Goal: Task Accomplishment & Management: Manage account settings

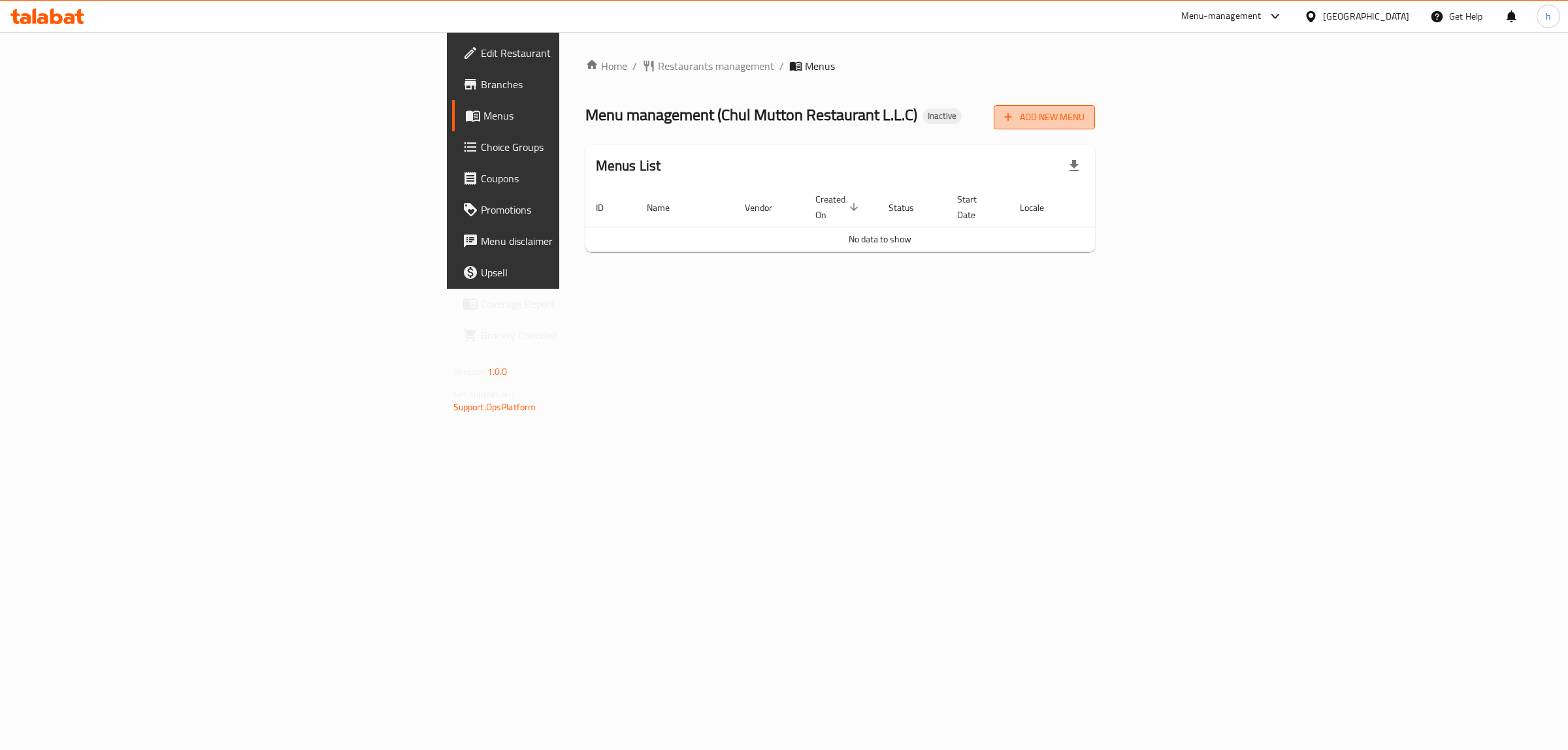
click at [1084, 122] on span "Add New Menu" at bounding box center [1044, 117] width 80 height 16
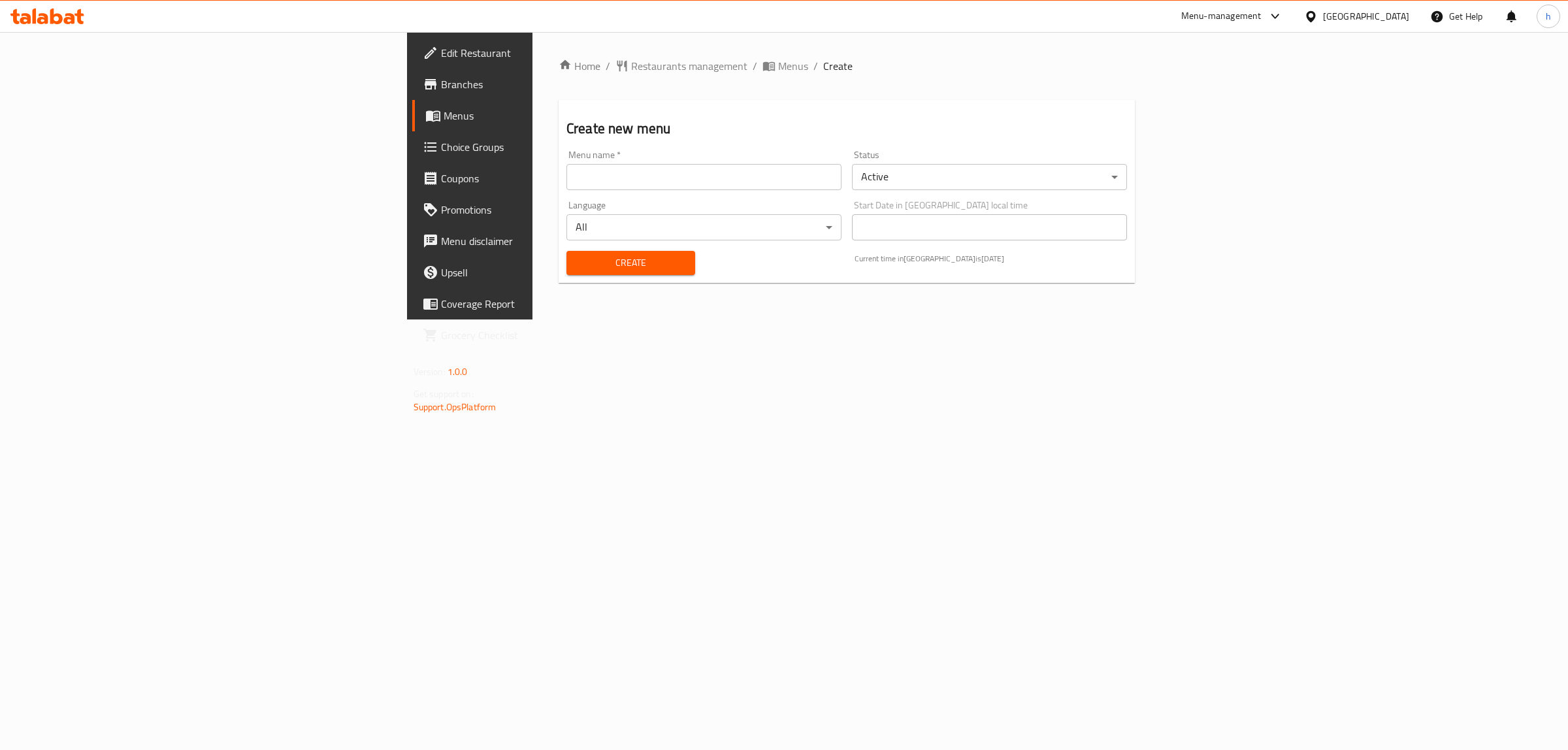
click at [690, 187] on input "text" at bounding box center [704, 177] width 275 height 26
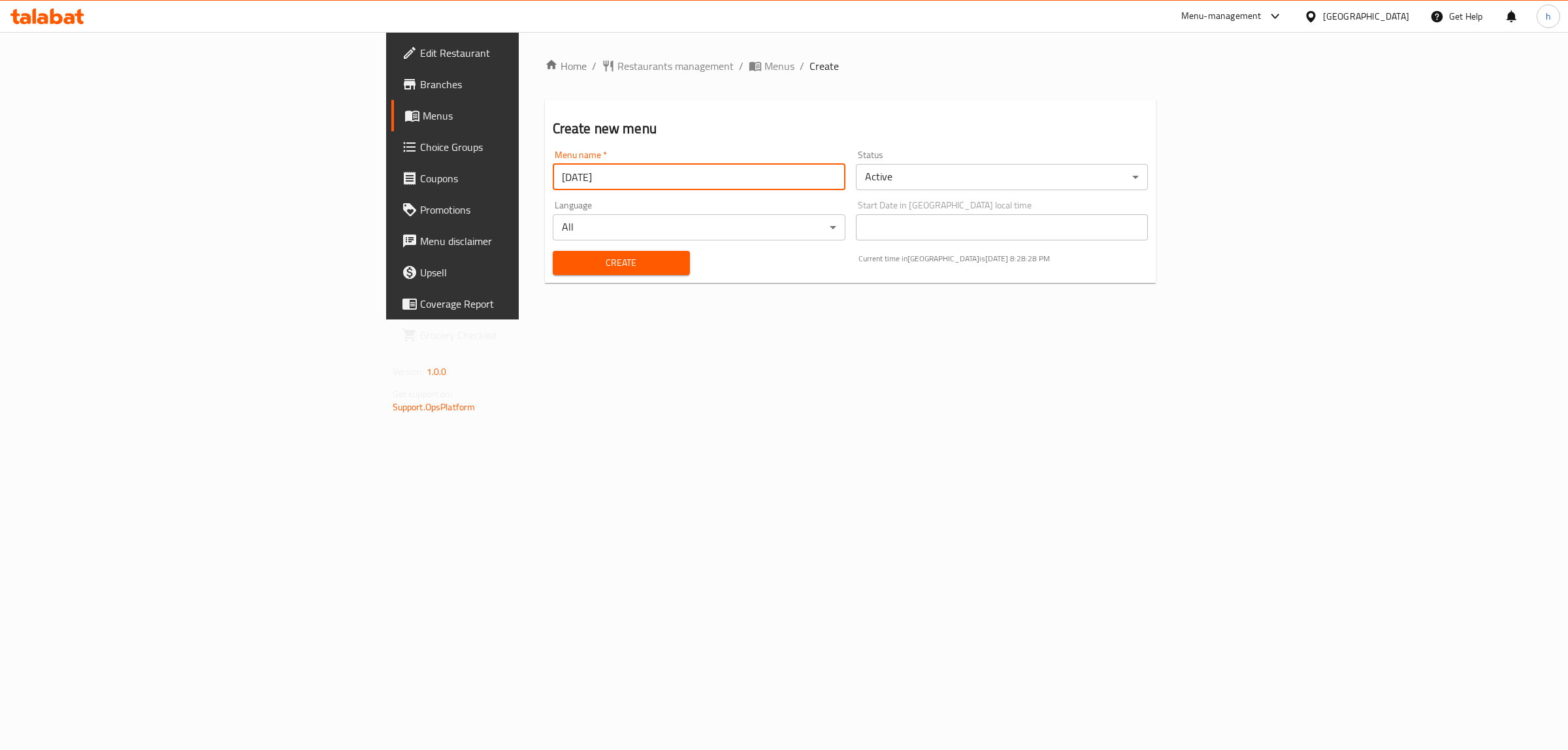
type input "28/9/2025"
click at [563, 262] on span "Create" at bounding box center [621, 263] width 116 height 16
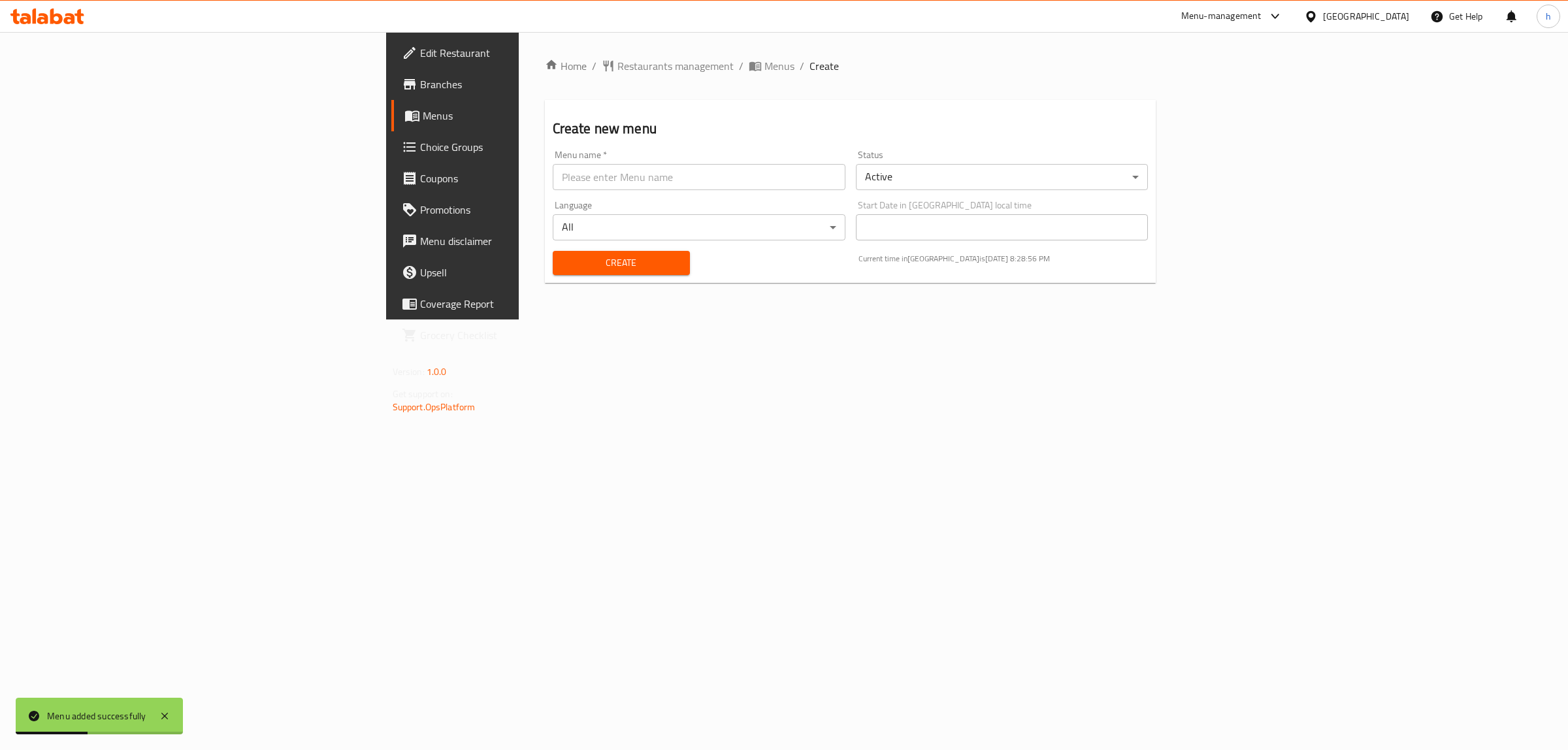
click at [422, 116] on span "Menus" at bounding box center [529, 115] width 215 height 15
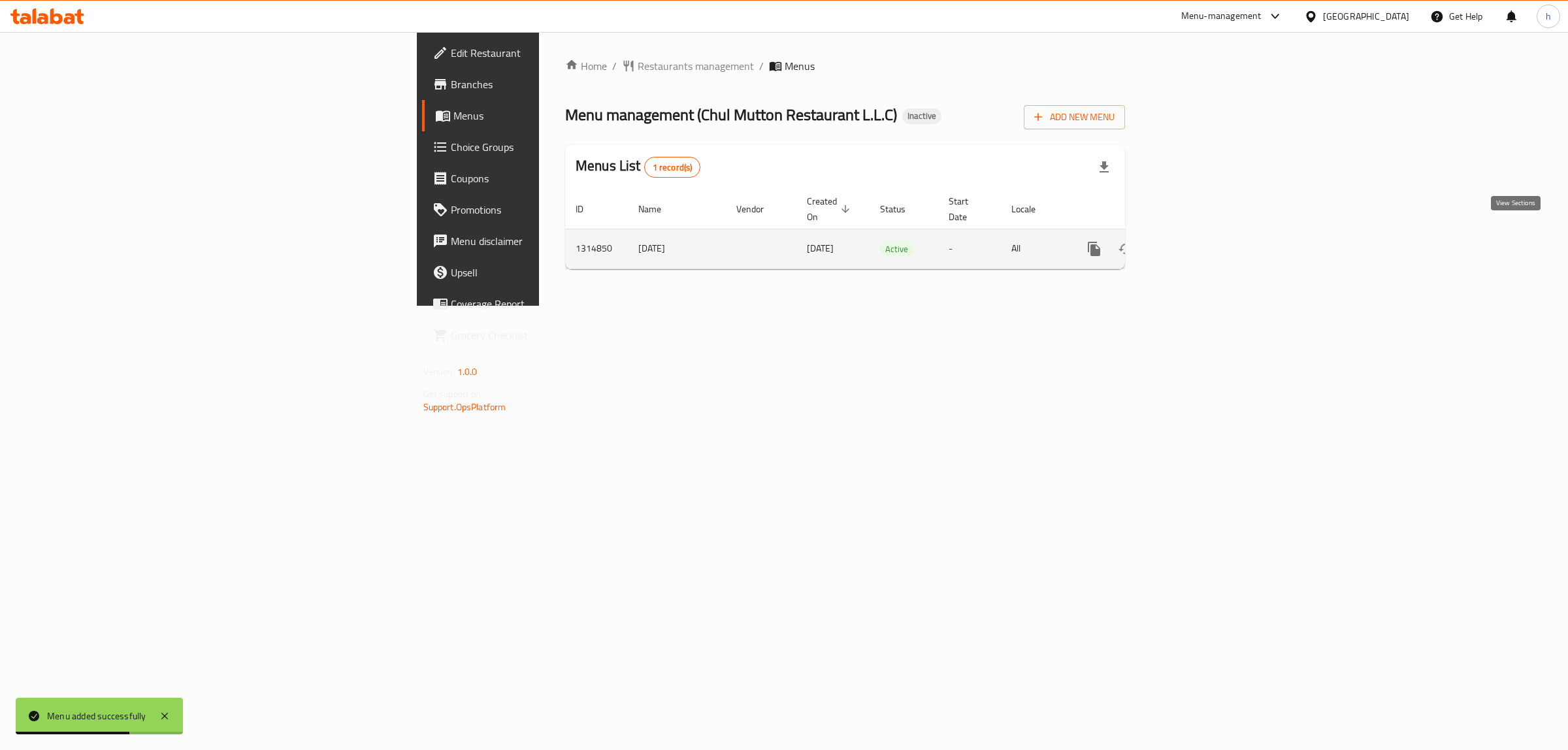
click at [1204, 243] on link "enhanced table" at bounding box center [1188, 249] width 32 height 32
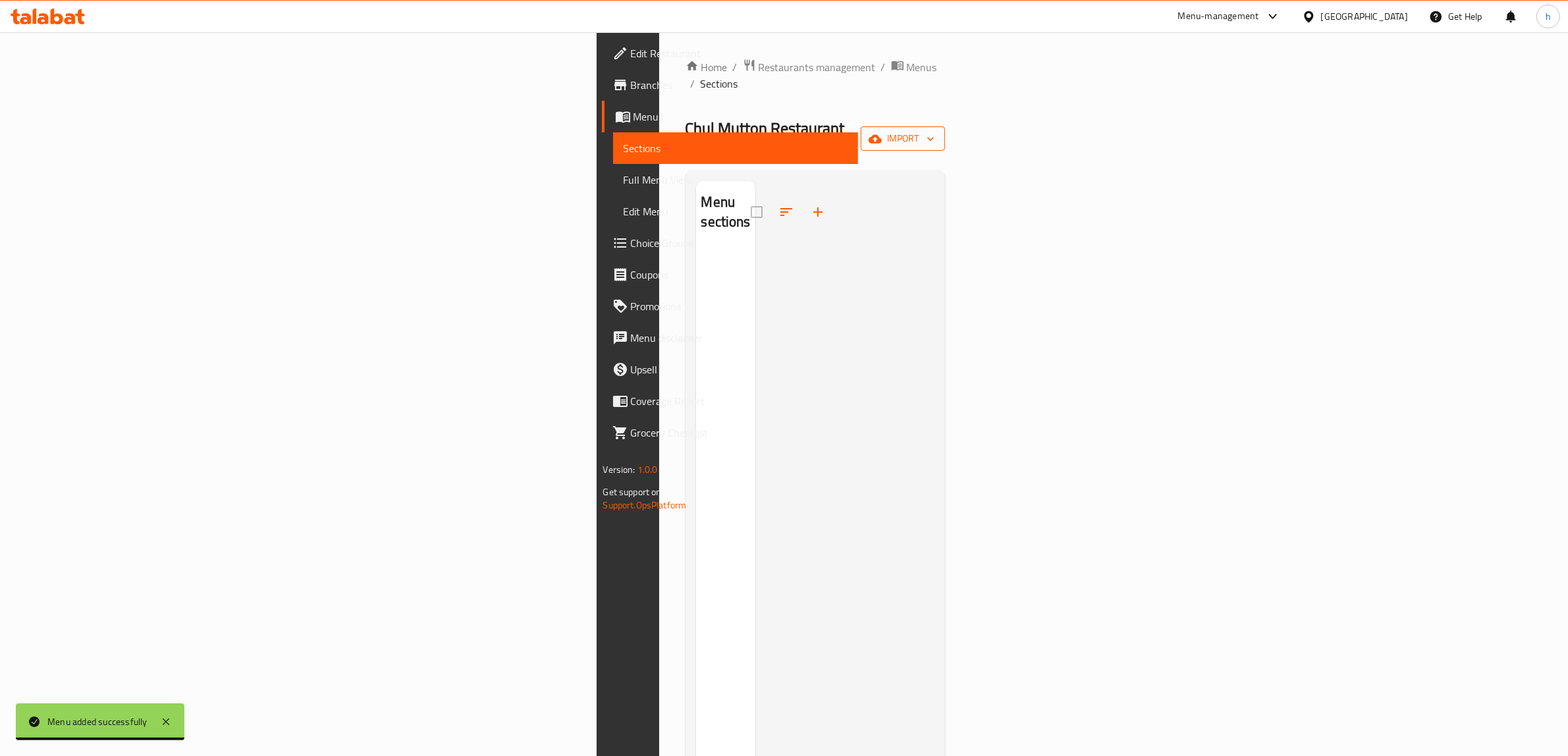
click at [935, 130] on span "import" at bounding box center [903, 138] width 63 height 16
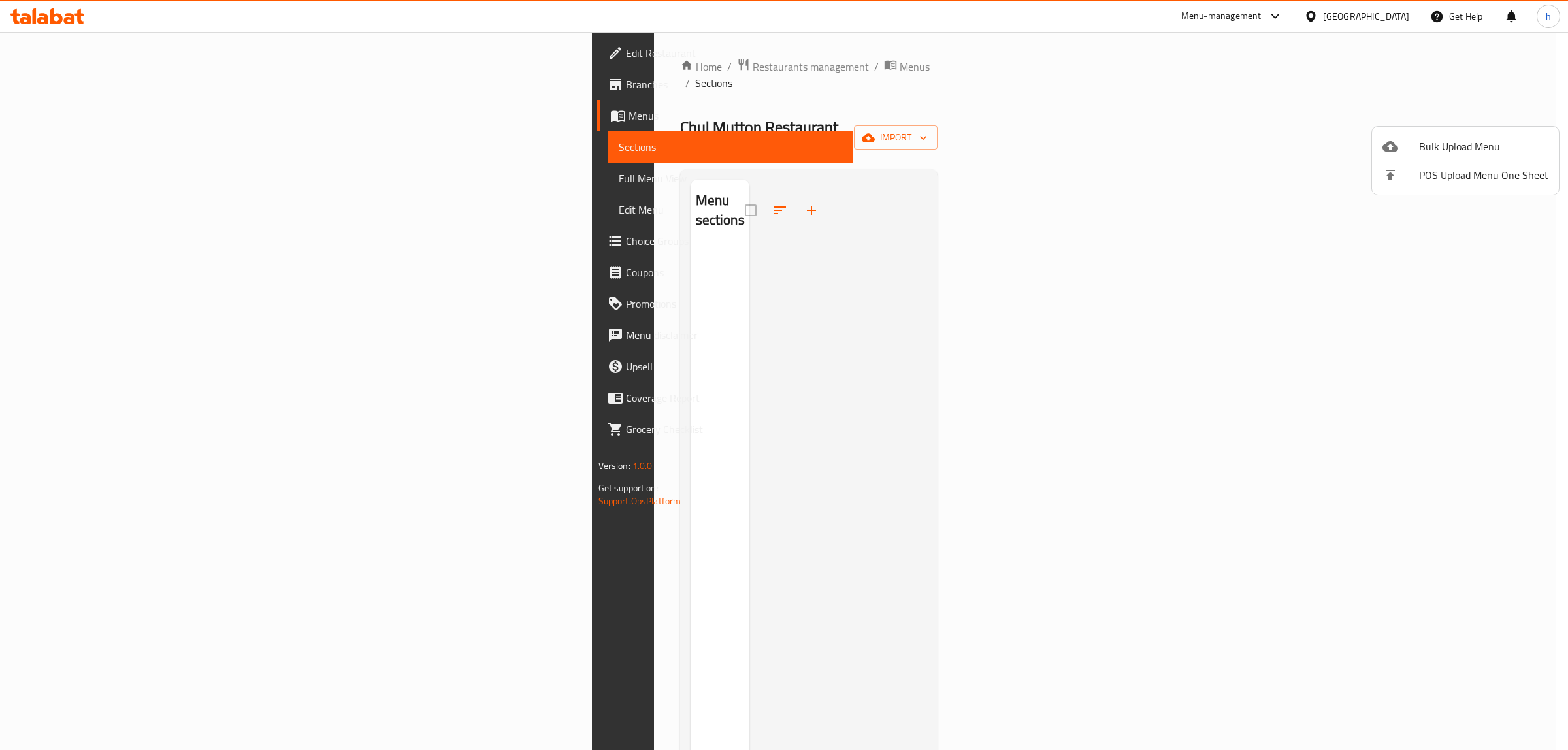
click at [1474, 148] on span "Bulk Upload Menu" at bounding box center [1484, 146] width 129 height 15
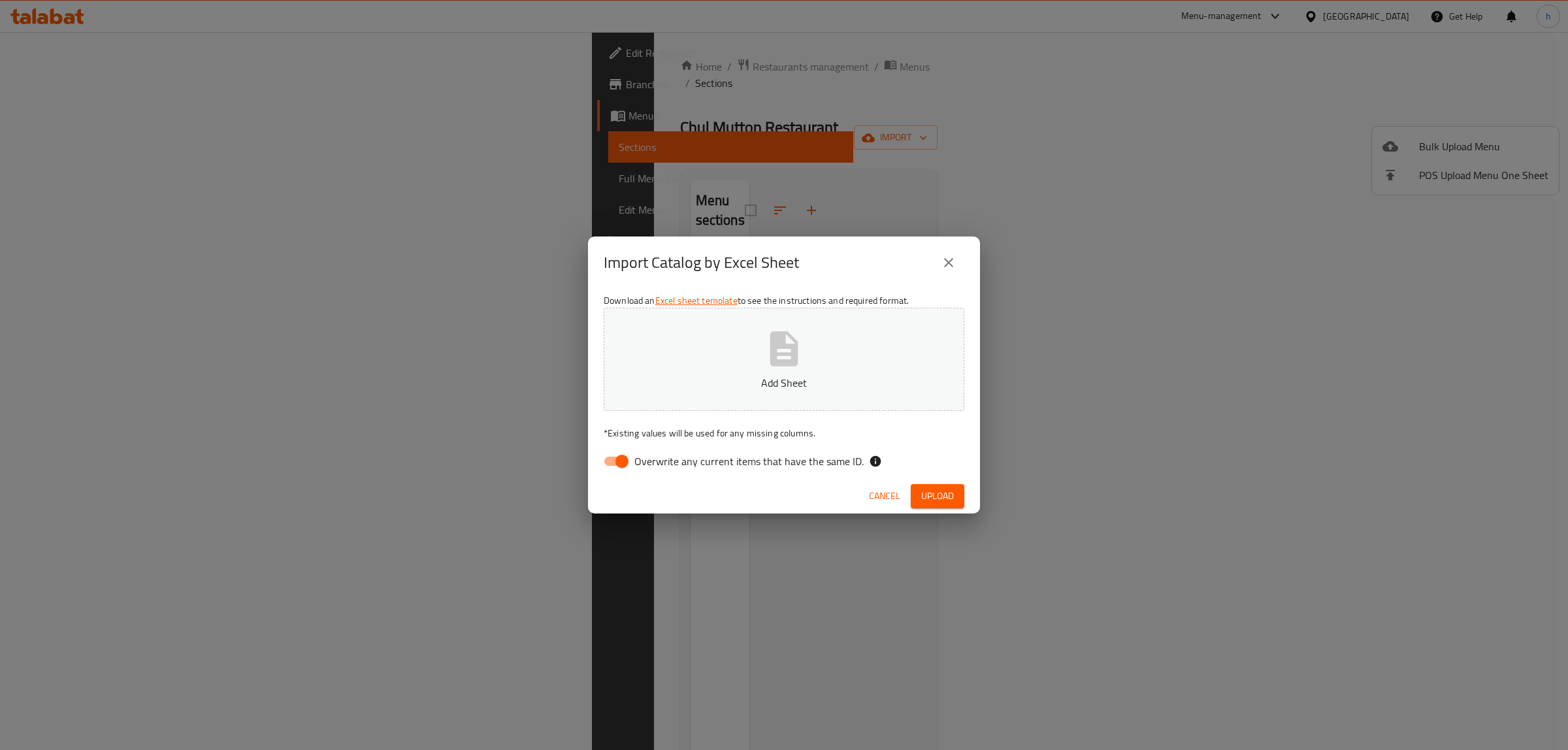
click at [614, 455] on input "Overwrite any current items that have the same ID." at bounding box center [622, 460] width 74 height 25
checkbox input "false"
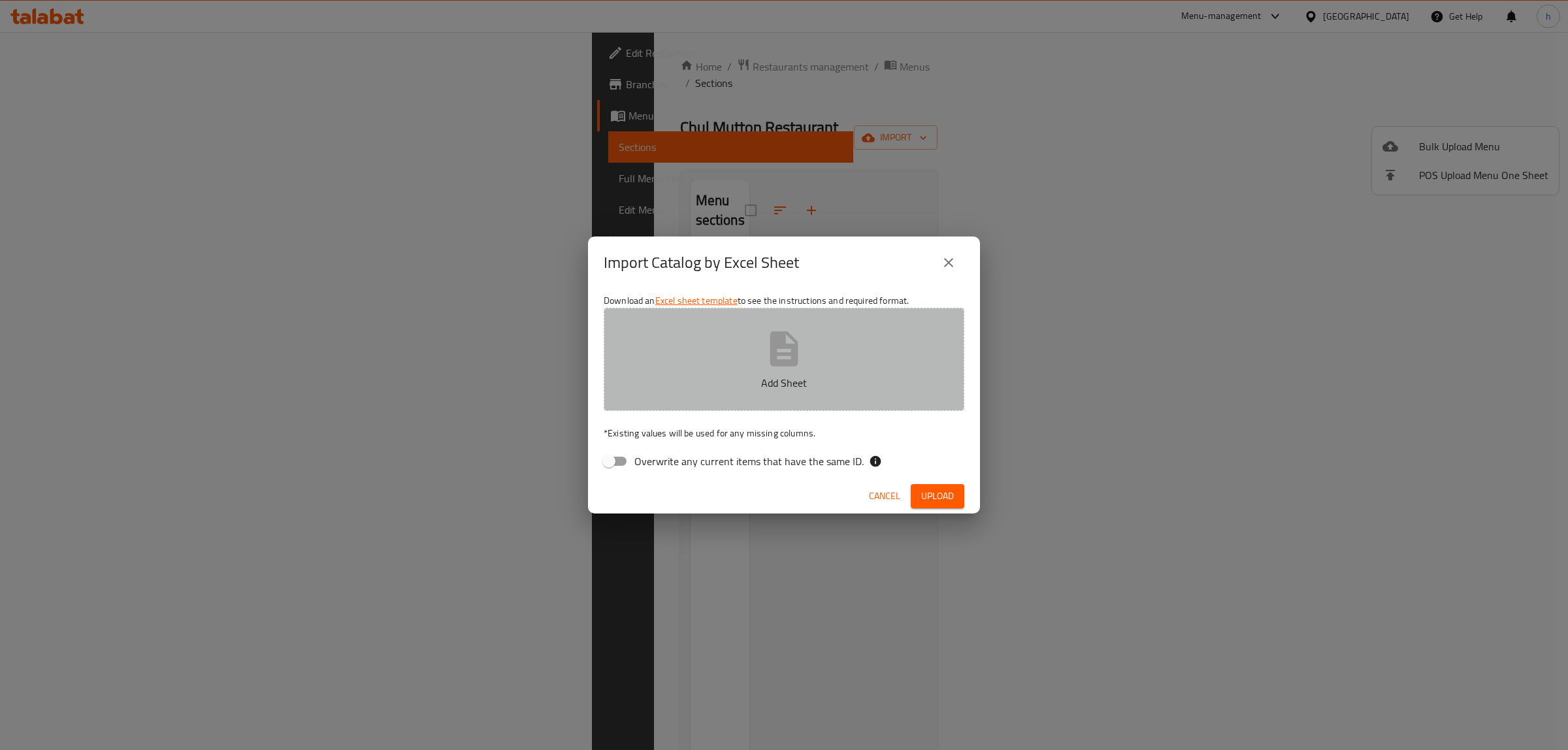
drag, startPoint x: 695, startPoint y: 371, endPoint x: 697, endPoint y: 364, distance: 7.3
click at [697, 367] on button "Add Sheet" at bounding box center [784, 360] width 360 height 104
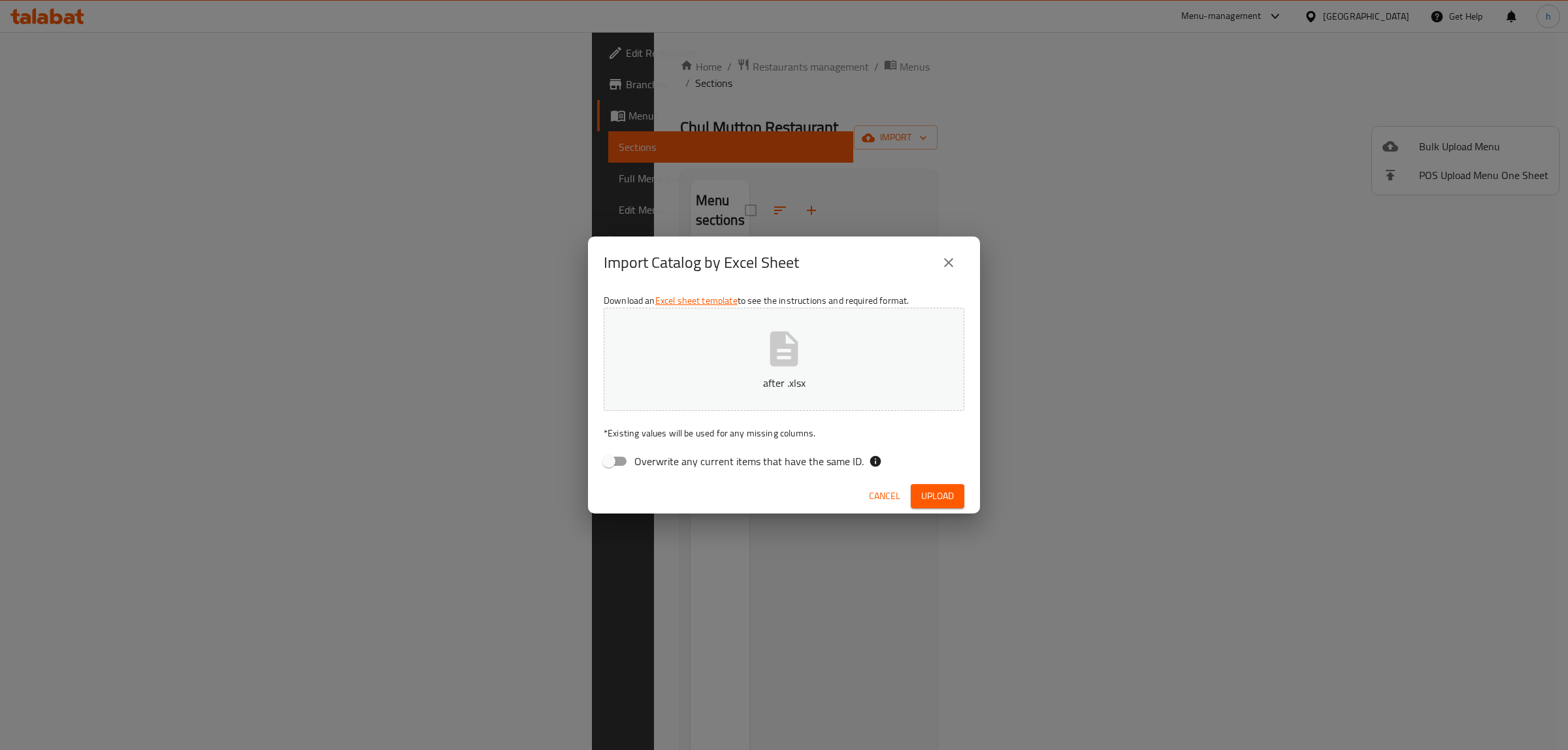
click at [934, 490] on span "Upload" at bounding box center [937, 496] width 33 height 16
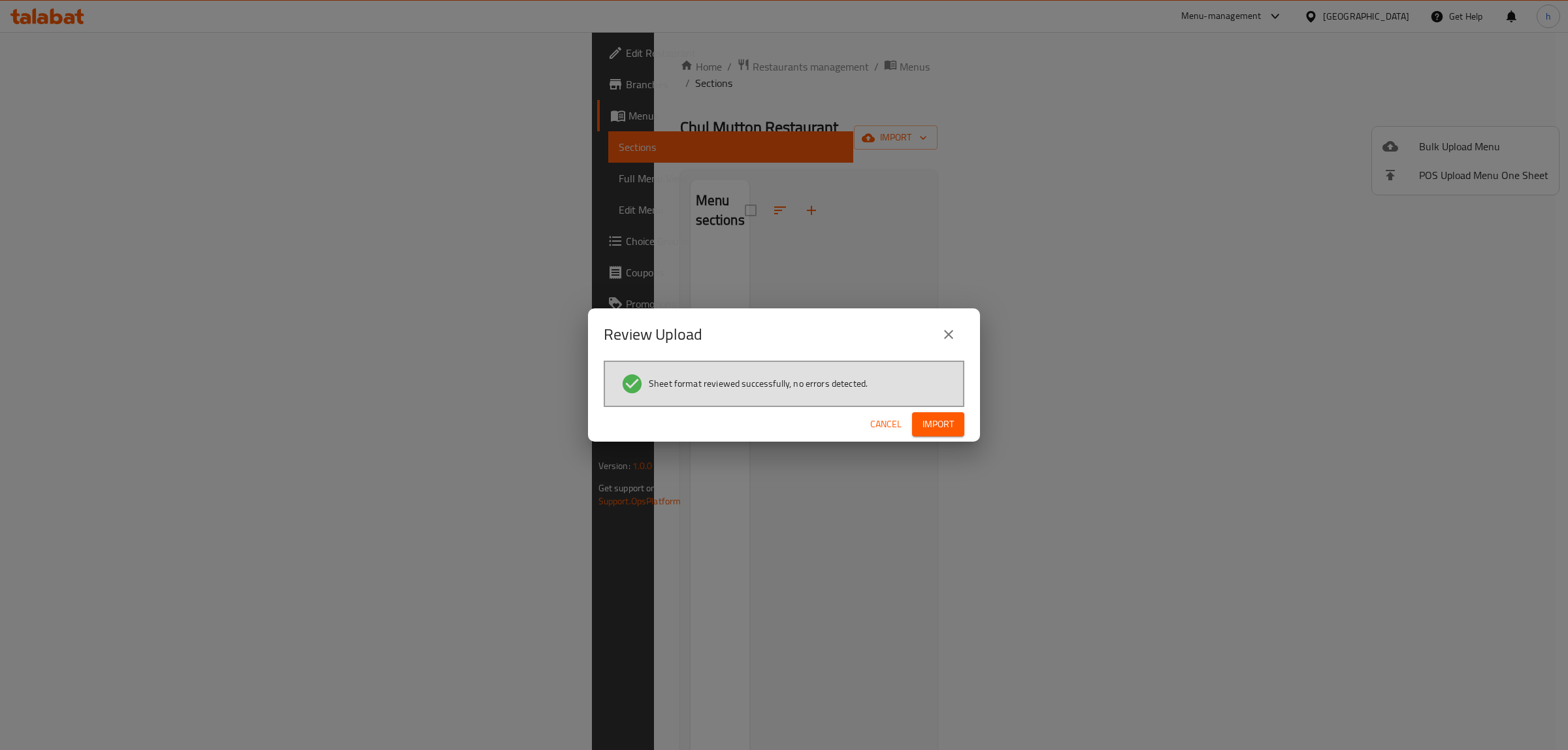
click at [952, 423] on span "Import" at bounding box center [938, 424] width 32 height 16
click at [949, 420] on span "button" at bounding box center [942, 424] width 21 height 13
drag, startPoint x: 787, startPoint y: 422, endPoint x: 761, endPoint y: 386, distance: 44.4
click at [787, 422] on div "Cancel" at bounding box center [784, 424] width 392 height 35
click at [752, 379] on span "Sheet format reviewed successfully, no errors detected." at bounding box center [757, 383] width 219 height 13
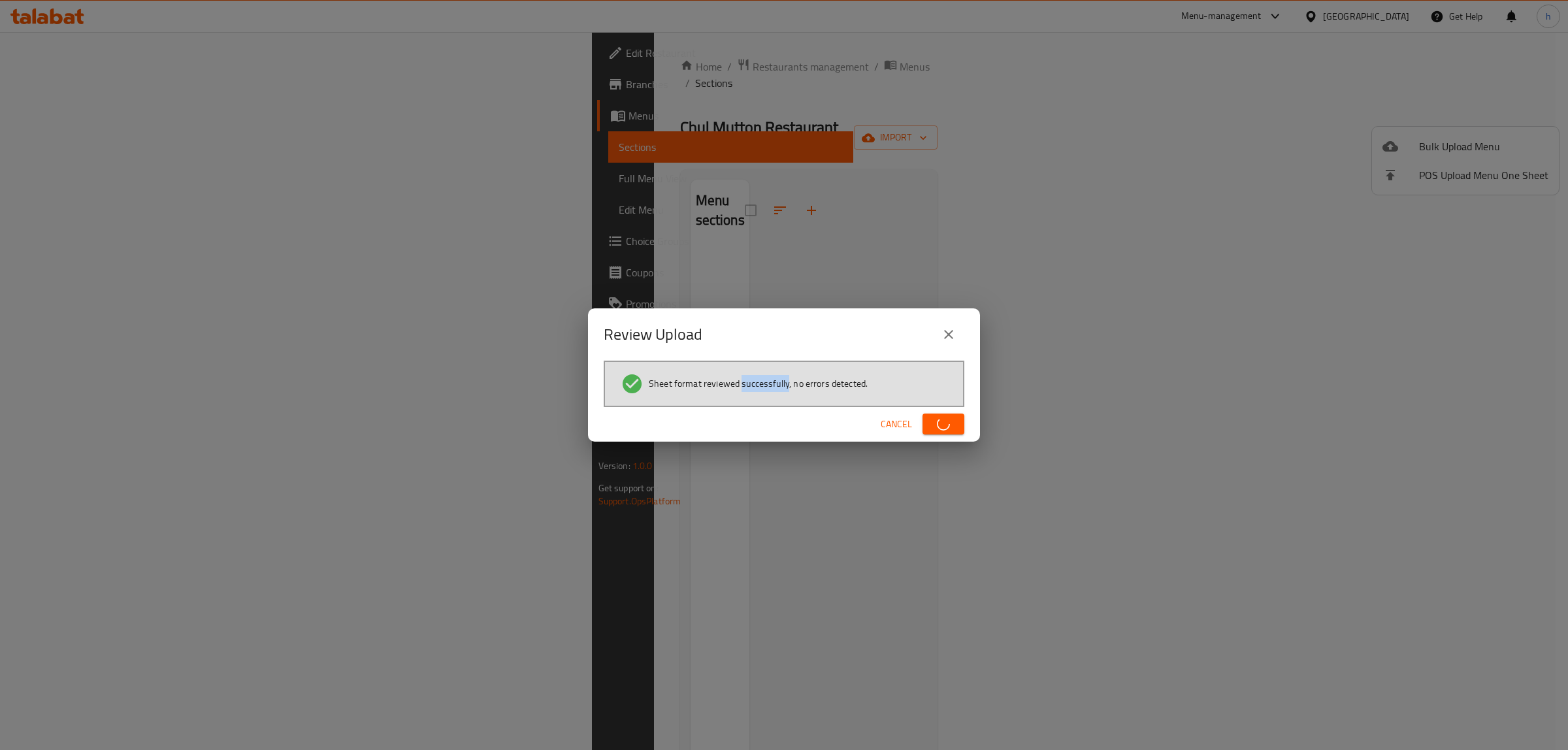
click at [752, 379] on span "Sheet format reviewed successfully, no errors detected." at bounding box center [757, 383] width 219 height 13
click at [751, 379] on span "Sheet format reviewed successfully, no errors detected." at bounding box center [757, 383] width 219 height 13
click at [798, 262] on div "Review Upload Sheet format reviewed successfully, no errors detected. Cancel" at bounding box center [784, 375] width 1568 height 750
click at [948, 340] on icon "close" at bounding box center [948, 334] width 15 height 15
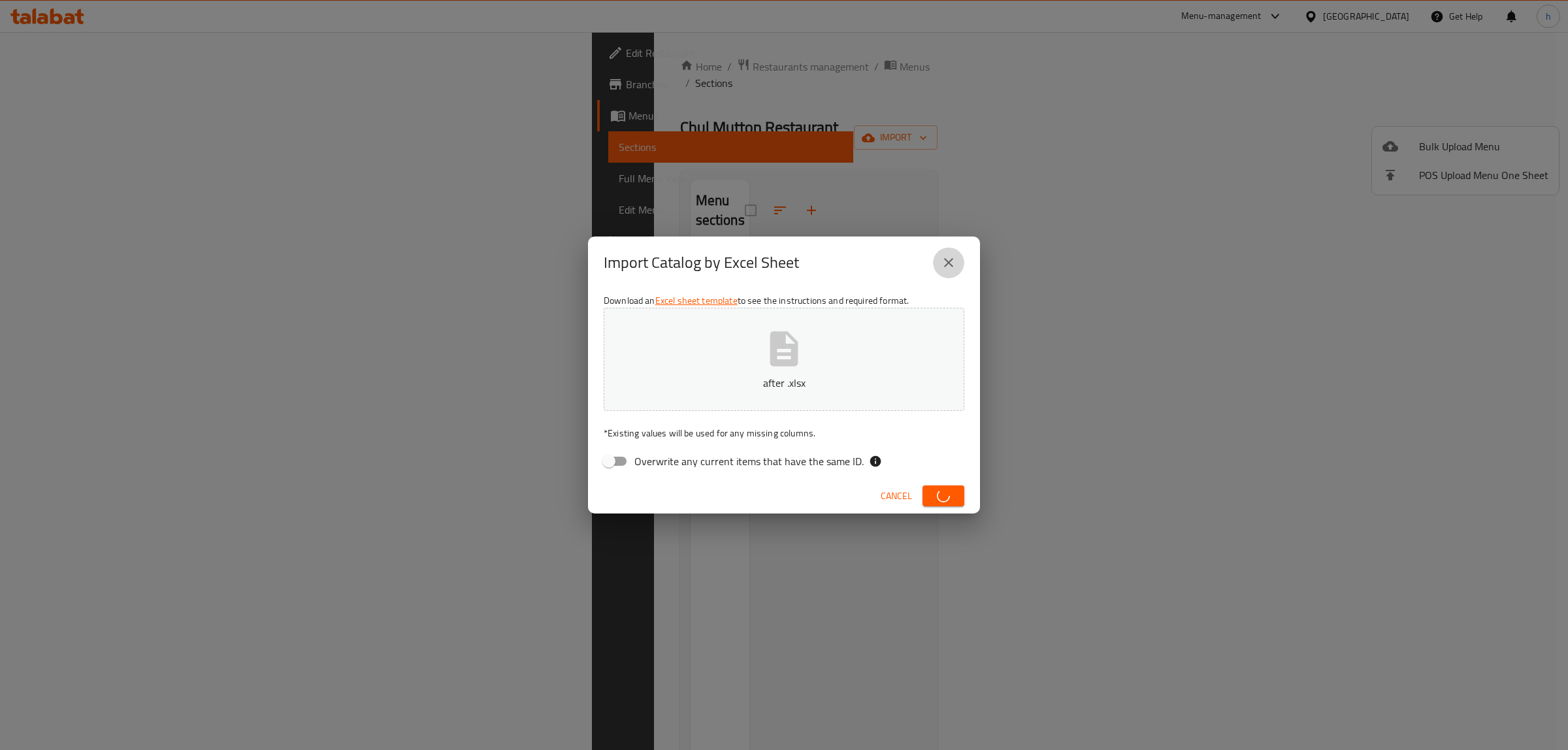
click at [949, 263] on icon "close" at bounding box center [949, 262] width 9 height 9
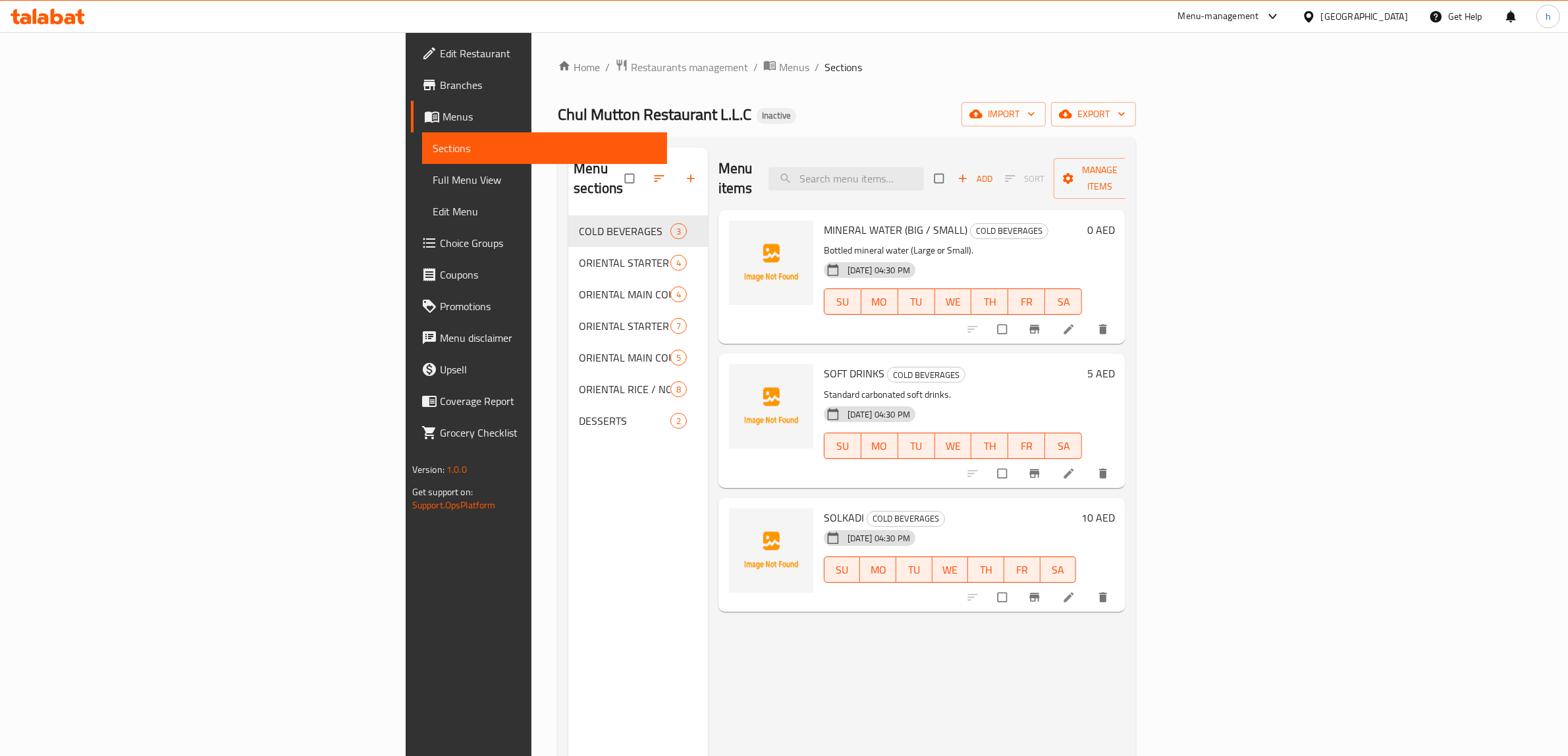
click at [915, 257] on div "28-09-2025 04:30 PM SU MO TU WE TH FR SA" at bounding box center [953, 293] width 269 height 71
click at [433, 182] on span "Full Menu View" at bounding box center [545, 179] width 224 height 16
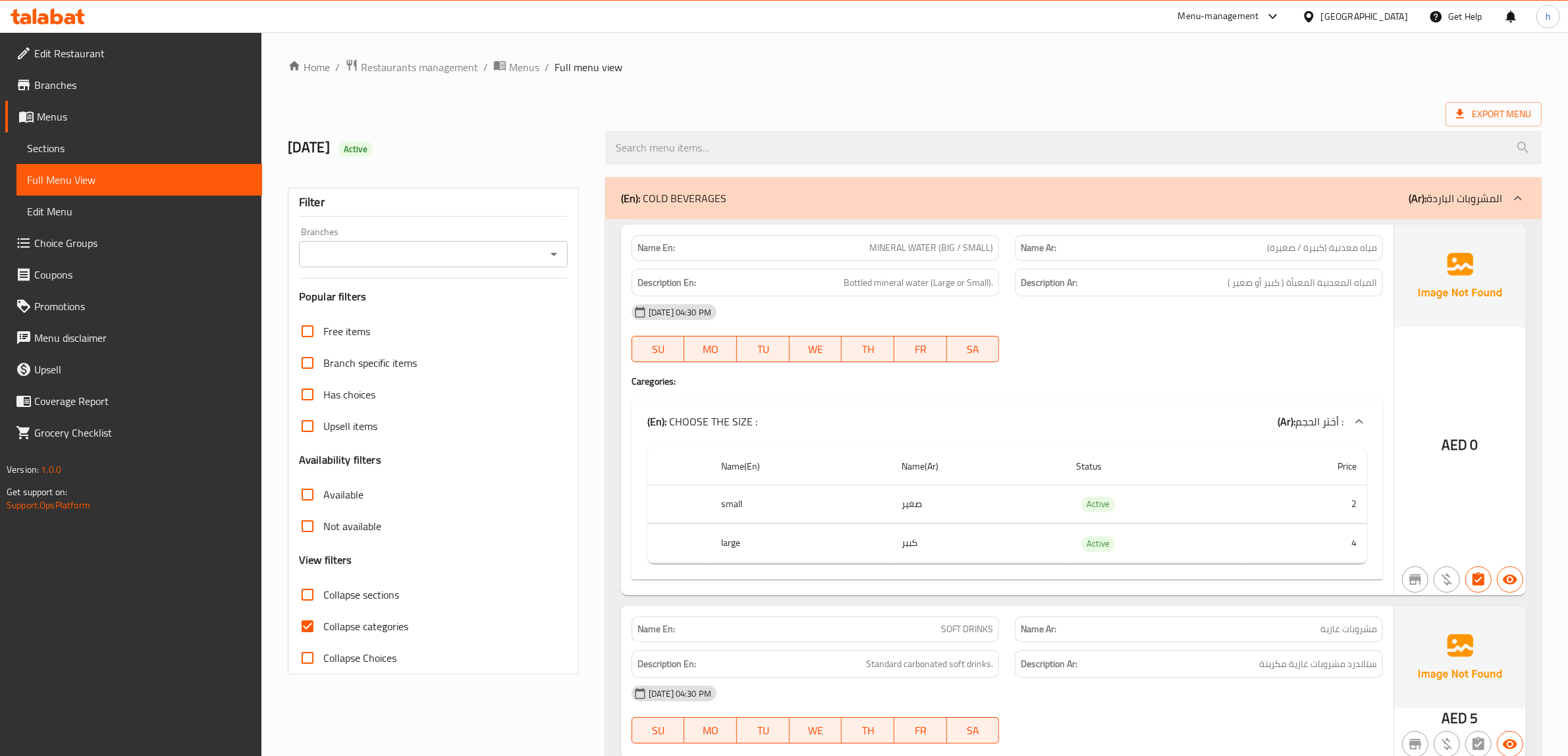
click at [944, 281] on span "Bottled mineral water (Large or Small)." at bounding box center [918, 283] width 149 height 16
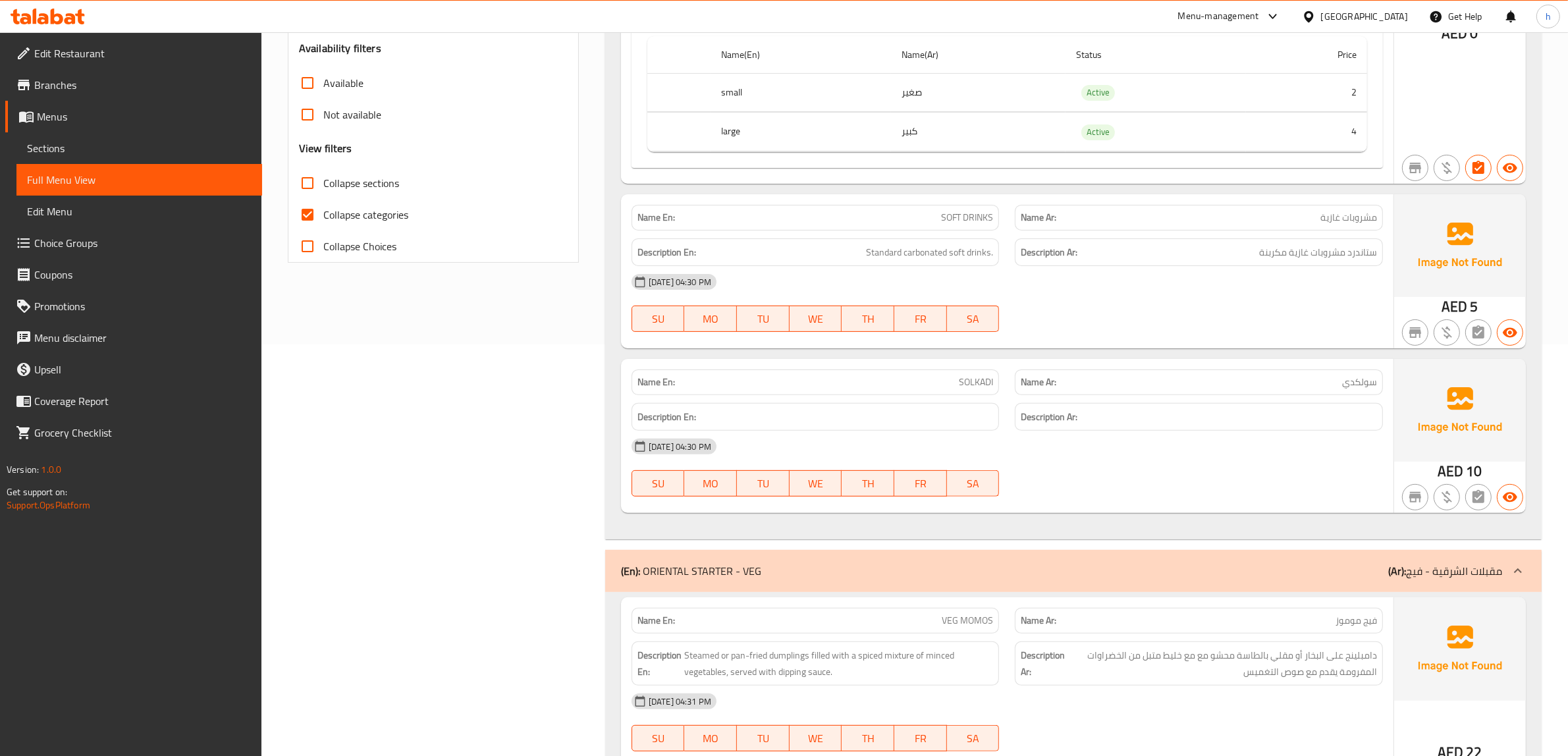
scroll to position [329, 0]
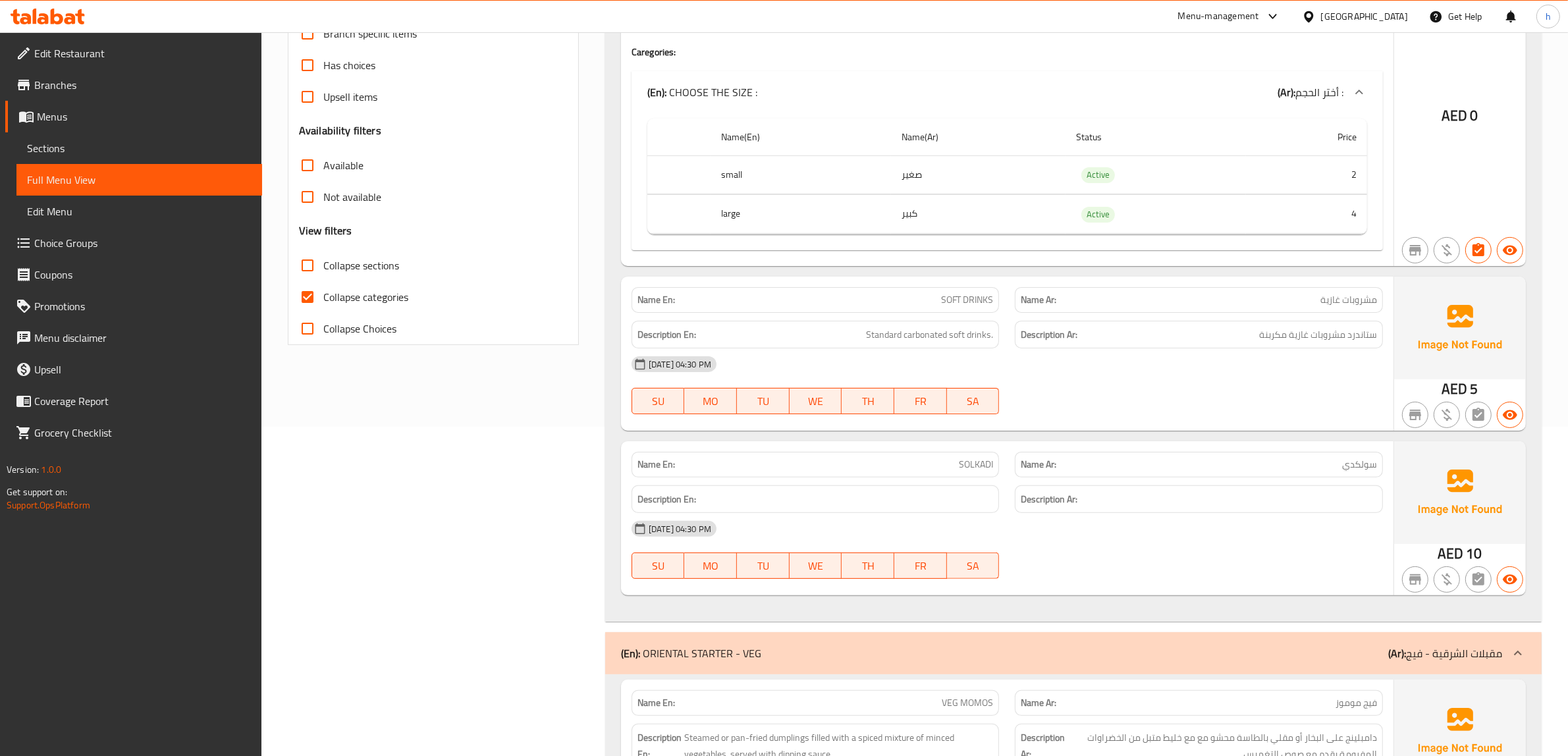
click at [1325, 313] on div "Name Ar: مشروبات غازية" at bounding box center [1199, 300] width 368 height 26
click at [927, 341] on span "Standard carbonated soft drinks." at bounding box center [929, 335] width 127 height 16
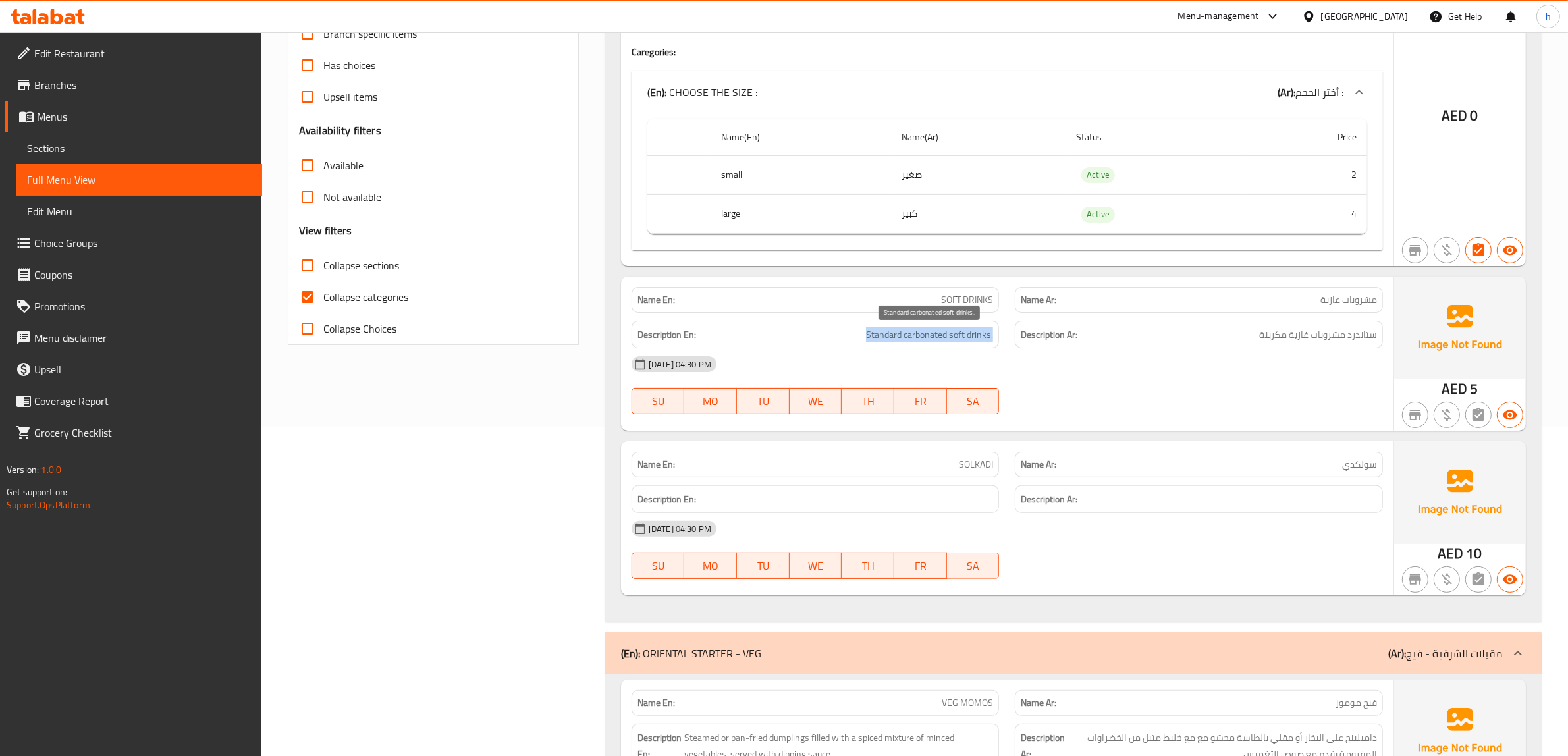
click at [927, 341] on span "Standard carbonated soft drinks." at bounding box center [929, 335] width 127 height 16
click at [1213, 330] on h6 "Description Ar: ستاندرد مشروبات غازية مكربنة" at bounding box center [1198, 335] width 356 height 16
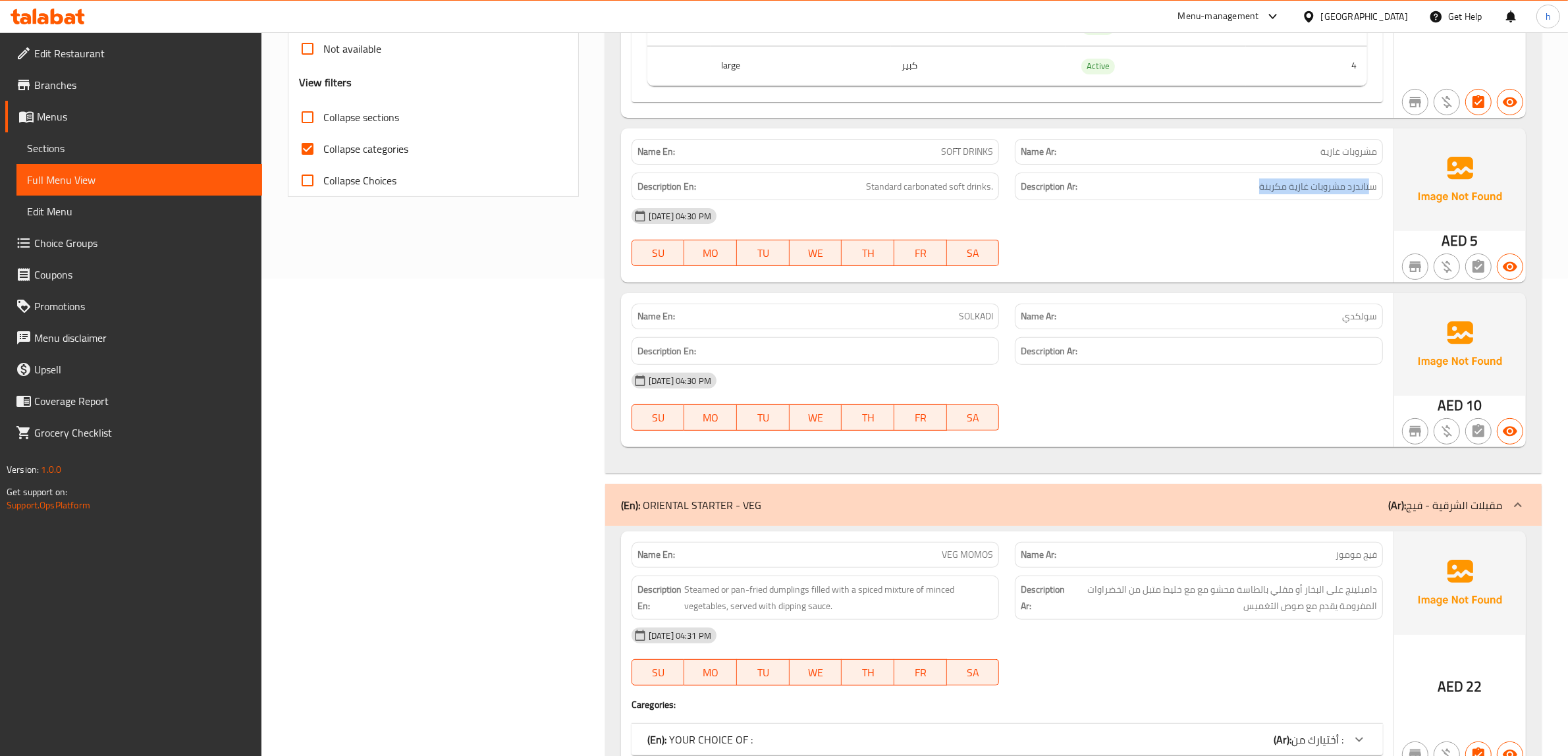
scroll to position [494, 0]
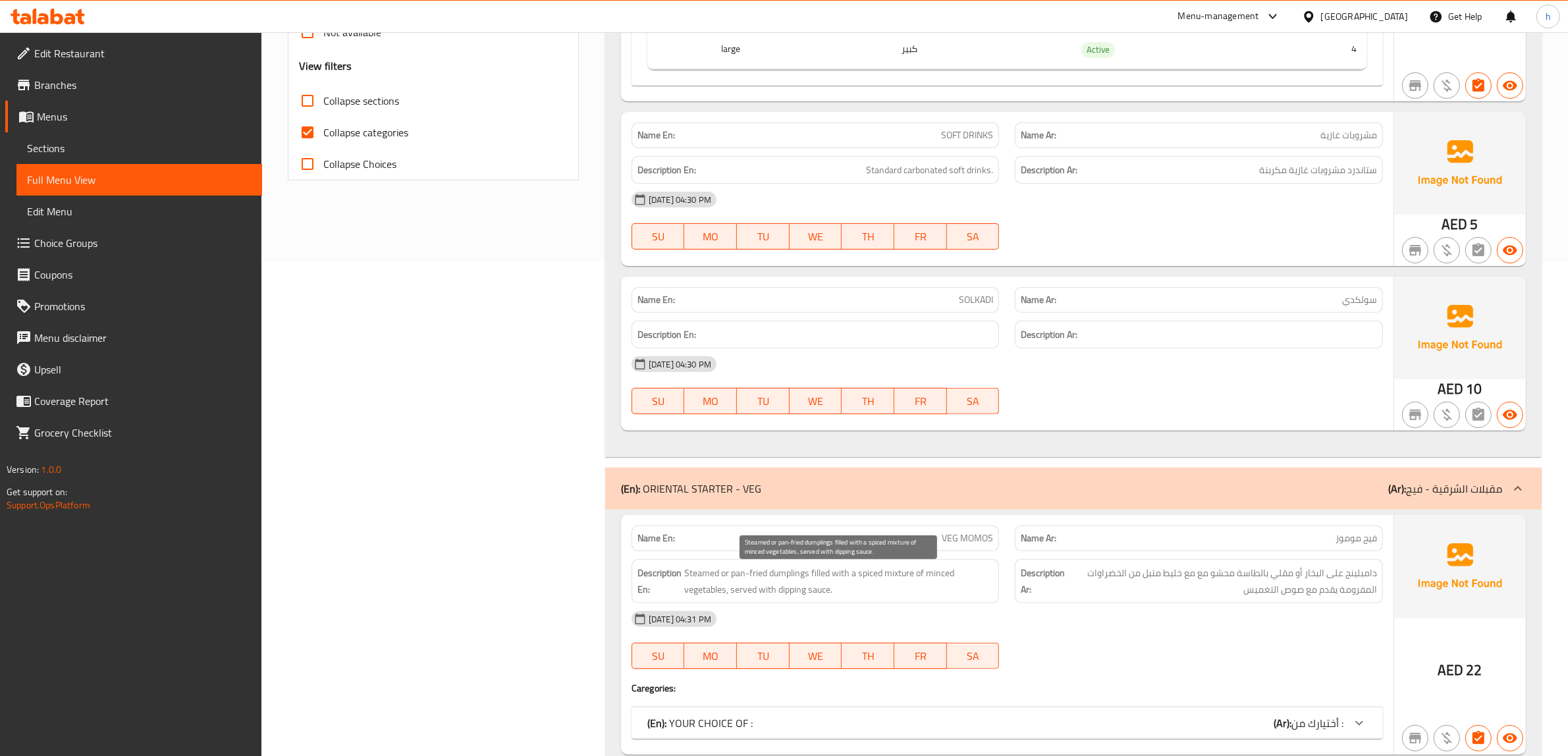
click at [795, 585] on span "Steamed or pan-fried dumplings filled with a spiced mixture of minced vegetable…" at bounding box center [838, 580] width 309 height 32
click at [884, 583] on span "Steamed or pan-fried dumplings filled with a spiced mixture of minced vegetable…" at bounding box center [838, 580] width 309 height 32
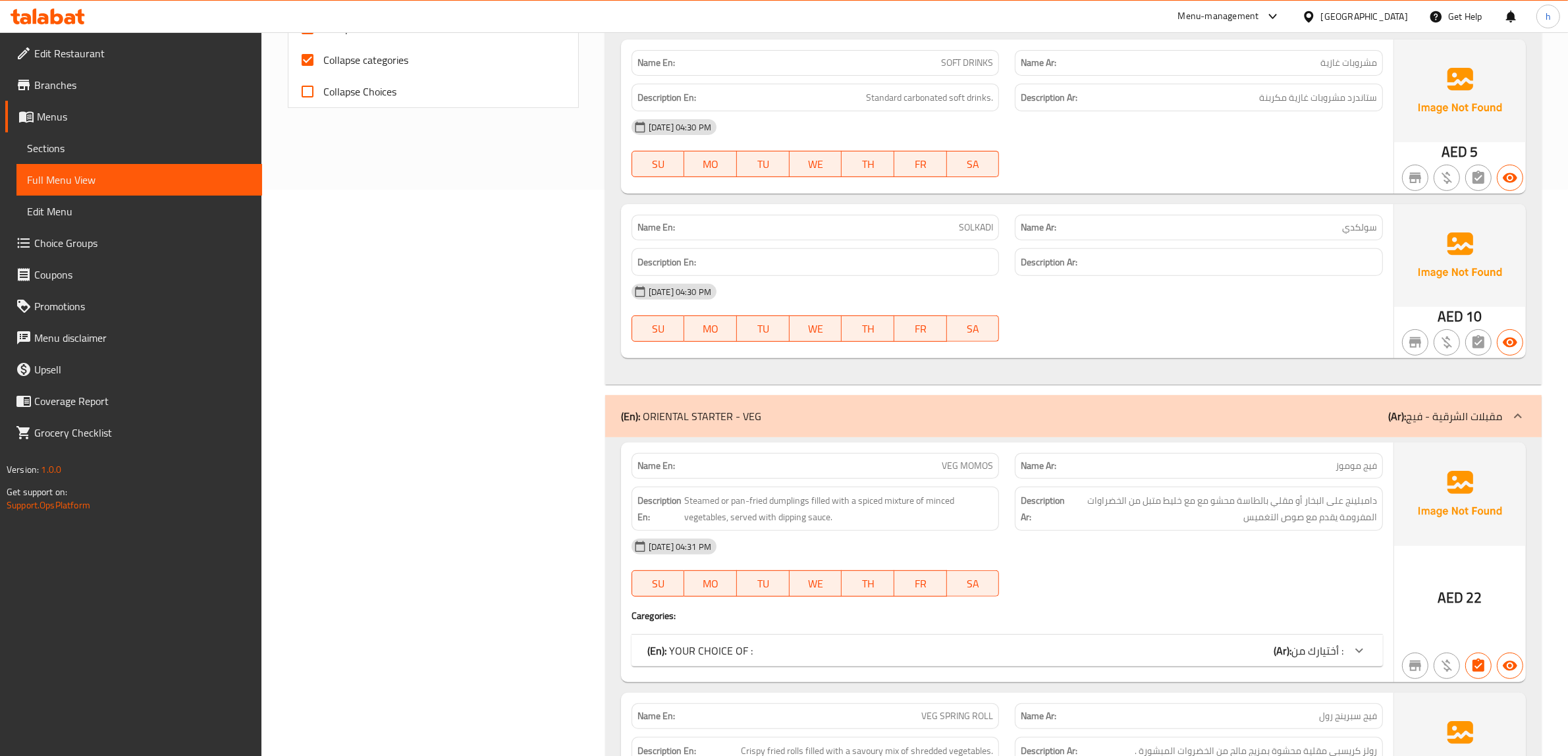
scroll to position [658, 0]
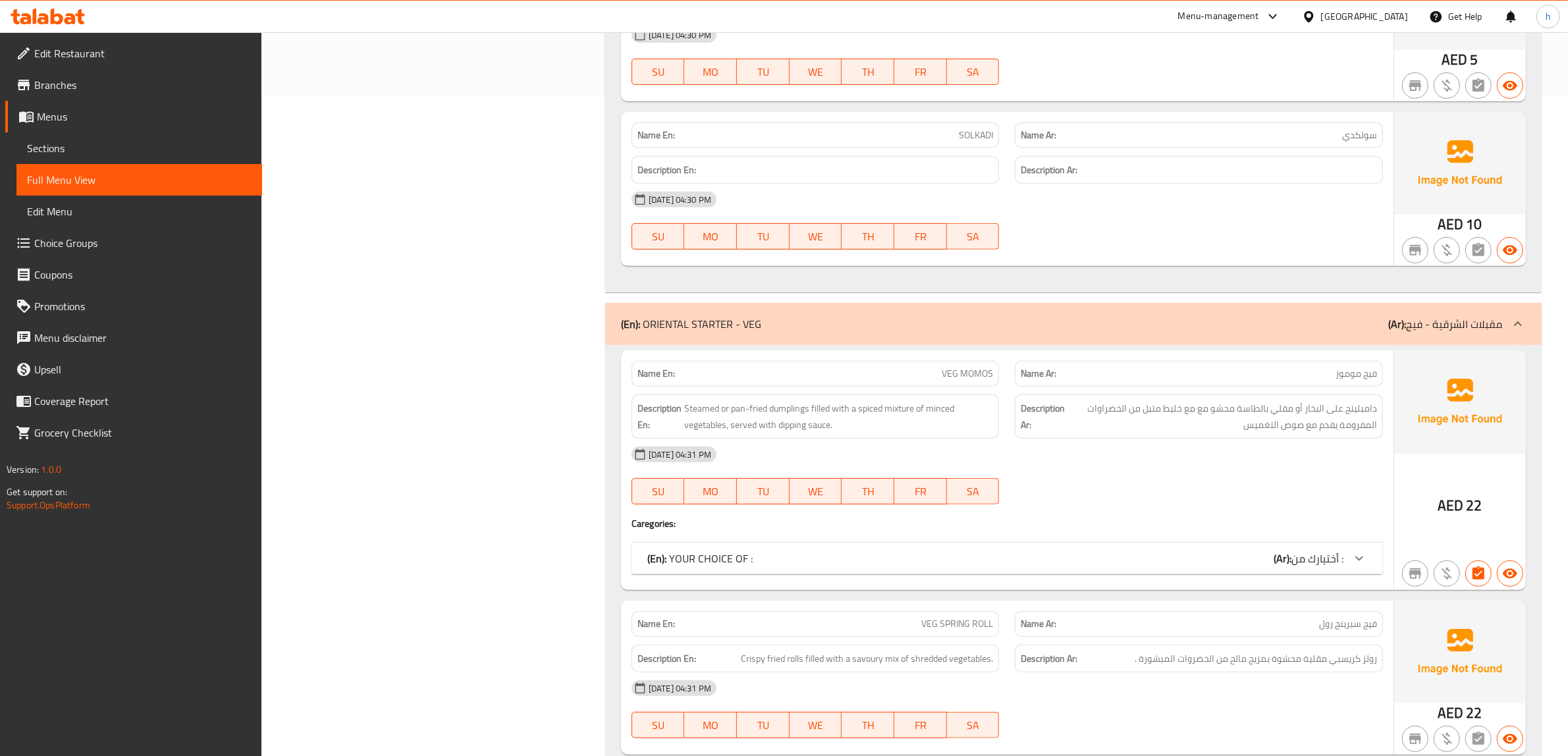
click at [1335, 567] on span "أختيارك من :" at bounding box center [1317, 558] width 52 height 20
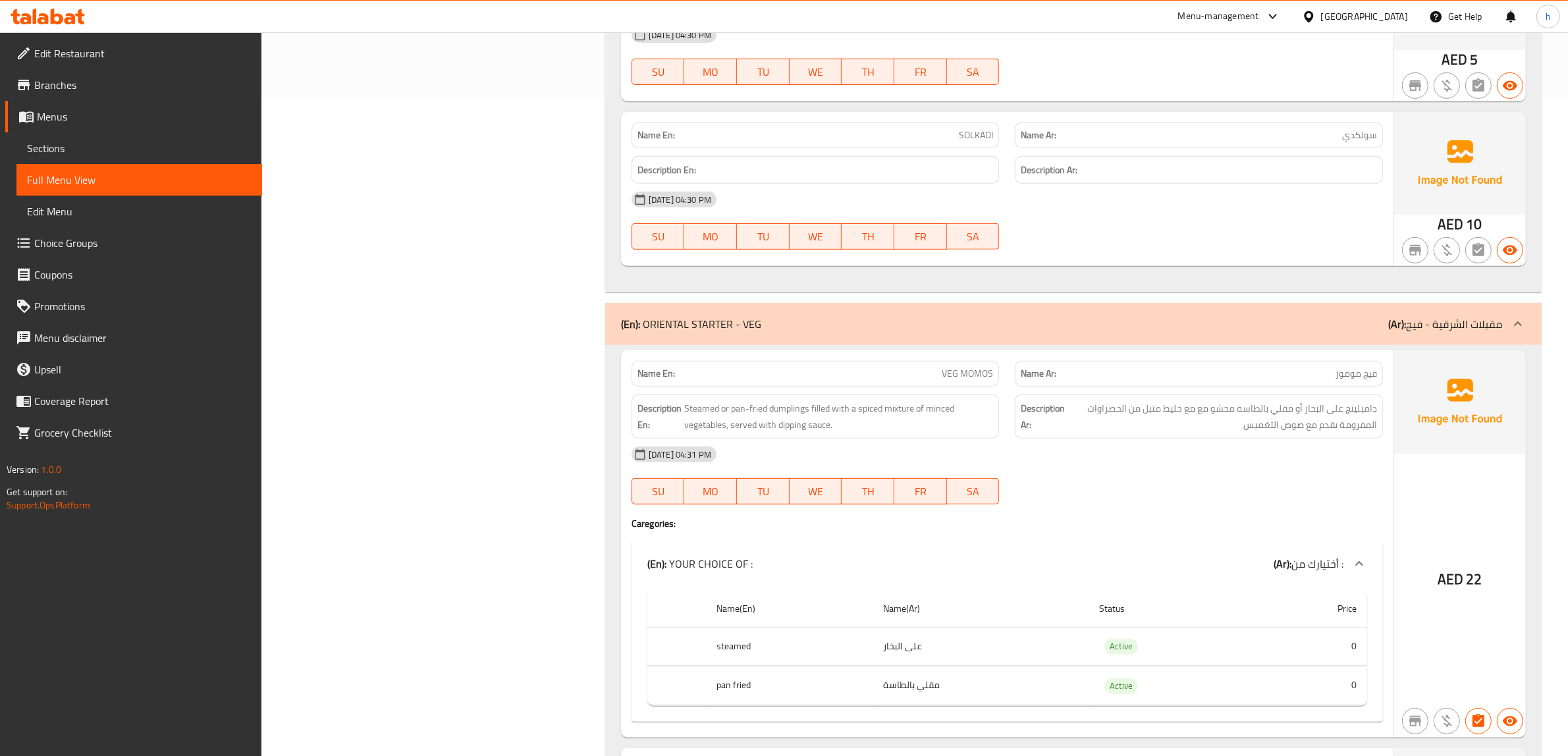
click at [940, 647] on td "على البخار" at bounding box center [980, 646] width 216 height 38
click at [950, 689] on td "مقلي بالطاسة" at bounding box center [980, 686] width 216 height 38
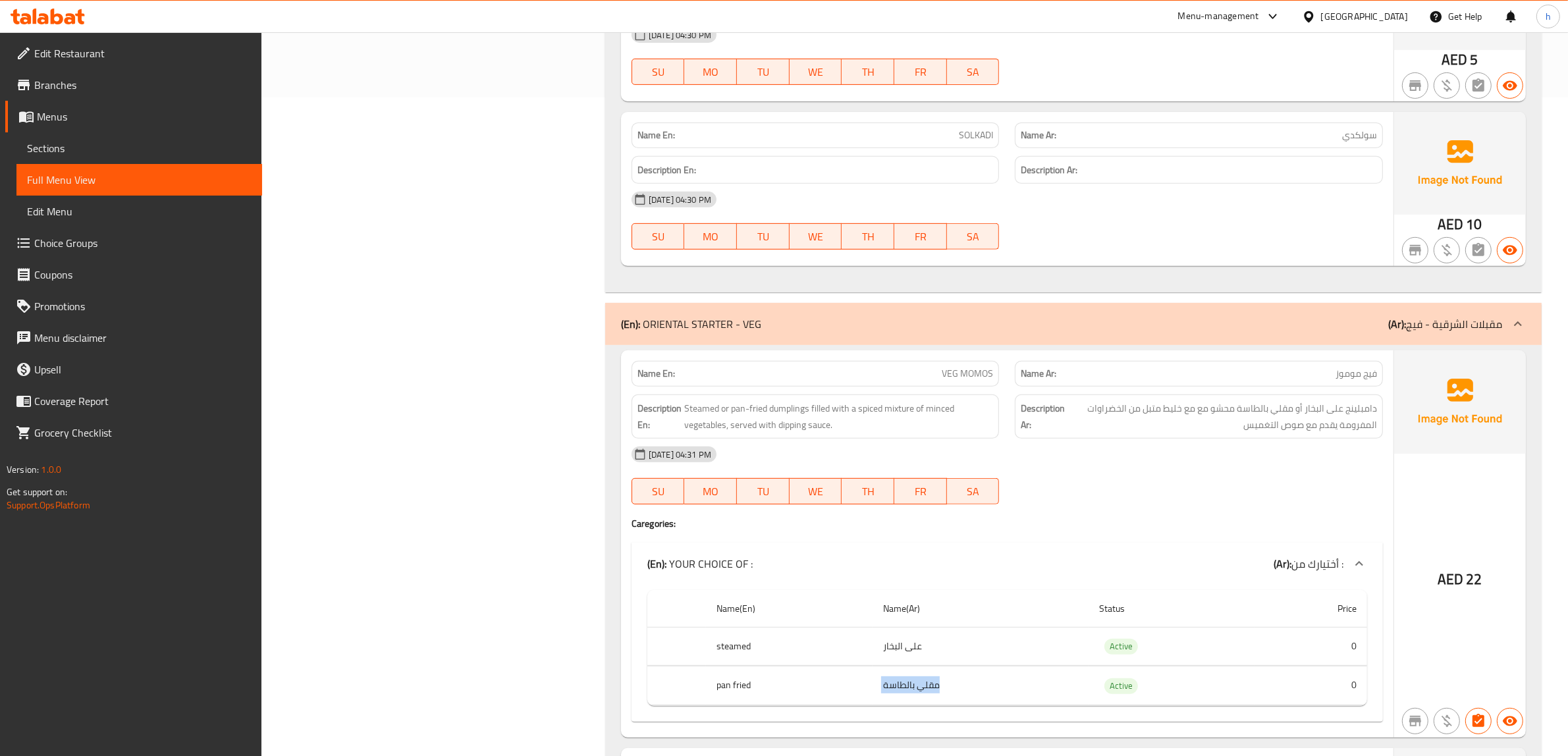
click at [950, 689] on td "مقلي بالطاسة" at bounding box center [980, 686] width 216 height 38
drag, startPoint x: 1378, startPoint y: 416, endPoint x: 1233, endPoint y: 416, distance: 145.0
click at [1233, 416] on div "Description Ar: دامبلينج على البخار أو مقلي بالطاسة محشو مع مع خليط متبل من الخ…" at bounding box center [1199, 416] width 368 height 44
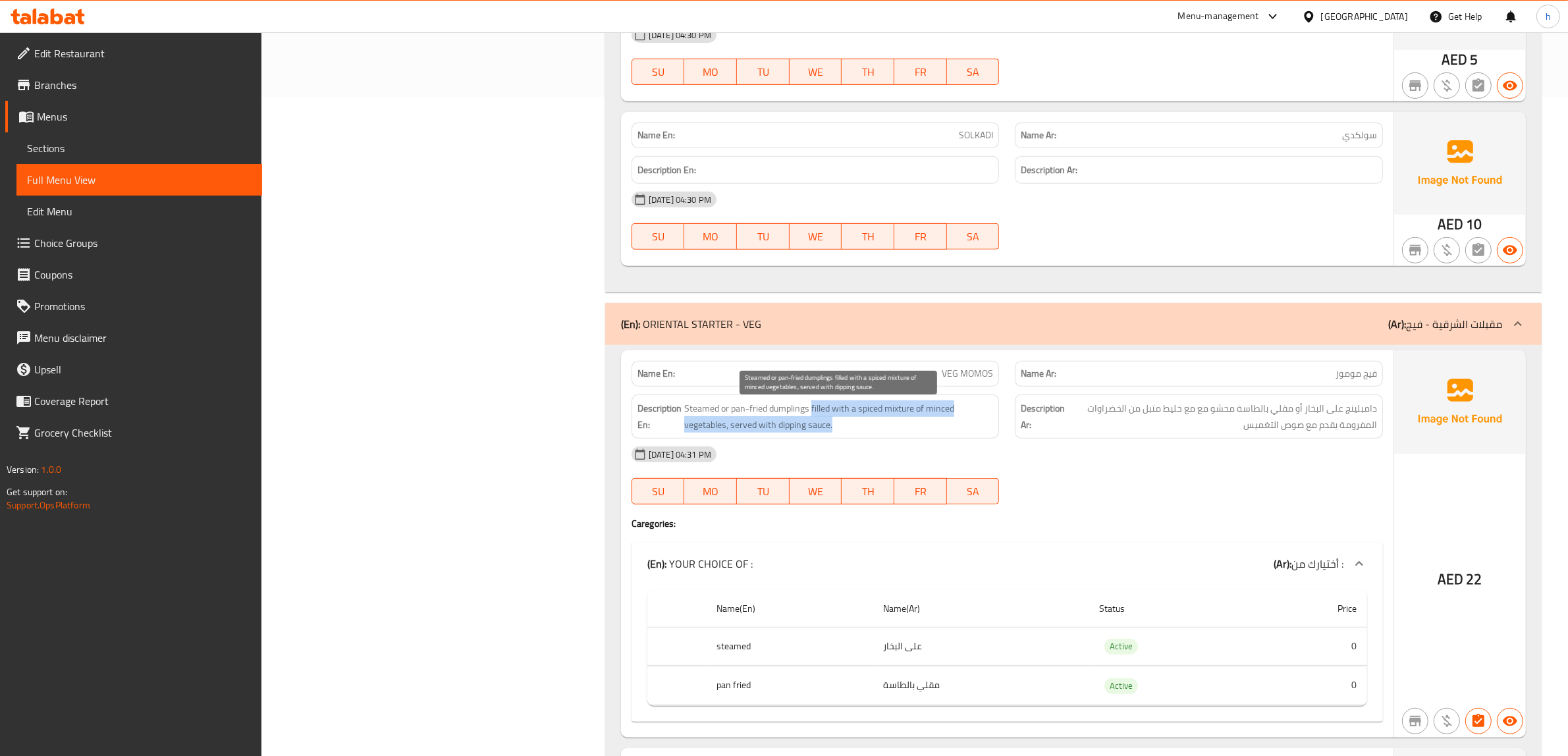
drag, startPoint x: 812, startPoint y: 413, endPoint x: 962, endPoint y: 423, distance: 150.3
click at [956, 423] on span "Steamed or pan-fried dumplings filled with a spiced mixture of minced vegetable…" at bounding box center [838, 416] width 309 height 32
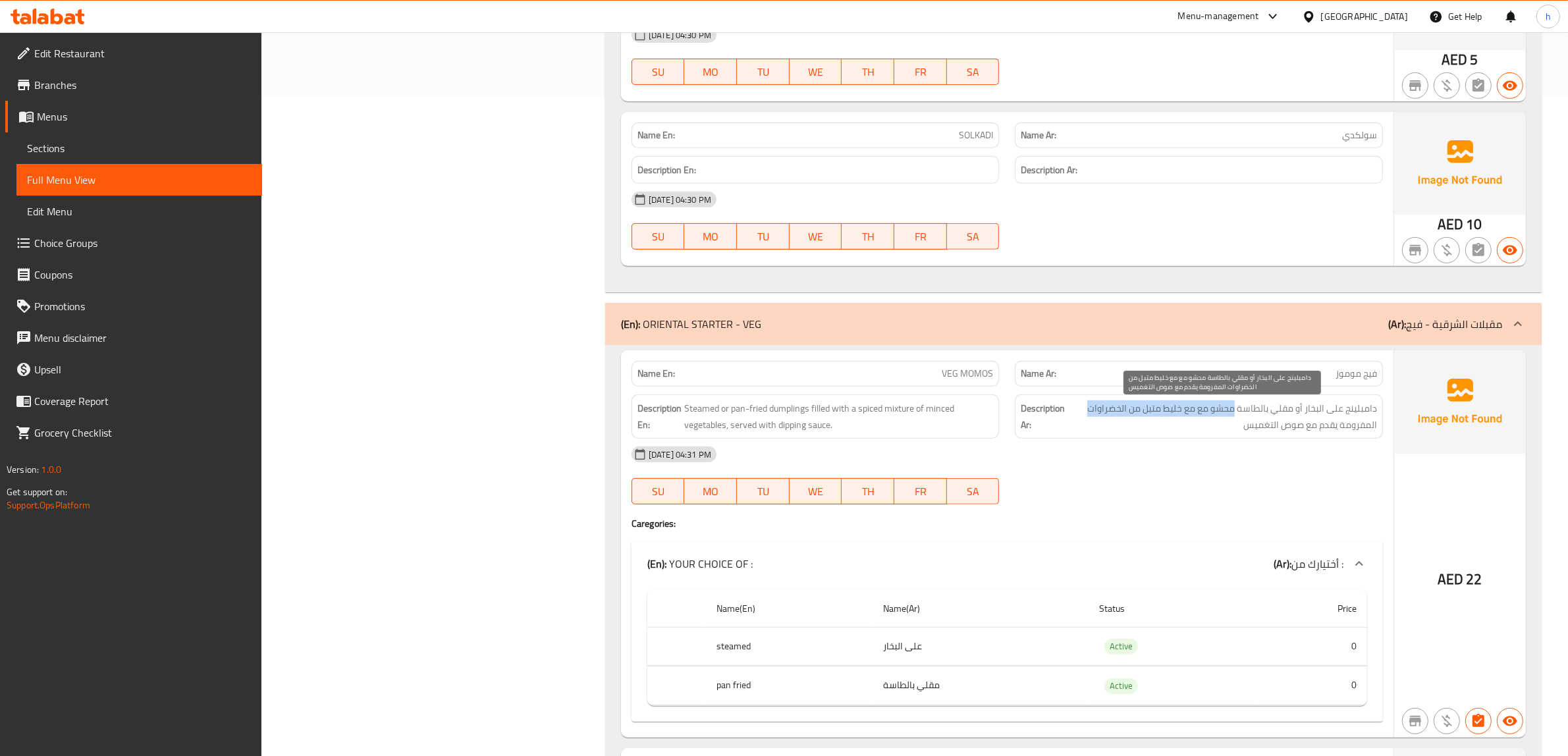
drag, startPoint x: 1236, startPoint y: 413, endPoint x: 1081, endPoint y: 412, distance: 155.0
click at [1081, 412] on span "دامبلينج على البخار أو مقلي بالطاسة محشو مع مع خليط متبل من الخضراوات المفرومة …" at bounding box center [1222, 416] width 309 height 32
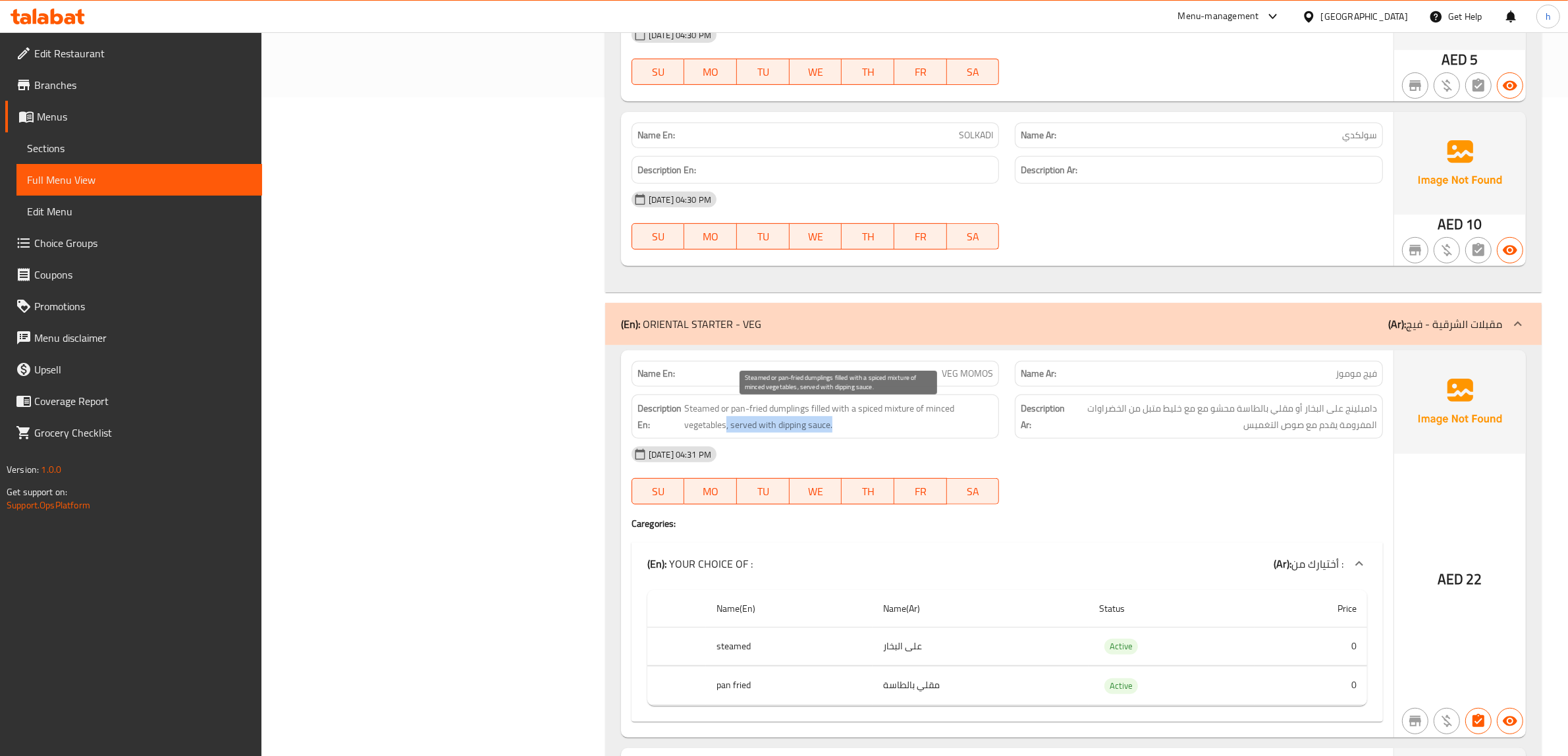
drag, startPoint x: 724, startPoint y: 430, endPoint x: 860, endPoint y: 430, distance: 136.0
click at [860, 430] on span "Steamed or pan-fried dumplings filled with a spiced mixture of minced vegetable…" at bounding box center [838, 416] width 309 height 32
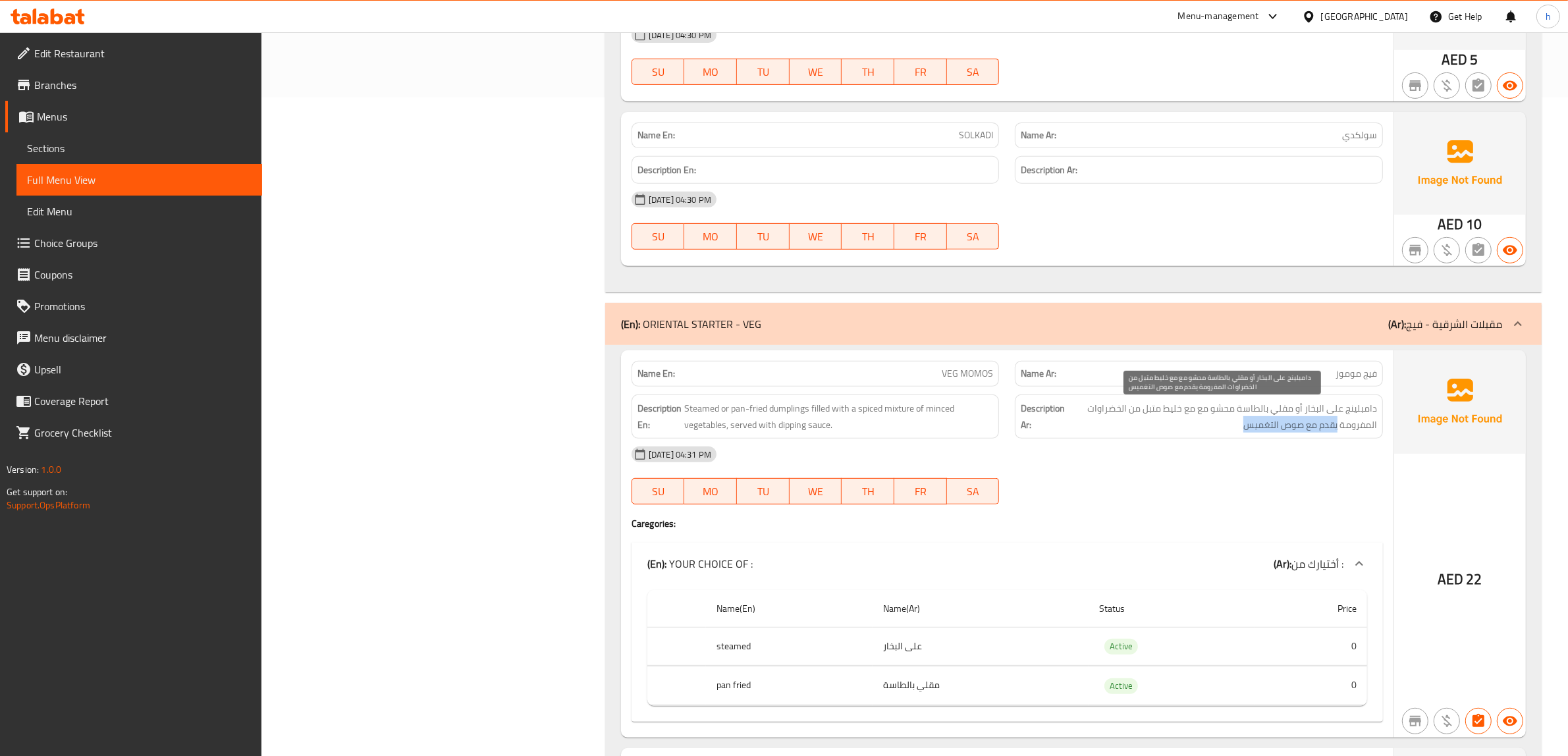
drag, startPoint x: 1336, startPoint y: 432, endPoint x: 1219, endPoint y: 432, distance: 117.0
click at [1219, 432] on span "دامبلينج على البخار أو مقلي بالطاسة محشو مع مع خليط متبل من الخضراوات المفرومة …" at bounding box center [1222, 416] width 309 height 32
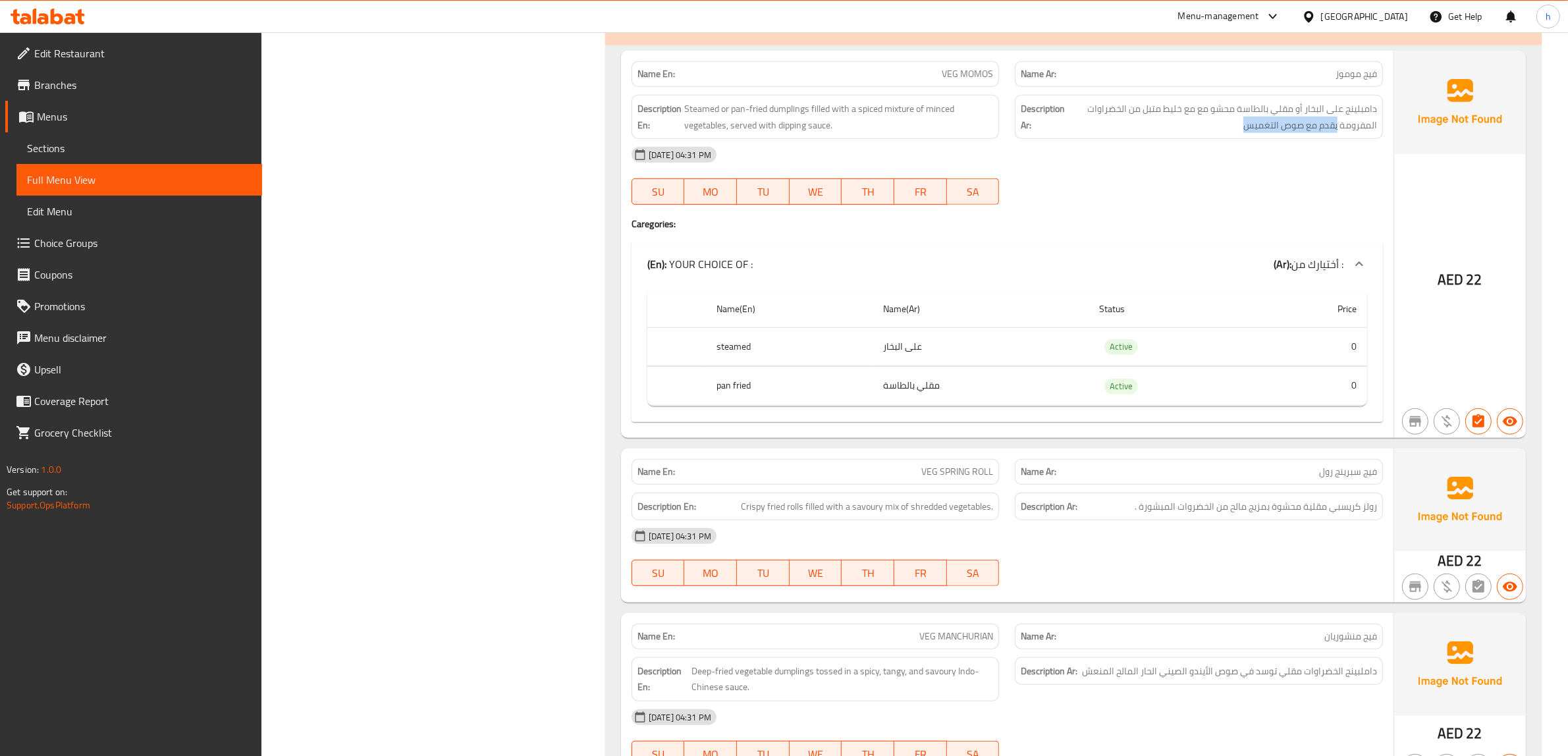
scroll to position [988, 0]
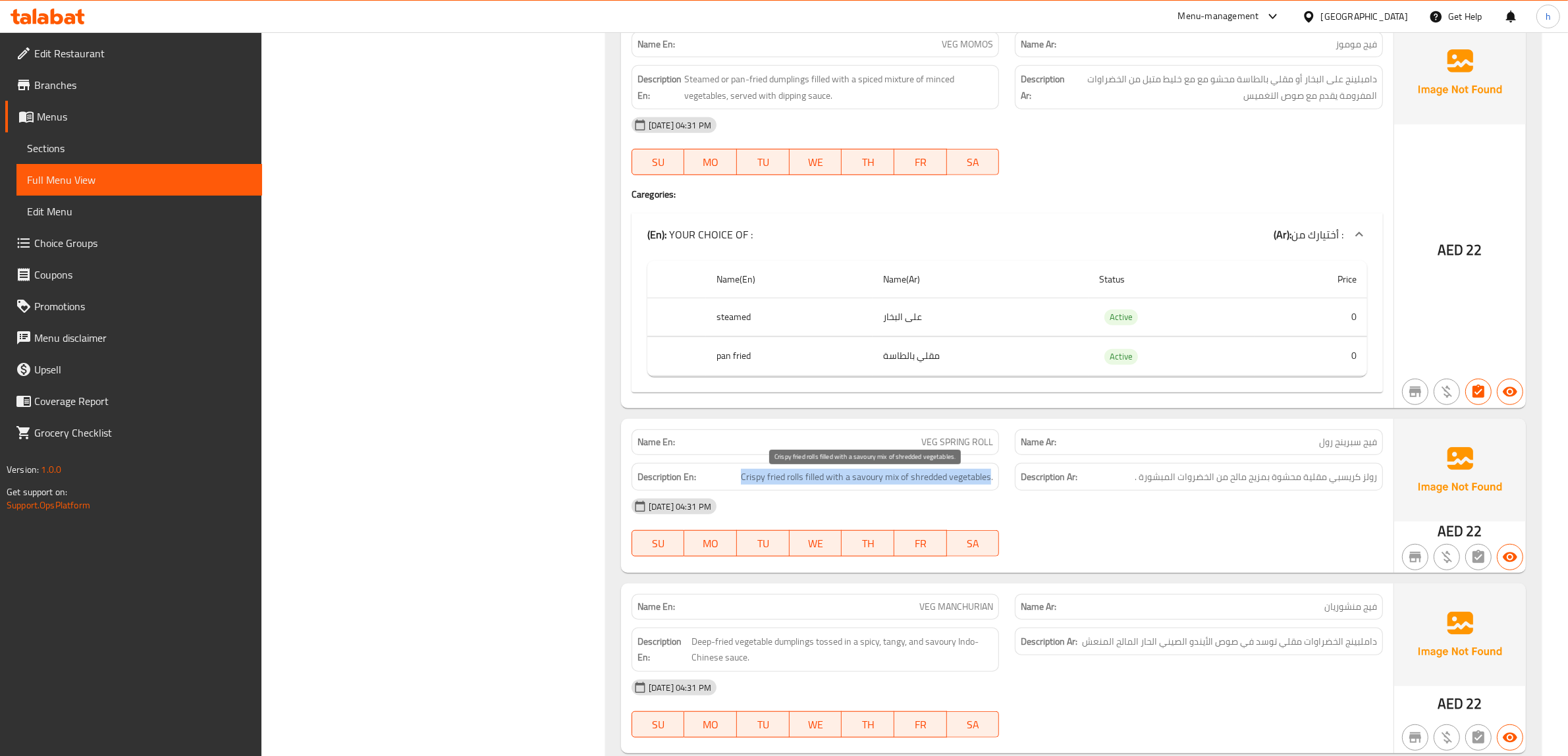
drag, startPoint x: 732, startPoint y: 482, endPoint x: 991, endPoint y: 484, distance: 259.0
click at [991, 484] on h6 "Description En: Crispy fried rolls filled with a savoury mix of shredded vegeta…" at bounding box center [815, 477] width 356 height 16
drag, startPoint x: 1378, startPoint y: 488, endPoint x: 1307, endPoint y: 491, distance: 71.1
click at [1307, 491] on div "Description Ar: رولز كريسبي مقلية محشوة بمزيج مالح من الخضروات المبشورة ." at bounding box center [1199, 477] width 368 height 28
click at [1292, 481] on span "رولز كريسبي مقلية محشوة بمزيج مالح من الخضروات المبشورة ." at bounding box center [1255, 477] width 243 height 16
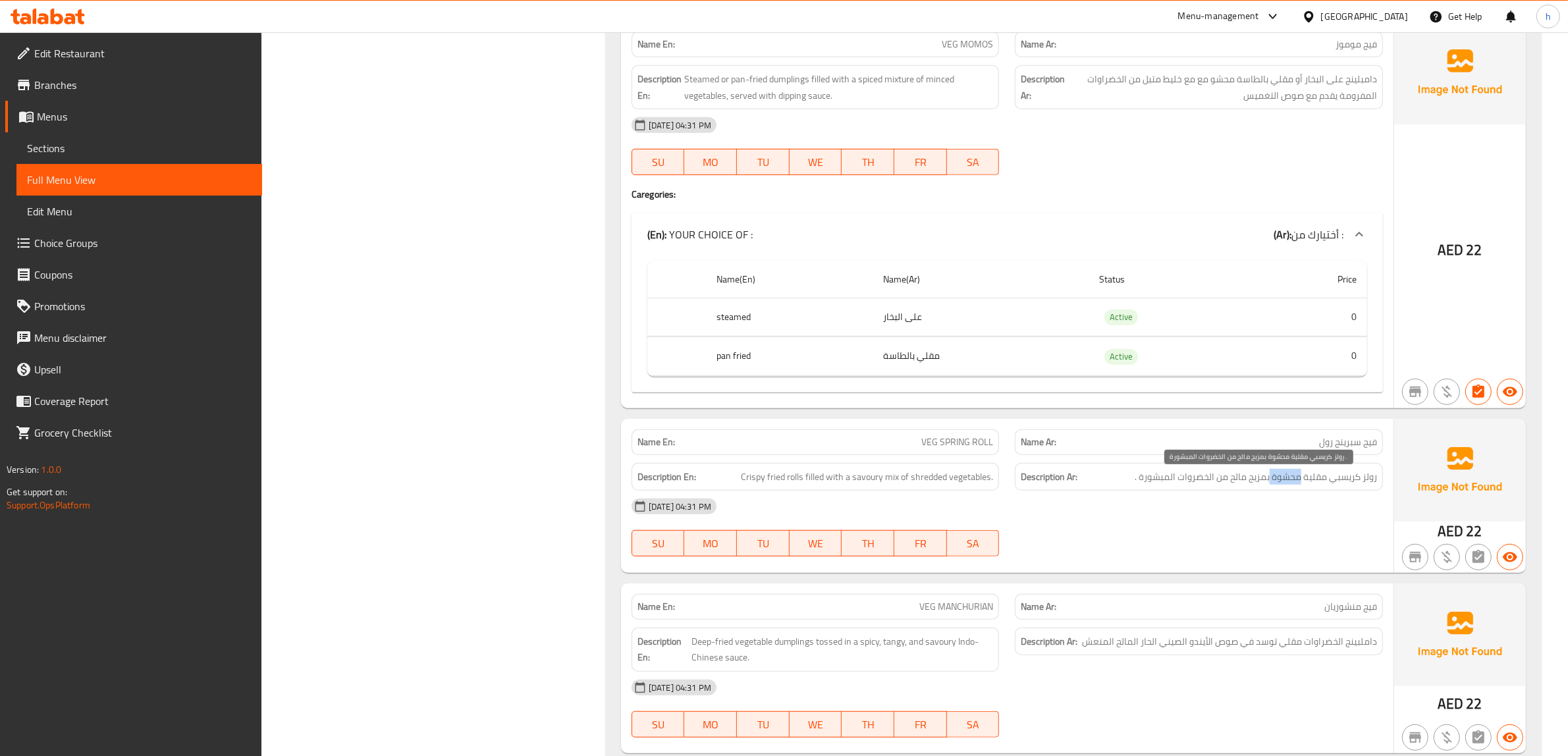
click at [1292, 481] on span "رولز كريسبي مقلية محشوة بمزيج مالح من الخضروات المبشورة ." at bounding box center [1255, 477] width 243 height 16
drag, startPoint x: 1266, startPoint y: 480, endPoint x: 1092, endPoint y: 490, distance: 174.3
click at [1092, 485] on h6 "Description Ar: رولز كريسبي مقلية محشوة بمزيج مالح من الخضروات المبشورة ." at bounding box center [1198, 477] width 356 height 16
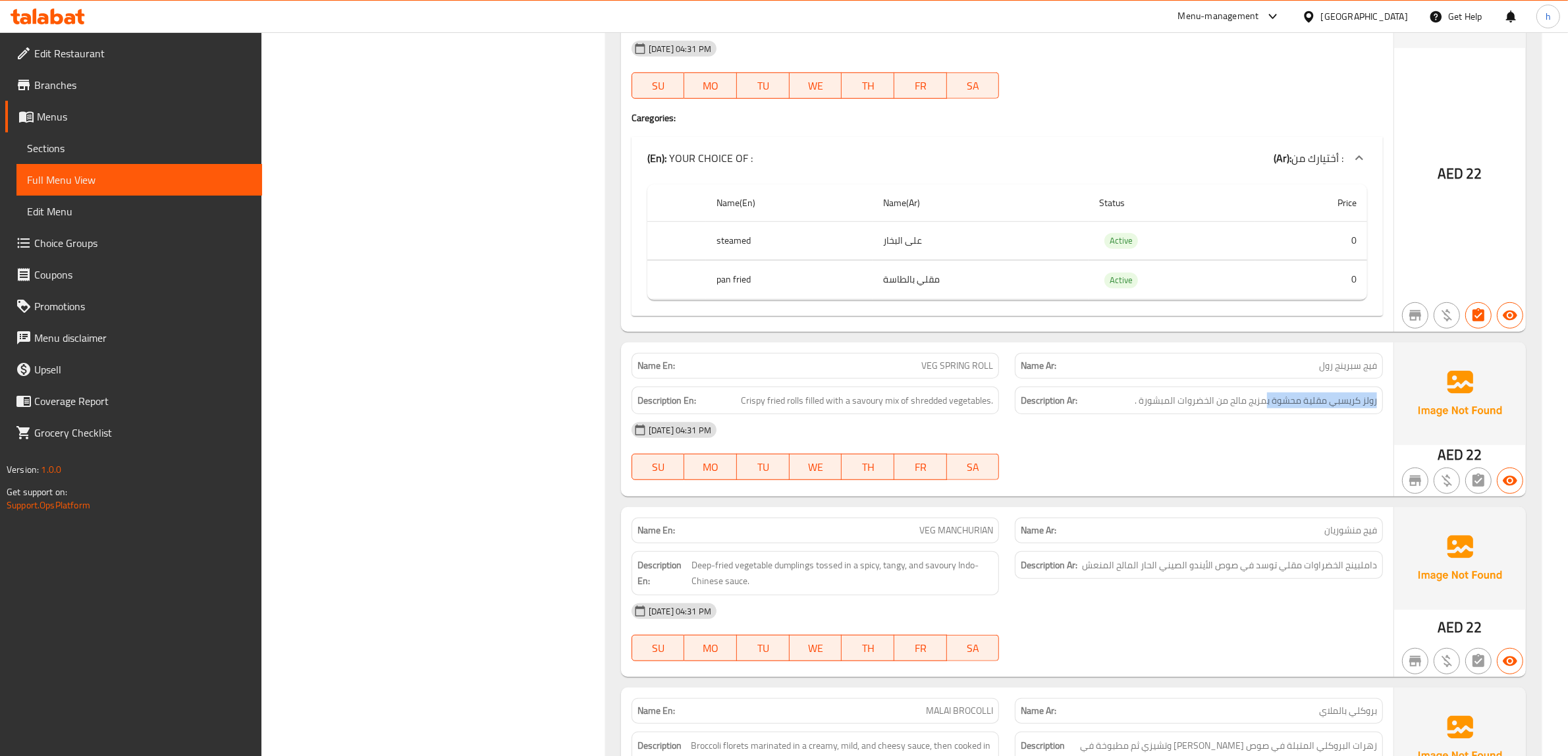
scroll to position [1235, 0]
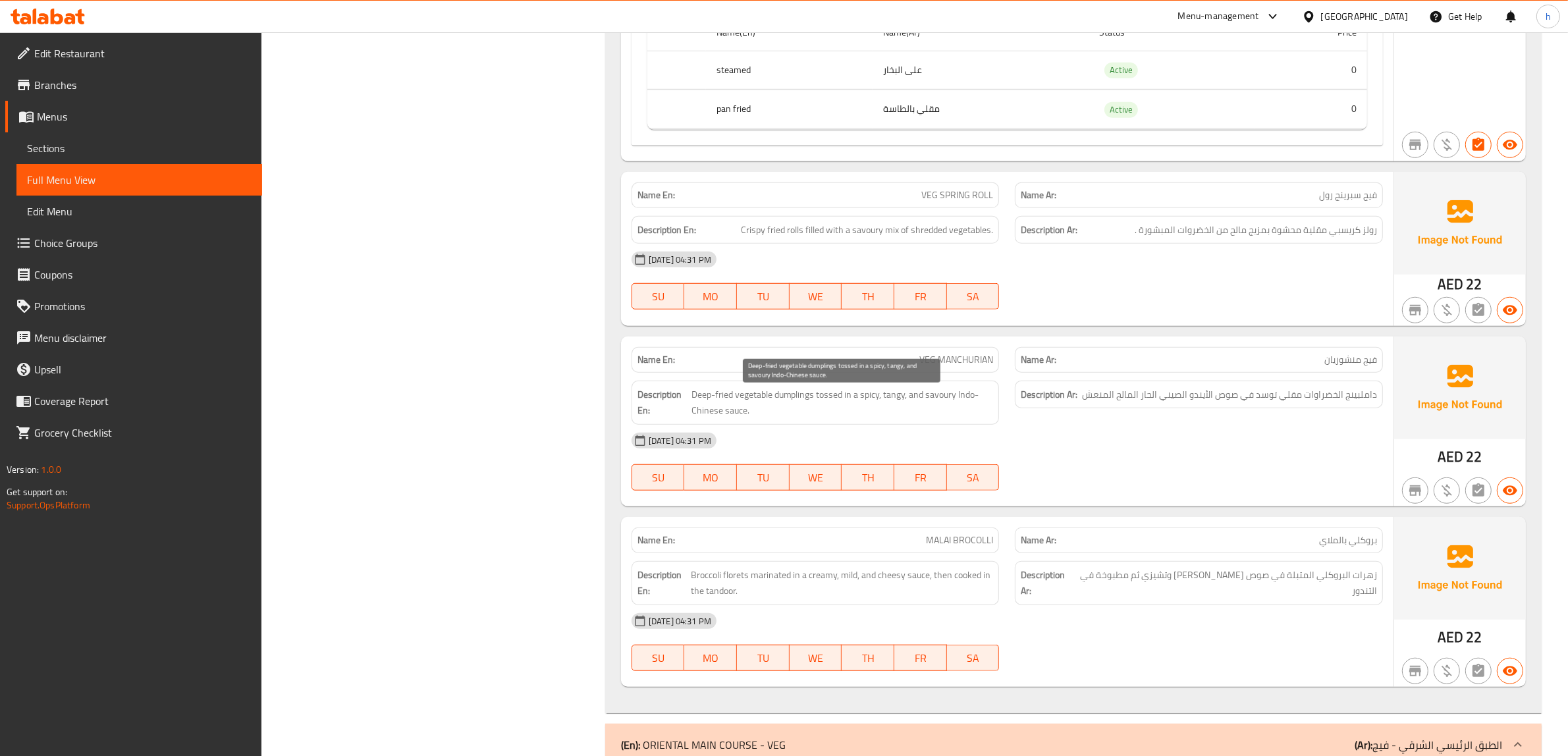
click at [695, 403] on span "Deep-fried vegetable dumplings tossed in a spicy, tangy, and savoury Indo-Chine…" at bounding box center [842, 402] width 302 height 32
click at [835, 402] on span "Deep-fried vegetable dumplings tossed in a spicy, tangy, and savoury Indo-Chine…" at bounding box center [842, 402] width 302 height 32
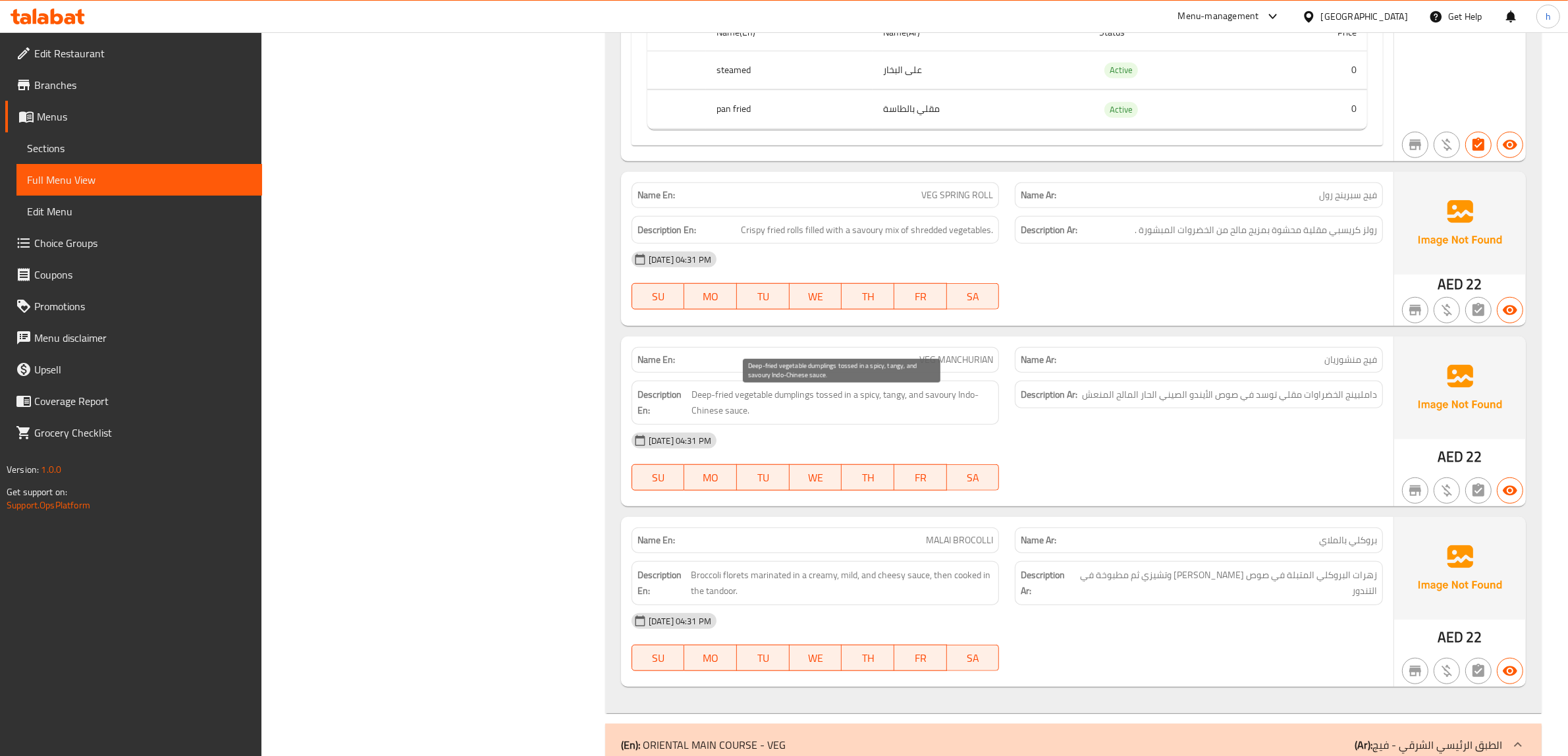
drag, startPoint x: 857, startPoint y: 409, endPoint x: 879, endPoint y: 409, distance: 22.0
click at [879, 409] on span "Deep-fried vegetable dumplings tossed in a spicy, tangy, and savoury Indo-Chine…" at bounding box center [842, 402] width 302 height 32
click at [851, 404] on span "Deep-fried vegetable dumplings tossed in a spicy, tangy, and savoury Indo-Chine…" at bounding box center [842, 402] width 302 height 32
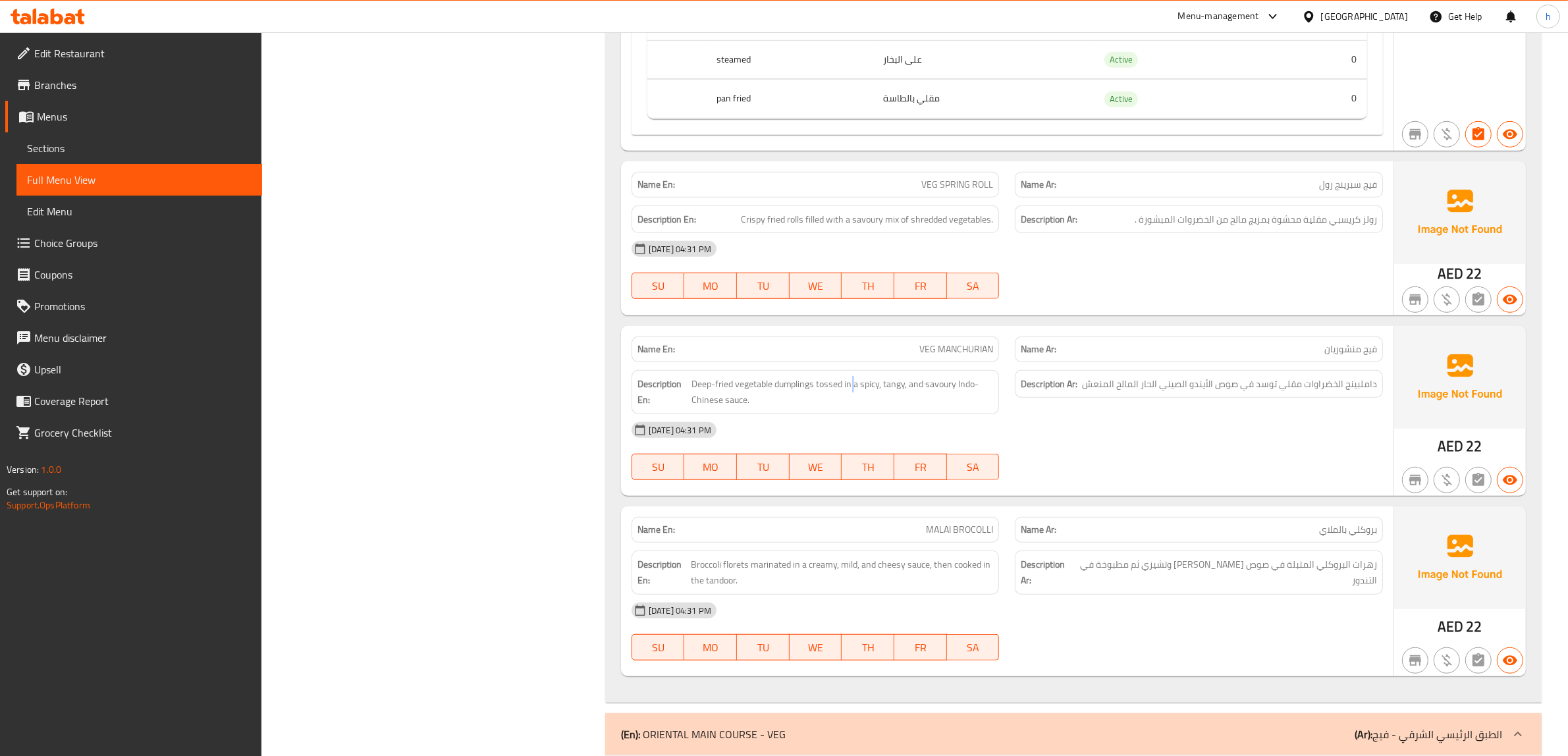
scroll to position [1399, 0]
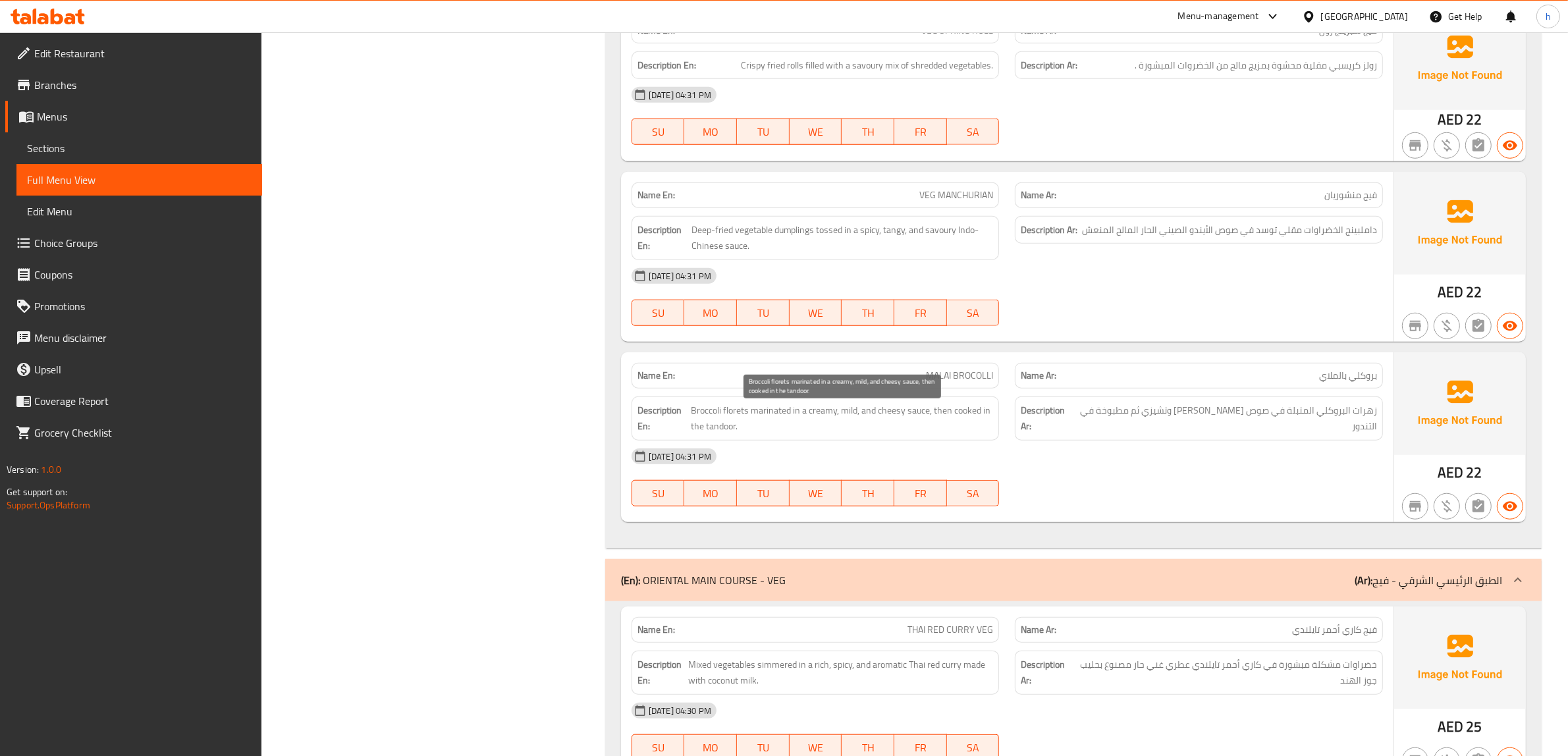
click at [723, 416] on span "Broccoli florets marinated in a creamy, mild, and cheesy sauce, then cooked in …" at bounding box center [842, 418] width 302 height 32
click at [721, 416] on span "Broccoli florets marinated in a creamy, mild, and cheesy sauce, then cooked in …" at bounding box center [842, 418] width 302 height 32
click at [751, 430] on span "Broccoli florets marinated in a creamy, mild, and cheesy sauce, then cooked in …" at bounding box center [842, 418] width 302 height 32
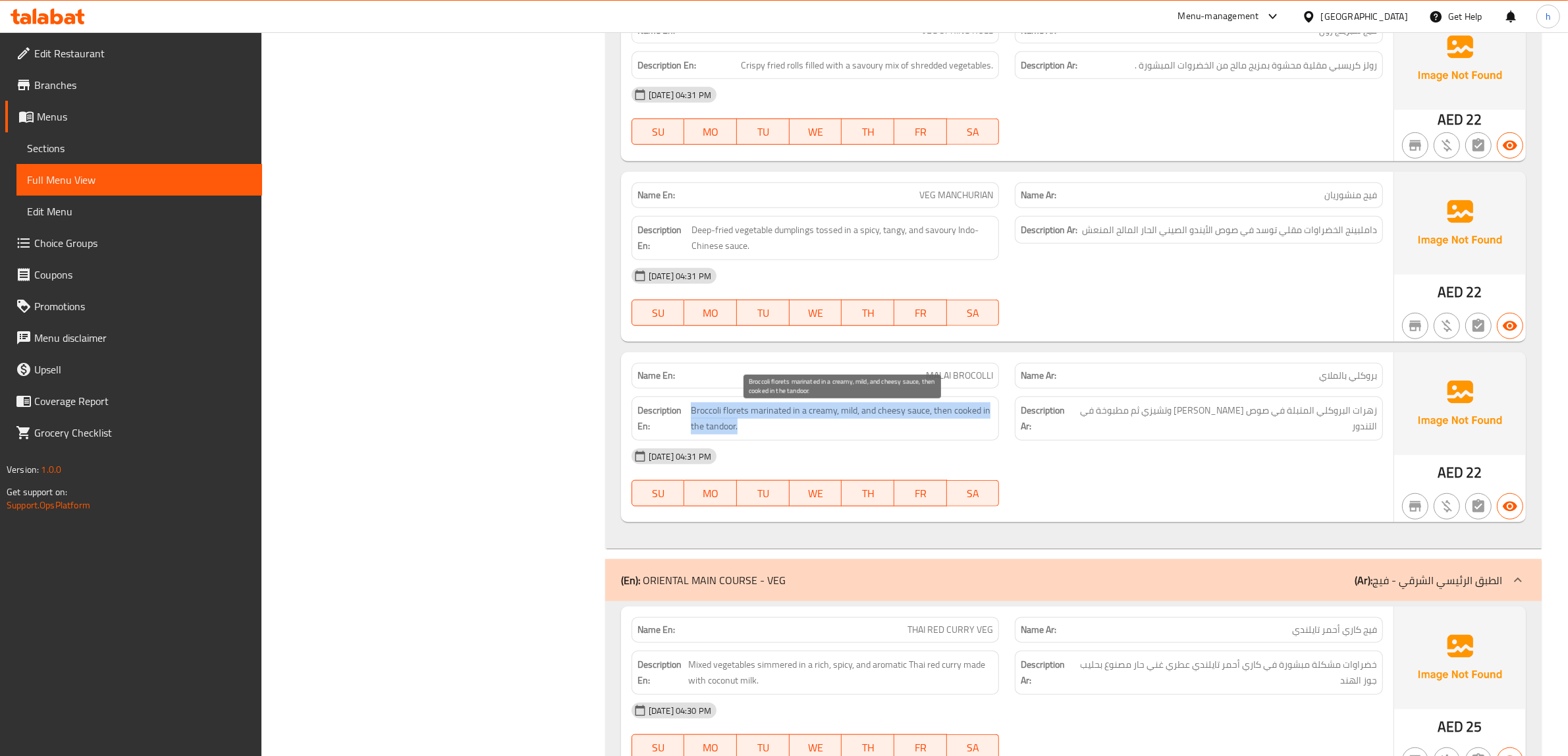
click at [751, 430] on span "Broccoli florets marinated in a creamy, mild, and cheesy sauce, then cooked in …" at bounding box center [842, 418] width 302 height 32
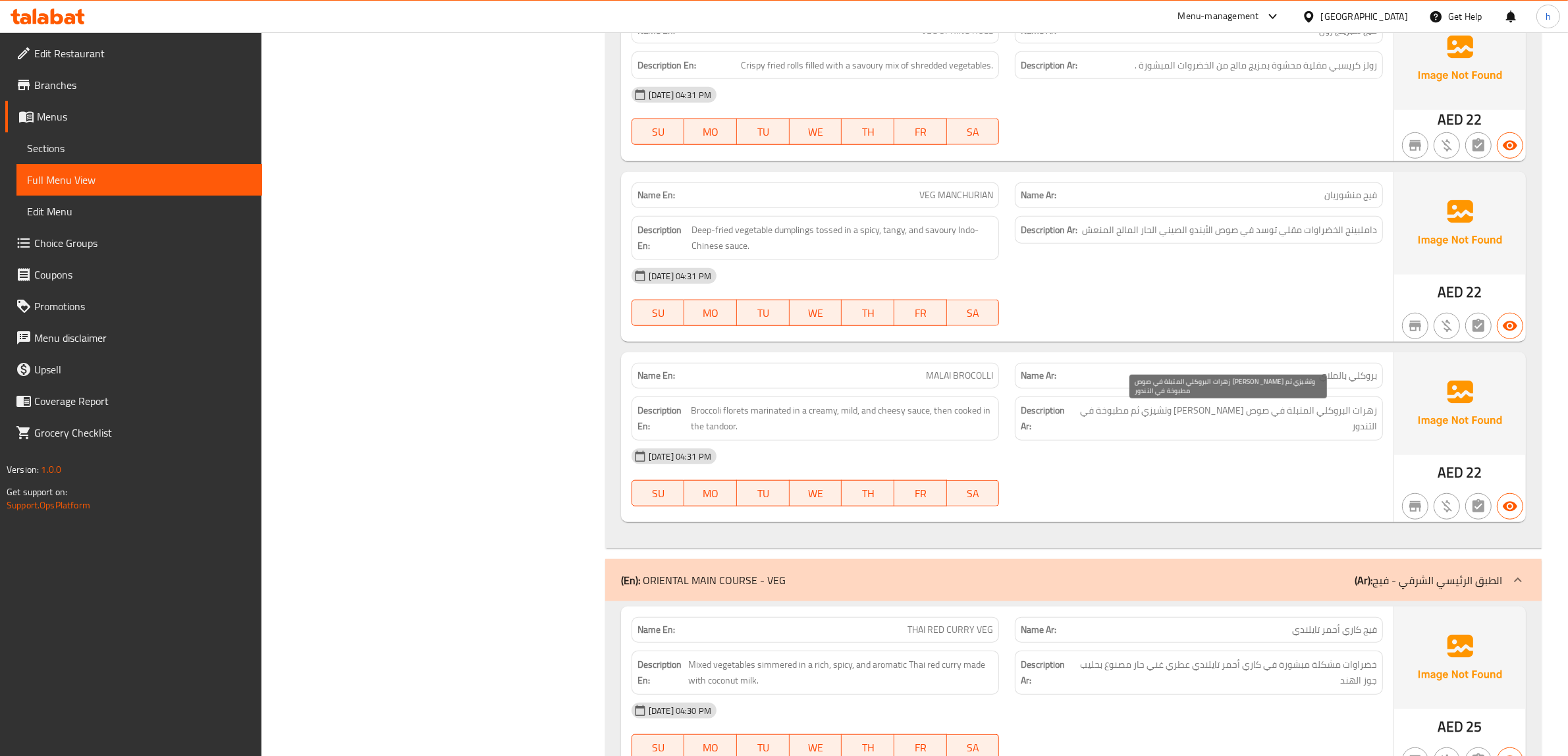
click at [1373, 426] on span "زهرات البروكلي المتبلة في صوص كريمي مايلد وتشيزي ثم مطبوخة في التندور" at bounding box center [1226, 418] width 301 height 32
click at [1325, 428] on span "زهرات البروكلي المتبلة في صوص كريمي مايلد وتشيزي ثم مطبوخة في التندور" at bounding box center [1226, 418] width 301 height 32
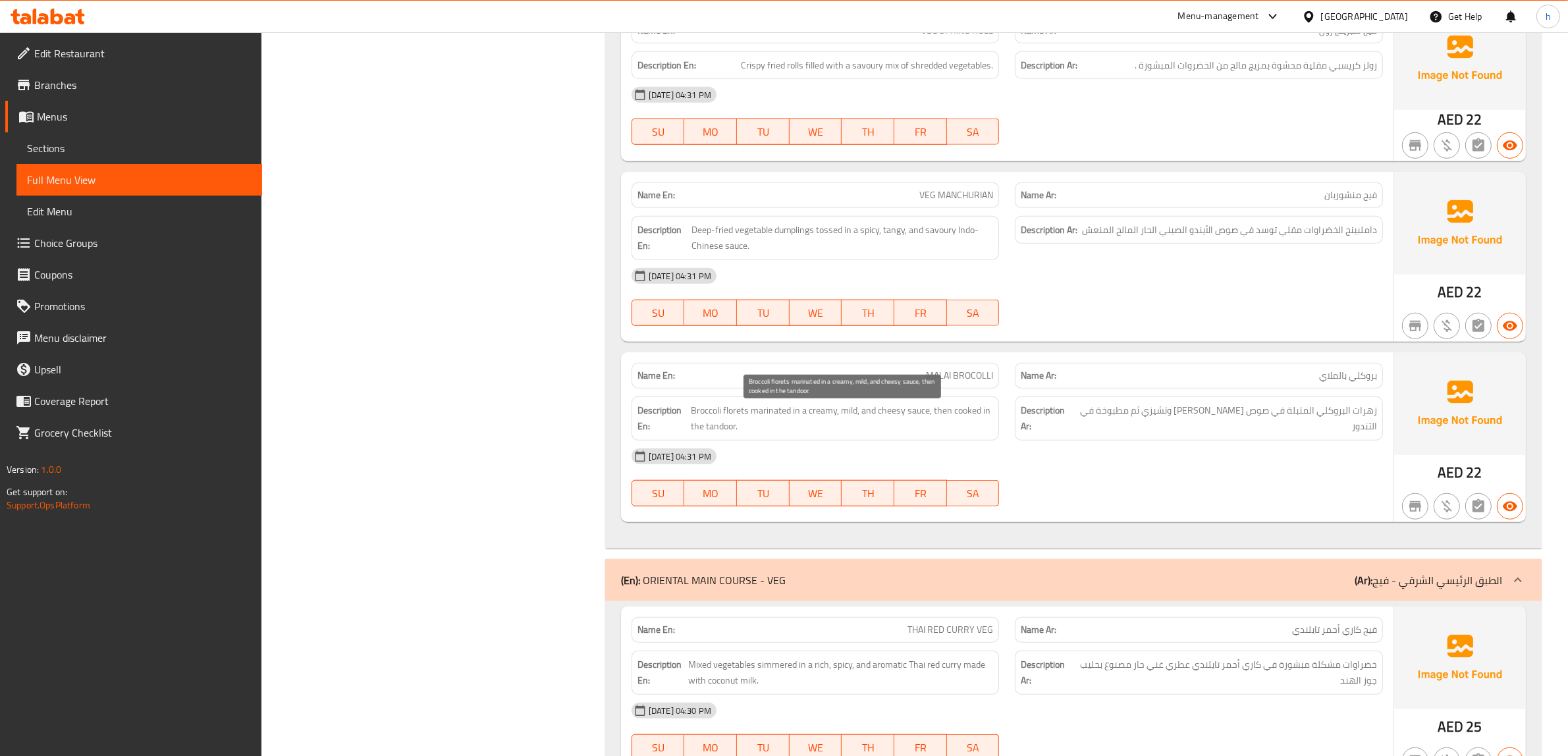
click at [891, 427] on span "Broccoli florets marinated in a creamy, mild, and cheesy sauce, then cooked in …" at bounding box center [842, 418] width 302 height 32
click at [884, 415] on span "Broccoli florets marinated in a creamy, mild, and cheesy sauce, then cooked in …" at bounding box center [842, 418] width 302 height 32
drag, startPoint x: 871, startPoint y: 403, endPoint x: 883, endPoint y: 414, distance: 16.3
click at [882, 412] on div "Description En: Broccoli florets marinated in a creamy, mild, and cheesy sauce,…" at bounding box center [816, 418] width 368 height 44
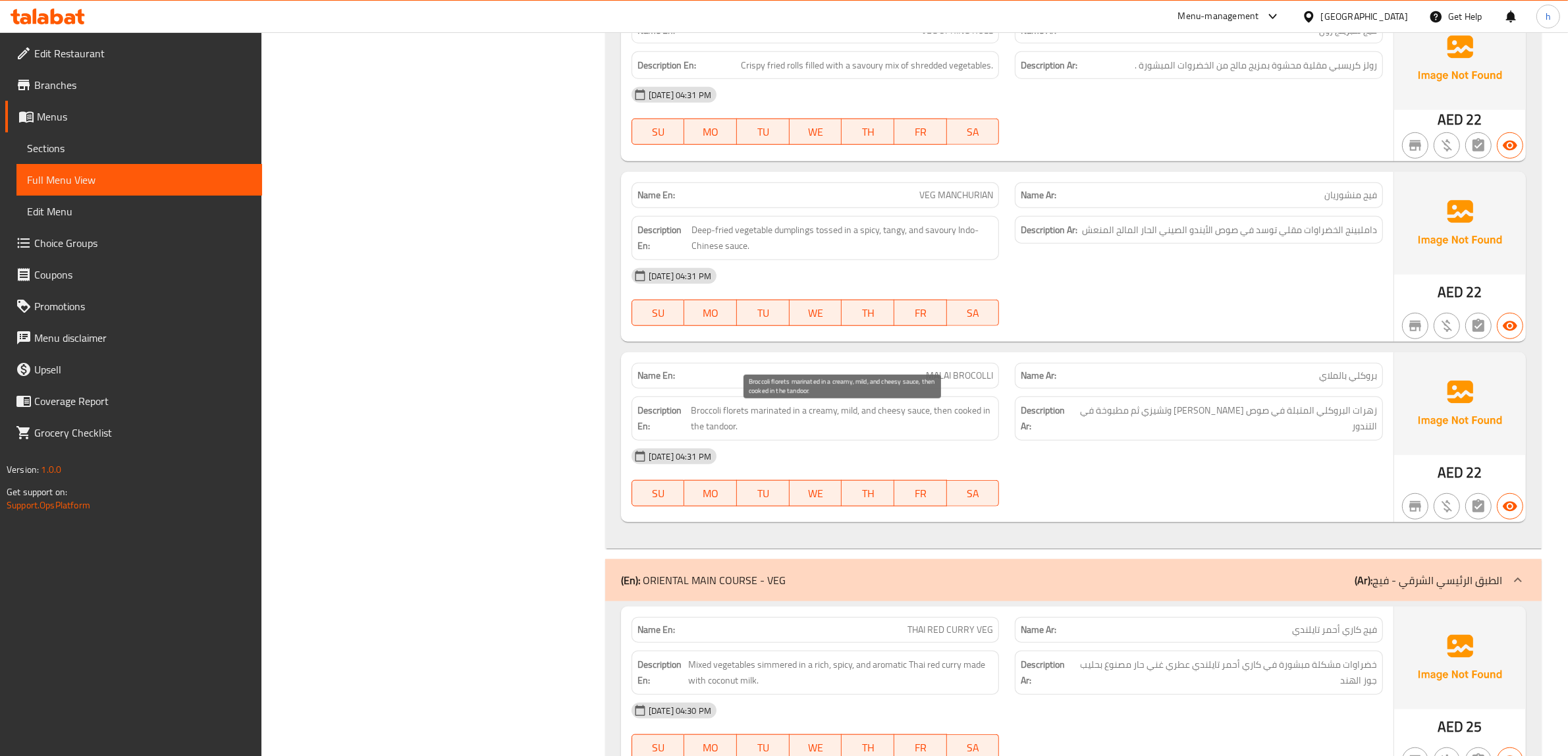
click at [889, 420] on span "Broccoli florets marinated in a creamy, mild, and cheesy sauce, then cooked in …" at bounding box center [842, 418] width 302 height 32
drag, startPoint x: 876, startPoint y: 420, endPoint x: 927, endPoint y: 419, distance: 51.0
click at [927, 419] on span "Broccoli florets marinated in a creamy, mild, and cheesy sauce, then cooked in …" at bounding box center [842, 418] width 302 height 32
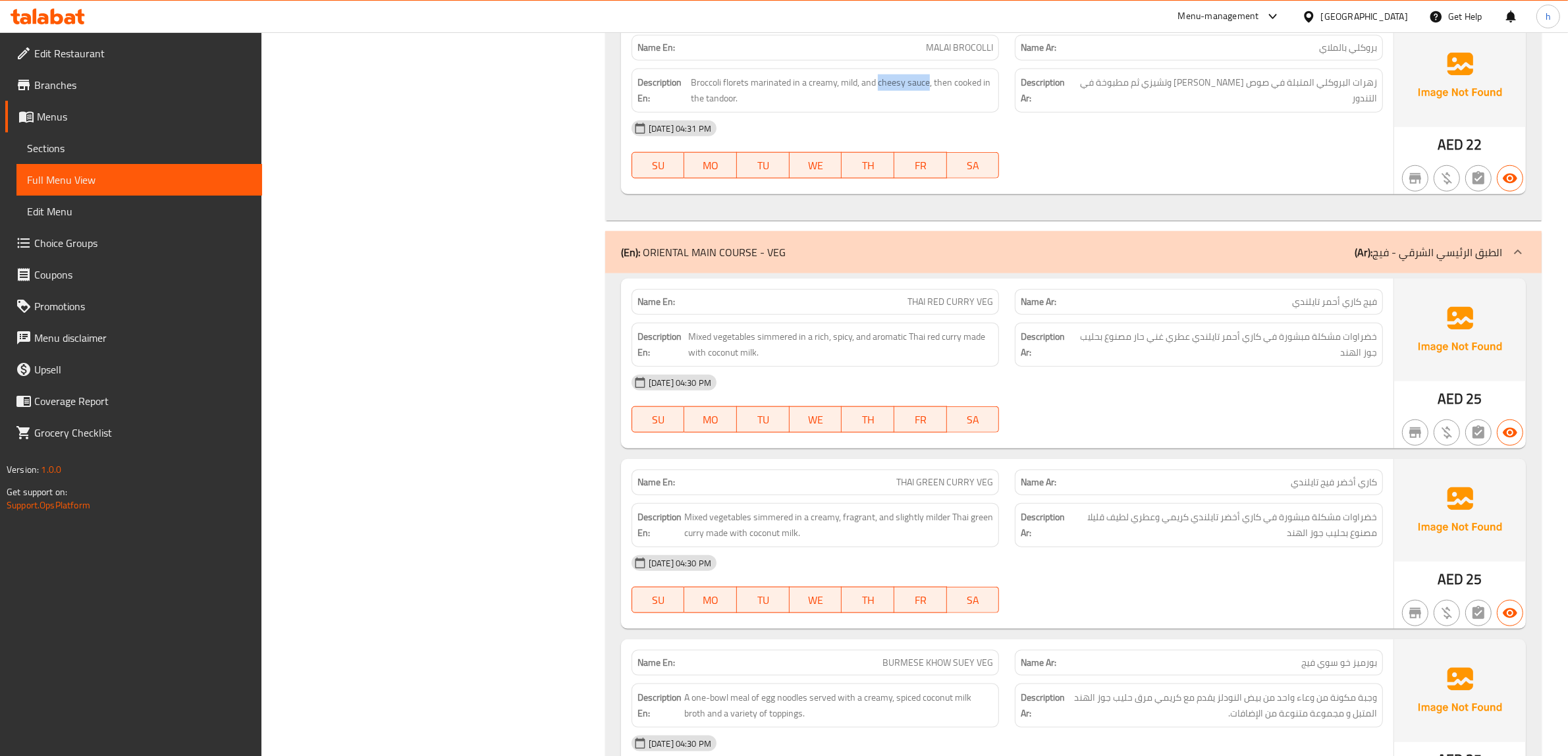
scroll to position [1728, 0]
drag, startPoint x: 686, startPoint y: 344, endPoint x: 798, endPoint y: 347, distance: 112.0
click at [798, 347] on h6 "Description En: Mixed vegetables simmered in a rich, spicy, and aromatic Thai r…" at bounding box center [815, 343] width 356 height 32
click at [822, 347] on span "Mixed vegetables simmered in a rich, spicy, and aromatic Thai red curry made wi…" at bounding box center [840, 343] width 305 height 32
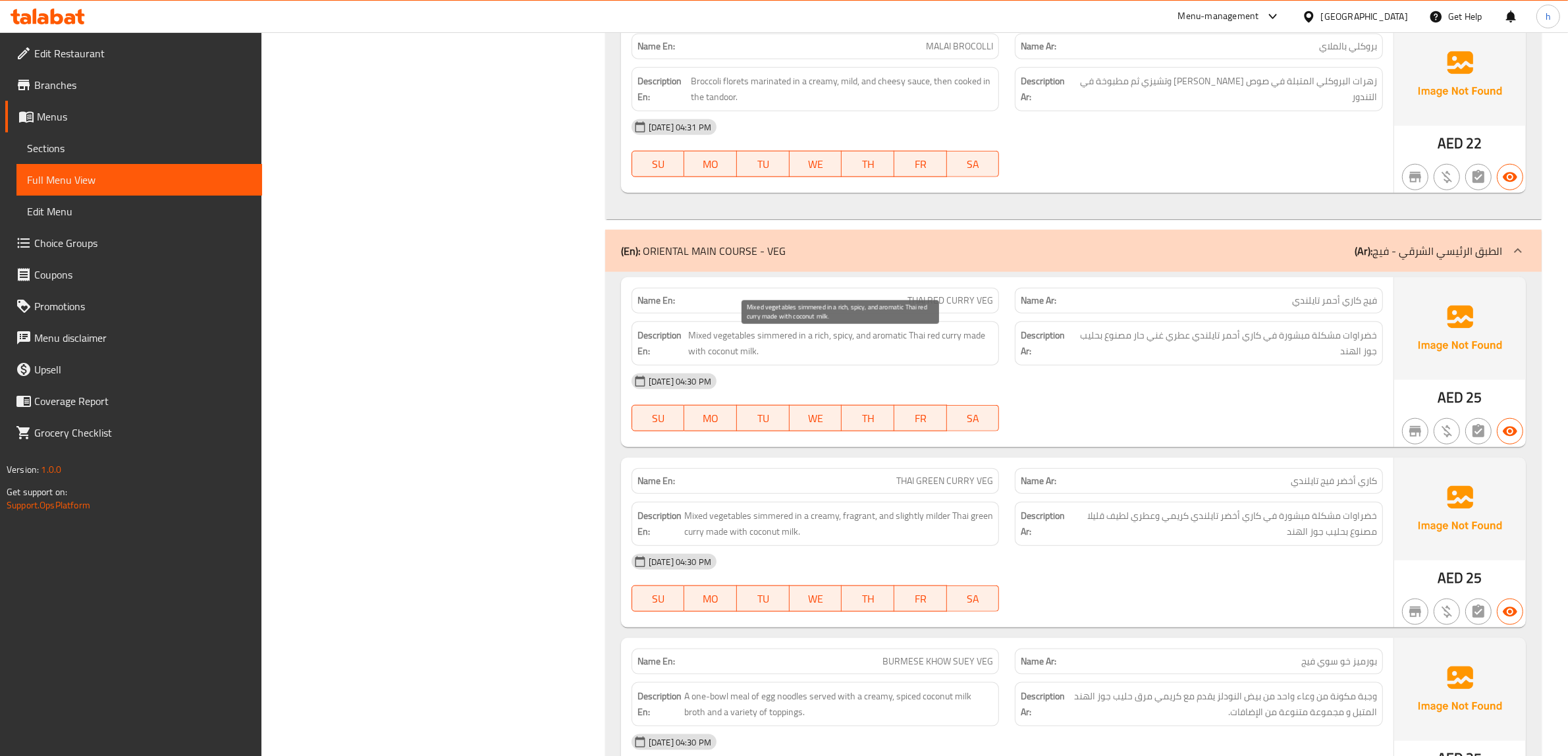
click at [800, 347] on span "Mixed vegetables simmered in a rich, spicy, and aromatic Thai red curry made wi…" at bounding box center [840, 343] width 305 height 32
drag, startPoint x: 796, startPoint y: 347, endPoint x: 927, endPoint y: 348, distance: 131.0
click at [927, 348] on span "Mixed vegetables simmered in a rich, spicy, and aromatic Thai red curry made wi…" at bounding box center [840, 343] width 305 height 32
click at [1182, 346] on span "خضراوات مشكلة مبشورة في كاري أحمر تايلندي عطري غني حار مصنوع بحليب جوز الهند" at bounding box center [1226, 343] width 302 height 32
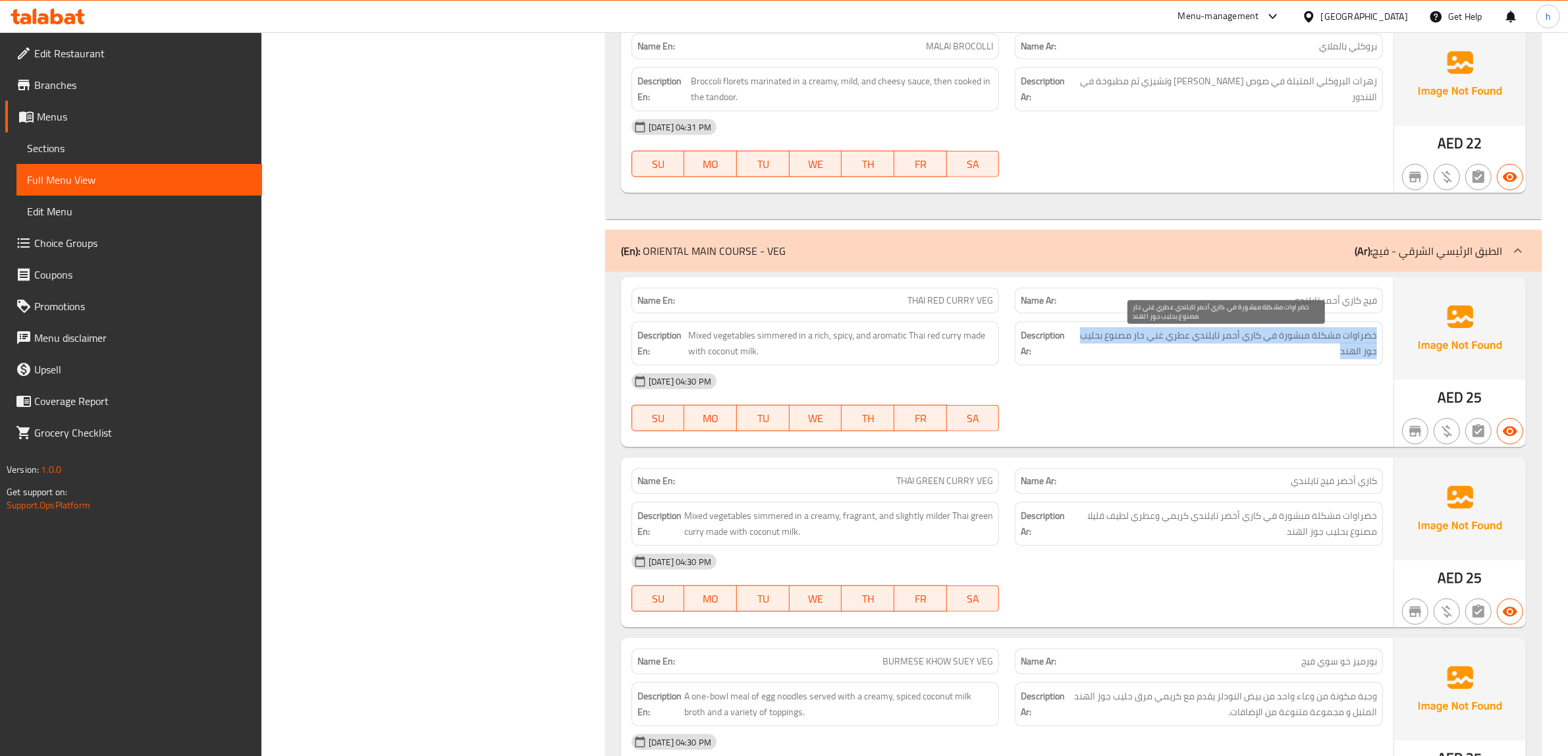
click at [1182, 346] on span "خضراوات مشكلة مبشورة في كاري أحمر تايلندي عطري غني حار مصنوع بحليب جوز الهند" at bounding box center [1226, 343] width 302 height 32
click at [1133, 350] on span "خضراوات مشكلة مبشورة في كاري أحمر تايلندي عطري غني حار مصنوع بحليب جوز الهند" at bounding box center [1226, 343] width 302 height 32
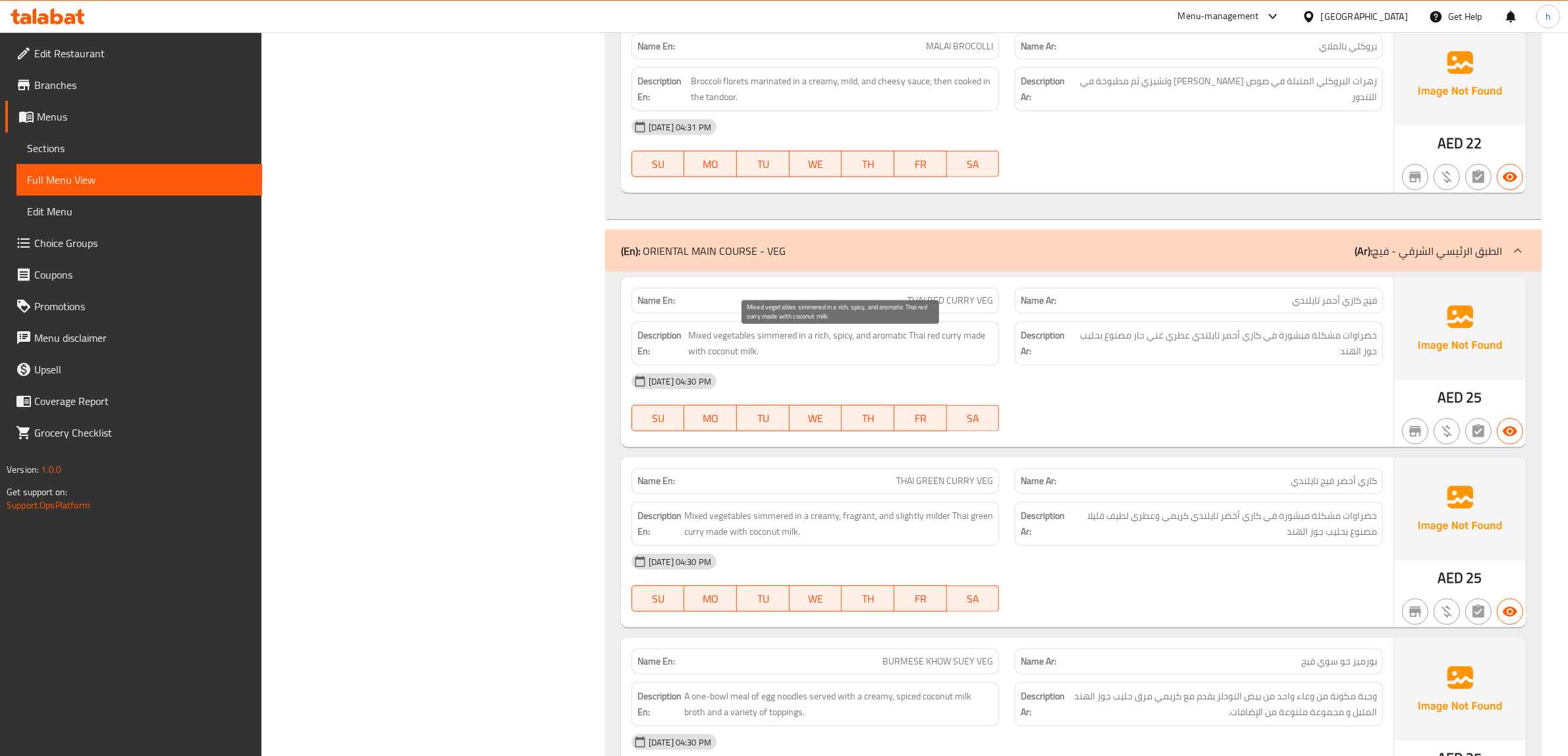
click at [822, 352] on span "Mixed vegetables simmered in a rich, spicy, and aromatic Thai red curry made wi…" at bounding box center [840, 343] width 305 height 32
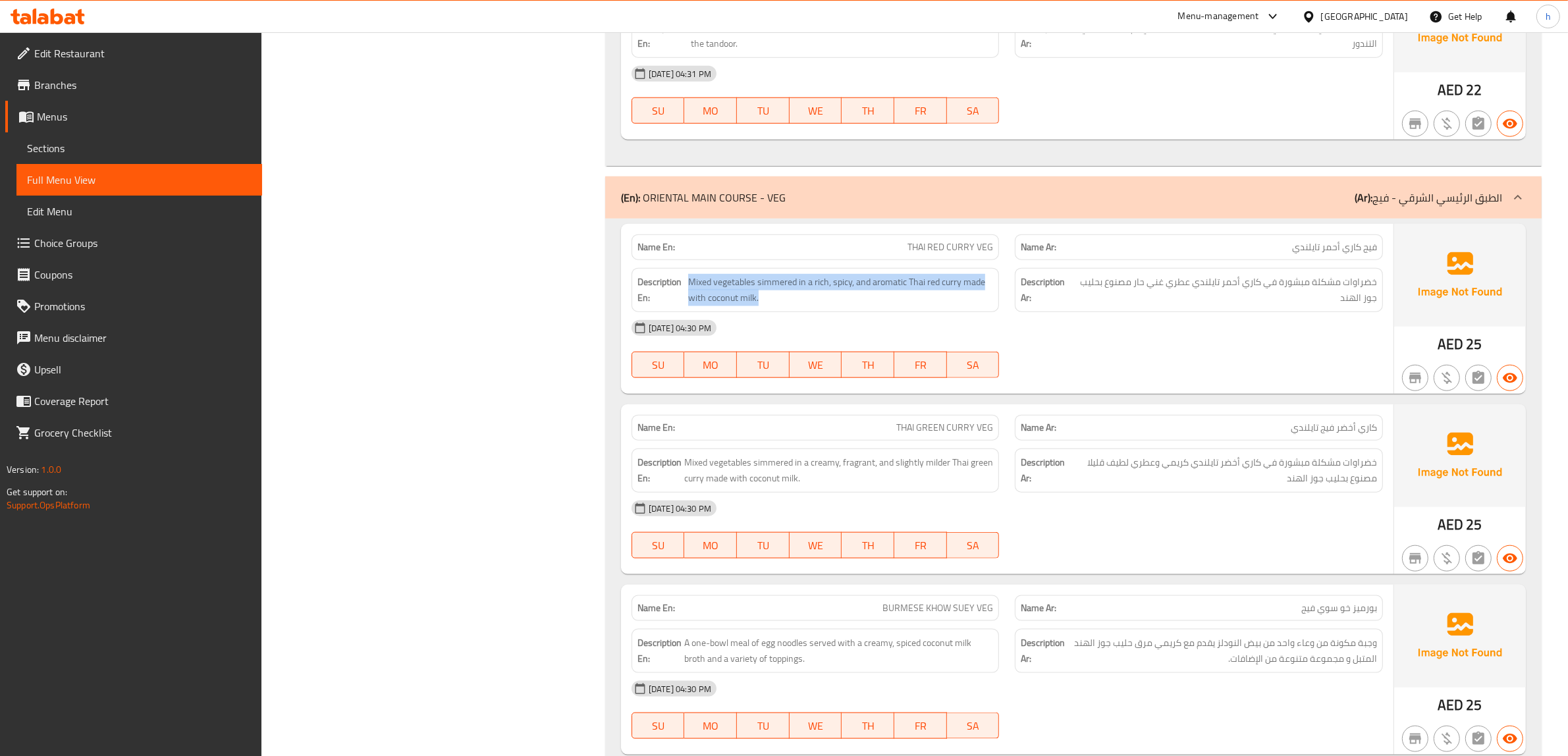
scroll to position [1810, 0]
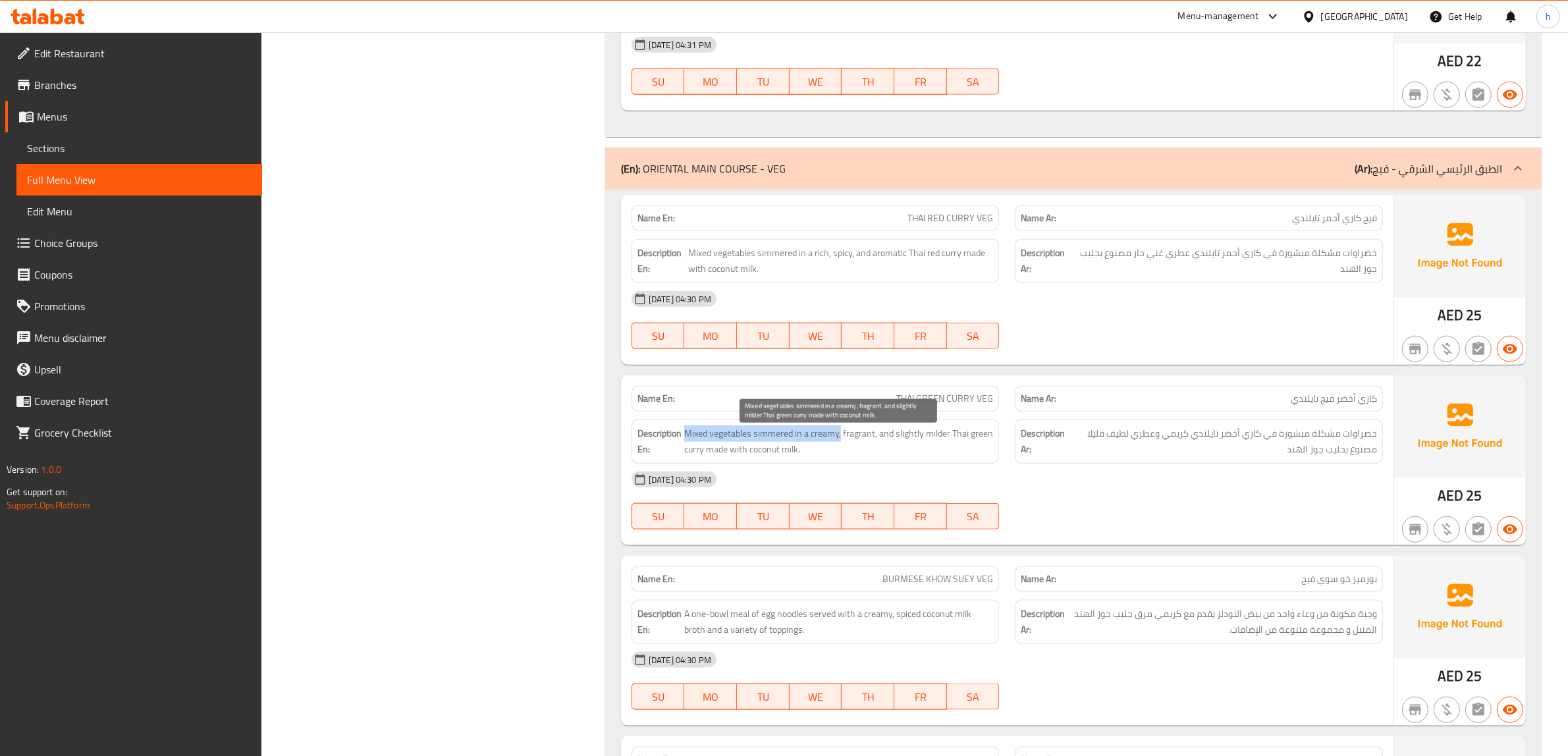
drag, startPoint x: 686, startPoint y: 442, endPoint x: 839, endPoint y: 445, distance: 153.0
click at [839, 445] on span "Mixed vegetables simmered in a creamy, fragrant, and slightly milder Thai green…" at bounding box center [838, 441] width 309 height 32
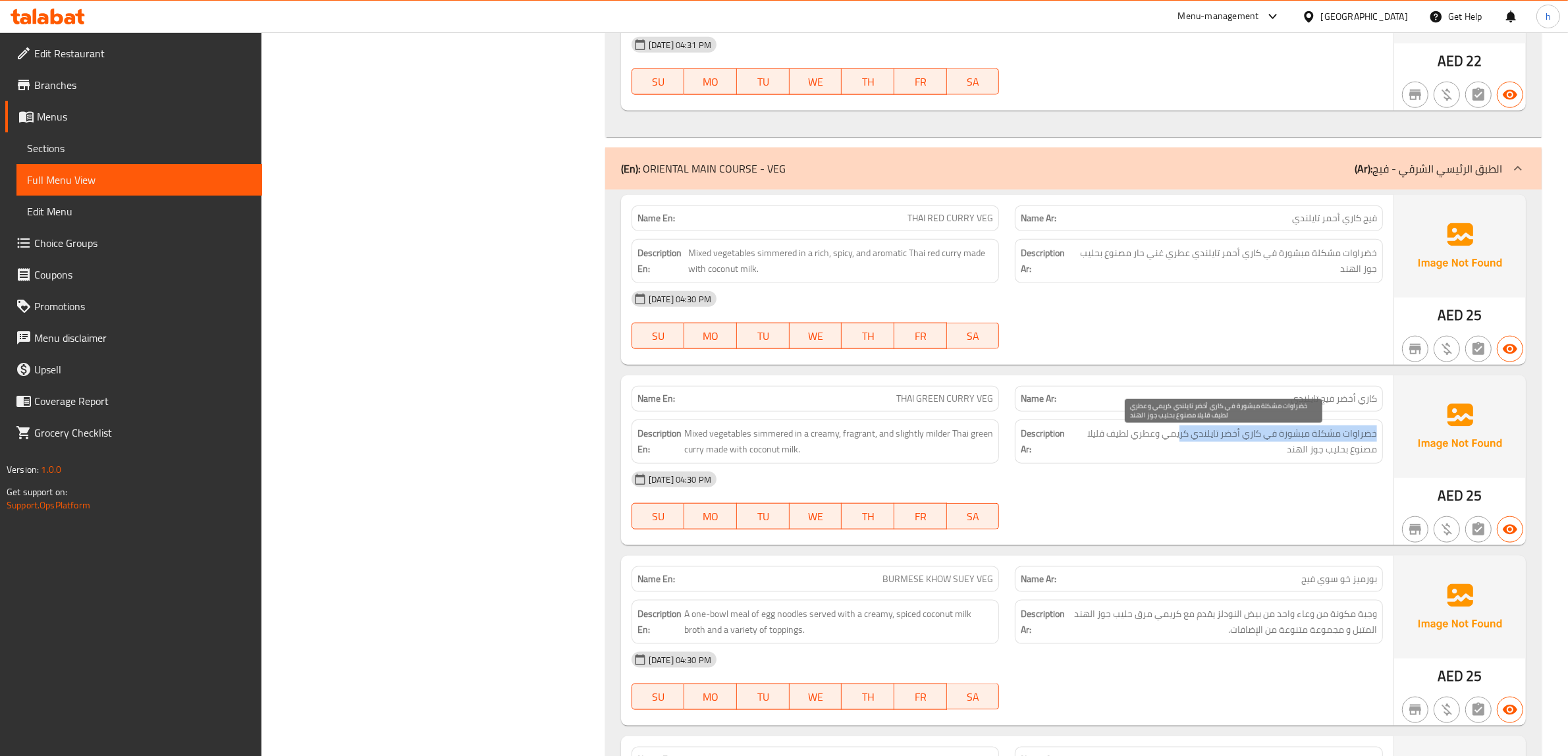
drag, startPoint x: 1379, startPoint y: 443, endPoint x: 1184, endPoint y: 447, distance: 195.0
click at [1184, 447] on div "Description Ar: خضراوات مشكلة مبشورة في كاري أخضر تايلندي كريمي وعطري لطيف قليل…" at bounding box center [1199, 441] width 368 height 44
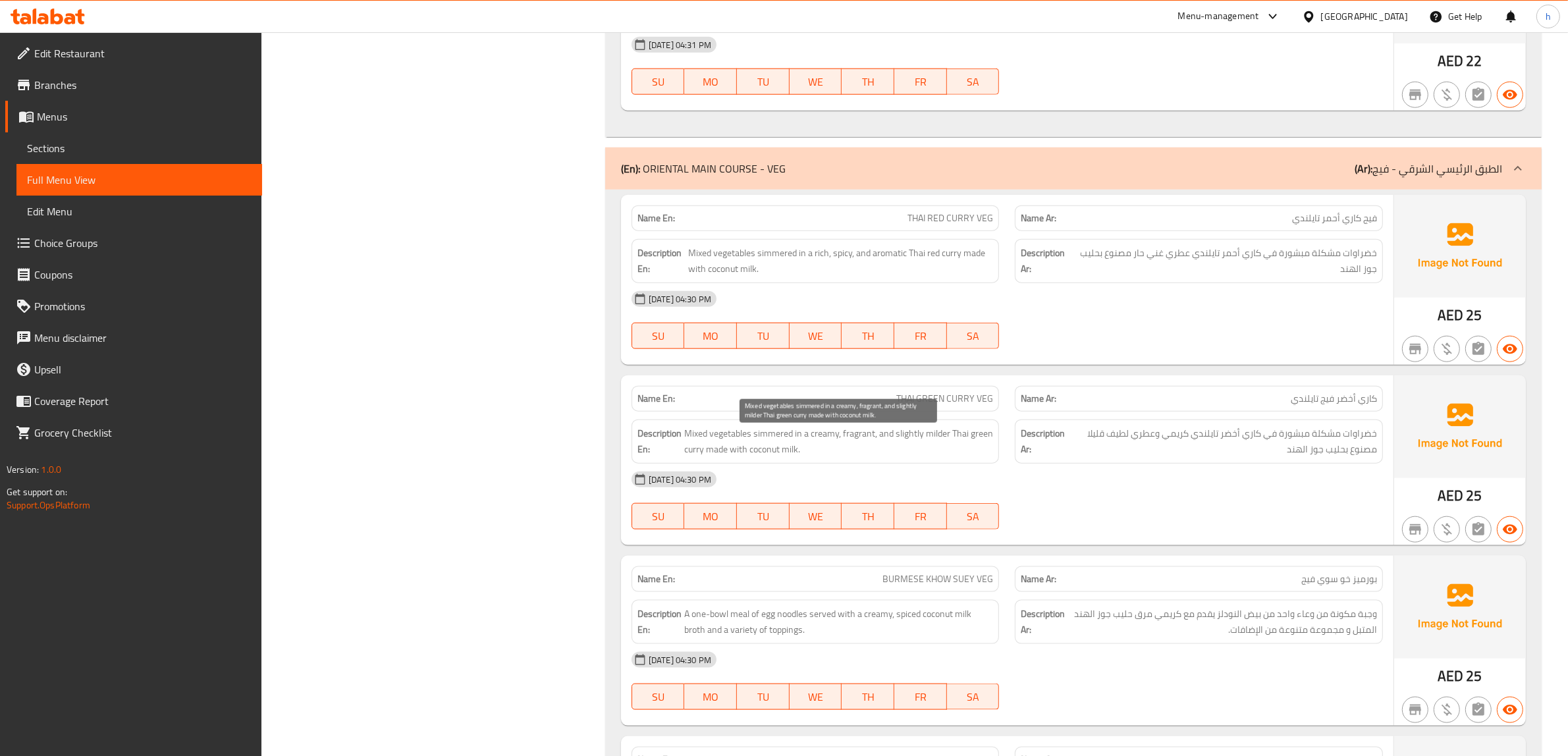
click at [825, 443] on span "Mixed vegetables simmered in a creamy, fragrant, and slightly milder Thai green…" at bounding box center [838, 441] width 309 height 32
click at [858, 437] on span "Mixed vegetables simmered in a creamy, fragrant, and slightly milder Thai green…" at bounding box center [838, 441] width 309 height 32
click at [909, 445] on span "Mixed vegetables simmered in a creamy, fragrant, and slightly milder Thai green…" at bounding box center [838, 441] width 309 height 32
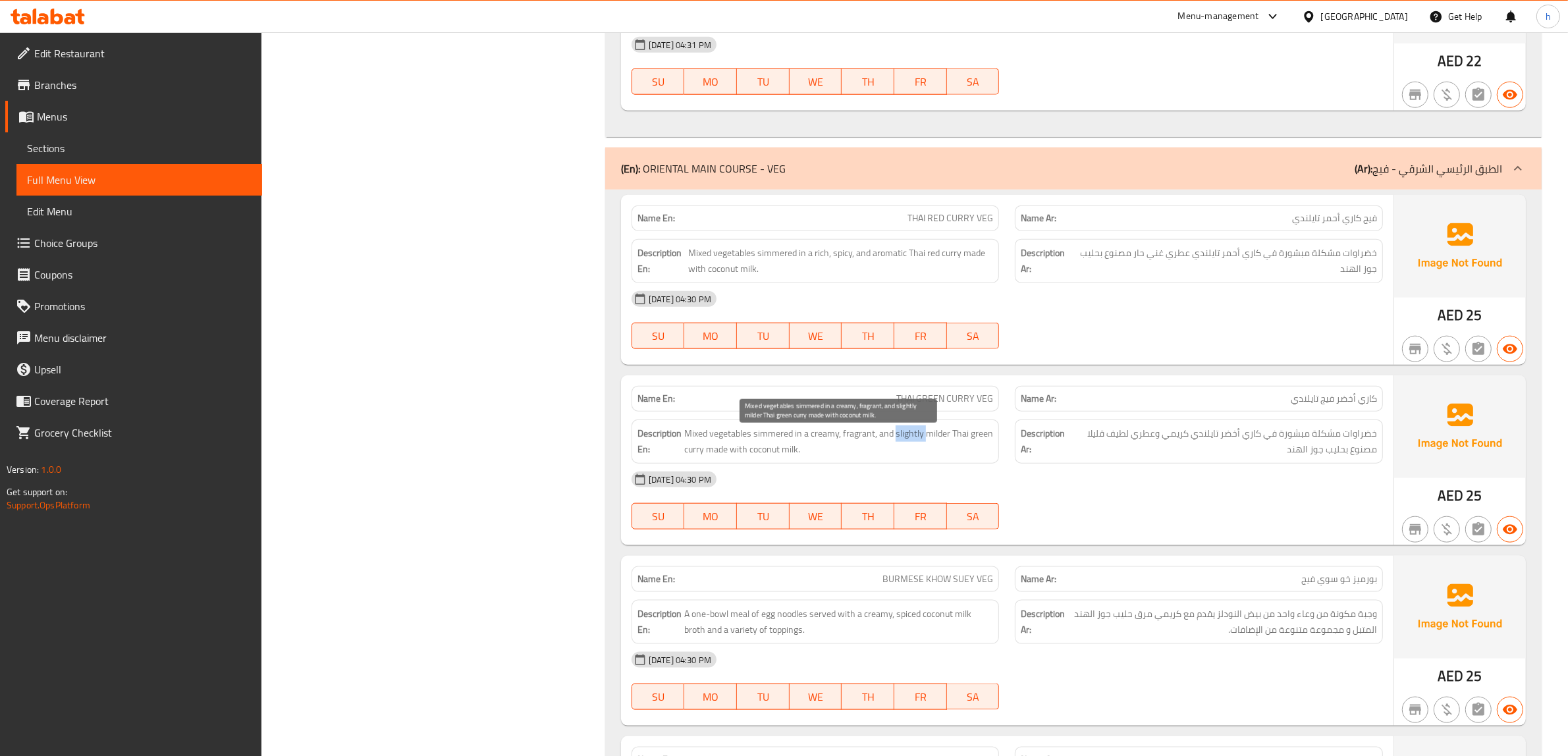
click at [909, 445] on span "Mixed vegetables simmered in a creamy, fragrant, and slightly milder Thai green…" at bounding box center [838, 441] width 309 height 32
click at [909, 446] on span "Mixed vegetables simmered in a creamy, fragrant, and slightly milder Thai green…" at bounding box center [838, 441] width 309 height 32
click at [914, 445] on span "Mixed vegetables simmered in a creamy, fragrant, and slightly milder Thai green…" at bounding box center [838, 441] width 309 height 32
click at [935, 445] on span "Mixed vegetables simmered in a creamy, fragrant, and slightly milder Thai green…" at bounding box center [838, 441] width 309 height 32
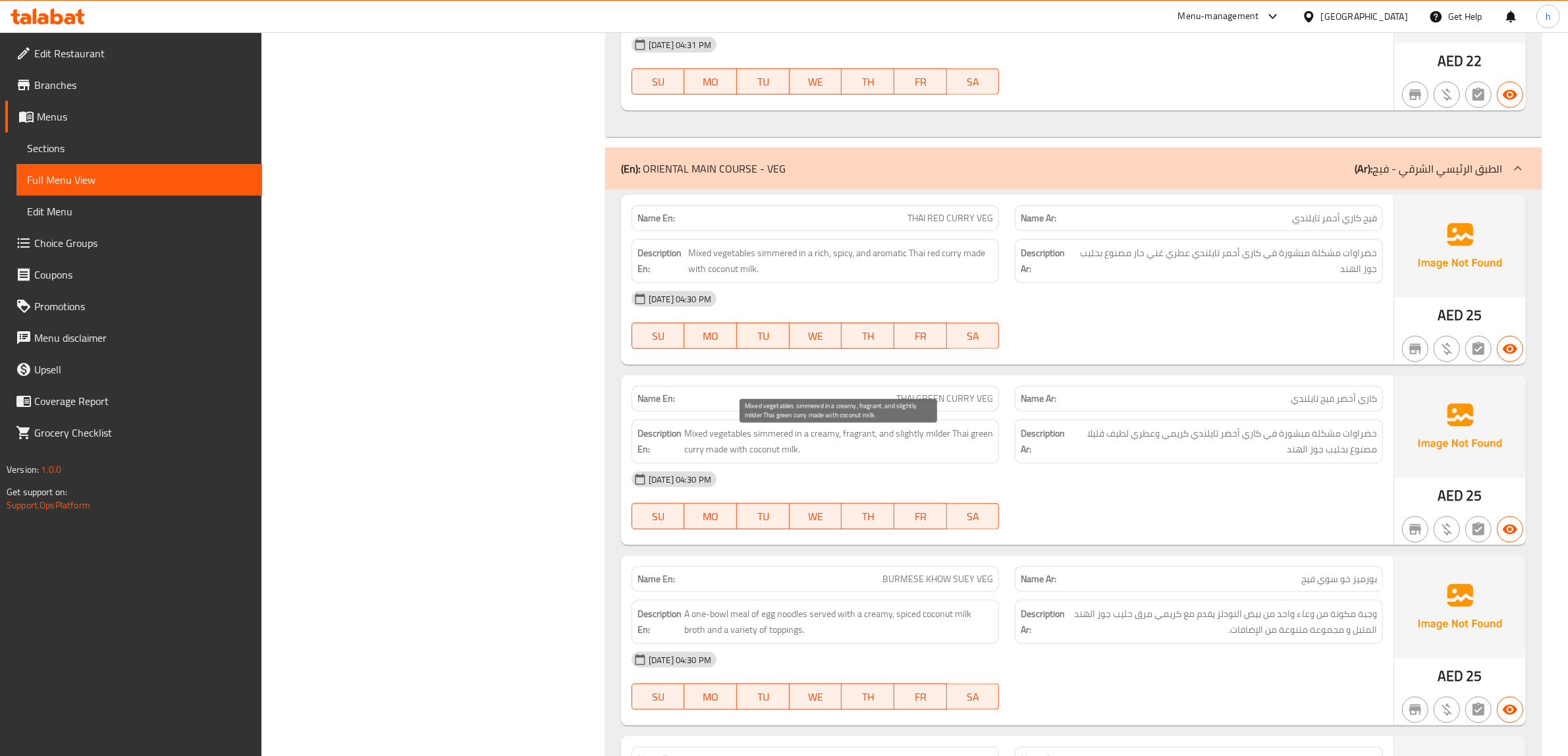
click at [922, 442] on span "Mixed vegetables simmered in a creamy, fragrant, and slightly milder Thai green…" at bounding box center [838, 441] width 309 height 32
drag, startPoint x: 893, startPoint y: 441, endPoint x: 946, endPoint y: 442, distance: 53.0
click at [946, 442] on span "Mixed vegetables simmered in a creamy, fragrant, and slightly milder Thai green…" at bounding box center [838, 441] width 309 height 32
click at [946, 449] on span "Mixed vegetables simmered in a creamy, fragrant, and slightly milder Thai green…" at bounding box center [838, 441] width 309 height 32
drag, startPoint x: 895, startPoint y: 445, endPoint x: 949, endPoint y: 443, distance: 54.0
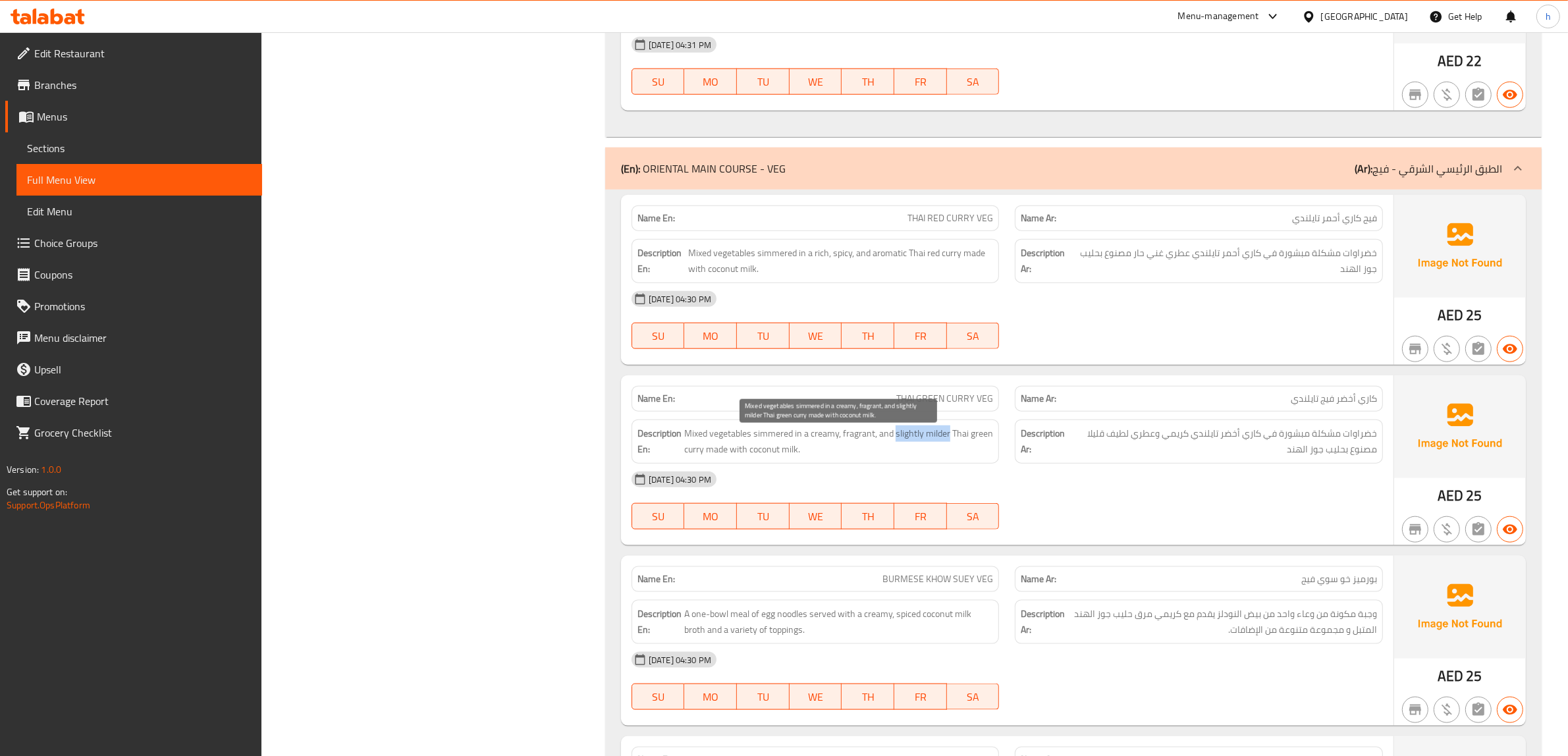
click at [949, 443] on span "Mixed vegetables simmered in a creamy, fragrant, and slightly milder Thai green…" at bounding box center [838, 441] width 309 height 32
copy span "slightly milder"
click at [936, 445] on span "Mixed vegetables simmered in a creamy, fragrant, and slightly milder Thai green…" at bounding box center [838, 441] width 309 height 32
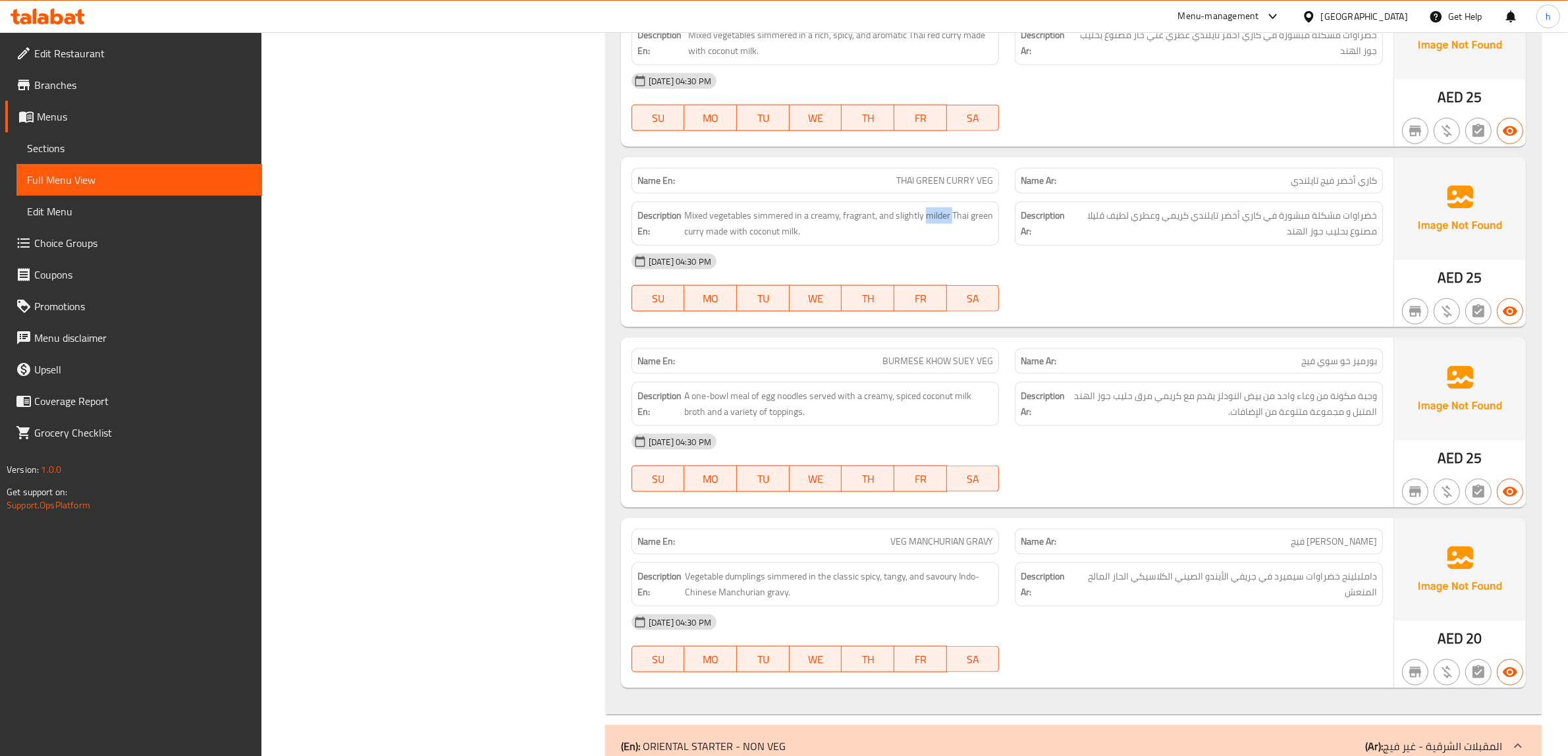
scroll to position [2057, 0]
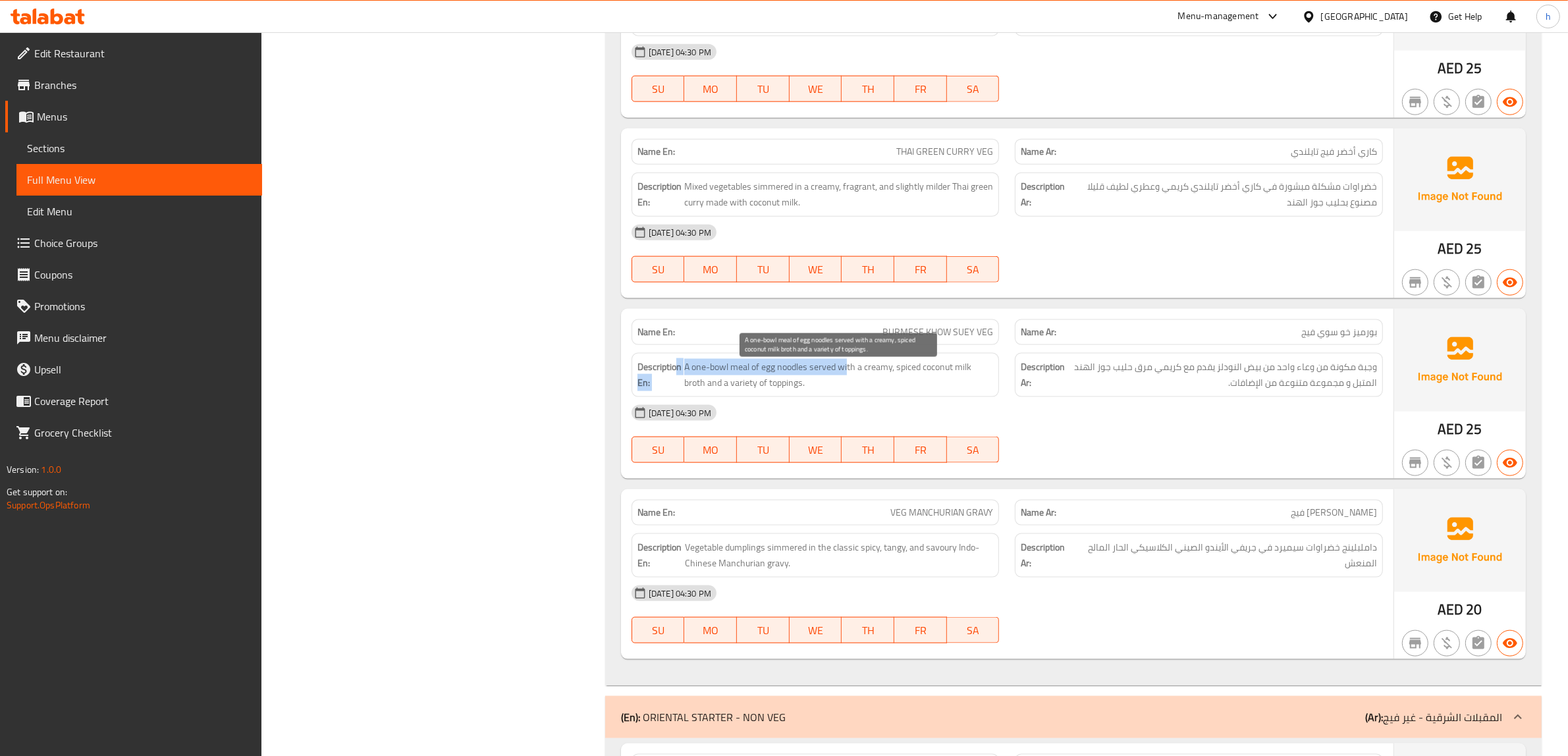
drag, startPoint x: 675, startPoint y: 380, endPoint x: 847, endPoint y: 380, distance: 172.0
click at [847, 380] on h6 "Description En: A one-bowl meal of egg noodles served with a creamy, spiced coc…" at bounding box center [815, 374] width 356 height 32
click at [909, 385] on span "A one-bowl meal of egg noodles served with a creamy, spiced coconut milk broth …" at bounding box center [838, 374] width 308 height 32
drag, startPoint x: 900, startPoint y: 370, endPoint x: 946, endPoint y: 391, distance: 50.6
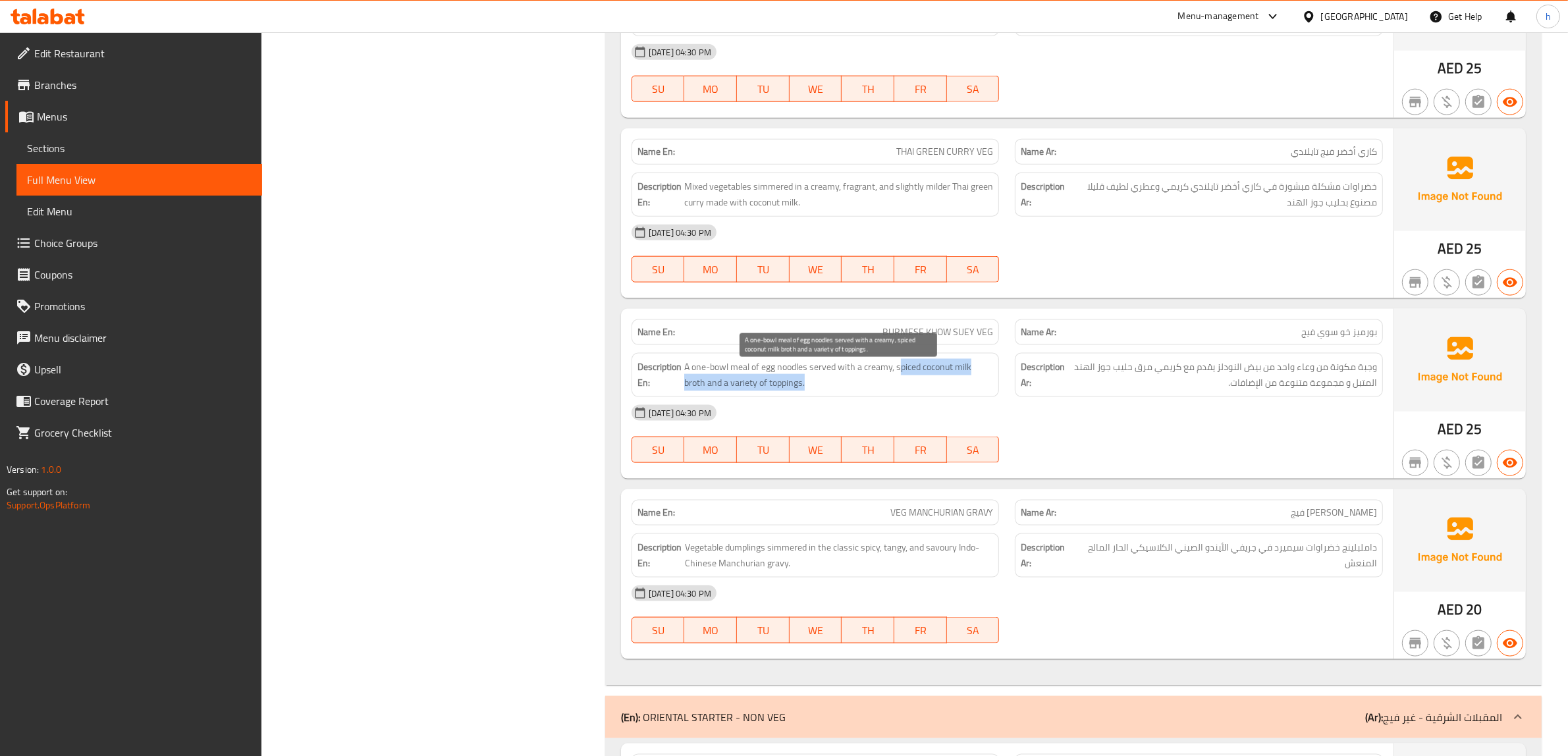
click at [946, 391] on span "A one-bowl meal of egg noodles served with a creamy, spiced coconut milk broth …" at bounding box center [838, 374] width 308 height 32
click at [837, 387] on span "A one-bowl meal of egg noodles served with a creamy, spiced coconut milk broth …" at bounding box center [838, 374] width 308 height 32
click at [757, 381] on span "A one-bowl meal of egg noodles served with a creamy, spiced coconut milk broth …" at bounding box center [838, 374] width 308 height 32
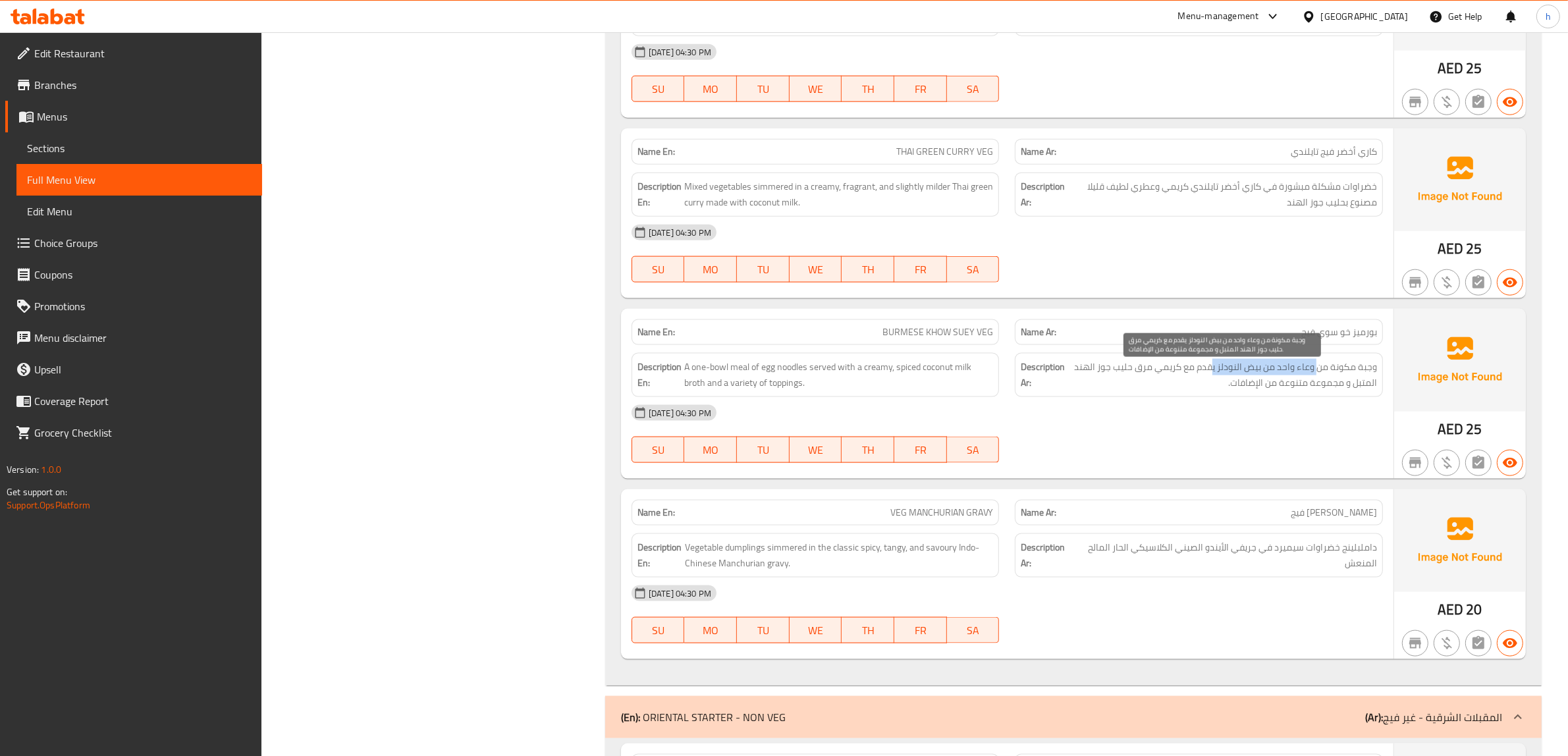
drag, startPoint x: 1318, startPoint y: 372, endPoint x: 1213, endPoint y: 381, distance: 105.4
click at [1213, 381] on span "وجبة مكونة من وعاء واحد من بيض النودلز يقدم مع كريمي مرق حليب جوز الهند المتبل …" at bounding box center [1222, 374] width 309 height 32
drag, startPoint x: 834, startPoint y: 381, endPoint x: 900, endPoint y: 379, distance: 66.0
click at [900, 379] on span "A one-bowl meal of egg noodles served with a creamy, spiced coconut milk broth …" at bounding box center [838, 374] width 308 height 32
click at [922, 376] on span "A one-bowl meal of egg noodles served with a creamy, spiced coconut milk broth …" at bounding box center [838, 374] width 308 height 32
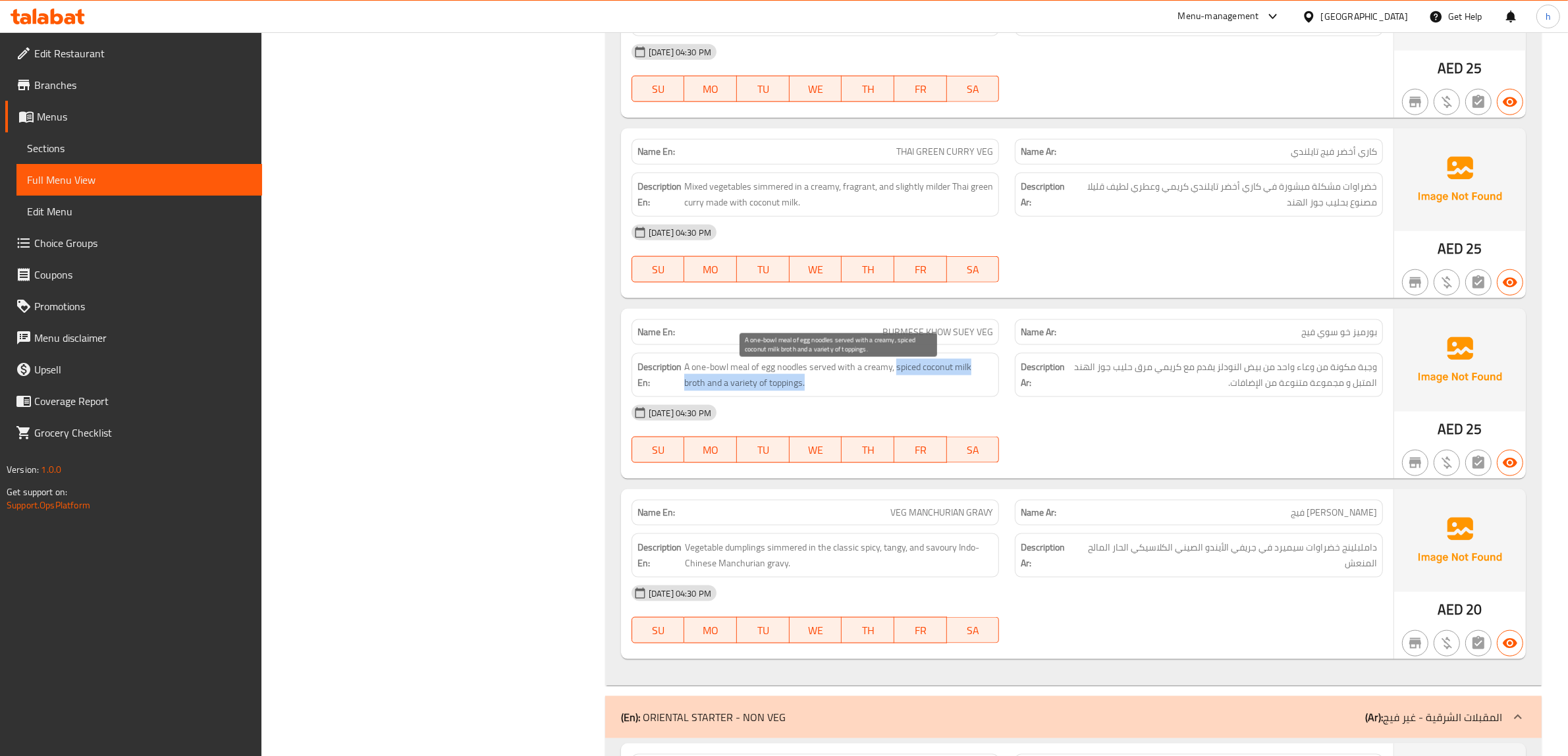
drag, startPoint x: 896, startPoint y: 377, endPoint x: 982, endPoint y: 394, distance: 87.7
click at [982, 391] on span "A one-bowl meal of egg noodles served with a creamy, spiced coconut milk broth …" at bounding box center [838, 374] width 308 height 32
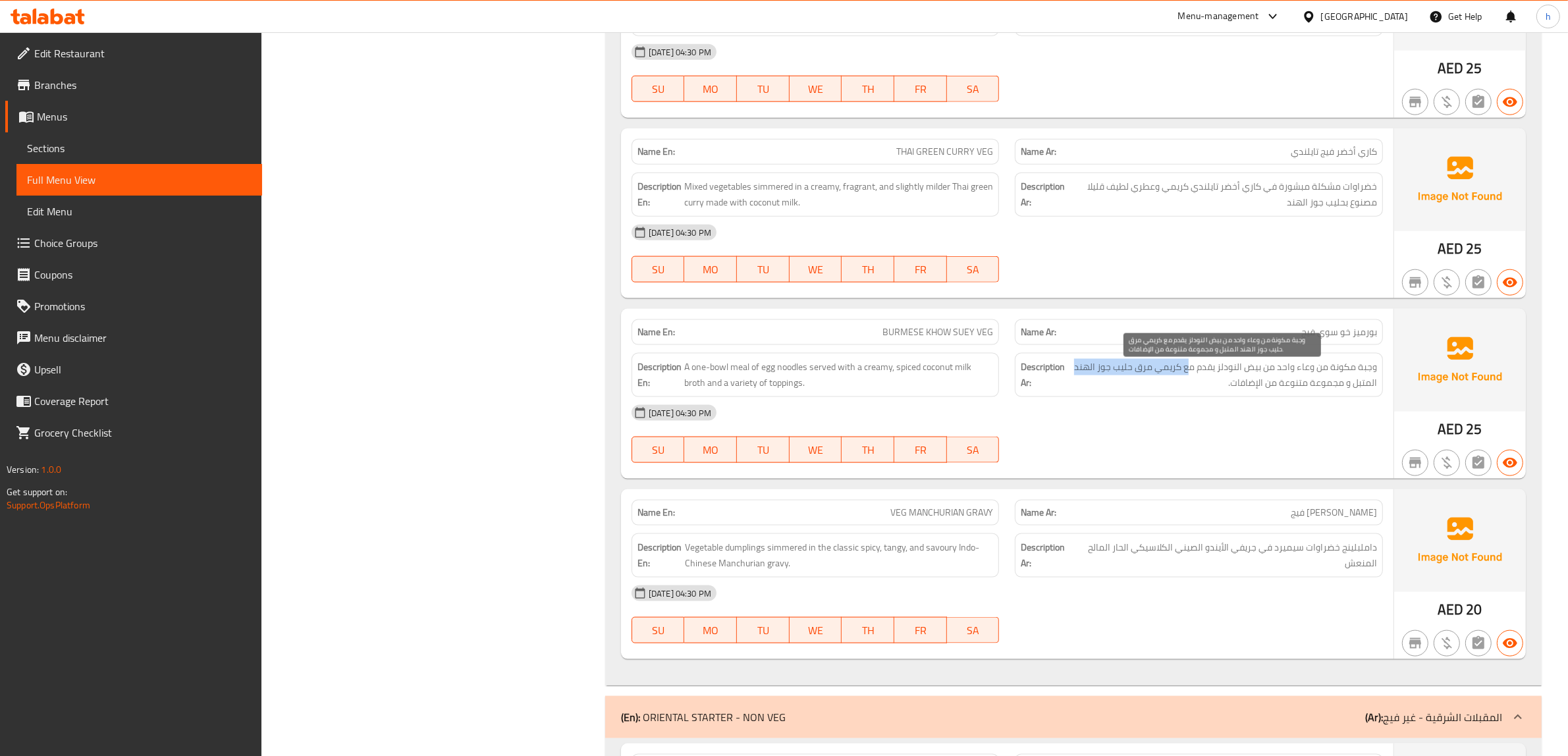
drag, startPoint x: 1186, startPoint y: 375, endPoint x: 1072, endPoint y: 375, distance: 114.0
click at [1072, 375] on span "وجبة مكونة من وعاء واحد من بيض النودلز يقدم مع كريمي مرق حليب جوز الهند المتبل …" at bounding box center [1222, 374] width 309 height 32
drag, startPoint x: 1368, startPoint y: 393, endPoint x: 1190, endPoint y: 394, distance: 178.0
click at [1190, 391] on span "وجبة مكونة من وعاء واحد من بيض النودلز يقدم مع كريمي مرق حليب جوز الهند المتبل …" at bounding box center [1222, 374] width 309 height 32
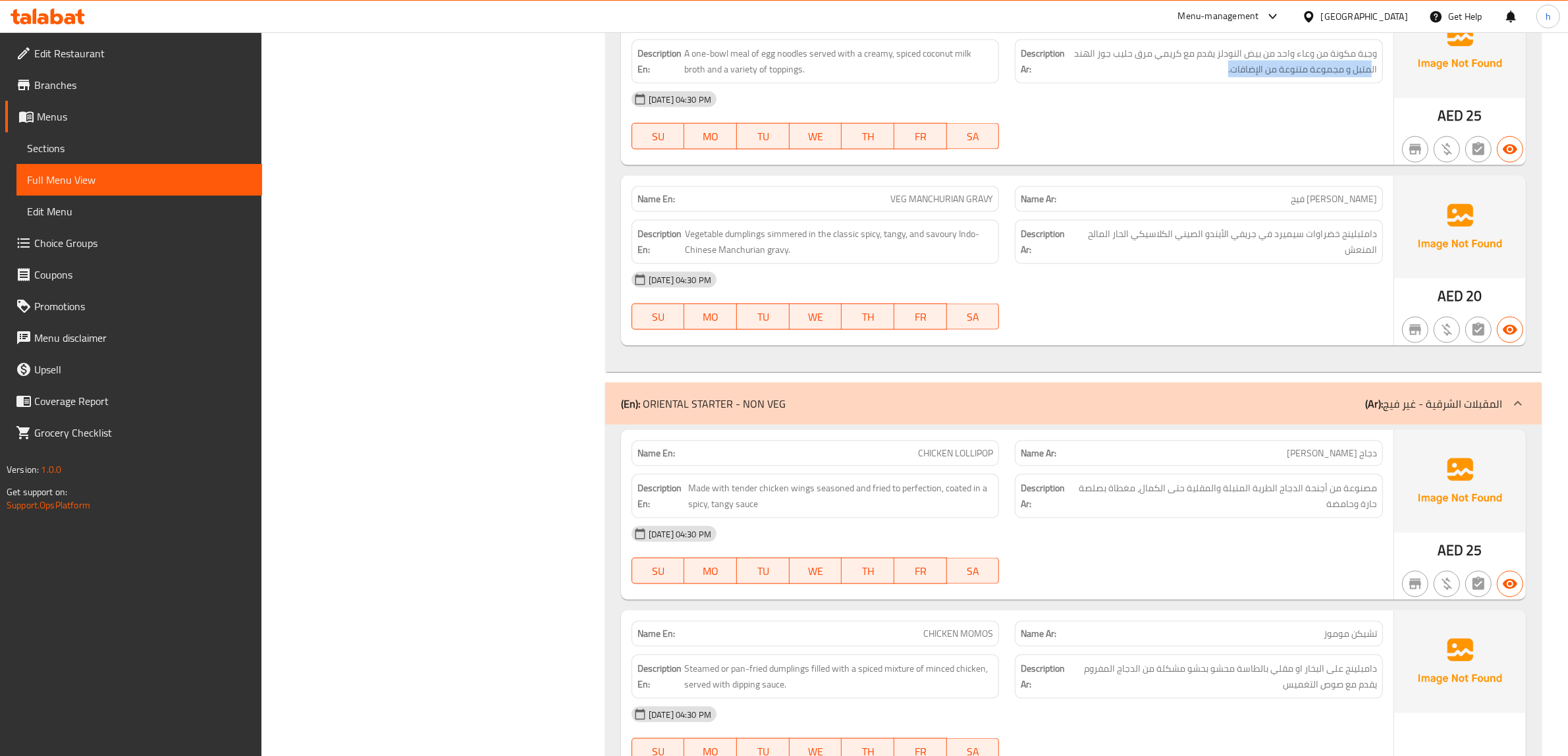
scroll to position [2387, 0]
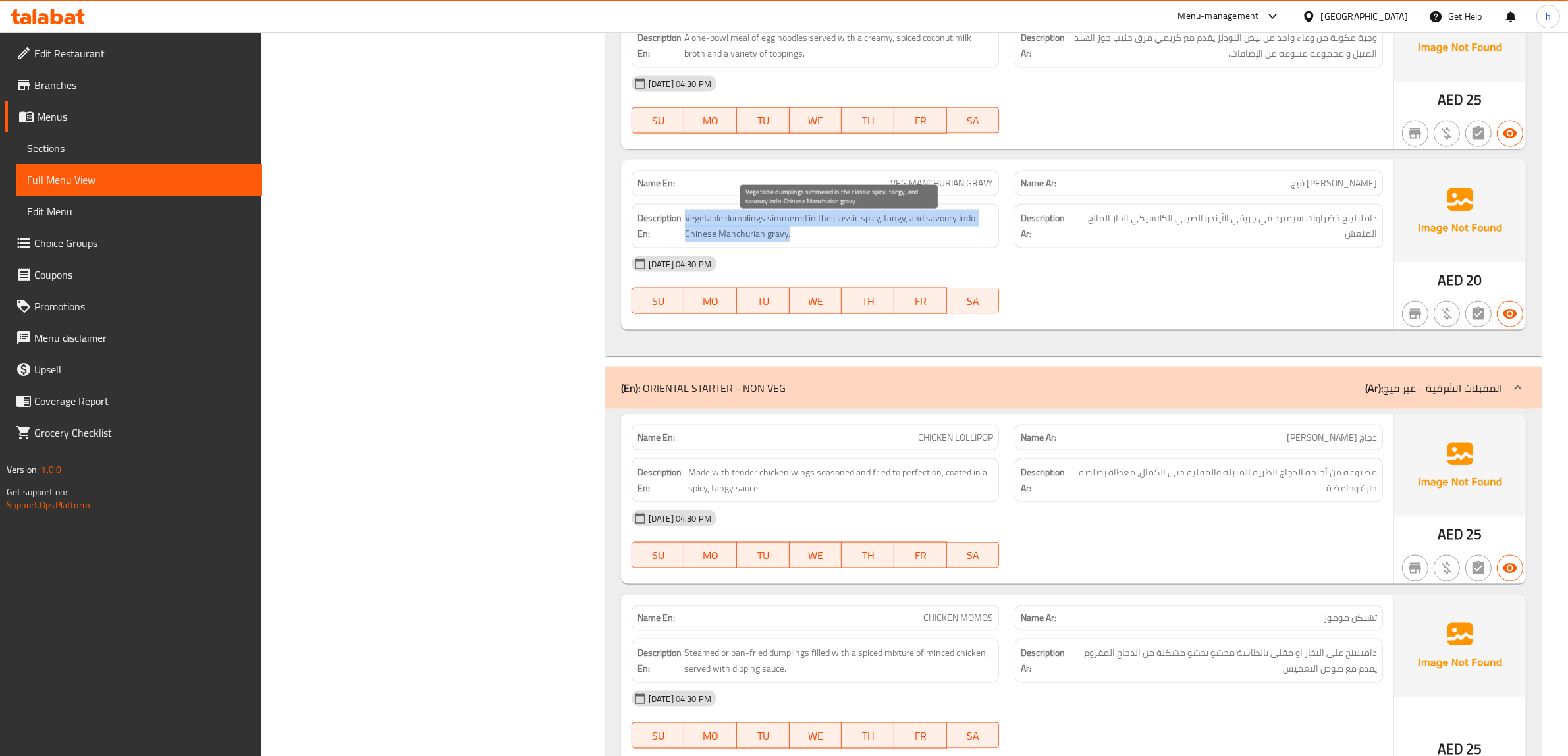
drag, startPoint x: 684, startPoint y: 224, endPoint x: 801, endPoint y: 245, distance: 118.9
click at [801, 243] on h6 "Description En: Vegetable dumplings simmered in the classic spicy, tangy, and s…" at bounding box center [815, 225] width 356 height 32
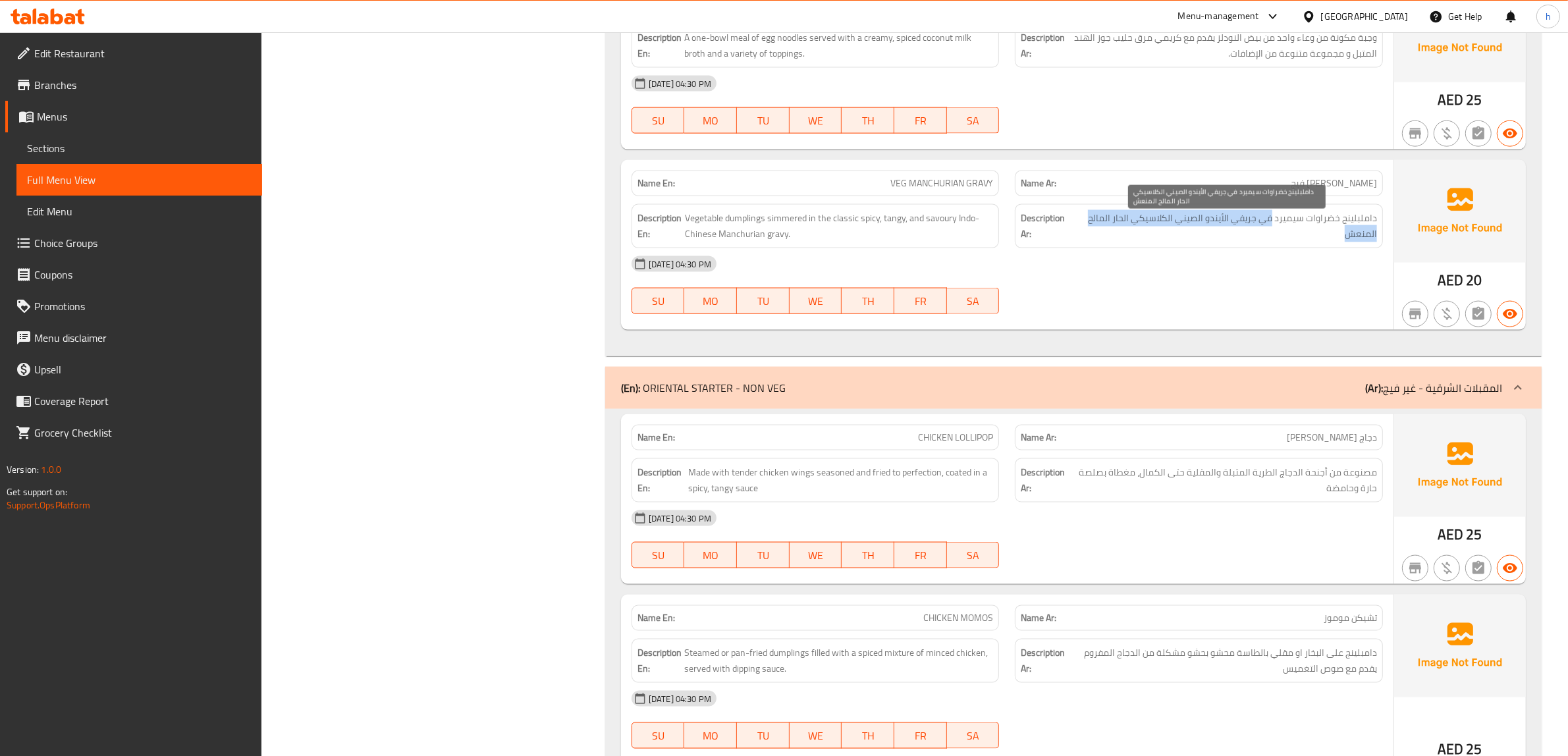
drag, startPoint x: 1275, startPoint y: 229, endPoint x: 1199, endPoint y: 235, distance: 76.2
click at [1199, 235] on span "داملبلينج خضراوات سيميرد في جريفي الأيندو الصيني الكلاسيكي الحار المالح المنعش" at bounding box center [1226, 225] width 301 height 32
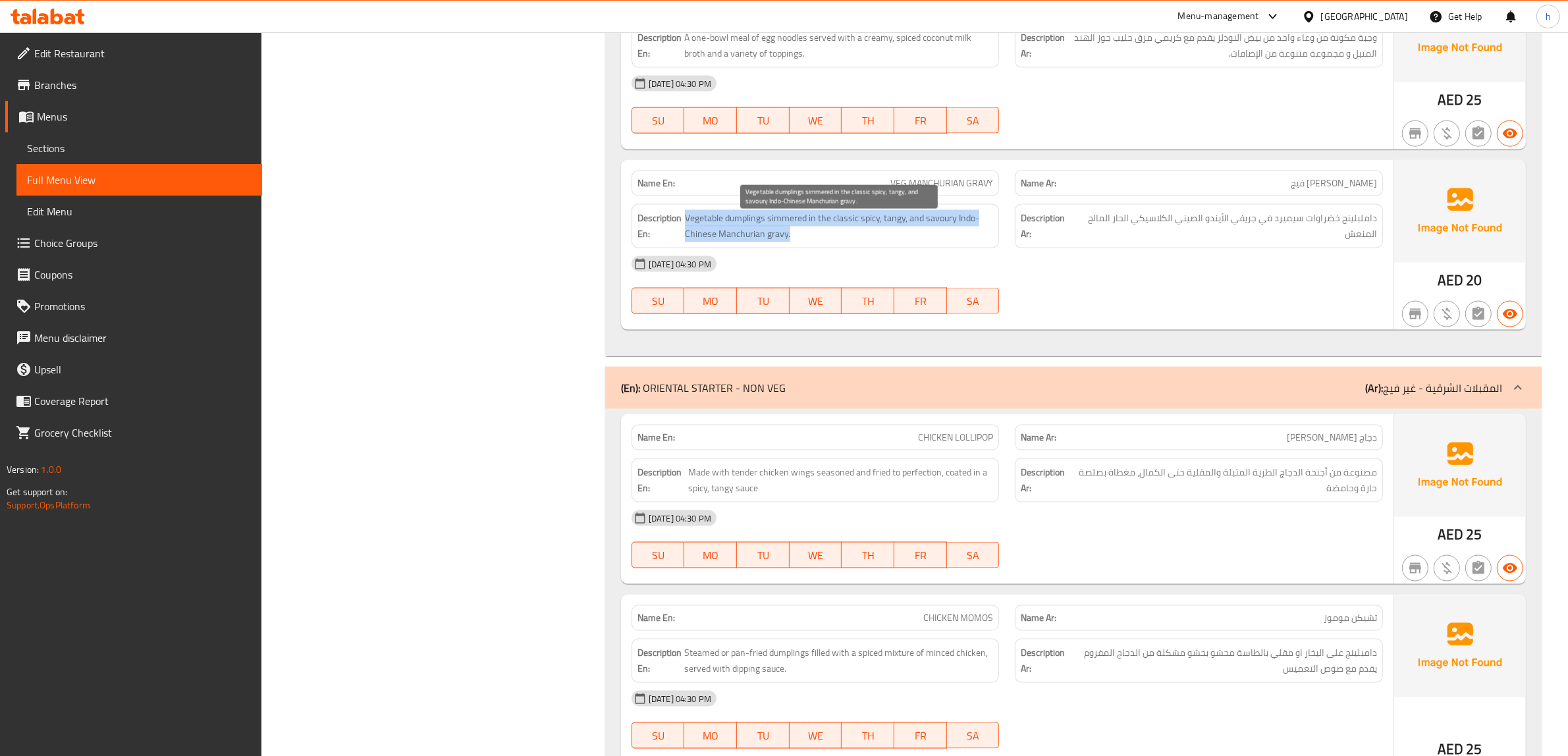
drag, startPoint x: 676, startPoint y: 241, endPoint x: 798, endPoint y: 239, distance: 122.0
click at [798, 239] on h6 "Description En: Vegetable dumplings simmered in the classic spicy, tangy, and s…" at bounding box center [815, 225] width 356 height 32
click at [801, 238] on span "Vegetable dumplings simmered in the classic spicy, tangy, and savoury Indo-Chin…" at bounding box center [838, 225] width 308 height 32
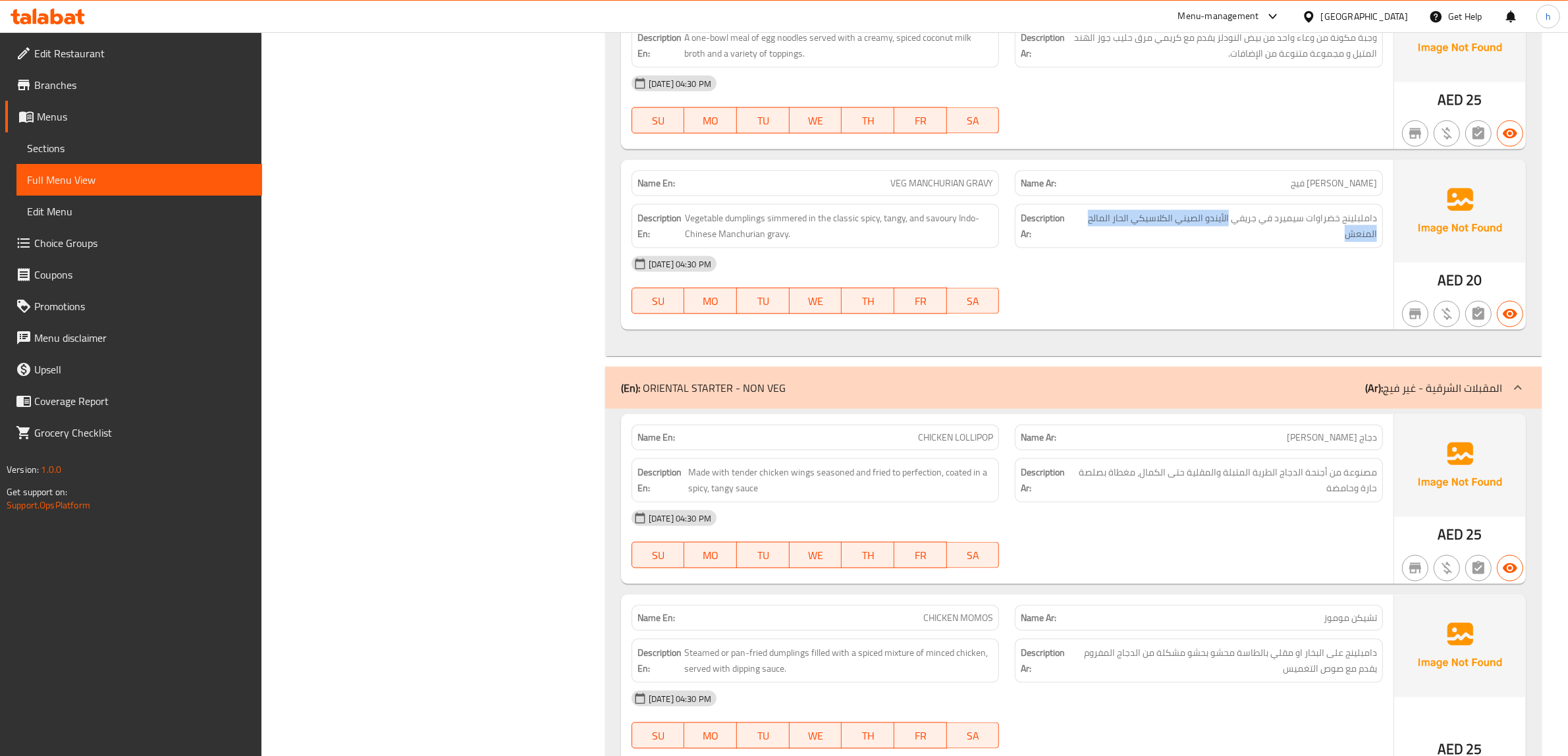
drag, startPoint x: 1231, startPoint y: 229, endPoint x: 1137, endPoint y: 251, distance: 96.5
click at [1137, 248] on div "Description Ar: داملبلينج خضراوات سيميرد في جريفي الأيندو الصيني الكلاسيكي الحا…" at bounding box center [1199, 226] width 368 height 44
click at [1276, 243] on span "داملبلينج خضراوات سيميرد في جريفي الأيندو الصيني الكلاسيكي الحار المالح المنعش" at bounding box center [1226, 225] width 301 height 32
click at [952, 190] on span "VEG MANCHURIAN GRAVY" at bounding box center [942, 183] width 103 height 14
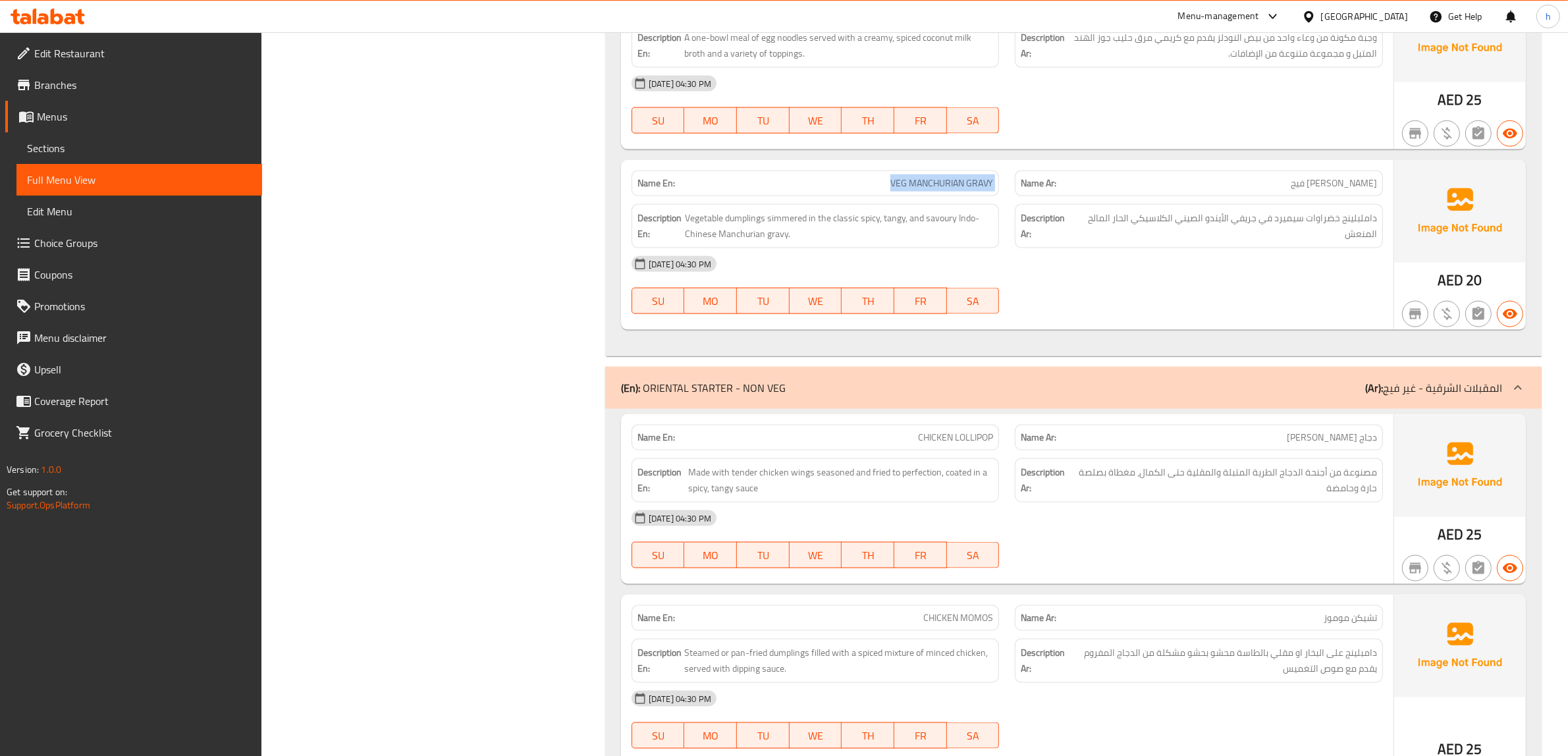
click at [952, 190] on span "VEG MANCHURIAN GRAVY" at bounding box center [942, 183] width 103 height 14
copy span "VEG MANCHURIAN GRAVY"
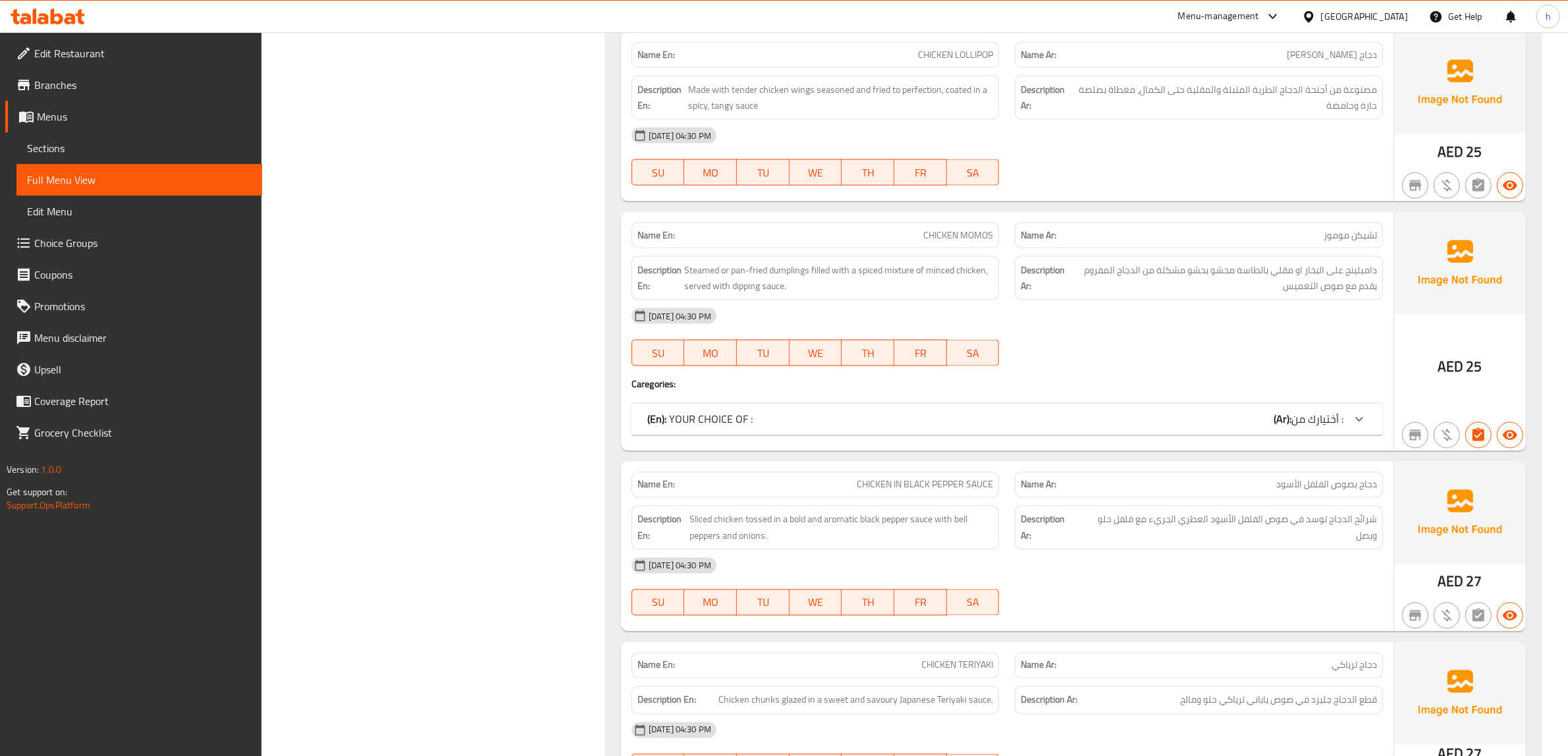
scroll to position [2798, 0]
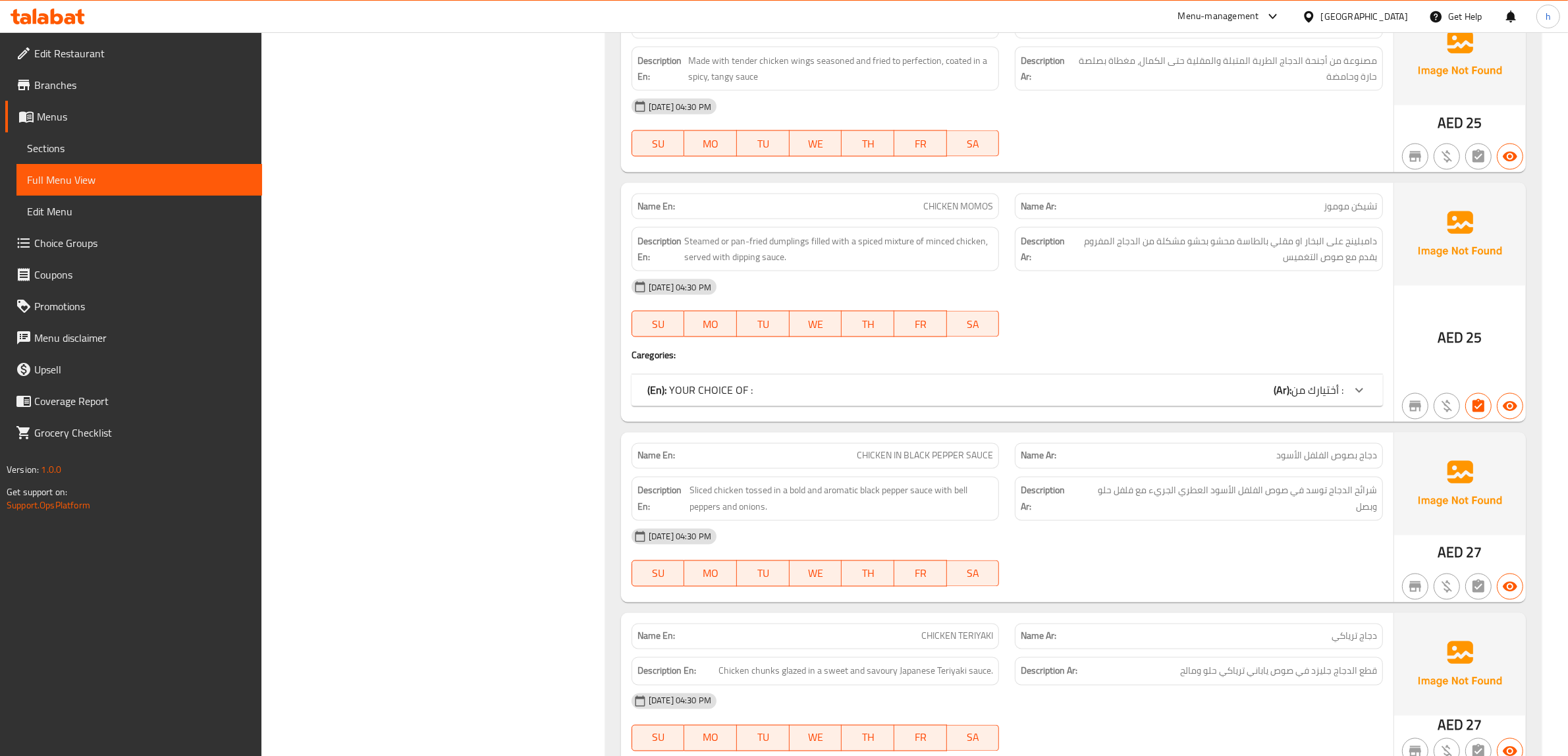
click at [1308, 406] on div "(En): YOUR CHOICE OF : (Ar): أختيارك من :" at bounding box center [1007, 390] width 752 height 32
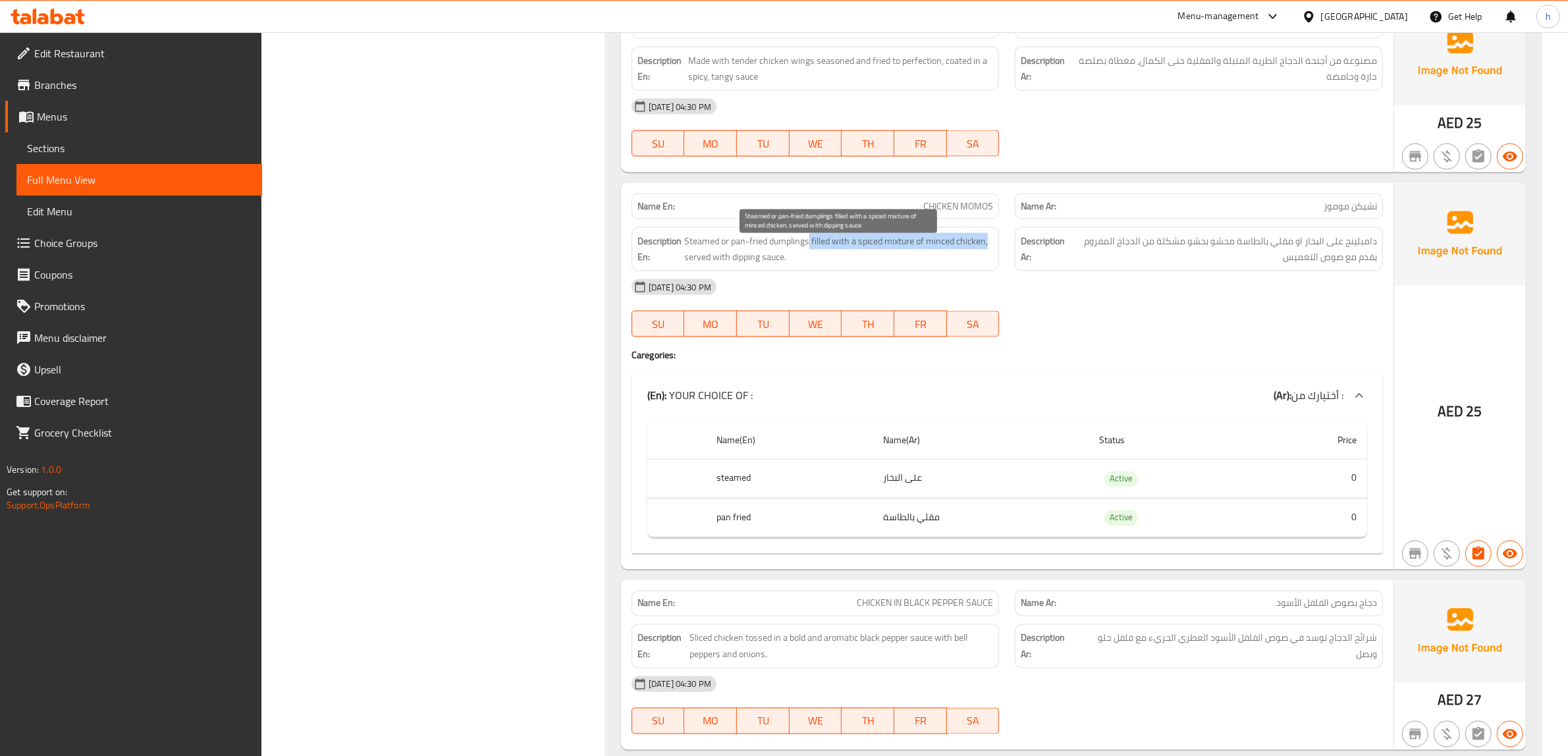
drag, startPoint x: 810, startPoint y: 254, endPoint x: 992, endPoint y: 254, distance: 182.0
click at [989, 254] on span "Steamed or pan-fried dumplings filled with a spiced mixture of minced chicken, …" at bounding box center [838, 249] width 308 height 32
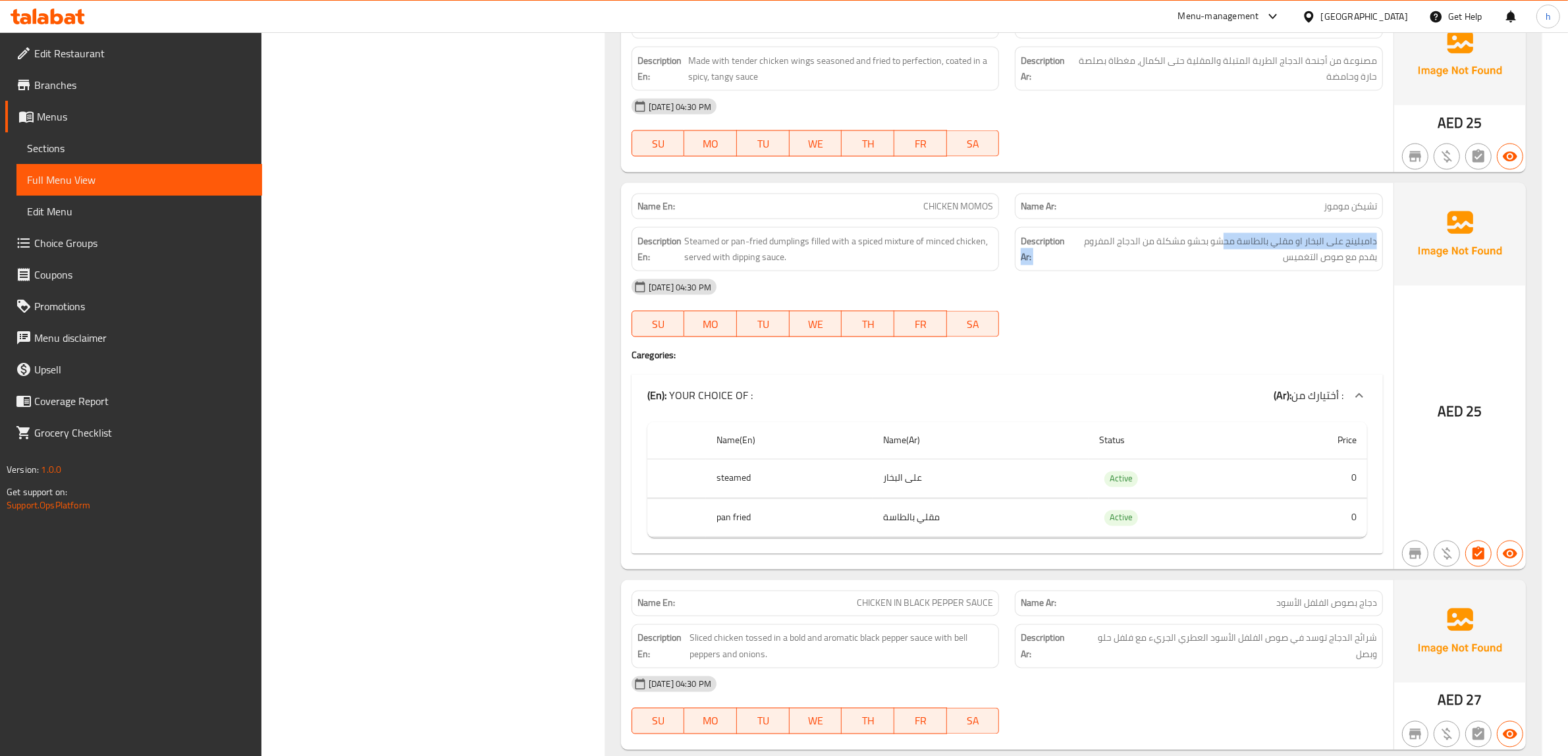
drag, startPoint x: 1227, startPoint y: 252, endPoint x: 1065, endPoint y: 250, distance: 162.0
click at [1065, 250] on h6 "Description Ar: دامبلينج على البخار او مقلي بالطاسة محشو بحشو مشكلة من الدجاج ا…" at bounding box center [1198, 249] width 356 height 32
drag, startPoint x: 1268, startPoint y: 268, endPoint x: 1362, endPoint y: 272, distance: 94.1
click at [1362, 265] on span "دامبلينج على البخار او مقلي بالطاسة محشو بحشو مشكلة من الدجاج المفروم يقدم مع ص…" at bounding box center [1223, 249] width 308 height 32
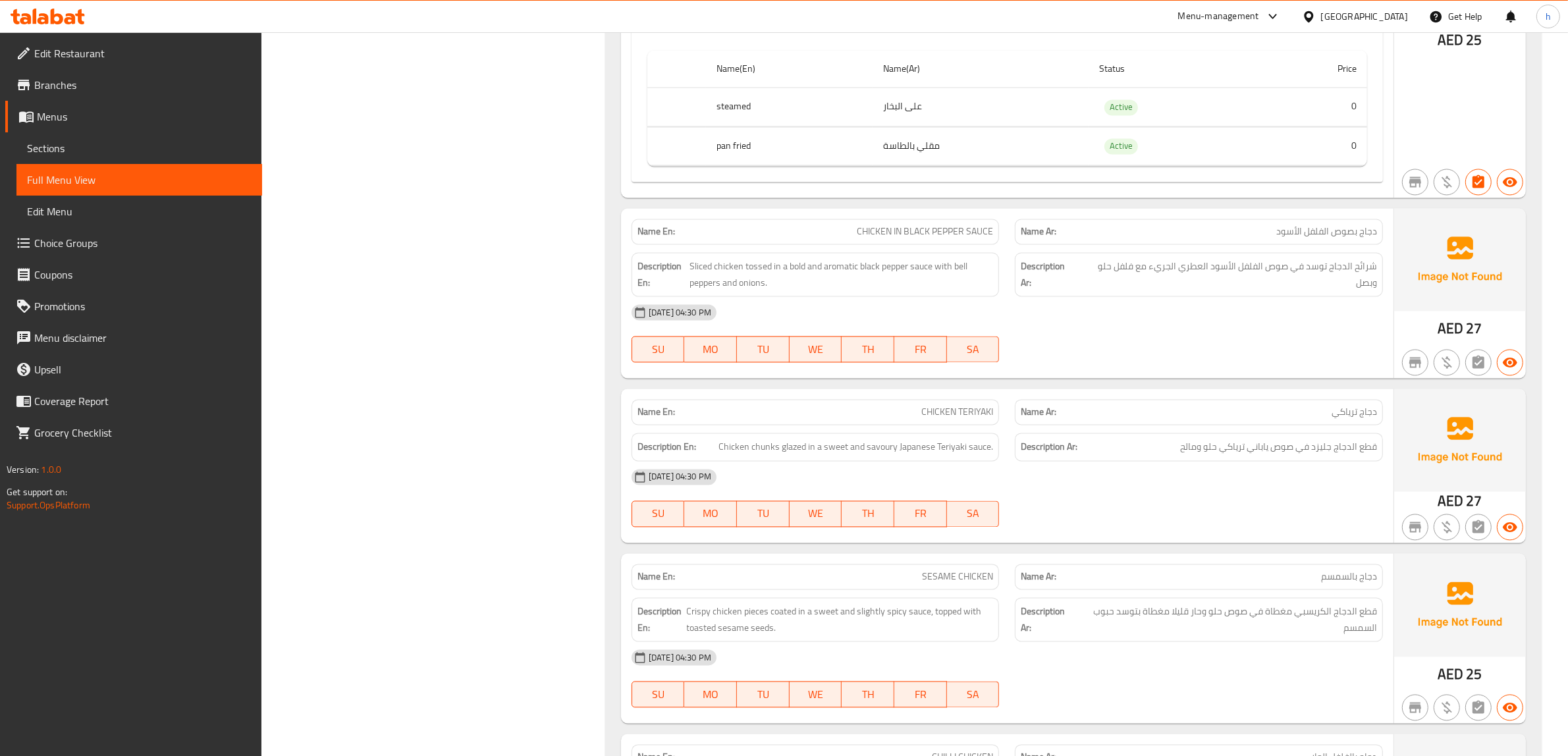
scroll to position [3210, 0]
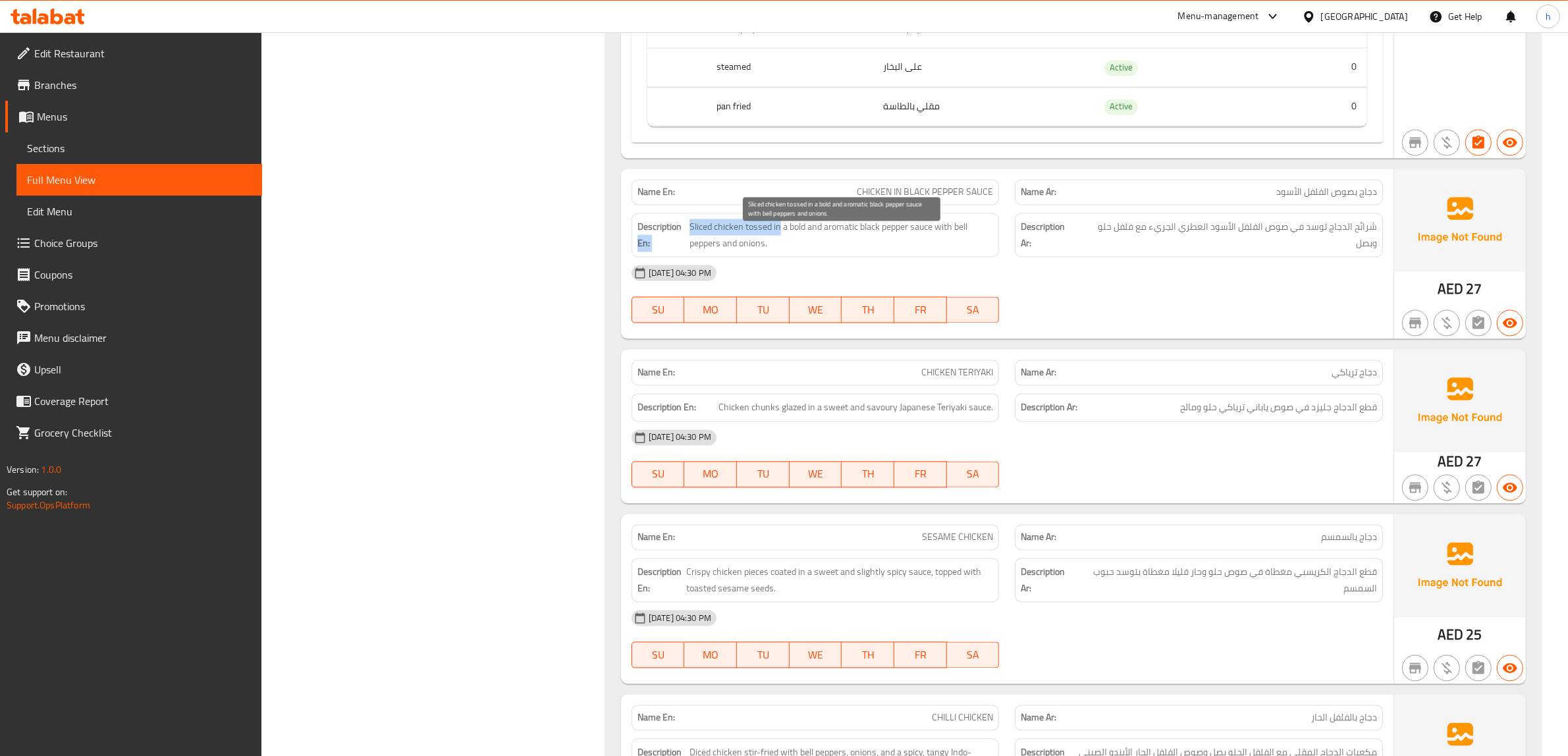
drag, startPoint x: 687, startPoint y: 237, endPoint x: 779, endPoint y: 237, distance: 92.0
click at [779, 237] on h6 "Description En: Sliced chicken tossed in a bold and aromatic black pepper sauce…" at bounding box center [815, 234] width 356 height 32
drag, startPoint x: 1378, startPoint y: 238, endPoint x: 1060, endPoint y: 254, distance: 318.4
click at [1060, 254] on div "Description Ar: شرائح الدجاج توسد في صوص الفلفل الأسود العطري الجريء مع فلفل حل…" at bounding box center [1199, 234] width 368 height 44
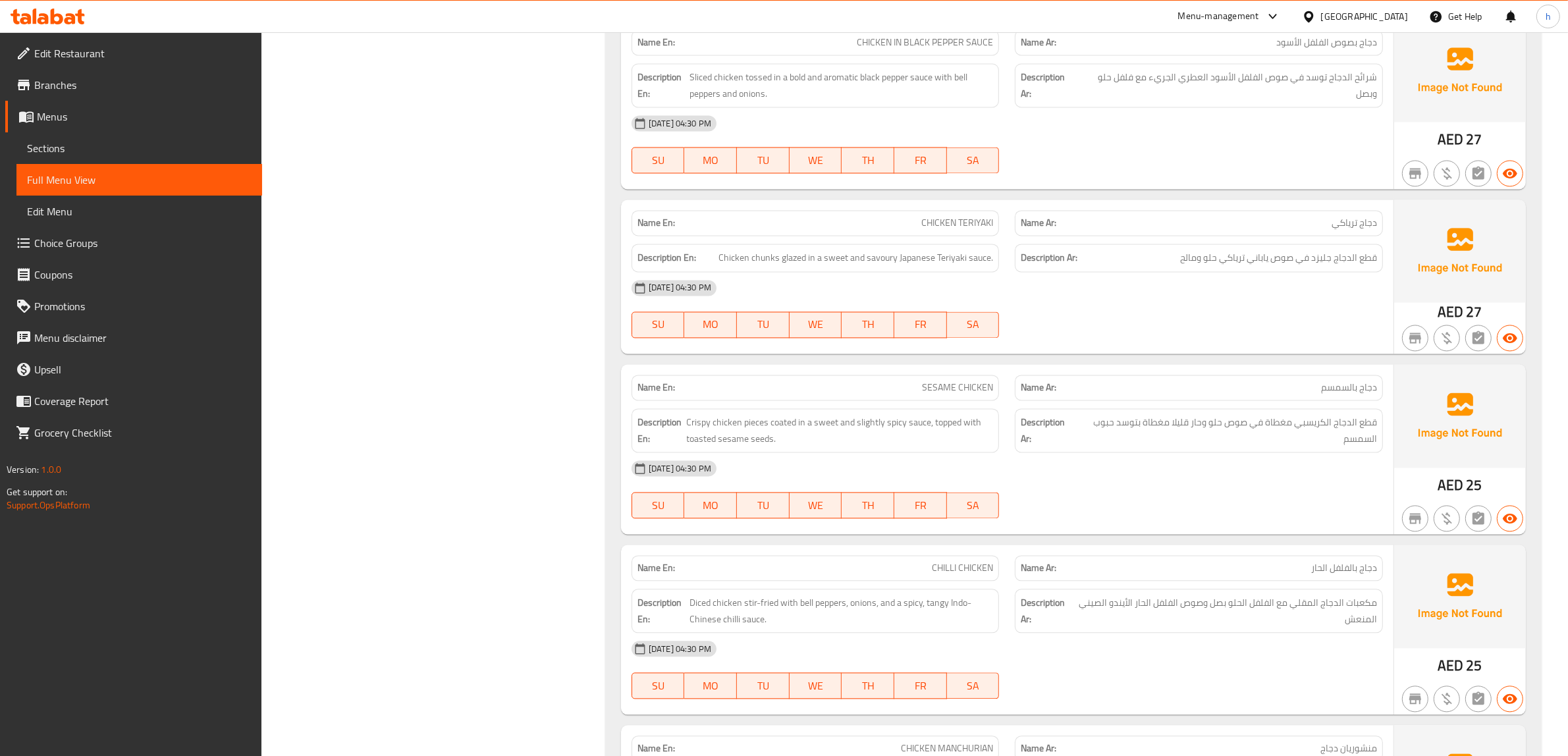
scroll to position [3375, 0]
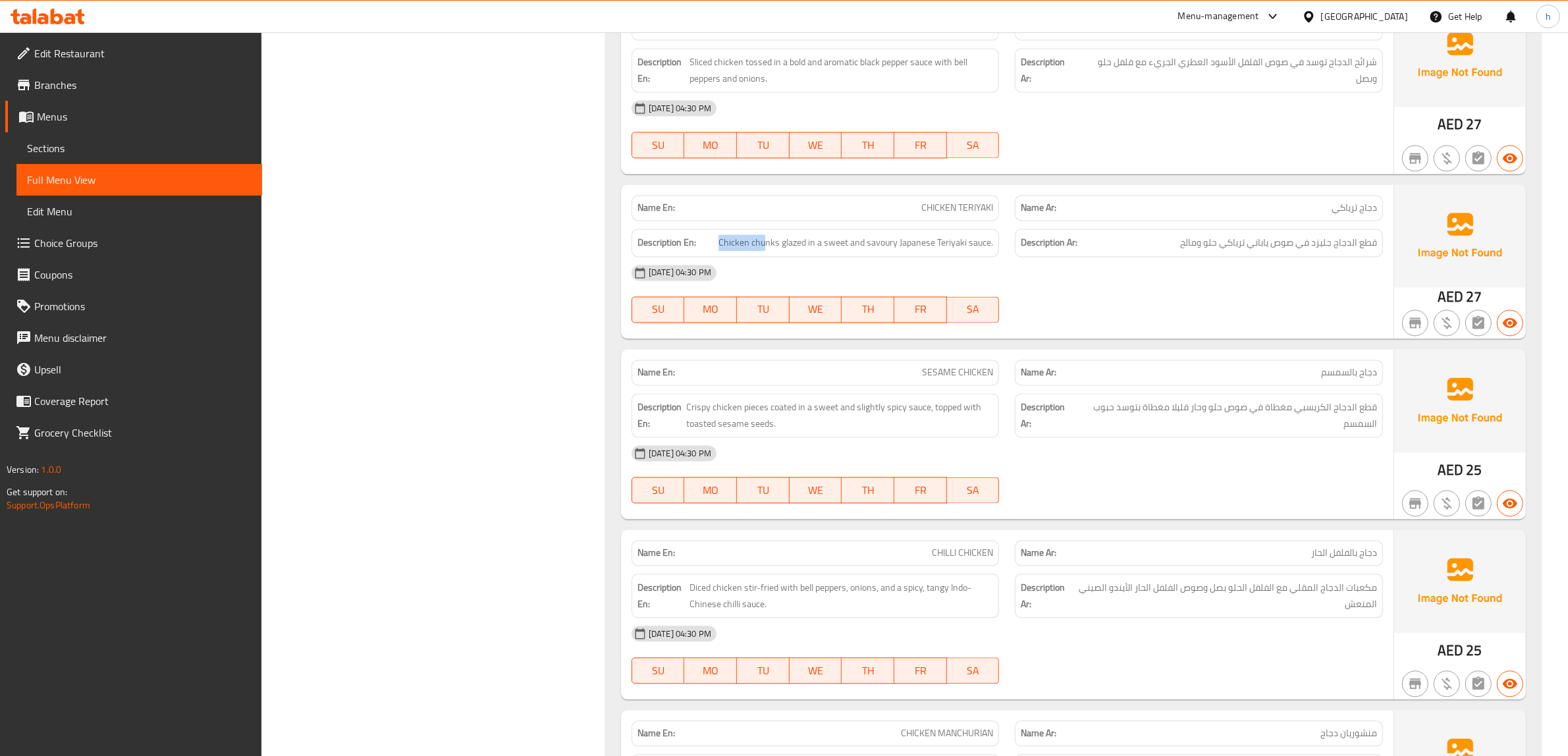
drag, startPoint x: 715, startPoint y: 255, endPoint x: 769, endPoint y: 254, distance: 54.0
click at [769, 251] on h6 "Description En: Chicken chunks glazed in a sweet and savoury Japanese Teriyaki …" at bounding box center [815, 243] width 356 height 16
drag, startPoint x: 808, startPoint y: 254, endPoint x: 1015, endPoint y: 275, distance: 208.1
click at [1015, 275] on div "Name En: CHICKEN TERIYAKI Name Ar: دجاج ترياكي Description En: Chicken chunks g…" at bounding box center [1007, 261] width 773 height 154
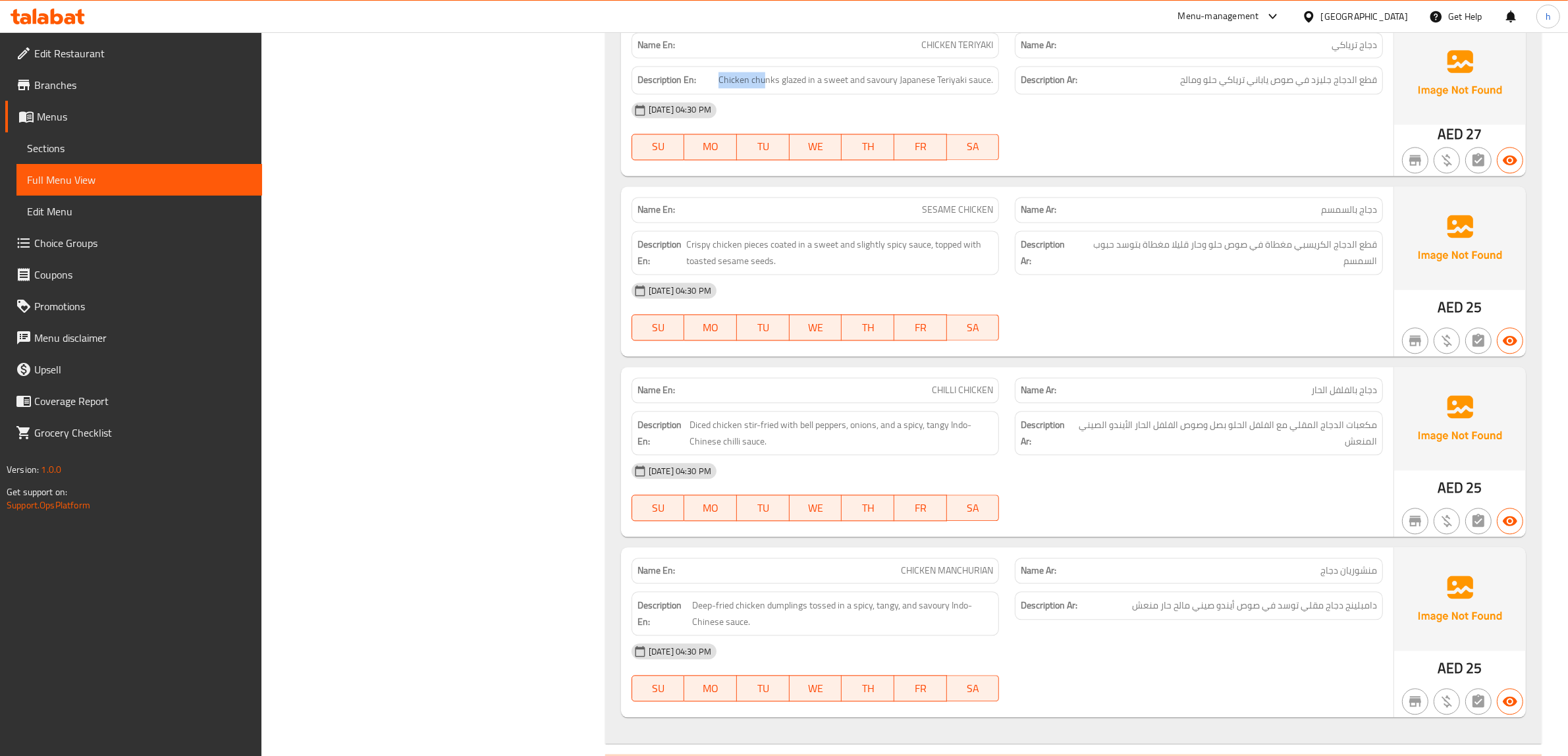
scroll to position [3539, 0]
drag, startPoint x: 684, startPoint y: 253, endPoint x: 773, endPoint y: 259, distance: 89.2
click at [773, 259] on h6 "Description En: Crispy chicken pieces coated in a sweet and slightly spicy sauc…" at bounding box center [815, 250] width 356 height 32
drag, startPoint x: 1378, startPoint y: 258, endPoint x: 1299, endPoint y: 257, distance: 79.0
click at [1299, 257] on div "Description Ar: قطع الدجاج الكريسبي مغطاة في صوص حلو وحار قليلا مغطاة بتوسد حبو…" at bounding box center [1199, 251] width 368 height 44
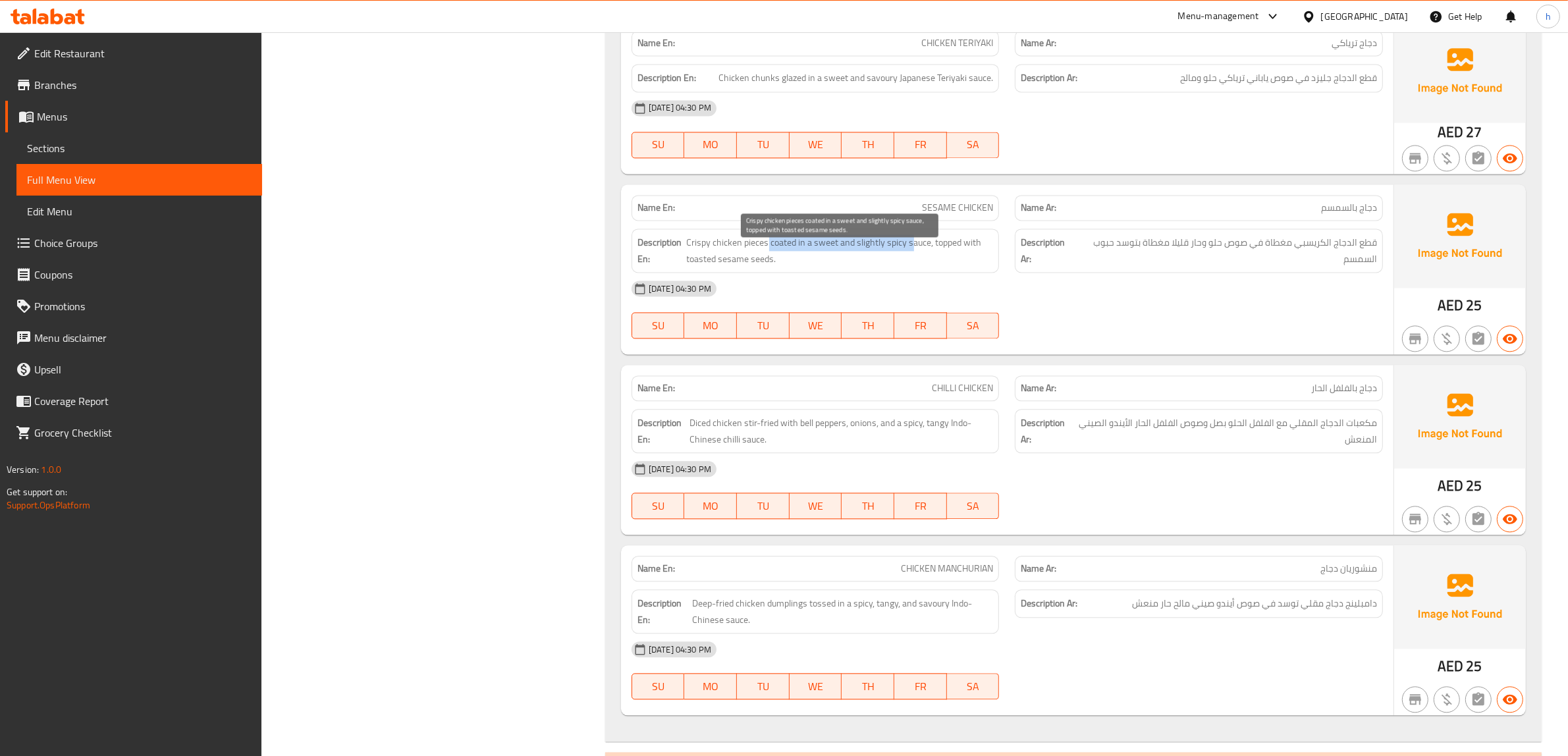
drag, startPoint x: 767, startPoint y: 259, endPoint x: 911, endPoint y: 259, distance: 144.0
click at [911, 259] on span "Crispy chicken pieces coated in a sweet and slightly spicy sauce, topped with t…" at bounding box center [839, 250] width 307 height 32
click at [942, 254] on span "Crispy chicken pieces coated in a sweet and slightly spicy sauce, topped with t…" at bounding box center [839, 250] width 307 height 32
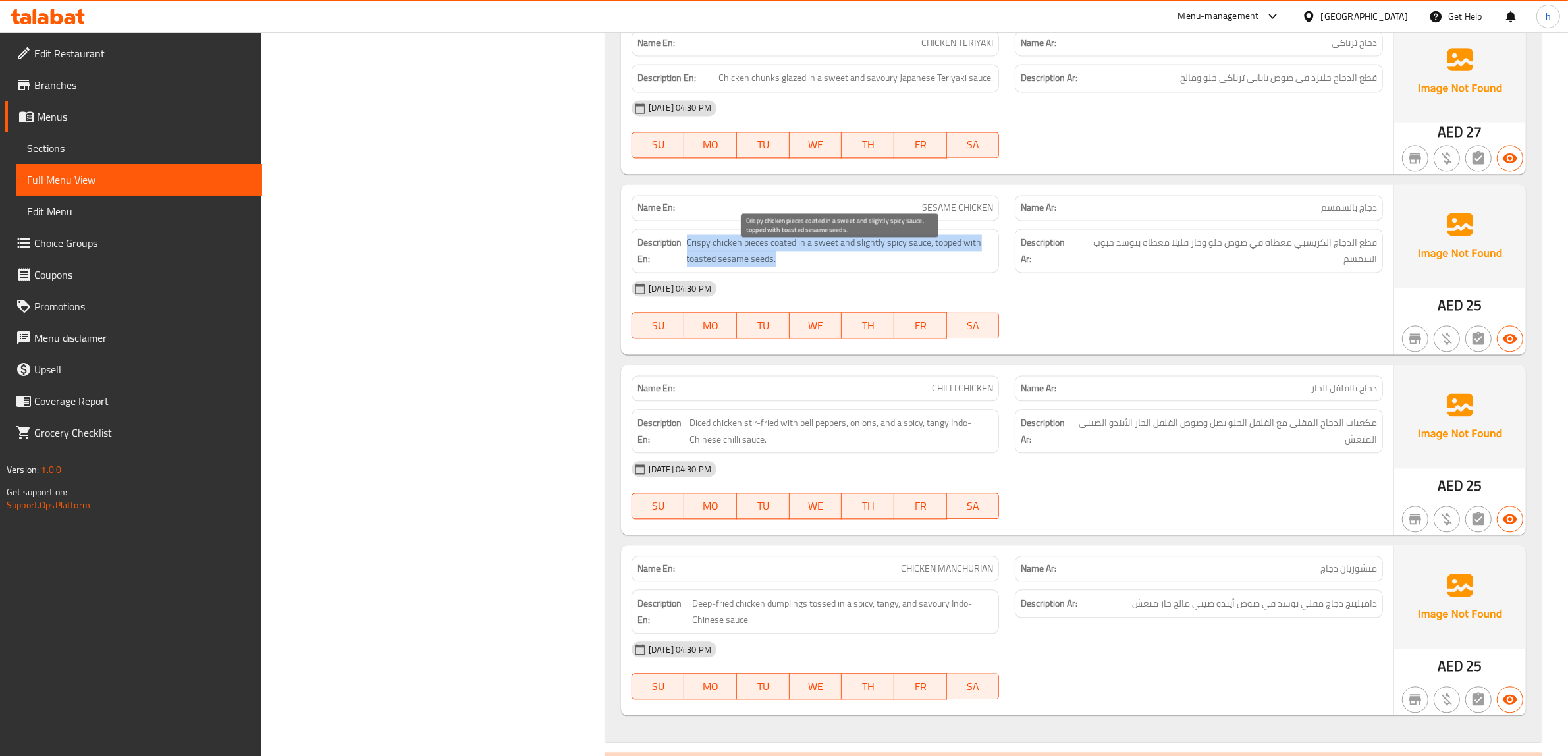
click at [961, 261] on span "Crispy chicken pieces coated in a sweet and slightly spicy sauce, topped with t…" at bounding box center [839, 250] width 307 height 32
click at [972, 260] on span "Crispy chicken pieces coated in a sweet and slightly spicy sauce, topped with t…" at bounding box center [839, 250] width 307 height 32
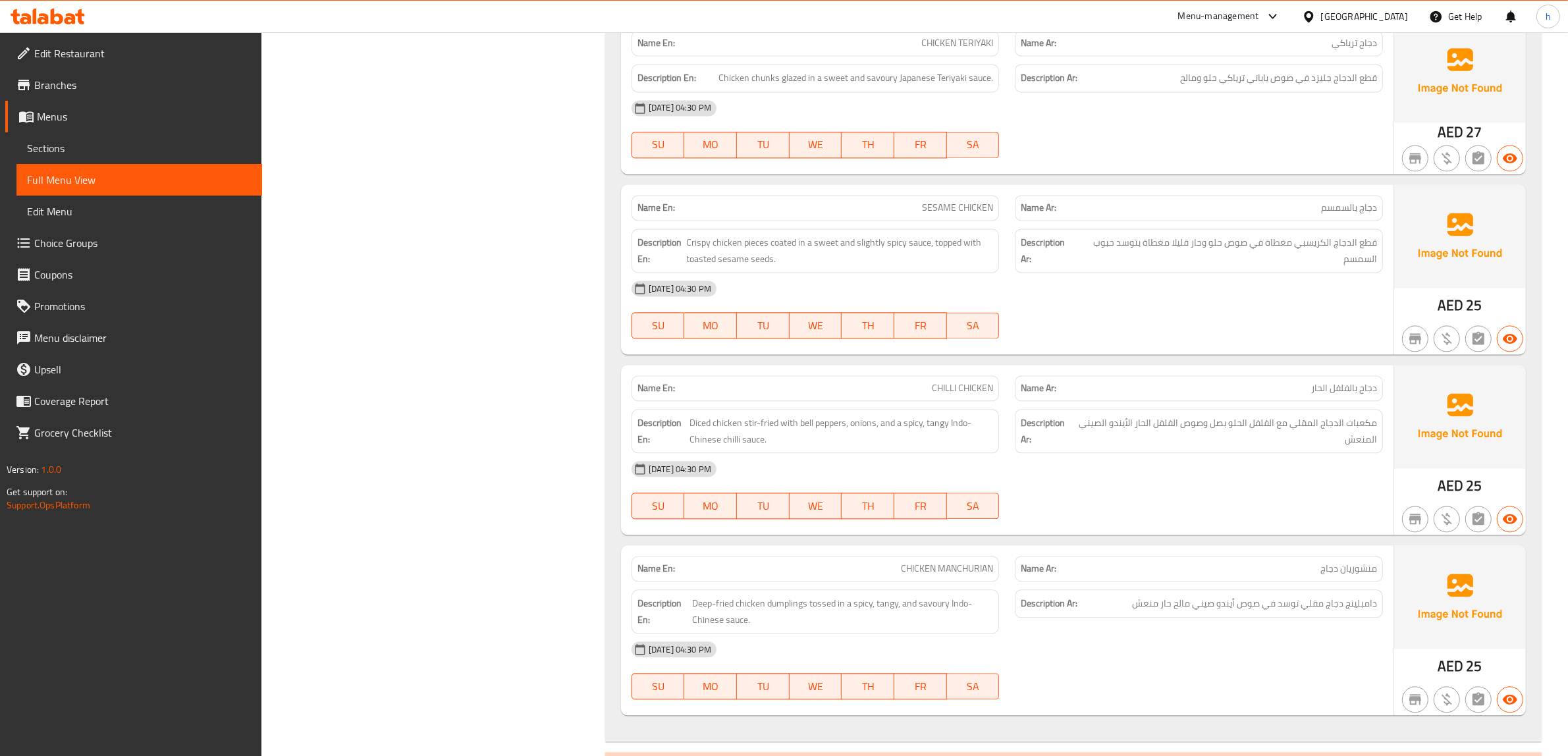
click at [697, 273] on div "Description En: Crispy chicken pieces coated in a sweet and slightly spicy sauc…" at bounding box center [816, 251] width 368 height 44
click at [694, 266] on span "Crispy chicken pieces coated in a sweet and slightly spicy sauce, topped with t…" at bounding box center [839, 250] width 307 height 32
click at [687, 266] on span "Crispy chicken pieces coated in a sweet and slightly spicy sauce, topped with t…" at bounding box center [839, 250] width 307 height 32
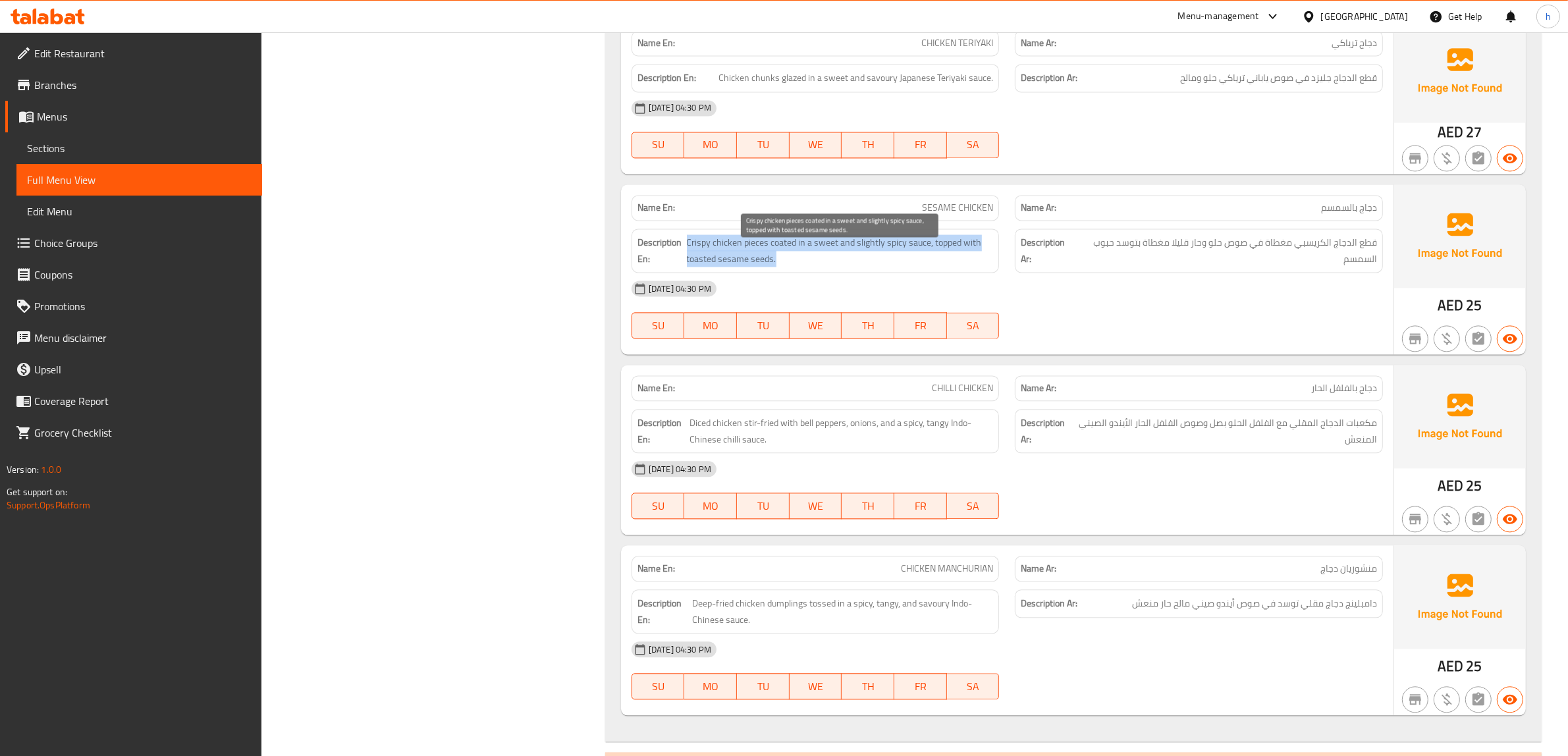
drag, startPoint x: 672, startPoint y: 269, endPoint x: 810, endPoint y: 268, distance: 138.0
click at [784, 266] on h6 "Description En: Crispy chicken pieces coated in a sweet and slightly spicy sauc…" at bounding box center [815, 250] width 356 height 32
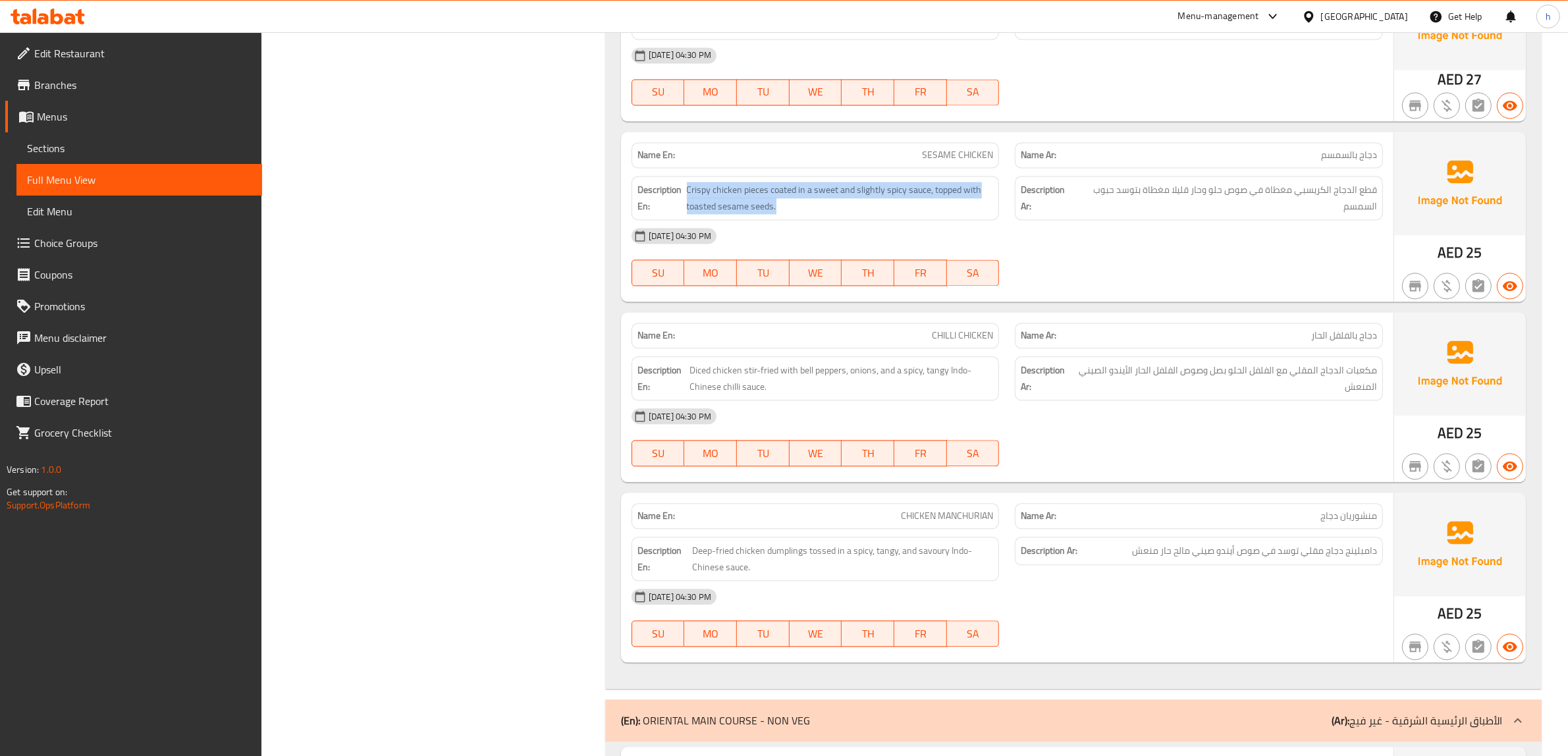
scroll to position [3622, 0]
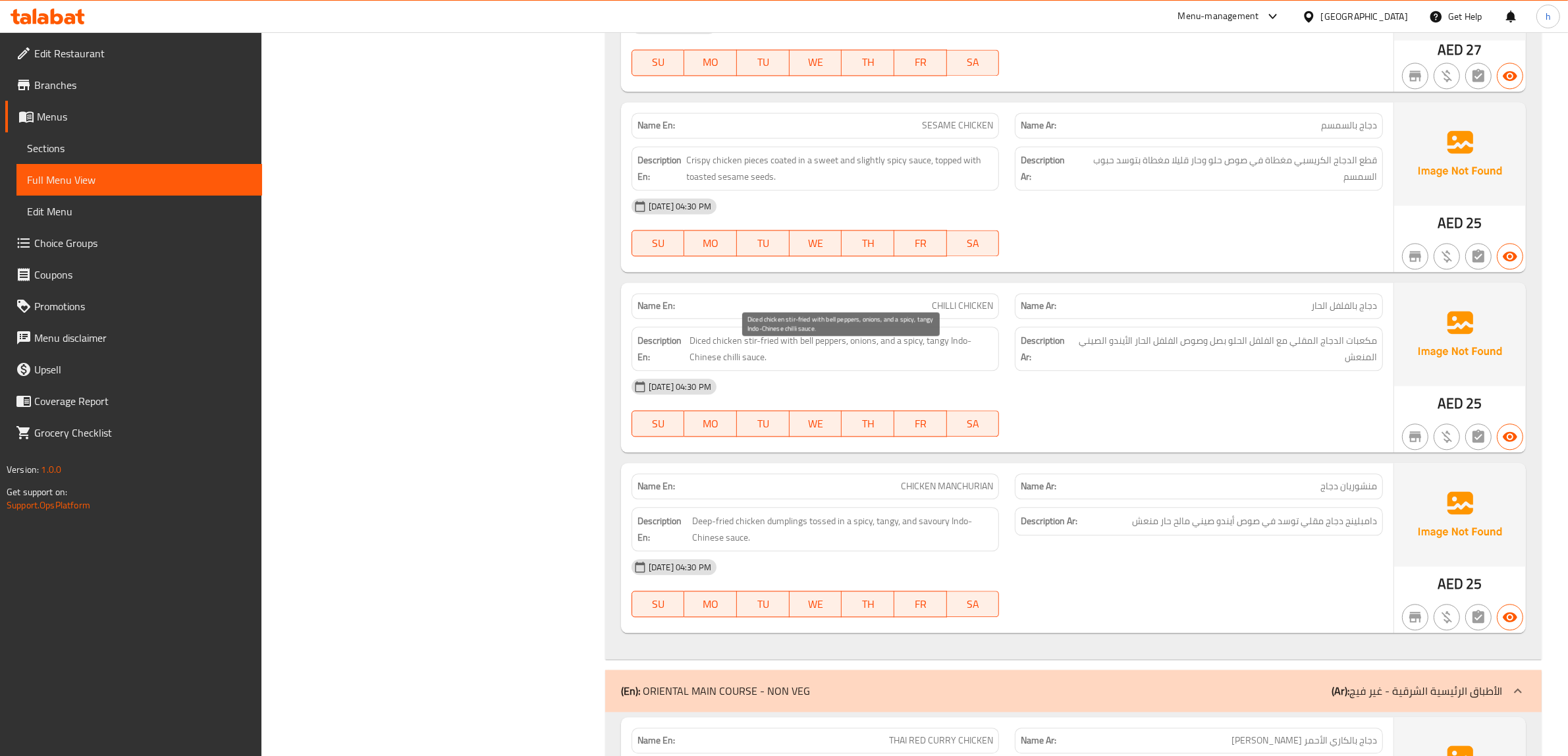
click at [865, 359] on span "Diced chicken stir-fried with bell peppers, onions, and a spicy, tangy Indo-Chi…" at bounding box center [841, 348] width 304 height 32
click at [890, 355] on span "Diced chicken stir-fried with bell peppers, onions, and a spicy, tangy Indo-Chi…" at bounding box center [841, 348] width 304 height 32
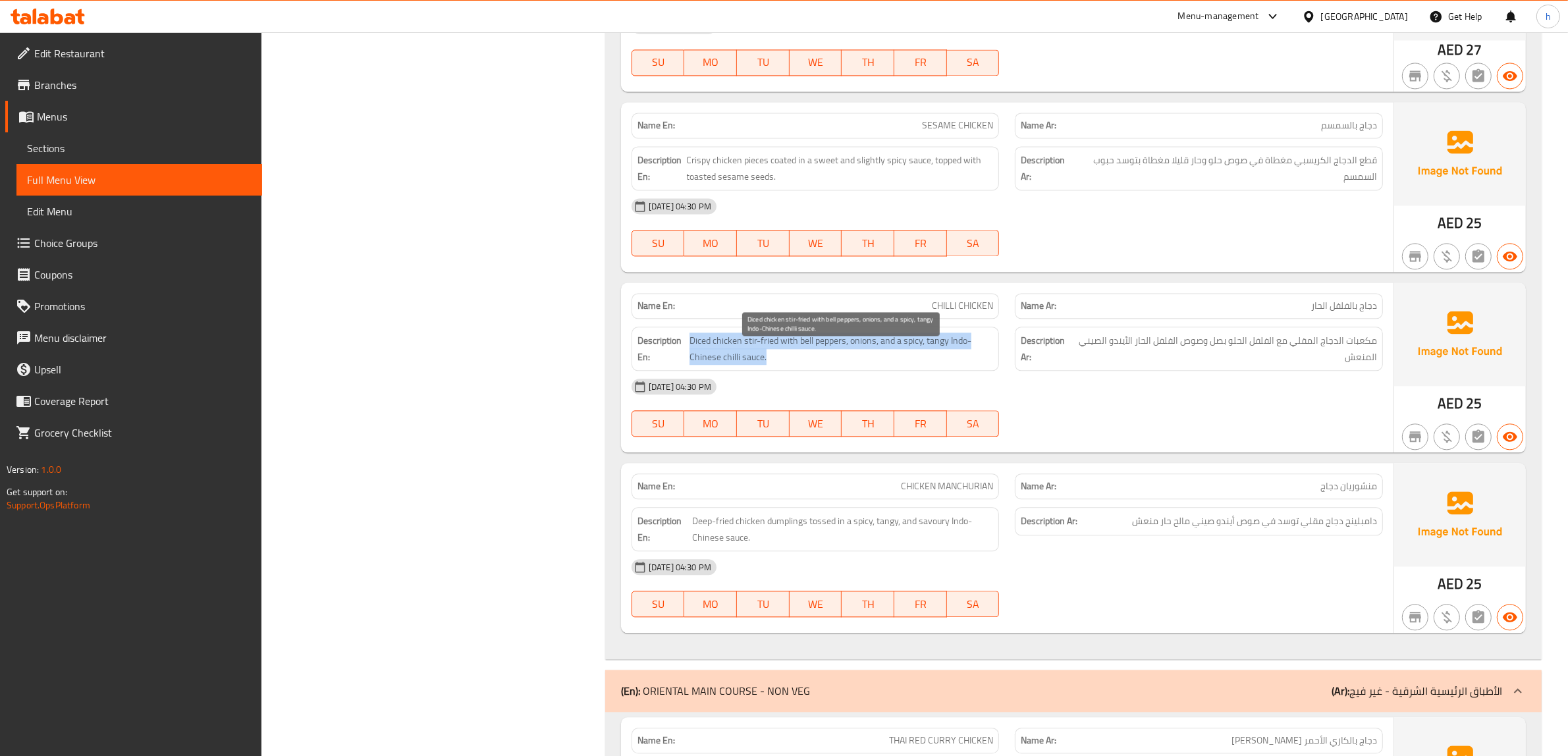
click at [940, 361] on span "Diced chicken stir-fried with bell peppers, onions, and a spicy, tangy Indo-Chi…" at bounding box center [841, 348] width 304 height 32
click at [684, 362] on h6 "Description En: Diced chicken stir-fried with bell peppers, onions, and a spicy…" at bounding box center [815, 348] width 356 height 32
click at [873, 352] on span "Diced chicken stir-fried with bell peppers, onions, and a spicy, tangy Indo-Chi…" at bounding box center [841, 348] width 304 height 32
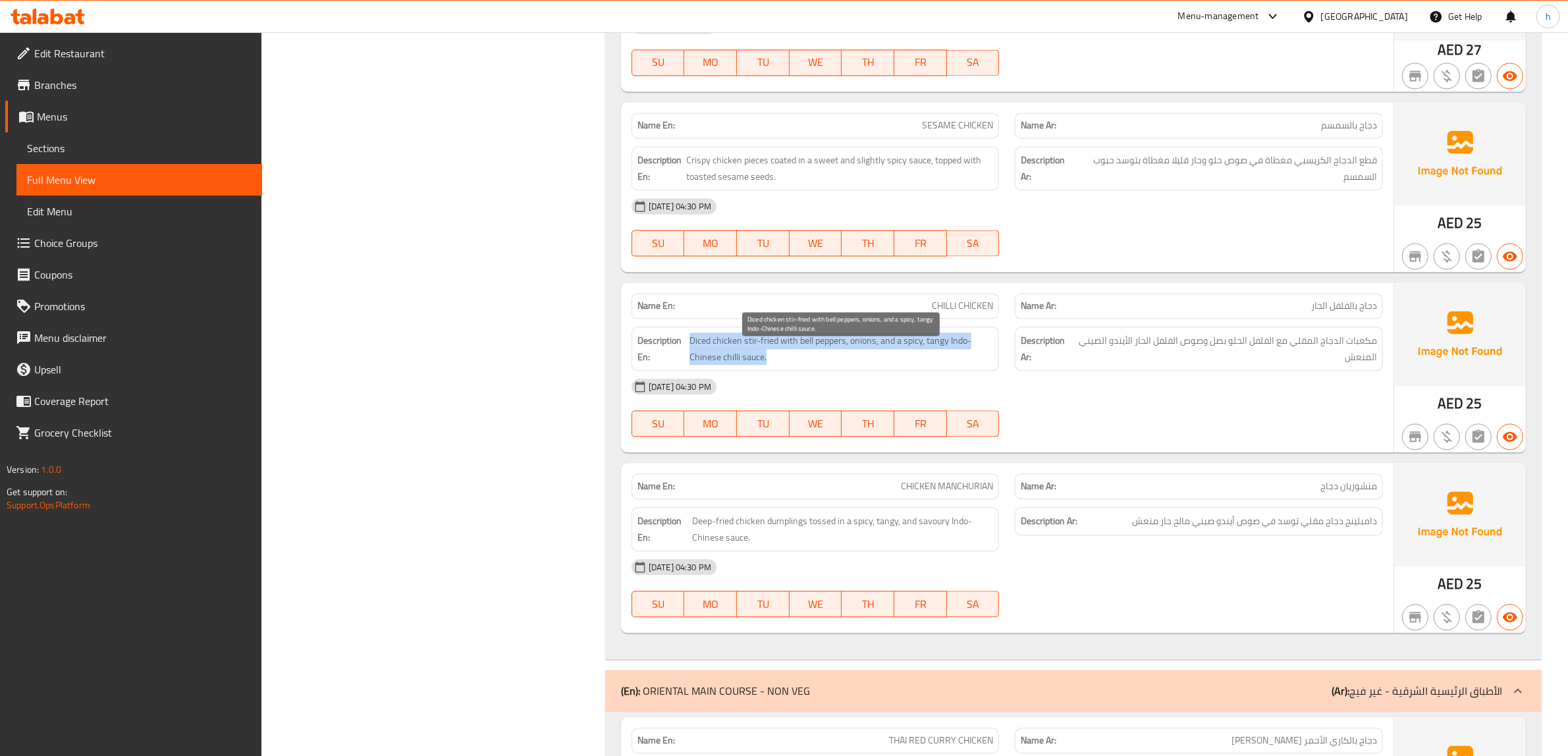
click at [873, 352] on span "Diced chicken stir-fried with bell peppers, onions, and a spicy, tangy Indo-Chi…" at bounding box center [841, 348] width 304 height 32
click at [800, 357] on span "Diced chicken stir-fried with bell peppers, onions, and a spicy, tangy Indo-Chi…" at bounding box center [841, 348] width 304 height 32
click at [934, 313] on span "CHILLI CHICKEN" at bounding box center [962, 306] width 61 height 14
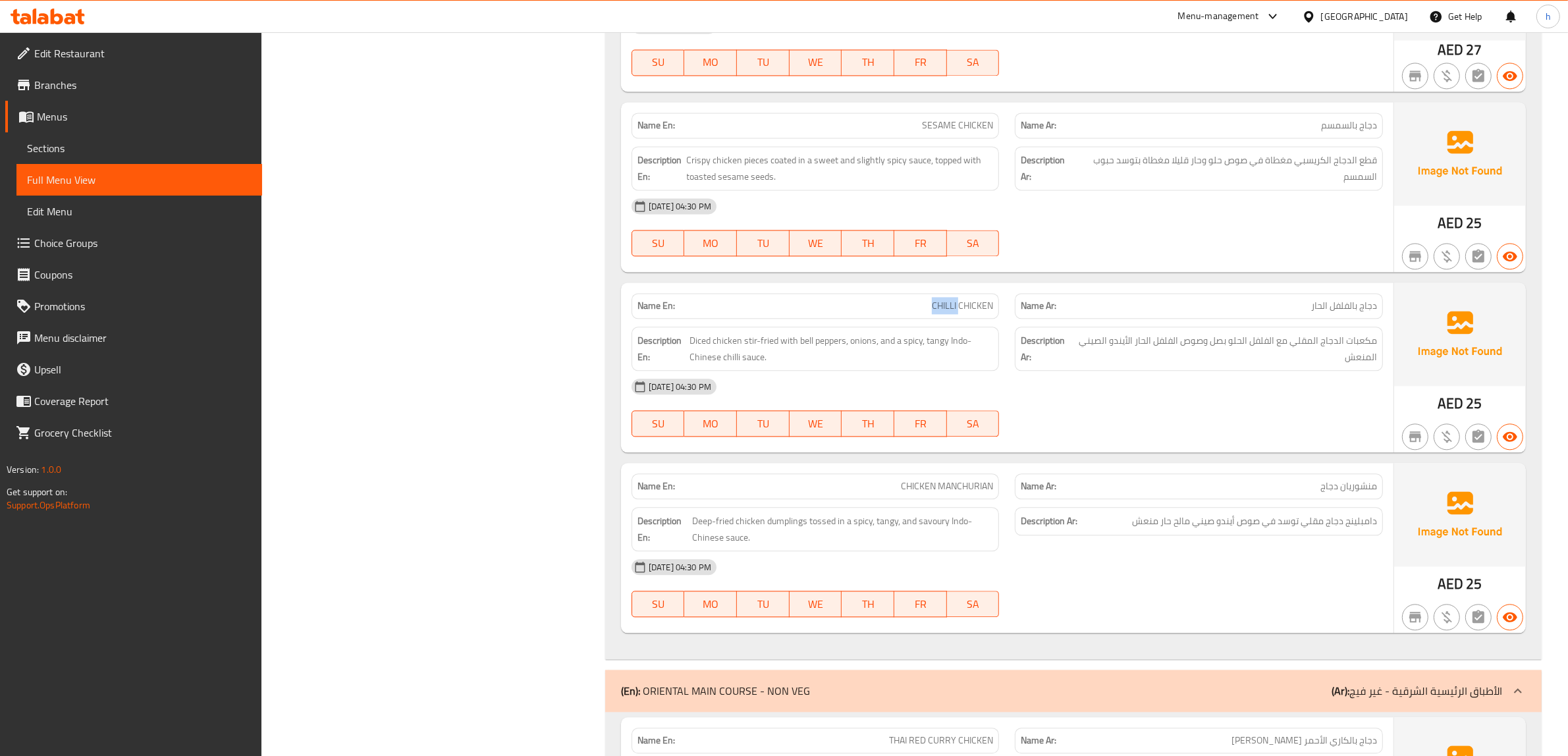
click at [934, 313] on span "CHILLI CHICKEN" at bounding box center [962, 306] width 61 height 14
copy span "CHILLI CHICKEN"
drag, startPoint x: 1383, startPoint y: 350, endPoint x: 1237, endPoint y: 359, distance: 146.3
click at [1237, 359] on div "Description Ar: مكعبات الدجاج المقلي مع الفلفل الحلو بصل وصوص الفلفل الحار الأي…" at bounding box center [1198, 348] width 384 height 59
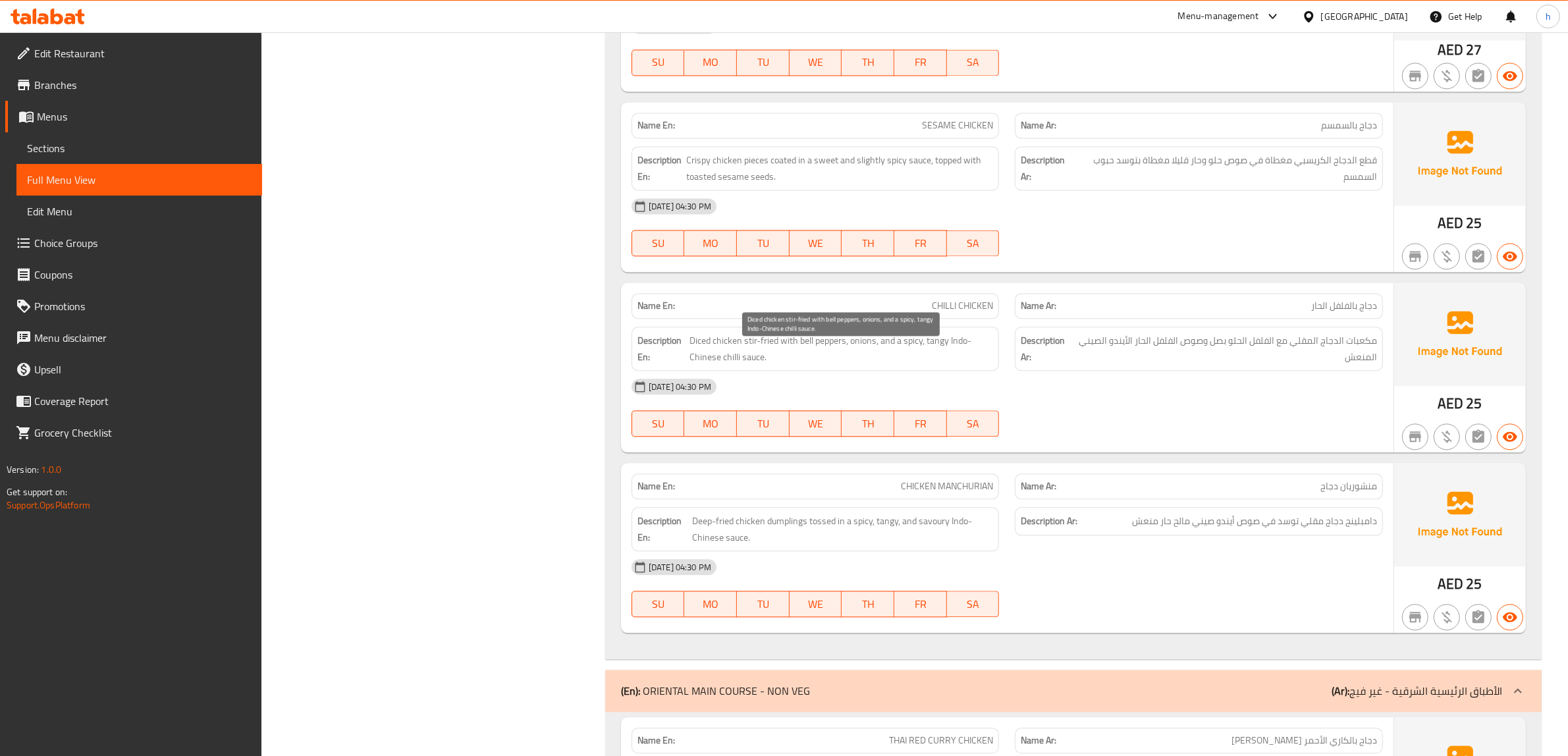
click at [853, 357] on span "Diced chicken stir-fried with bell peppers, onions, and a spicy, tangy Indo-Chi…" at bounding box center [841, 348] width 304 height 32
click at [887, 352] on span "Diced chicken stir-fried with bell peppers, onions, and a spicy, tangy Indo-Chi…" at bounding box center [841, 348] width 304 height 32
click at [907, 353] on span "Diced chicken stir-fried with bell peppers, onions, and a spicy, tangy Indo-Chi…" at bounding box center [841, 348] width 304 height 32
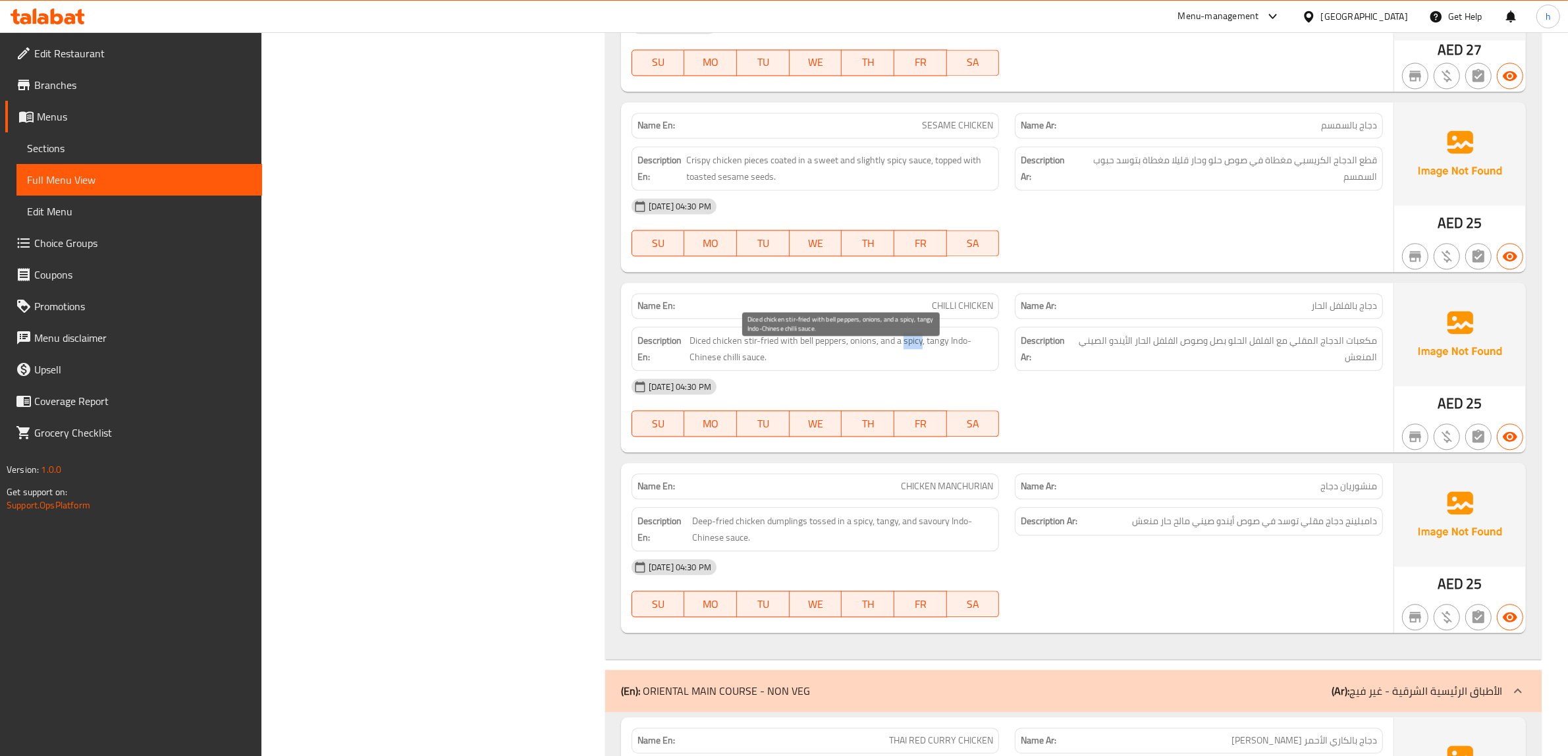
click at [907, 353] on span "Diced chicken stir-fried with bell peppers, onions, and a spicy, tangy Indo-Chi…" at bounding box center [841, 348] width 304 height 32
click at [930, 350] on span "Diced chicken stir-fried with bell peppers, onions, and a spicy, tangy Indo-Chi…" at bounding box center [841, 348] width 304 height 32
click at [949, 350] on span "Diced chicken stir-fried with bell peppers, onions, and a spicy, tangy Indo-Chi…" at bounding box center [841, 348] width 304 height 32
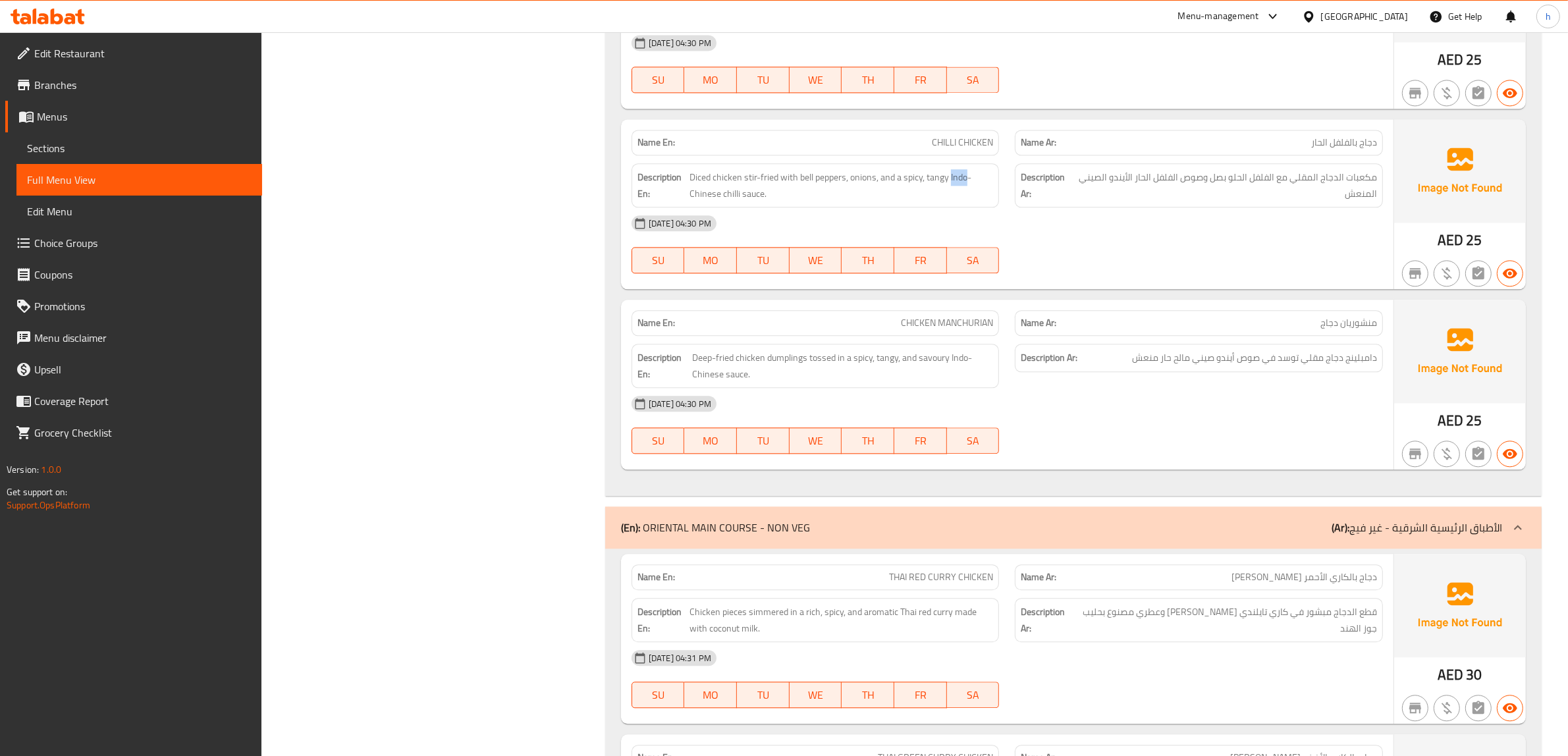
scroll to position [3785, 0]
click at [798, 380] on span "Deep-fried chicken dumplings tossed in a spicy, tangy, and savoury Indo-Chinese…" at bounding box center [842, 364] width 301 height 32
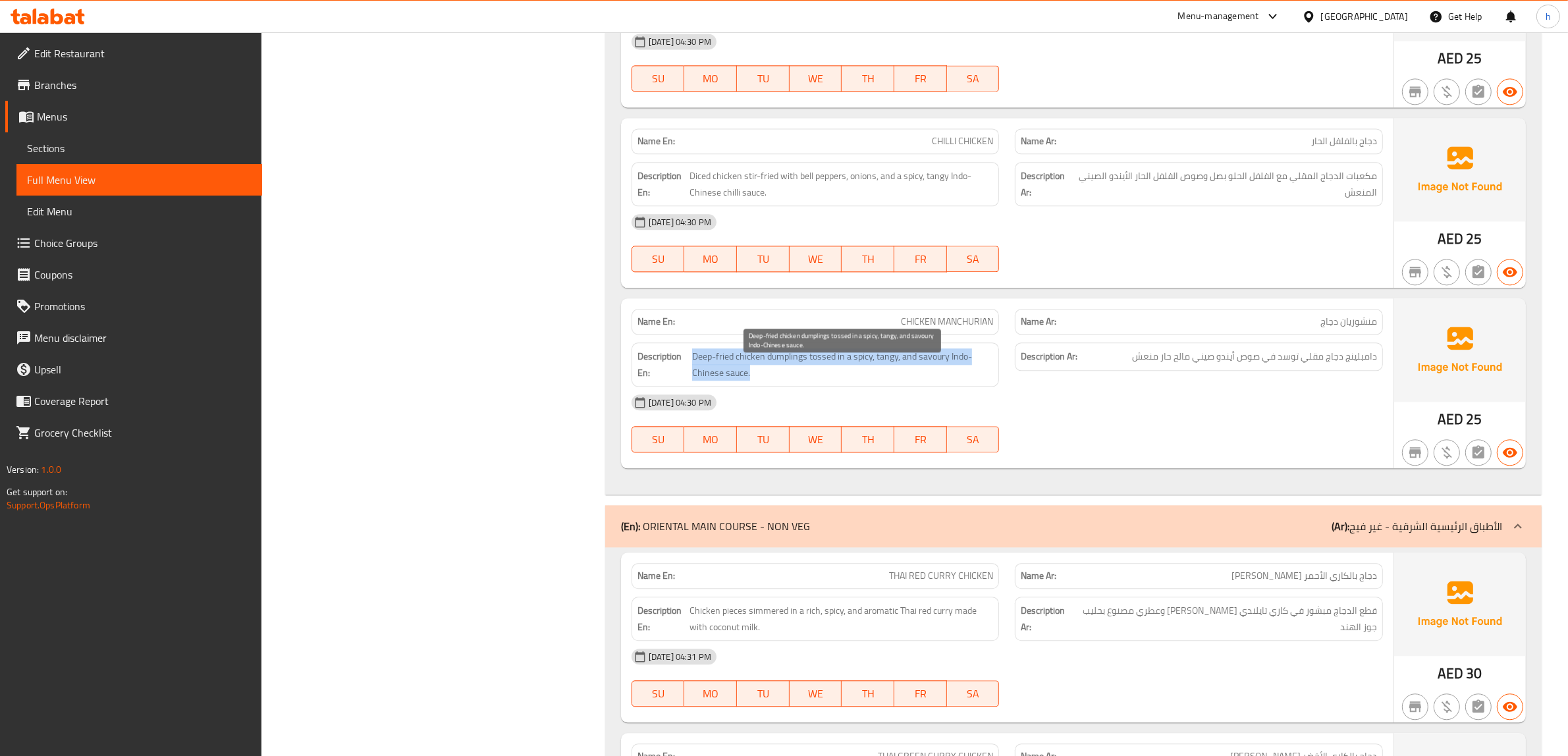
click at [798, 380] on span "Deep-fried chicken dumplings tossed in a spicy, tangy, and savoury Indo-Chinese…" at bounding box center [842, 364] width 301 height 32
click at [1319, 365] on span "دامبلينج دجاج مقلي توسد في صوص أيندو صيني مالح حار منعش" at bounding box center [1255, 357] width 245 height 16
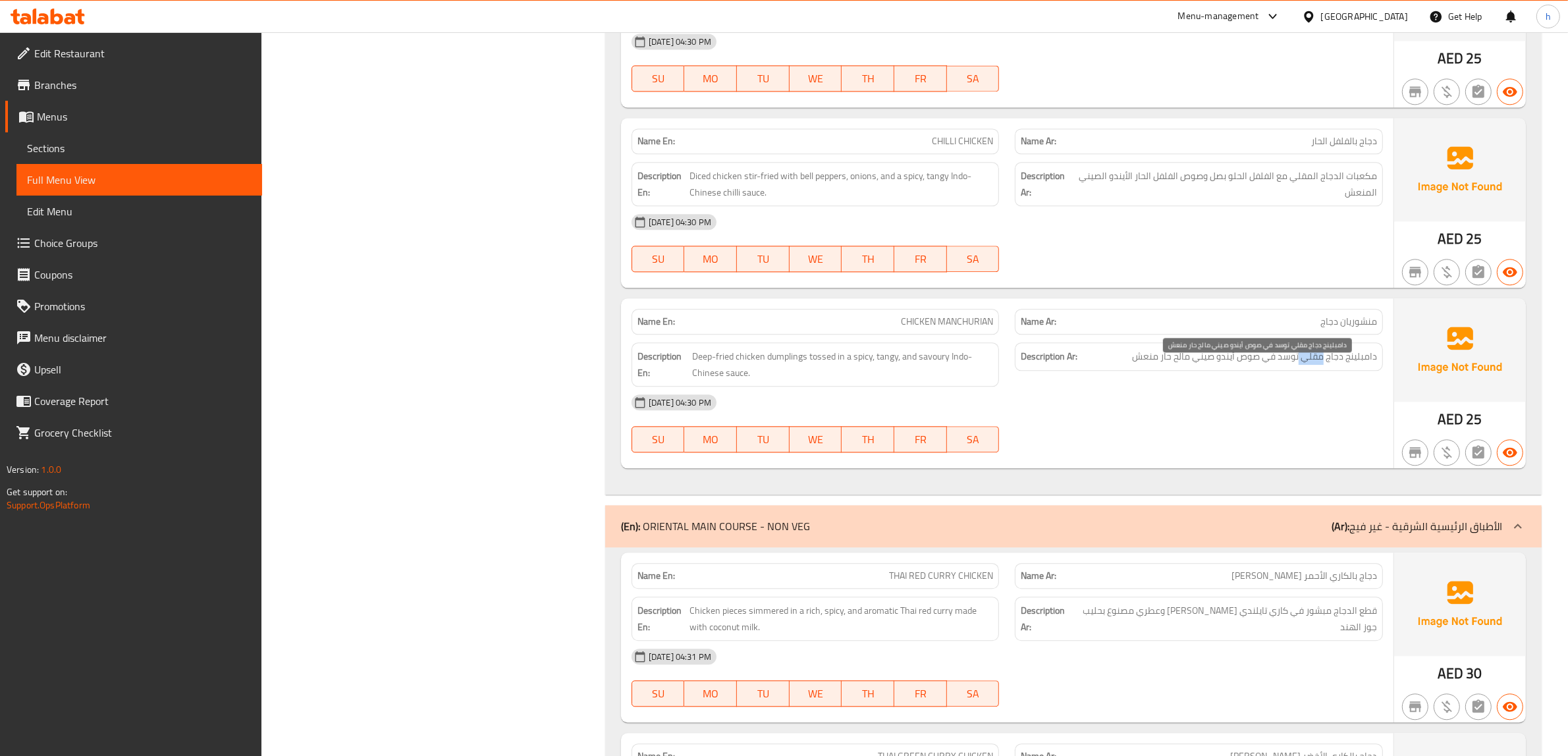
click at [1319, 365] on span "دامبلينج دجاج مقلي توسد في صوص أيندو صيني مالح حار منعش" at bounding box center [1255, 357] width 245 height 16
click at [927, 374] on span "Deep-fried chicken dumplings tossed in a spicy, tangy, and savoury Indo-Chinese…" at bounding box center [842, 364] width 301 height 32
click at [890, 374] on span "Deep-fried chicken dumplings tossed in a spicy, tangy, and savoury Indo-Chinese…" at bounding box center [842, 364] width 301 height 32
click at [861, 374] on span "Deep-fried chicken dumplings tossed in a spicy, tangy, and savoury Indo-Chinese…" at bounding box center [842, 364] width 301 height 32
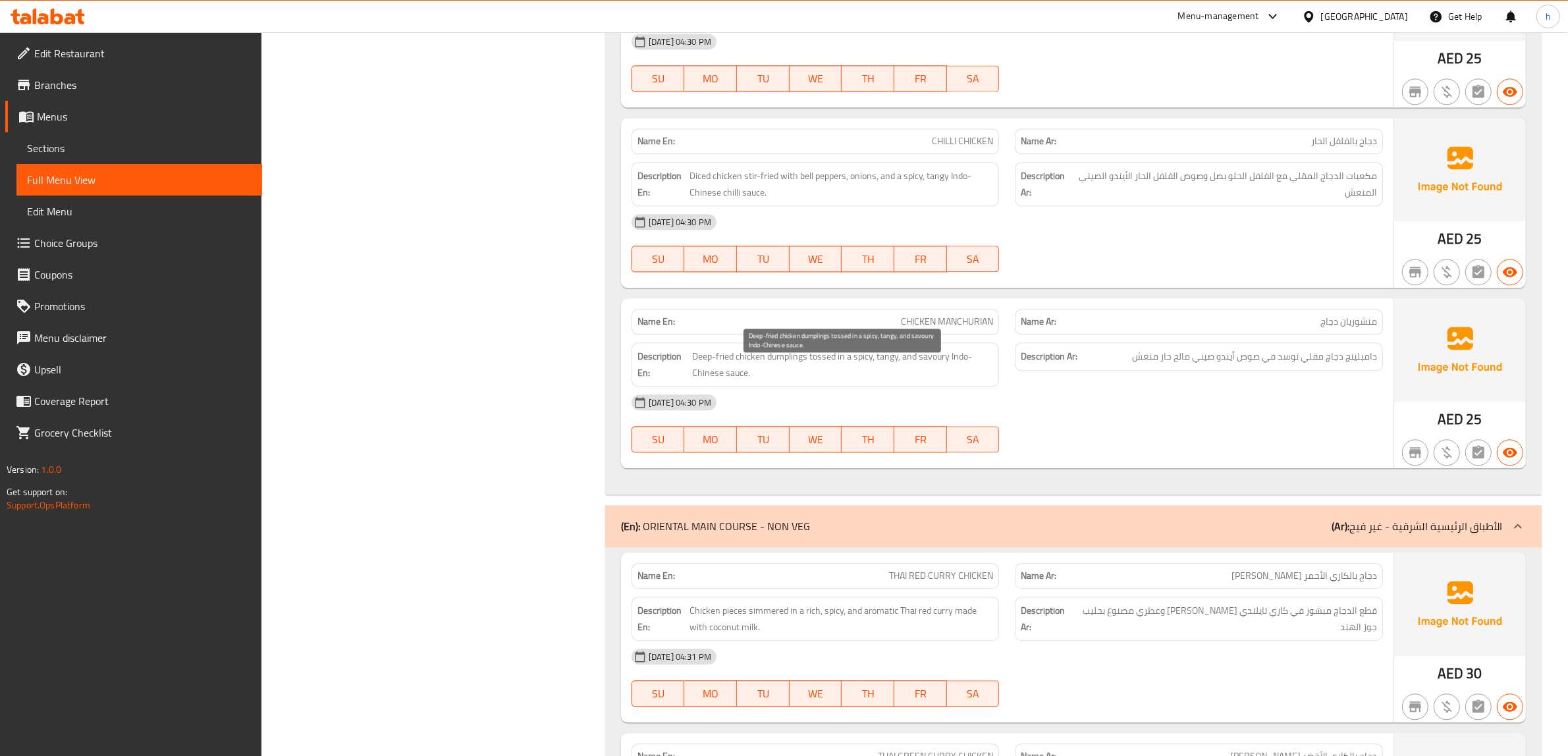
click at [892, 374] on span "Deep-fried chicken dumplings tossed in a spicy, tangy, and savoury Indo-Chinese…" at bounding box center [842, 364] width 301 height 32
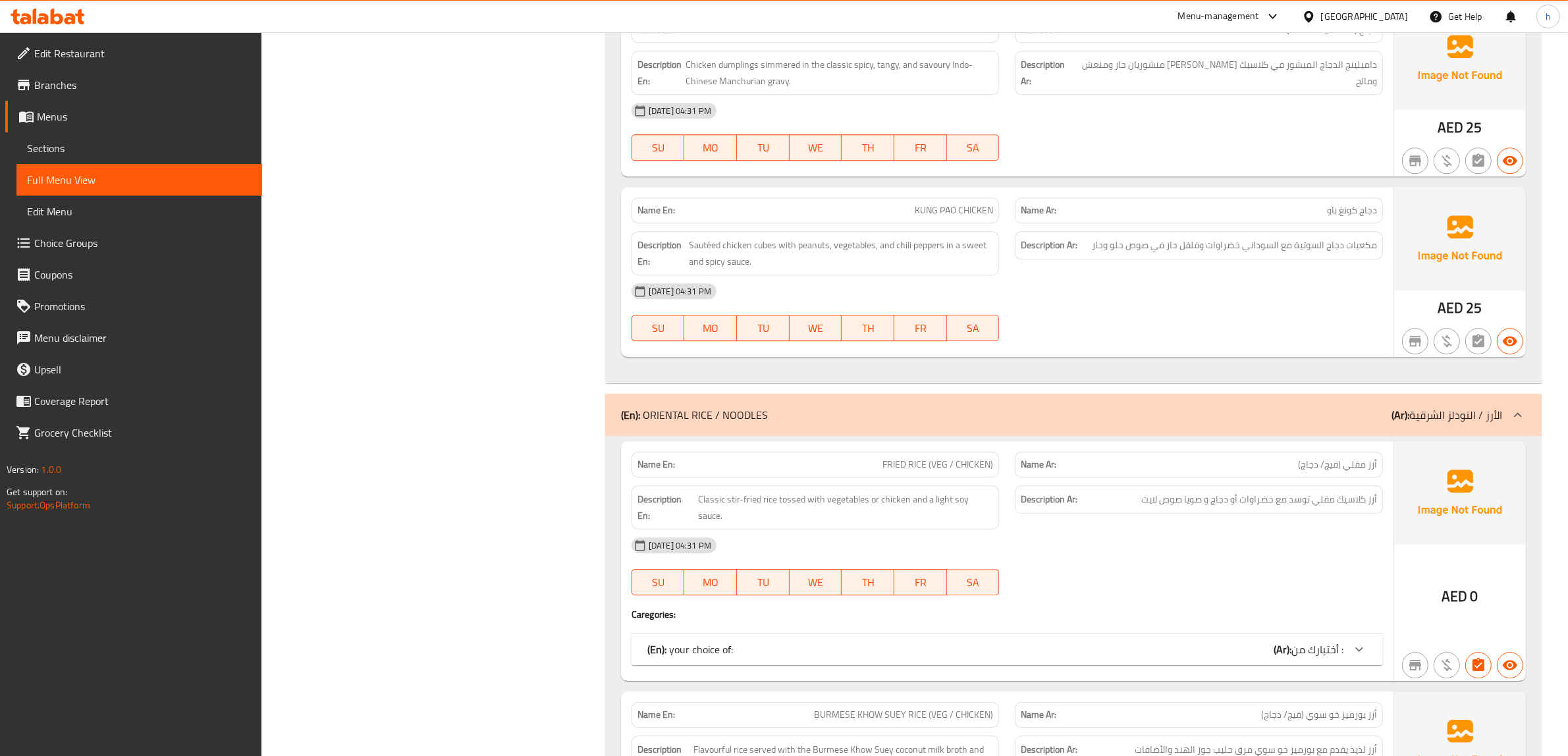
scroll to position [5020, 0]
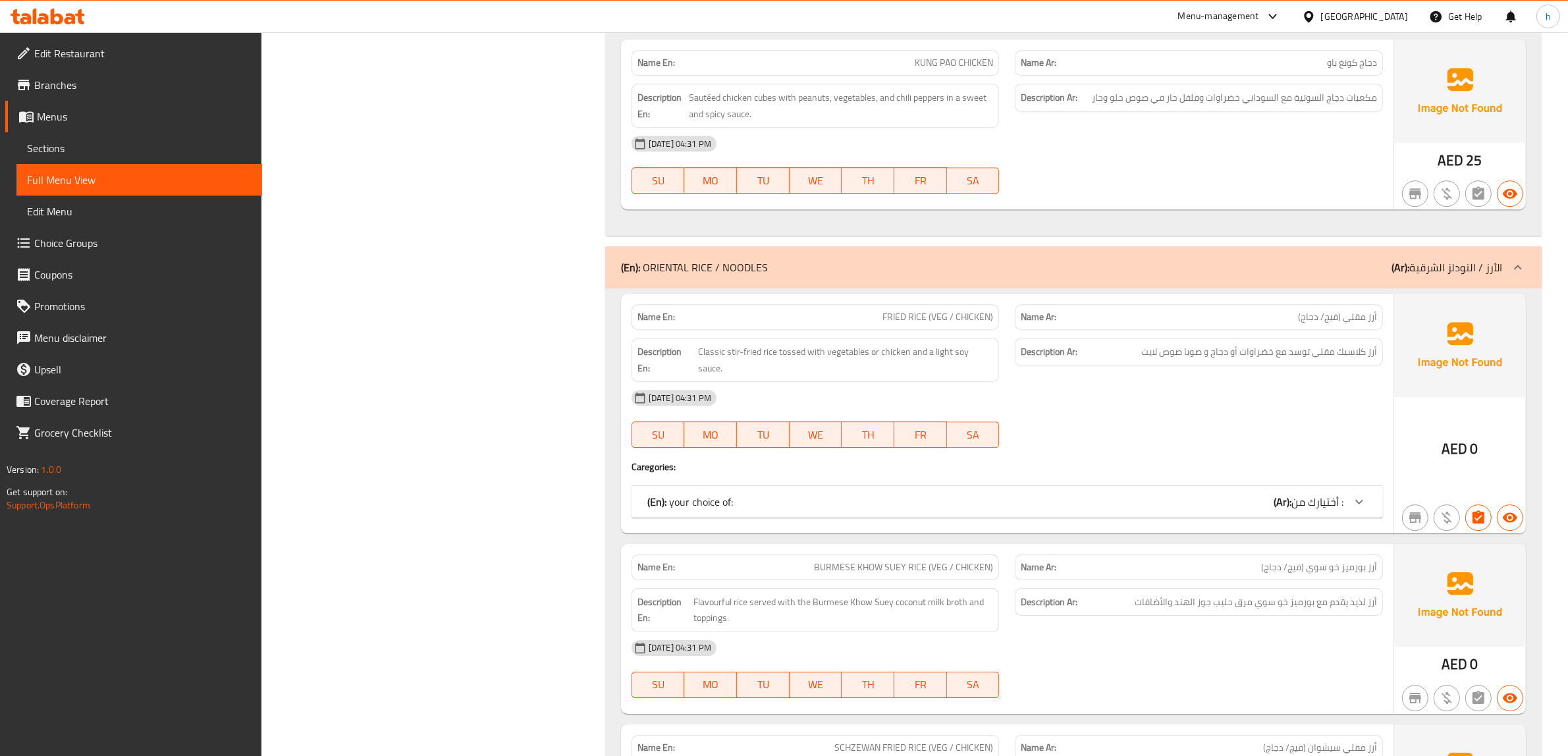
click at [1265, 495] on div "(En): your choice of: (Ar): أختيارك من :" at bounding box center [995, 502] width 696 height 16
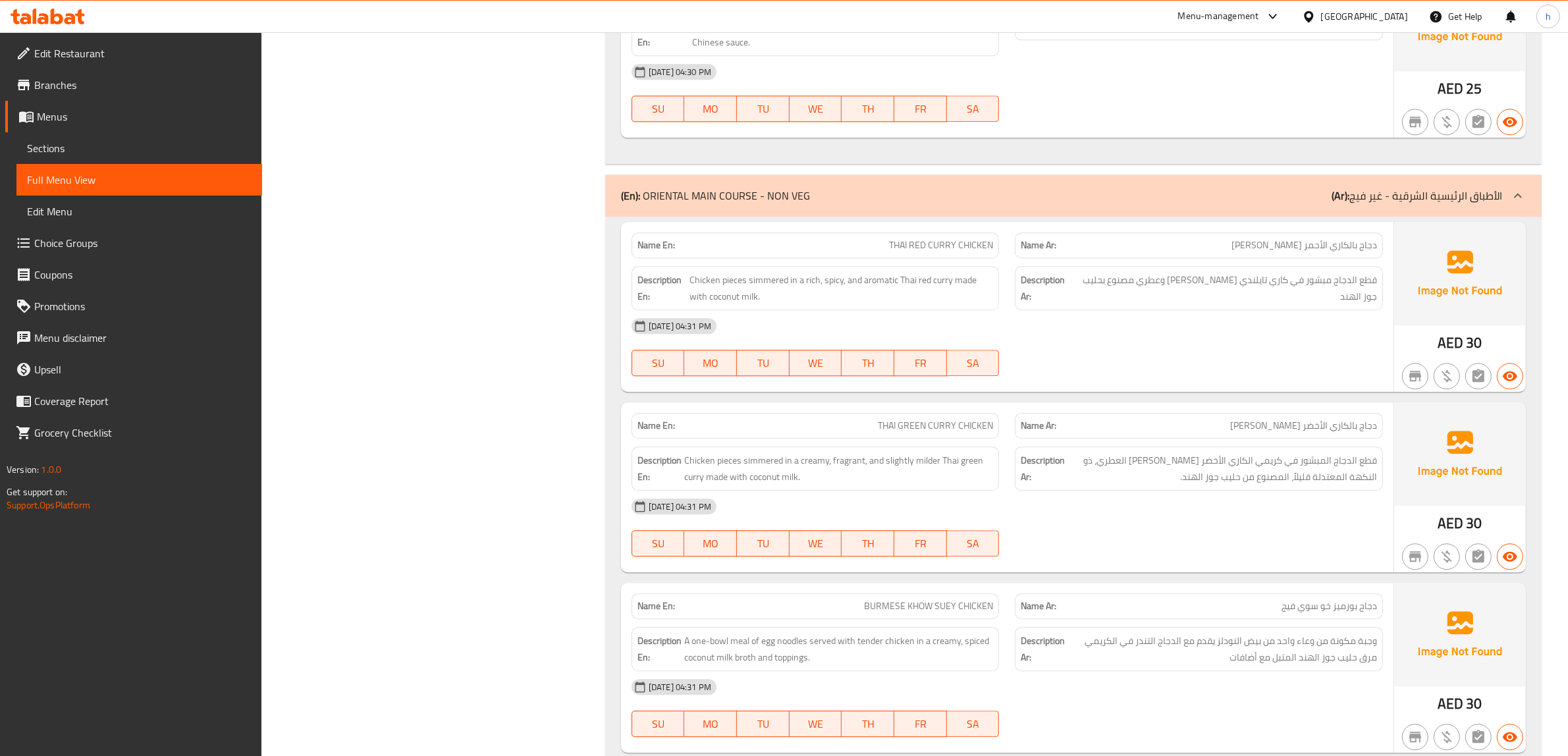
scroll to position [4115, 0]
drag, startPoint x: 785, startPoint y: 295, endPoint x: 846, endPoint y: 300, distance: 61.2
click at [846, 300] on span "Chicken pieces simmered in a rich, spicy, and aromatic Thai red curry made with…" at bounding box center [841, 289] width 304 height 32
drag, startPoint x: 1302, startPoint y: 295, endPoint x: 1182, endPoint y: 299, distance: 120.1
click at [1182, 299] on span "قطع الدجاج مبشور في كاري تايلندي حار غني وعطري مصنوع بحليب جوز الهند" at bounding box center [1226, 289] width 302 height 32
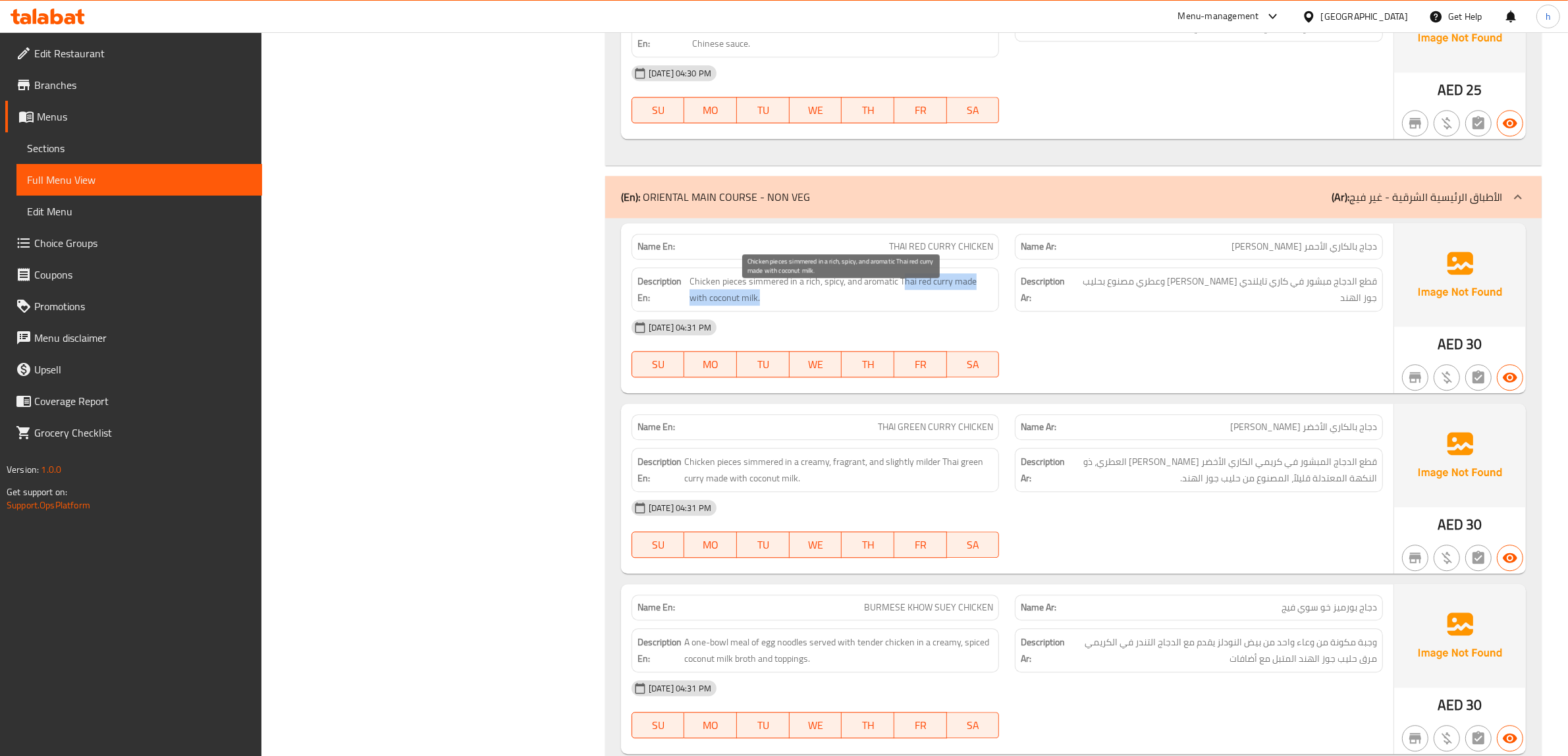
drag, startPoint x: 901, startPoint y: 297, endPoint x: 925, endPoint y: 317, distance: 31.2
click at [925, 306] on span "Chicken pieces simmered in a rich, spicy, and aromatic Thai red curry made with…" at bounding box center [841, 289] width 304 height 32
click at [959, 254] on span "THAI RED CURRY CHICKEN" at bounding box center [941, 246] width 104 height 14
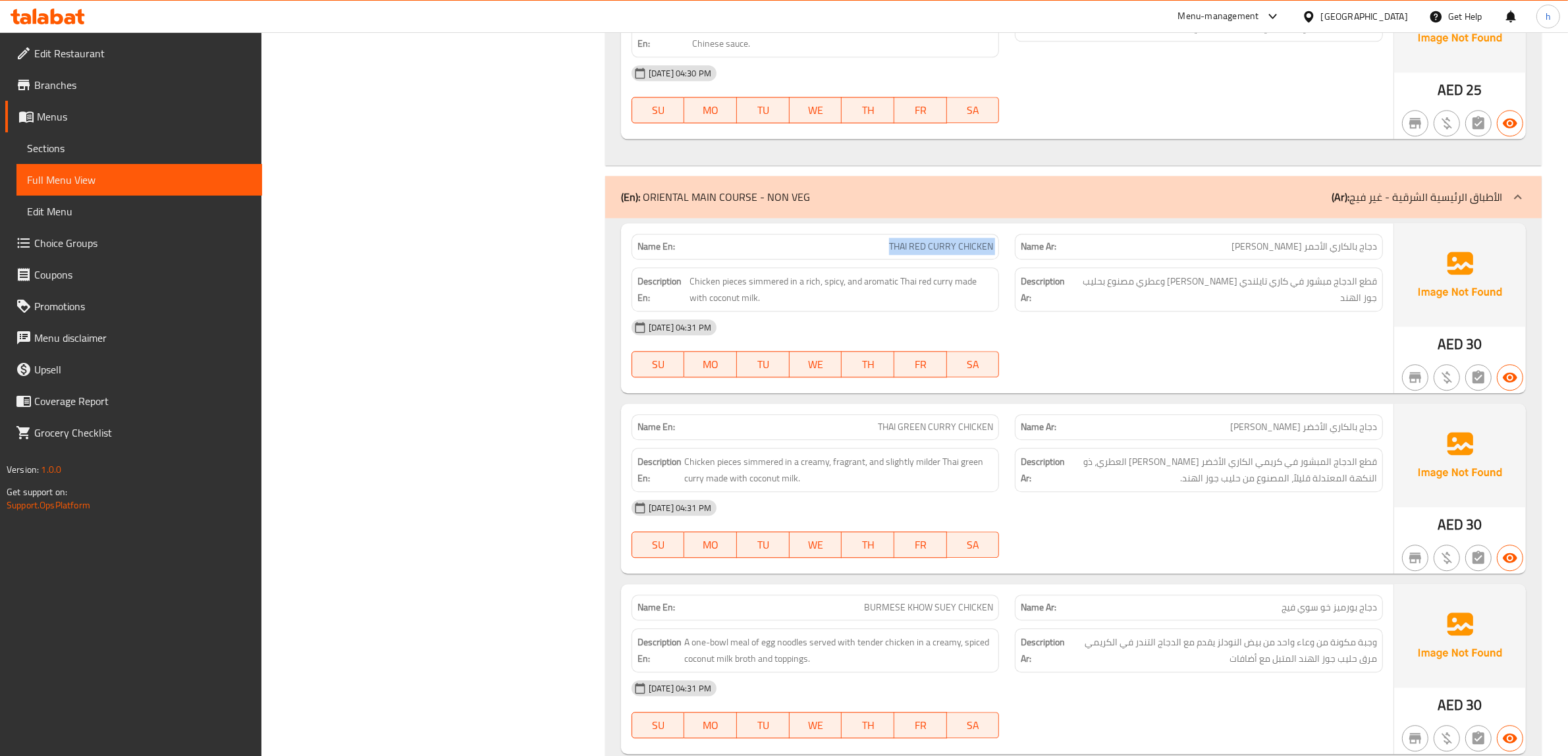
copy span "THAI RED CURRY CHICKEN"
click at [687, 482] on span "Chicken pieces simmered in a creamy, fragrant, and slightly milder Thai green c…" at bounding box center [838, 470] width 309 height 32
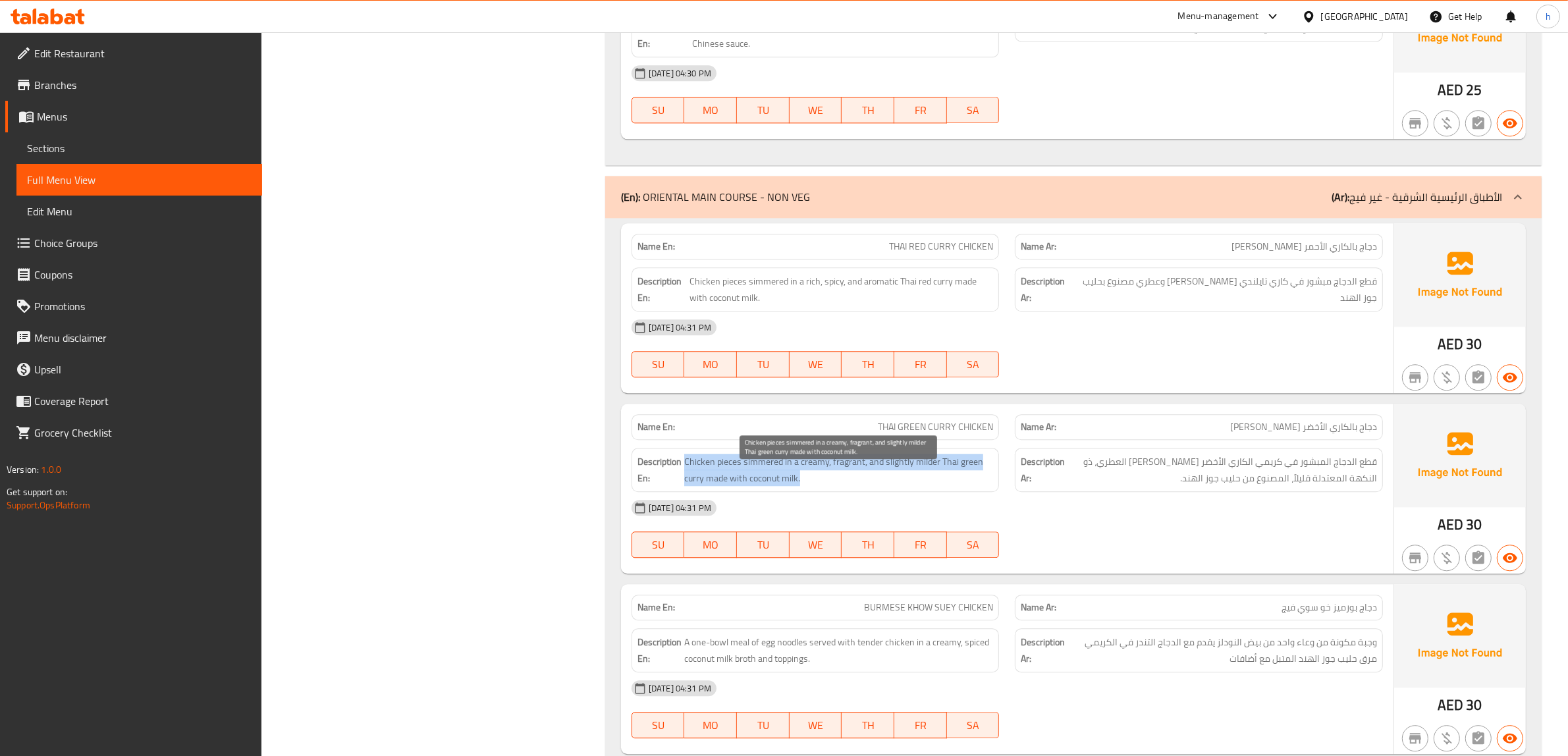
click at [687, 482] on span "Chicken pieces simmered in a creamy, fragrant, and slightly milder Thai green c…" at bounding box center [838, 470] width 309 height 32
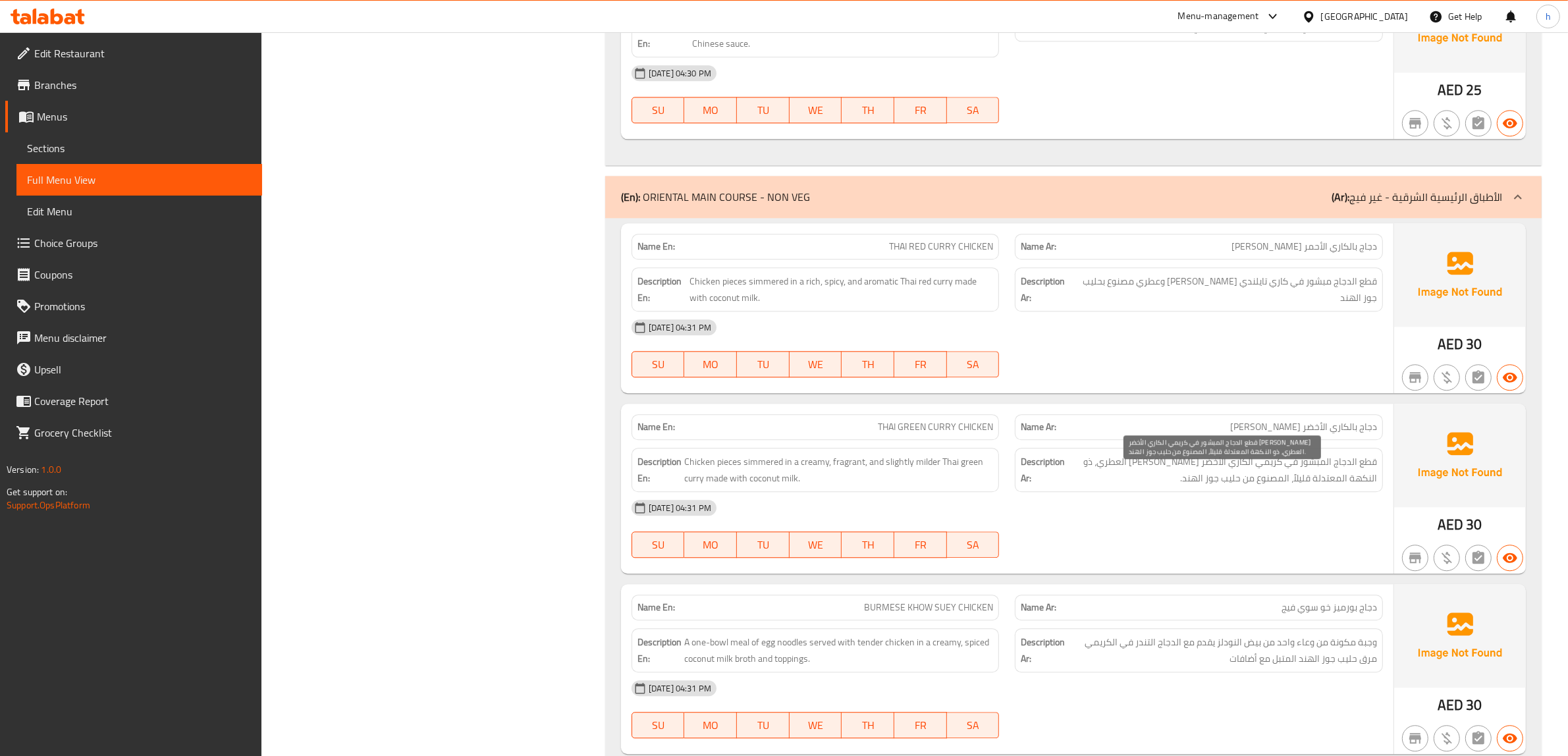
click at [1364, 476] on span "قطع الدجاج المبشور في كريمي الكاري الأخضر التايلاندي العطري، ذو النكهة المعتدلة…" at bounding box center [1222, 470] width 309 height 32
click at [1245, 486] on span "قطع الدجاج المبشور في كريمي الكاري الأخضر التايلاندي العطري، ذو النكهة المعتدلة…" at bounding box center [1222, 470] width 309 height 32
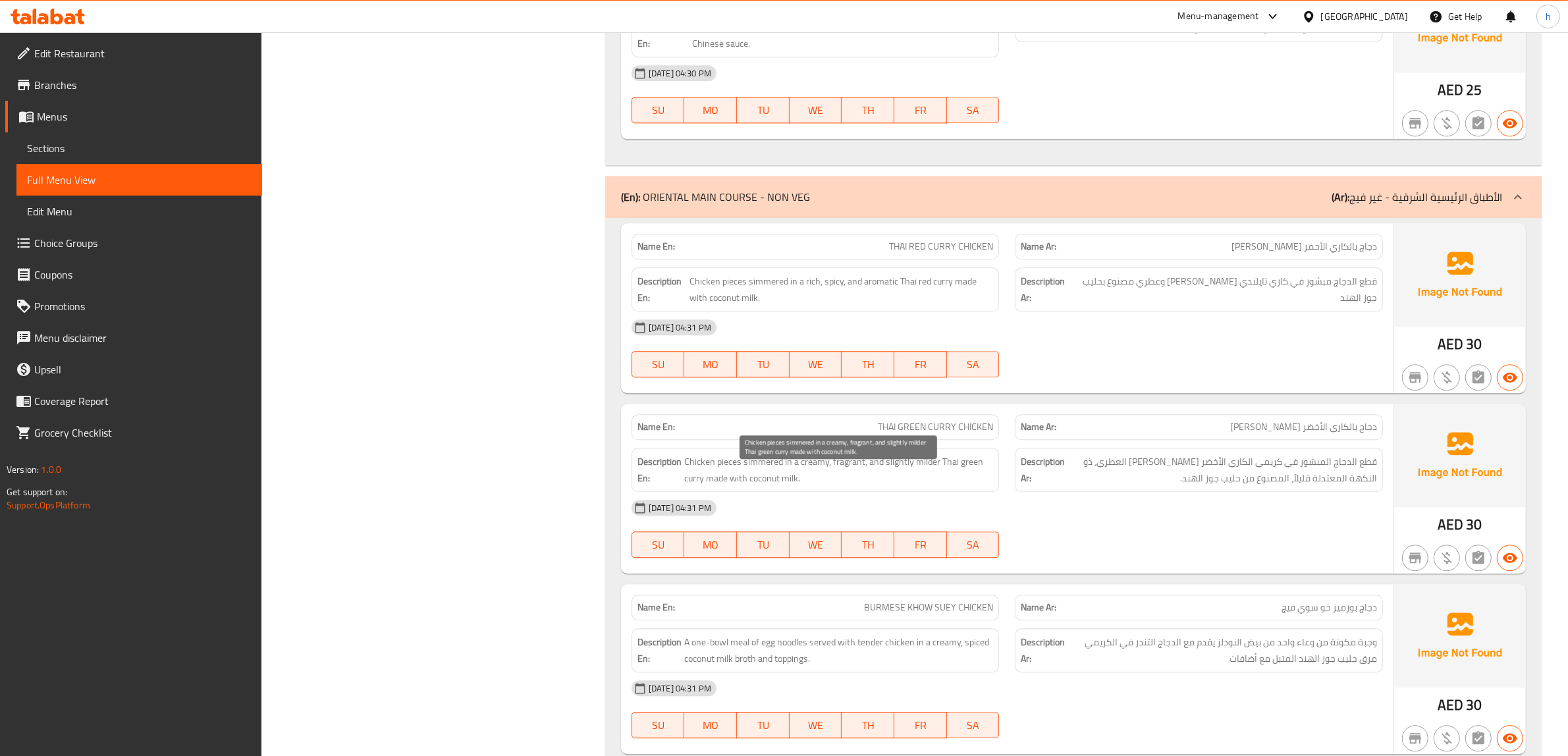
click at [849, 475] on span "Chicken pieces simmered in a creamy, fragrant, and slightly milder Thai green c…" at bounding box center [838, 470] width 309 height 32
click at [881, 475] on span "Chicken pieces simmered in a creamy, fragrant, and slightly milder Thai green c…" at bounding box center [838, 470] width 309 height 32
click at [903, 473] on span "Chicken pieces simmered in a creamy, fragrant, and slightly milder Thai green c…" at bounding box center [838, 470] width 309 height 32
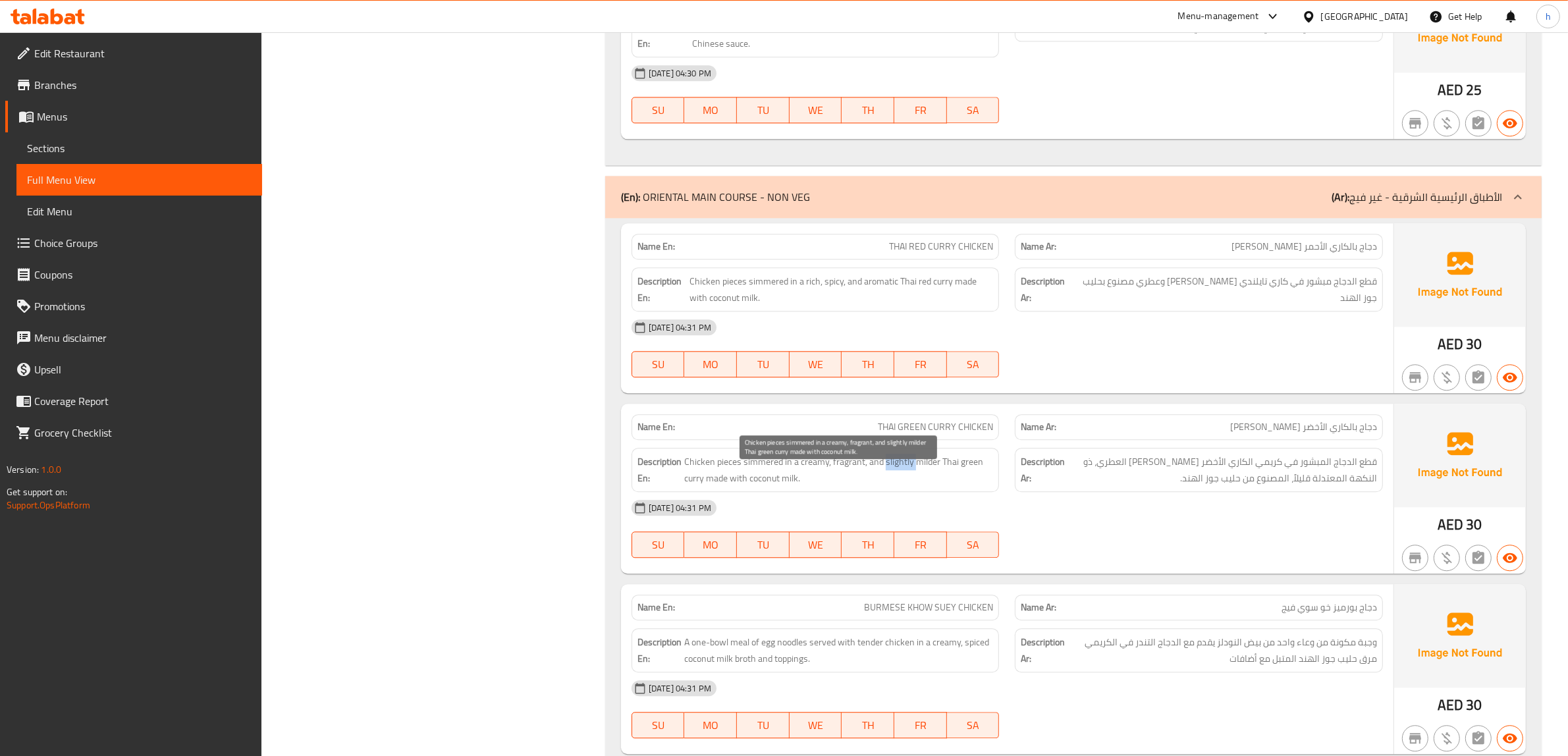
click at [903, 473] on span "Chicken pieces simmered in a creamy, fragrant, and slightly milder Thai green c…" at bounding box center [838, 470] width 309 height 32
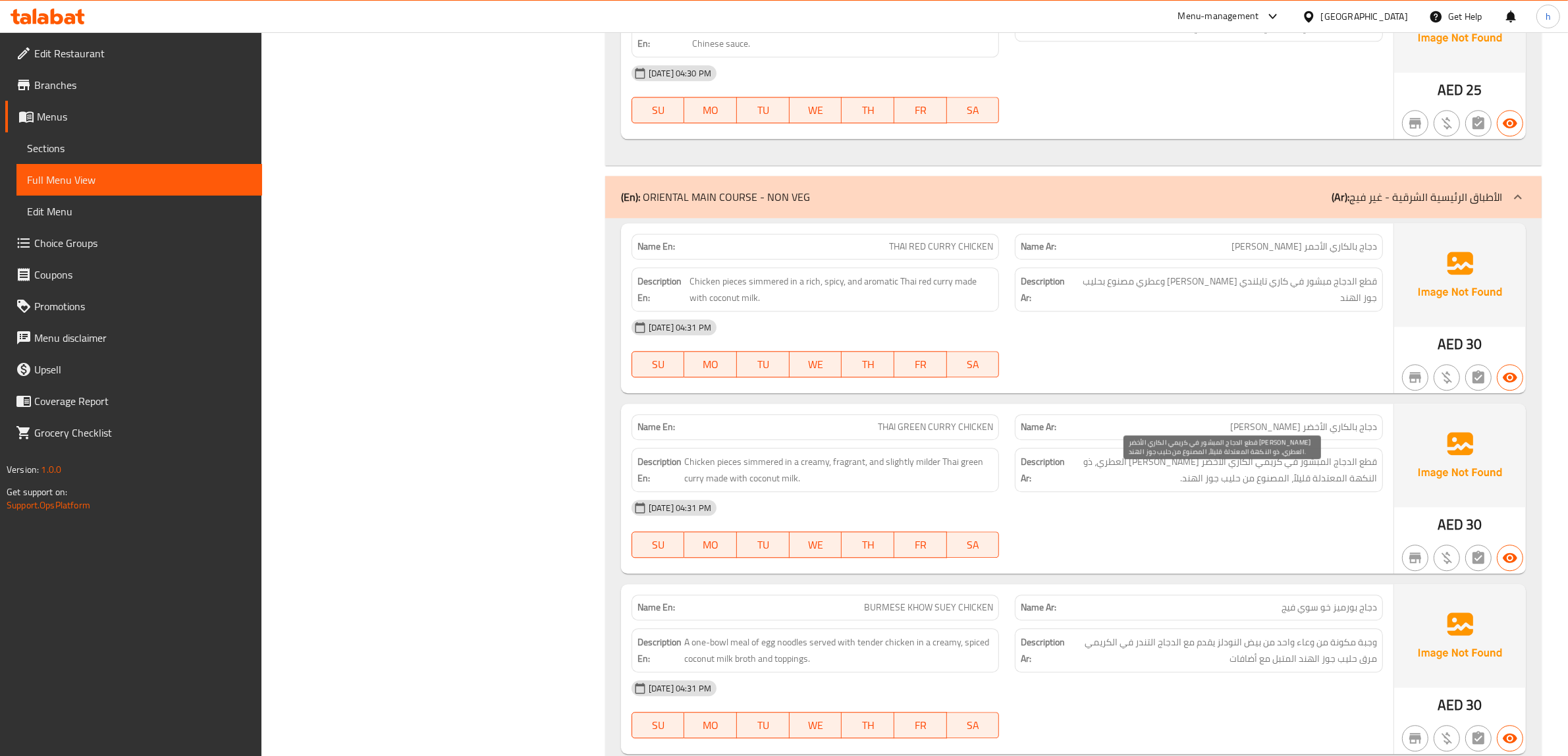
click at [1275, 478] on span "قطع الدجاج المبشور في كريمي الكاري الأخضر التايلاندي العطري، ذو النكهة المعتدلة…" at bounding box center [1222, 470] width 309 height 32
drag, startPoint x: 1245, startPoint y: 482, endPoint x: 1136, endPoint y: 481, distance: 109.0
click at [1136, 481] on span "قطع الدجاج المبشور في كريمي الكاري الأخضر التايلاندي العطري، ذو النكهة المعتدلة…" at bounding box center [1222, 470] width 309 height 32
click at [1087, 481] on span "قطع الدجاج المبشور في كريمي الكاري الأخضر التايلاندي العطري، ذو النكهة المعتدلة…" at bounding box center [1222, 470] width 309 height 32
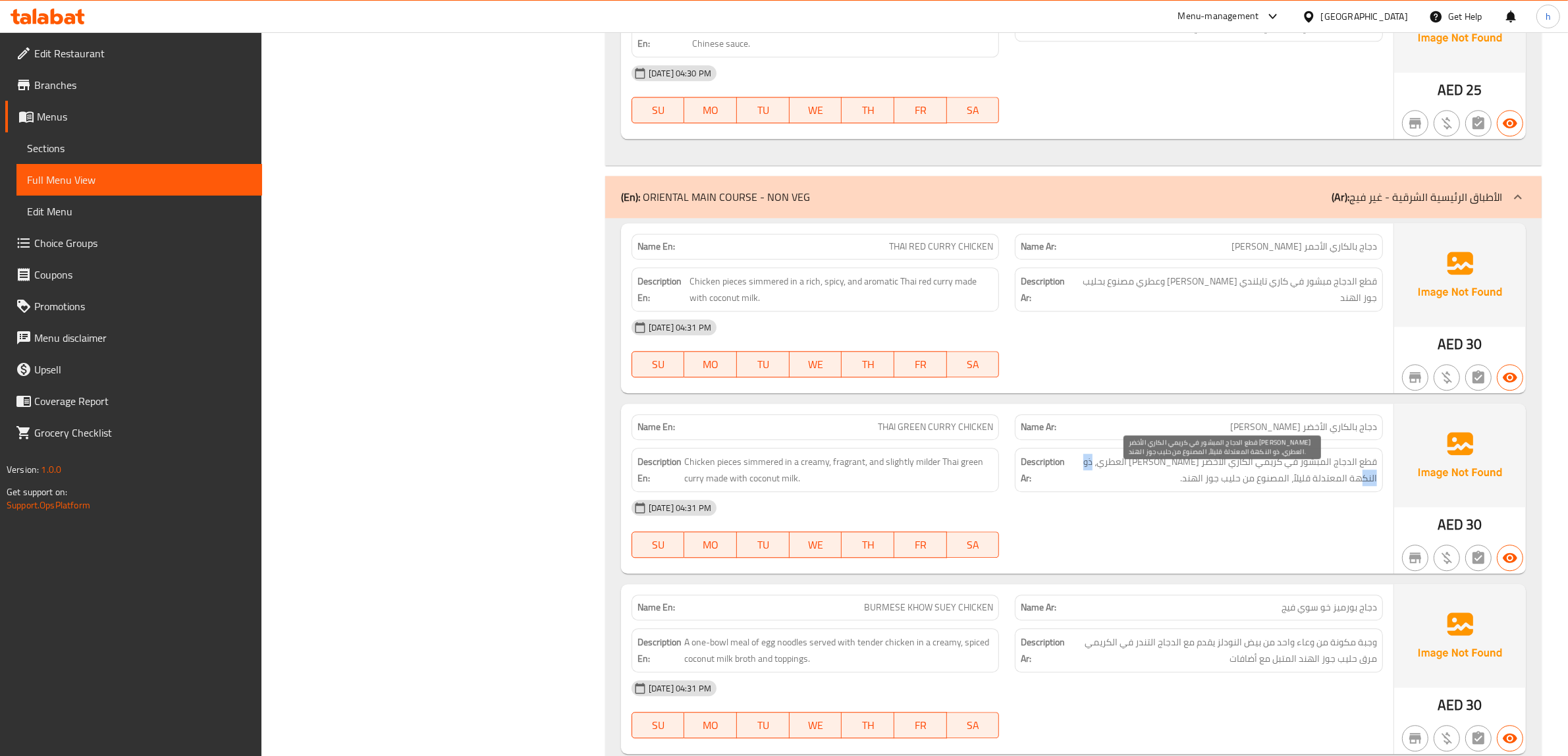
click at [1087, 481] on span "قطع الدجاج المبشور في كريمي الكاري الأخضر التايلاندي العطري، ذو النكهة المعتدلة…" at bounding box center [1222, 470] width 309 height 32
click at [1285, 491] on div "Description Ar: قطع الدجاج المبشور في كريمي الكاري الأخضر التايلاندي العطري، ذو…" at bounding box center [1199, 470] width 368 height 44
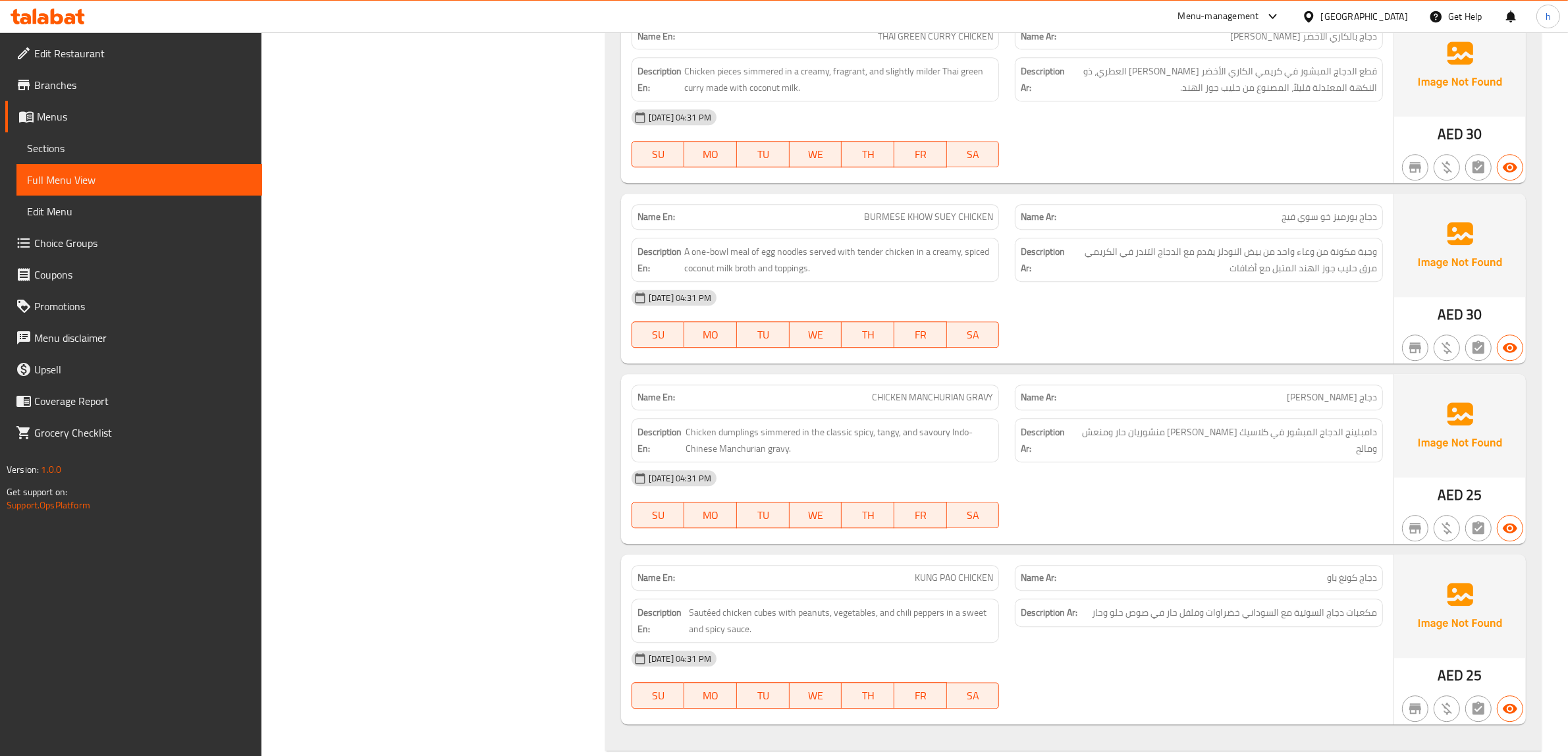
scroll to position [4609, 0]
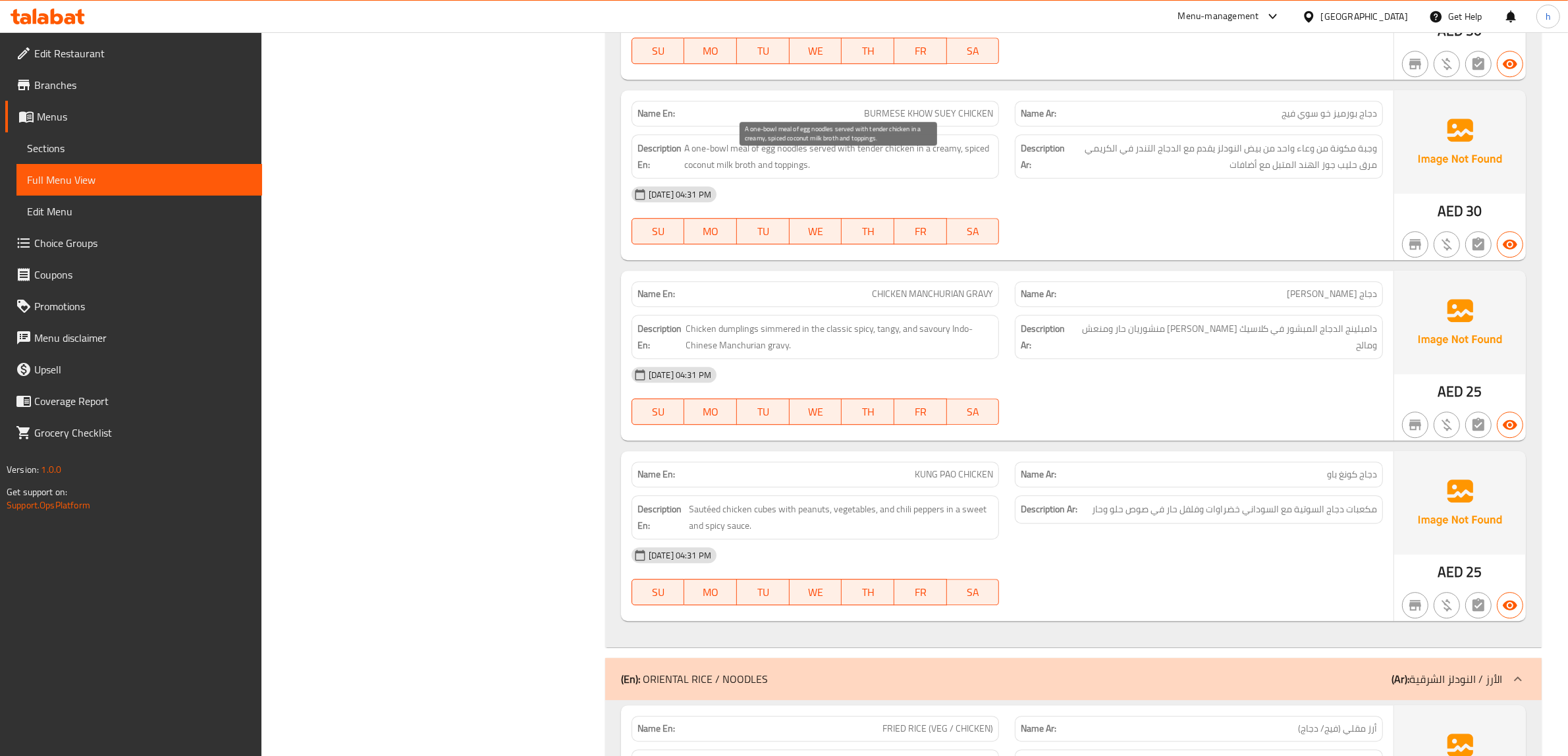
click at [709, 169] on span "A one-bowl meal of egg noodles served with tender chicken in a creamy, spiced c…" at bounding box center [838, 156] width 309 height 32
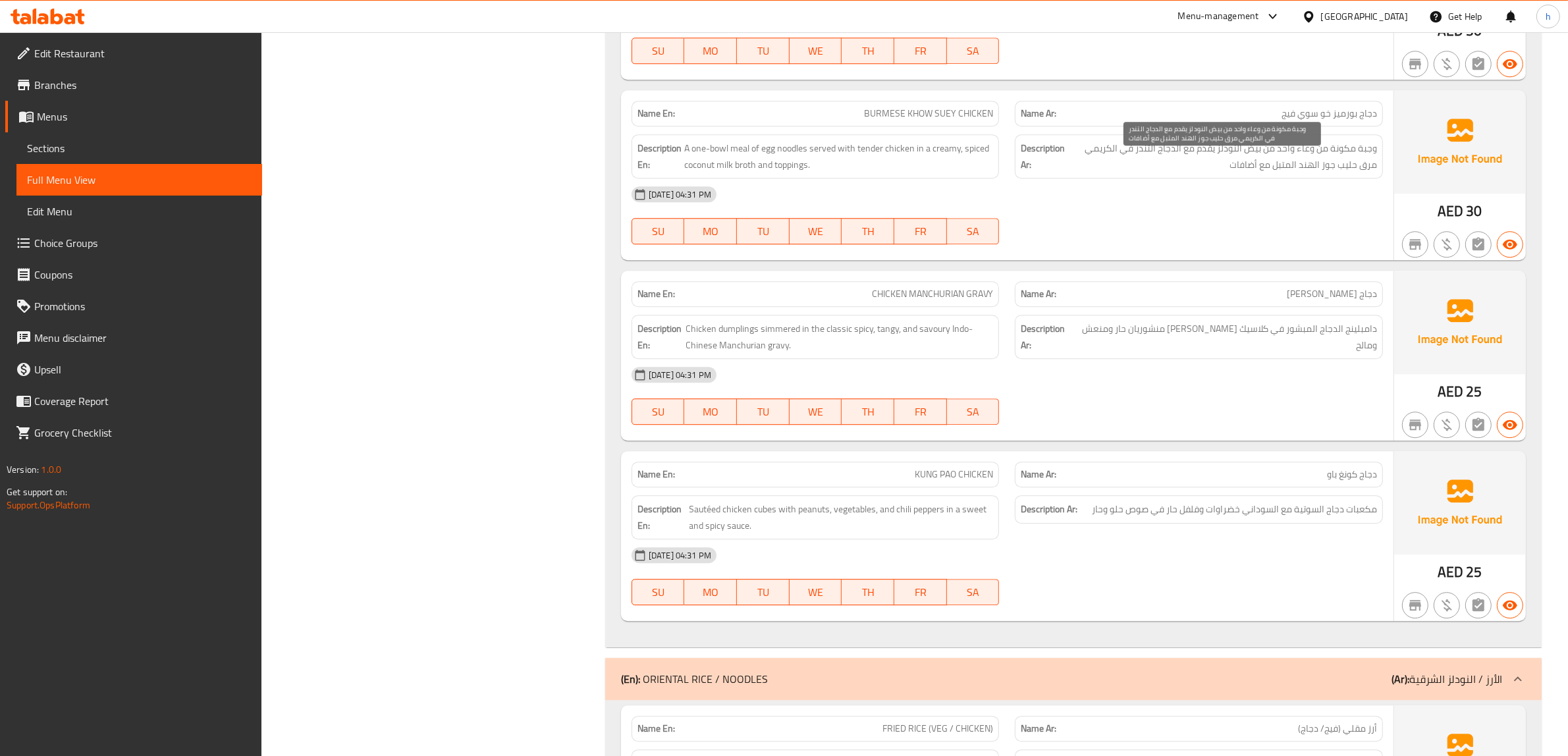
click at [1237, 166] on span "وجبة مكونة من وعاء واحد من بيض النودلز يقدم مع الدجاج التندر في الكريمي مرق حلي…" at bounding box center [1222, 156] width 309 height 32
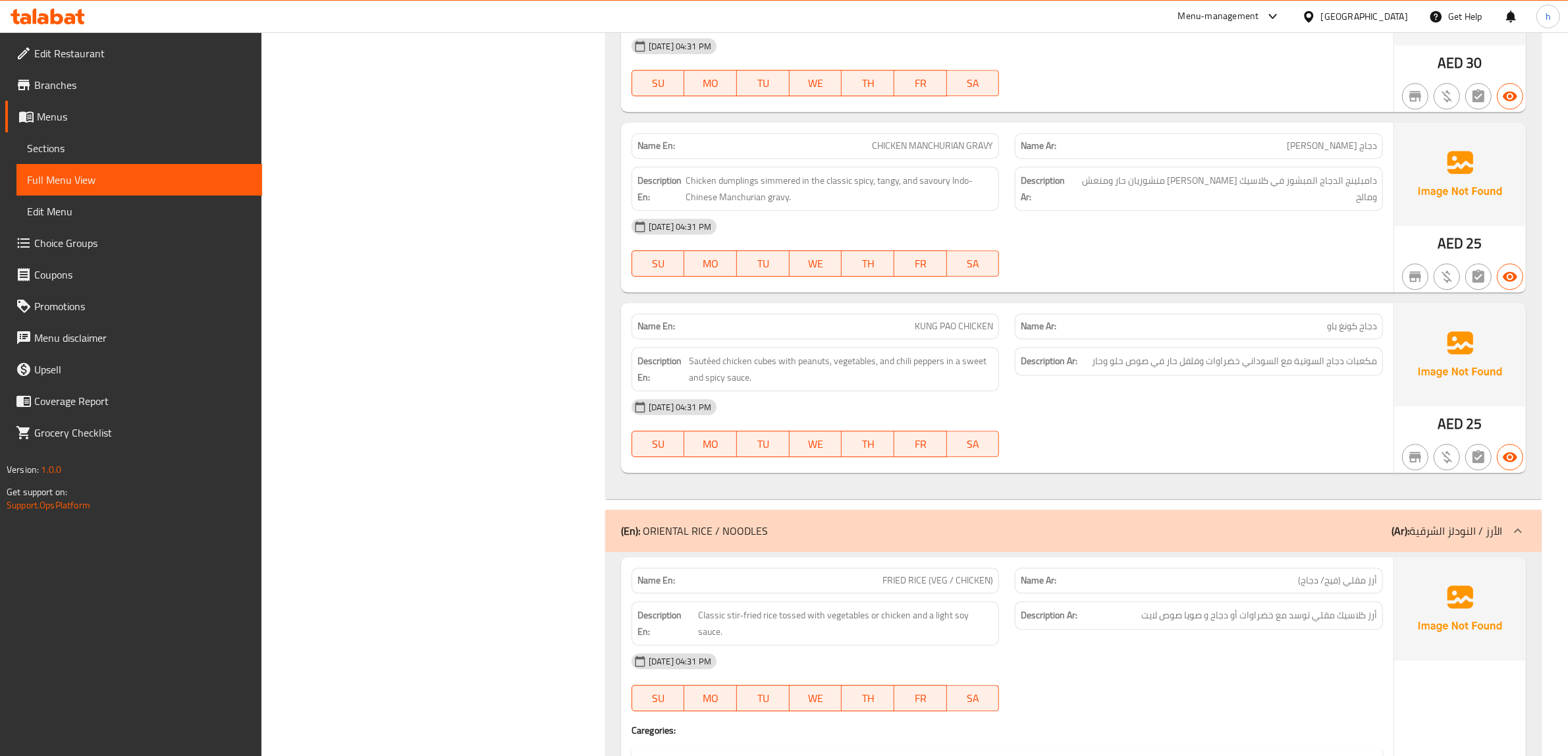
scroll to position [4774, 0]
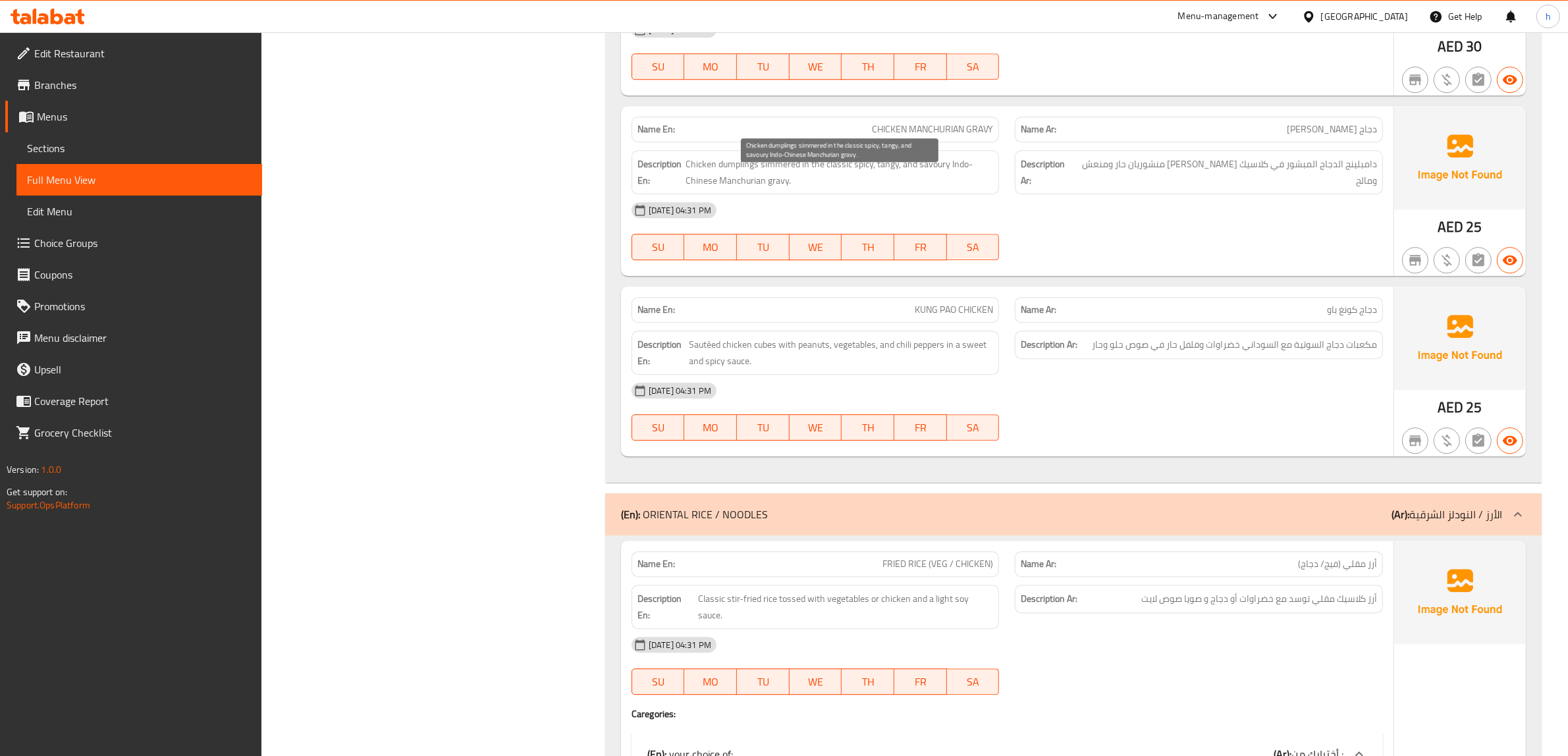
click at [709, 178] on span "Chicken dumplings simmered in the classic spicy, tangy, and savoury Indo-Chines…" at bounding box center [840, 171] width 308 height 32
click at [896, 185] on span "Chicken dumplings simmered in the classic spicy, tangy, and savoury Indo-Chines…" at bounding box center [840, 171] width 308 height 32
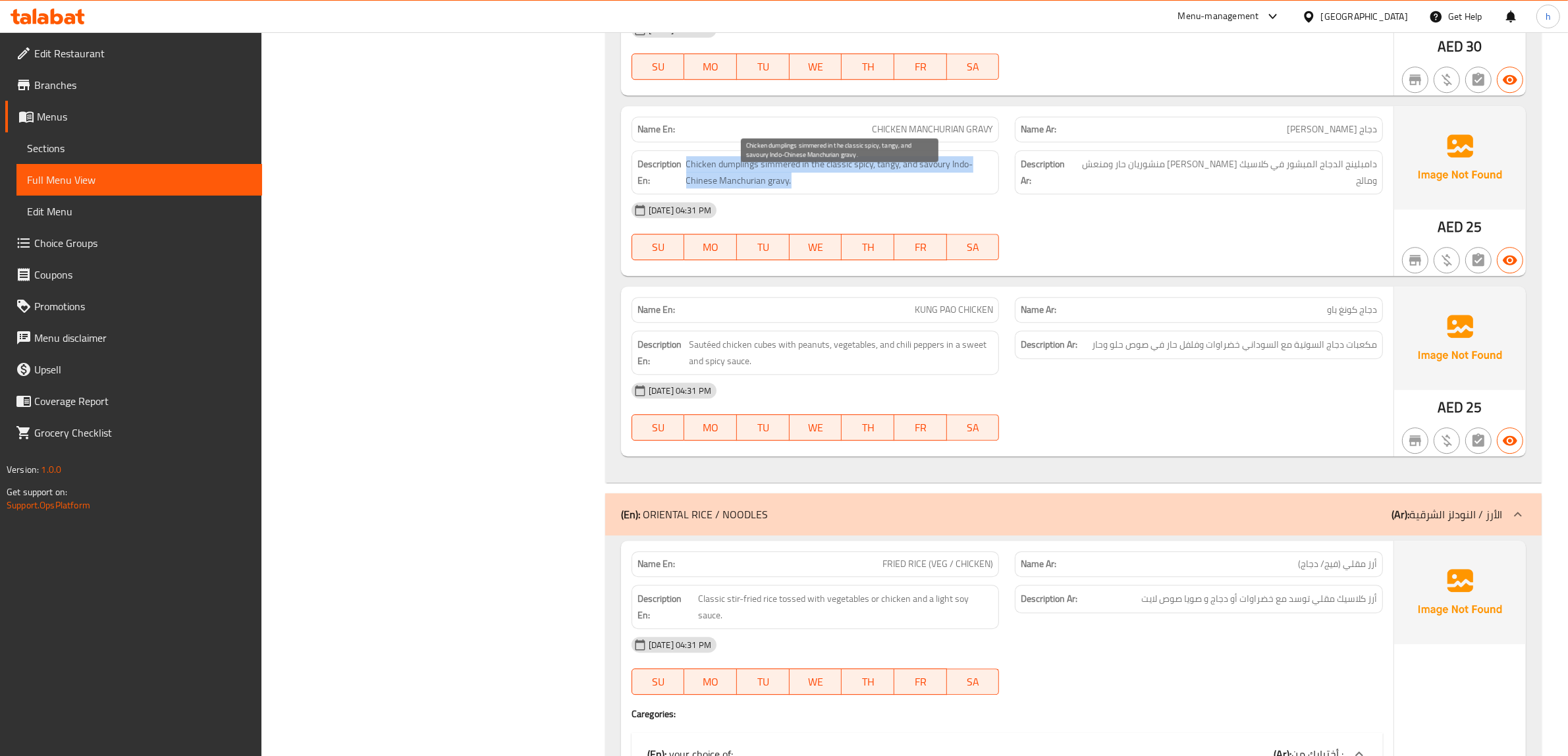
click at [949, 182] on span "Chicken dumplings simmered in the classic spicy, tangy, and savoury Indo-Chines…" at bounding box center [840, 171] width 308 height 32
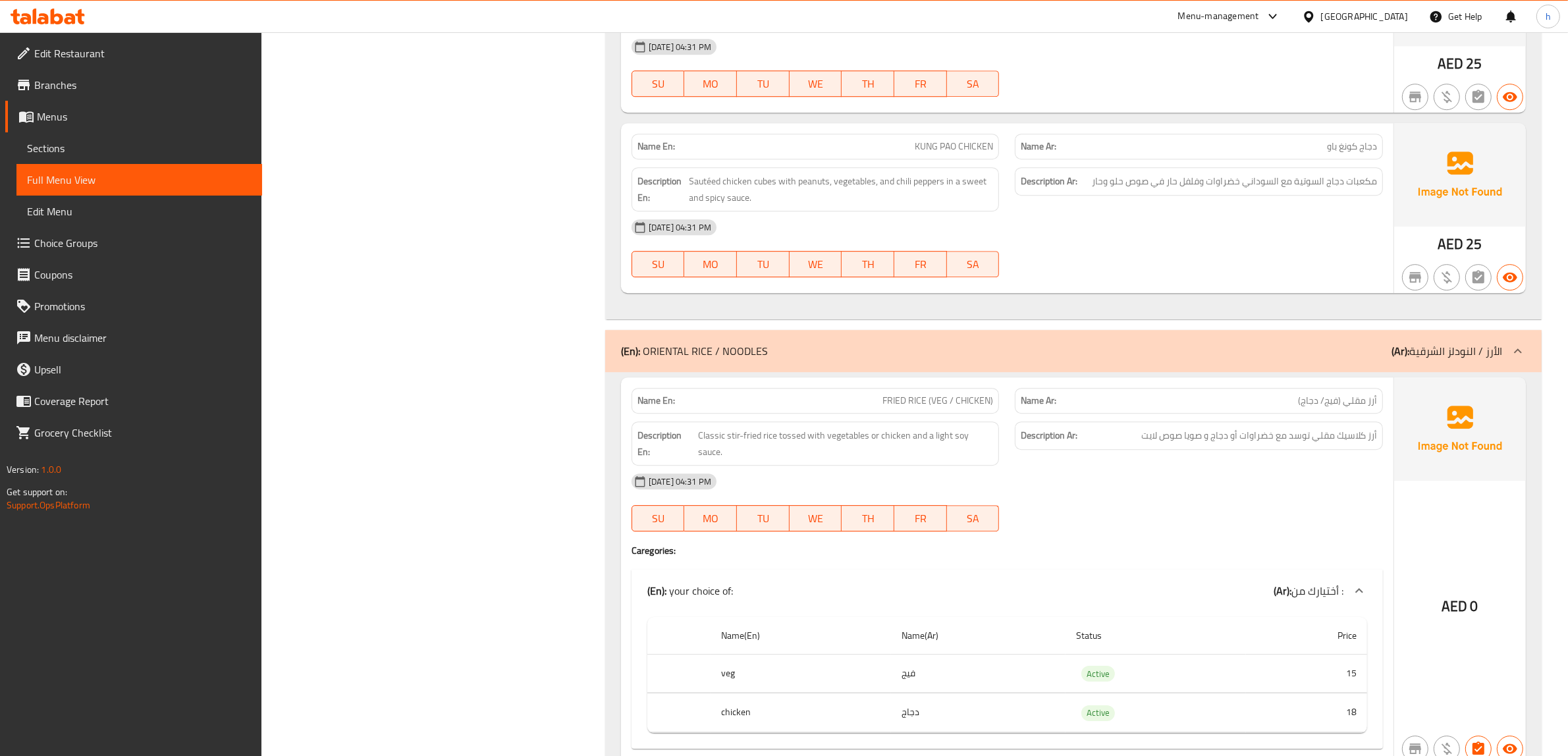
scroll to position [4938, 0]
click at [705, 196] on span "Sautéed chicken cubes with peanuts, vegetables, and chili peppers in a sweet an…" at bounding box center [841, 188] width 304 height 32
click at [722, 201] on span "Sautéed chicken cubes with peanuts, vegetables, and chili peppers in a sweet an…" at bounding box center [841, 188] width 304 height 32
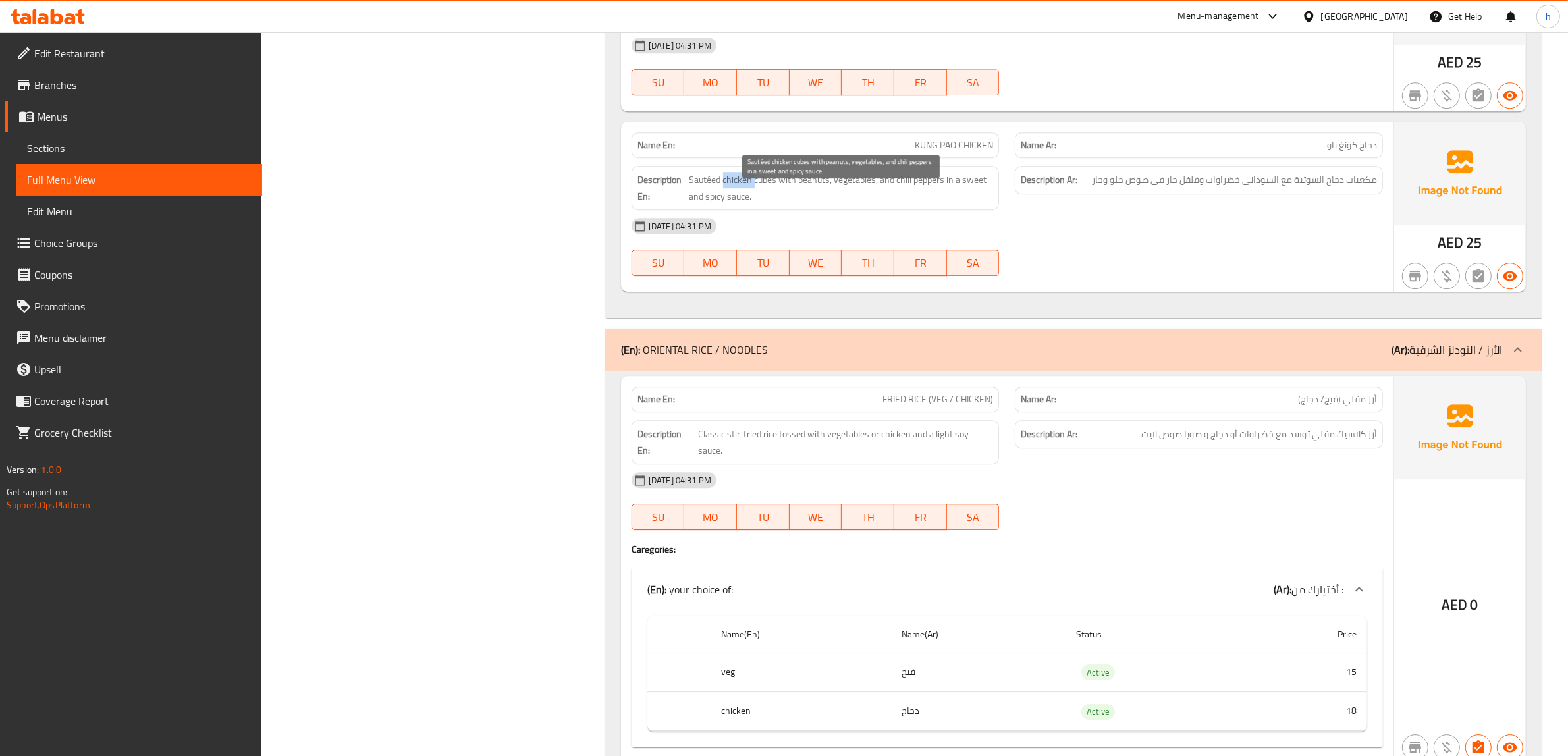
click at [722, 201] on span "Sautéed chicken cubes with peanuts, vegetables, and chili peppers in a sweet an…" at bounding box center [841, 188] width 304 height 32
click at [939, 199] on span "Sautéed chicken cubes with peanuts, vegetables, and chili peppers in a sweet an…" at bounding box center [841, 188] width 304 height 32
click at [953, 199] on span "Sautéed chicken cubes with peanuts, vegetables, and chili peppers in a sweet an…" at bounding box center [841, 188] width 304 height 32
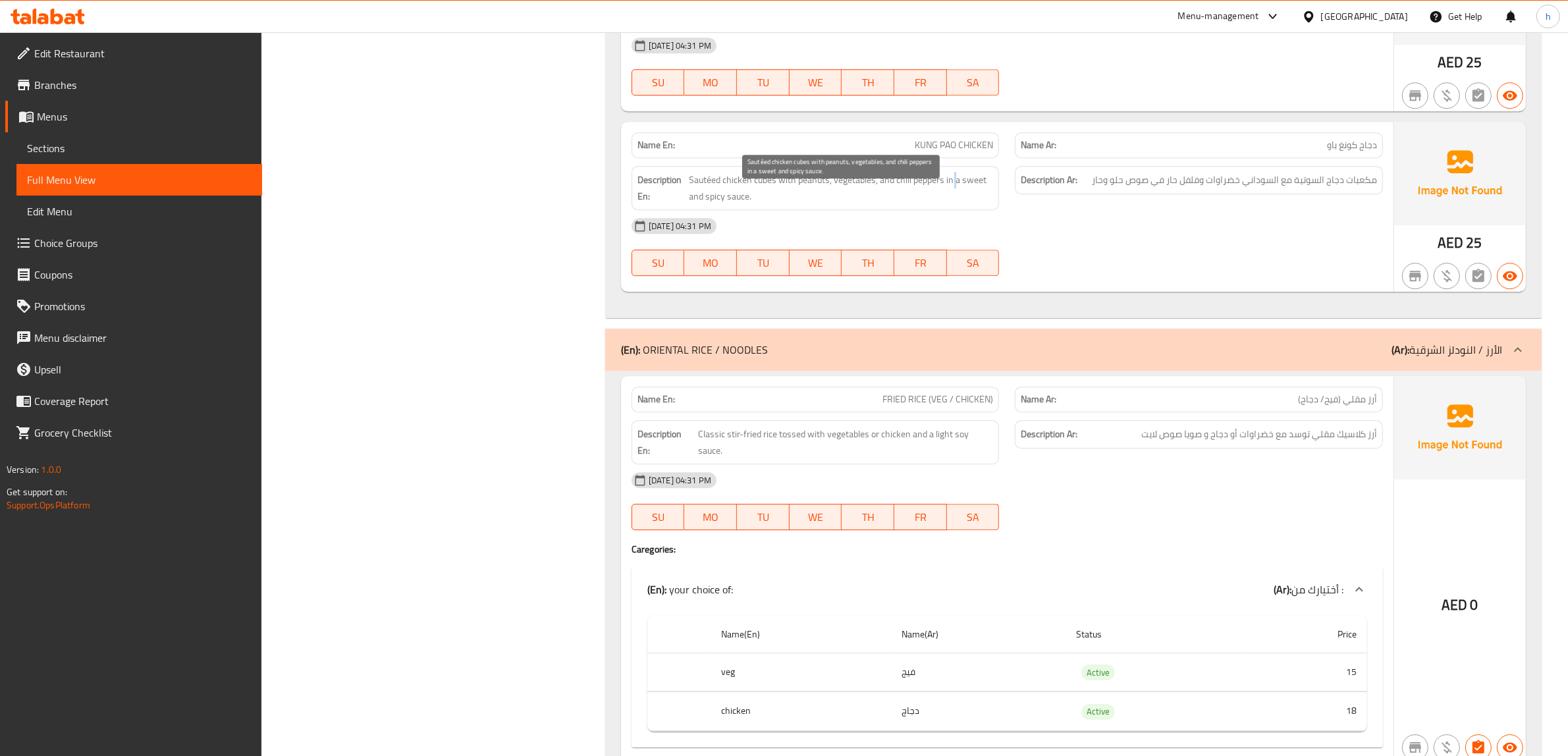
click at [953, 199] on span "Sautéed chicken cubes with peanuts, vegetables, and chili peppers in a sweet an…" at bounding box center [841, 188] width 304 height 32
click at [817, 200] on span "Sautéed chicken cubes with peanuts, vegetables, and chili peppers in a sweet an…" at bounding box center [841, 188] width 304 height 32
copy span "peanuts"
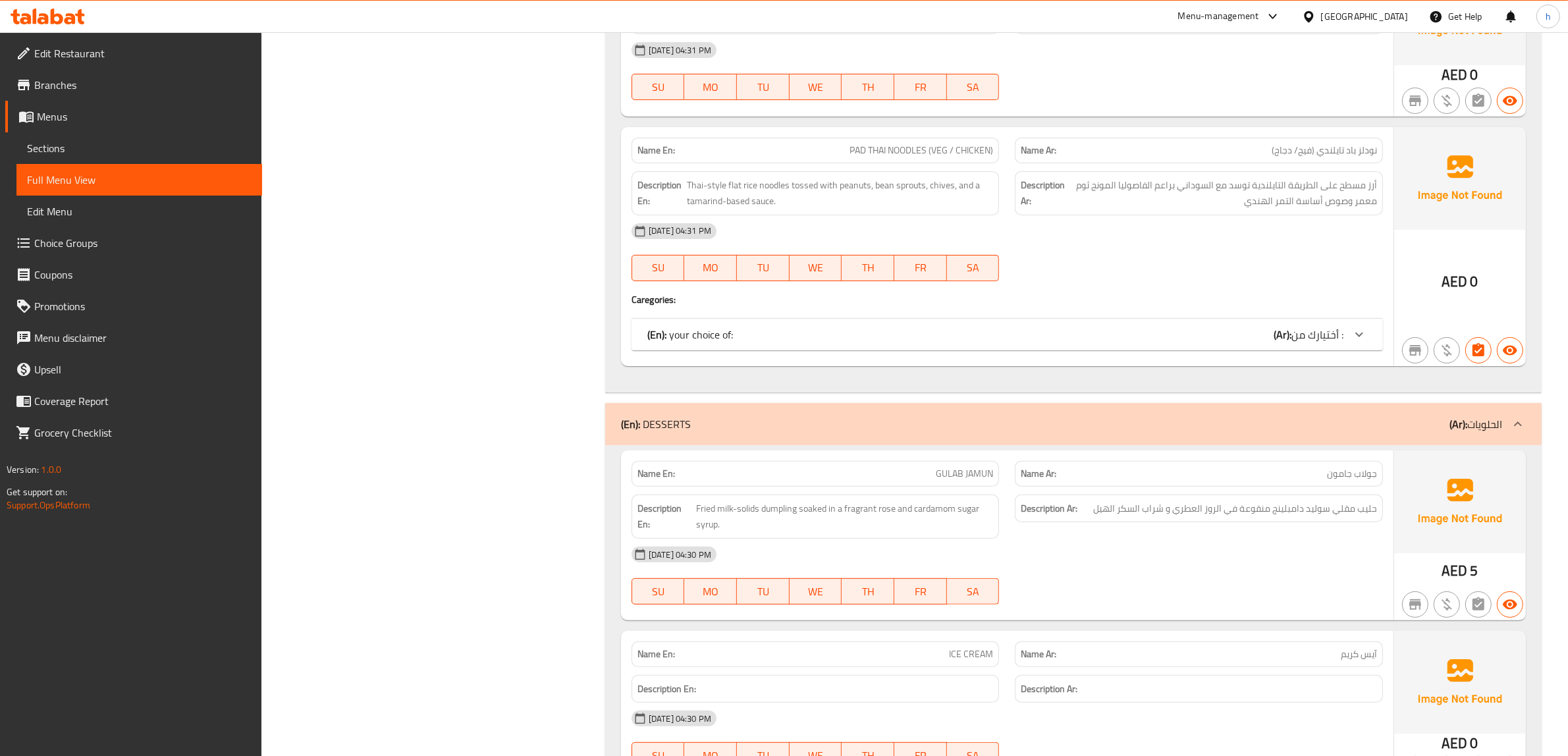
scroll to position [6706, 0]
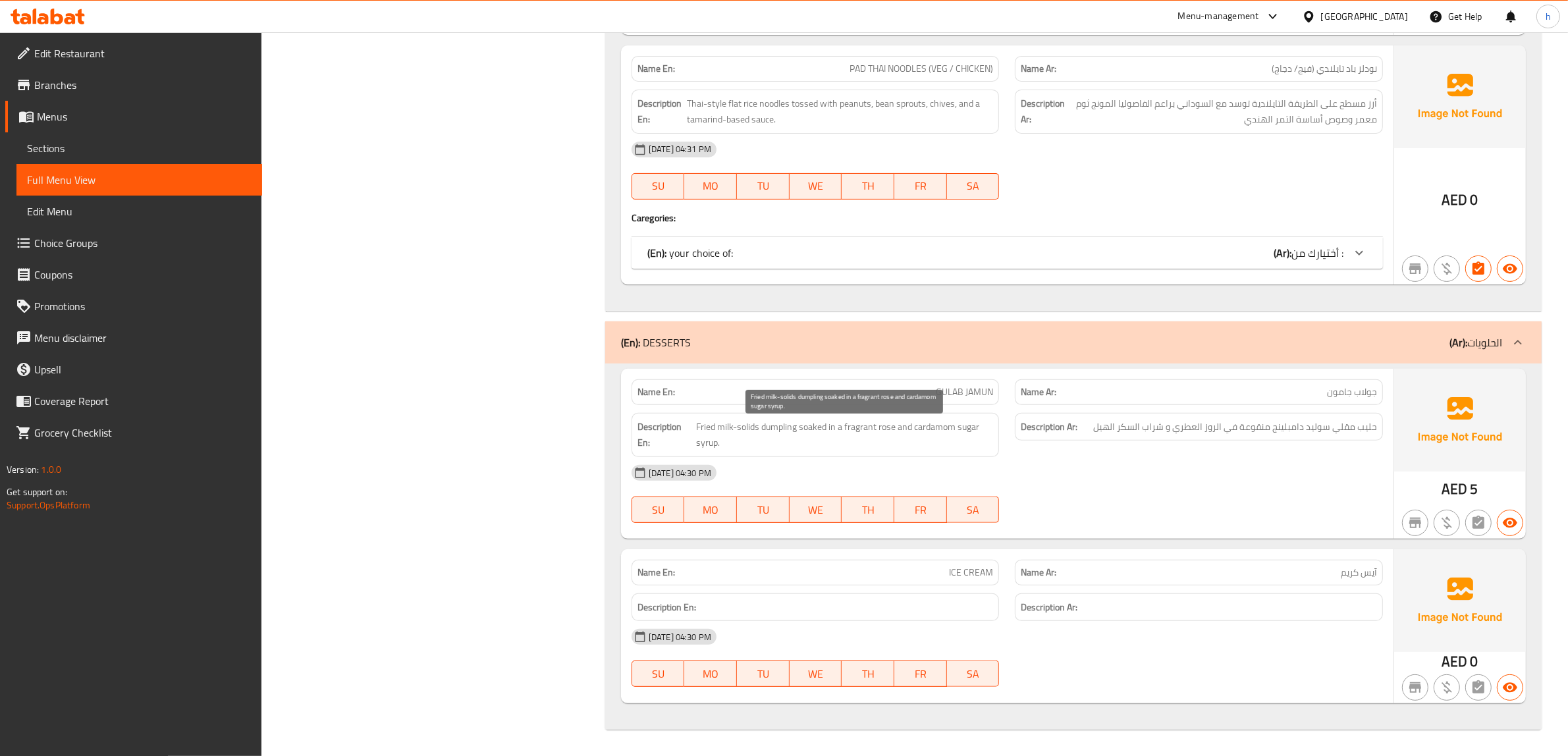
click at [799, 432] on span "Fried milk-solids dumpling soaked in a fragrant rose and cardamom sugar syrup." at bounding box center [844, 435] width 297 height 32
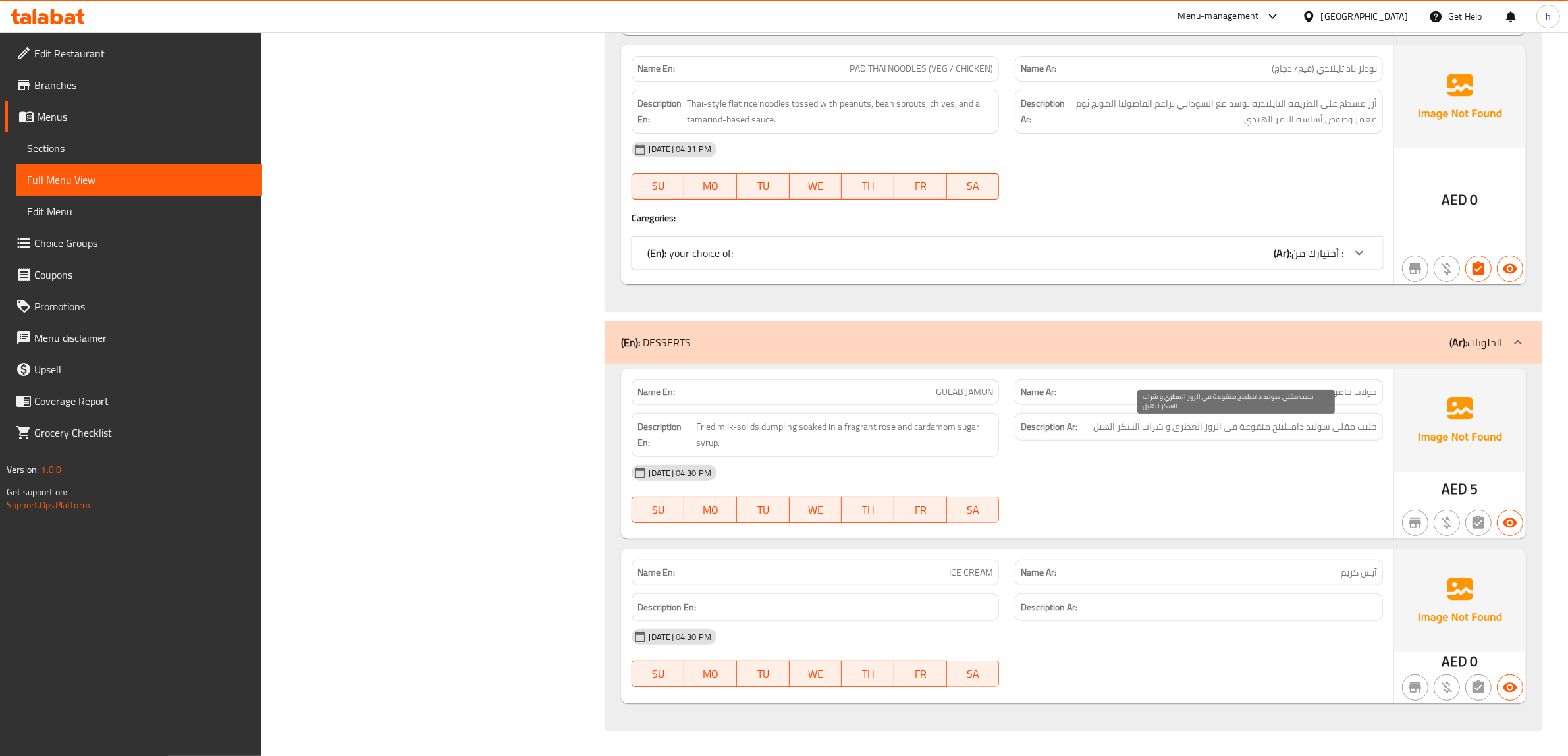
click at [1263, 432] on span "حليب مقلي سوليد دامبلينج منقوعة في الروز العطري و شراب السكر الهيل" at bounding box center [1235, 427] width 284 height 16
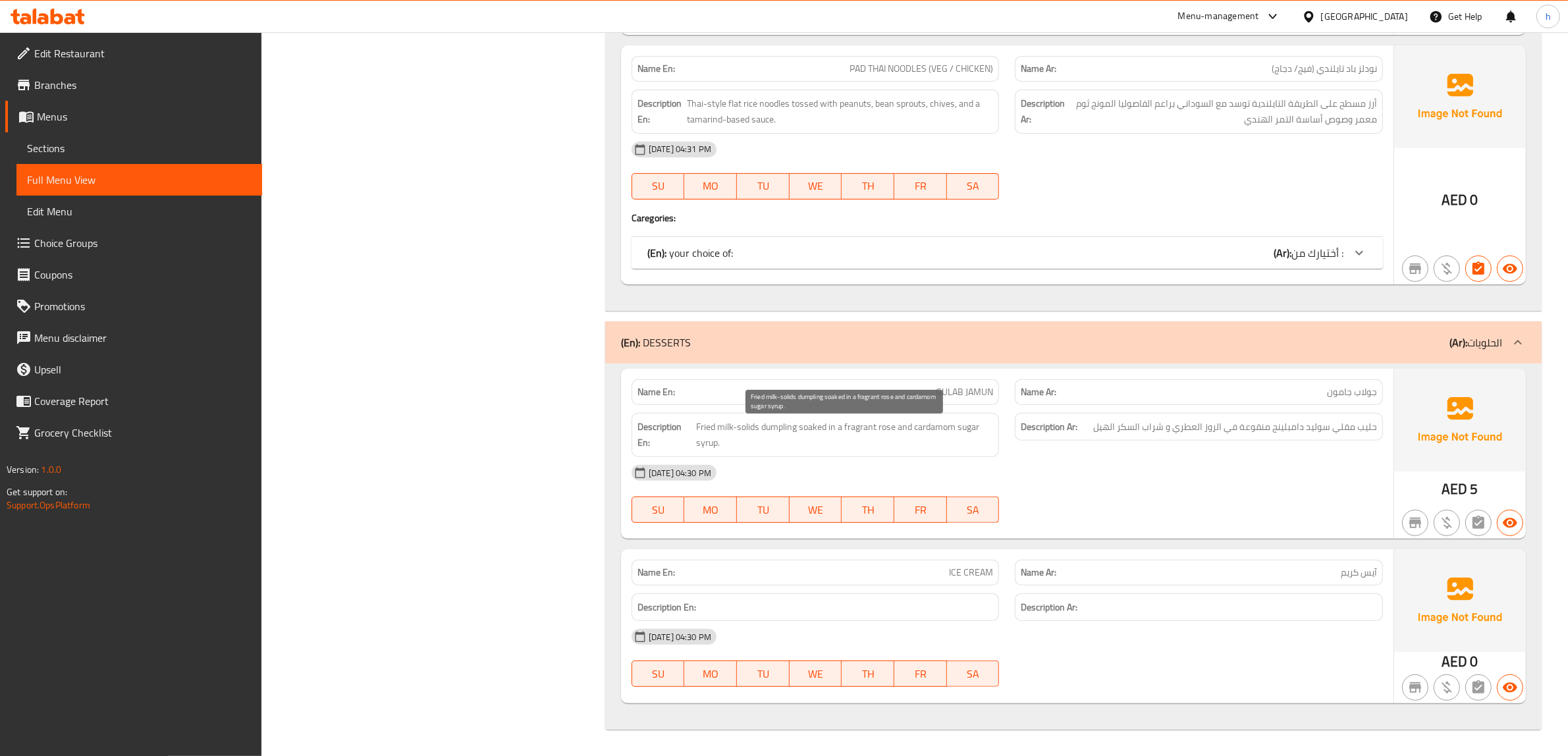
click at [829, 427] on span "Fried milk-solids dumpling soaked in a fragrant rose and cardamom sugar syrup." at bounding box center [844, 435] width 297 height 32
click at [849, 432] on span "Fried milk-solids dumpling soaked in a fragrant rose and cardamom sugar syrup." at bounding box center [844, 435] width 297 height 32
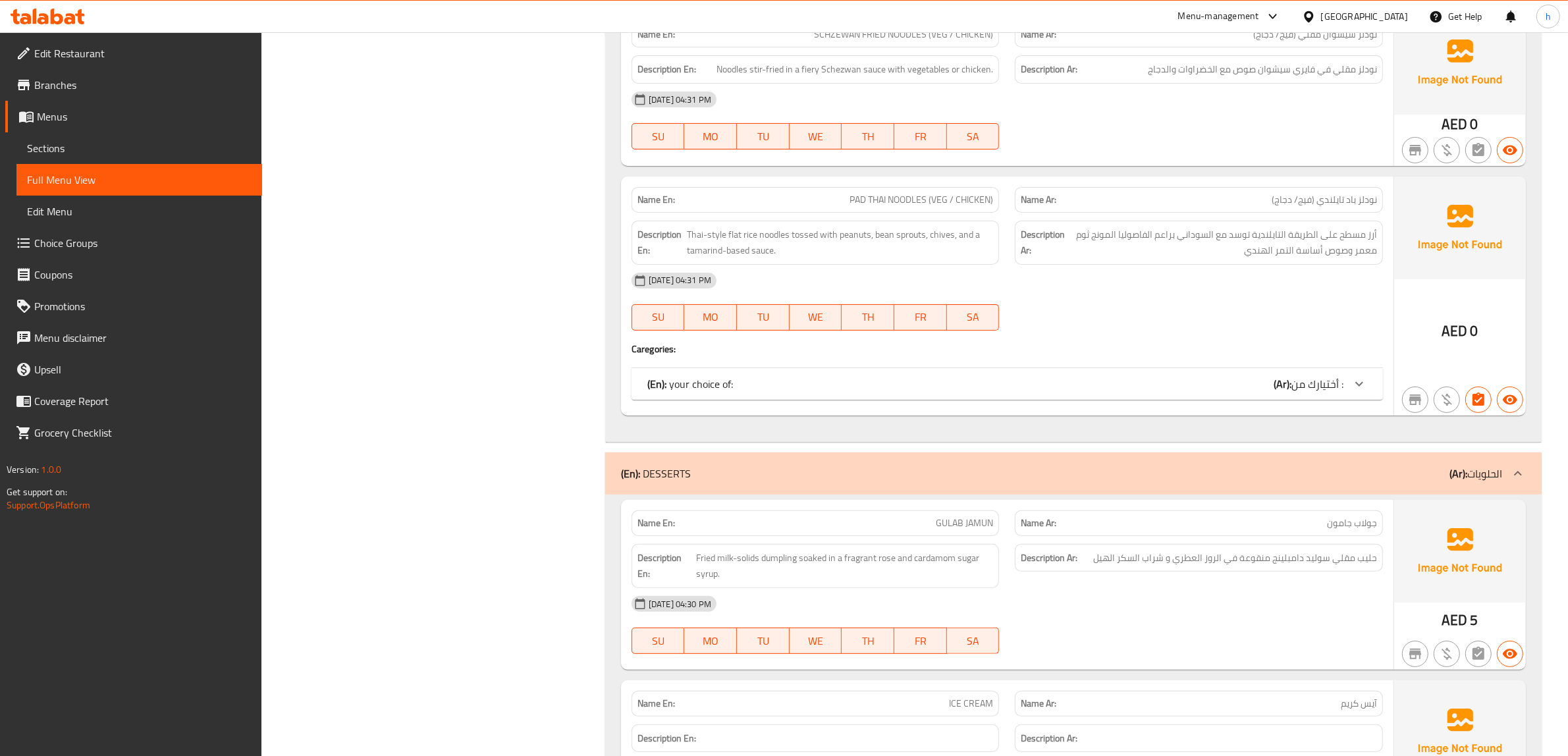
scroll to position [6541, 0]
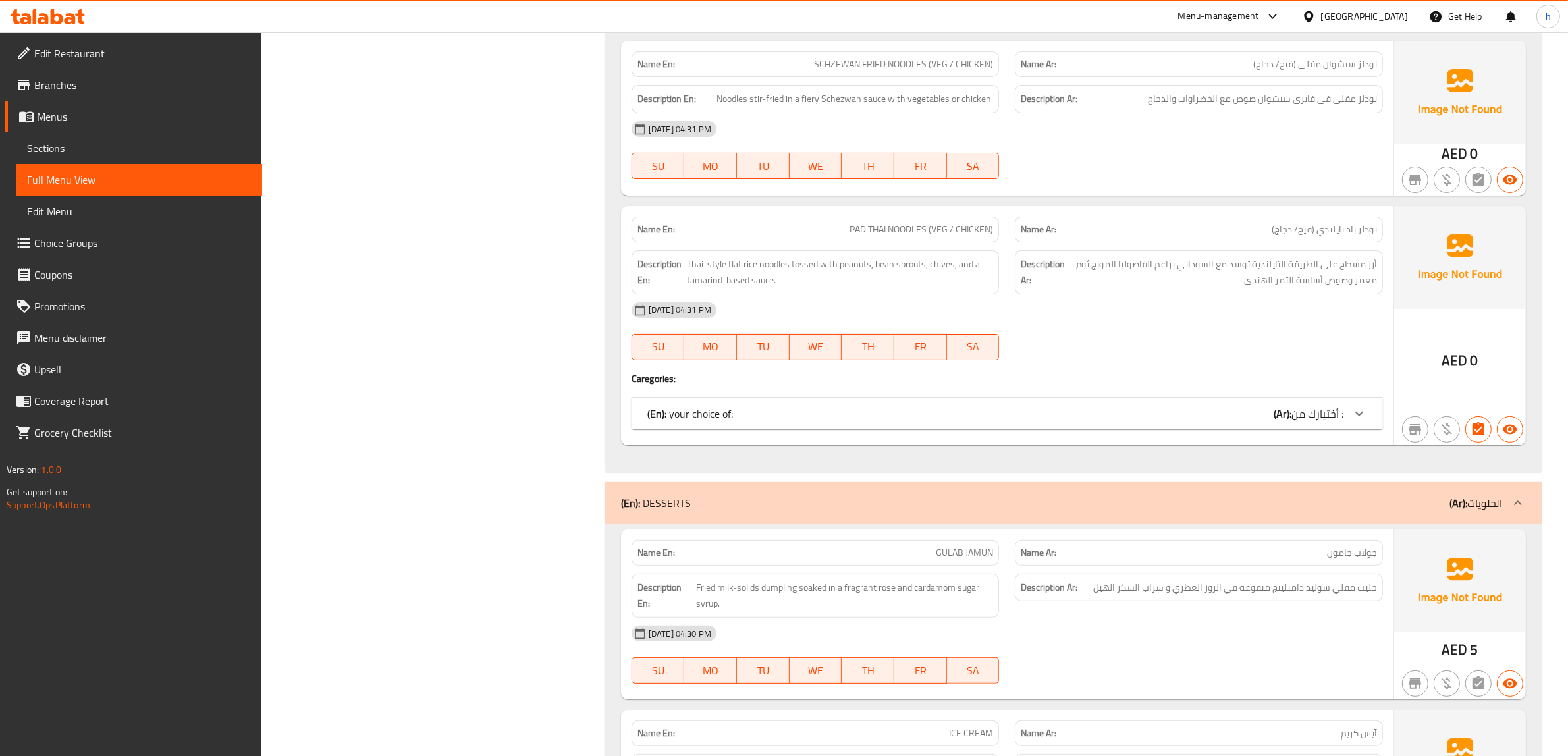
click at [1270, 426] on div "(En): your choice of: (Ar): أختيارك من :" at bounding box center [1007, 414] width 752 height 32
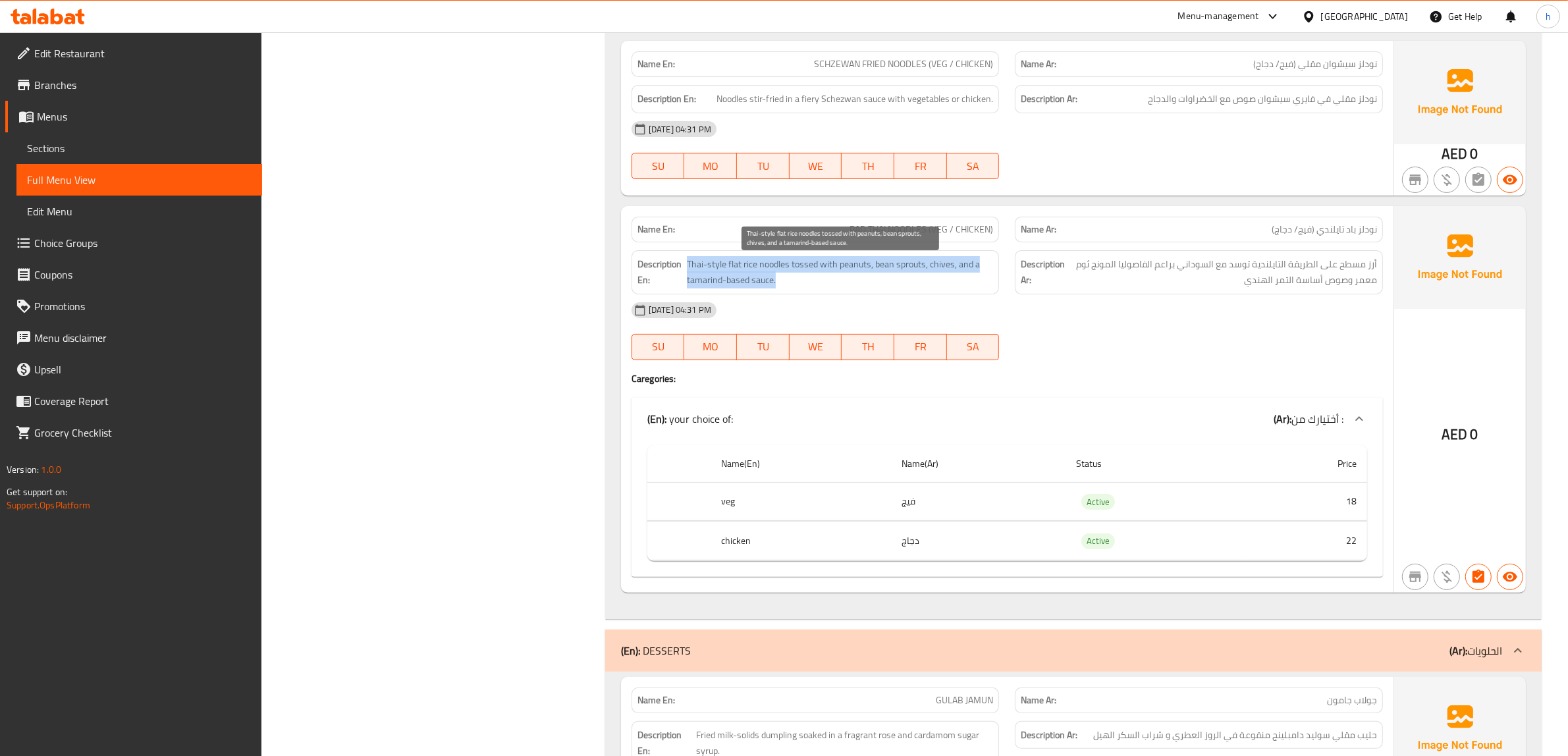
drag, startPoint x: 687, startPoint y: 274, endPoint x: 779, endPoint y: 278, distance: 92.1
click at [779, 278] on span "Thai-style flat rice noodles tossed with peanuts, bean sprouts, chives, and a t…" at bounding box center [839, 272] width 307 height 32
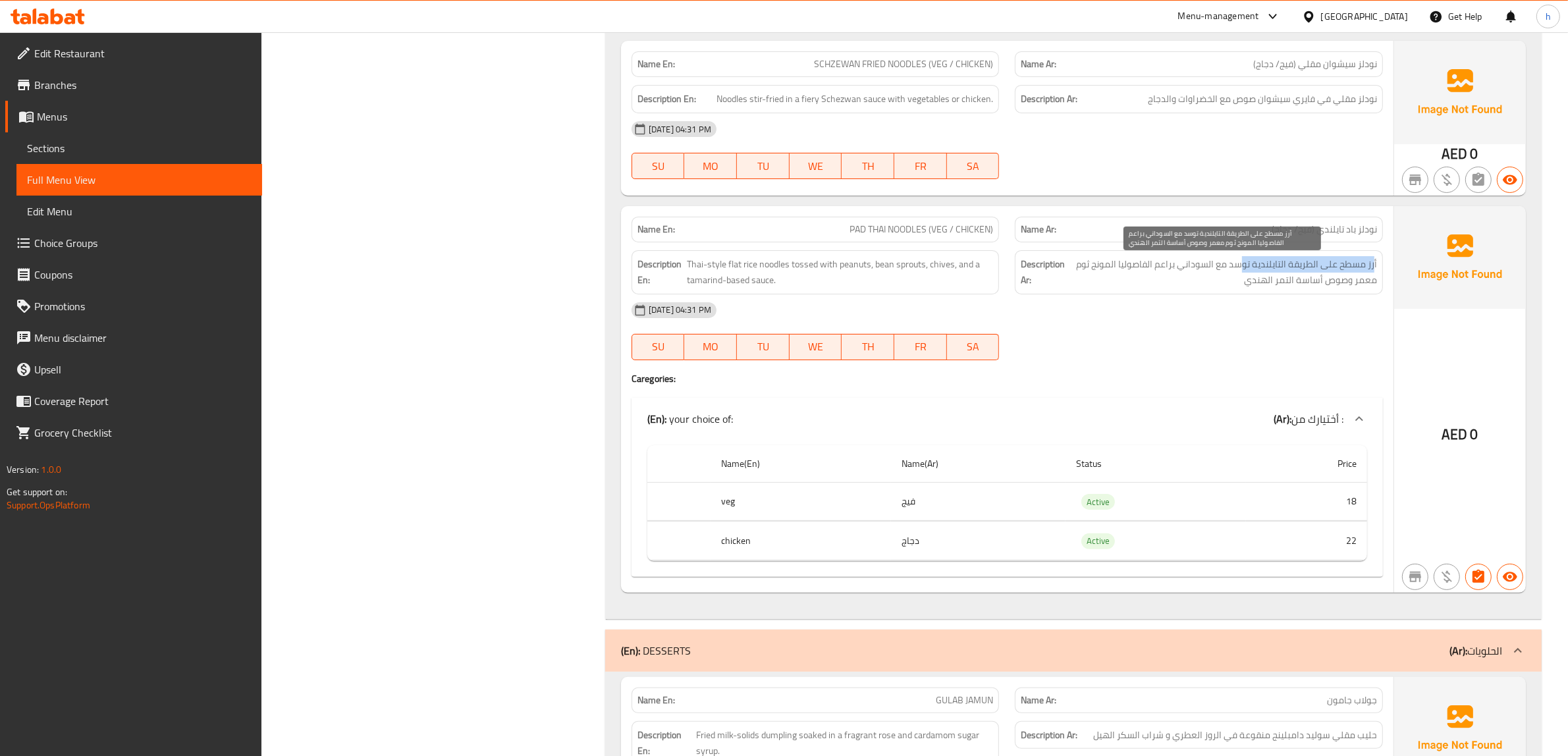
drag, startPoint x: 1375, startPoint y: 270, endPoint x: 1239, endPoint y: 270, distance: 136.0
click at [1239, 270] on span "أرز مسطح على الطريقة التايلندية توسد مع السوداني براعم الفاصوليا المونج ثوم معم…" at bounding box center [1222, 272] width 309 height 32
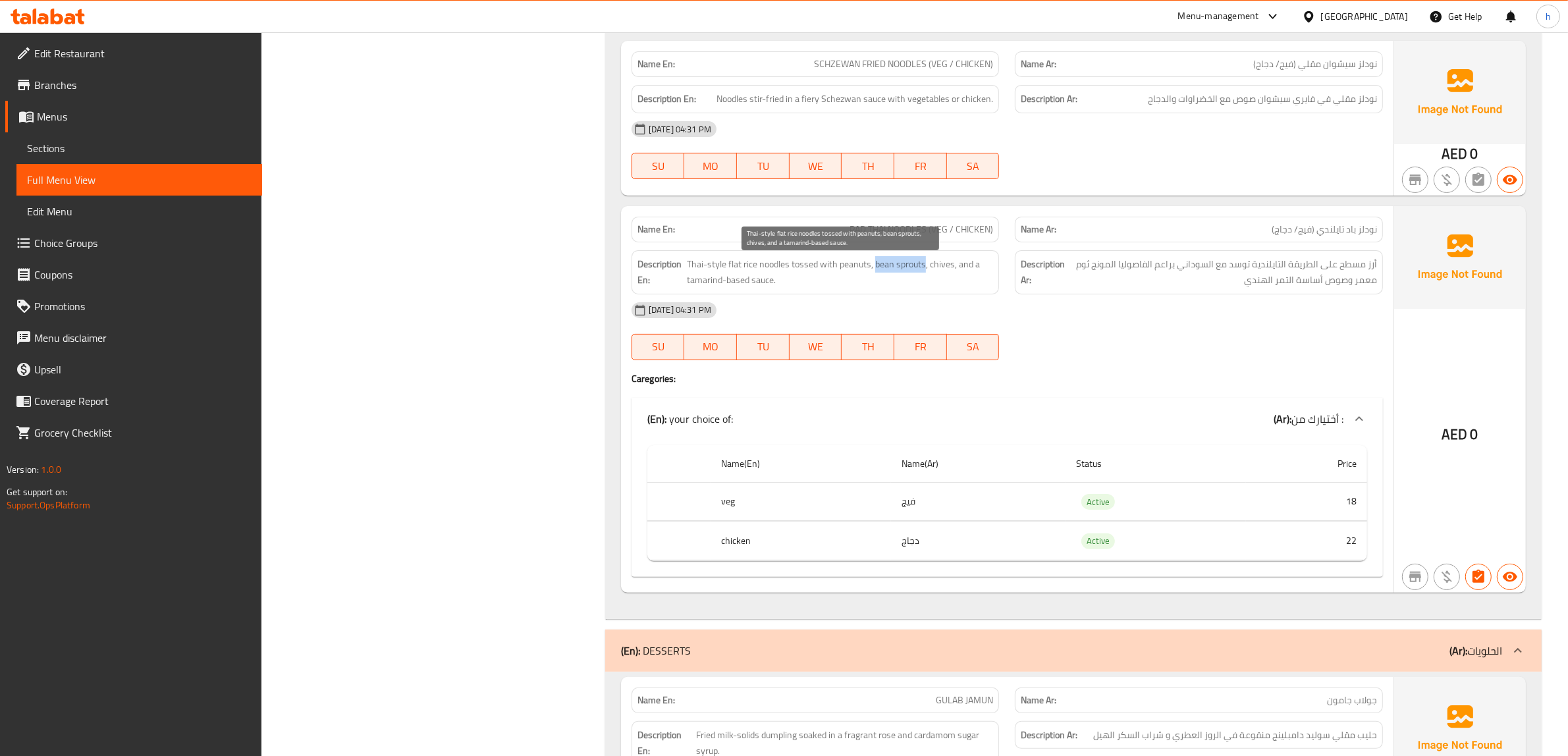
drag, startPoint x: 873, startPoint y: 268, endPoint x: 923, endPoint y: 274, distance: 50.4
click at [923, 274] on span "Thai-style flat rice noodles tossed with peanuts, bean sprouts, chives, and a t…" at bounding box center [839, 272] width 307 height 32
click at [940, 268] on span "Thai-style flat rice noodles tossed with peanuts, bean sprouts, chives, and a t…" at bounding box center [839, 272] width 307 height 32
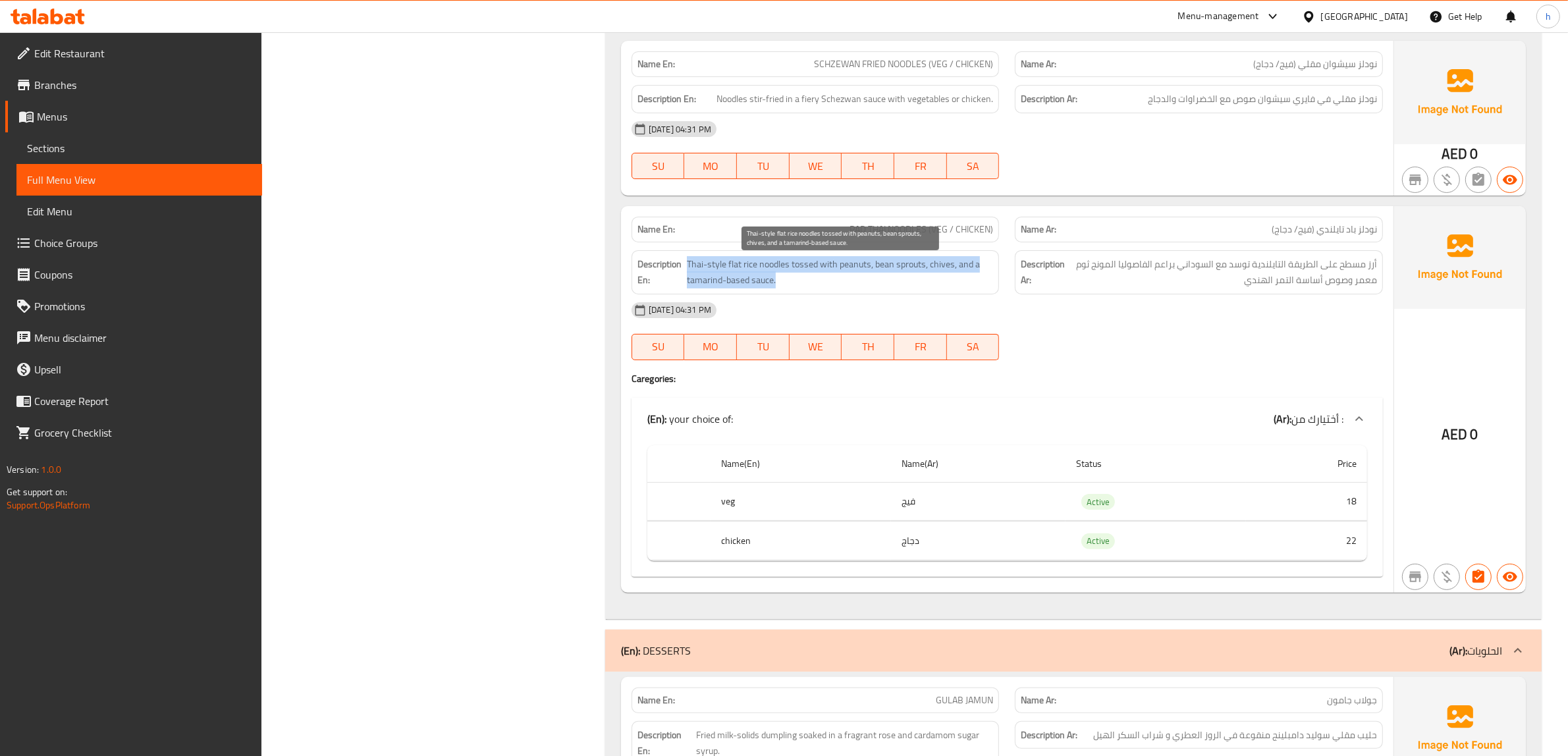
click at [966, 268] on span "Thai-style flat rice noodles tossed with peanuts, bean sprouts, chives, and a t…" at bounding box center [839, 272] width 307 height 32
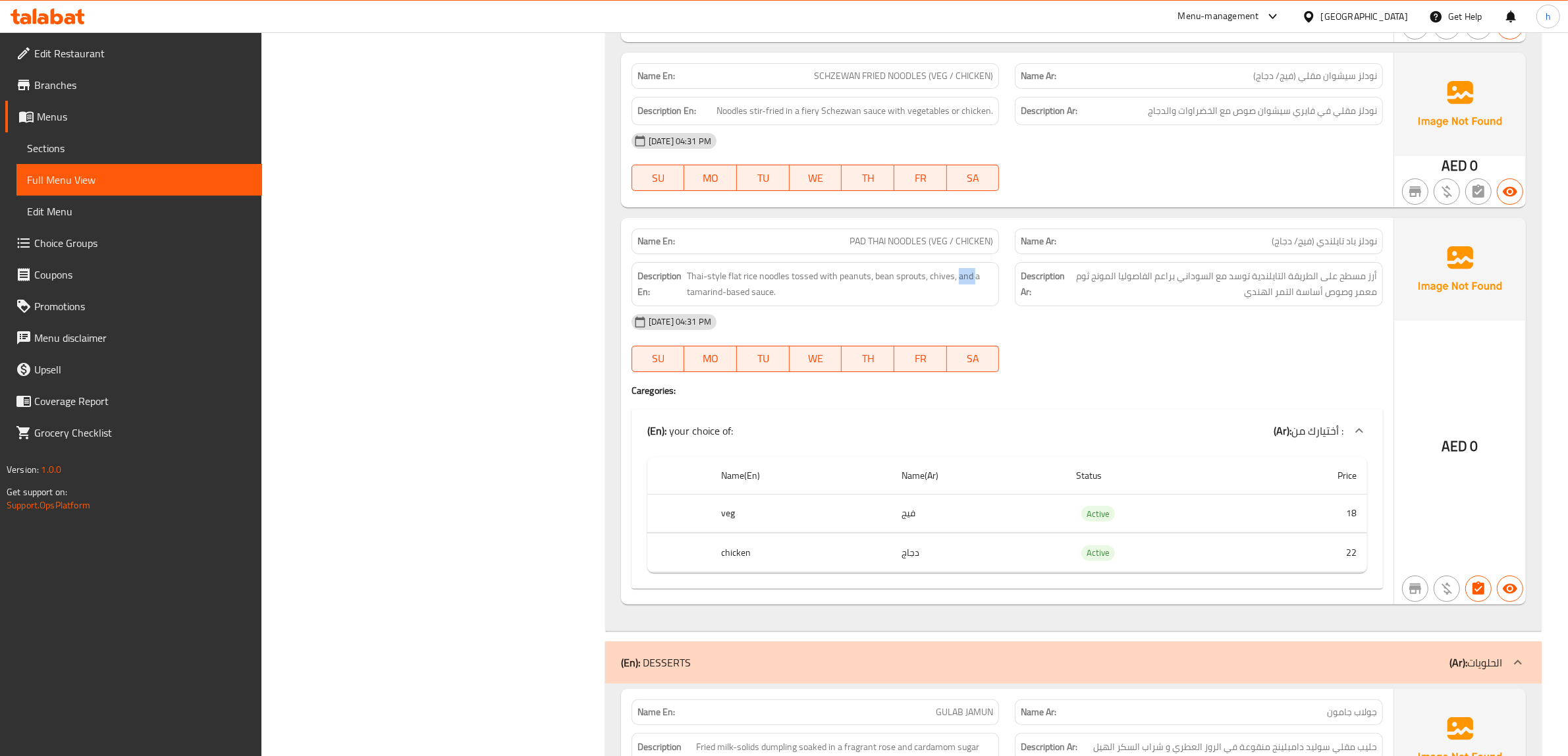
scroll to position [6377, 0]
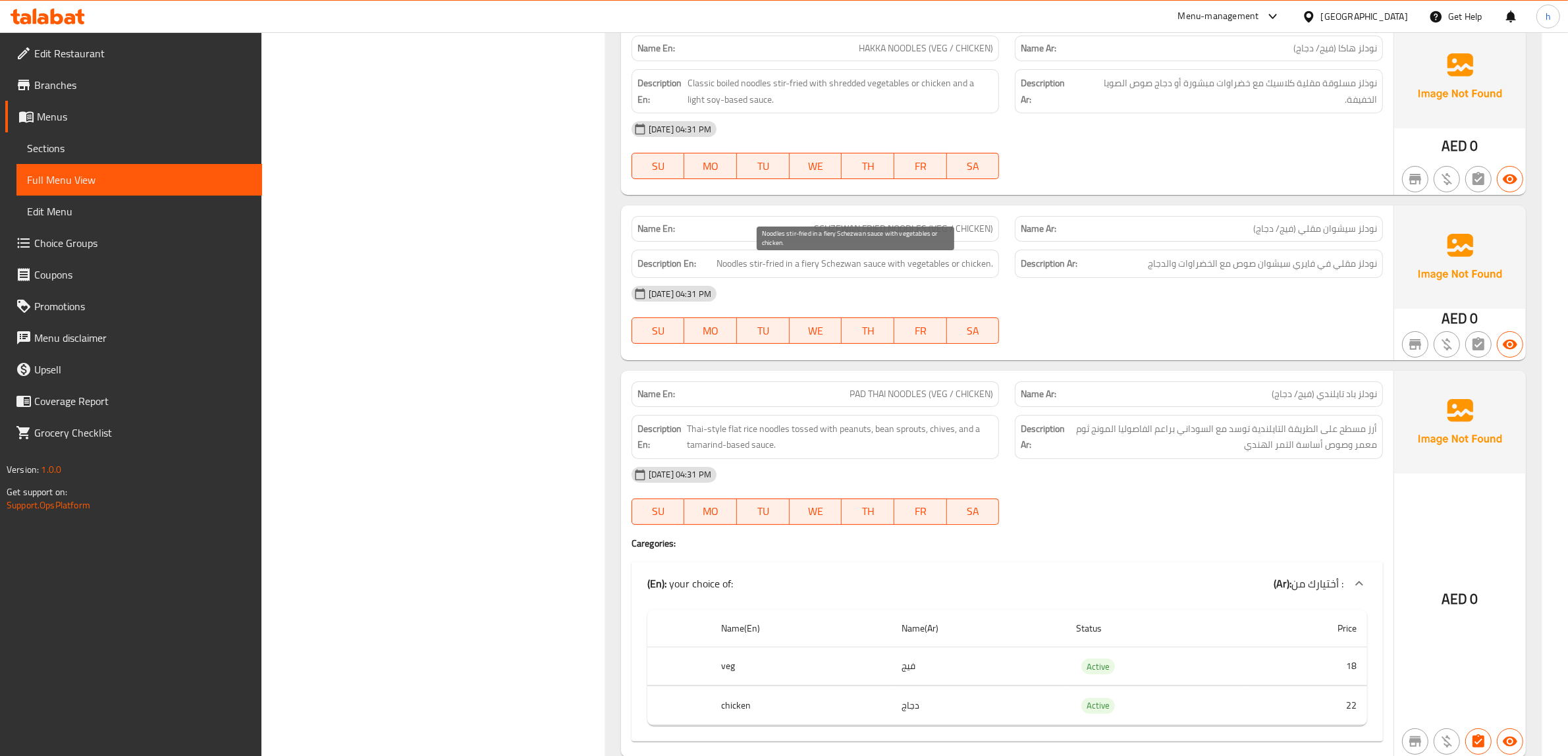
click at [804, 266] on span "Noodles stir-fried in a fiery Schezwan sauce with vegetables or chicken." at bounding box center [855, 264] width 276 height 16
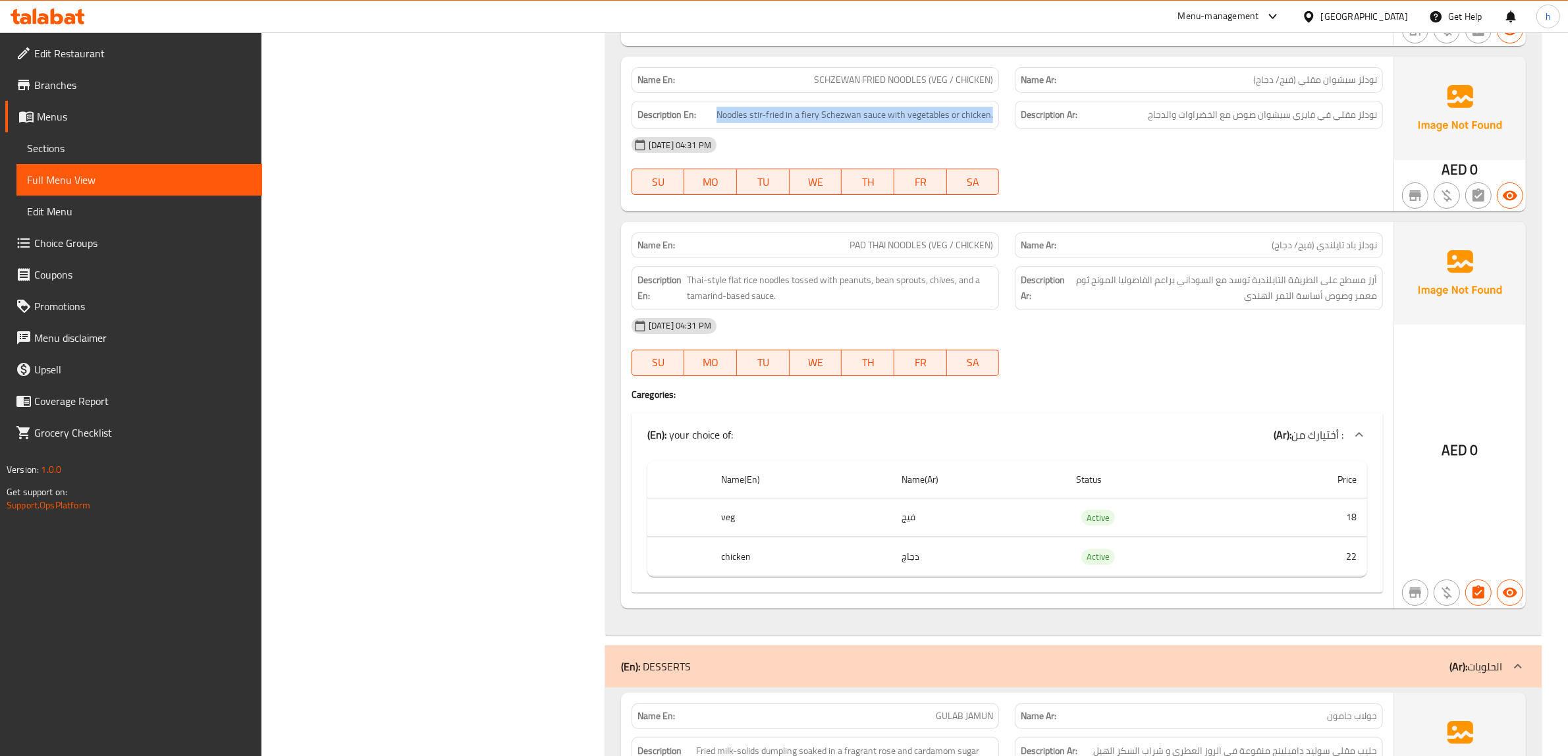
scroll to position [6443, 0]
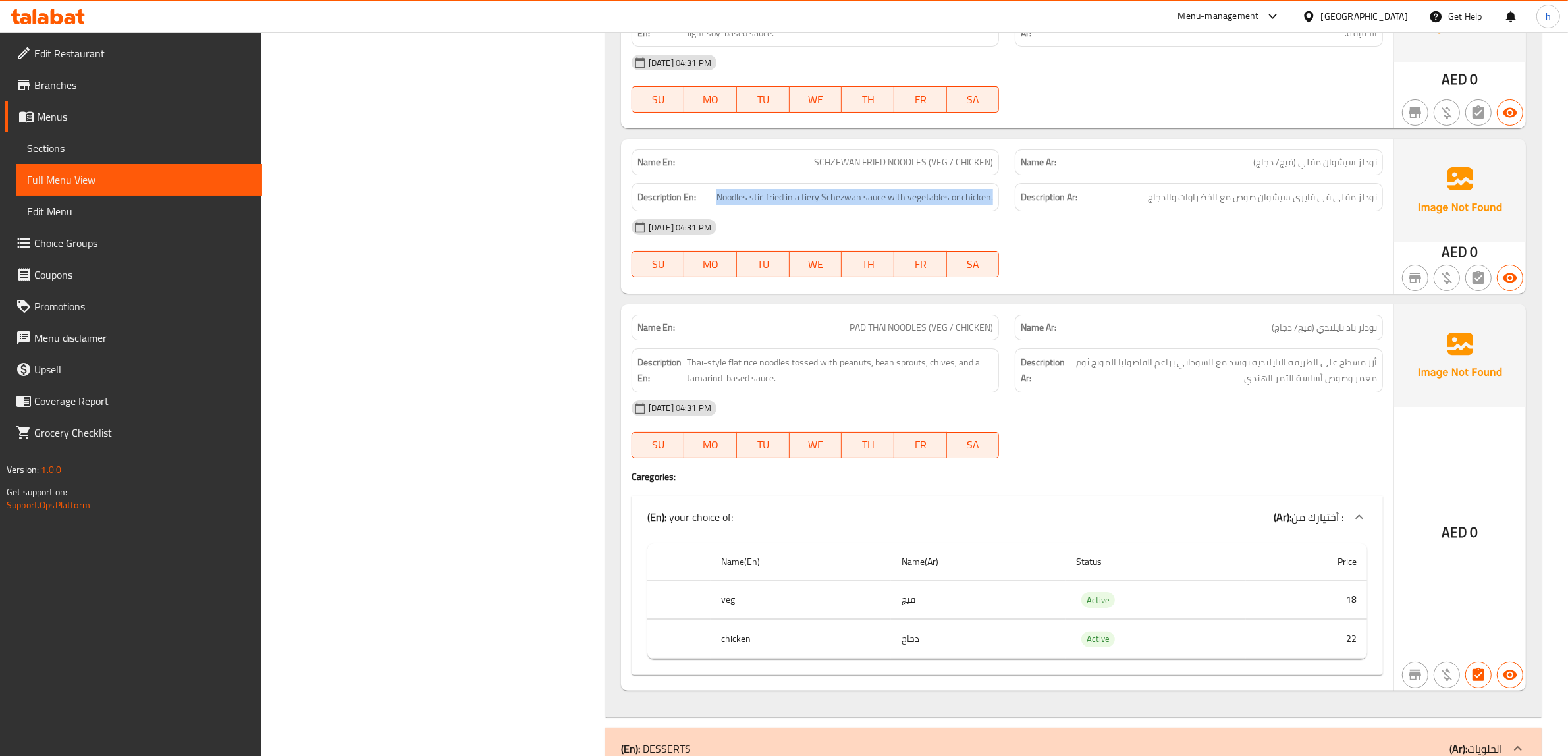
click at [896, 211] on div "Description En: Noodles stir-fried in a fiery Schezwan sauce with vegetables or…" at bounding box center [816, 197] width 368 height 28
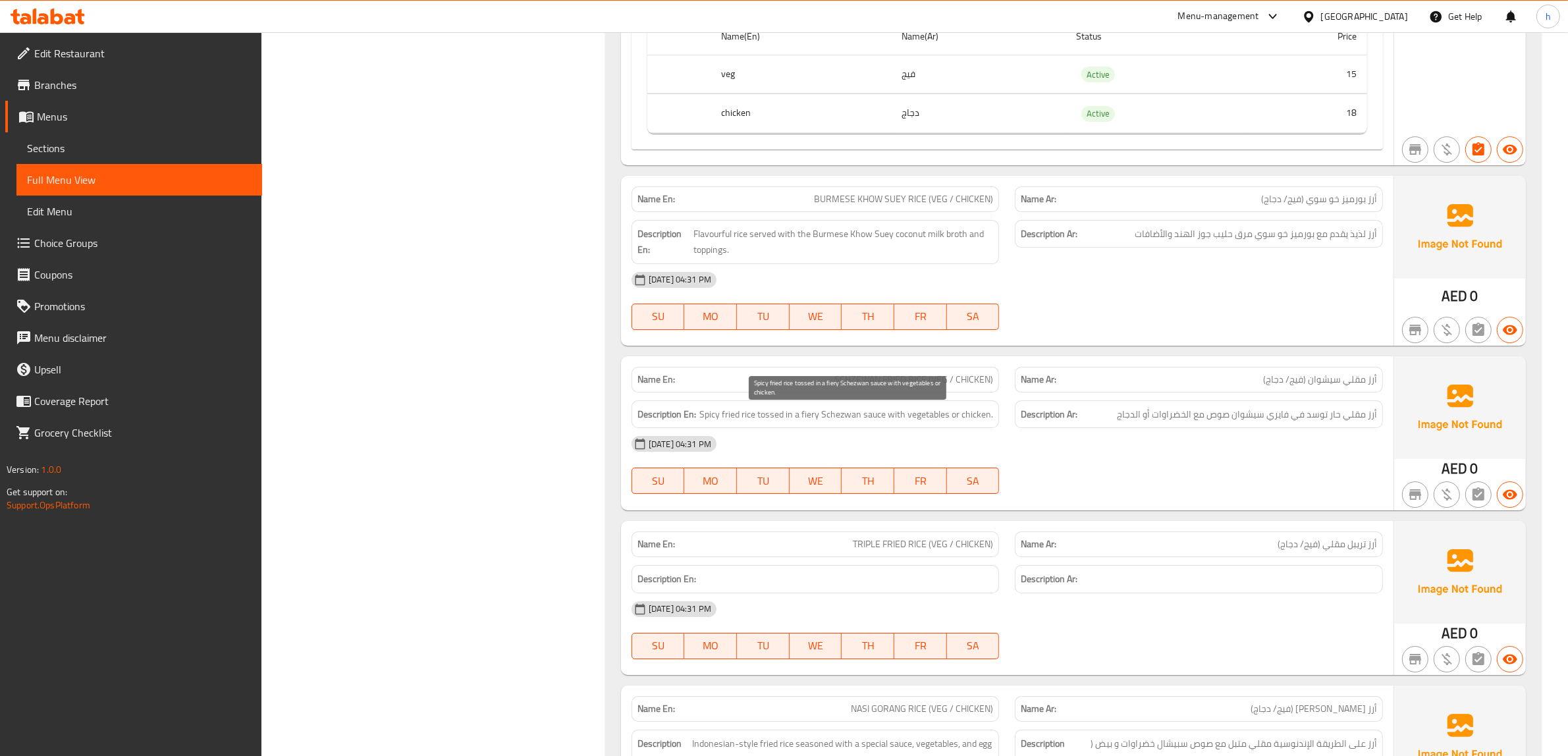
scroll to position [5538, 0]
click at [728, 421] on span "Spicy fried rice tossed in a fiery Schezwan sauce with vegetables or chicken." at bounding box center [846, 413] width 294 height 16
click at [746, 416] on span "Spicy fried rice tossed in a fiery Schezwan sauce with vegetables or chicken." at bounding box center [846, 413] width 294 height 16
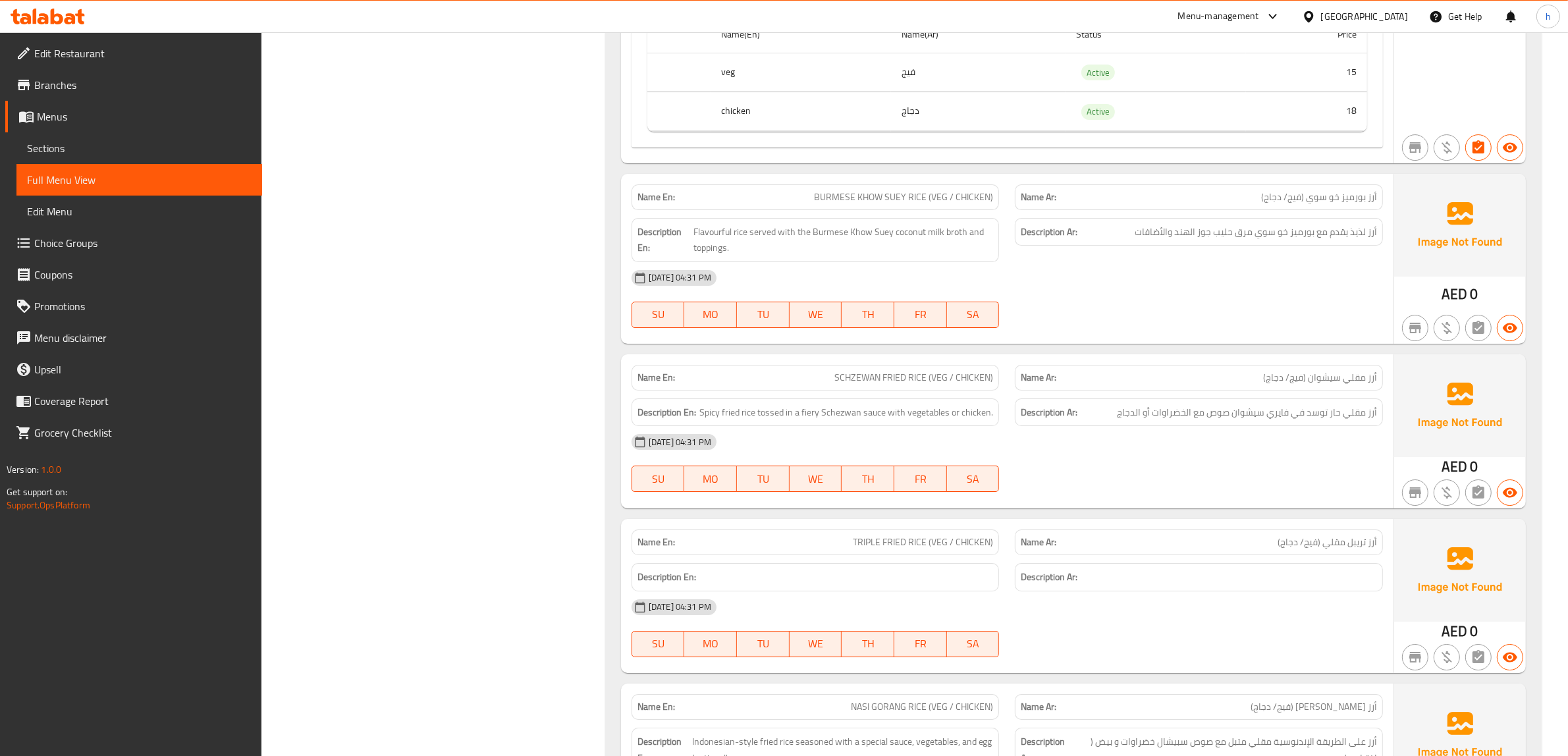
click at [1365, 426] on div "Description Ar: أرز مقلي حار توسد في فايري سيشوان صوص مع الخضراوات أو الدجاج" at bounding box center [1199, 412] width 368 height 28
click at [1314, 419] on span "أرز مقلي حار توسد في فايري سيشوان صوص مع الخضراوات أو الدجاج" at bounding box center [1247, 413] width 260 height 16
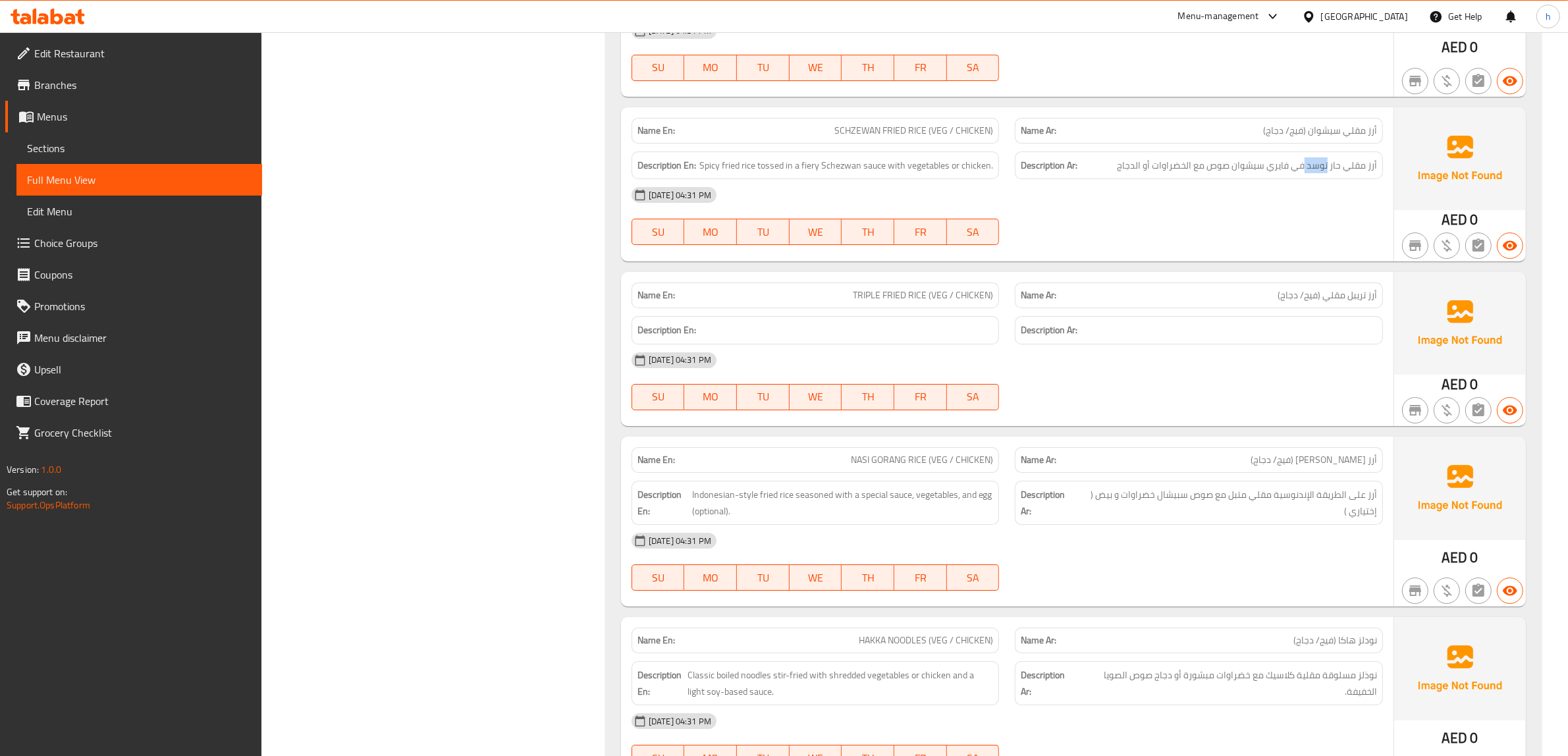
scroll to position [5867, 0]
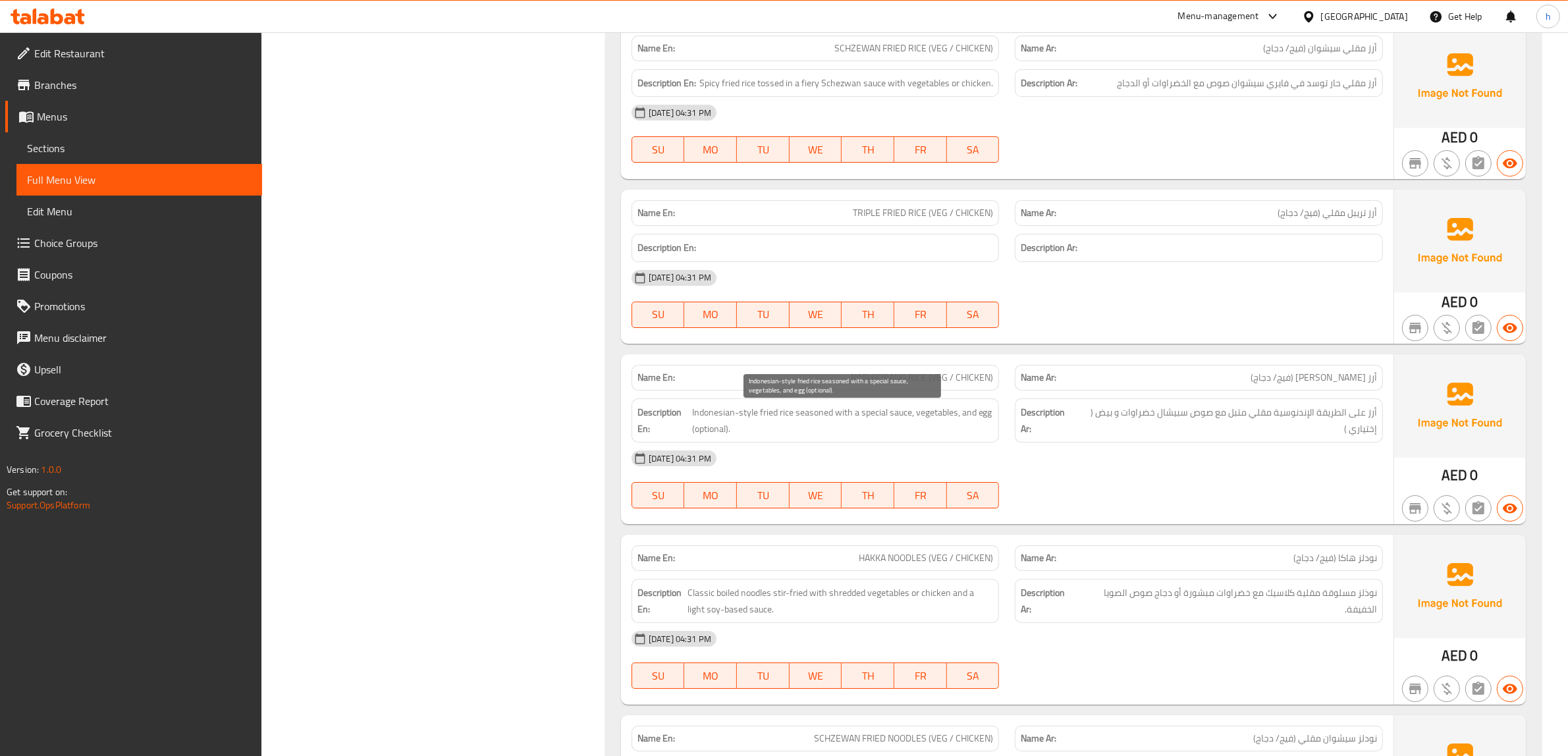
click at [706, 432] on span "Indonesian-style fried rice seasoned with a special sauce, vegetables, and egg …" at bounding box center [842, 420] width 301 height 32
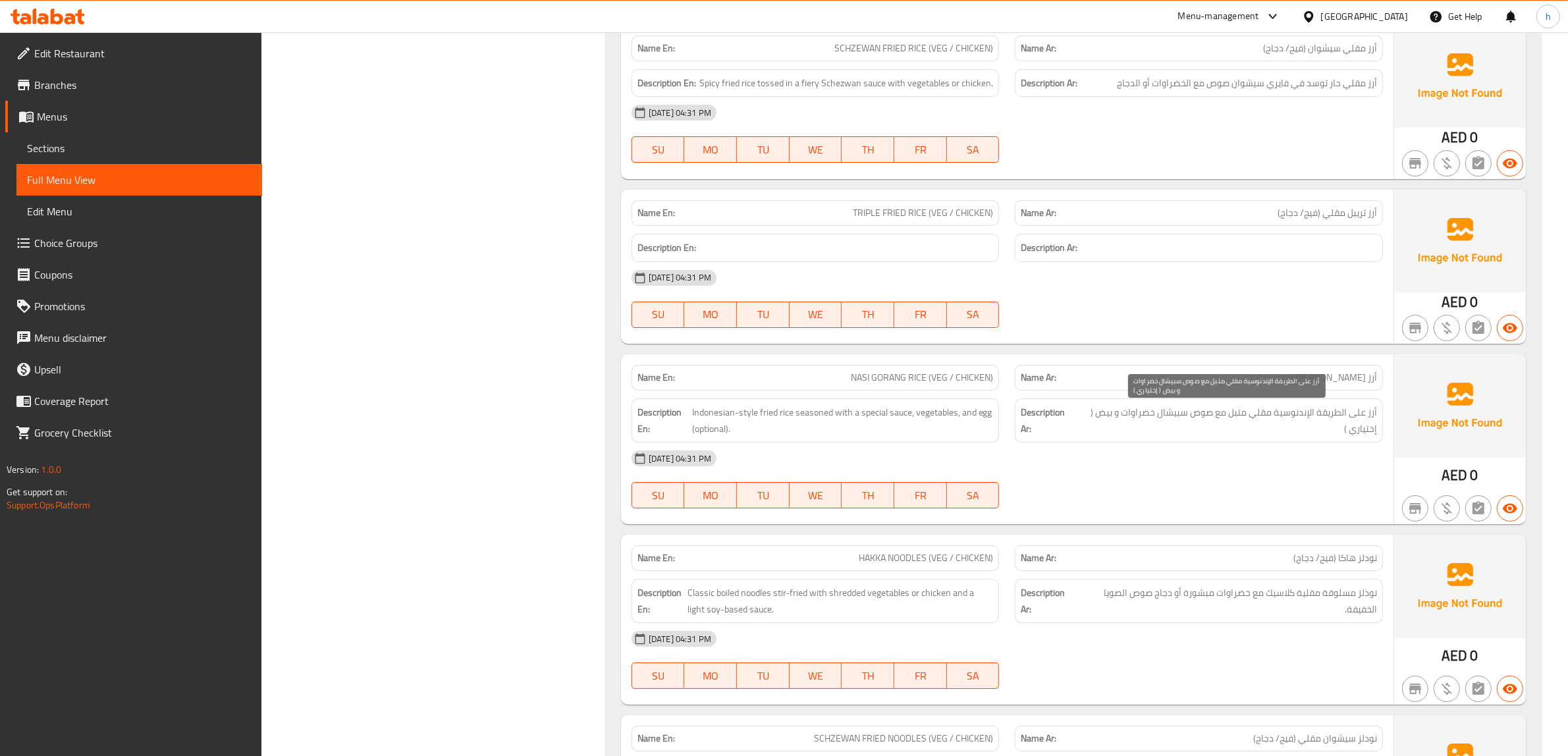
click at [1332, 414] on span "أرز على الطريقة الإندنوسية مقلي متبل مع صوص سبيشال خضراوات و بيض ( إختياري )" at bounding box center [1227, 420] width 300 height 32
click at [1159, 414] on span "أرز على الطريقة الإندنوسية مقلي متبل مع صوص سبيشال خضراوات و بيض ( إختياري )" at bounding box center [1227, 420] width 300 height 32
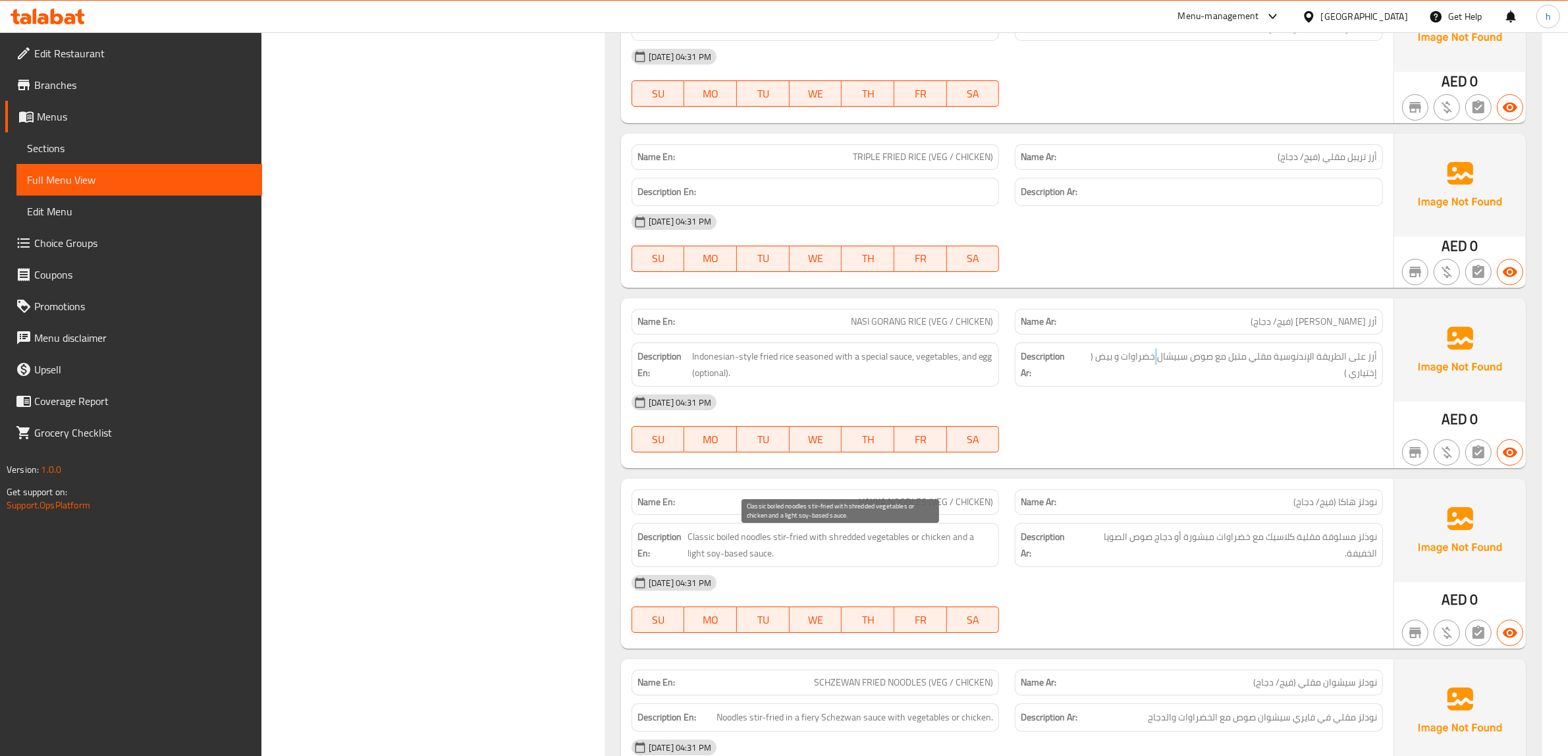
scroll to position [6032, 0]
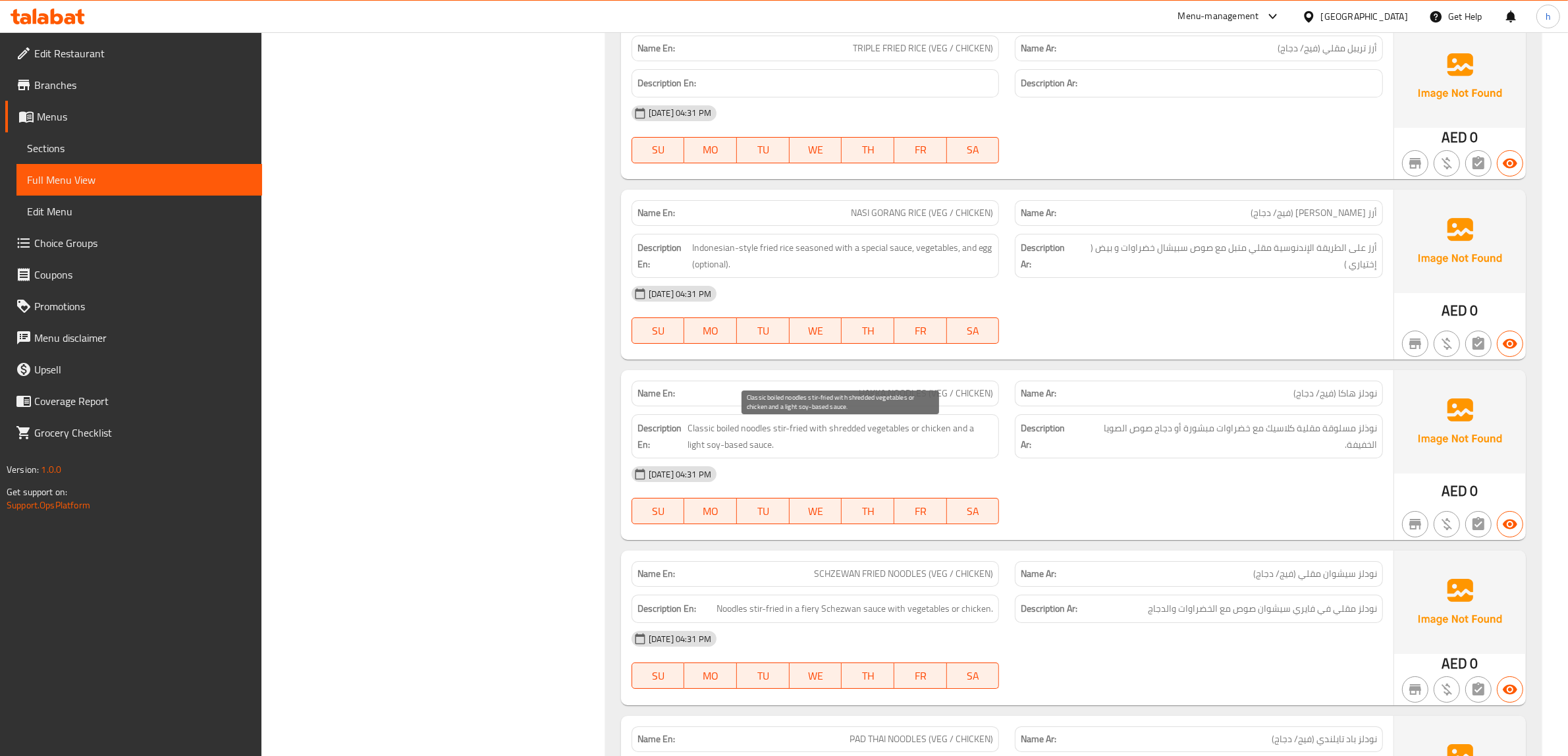
click at [693, 431] on span "Classic boiled noodles stir-fried with shredded vegetables or chicken and a lig…" at bounding box center [840, 436] width 306 height 32
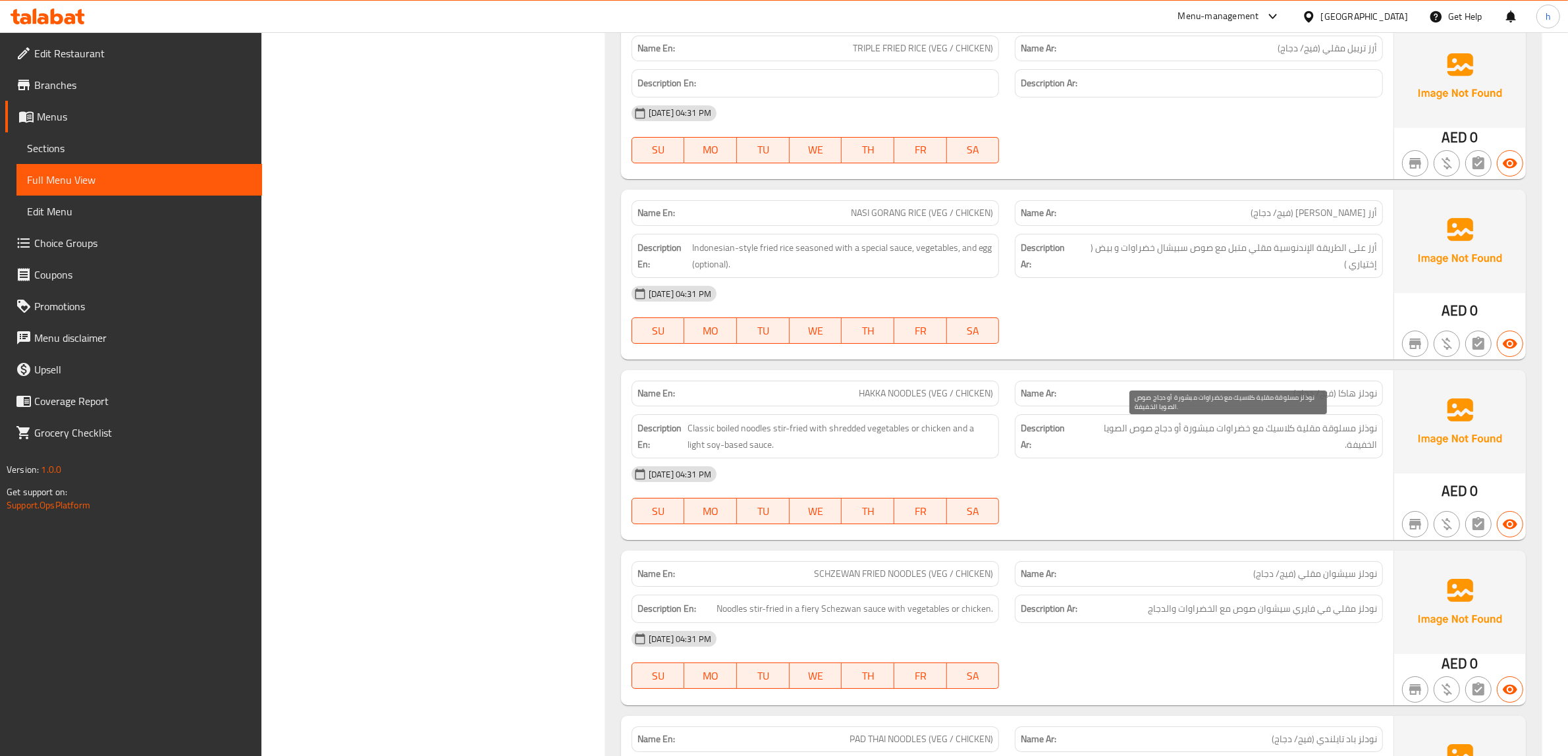
click at [1355, 442] on span "نوذلز مسلوقة مقلية كلاسيك مع خضراوات مبشورة أو دجاج صوص الصويا الخفيفة." at bounding box center [1227, 436] width 298 height 32
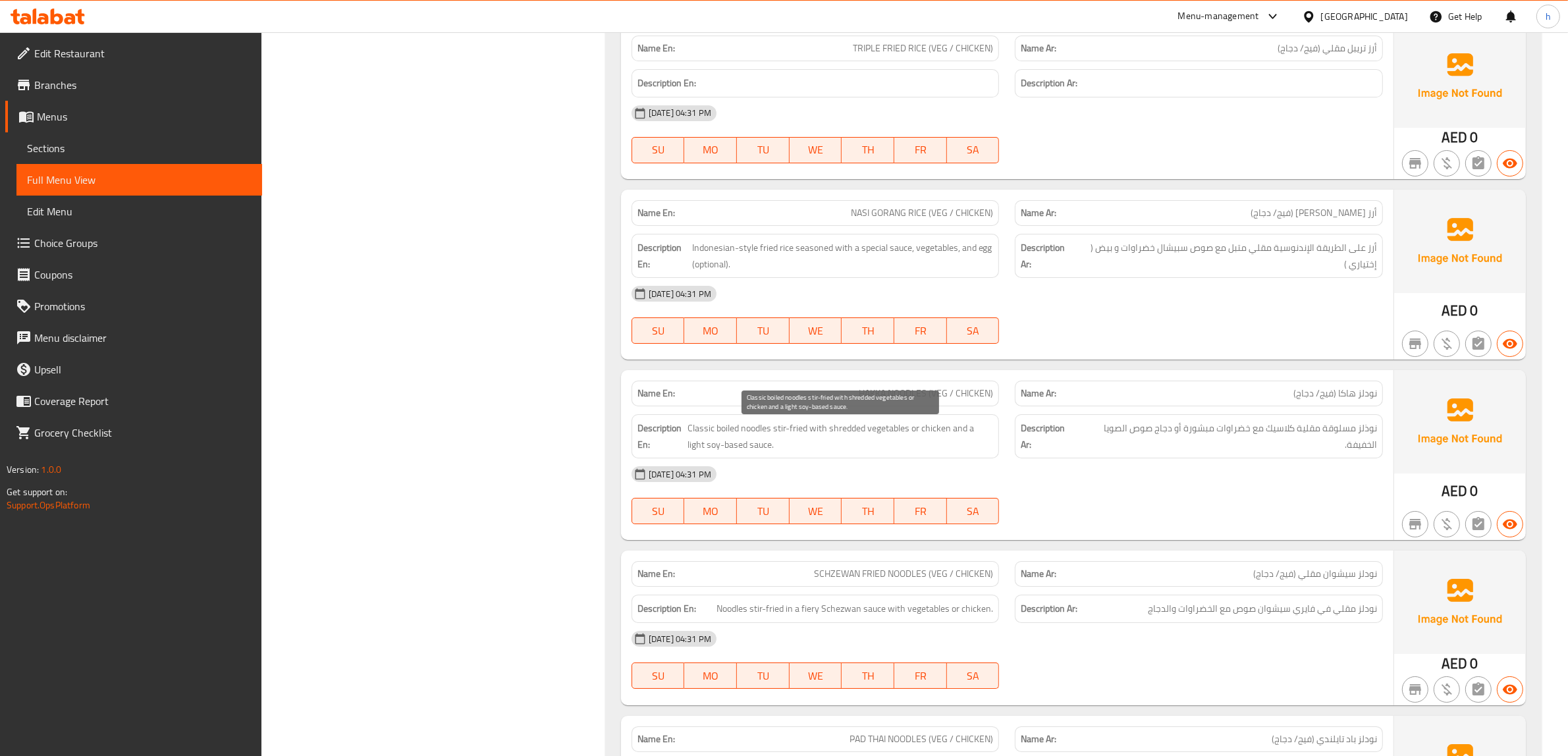
click at [919, 437] on span "Classic boiled noodles stir-fried with shredded vegetables or chicken and a lig…" at bounding box center [840, 436] width 306 height 32
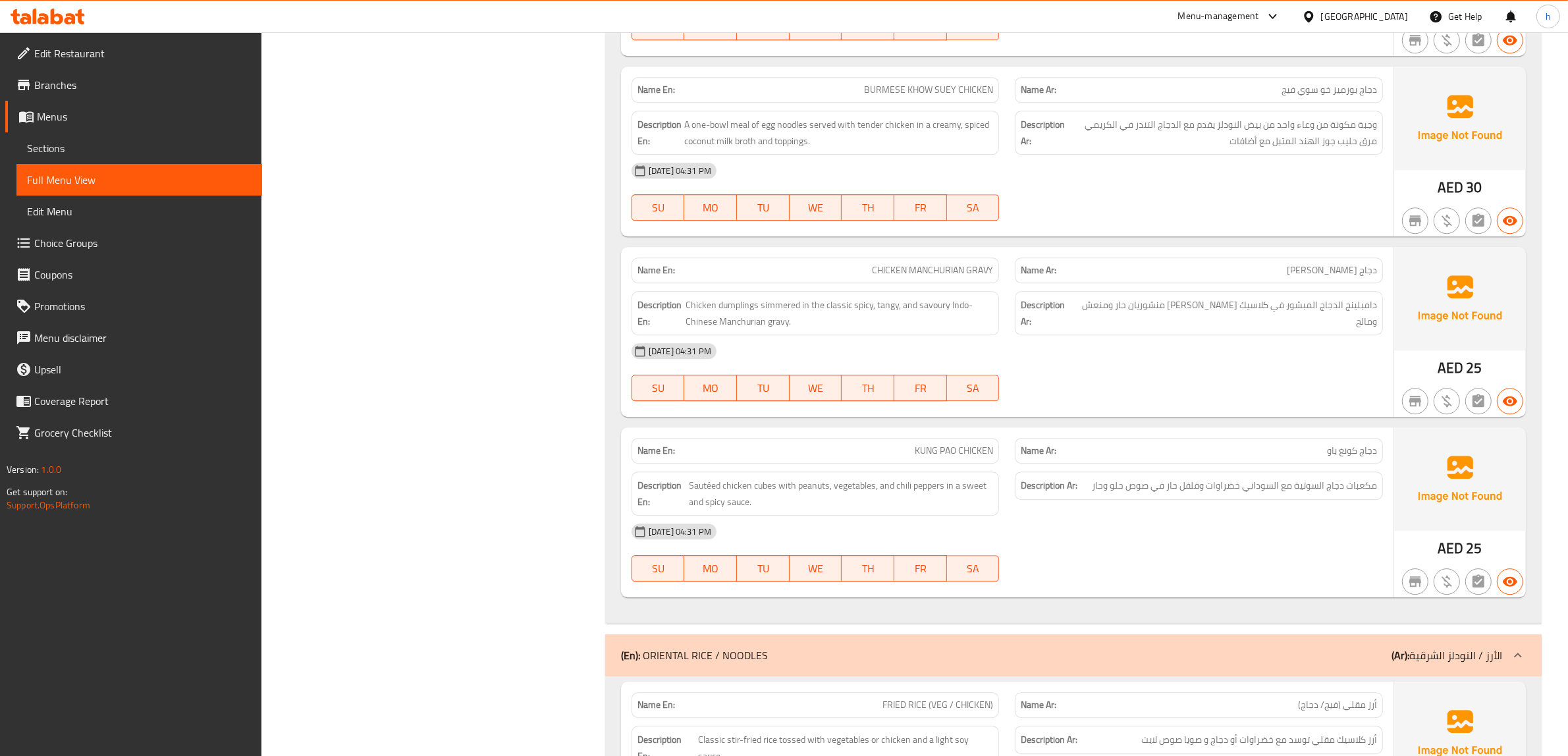
scroll to position [4221, 0]
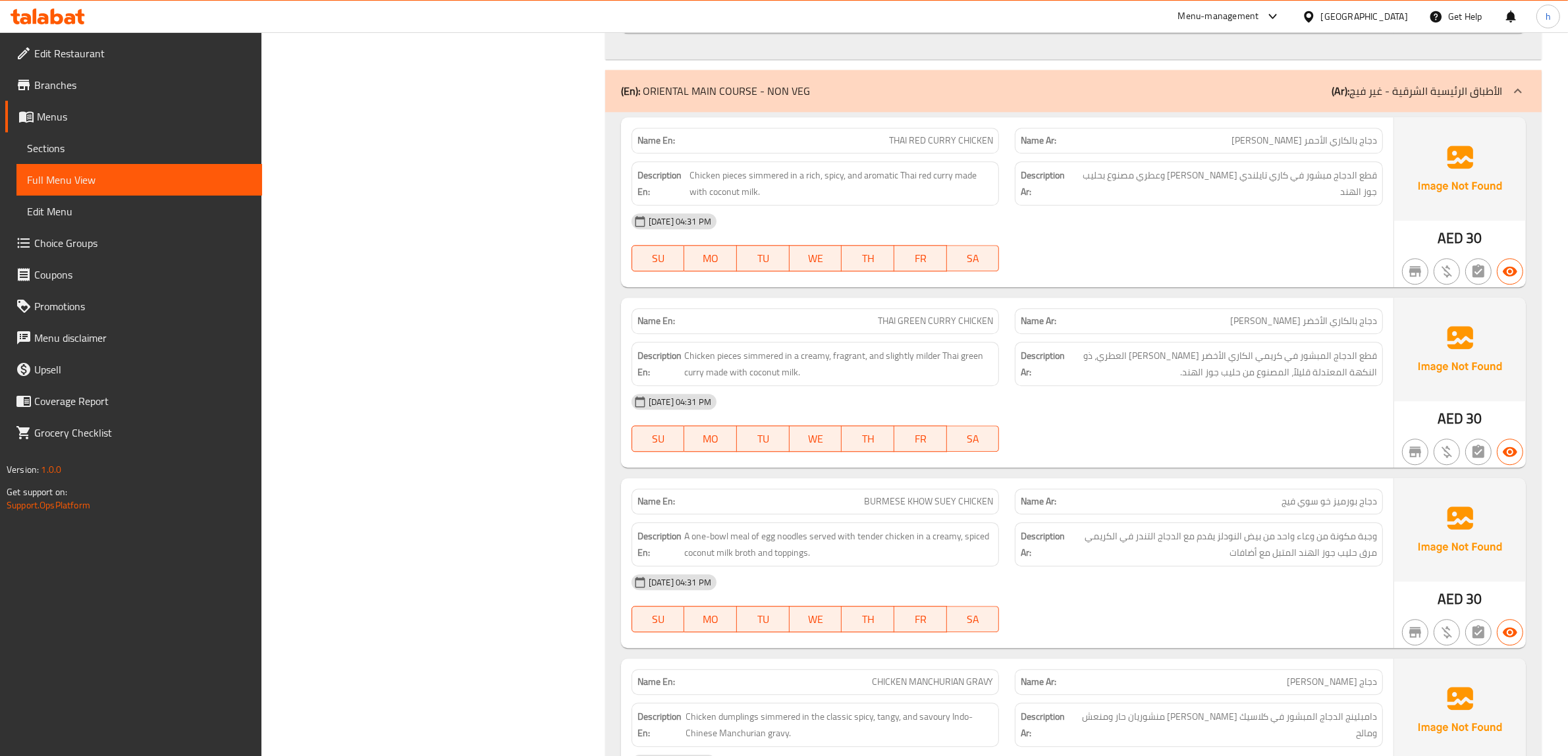
click at [72, 140] on span "Sections" at bounding box center [138, 147] width 224 height 16
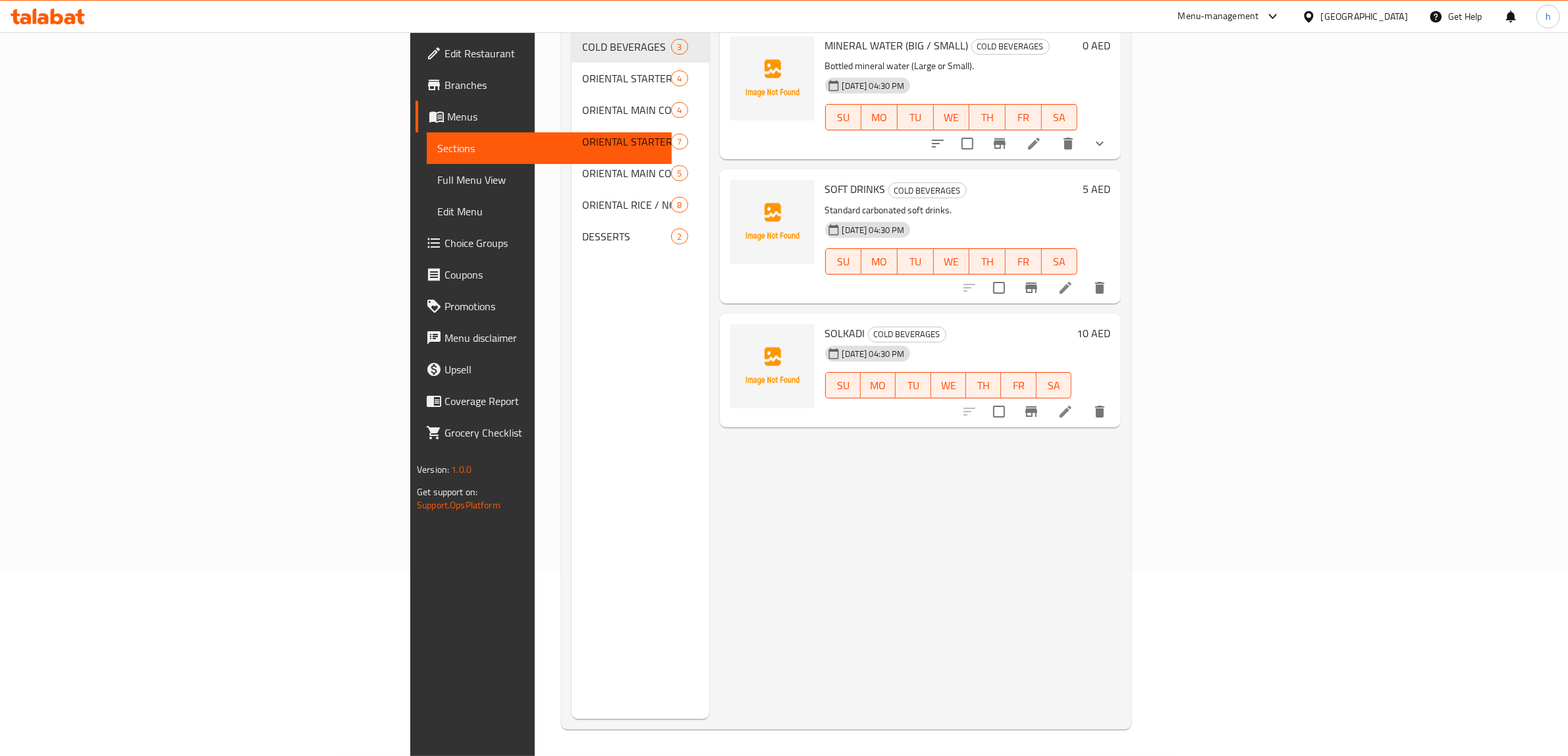
scroll to position [185, 0]
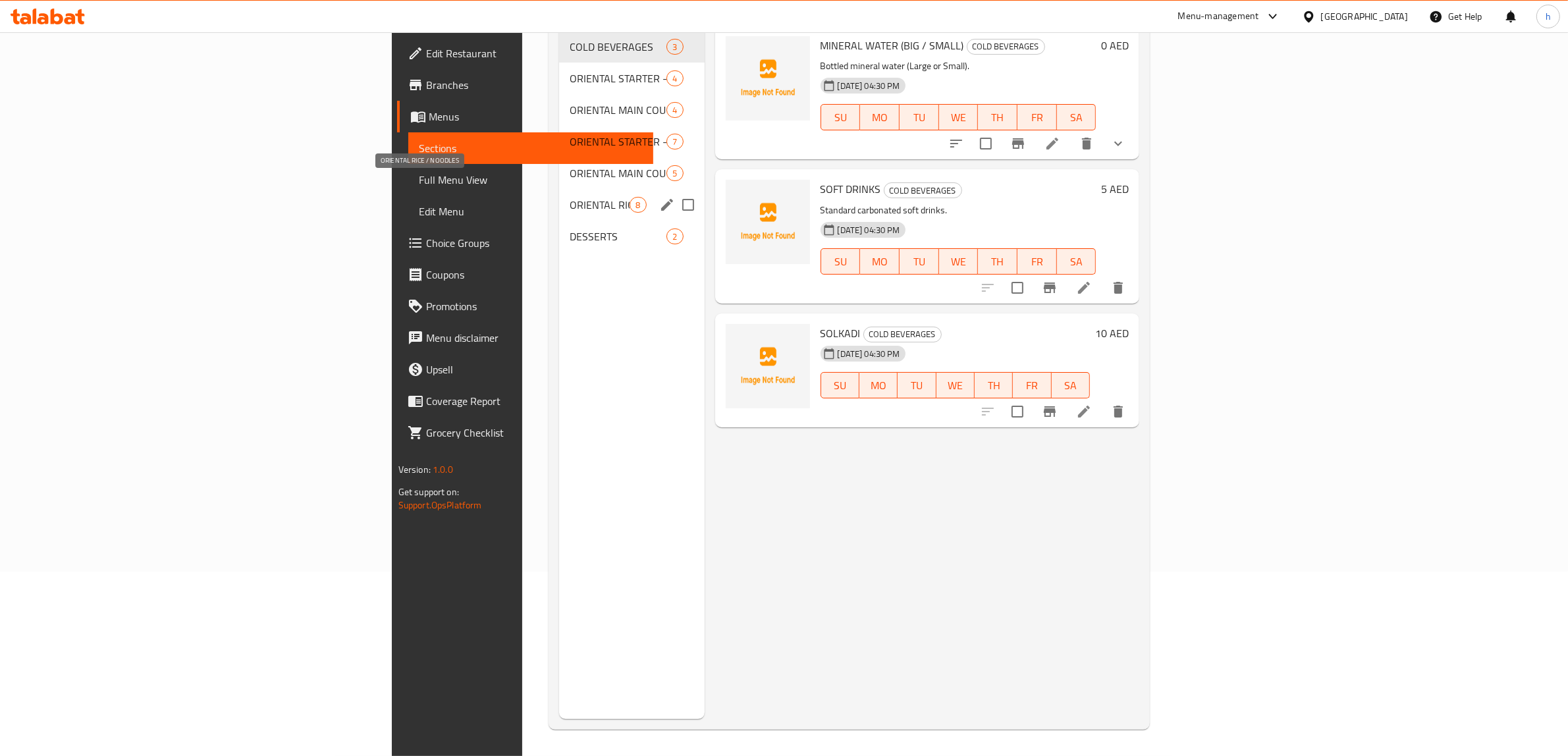
click at [569, 197] on span "ORIENTAL RICE / NOODLES" at bounding box center [599, 204] width 59 height 16
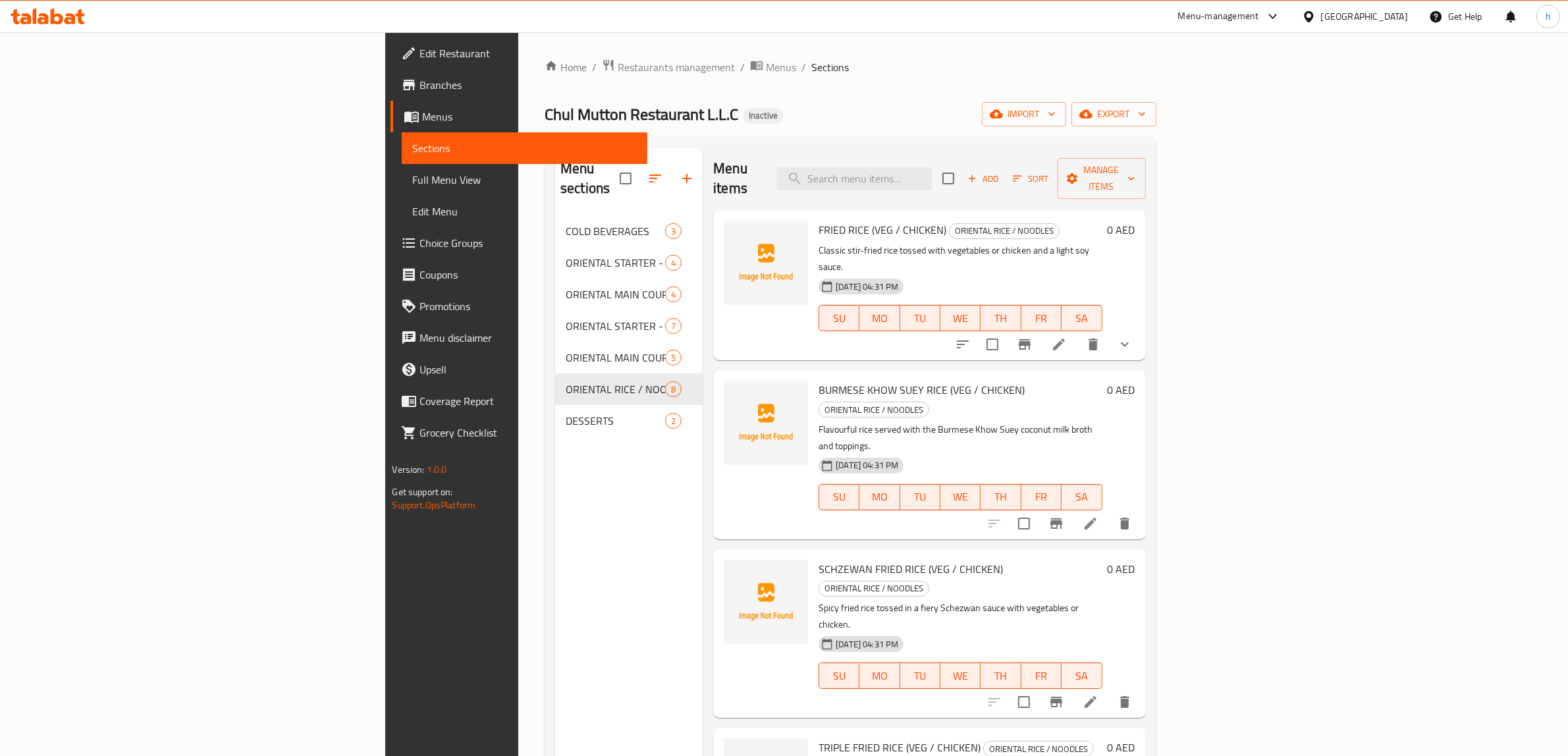
click at [1141, 329] on button "show more" at bounding box center [1124, 344] width 32 height 32
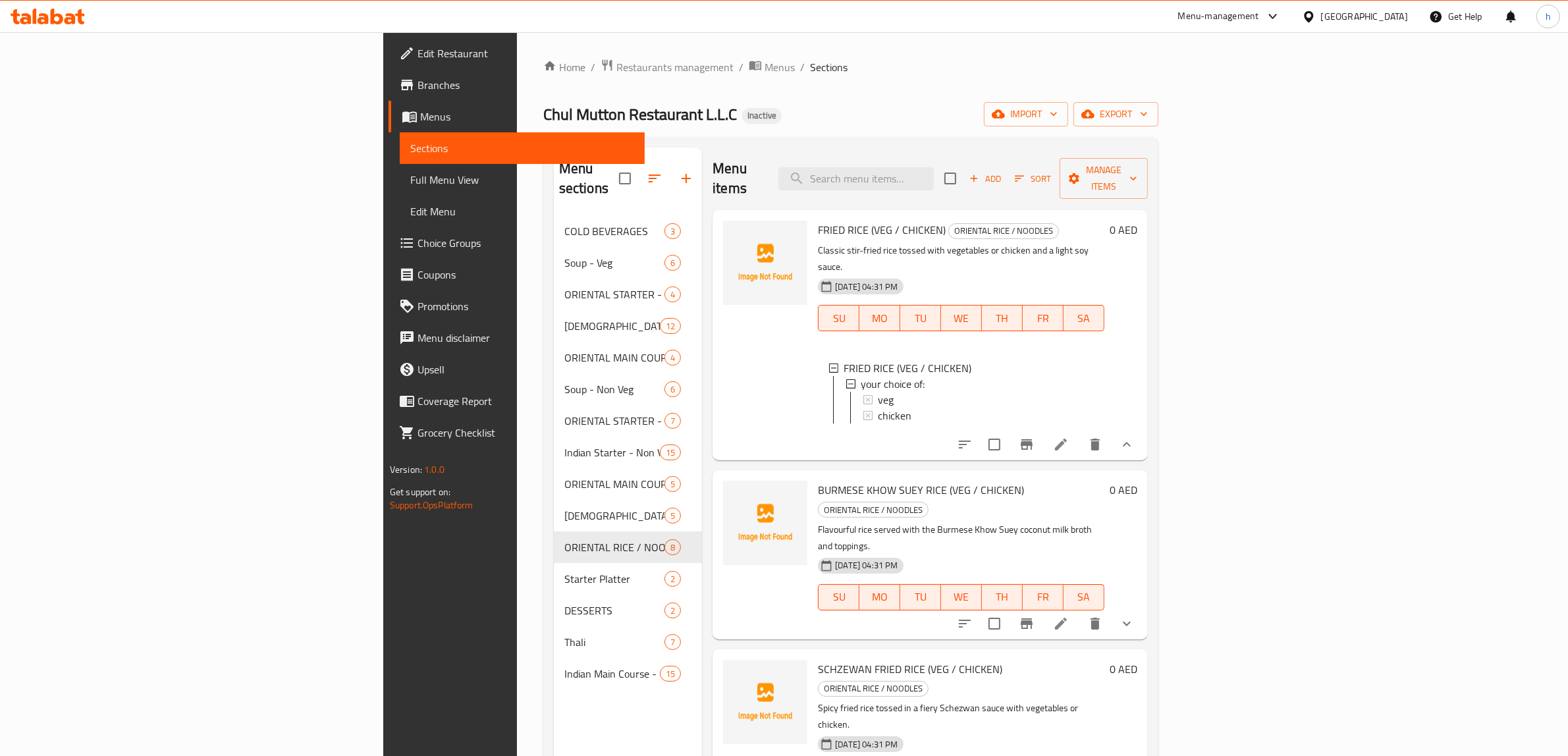
click at [1066, 438] on icon at bounding box center [1060, 444] width 12 height 12
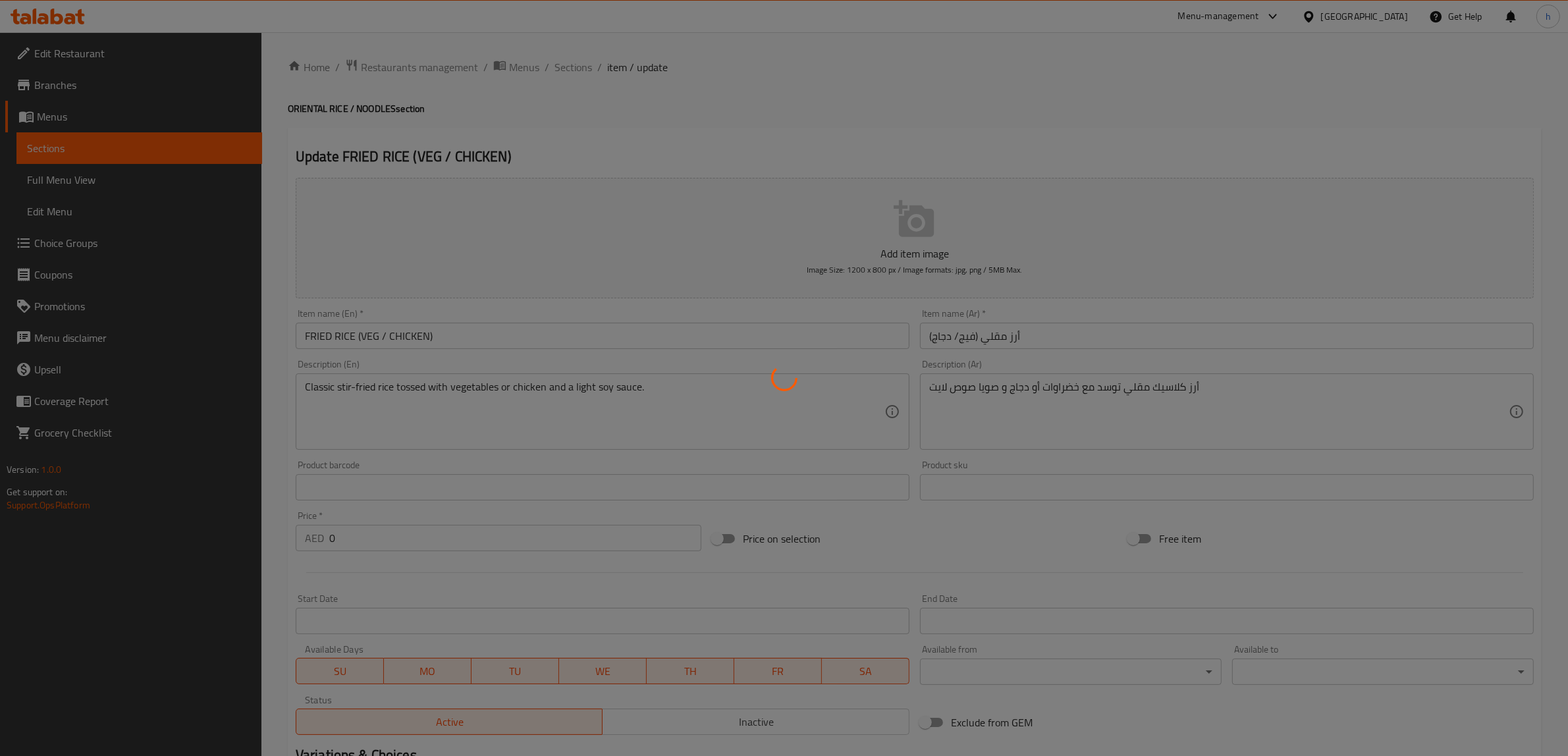
type input "أختيارك من :"
type input "0"
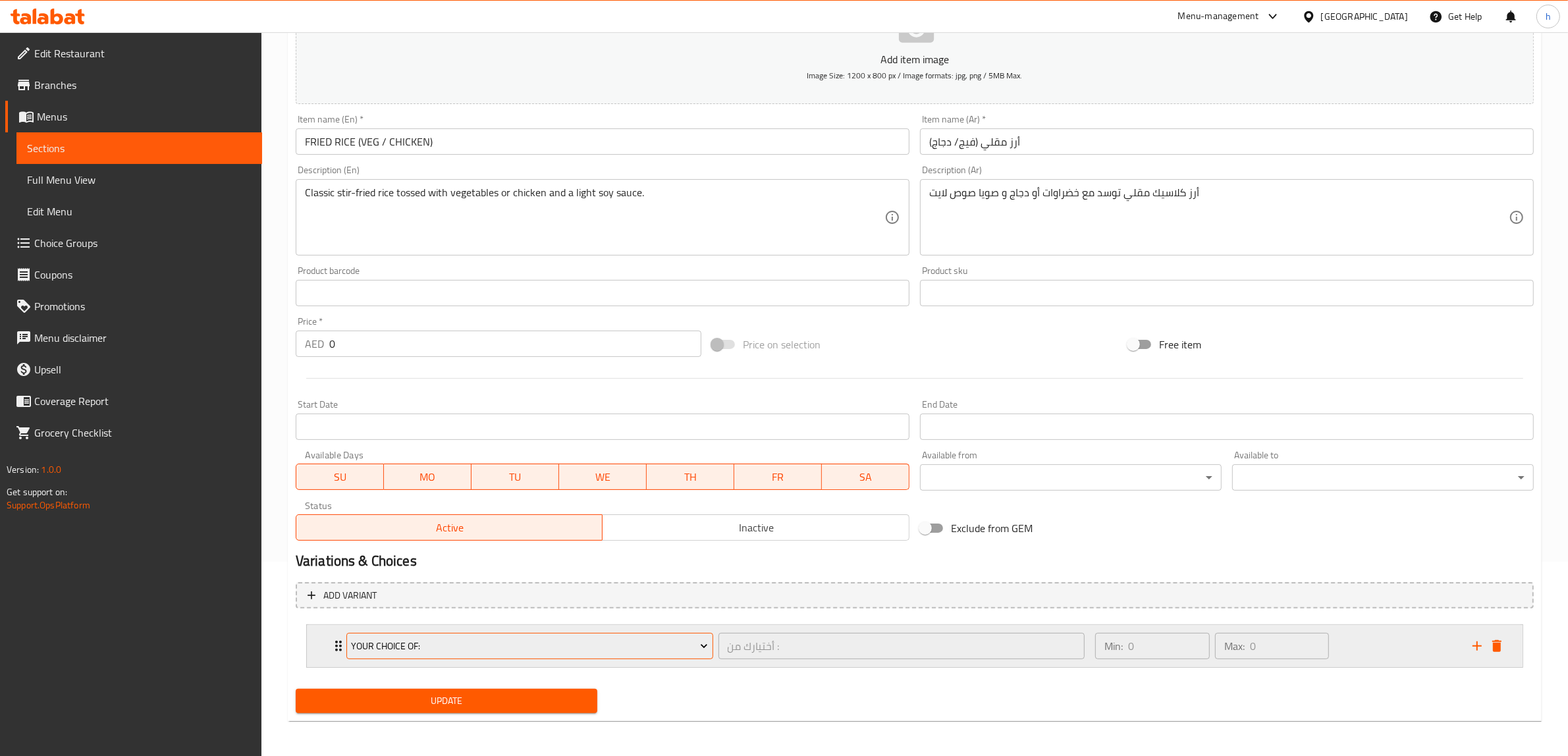
scroll to position [195, 0]
click at [1345, 644] on div "Min: 0 ​ Max: 0 ​" at bounding box center [1276, 645] width 377 height 42
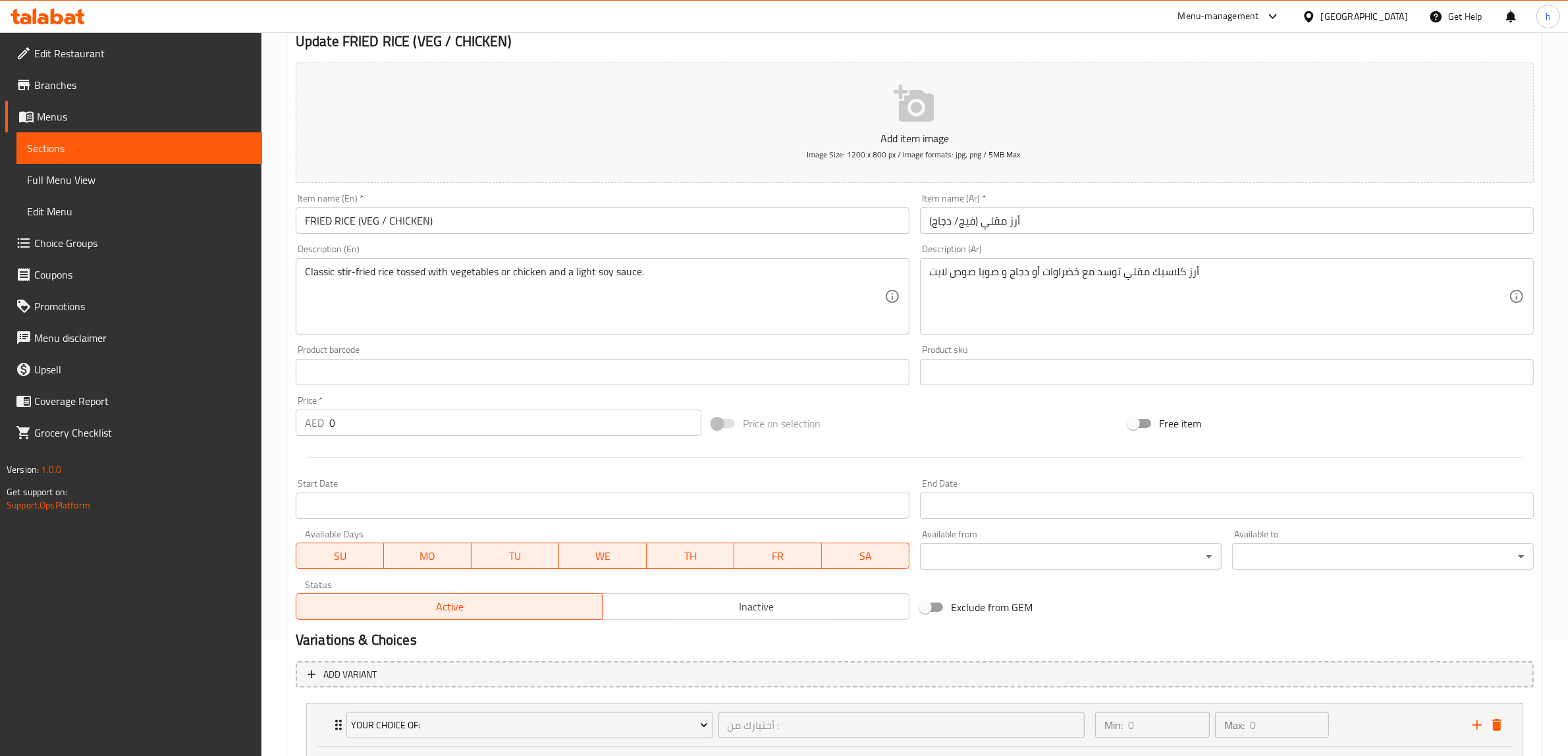
scroll to position [0, 0]
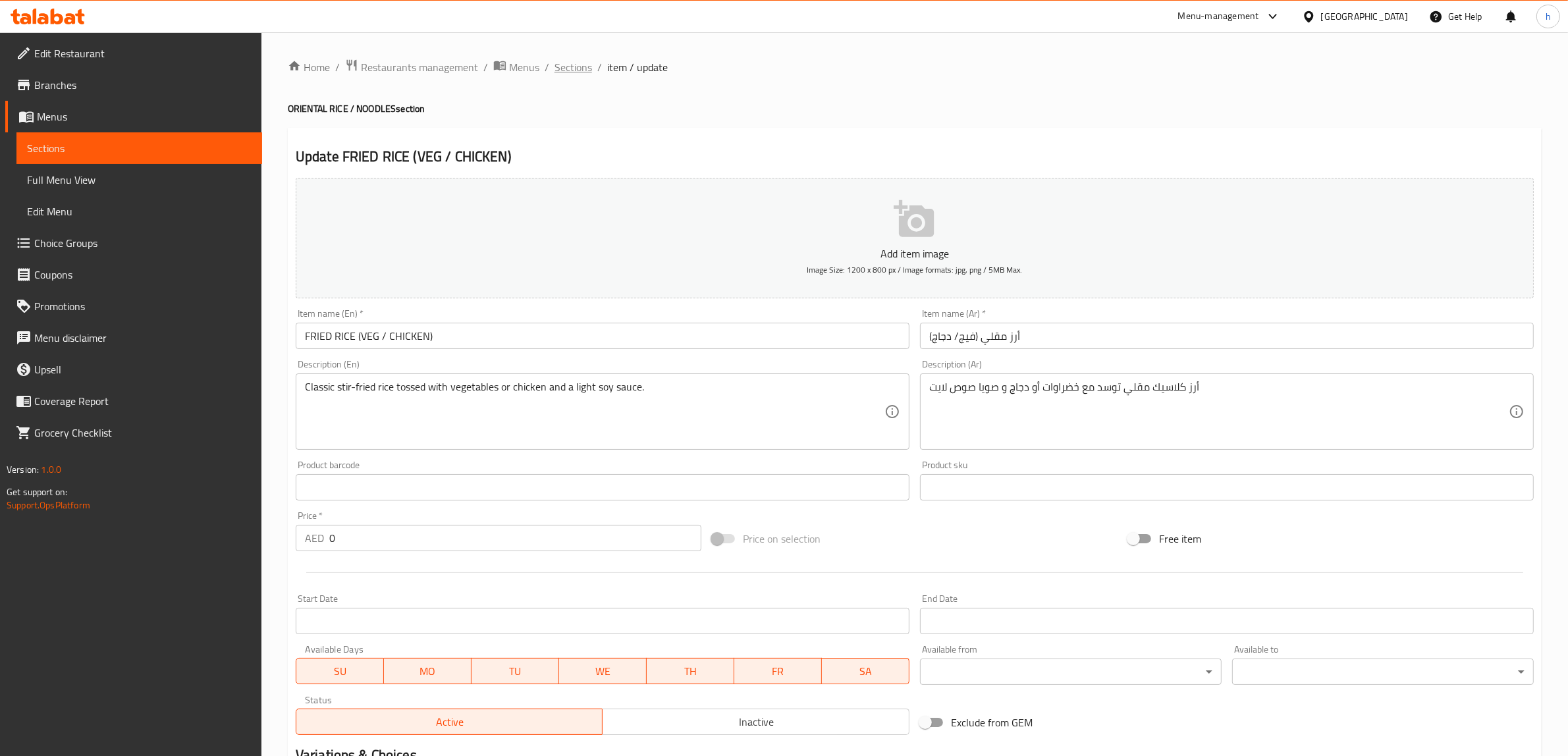
click at [580, 63] on span "Sections" at bounding box center [573, 67] width 38 height 16
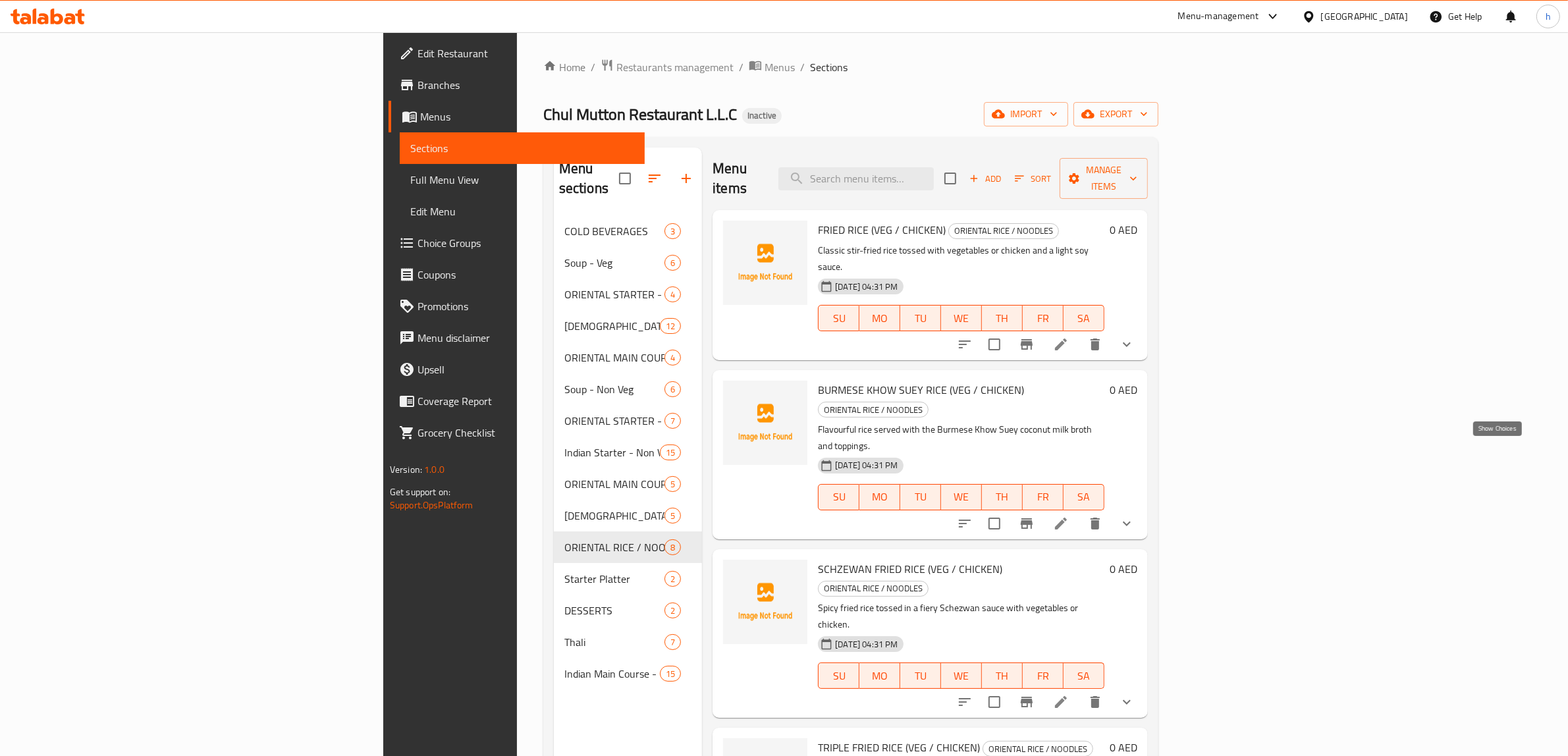
click at [1134, 515] on icon "show more" at bounding box center [1126, 523] width 16 height 16
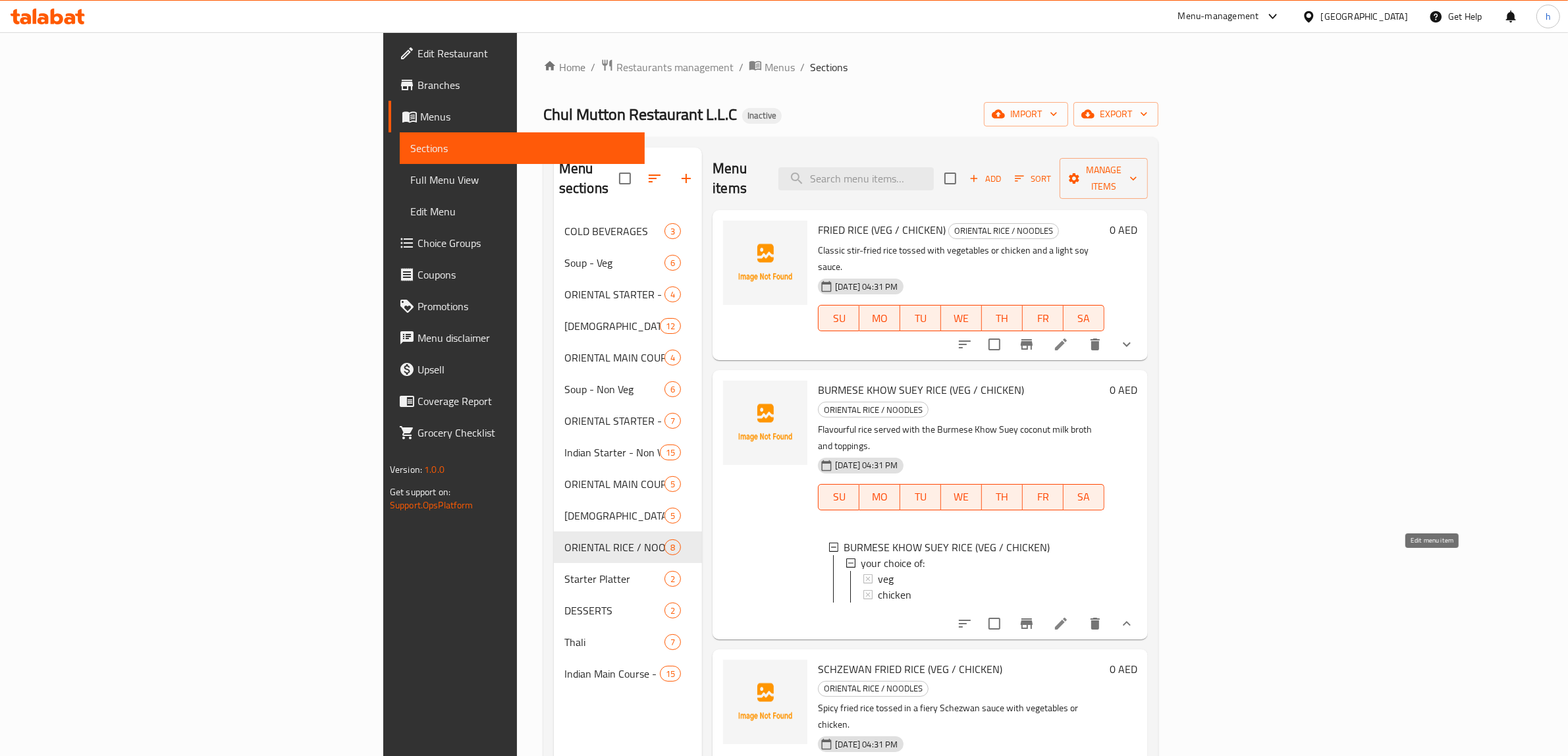
click at [1066, 618] on icon at bounding box center [1060, 623] width 12 height 12
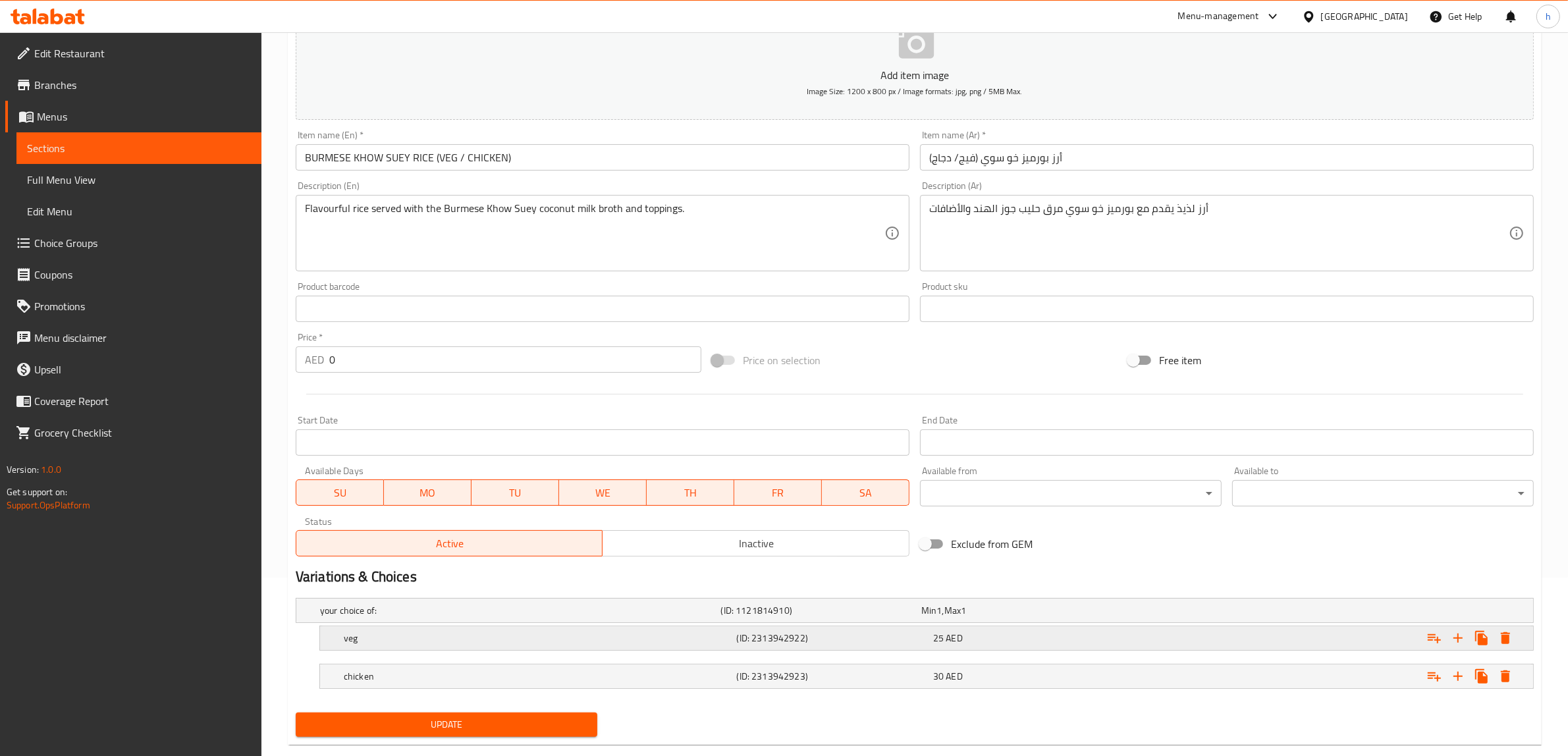
scroll to position [204, 0]
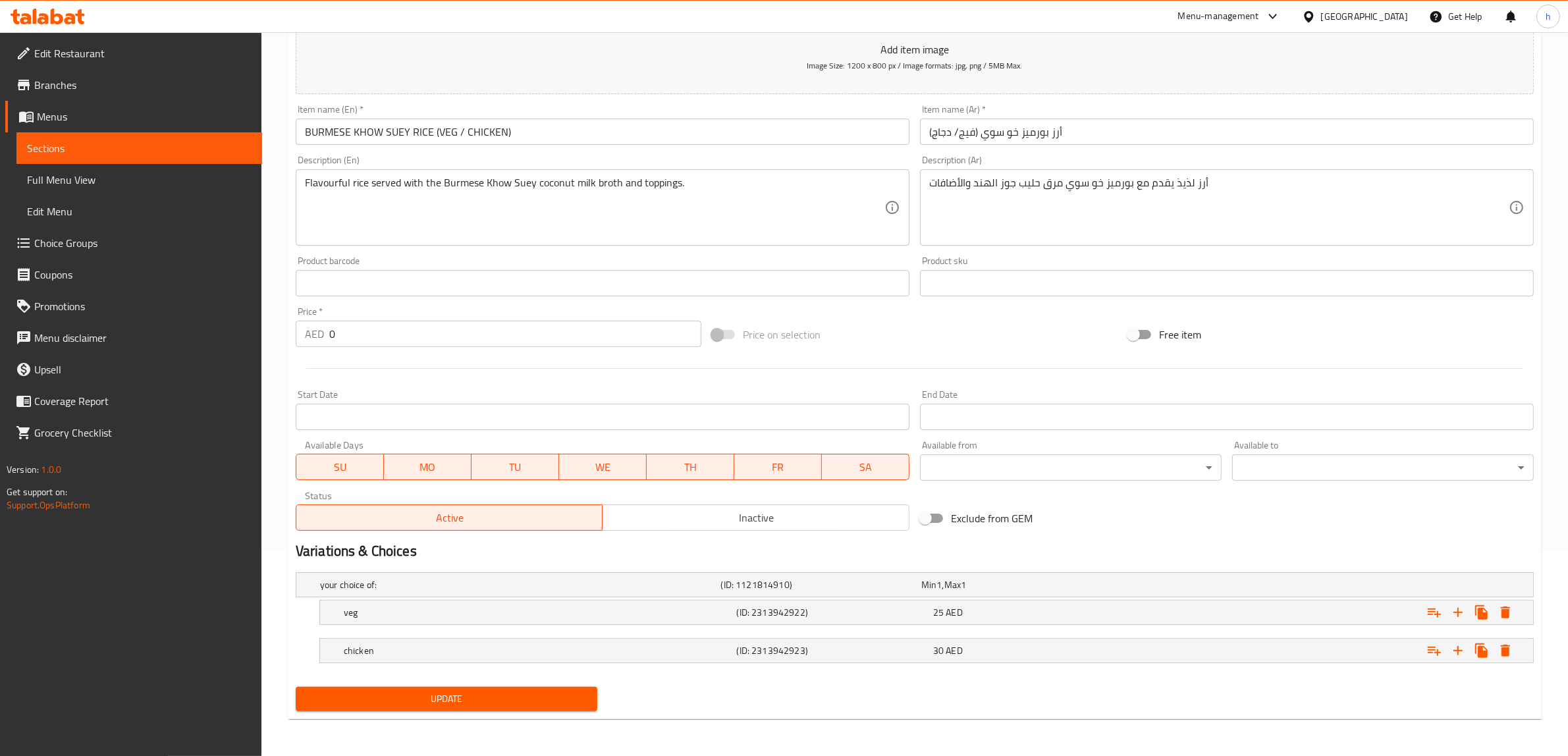
click at [481, 708] on button "Update" at bounding box center [446, 698] width 301 height 25
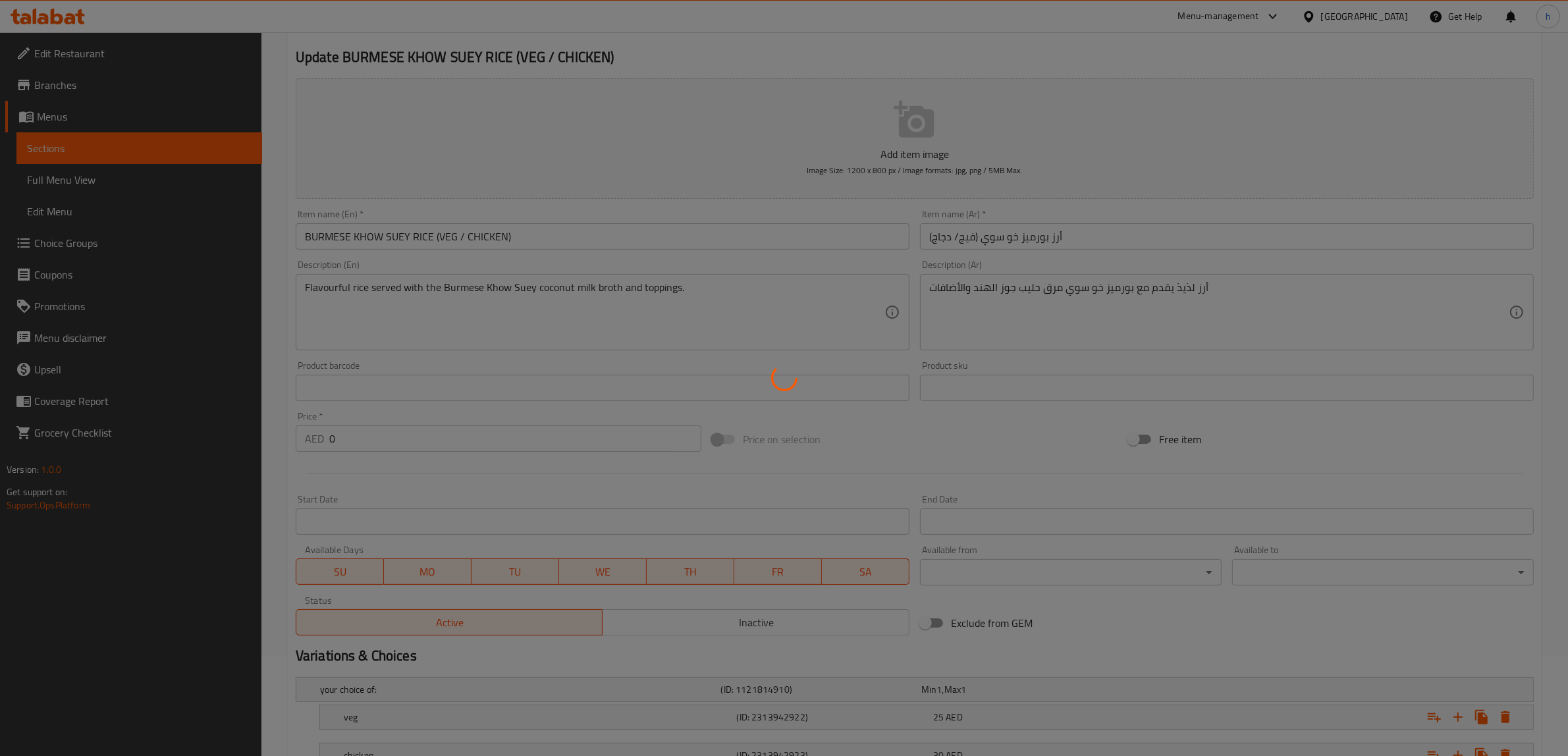
scroll to position [0, 0]
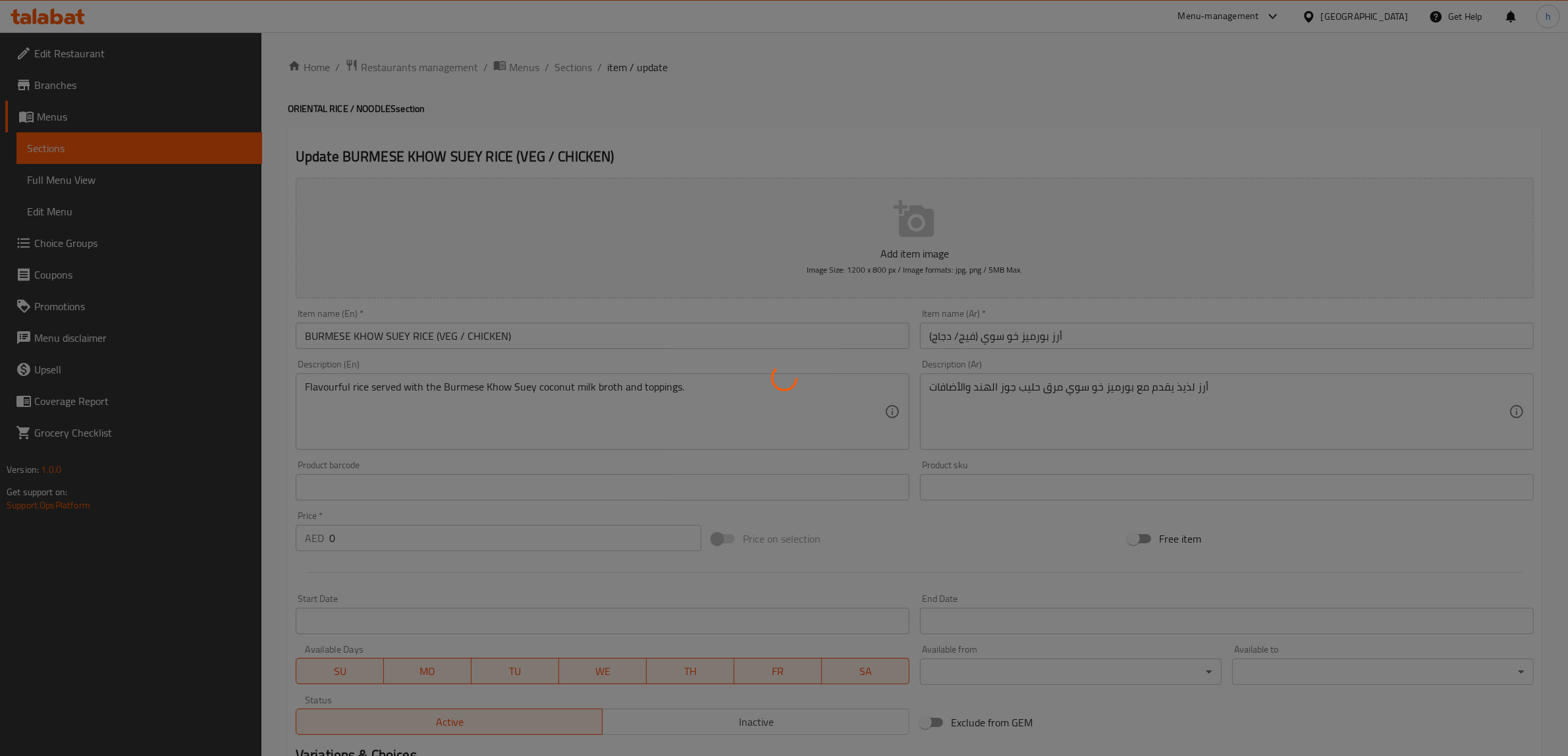
click at [574, 67] on div at bounding box center [784, 378] width 1568 height 756
click at [576, 71] on div at bounding box center [784, 378] width 1568 height 756
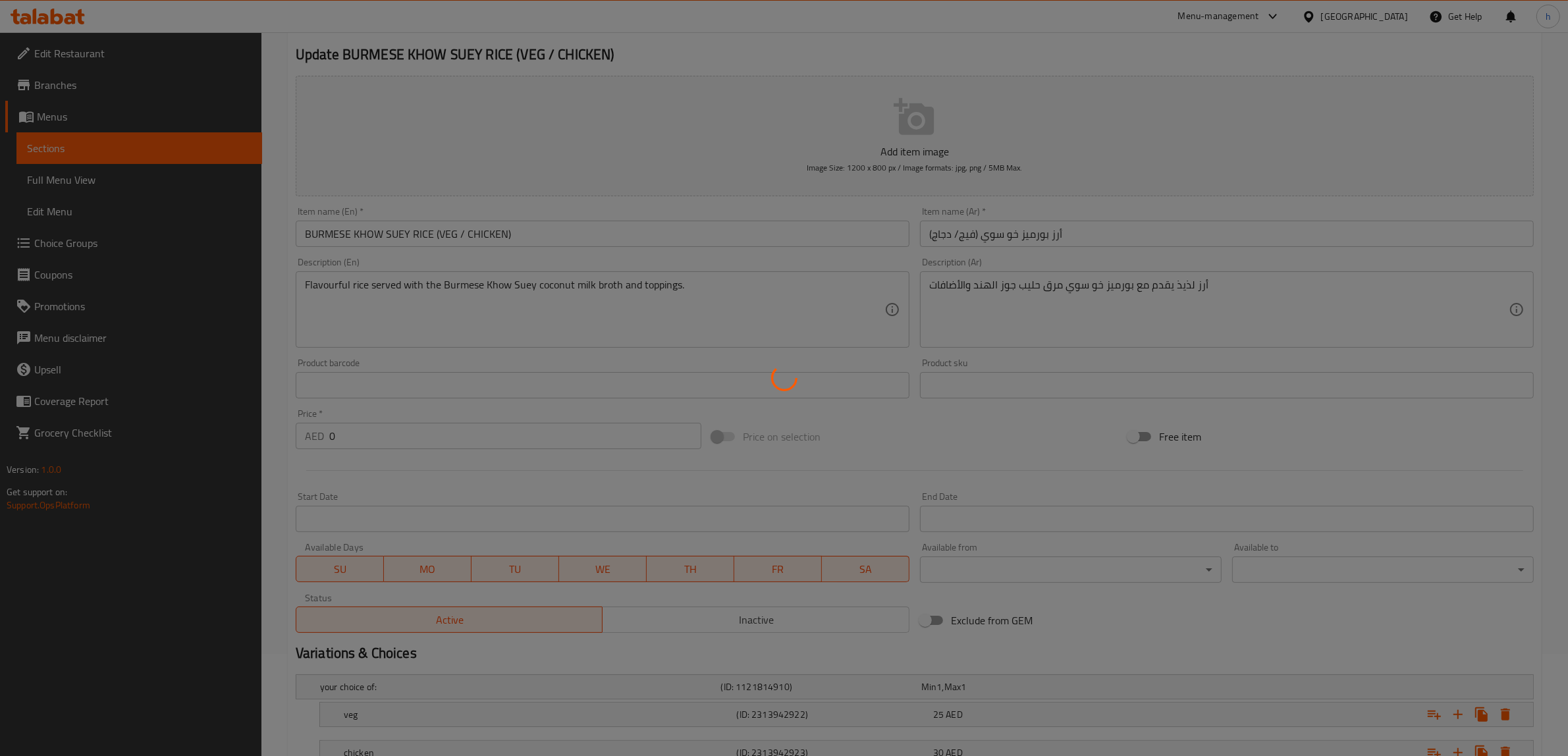
scroll to position [204, 0]
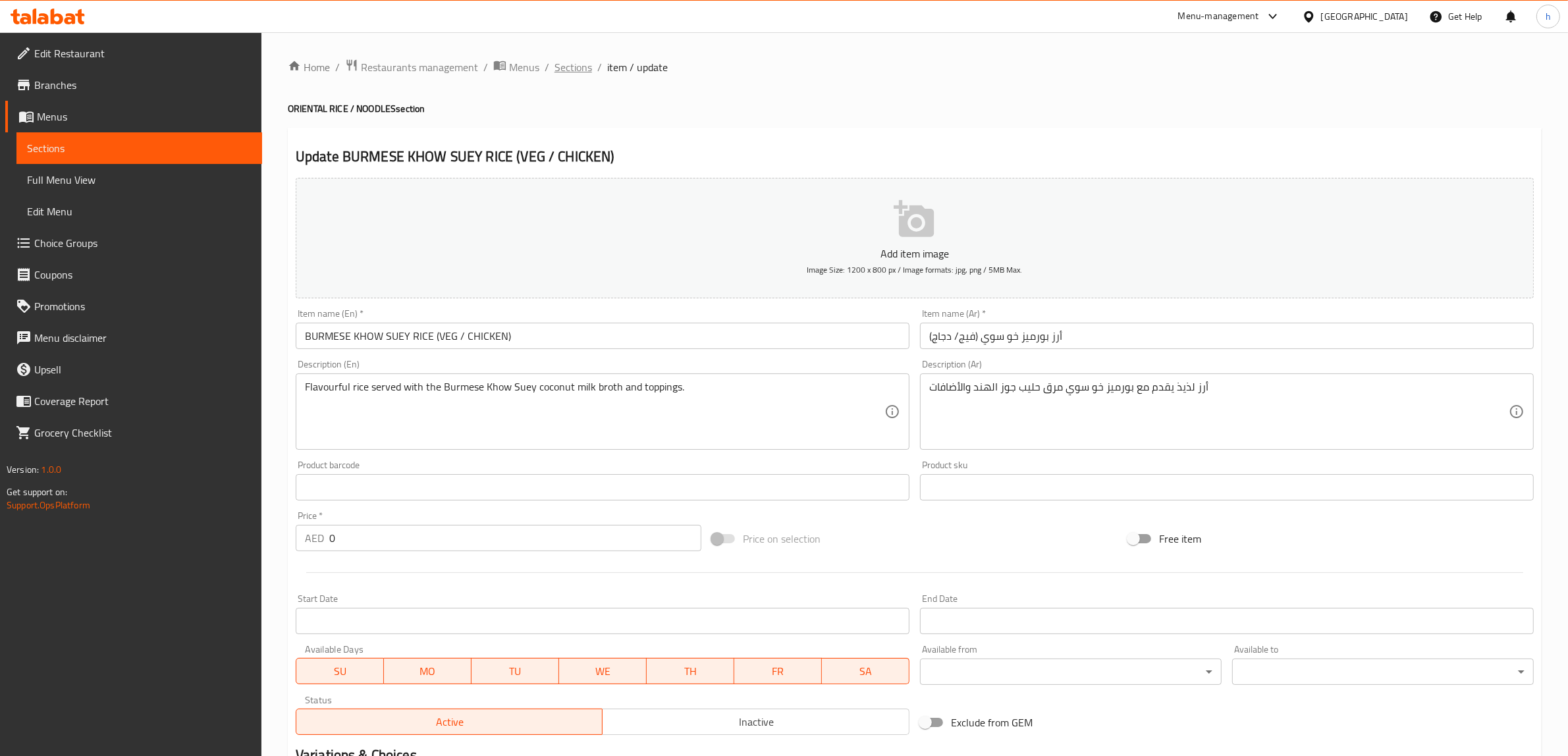
click at [568, 67] on span "Sections" at bounding box center [573, 67] width 38 height 16
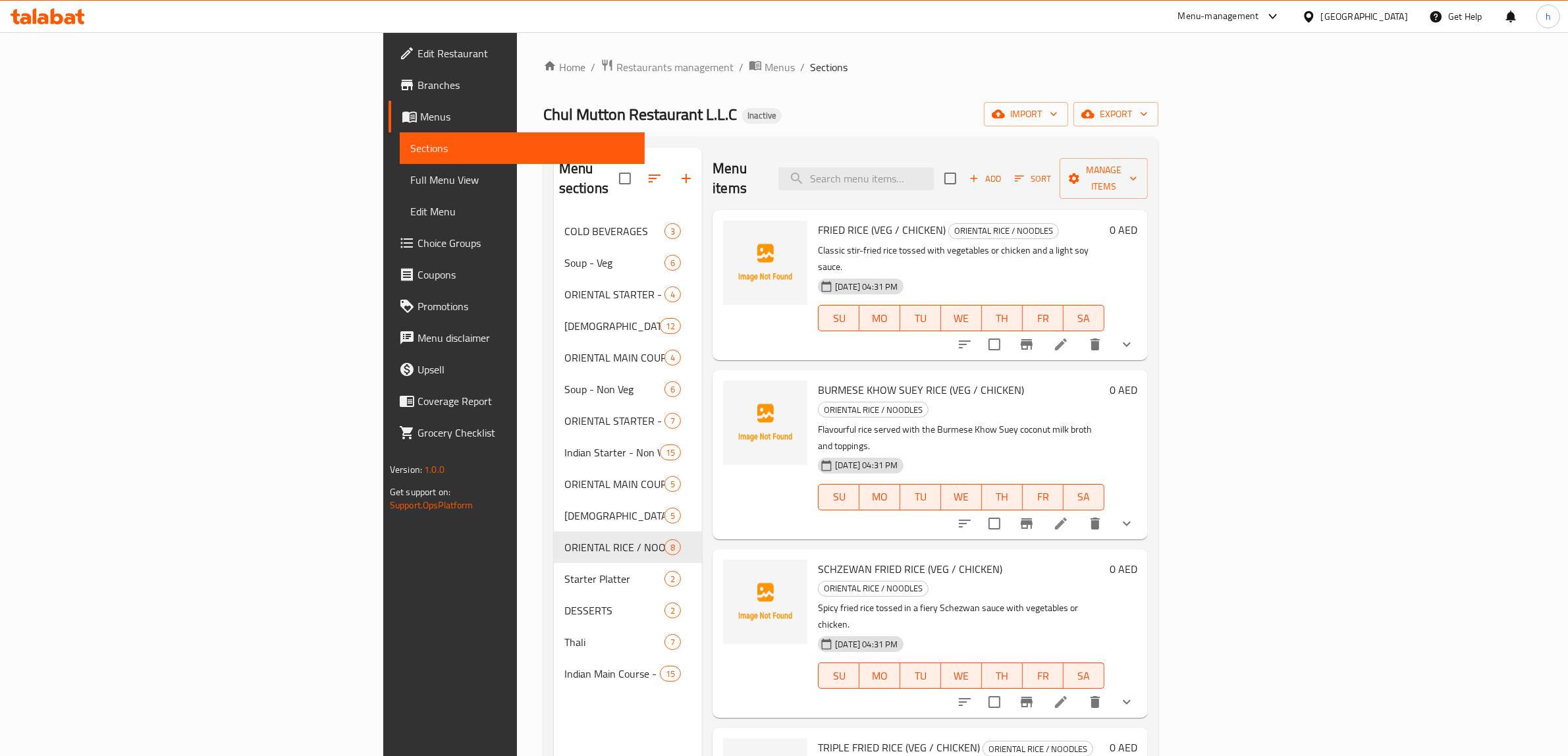
click at [1142, 329] on button "show more" at bounding box center [1127, 344] width 32 height 32
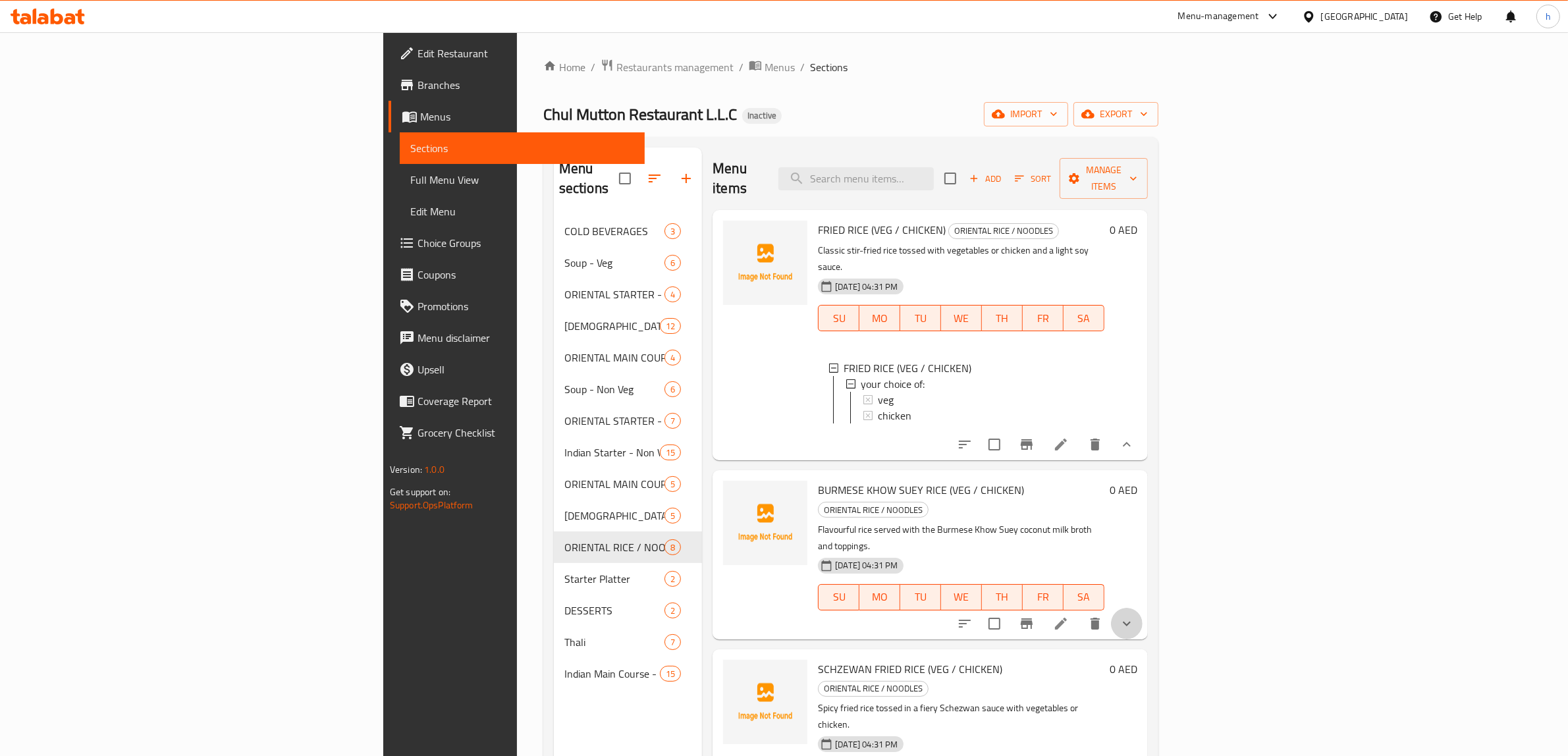
click at [1142, 608] on button "show more" at bounding box center [1127, 623] width 32 height 32
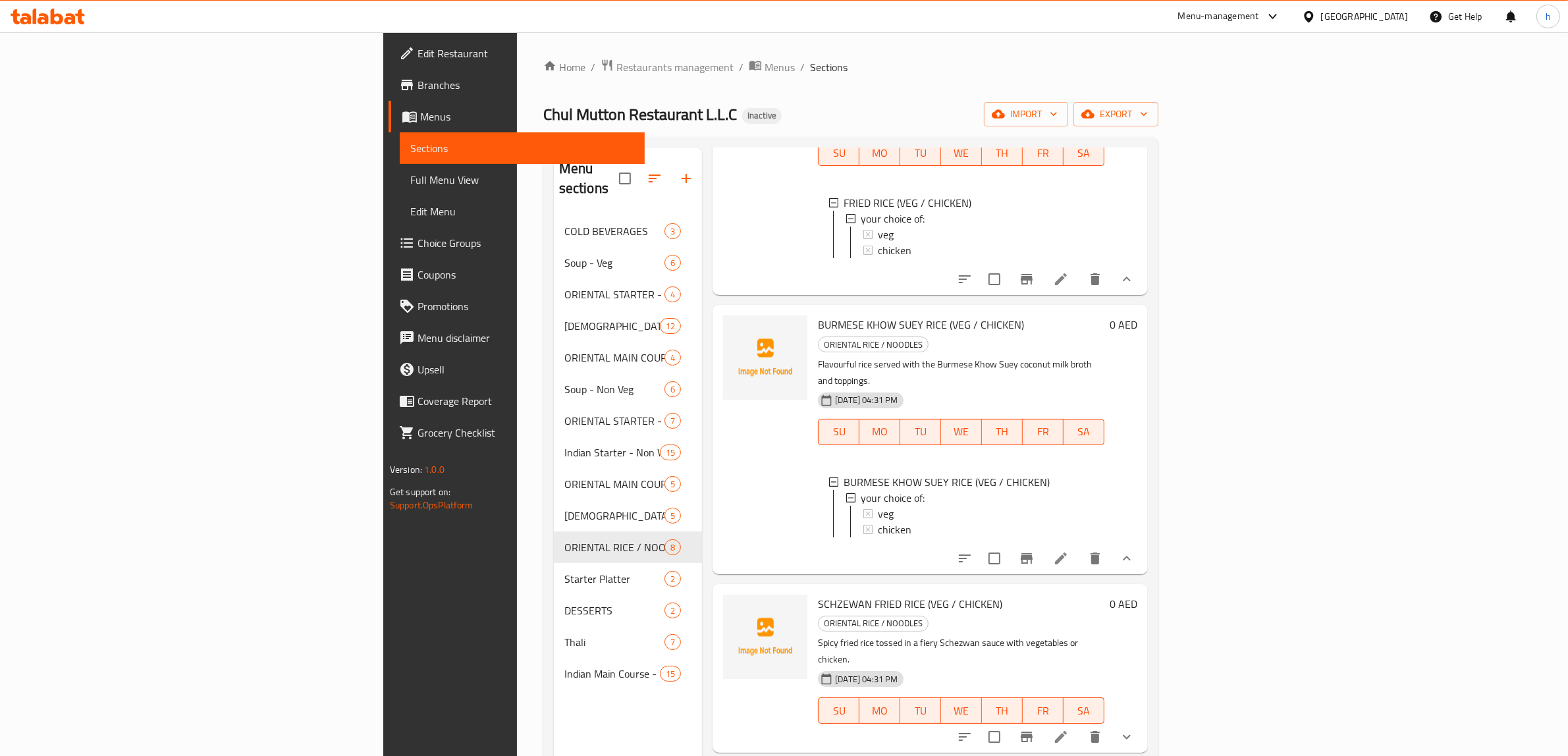
scroll to position [329, 0]
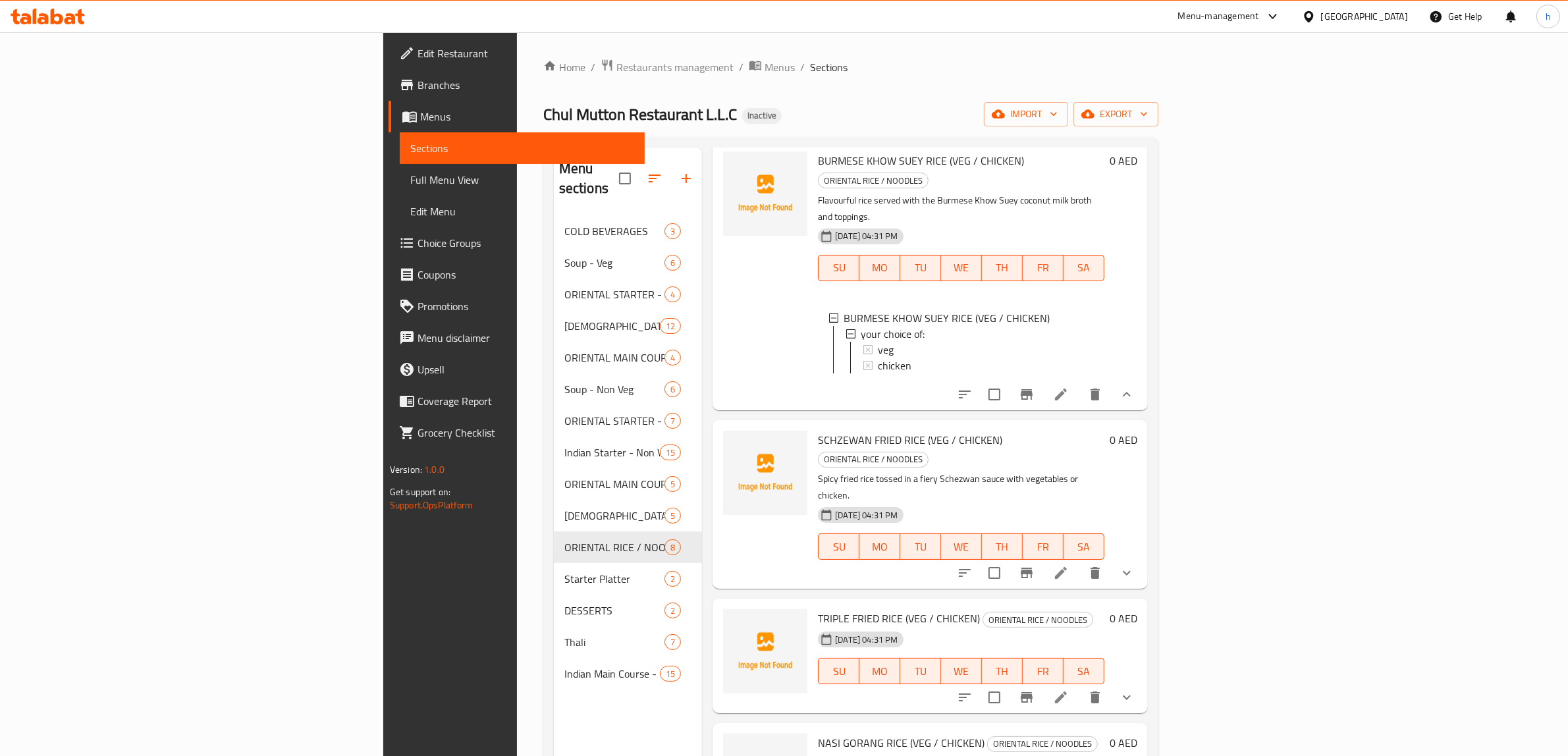
click at [1134, 565] on icon "show more" at bounding box center [1126, 572] width 16 height 16
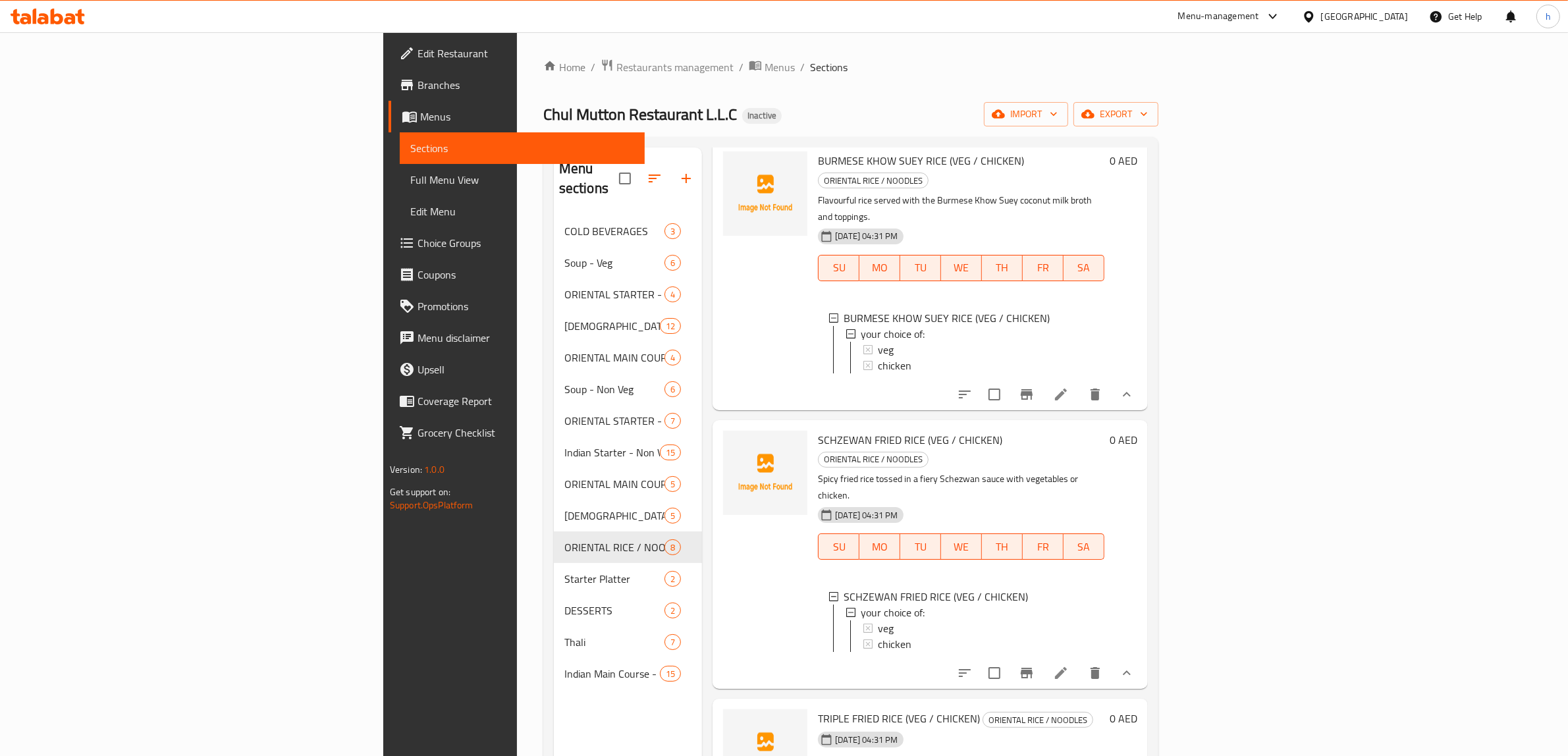
click at [1079, 661] on li at bounding box center [1061, 673] width 37 height 24
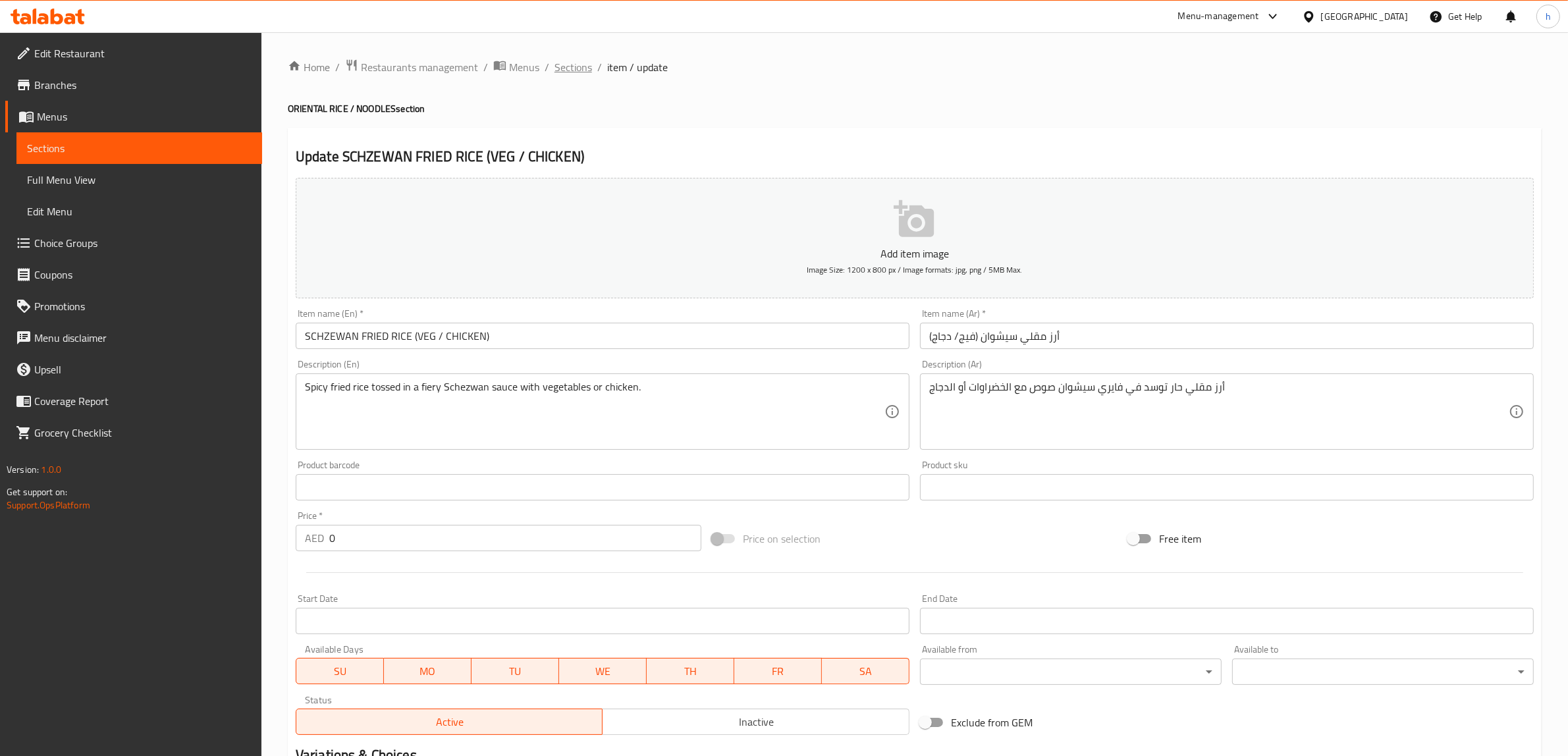
click at [567, 64] on span "Sections" at bounding box center [573, 67] width 38 height 16
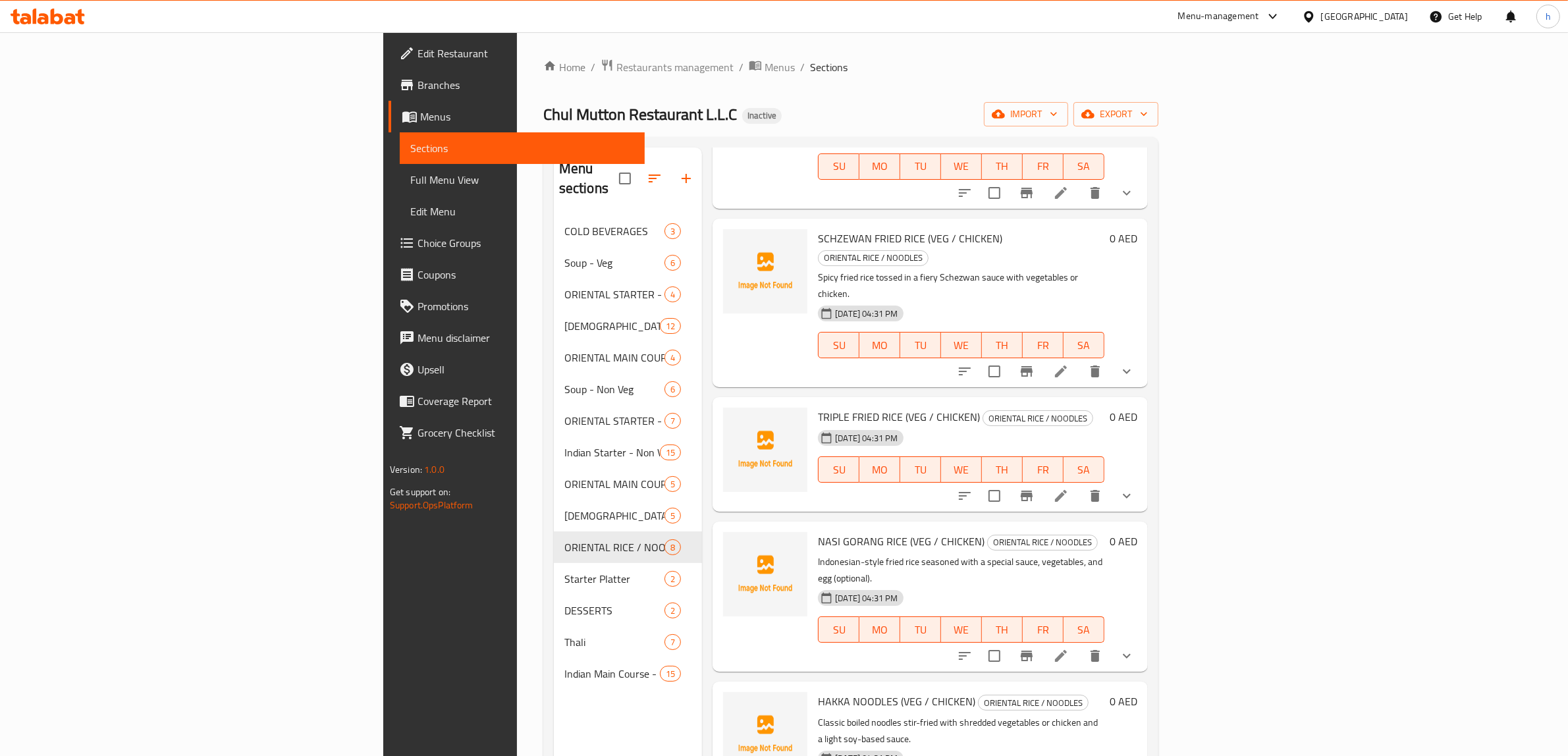
scroll to position [406, 0]
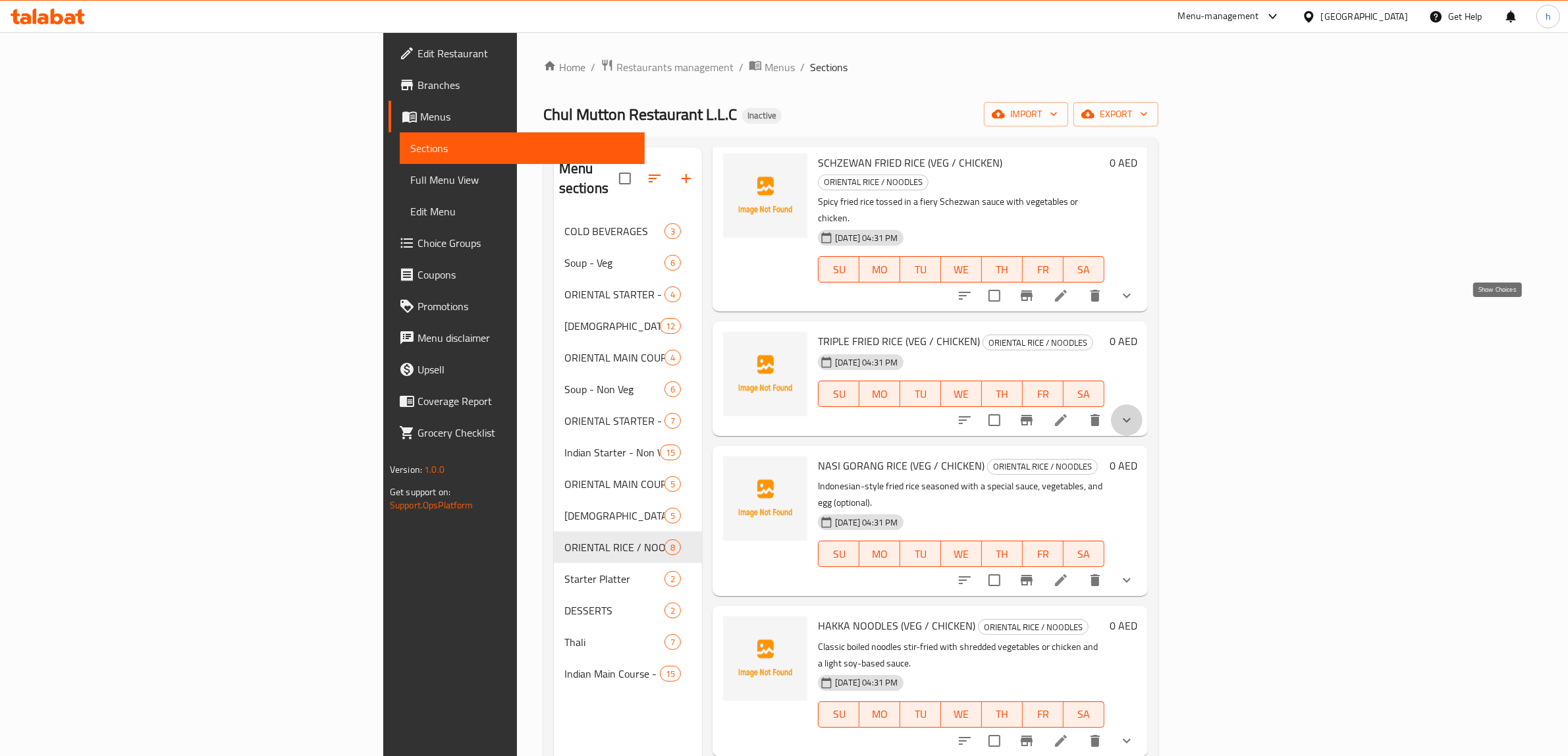
click at [1134, 412] on icon "show more" at bounding box center [1126, 419] width 16 height 16
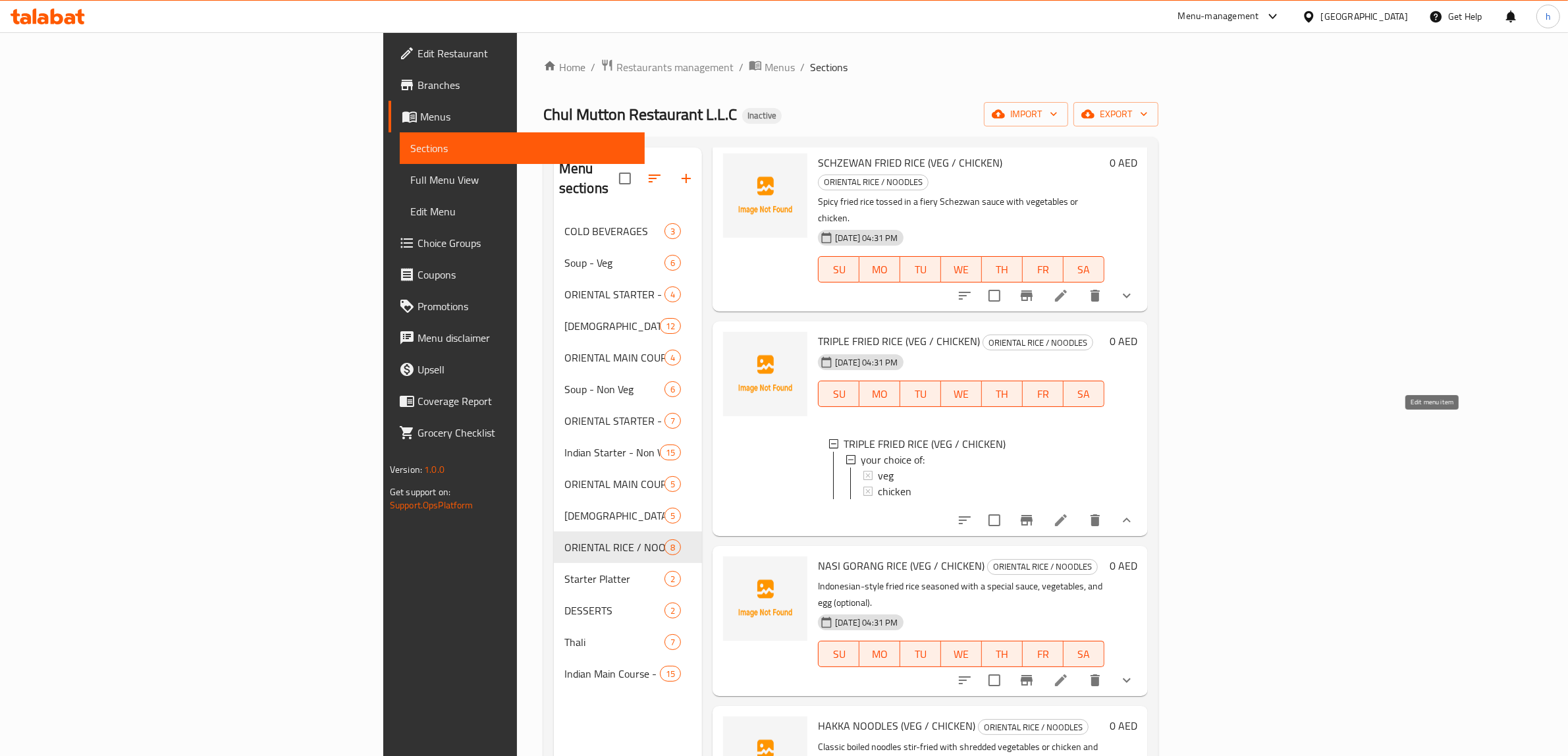
click at [1066, 514] on icon at bounding box center [1060, 520] width 12 height 12
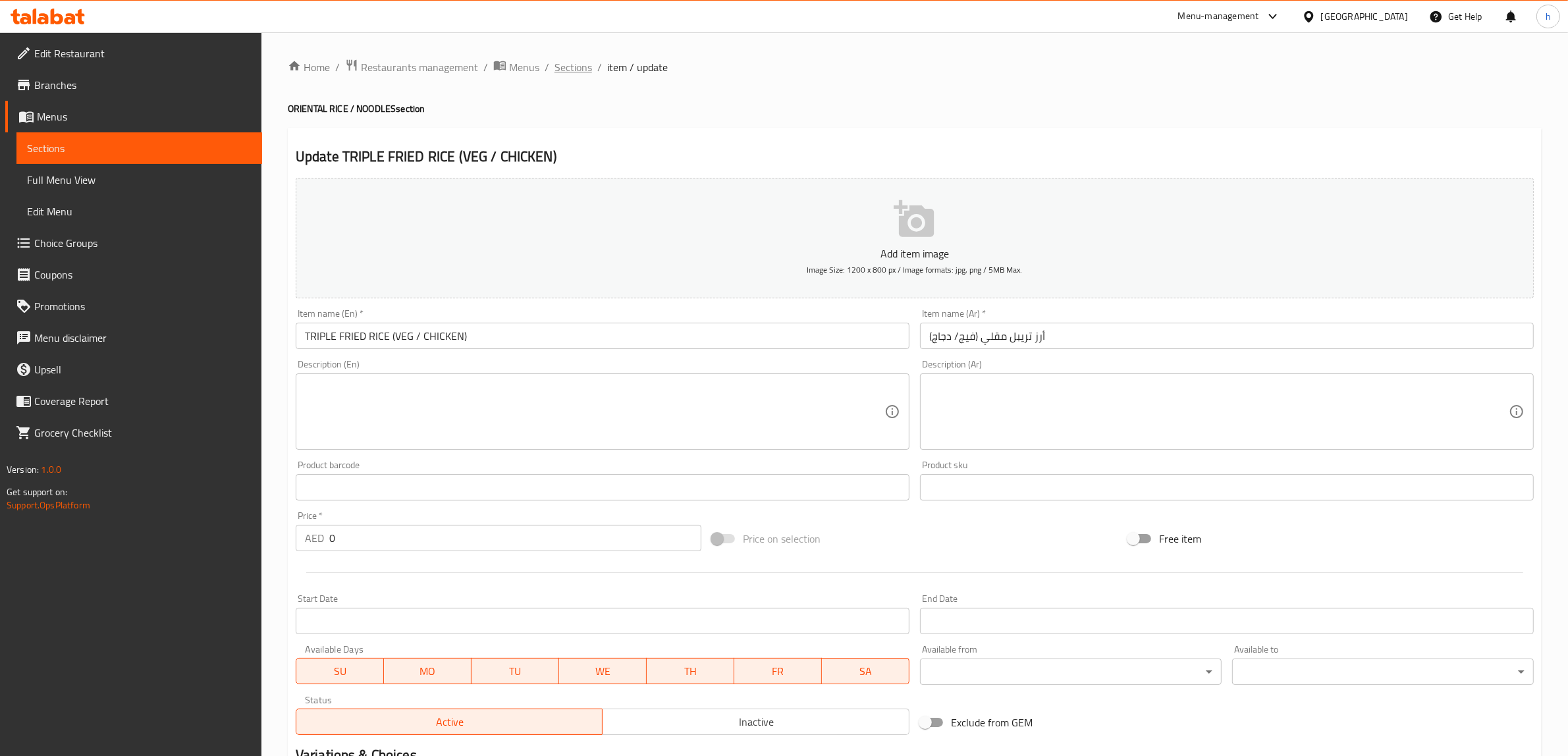
click at [583, 59] on span "Sections" at bounding box center [573, 67] width 38 height 16
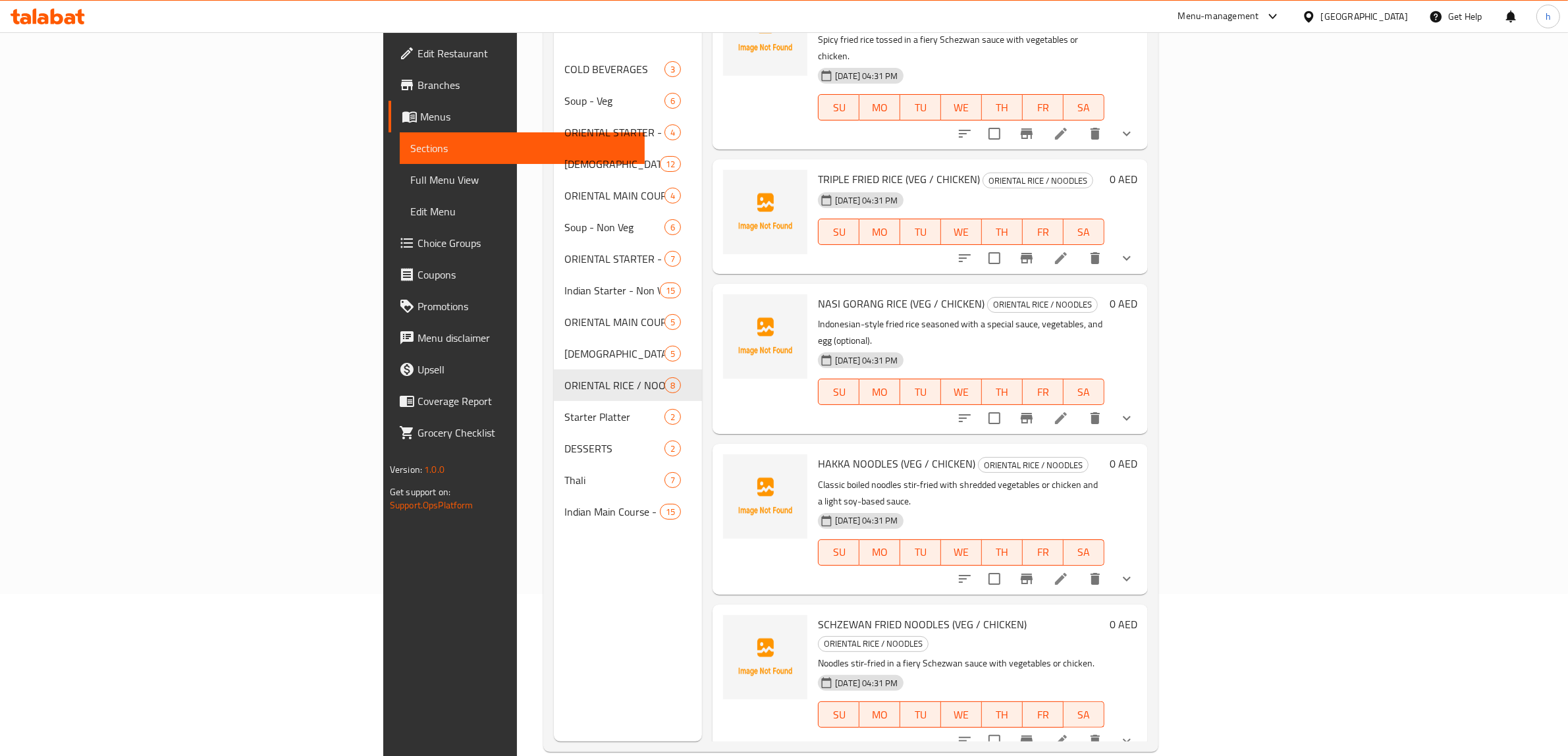
scroll to position [165, 0]
click at [1066, 409] on icon at bounding box center [1060, 415] width 12 height 12
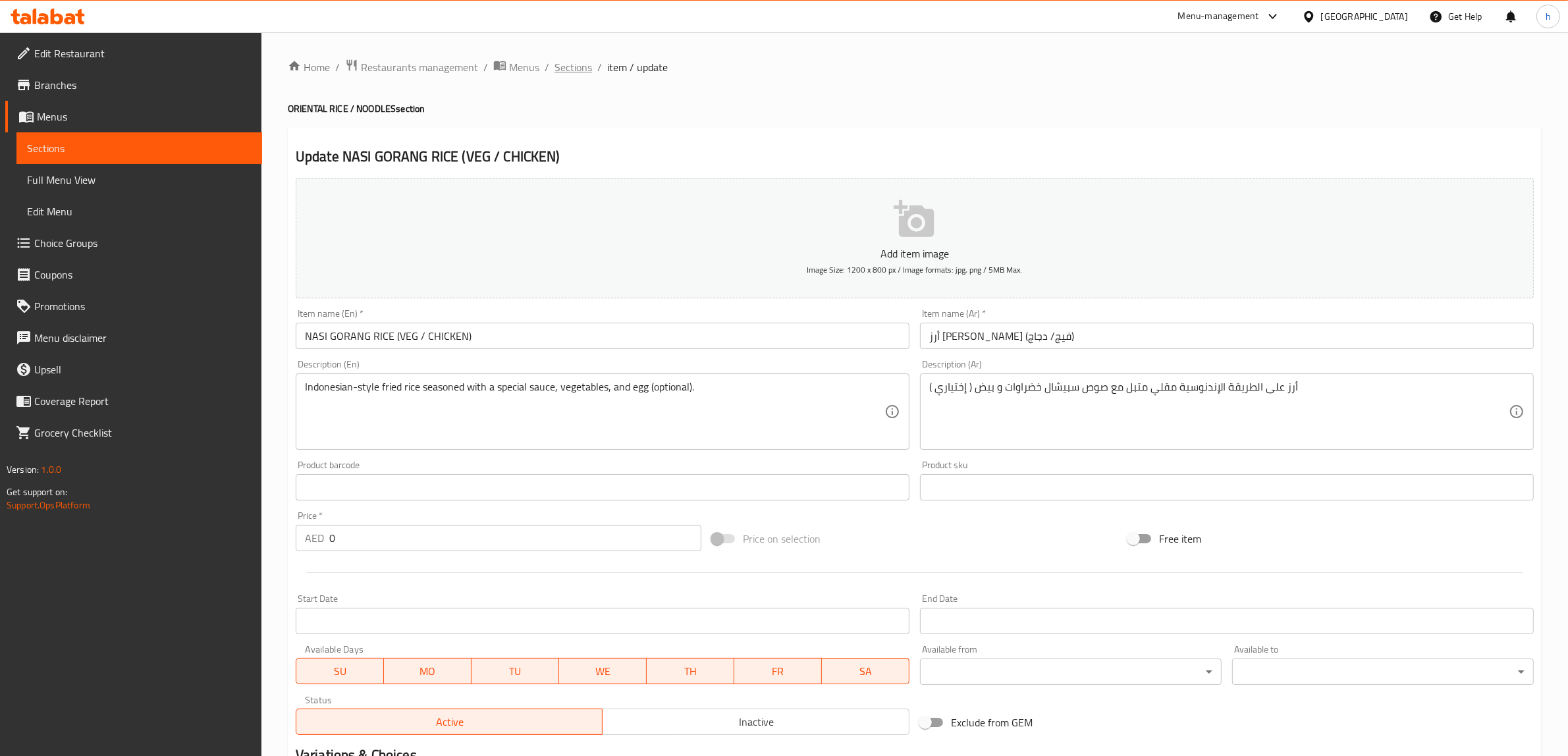
click at [569, 70] on span "Sections" at bounding box center [573, 67] width 38 height 16
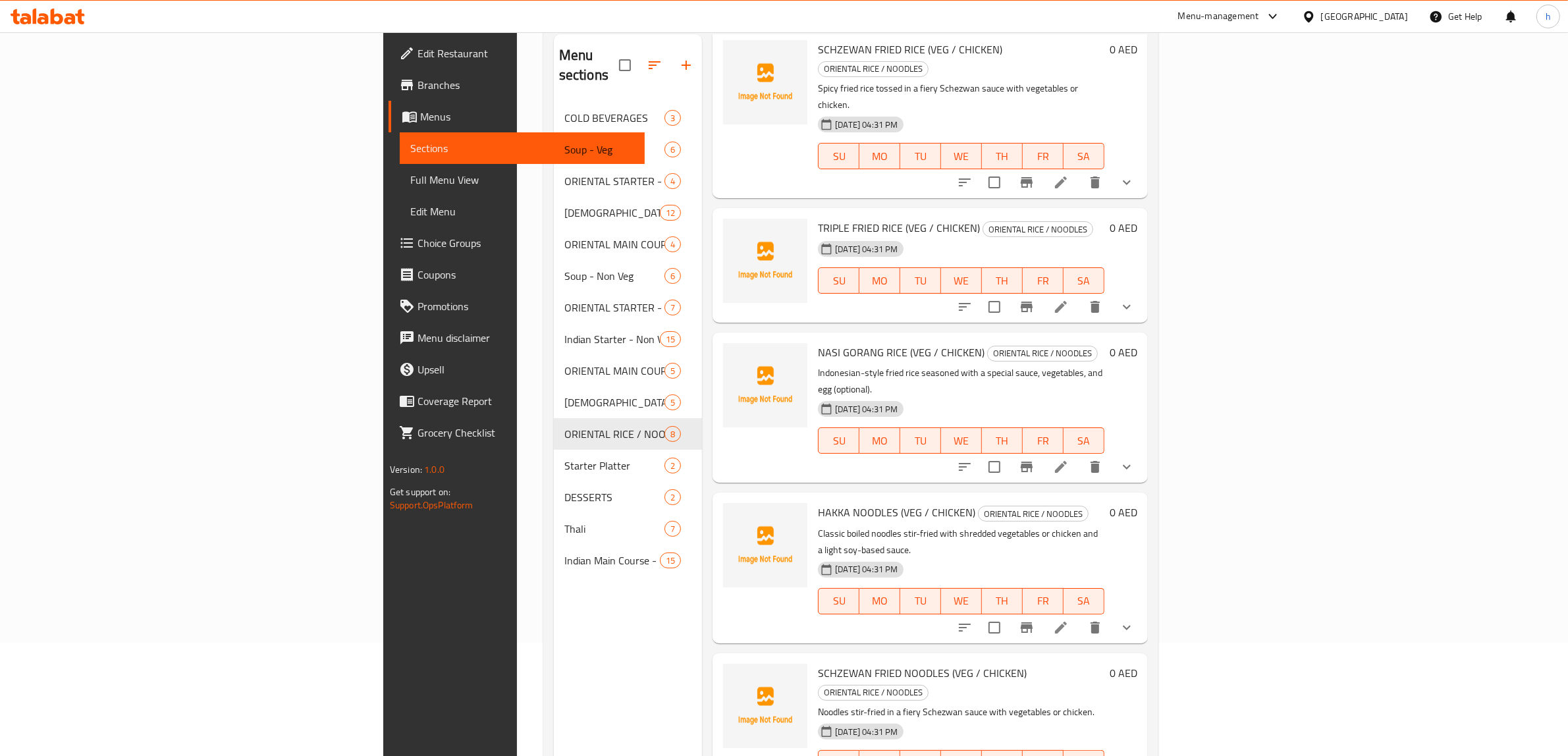
scroll to position [185, 0]
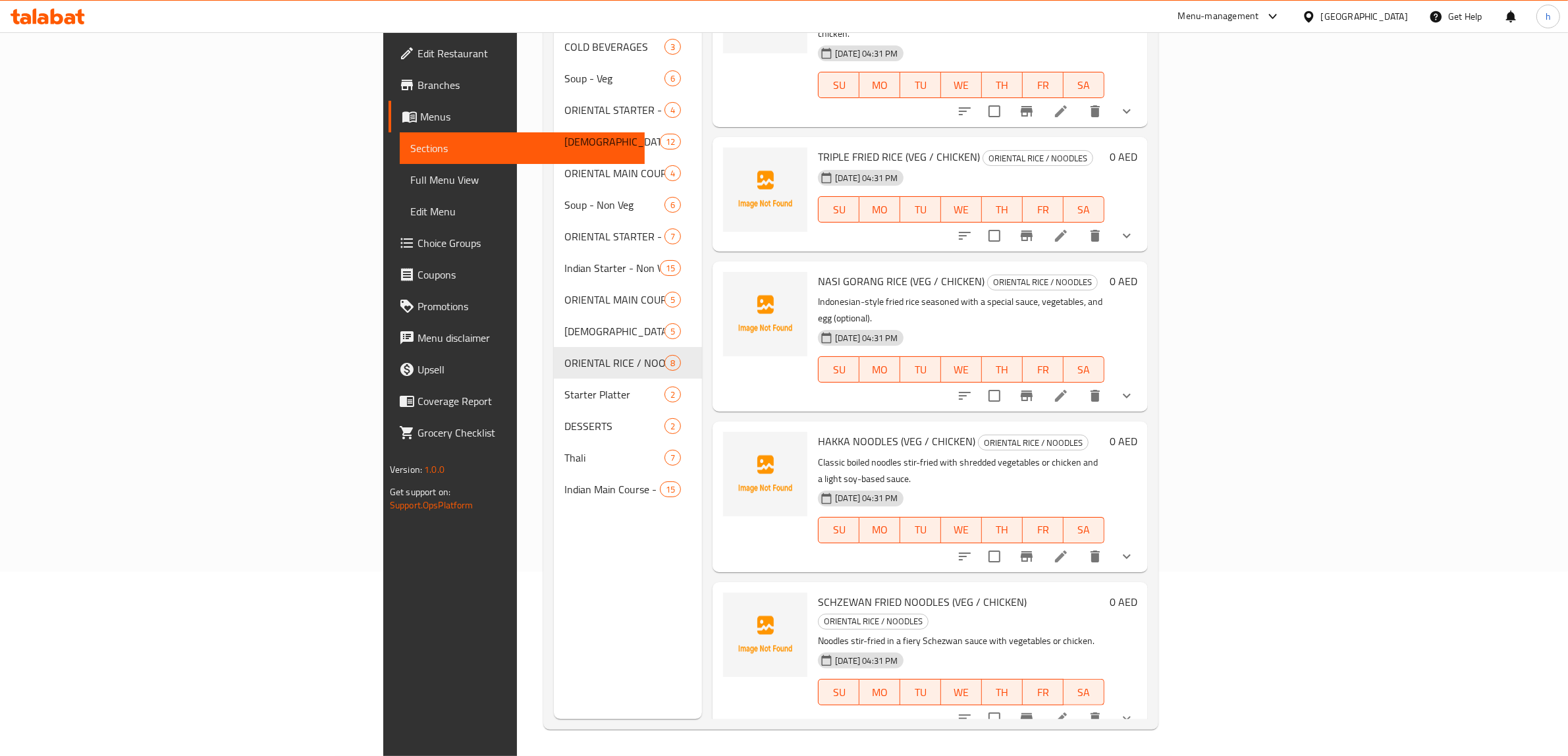
click at [1069, 548] on icon at bounding box center [1060, 556] width 16 height 16
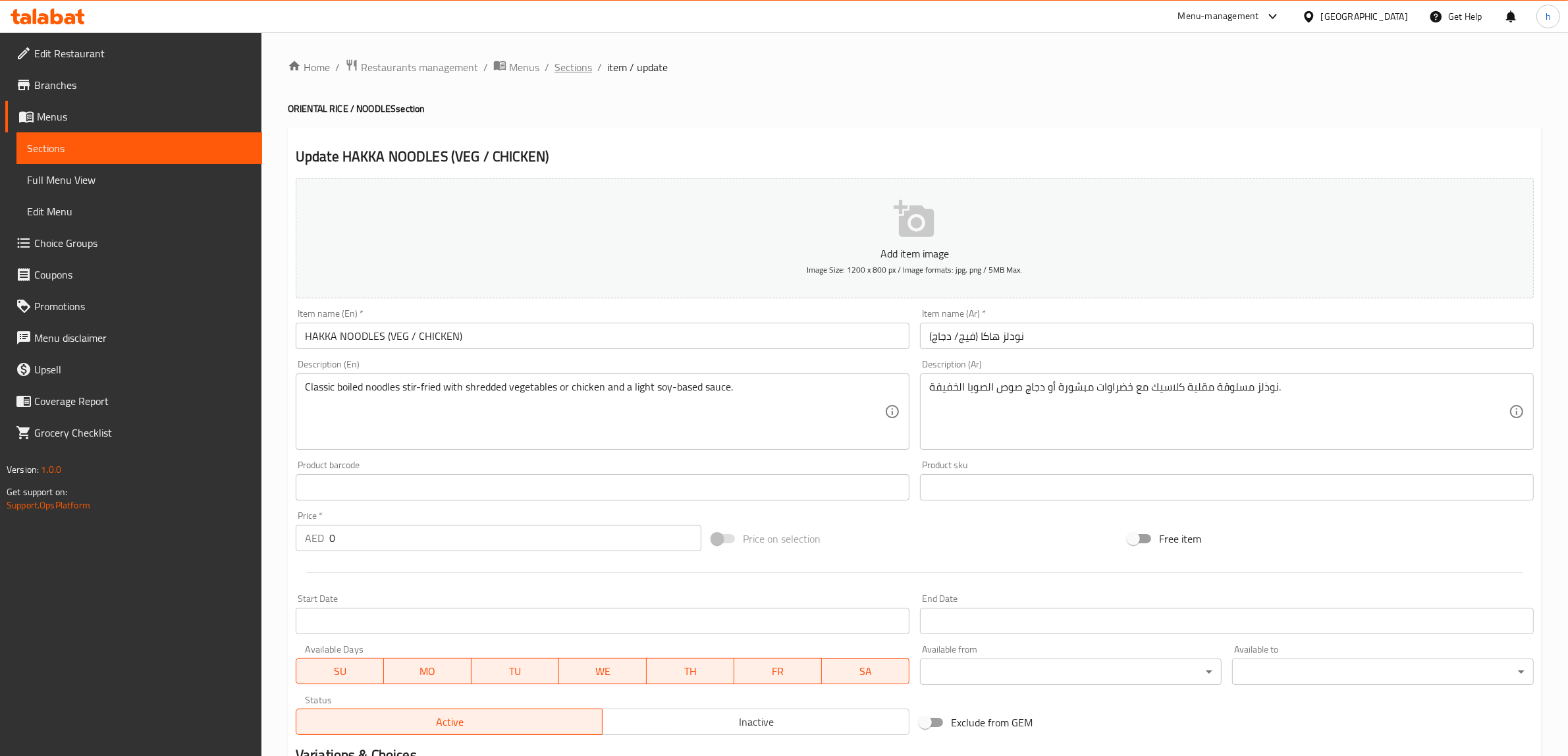
click at [568, 67] on span "Sections" at bounding box center [573, 67] width 38 height 16
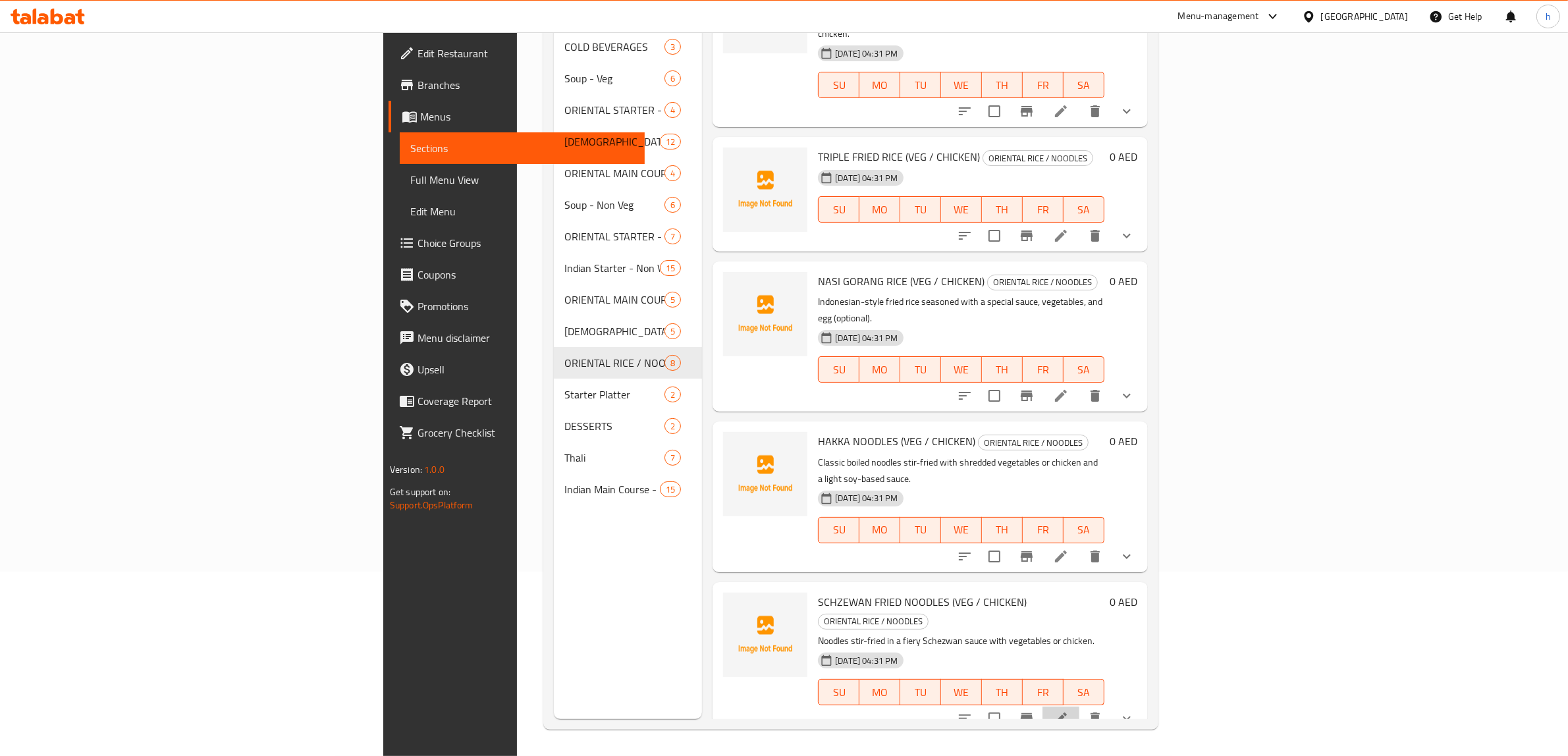
click at [1079, 707] on li at bounding box center [1061, 718] width 37 height 24
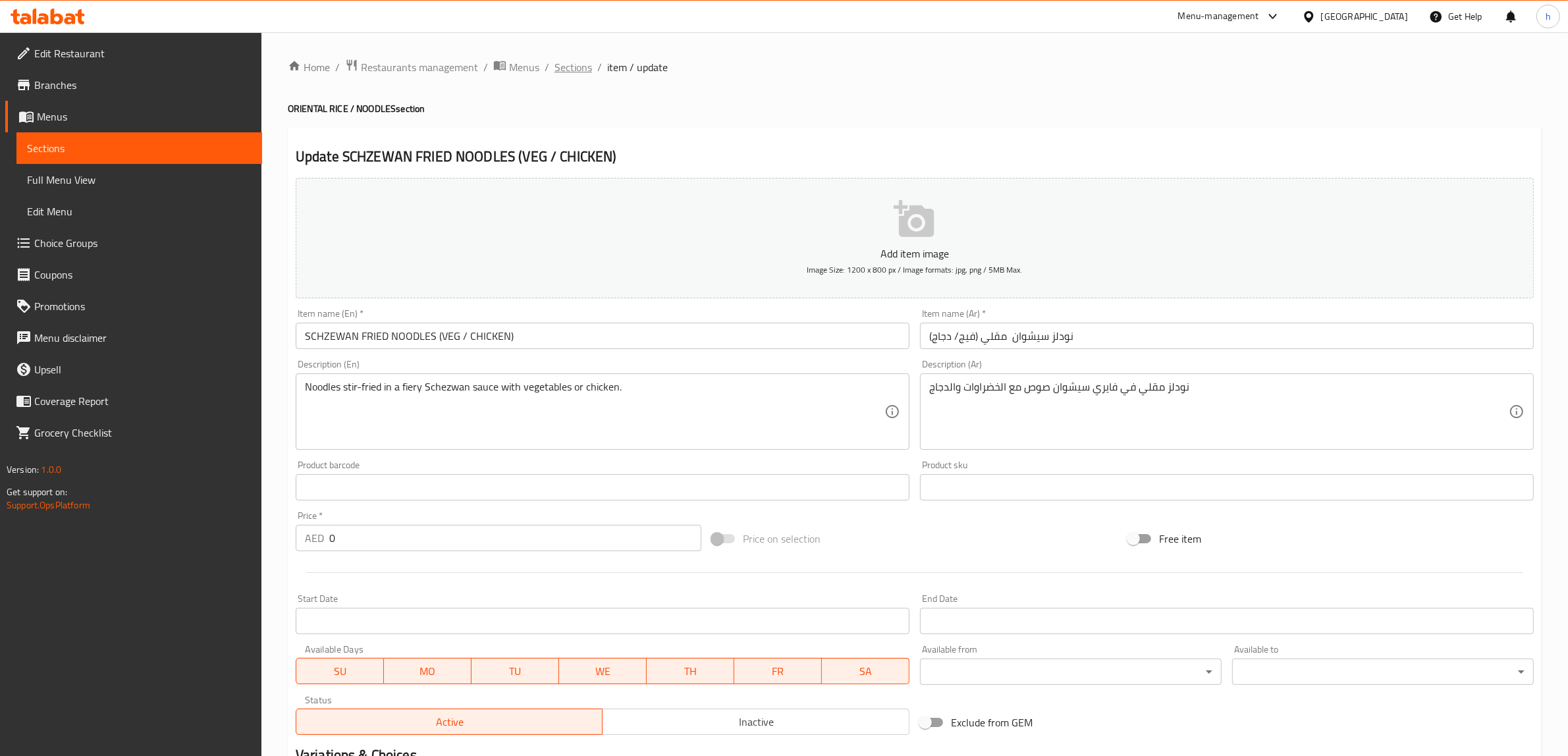
click at [579, 70] on span "Sections" at bounding box center [573, 67] width 38 height 16
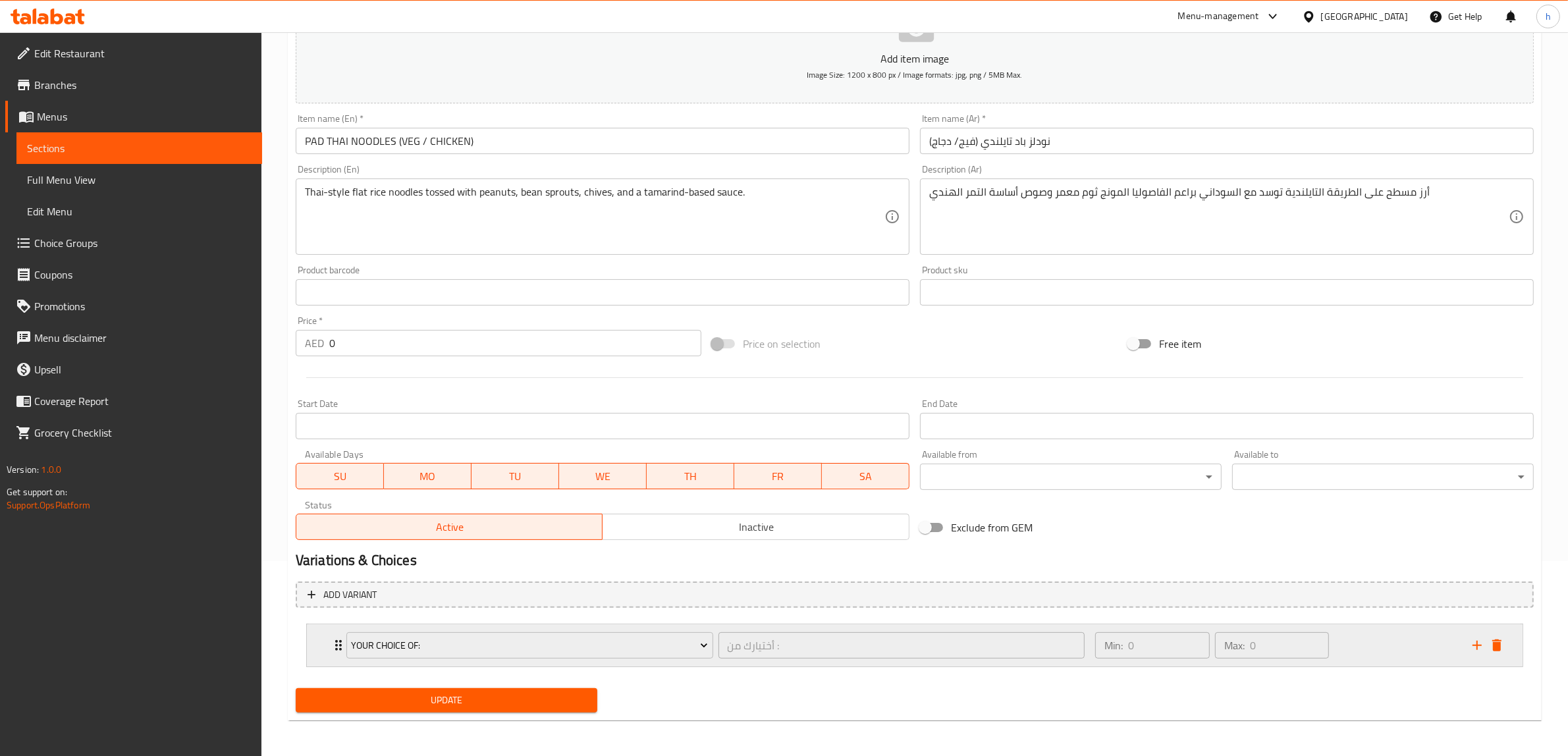
click at [1379, 656] on div "Min: 0 ​ Max: 0 ​" at bounding box center [1276, 645] width 377 height 42
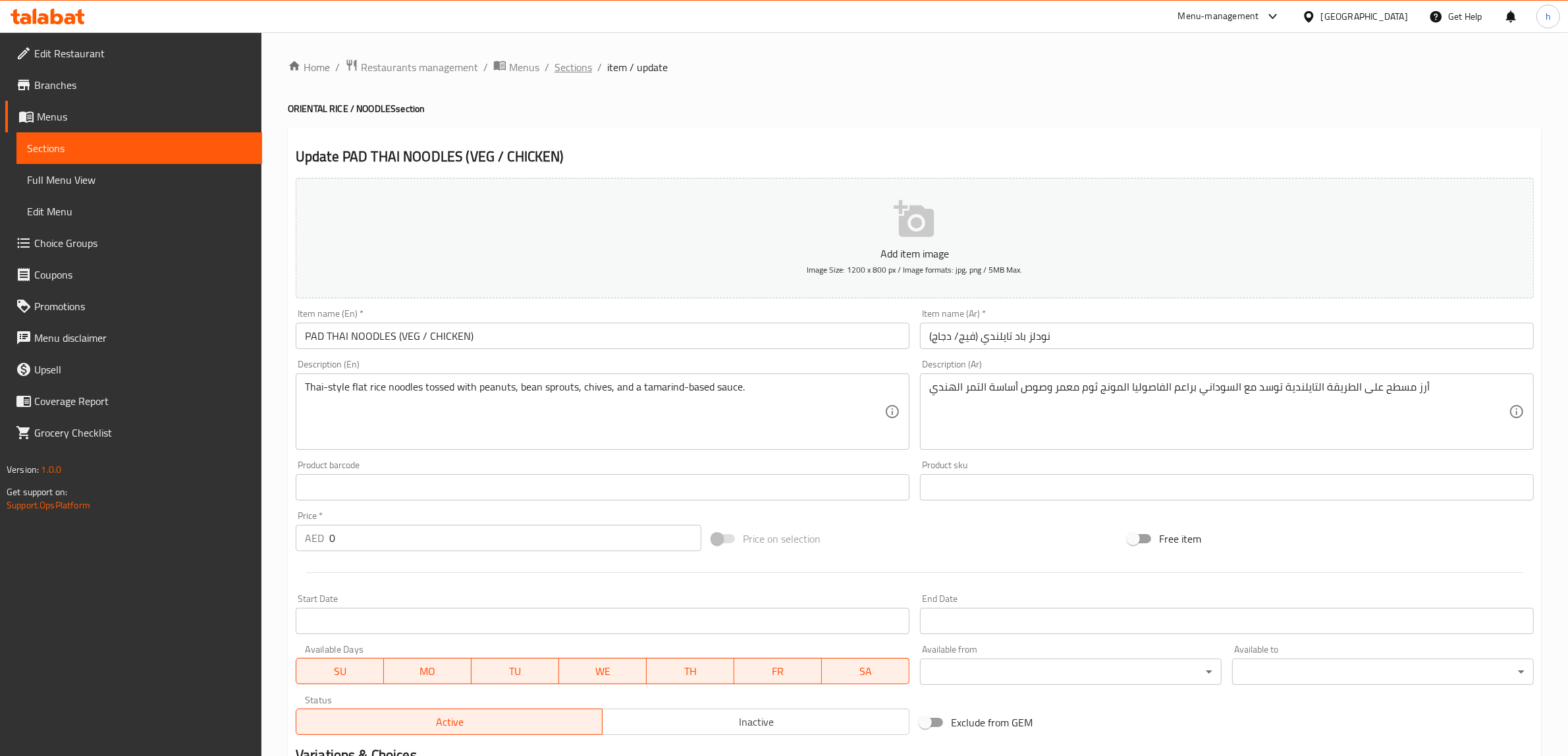
click at [557, 70] on span "Sections" at bounding box center [573, 67] width 38 height 16
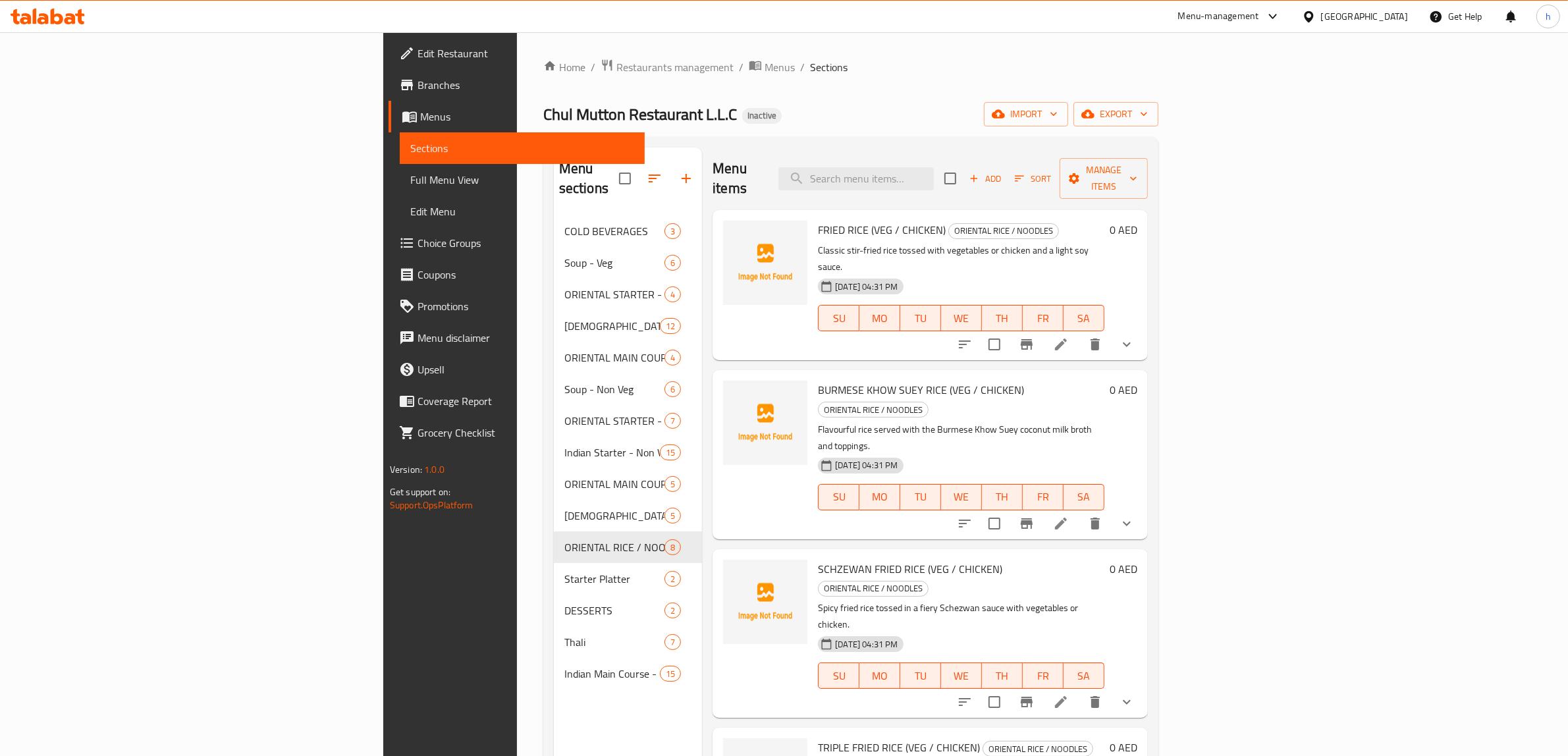
click at [855, 109] on div "Chul Mutton Restaurant L.L.C Inactive import export" at bounding box center [850, 114] width 615 height 25
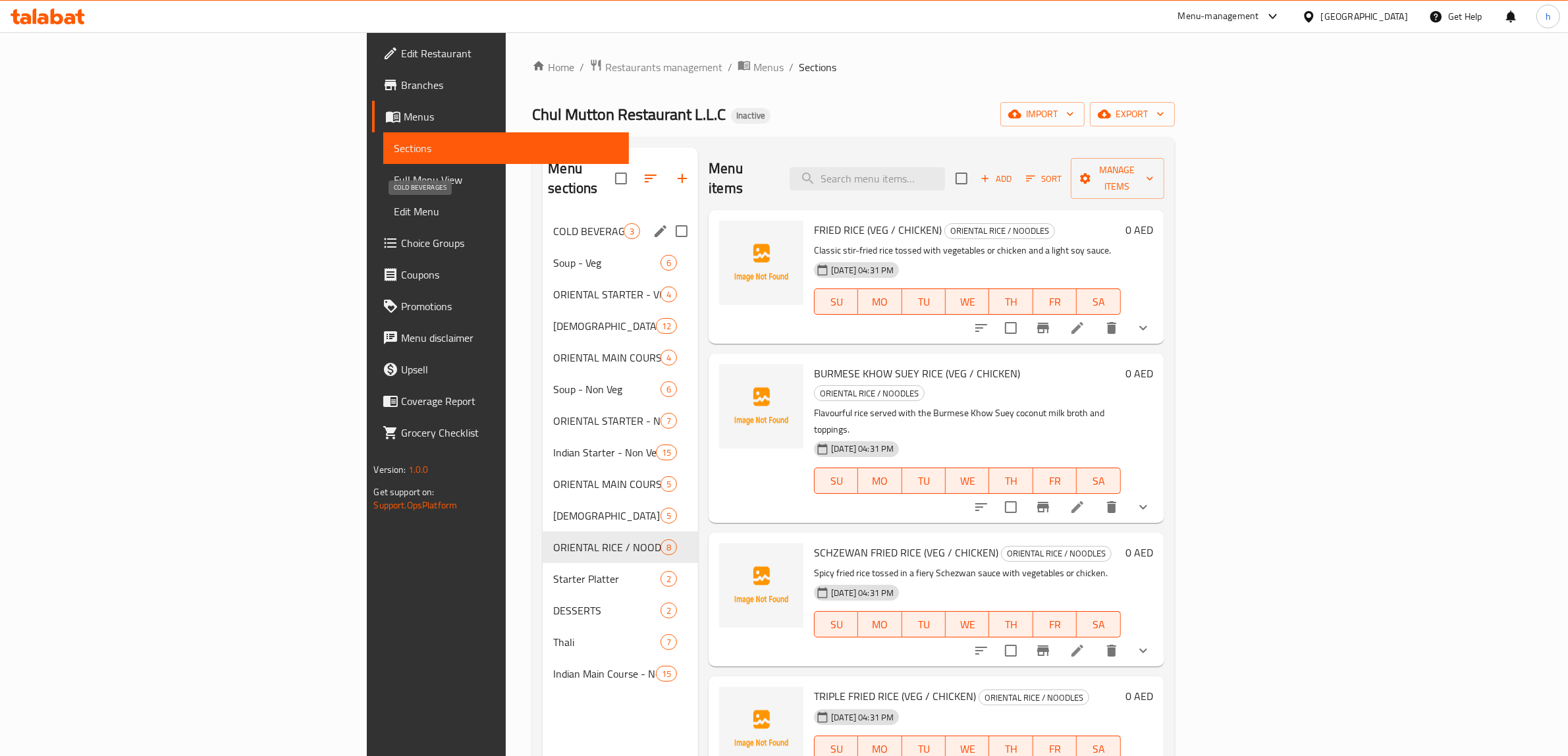
click at [553, 223] on span "COLD BEVERAGES" at bounding box center [588, 231] width 70 height 16
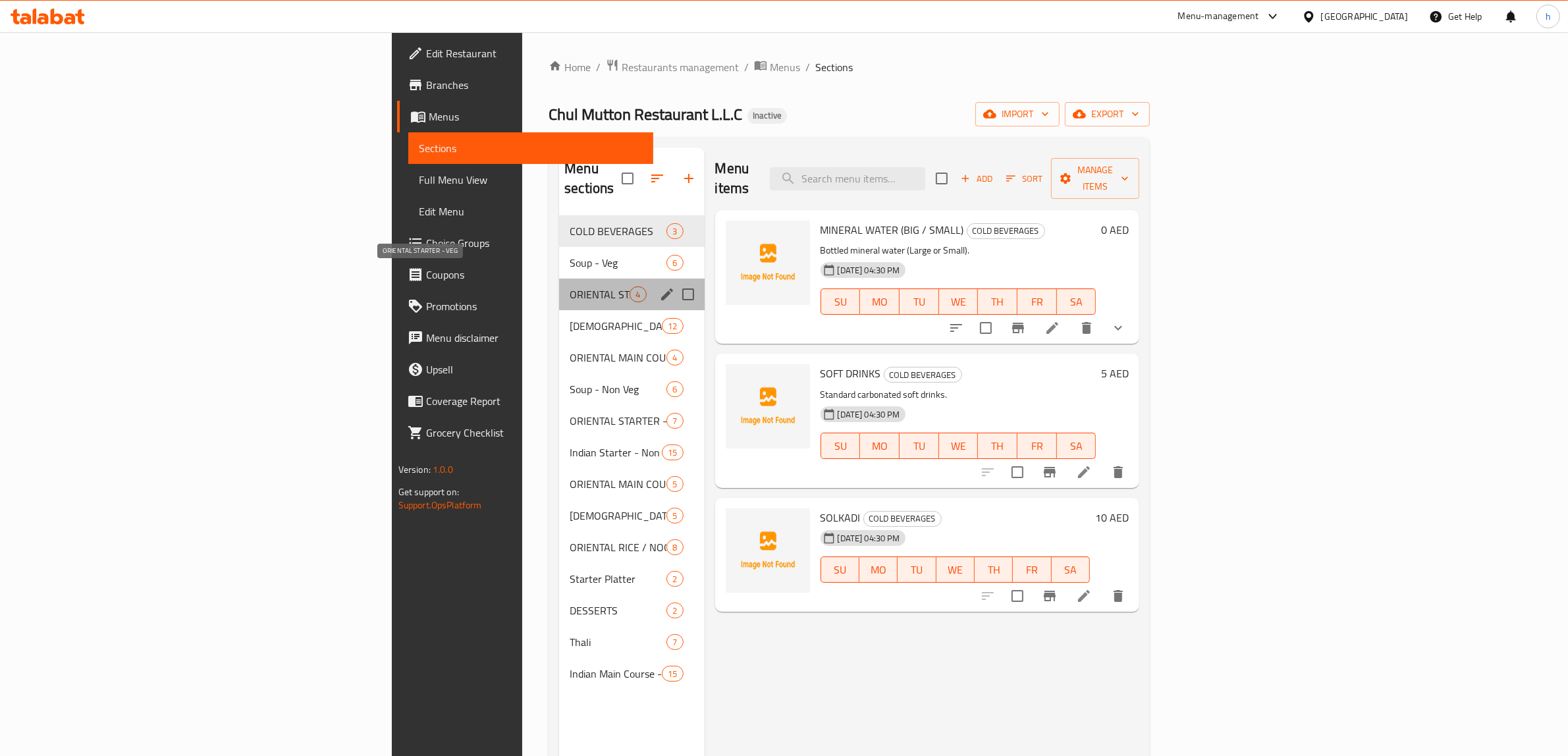
click at [569, 286] on span "ORIENTAL STARTER - VEG" at bounding box center [599, 294] width 59 height 16
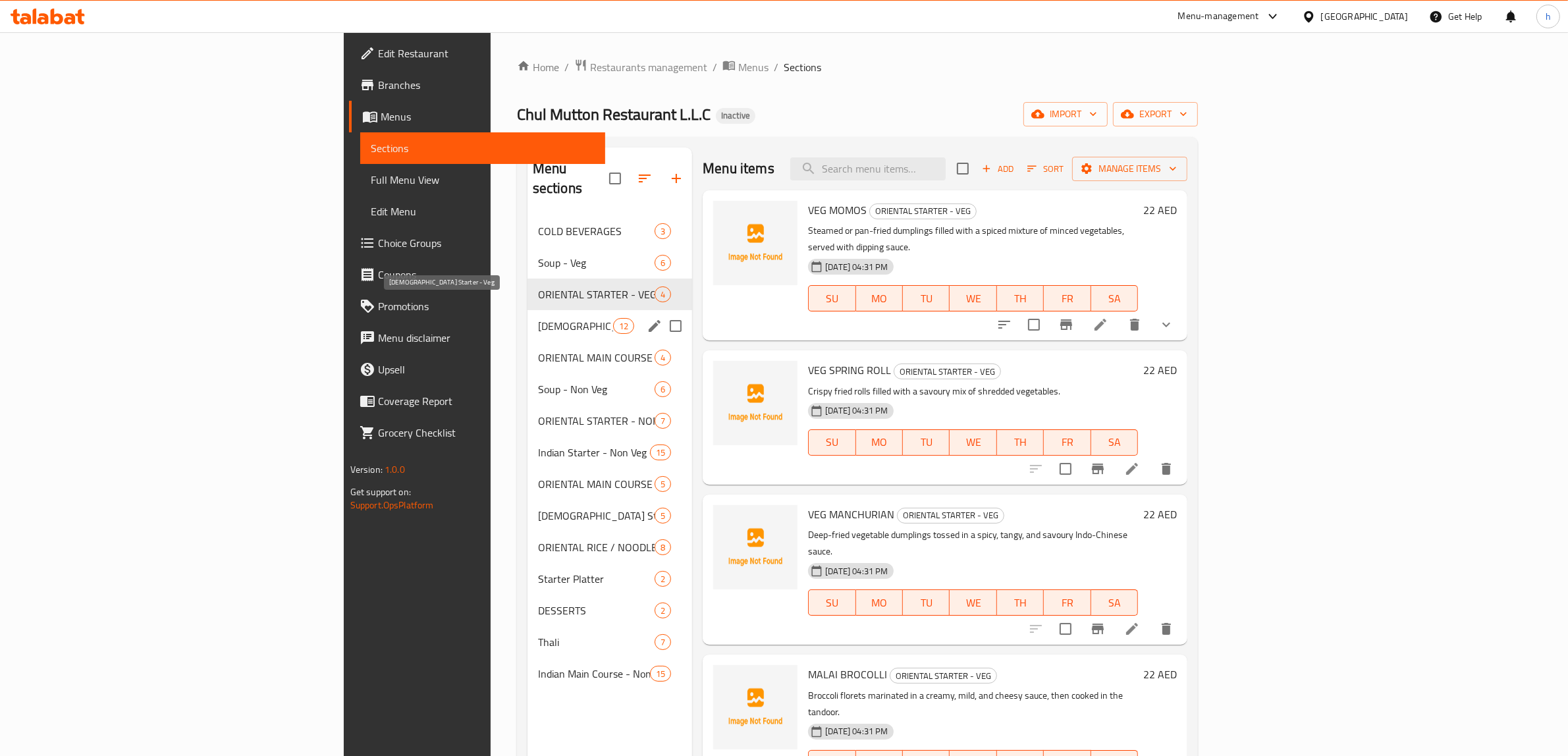
click at [538, 318] on span "[DEMOGRAPHIC_DATA] Starter - Veg" at bounding box center [576, 325] width 75 height 16
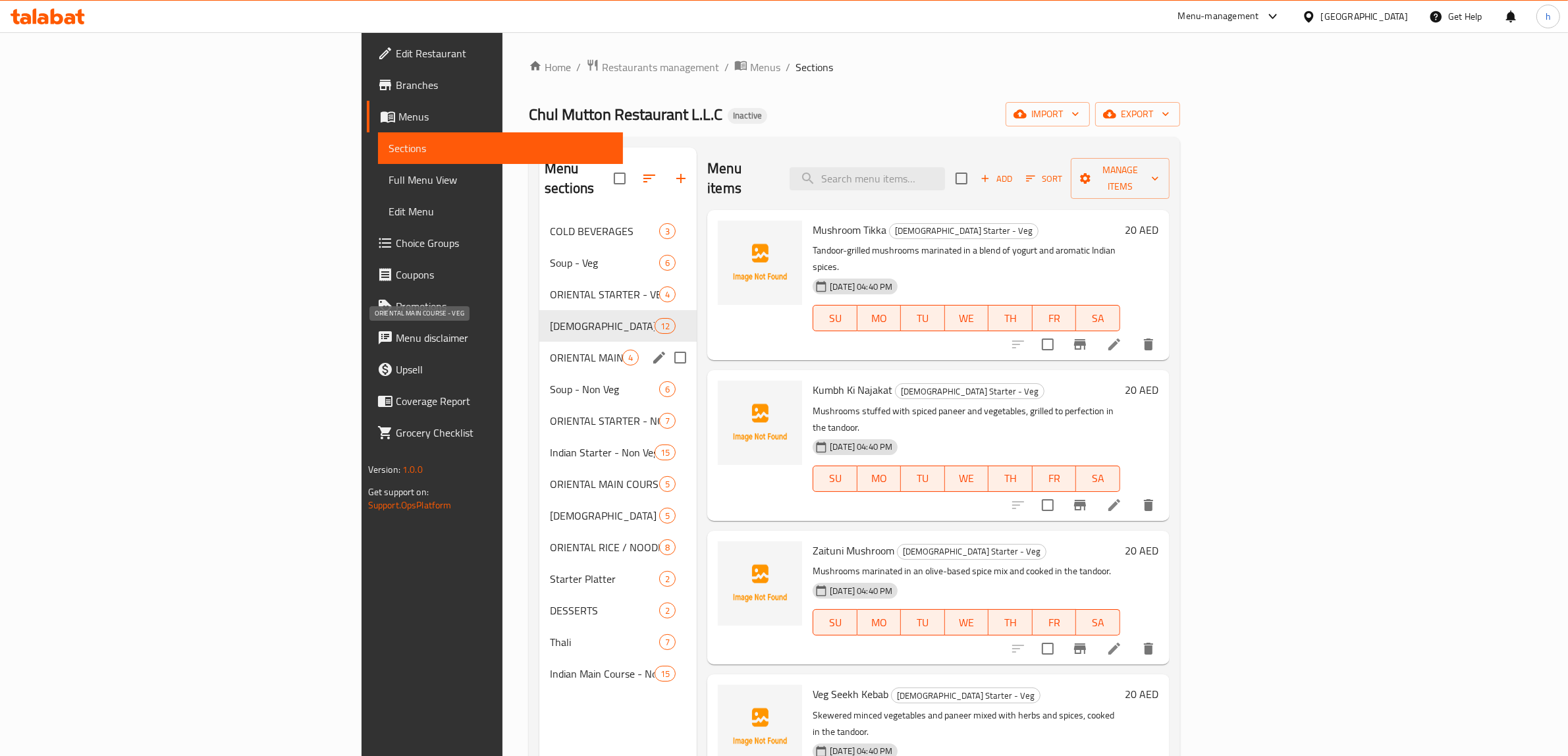
click at [550, 350] on span "ORIENTAL MAIN COURSE - VEG" at bounding box center [586, 357] width 72 height 16
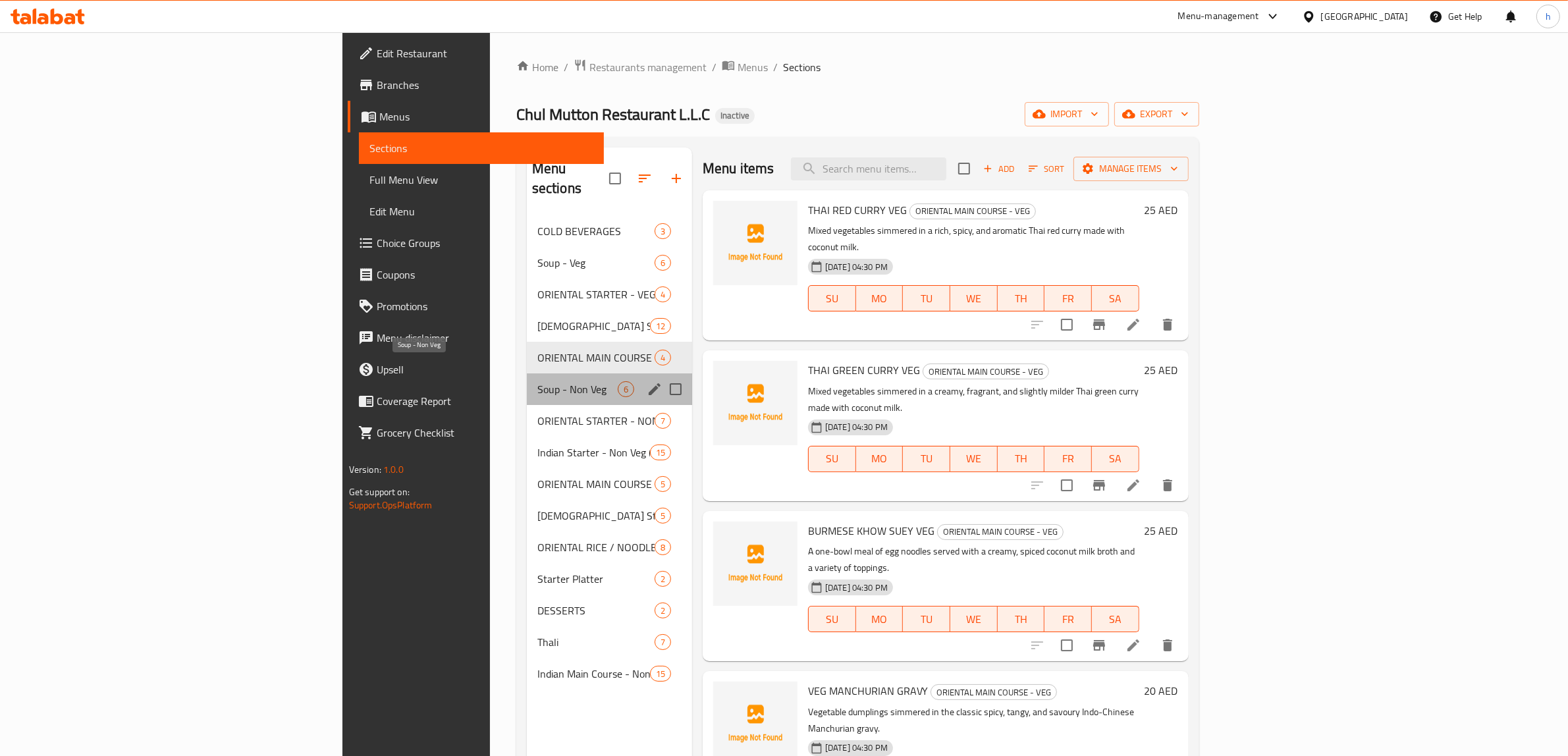
click at [537, 382] on span "Soup - Non Veg" at bounding box center [578, 389] width 81 height 16
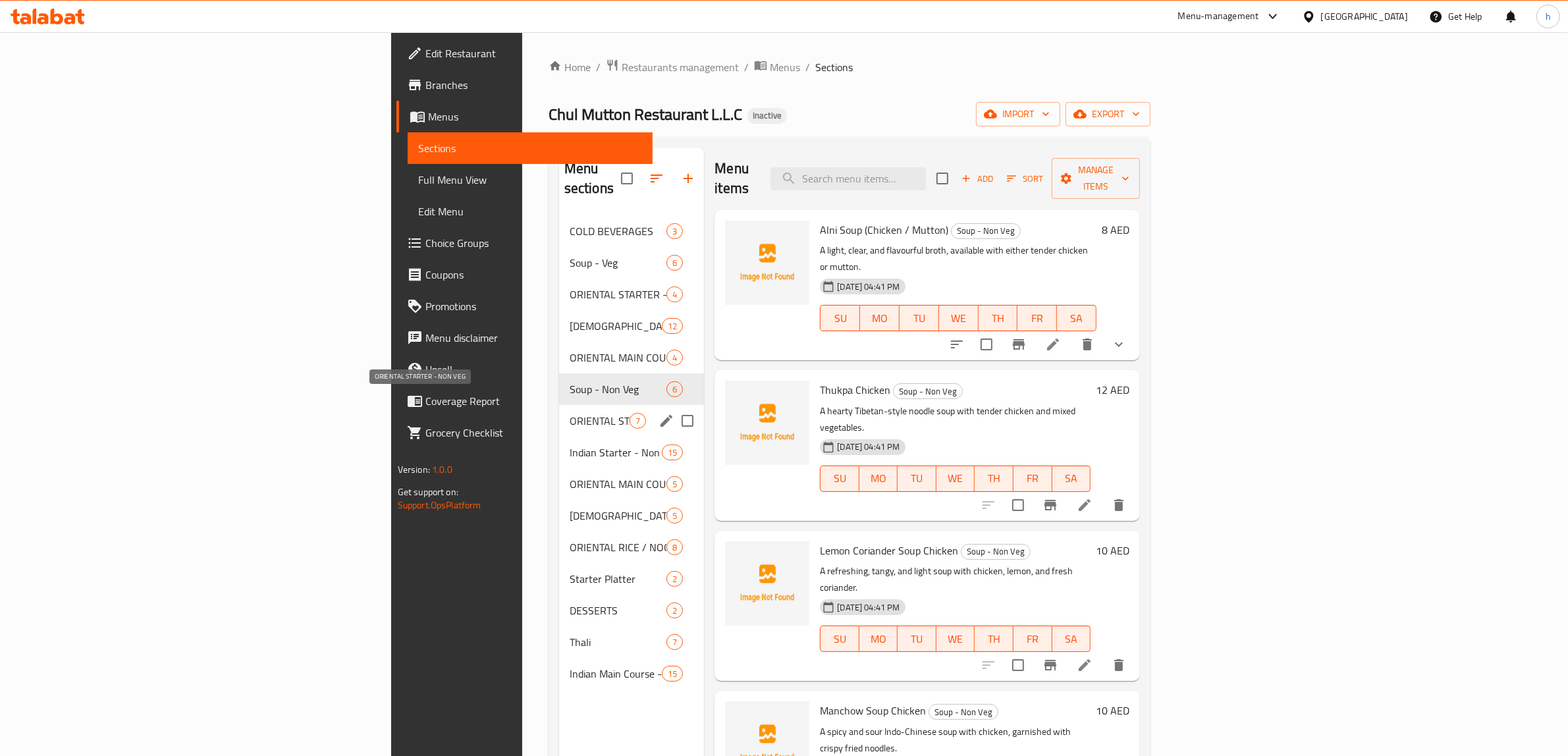
click at [569, 413] on span "ORIENTAL STARTER - NON VEG" at bounding box center [599, 420] width 59 height 16
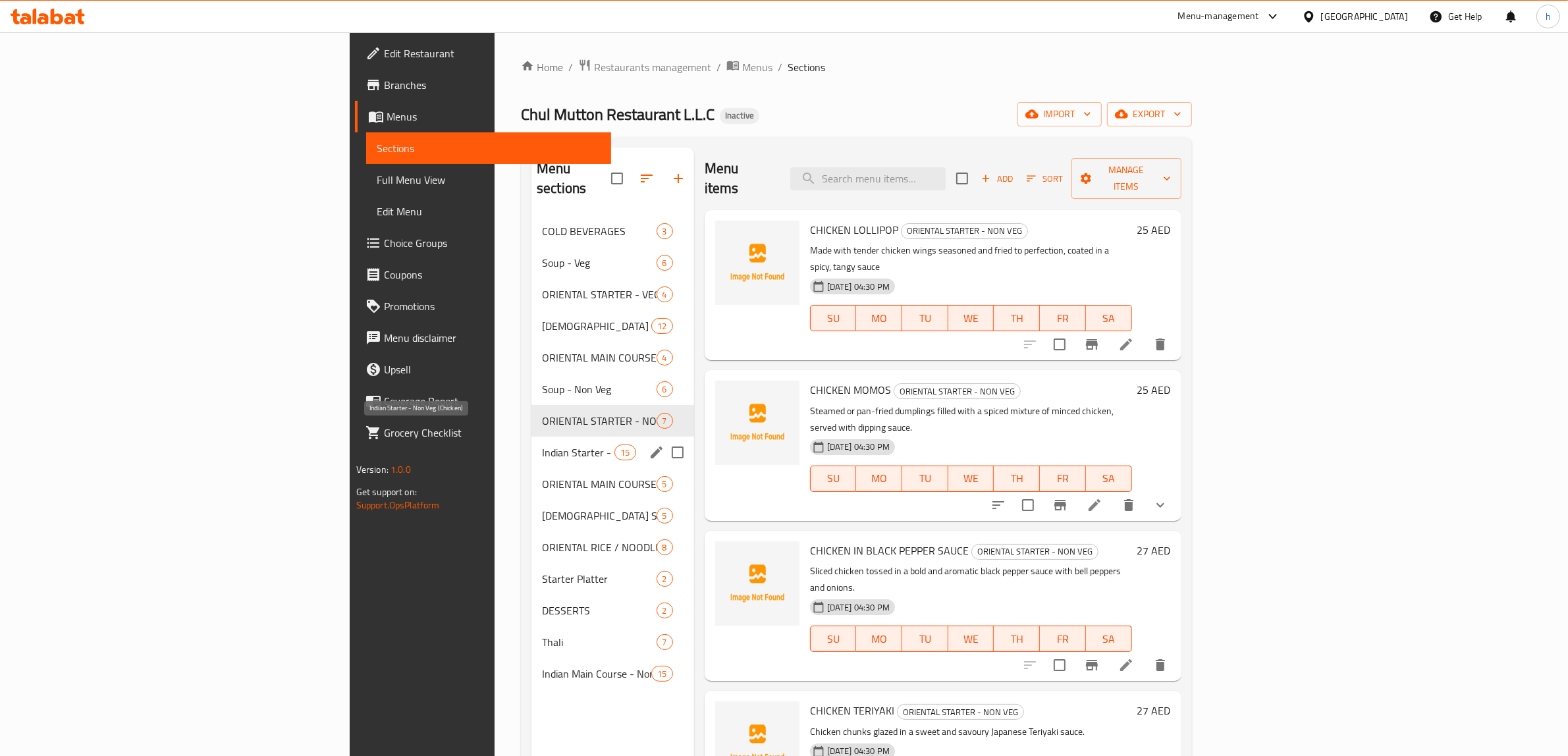
click at [542, 445] on span "Indian Starter - Non Veg (Chicken)" at bounding box center [578, 452] width 72 height 16
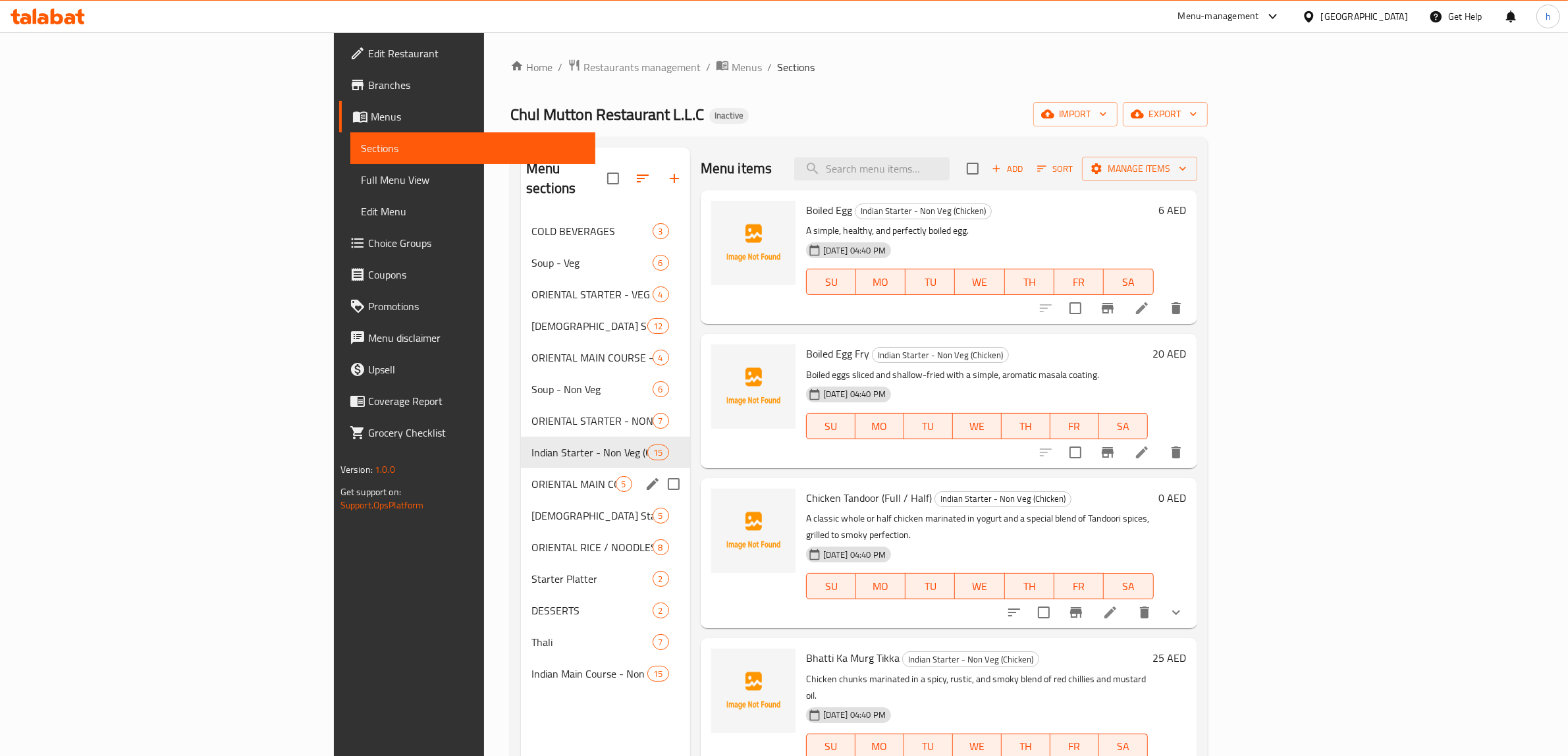
click at [521, 468] on div "ORIENTAL MAIN COURSE - NON VEG 5" at bounding box center [605, 483] width 169 height 32
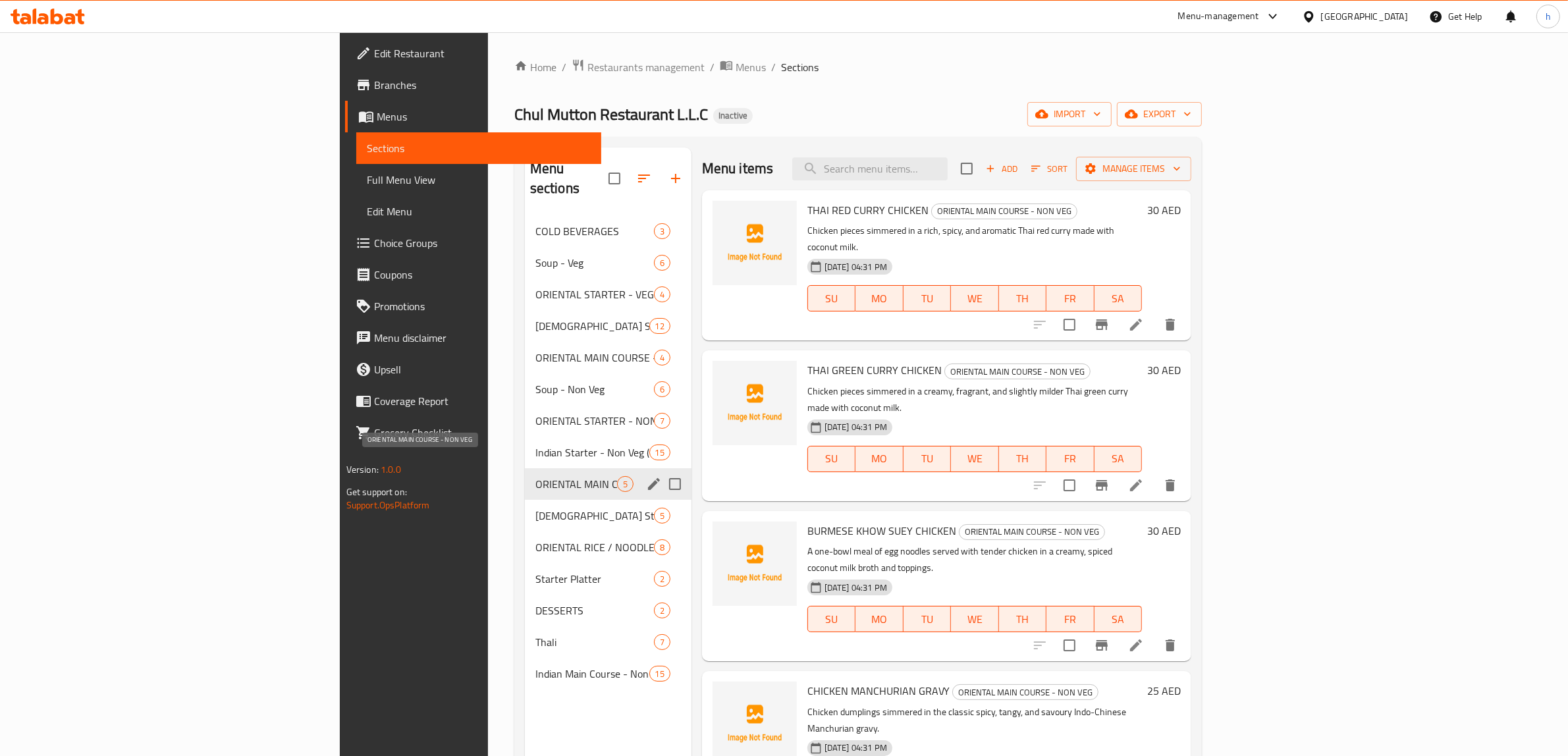
click at [524, 500] on div "[DEMOGRAPHIC_DATA] Starter - Non Veg (Mutton) 5" at bounding box center [608, 515] width 167 height 32
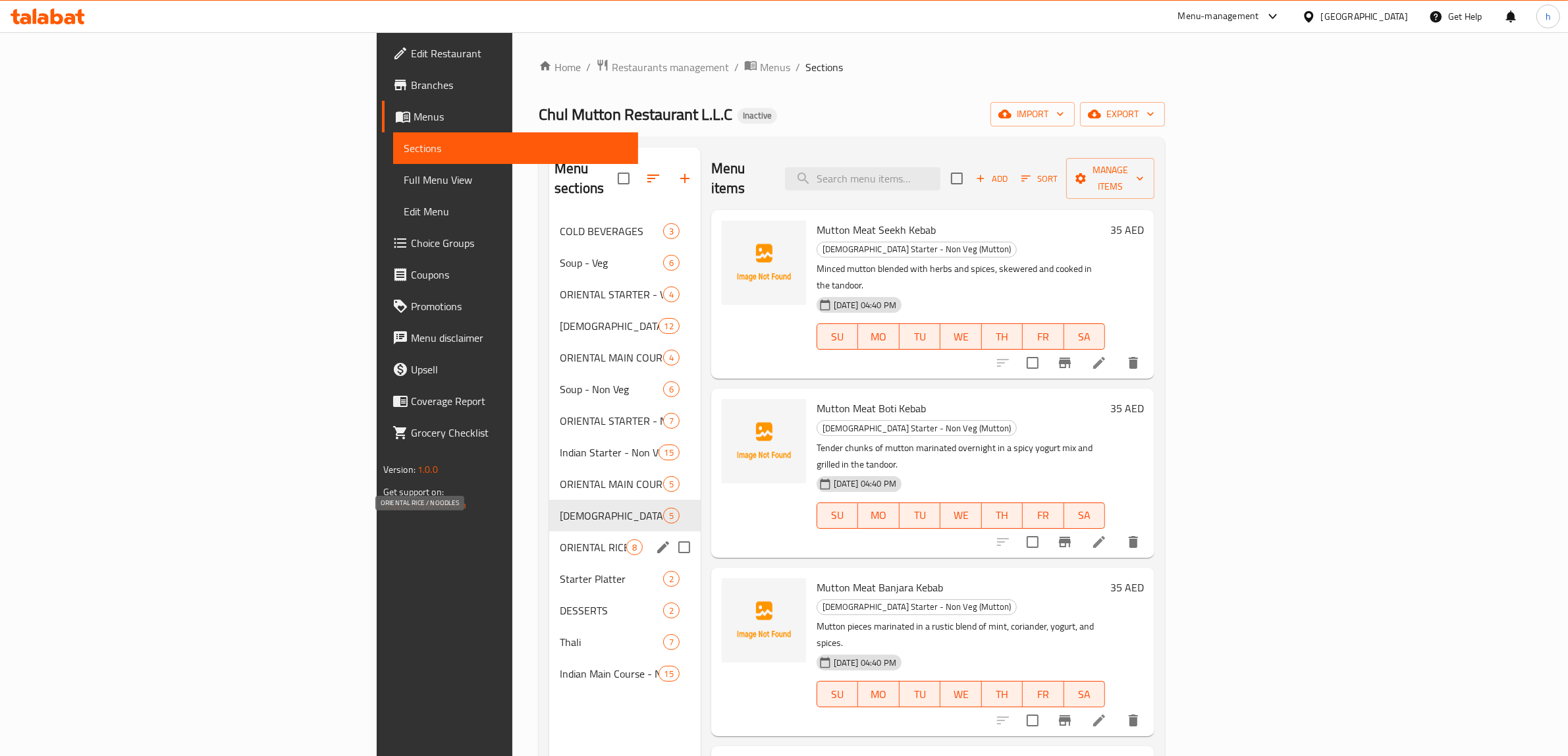
click at [559, 539] on span "ORIENTAL RICE / NOODLES" at bounding box center [592, 546] width 67 height 16
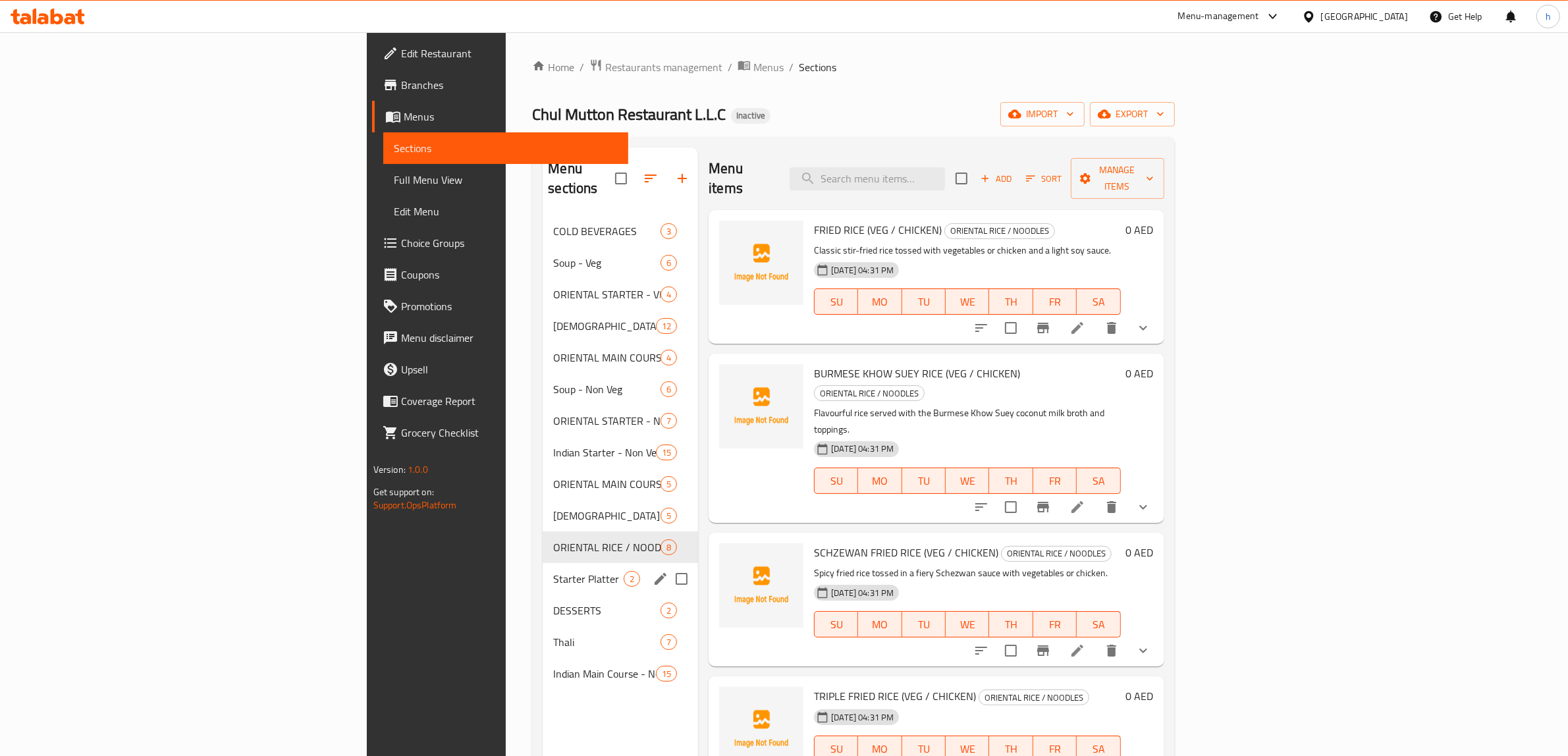
click at [553, 571] on span "Starter Platter" at bounding box center [588, 578] width 70 height 16
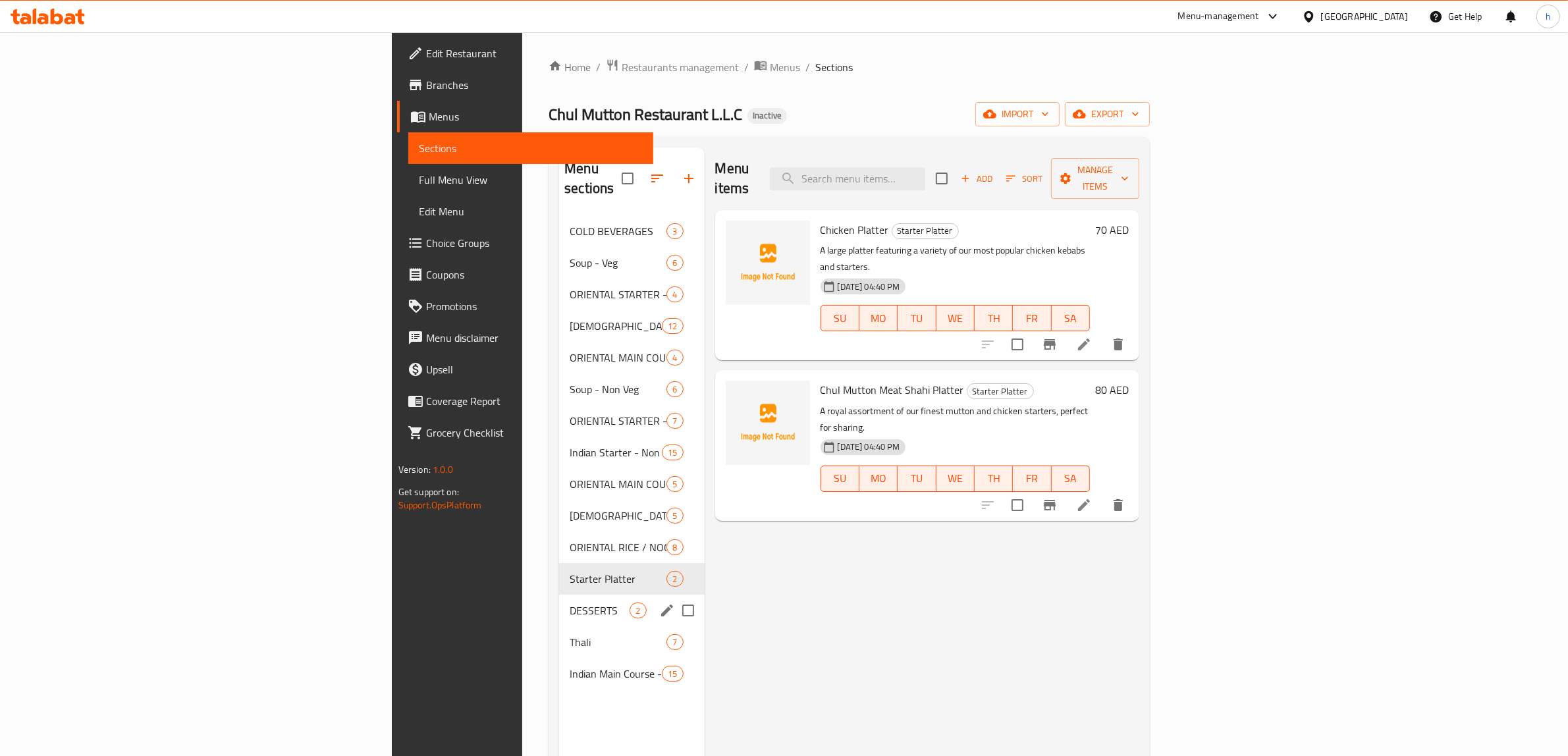
click at [569, 602] on span "DESSERTS" at bounding box center [599, 610] width 59 height 16
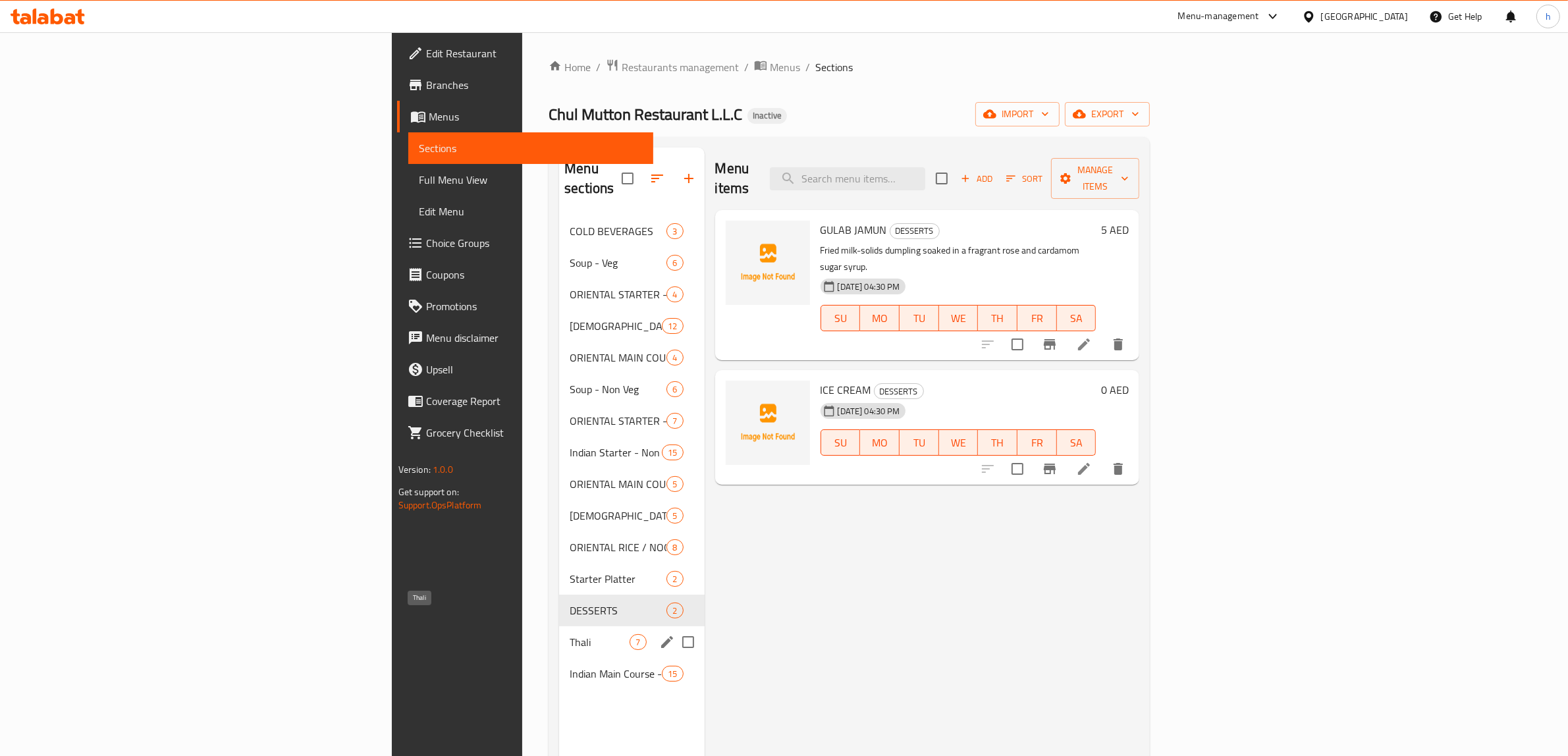
click at [569, 634] on span "Thali" at bounding box center [599, 642] width 59 height 16
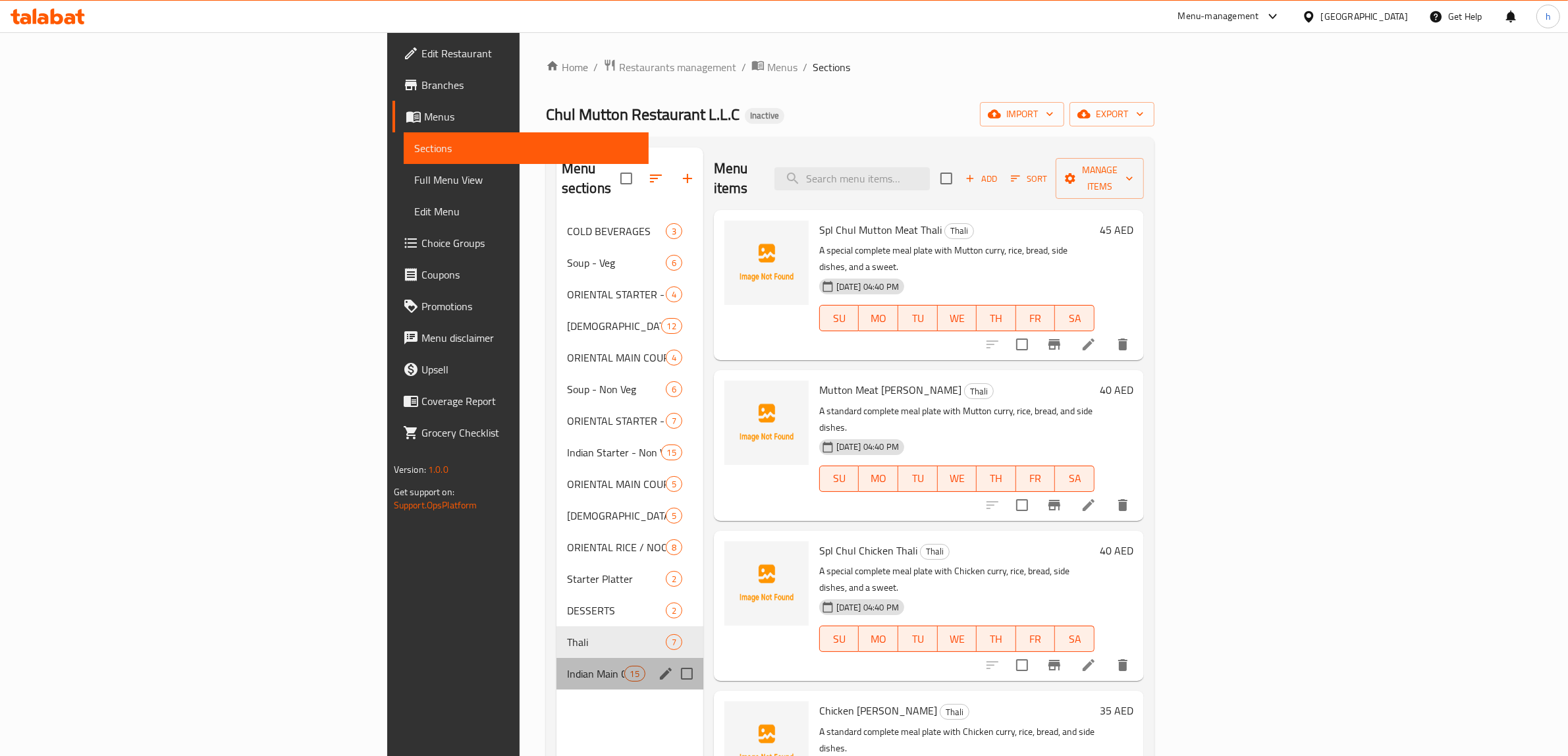
click at [557, 664] on div "Indian Main Course - Non Veg (Mutton) 15" at bounding box center [630, 674] width 146 height 32
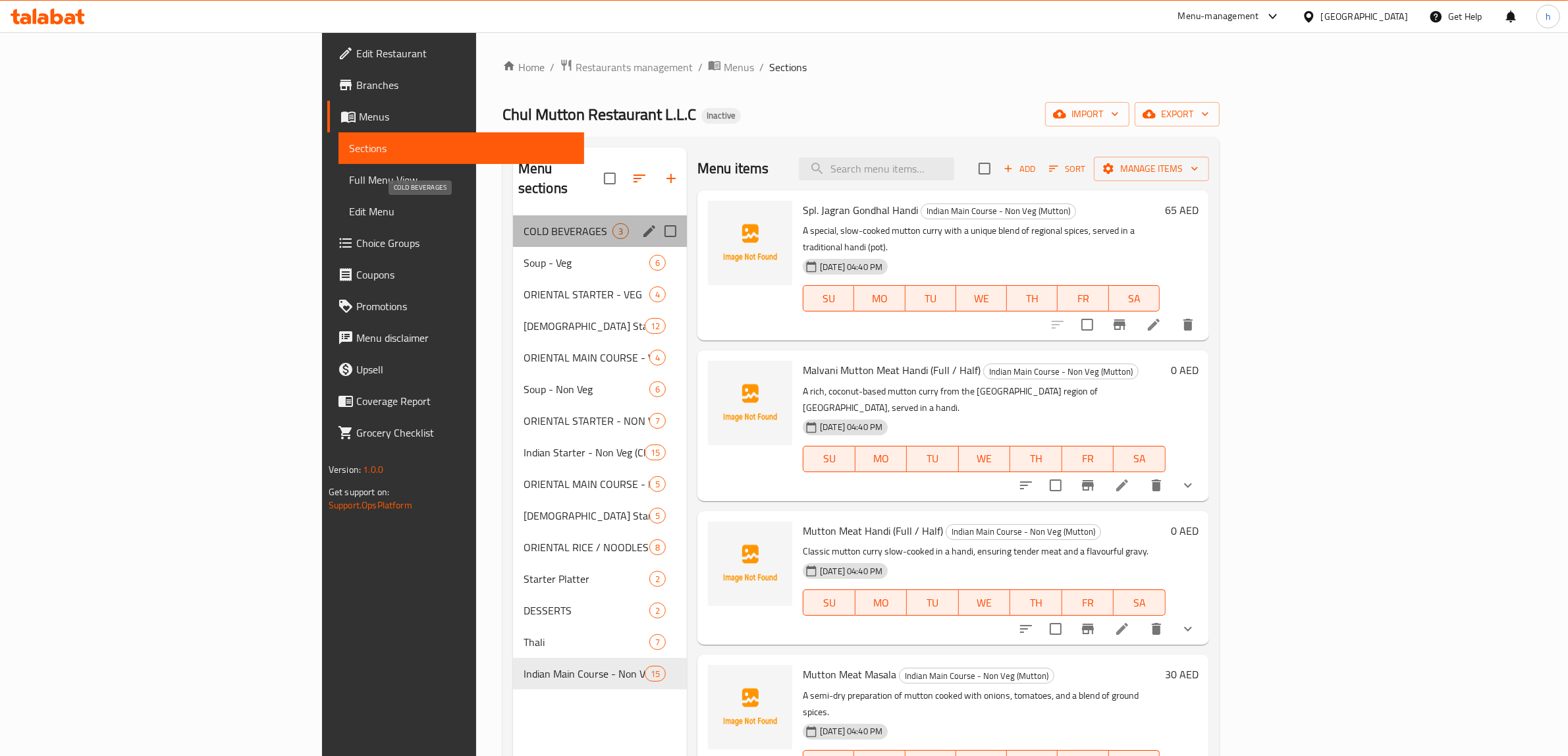
click at [524, 223] on span "COLD BEVERAGES" at bounding box center [568, 231] width 89 height 16
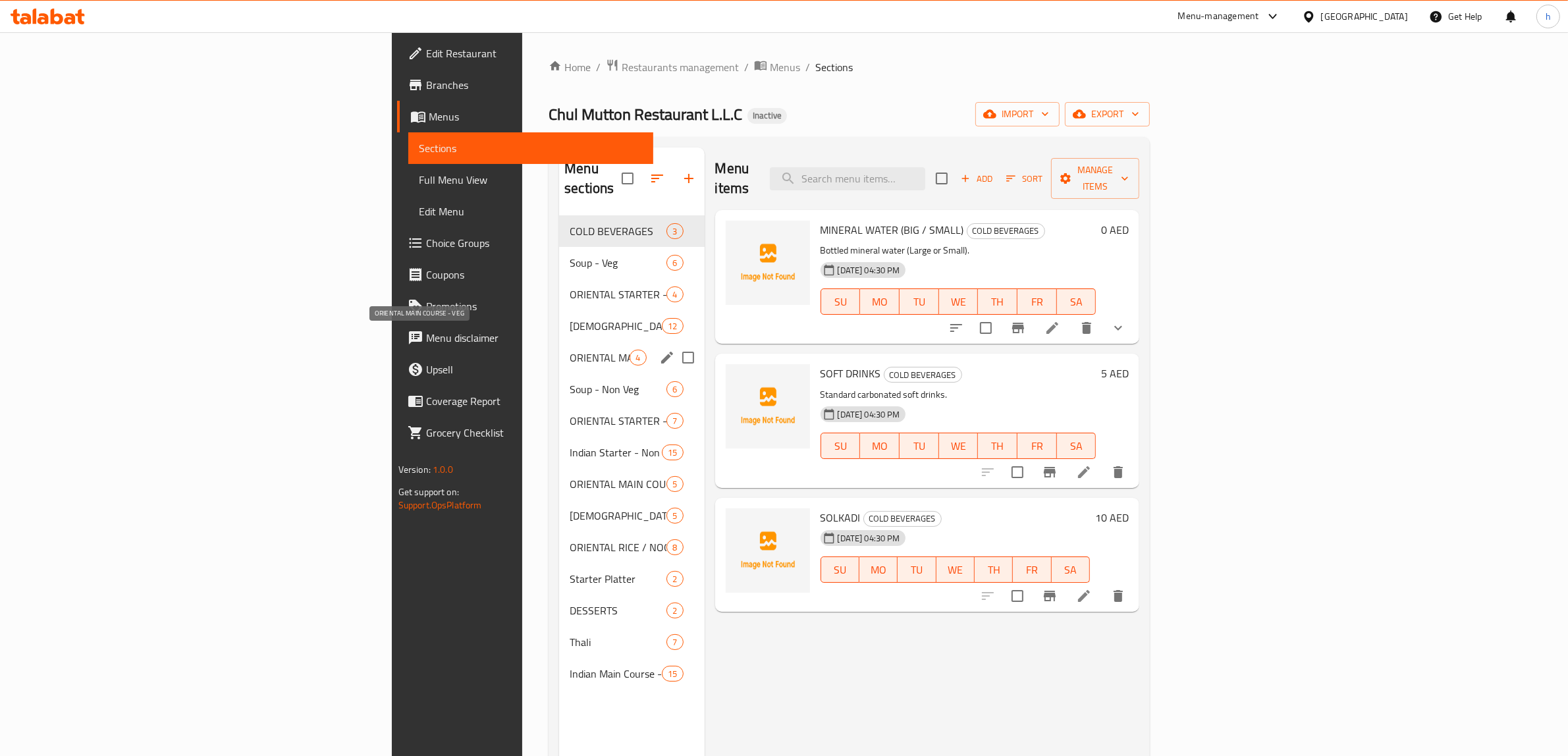
click at [569, 350] on span "ORIENTAL MAIN COURSE - VEG" at bounding box center [599, 357] width 59 height 16
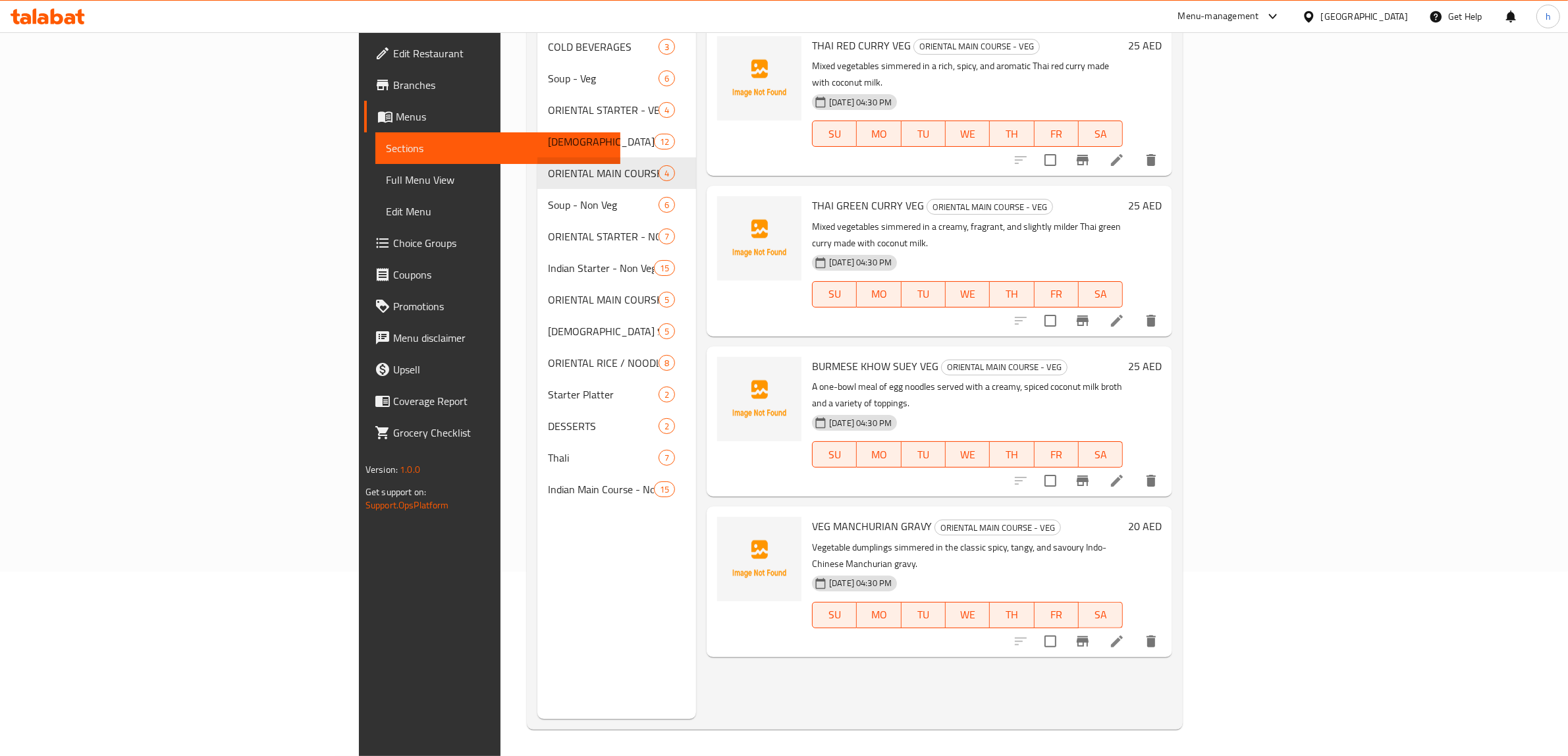
scroll to position [103, 0]
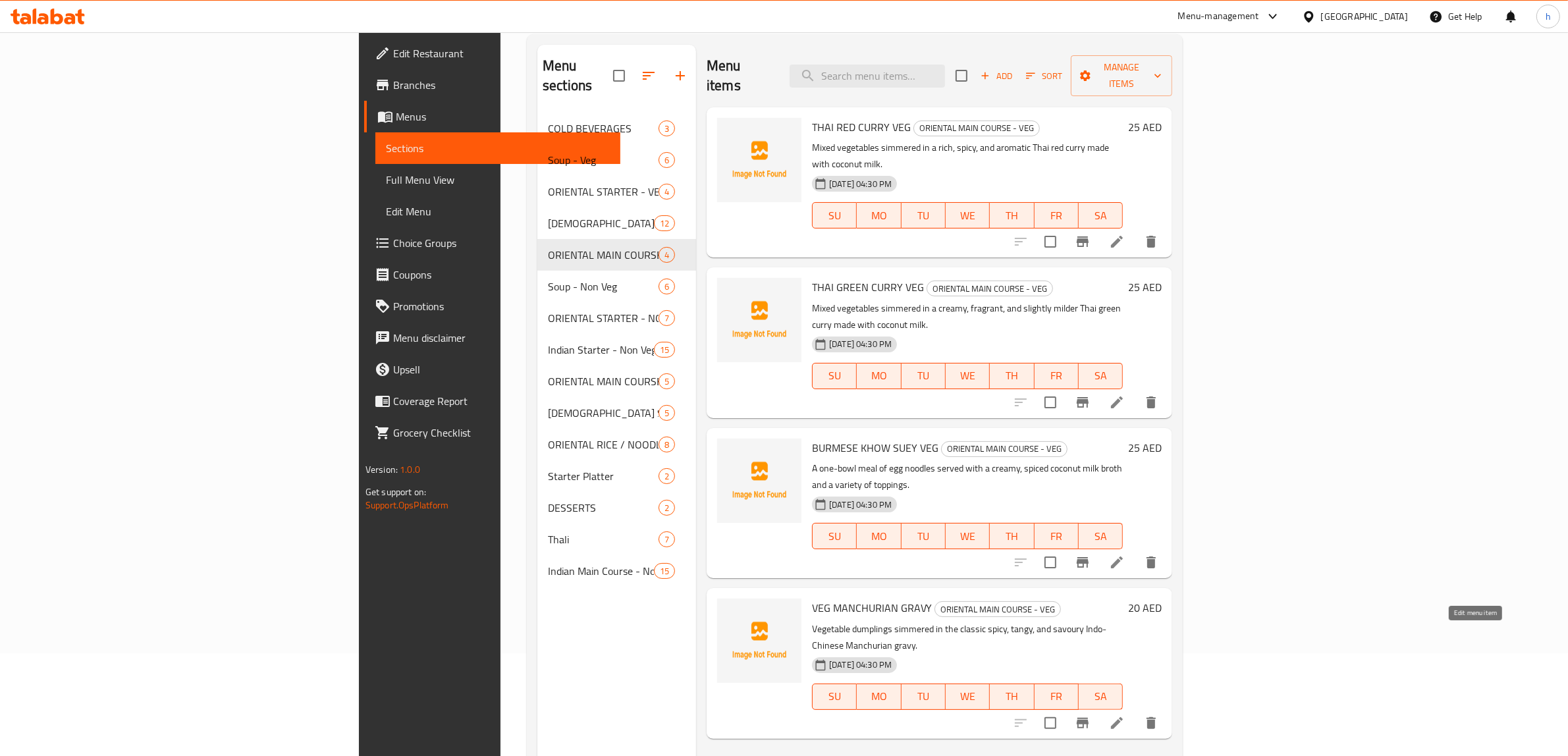
click at [1135, 711] on li at bounding box center [1117, 723] width 37 height 24
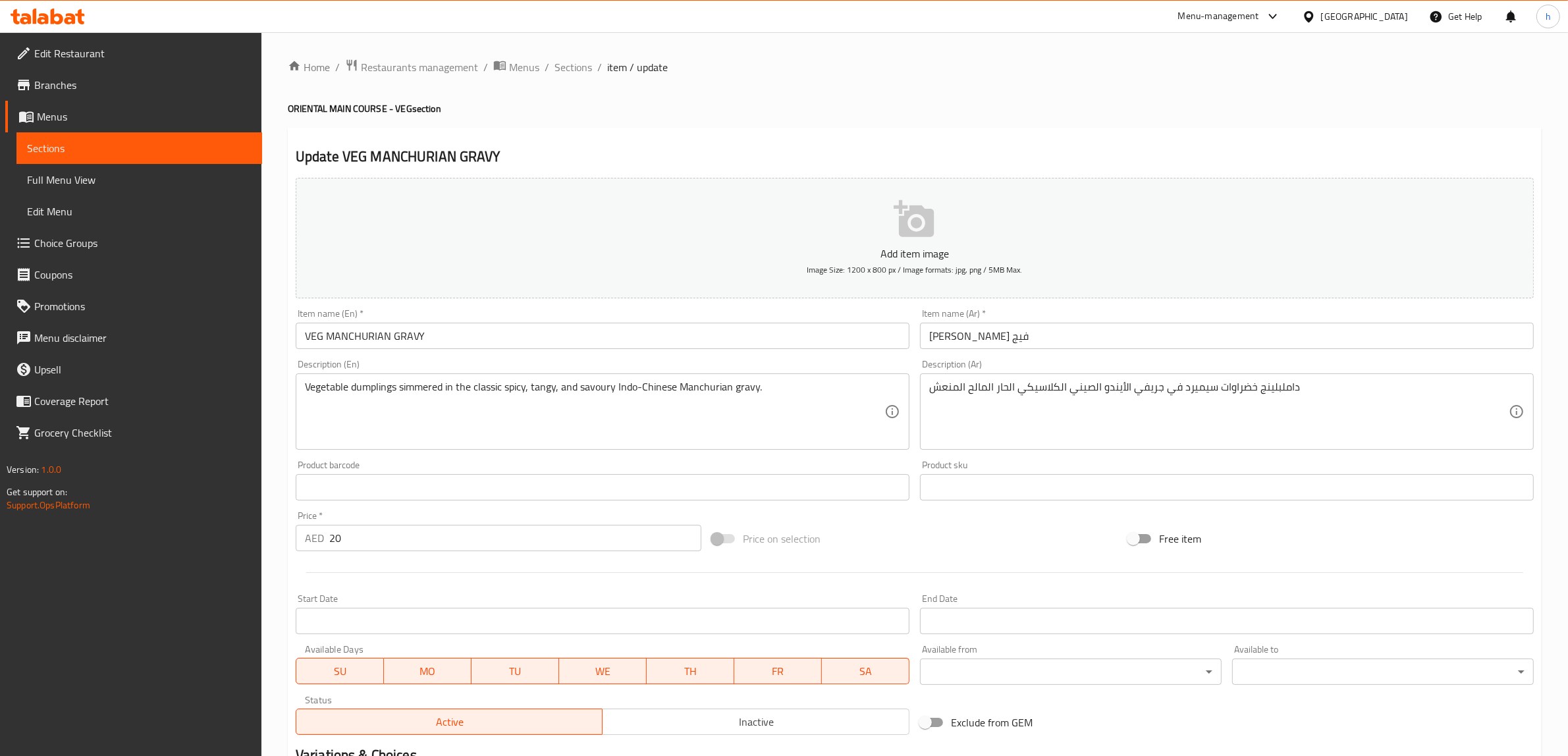
click at [924, 390] on div "داملبلينج خضراوات سيميرد في جريفي الأيندو الصيني الكلاسيكي الحار المالح المنعش …" at bounding box center [1227, 411] width 613 height 76
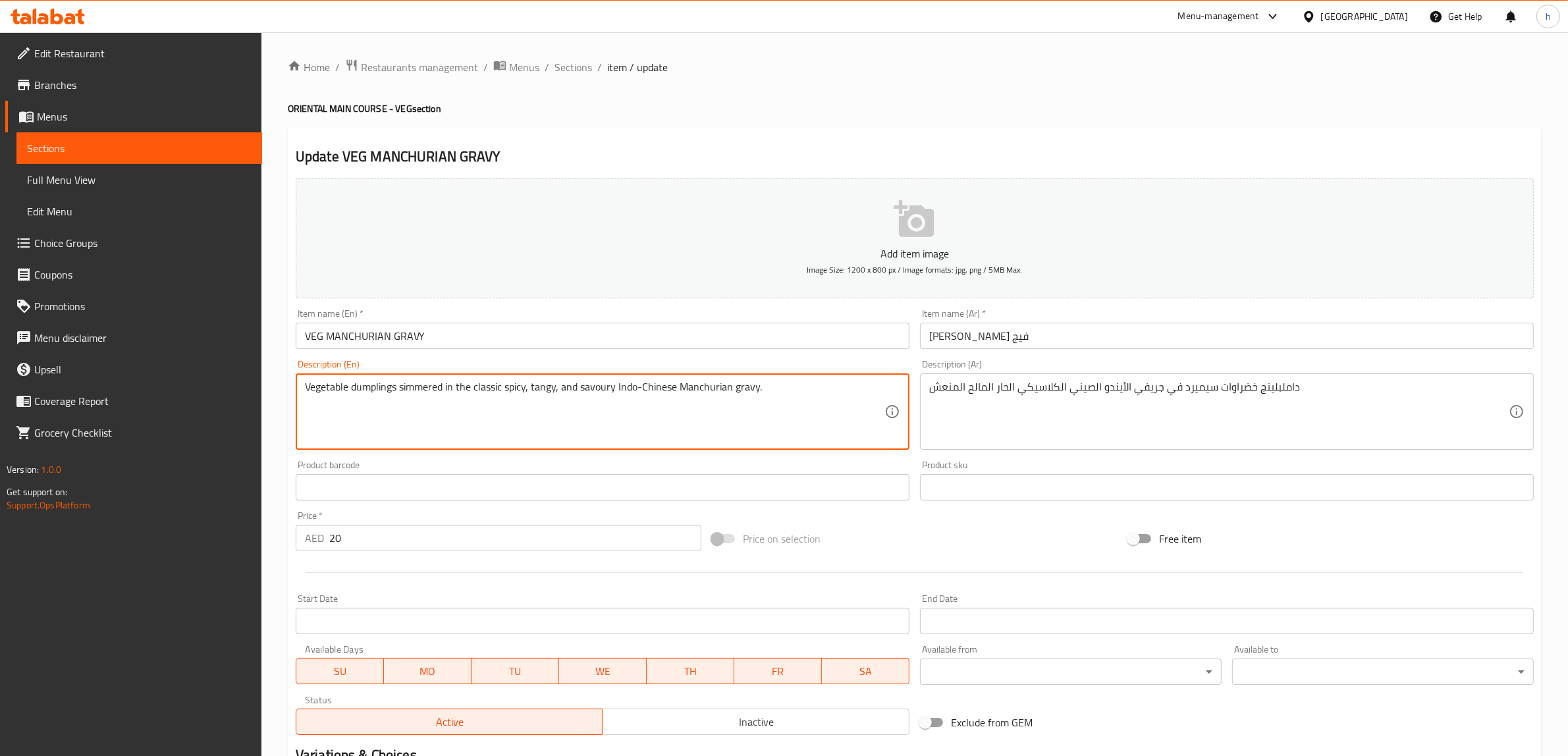
drag, startPoint x: 398, startPoint y: 386, endPoint x: 555, endPoint y: 403, distance: 157.9
drag, startPoint x: 643, startPoint y: 390, endPoint x: 762, endPoint y: 400, distance: 119.4
click at [762, 400] on textarea "Vegetable dumplings simmered in the classic spicy, tangy, and savoury Indo-Chin…" at bounding box center [594, 412] width 579 height 62
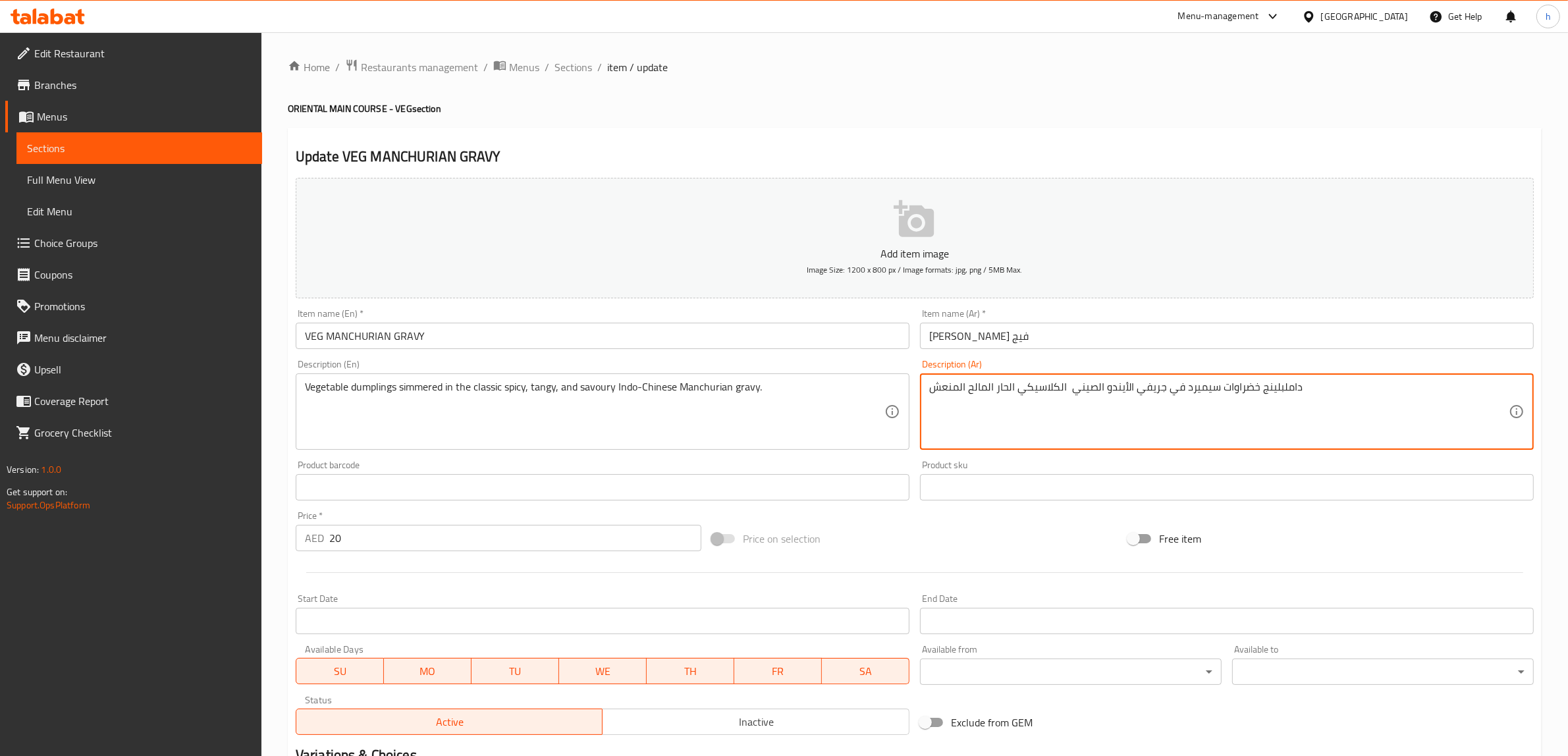
paste textarea "منشوريان"
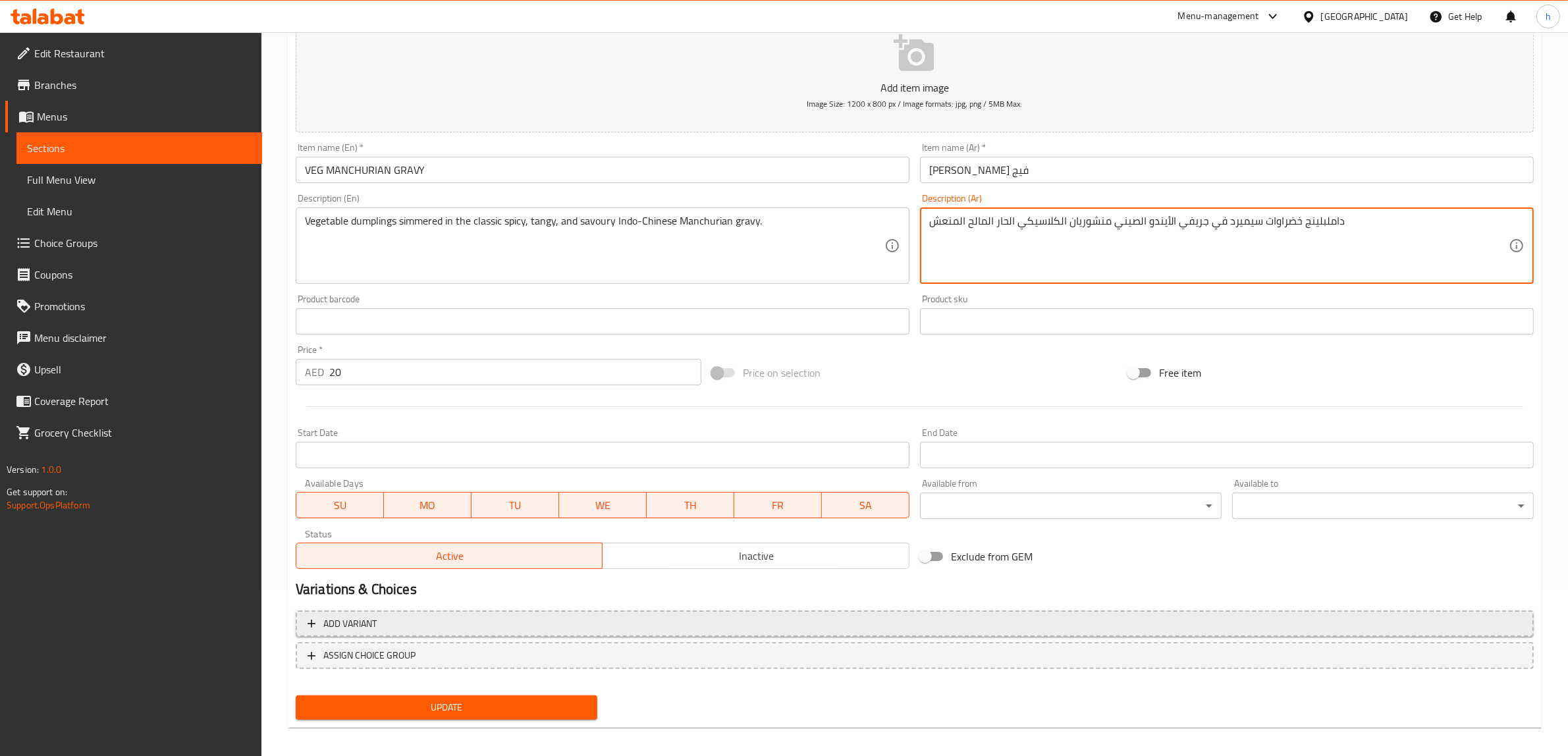
scroll to position [172, 0]
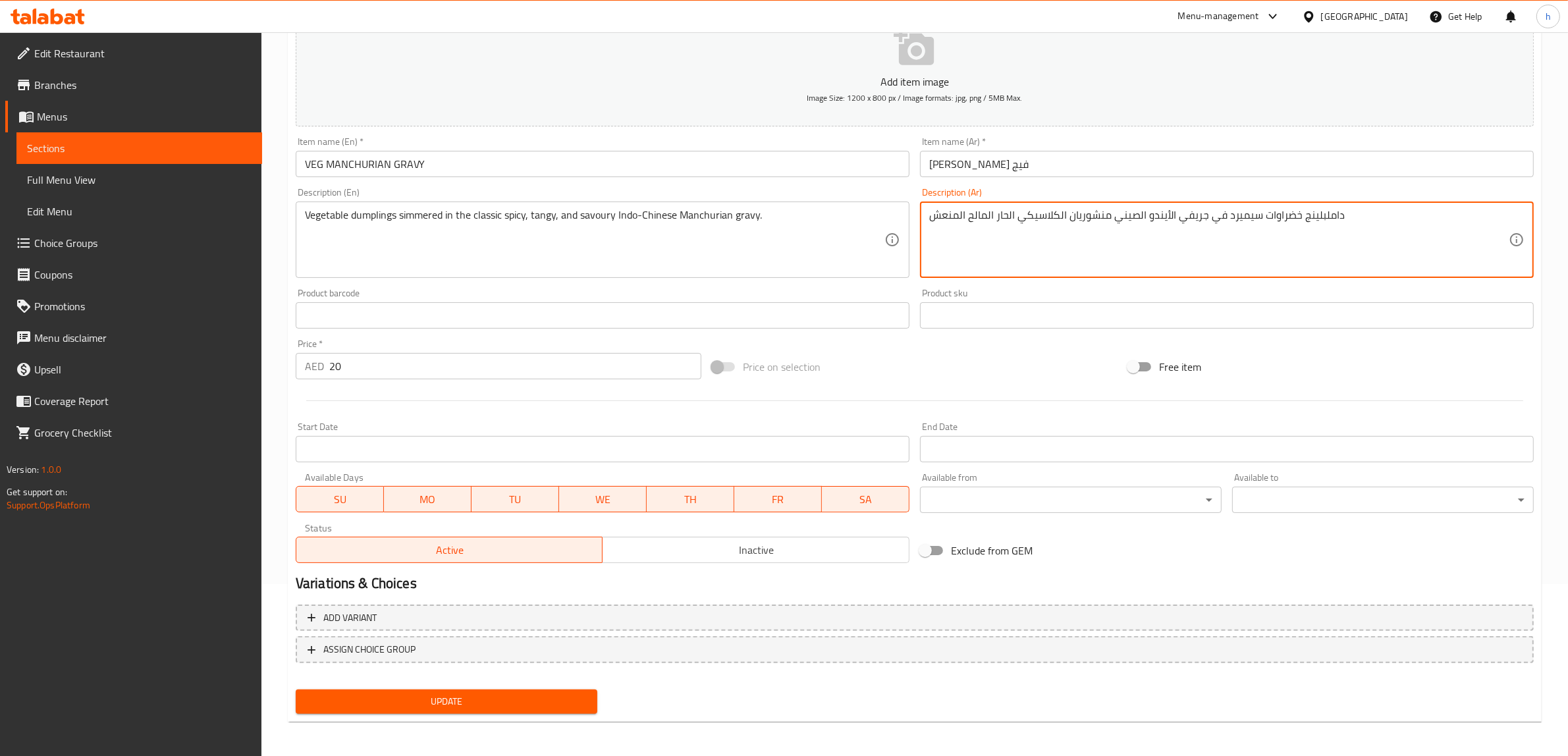
type textarea "داملبلينج خضراوات سيميرد في جريفي الأيندو الصيني منشوريان الكلاسيكي الحار المال…"
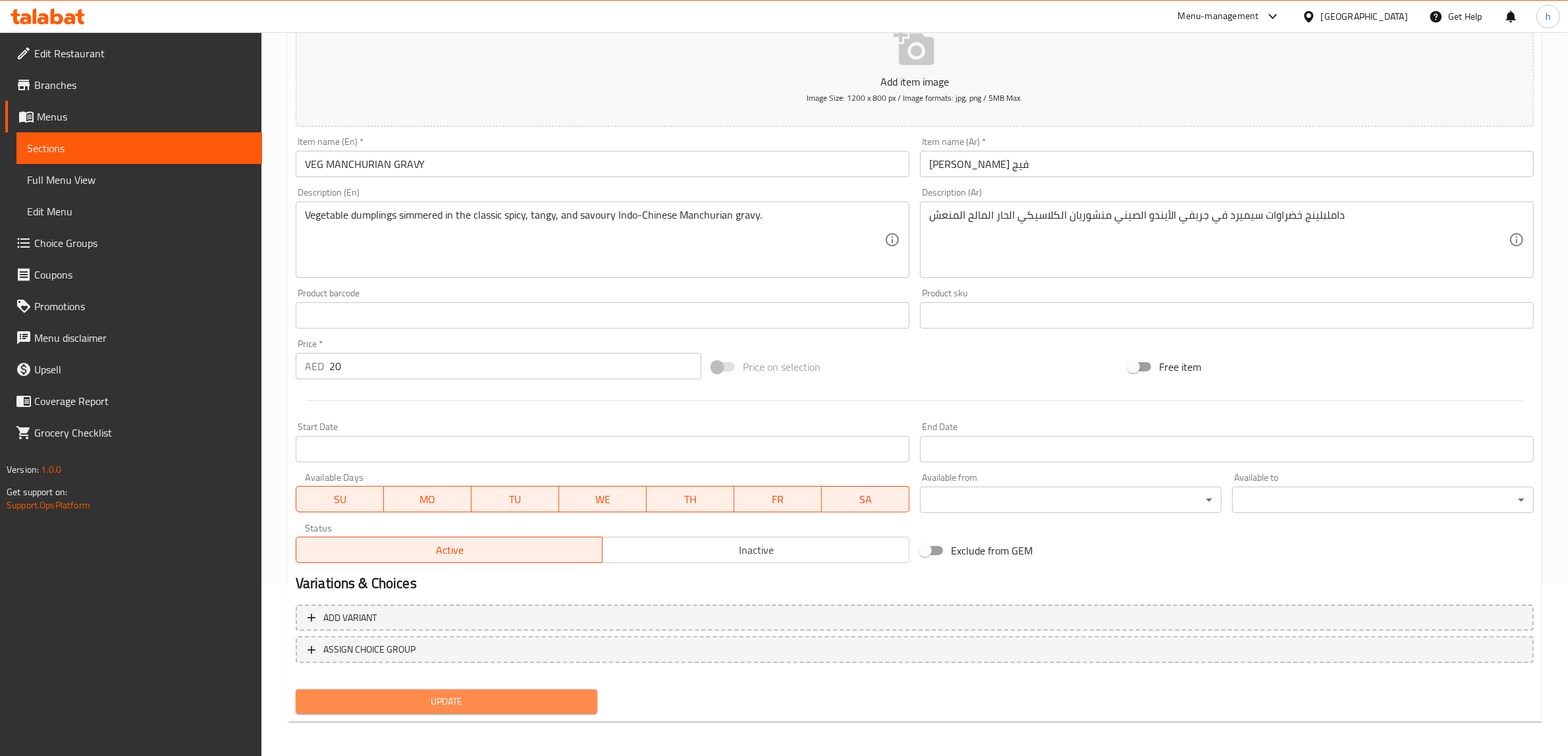
click at [459, 700] on span "Update" at bounding box center [447, 702] width 280 height 16
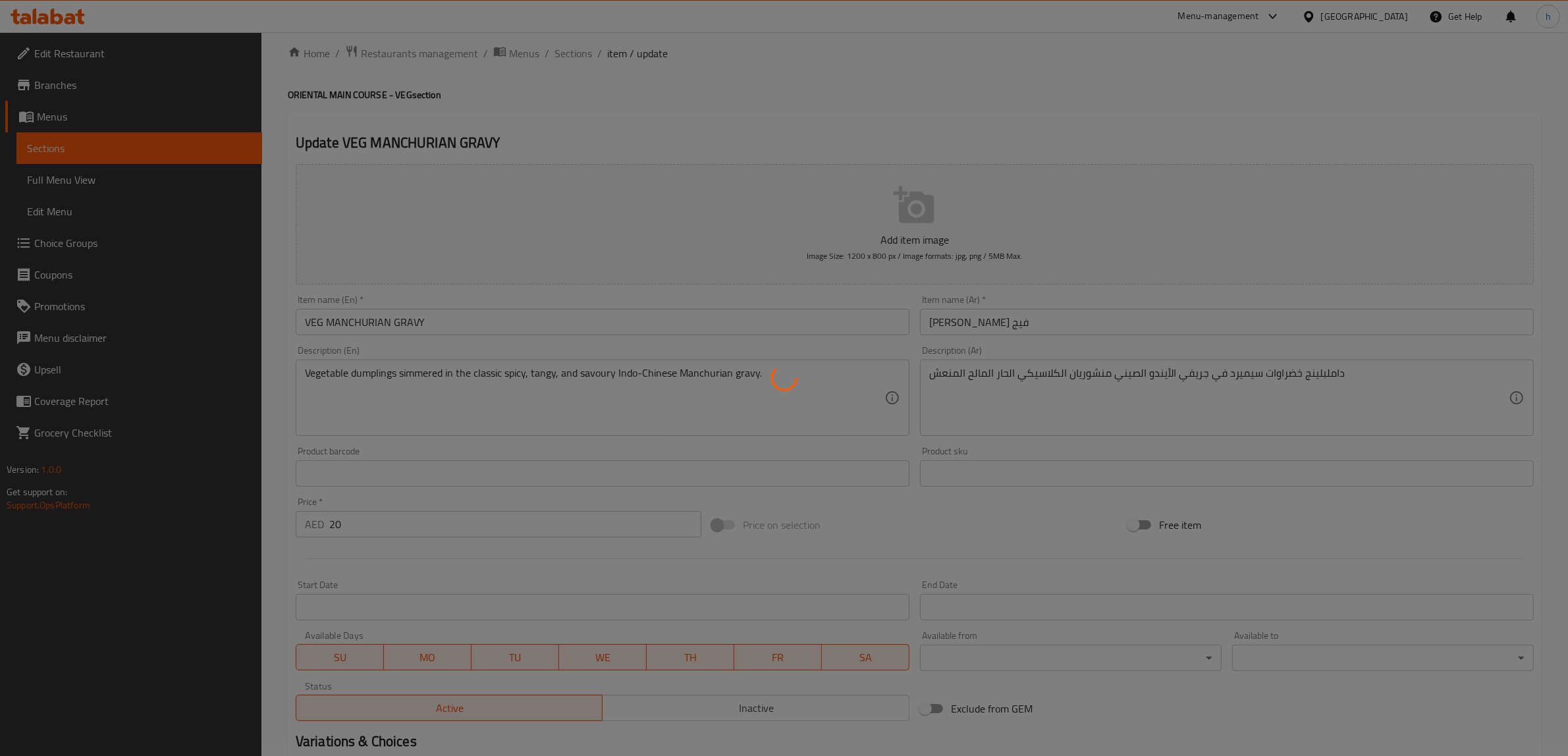
scroll to position [0, 0]
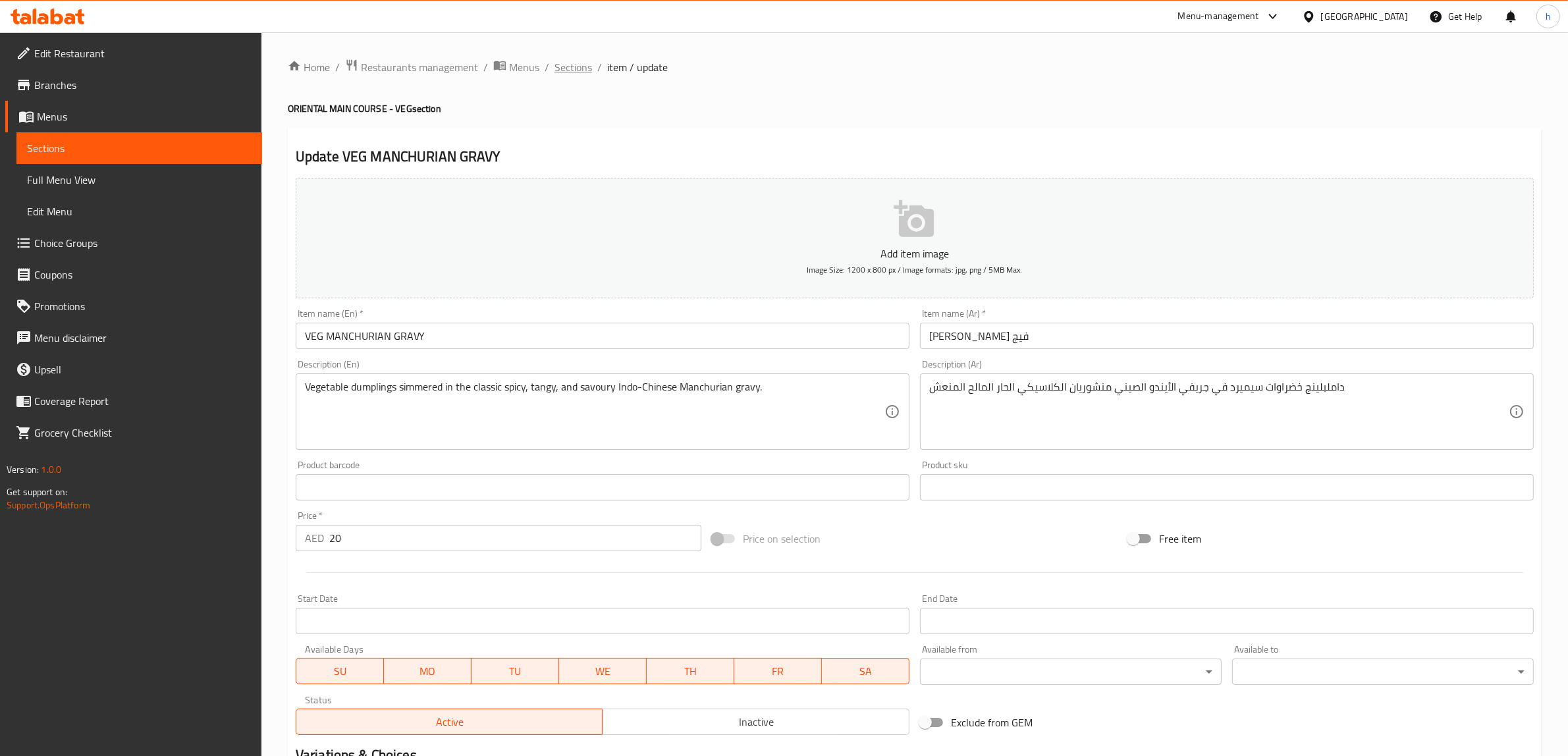
click at [568, 68] on span "Sections" at bounding box center [573, 67] width 38 height 16
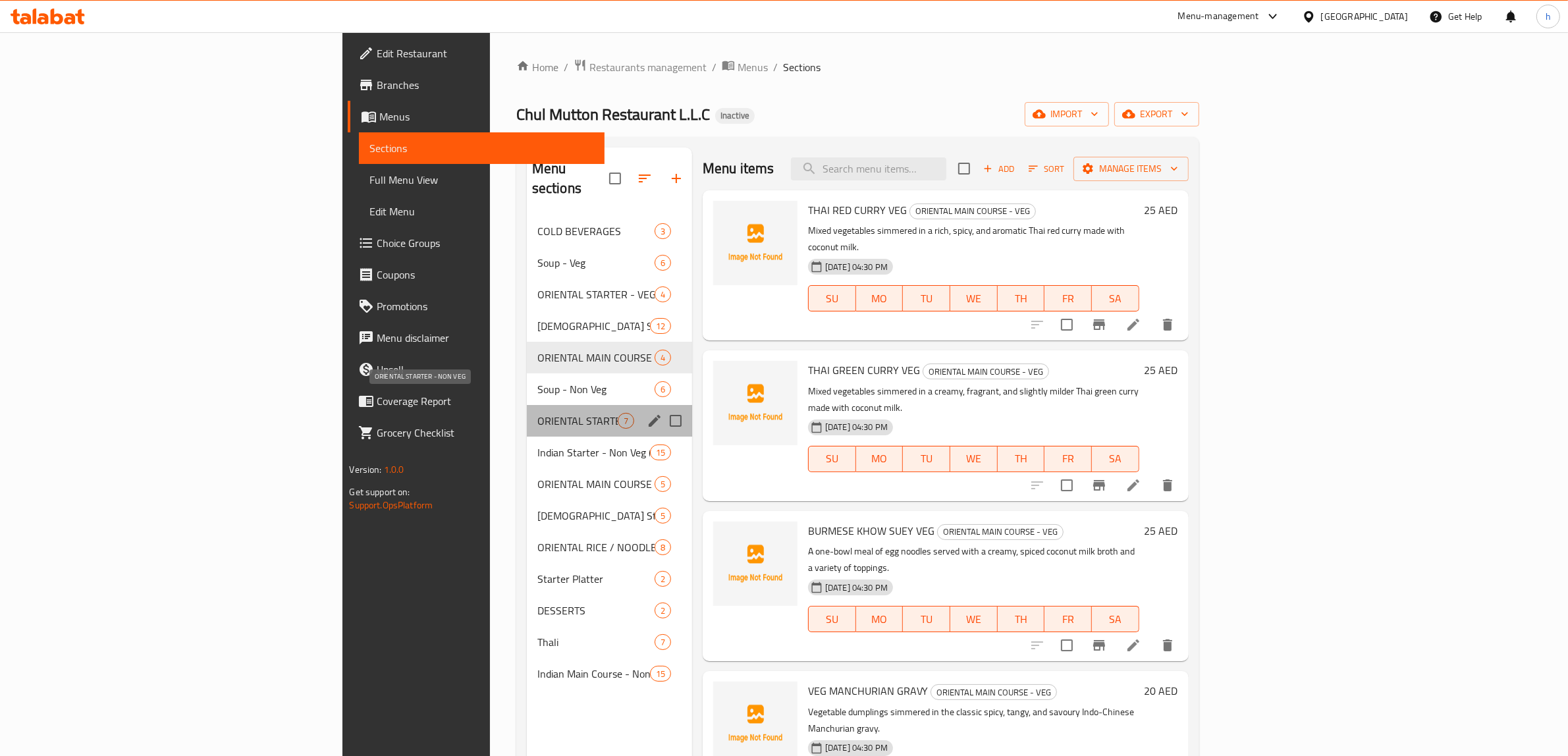
click at [537, 413] on span "ORIENTAL STARTER - NON VEG" at bounding box center [578, 420] width 81 height 16
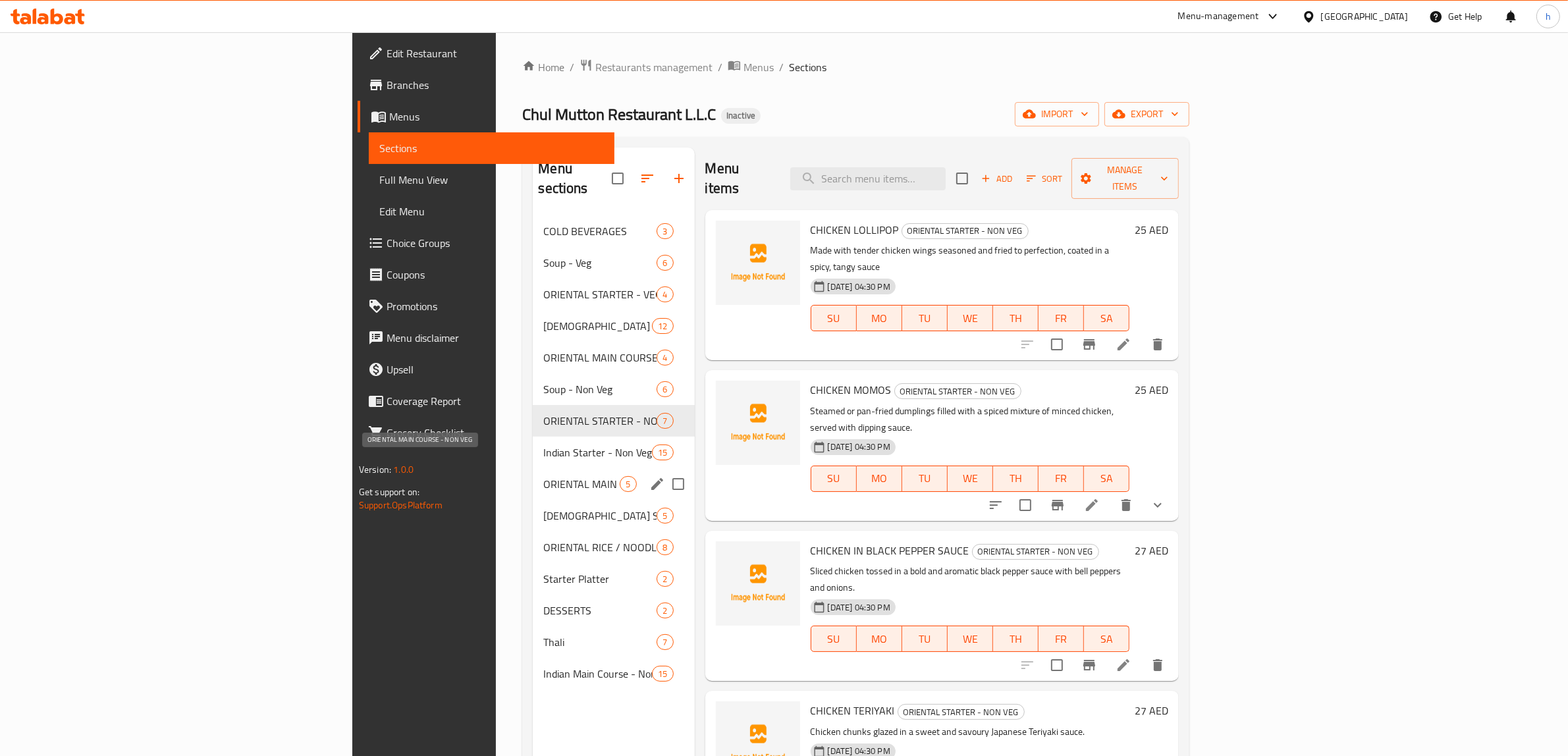
click at [543, 476] on span "ORIENTAL MAIN COURSE - NON VEG" at bounding box center [580, 483] width 76 height 16
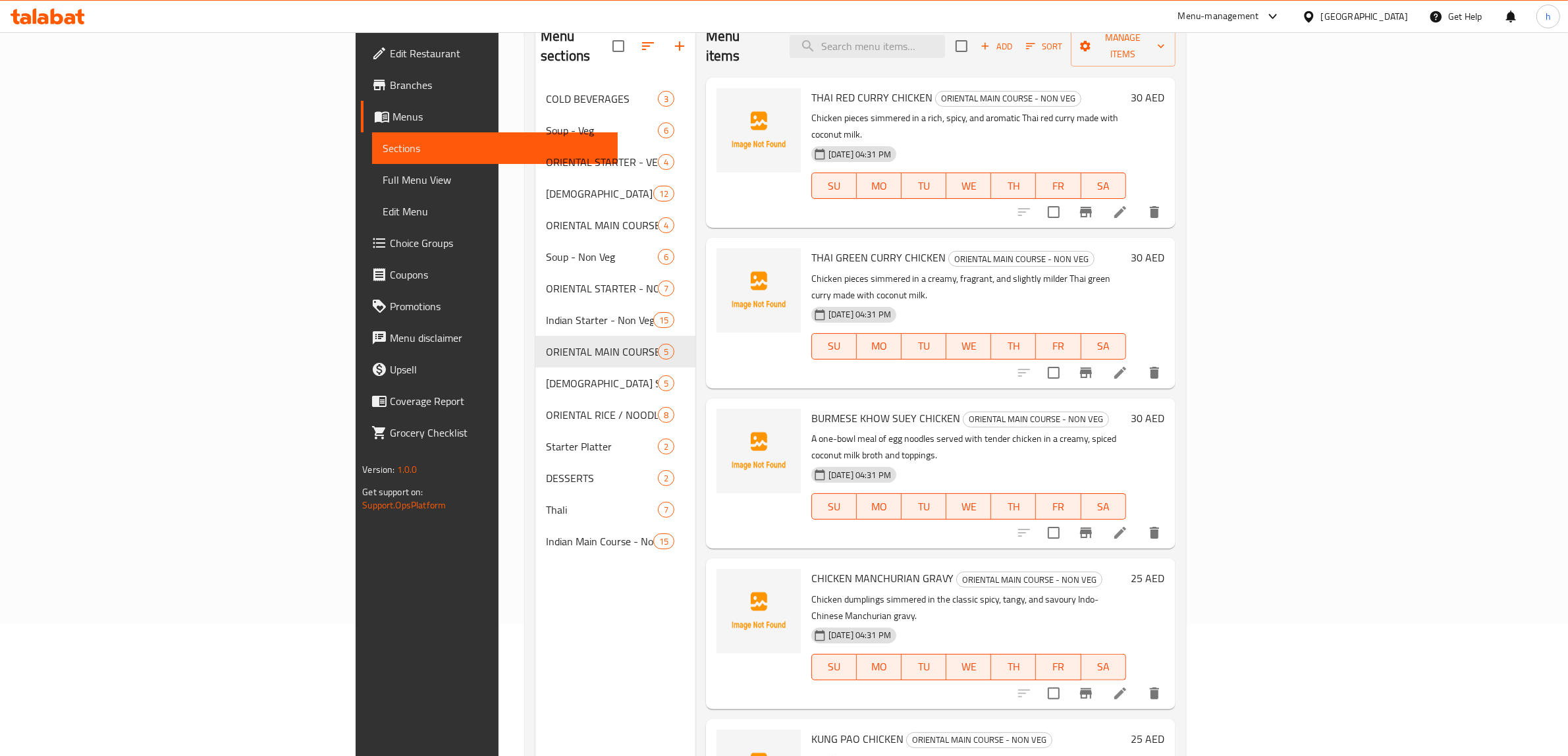
scroll to position [103, 0]
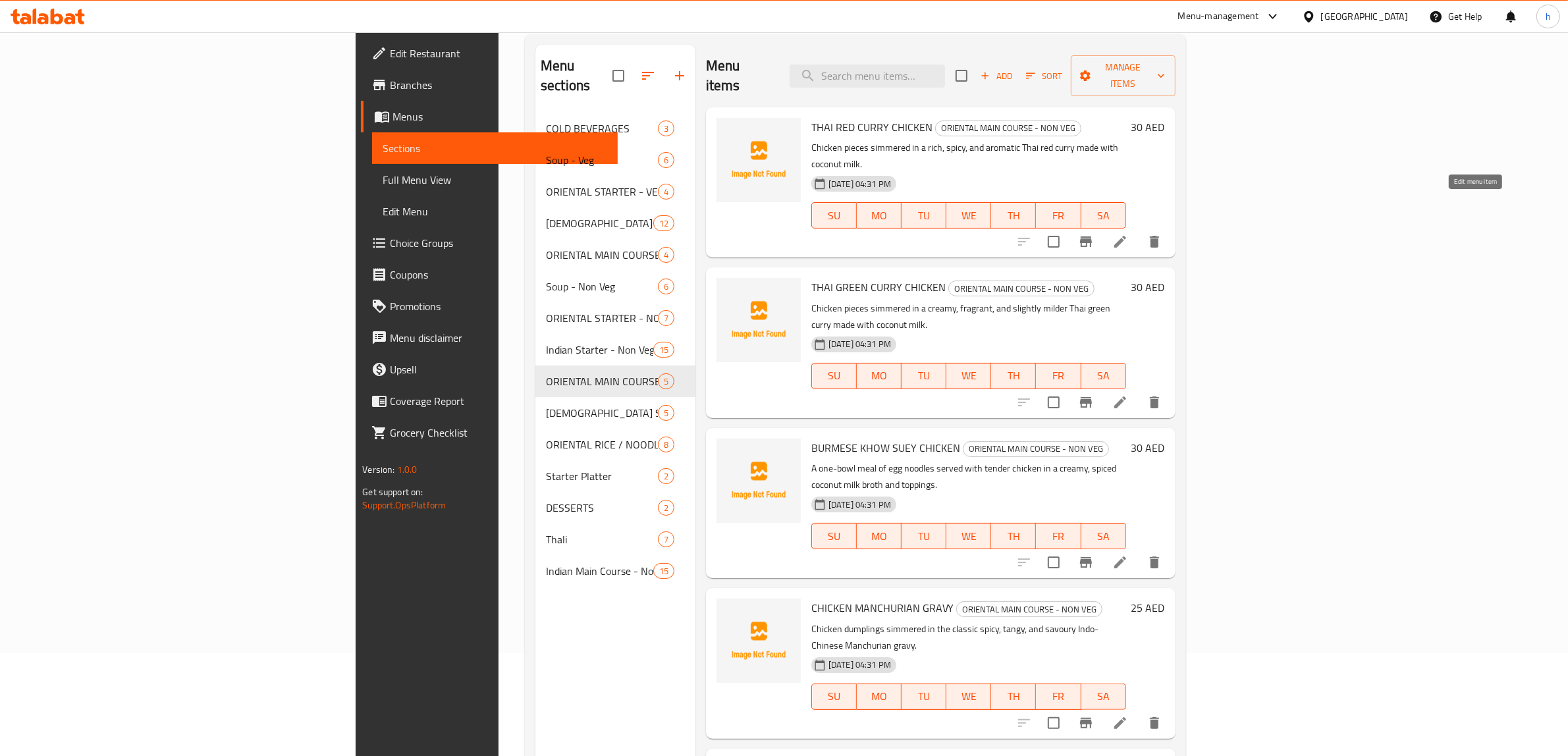
click at [1126, 236] on icon at bounding box center [1119, 242] width 12 height 12
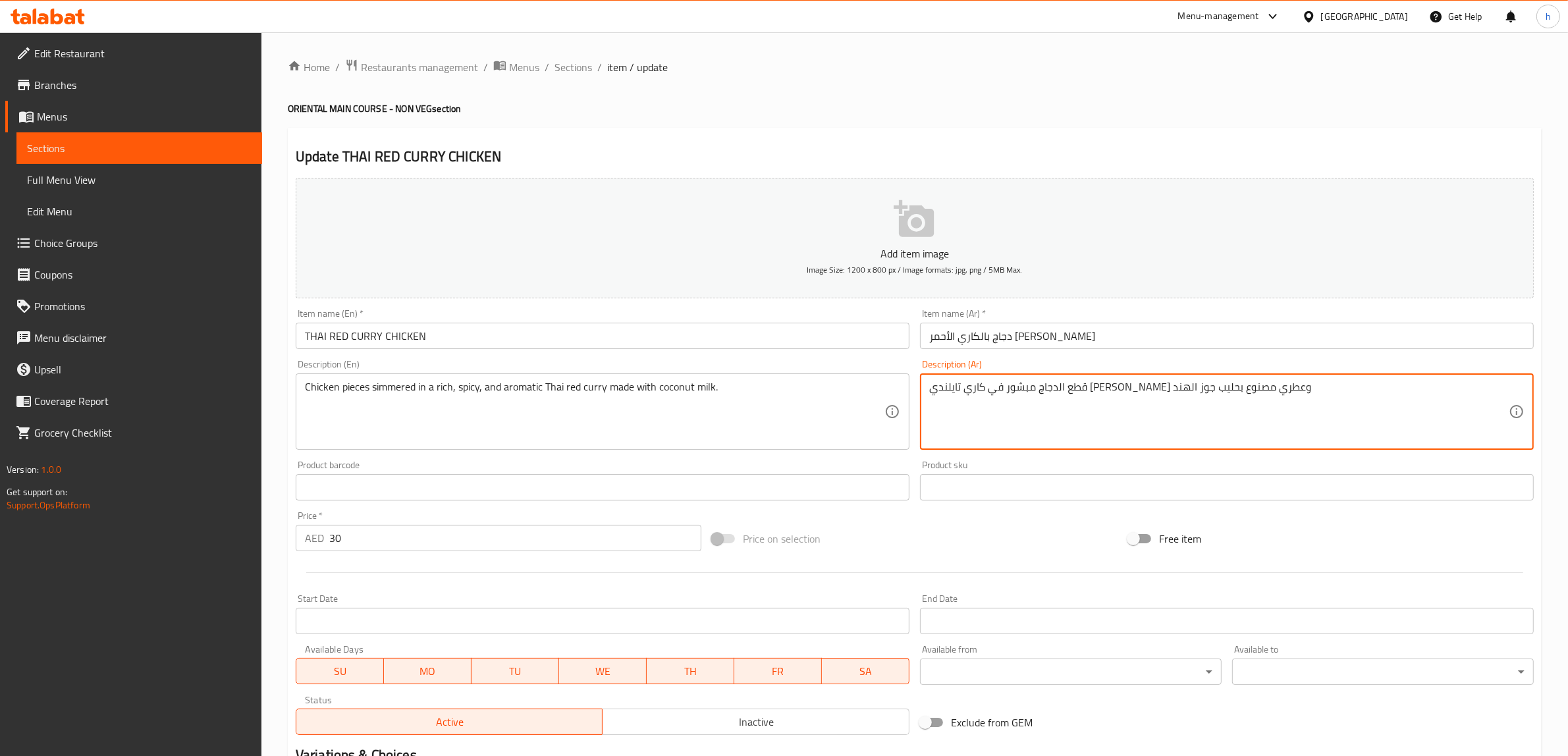
click at [1103, 391] on textarea "قطع الدجاج مبشور في كاري تايلندي حار غني وعطري مصنوع بحليب جوز الهند" at bounding box center [1218, 412] width 579 height 62
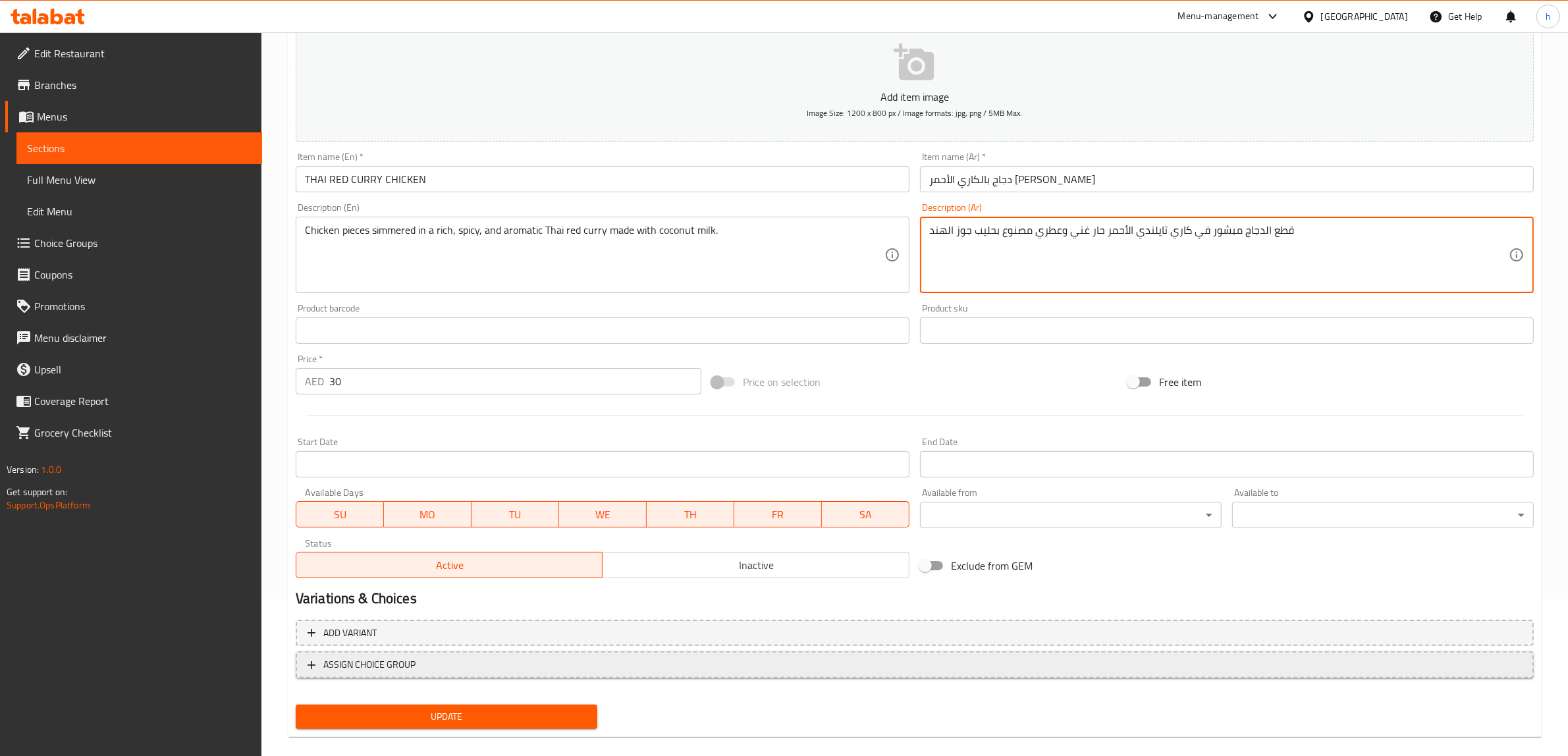
scroll to position [165, 0]
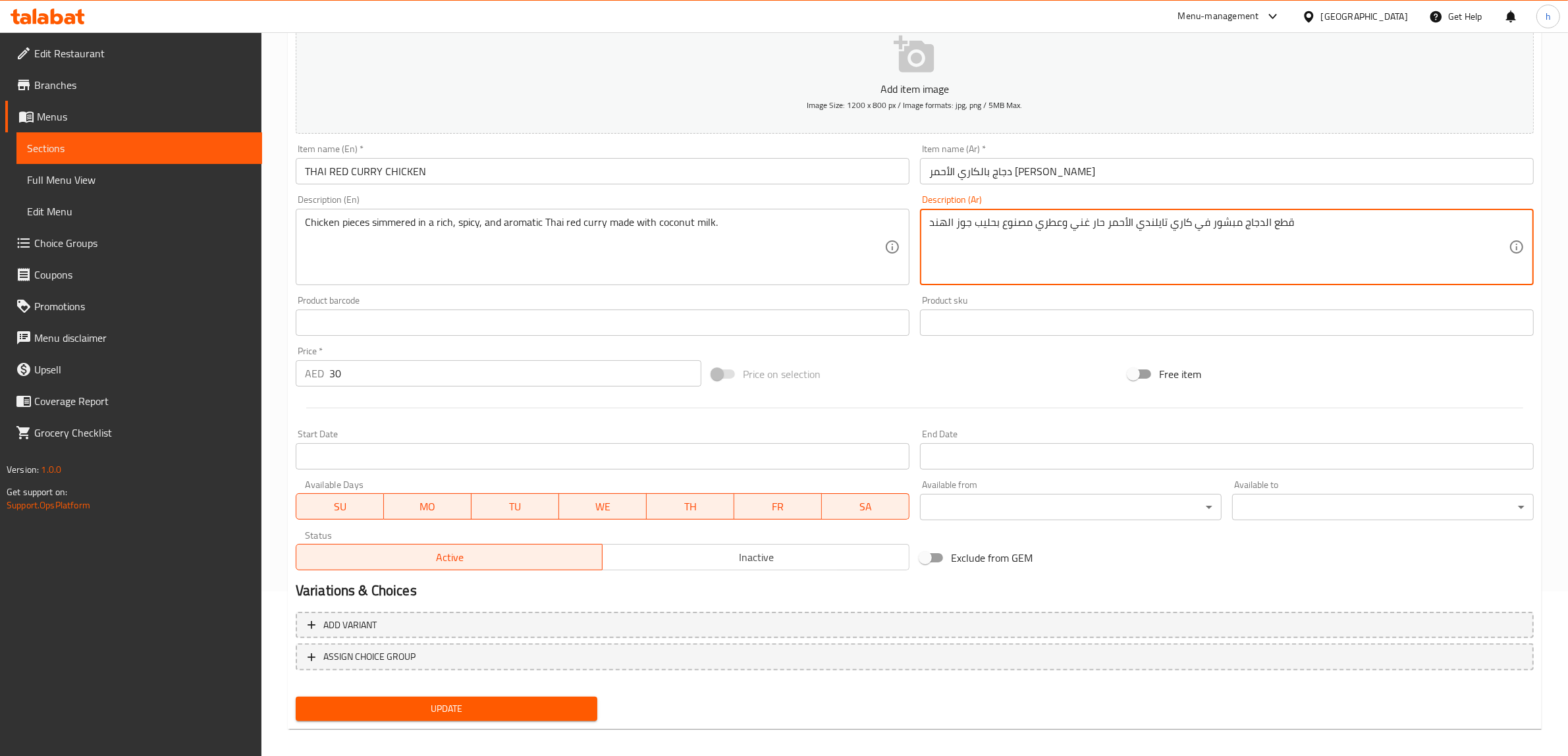
type textarea "قطع الدجاج مبشور في كاري تايلندي الأحمر حار غني وعطري مصنوع بحليب جوز الهند"
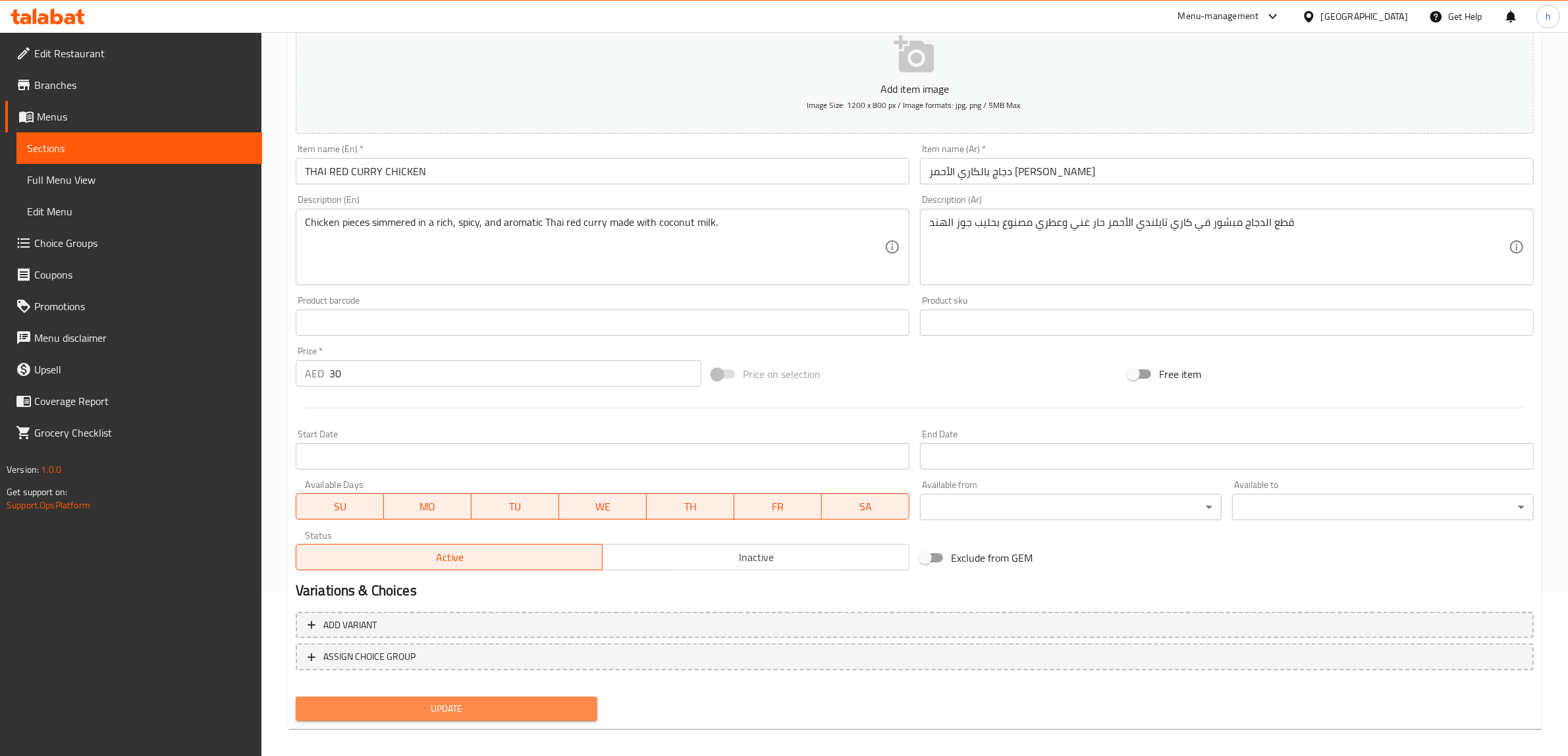
click at [563, 700] on span "Update" at bounding box center [447, 708] width 280 height 16
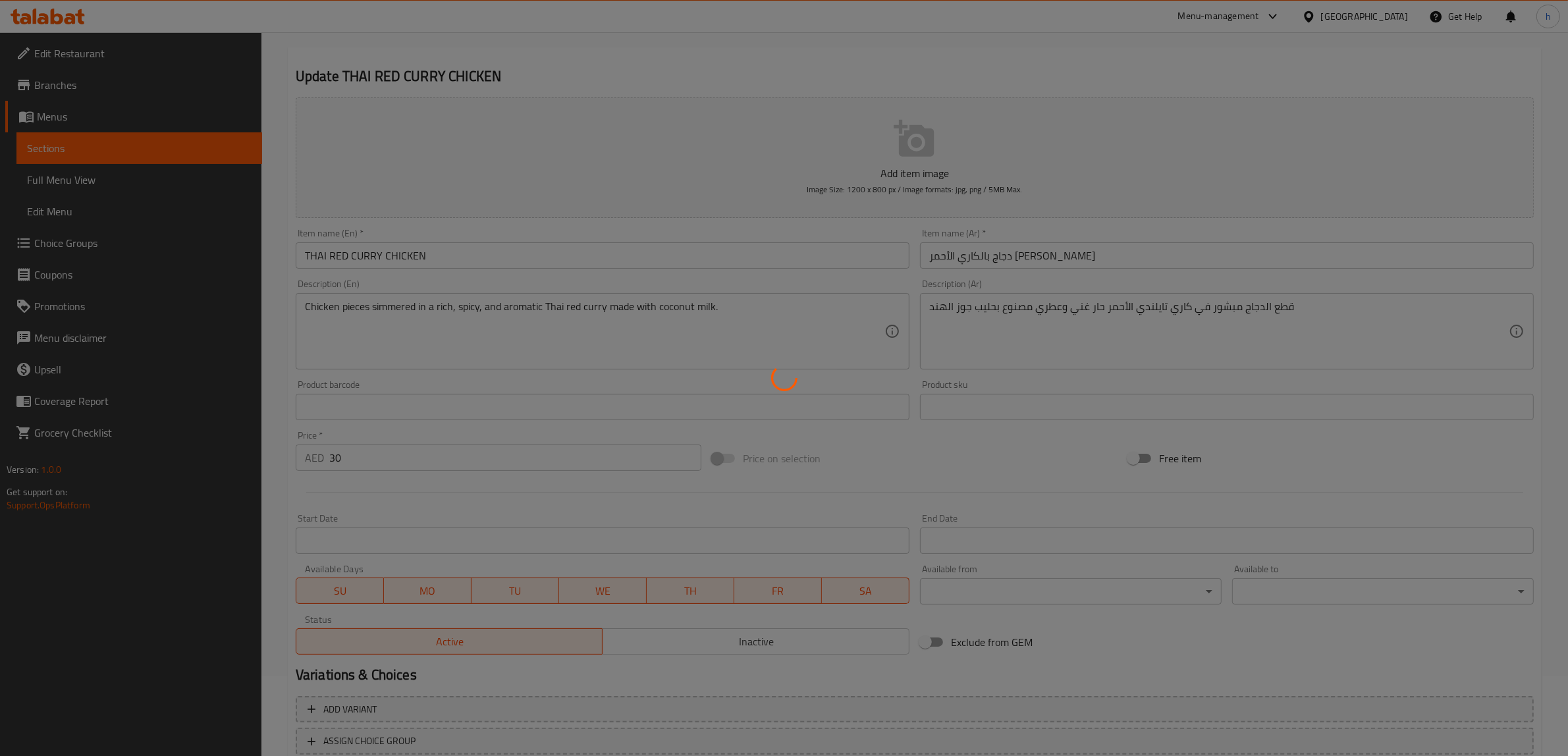
scroll to position [0, 0]
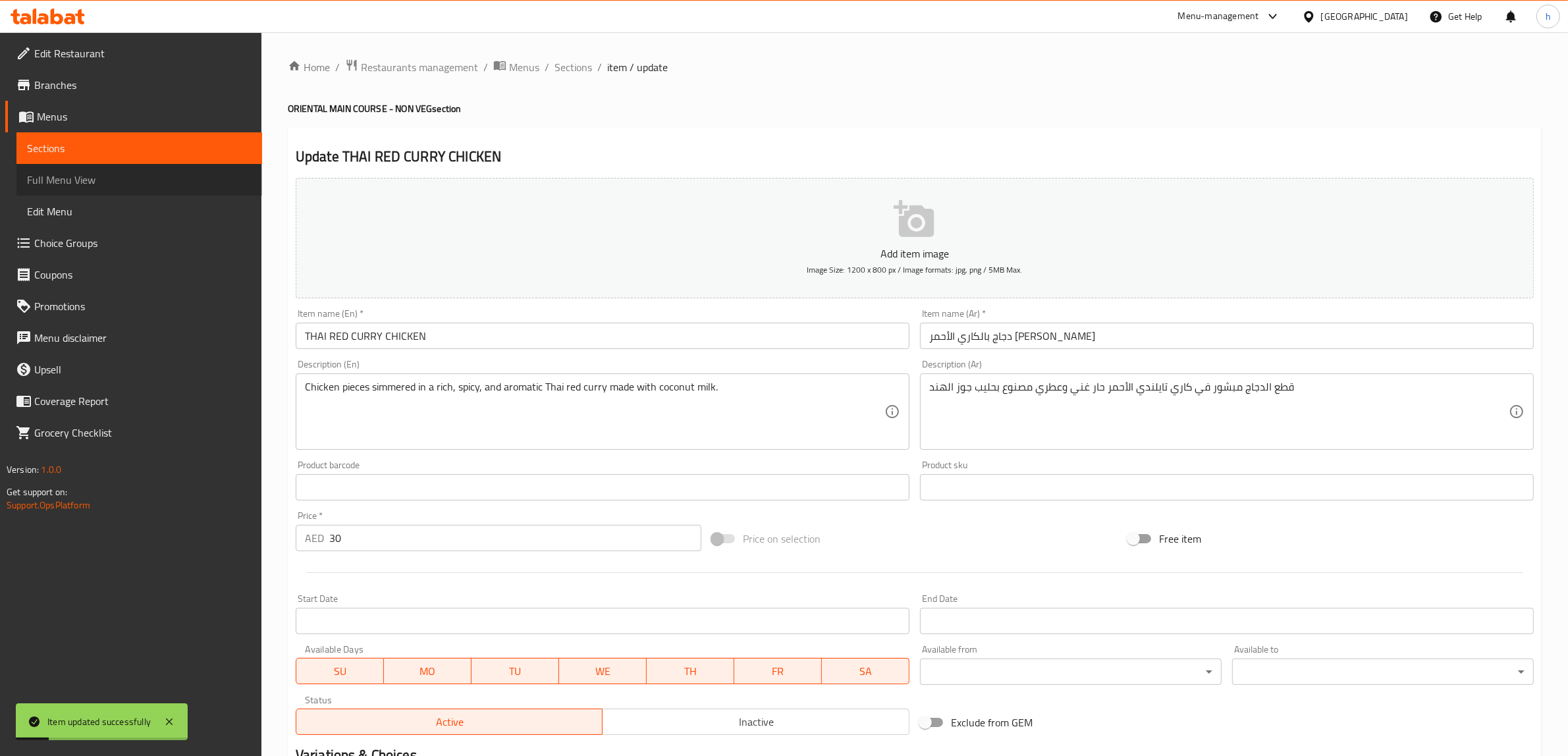
click at [155, 192] on link "Full Menu View" at bounding box center [139, 179] width 245 height 32
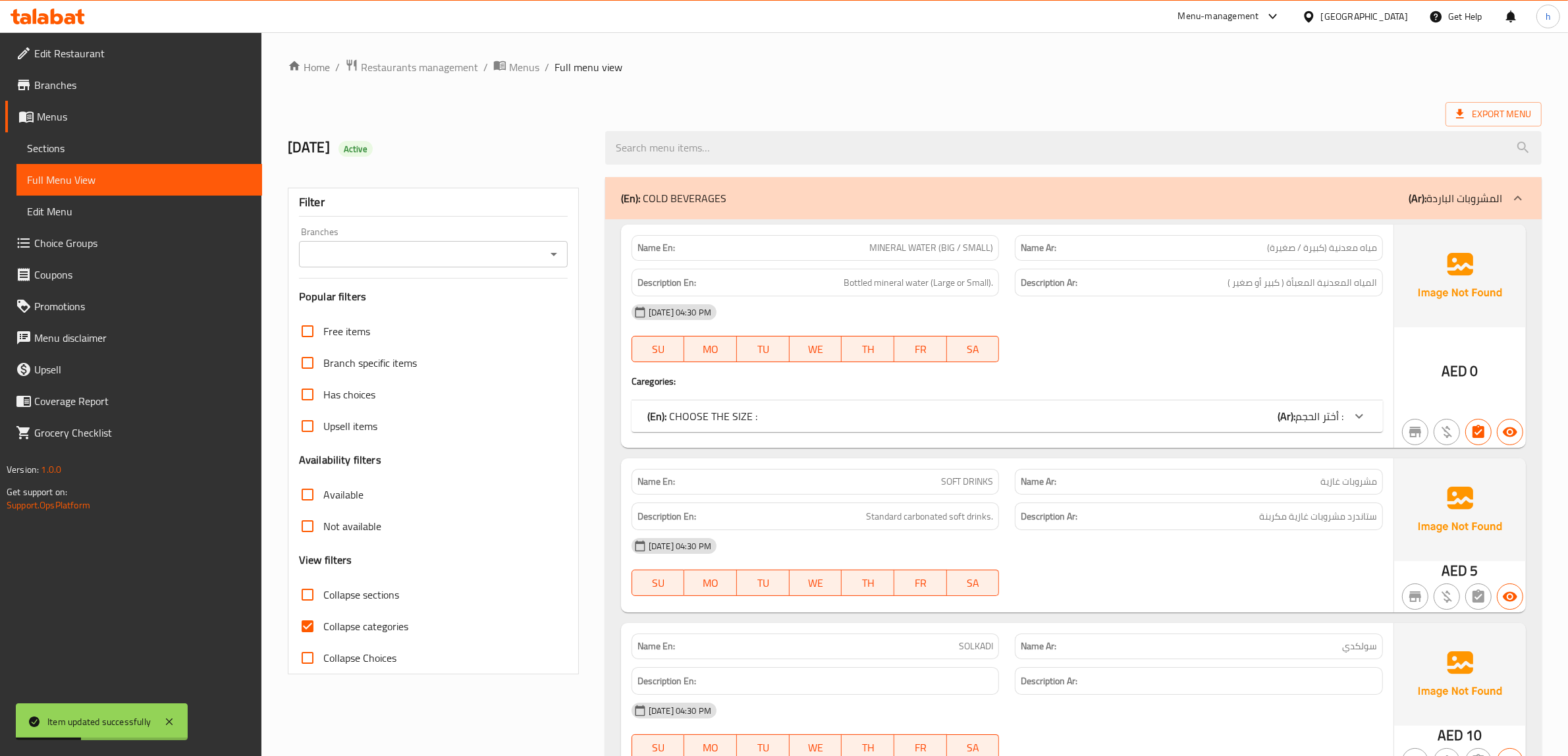
click at [391, 598] on span "Collapse sections" at bounding box center [361, 594] width 76 height 16
click at [323, 598] on input "Collapse sections" at bounding box center [308, 594] width 32 height 32
checkbox input "true"
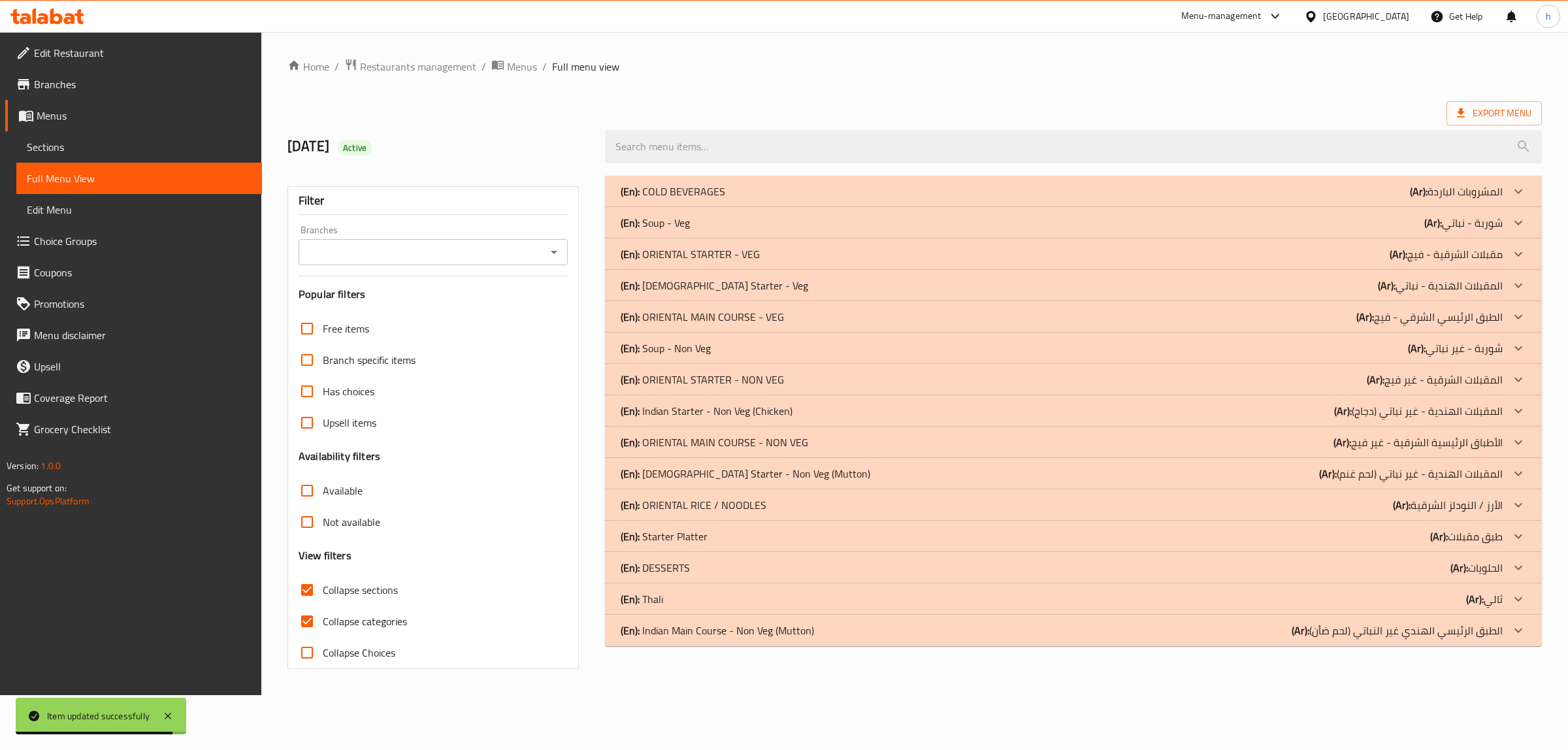
click at [784, 197] on div "(En): COLD BEVERAGES (Ar): المشروبات الباردة" at bounding box center [1060, 191] width 882 height 15
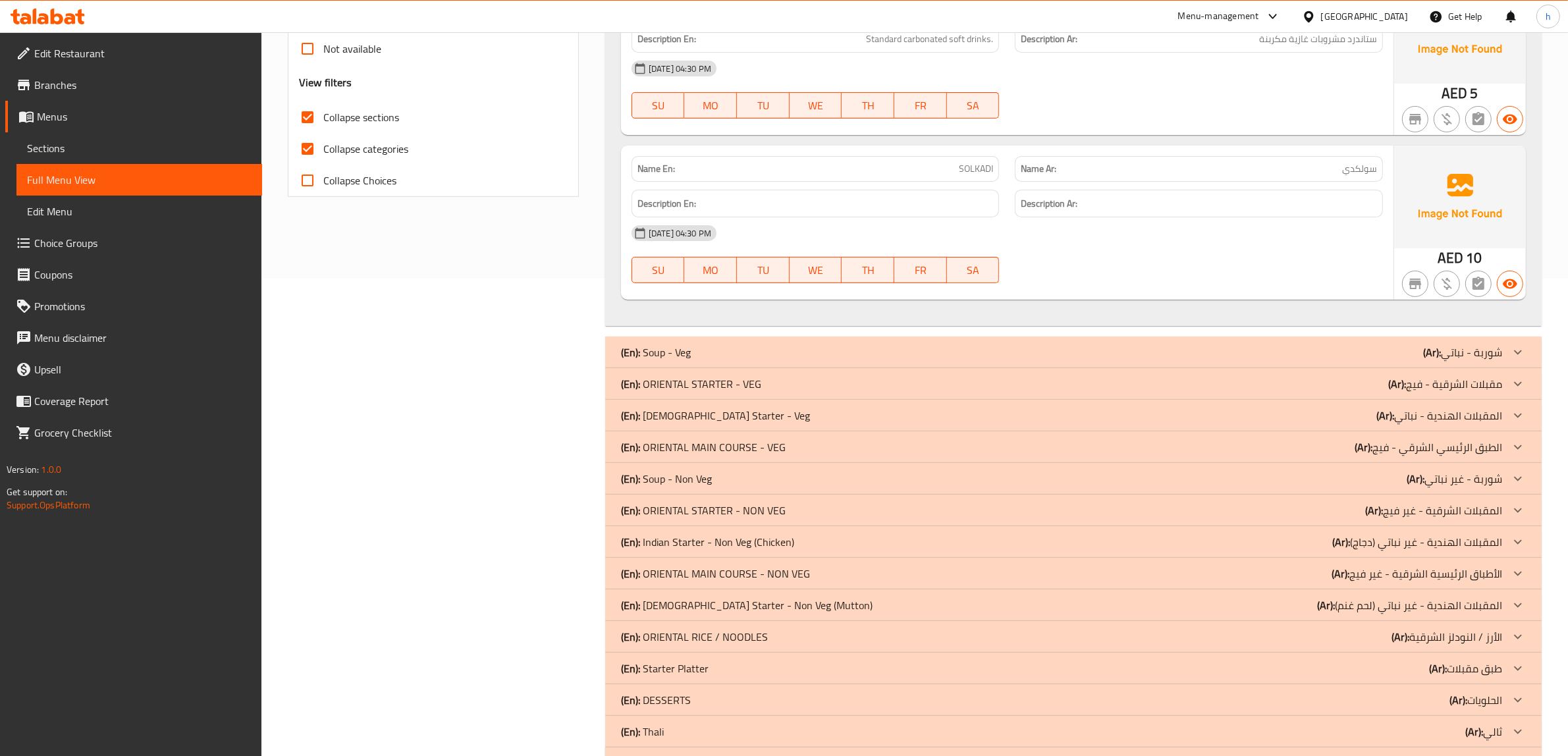
scroll to position [527, 0]
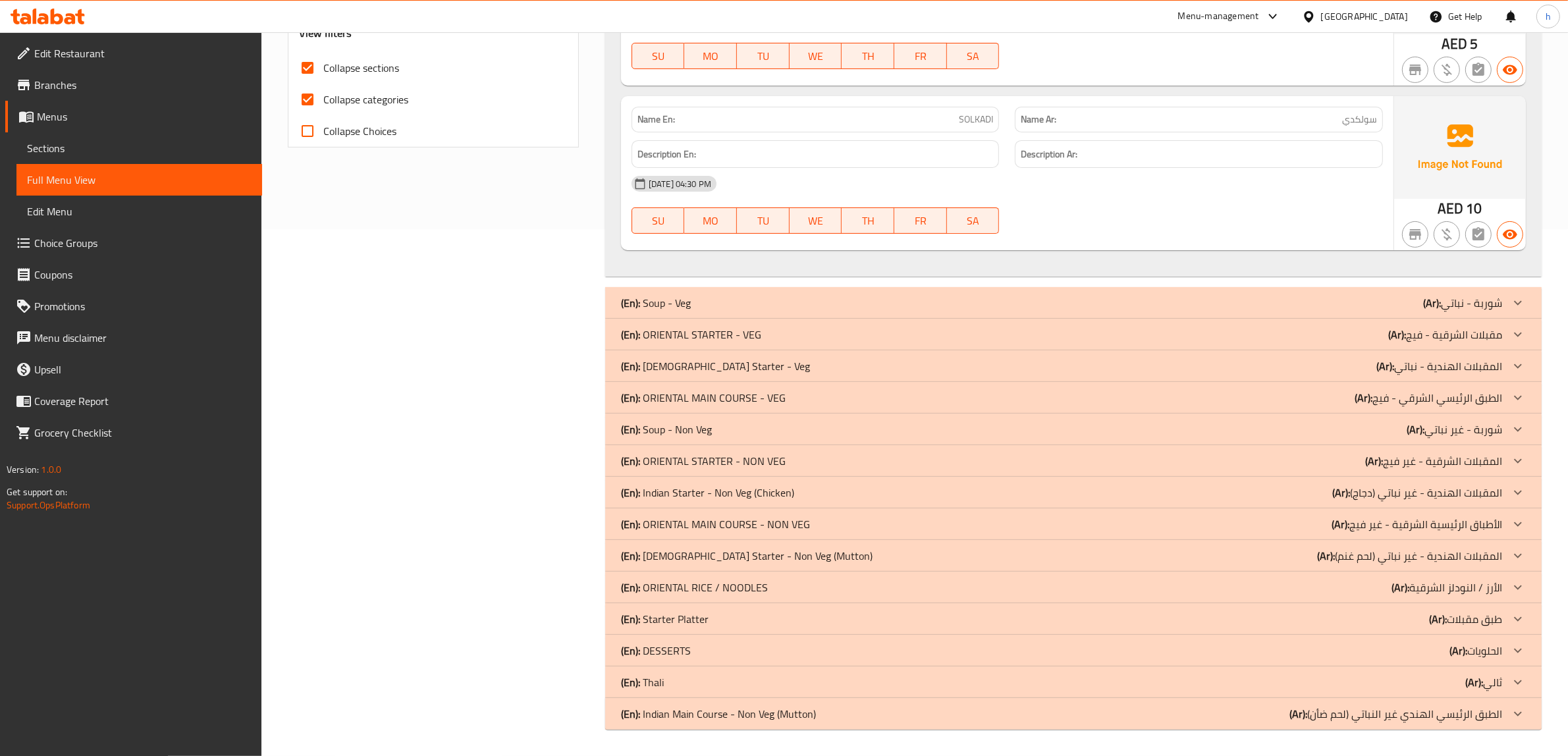
click at [759, 341] on div "(En): ORIENTAL STARTER - VEG (Ar): مقبلات الشرقية - فيج" at bounding box center [1061, 334] width 881 height 16
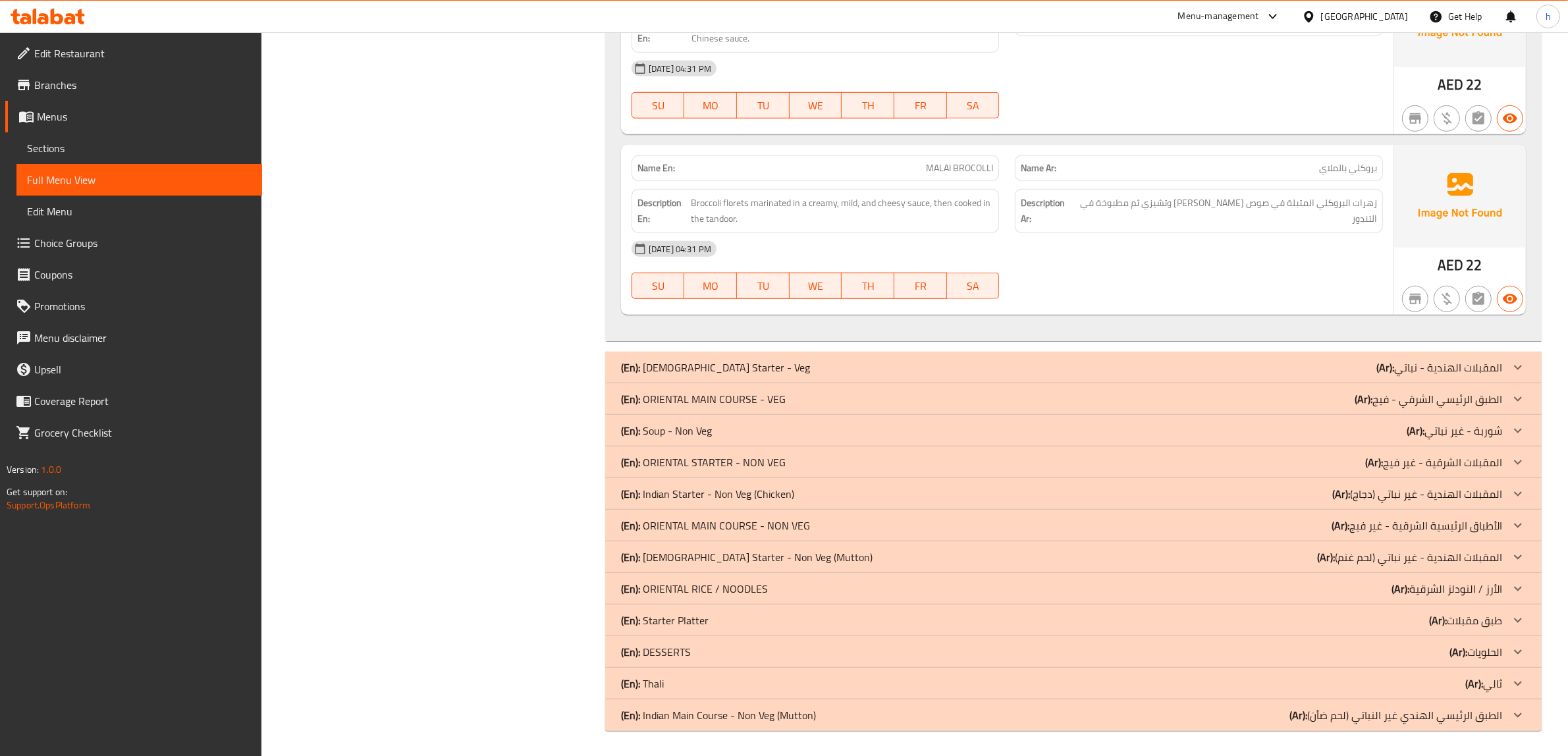
scroll to position [1357, 0]
click at [790, 403] on div "(En): ORIENTAL MAIN COURSE - VEG (Ar): الطبق الرئيسي الشرقي - فيج" at bounding box center [1061, 397] width 881 height 16
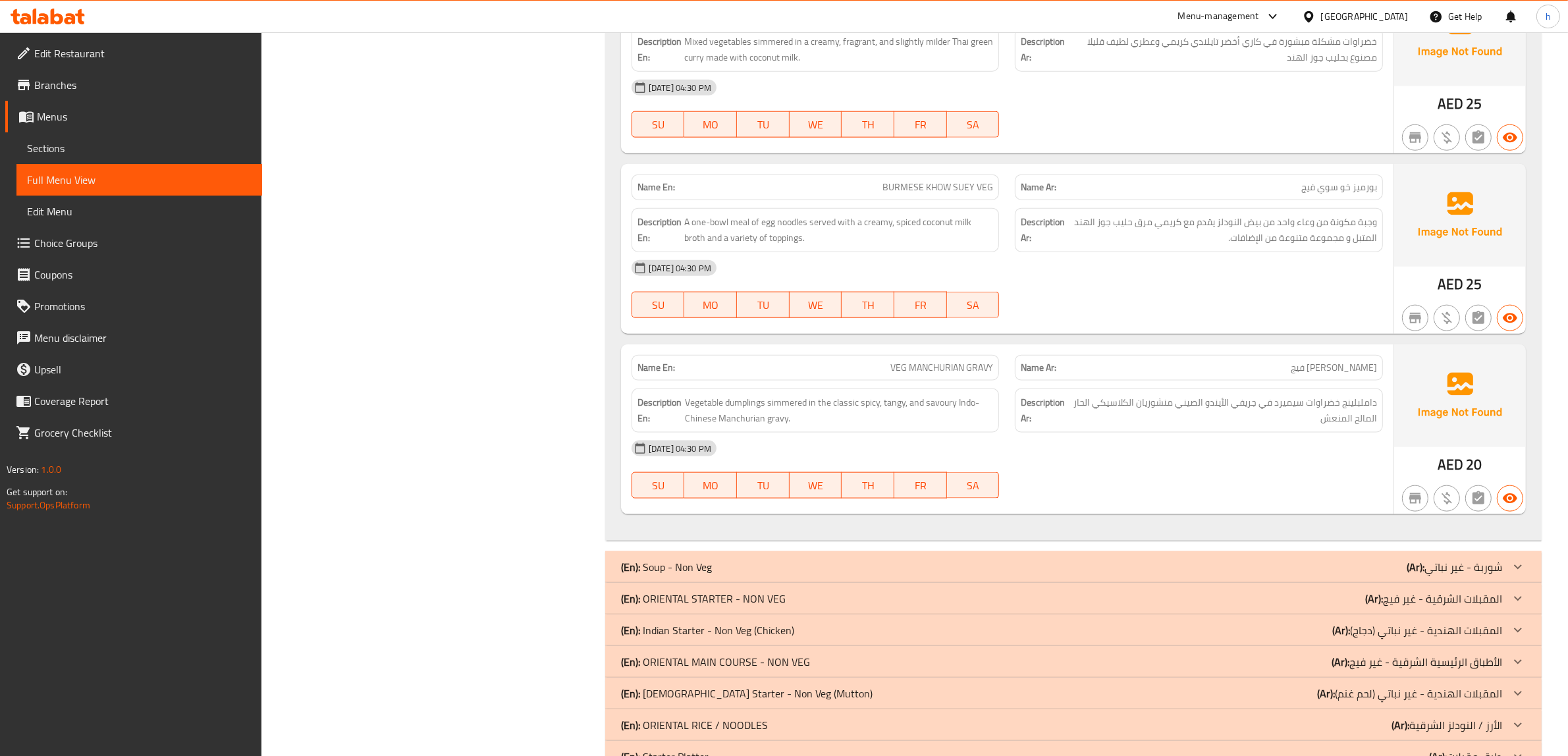
scroll to position [2134, 0]
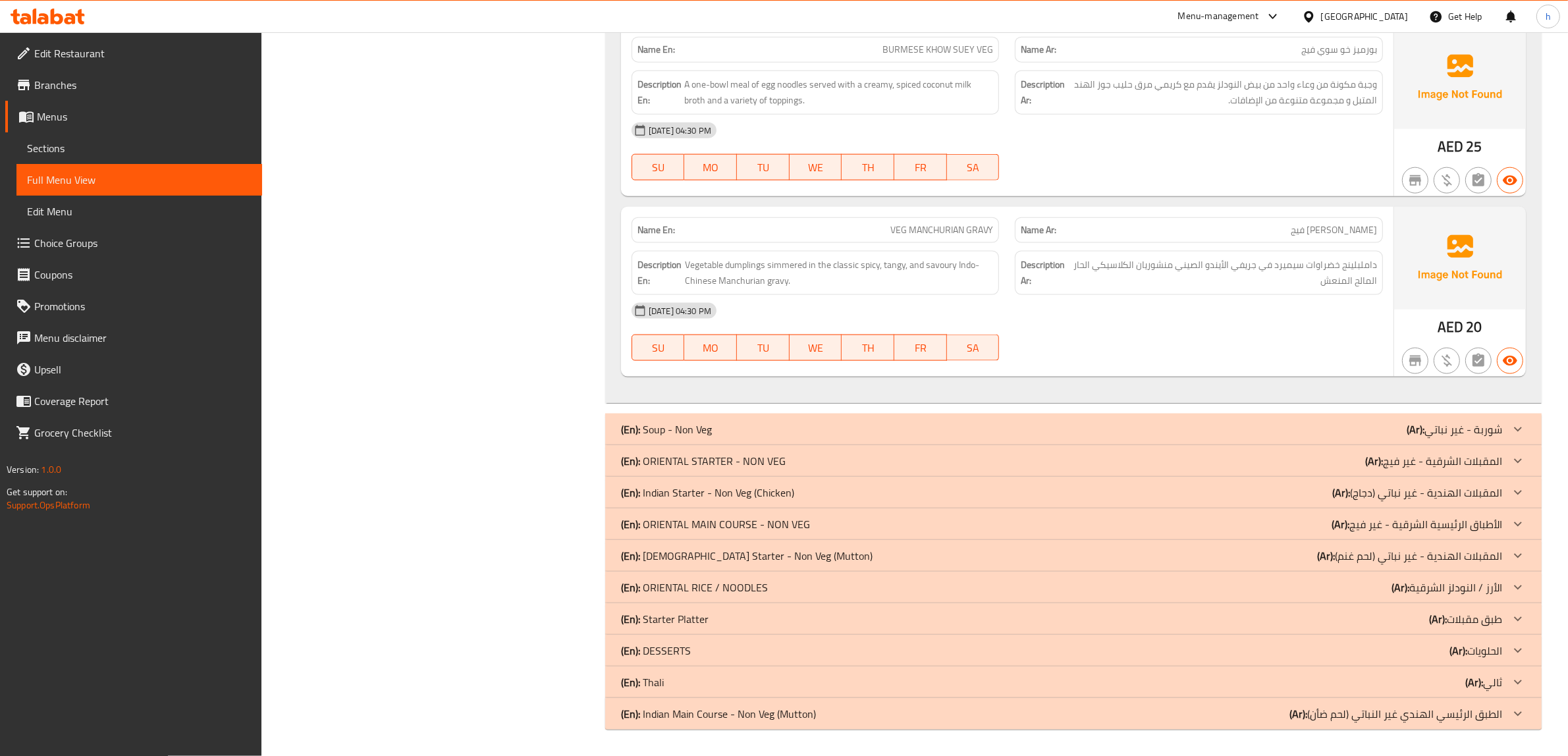
click at [798, 468] on div "(En): ORIENTAL STARTER - NON VEG (Ar): المقبلات الشرقية - غير فيج" at bounding box center [1061, 460] width 881 height 16
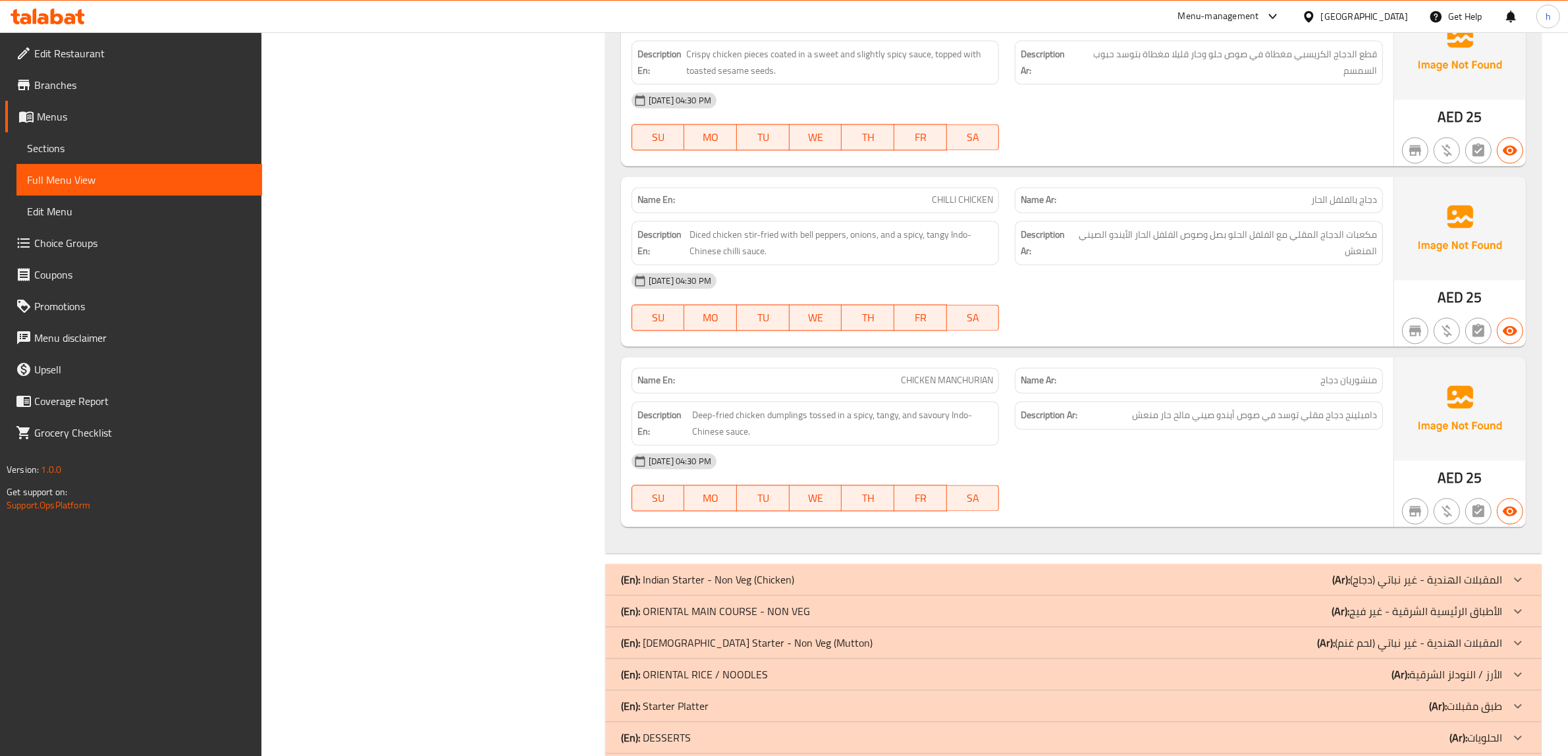
scroll to position [3506, 0]
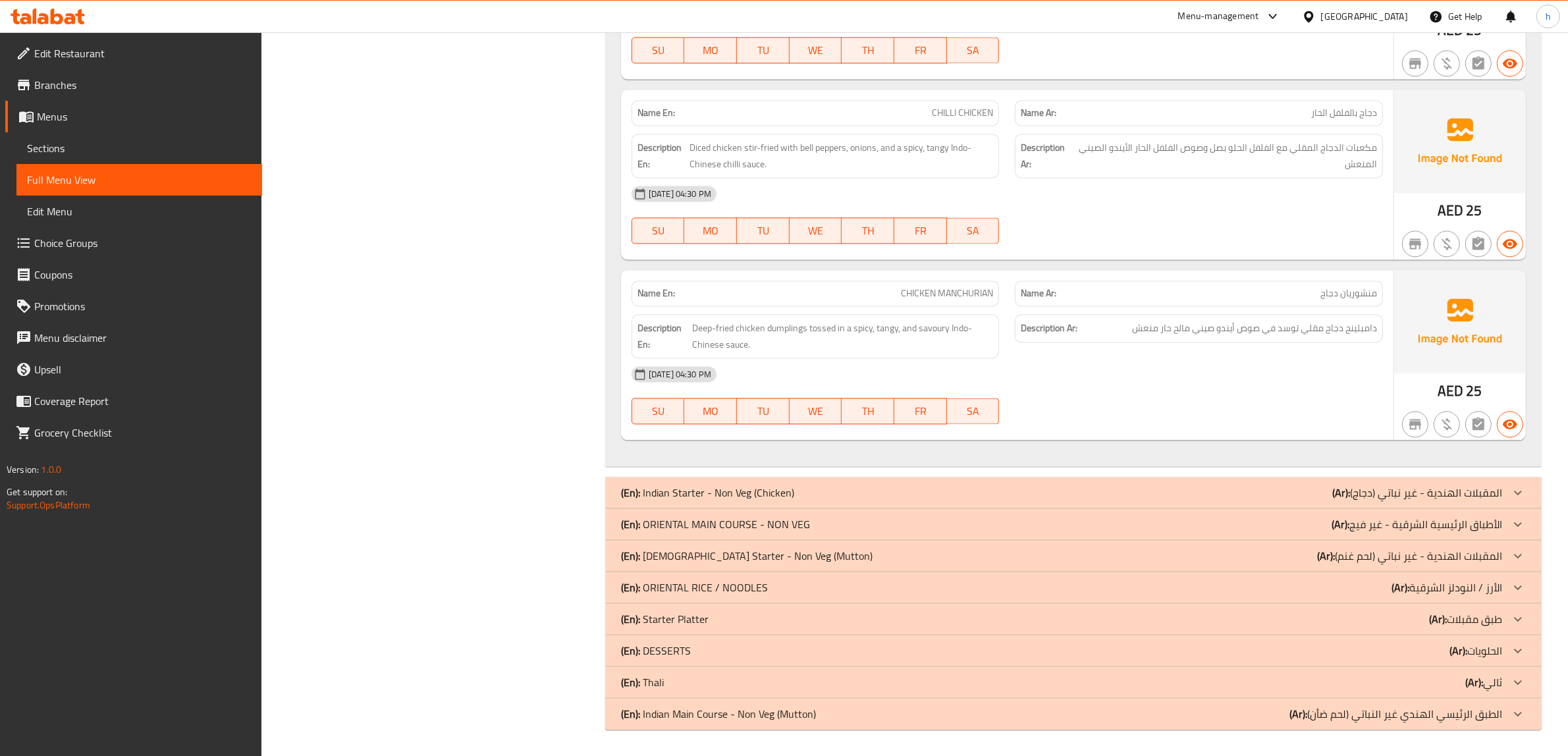
click at [800, 524] on p "(En): ORIENTAL MAIN COURSE - NON VEG" at bounding box center [715, 524] width 189 height 16
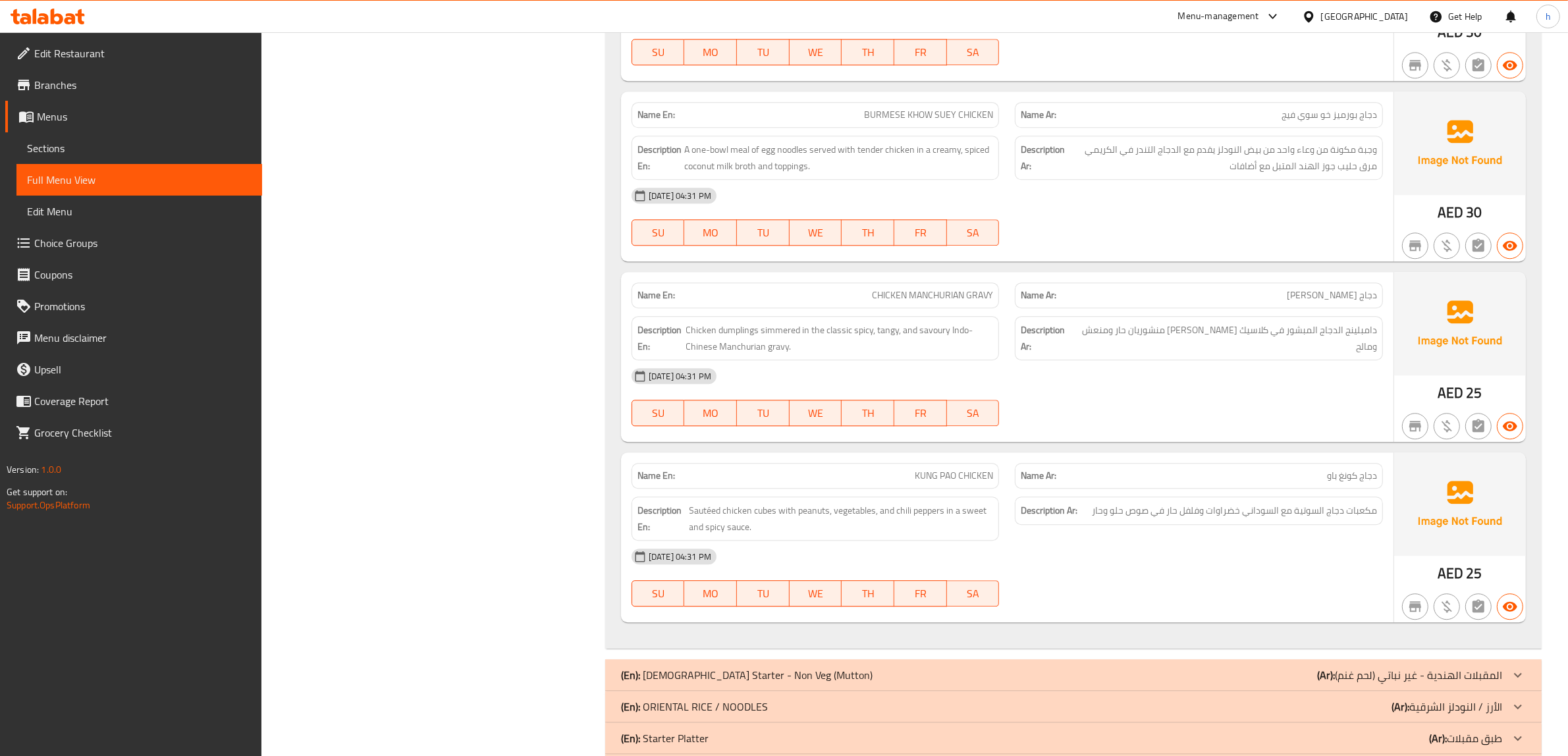
scroll to position [4464, 0]
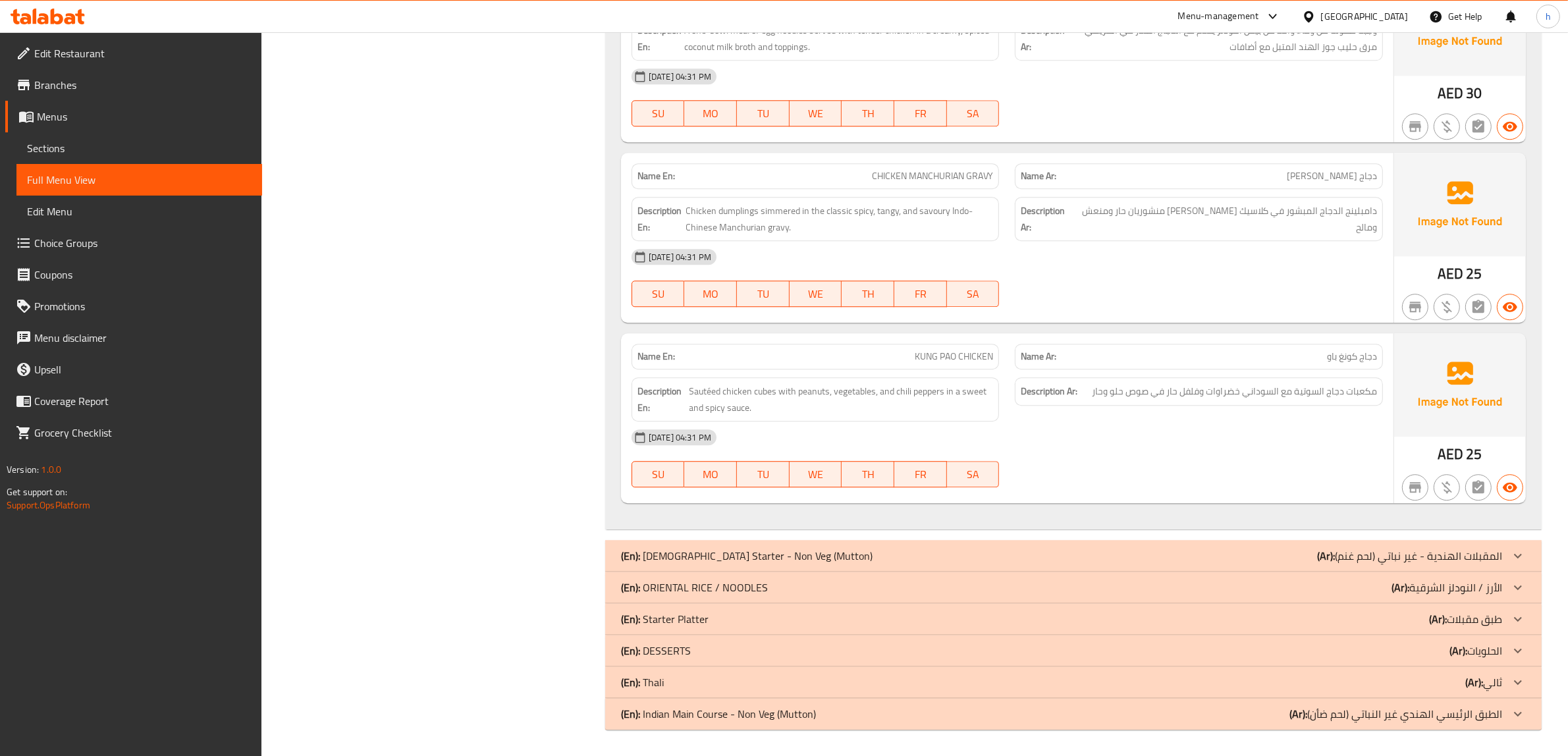
click at [785, 591] on div "(En): ORIENTAL RICE / NOODLES (Ar): الأرز / النودلز الشرقية" at bounding box center [1061, 587] width 881 height 16
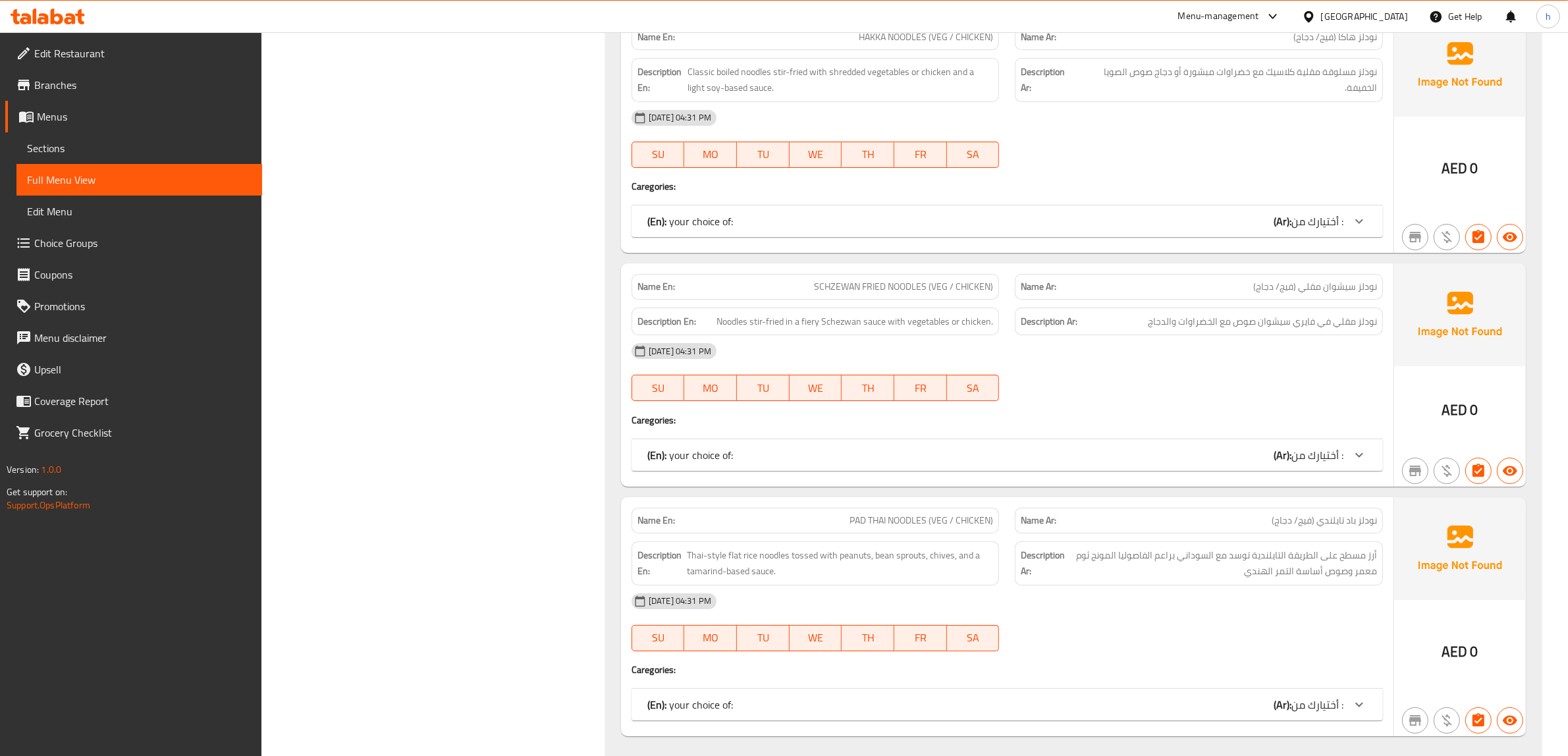
scroll to position [6453, 0]
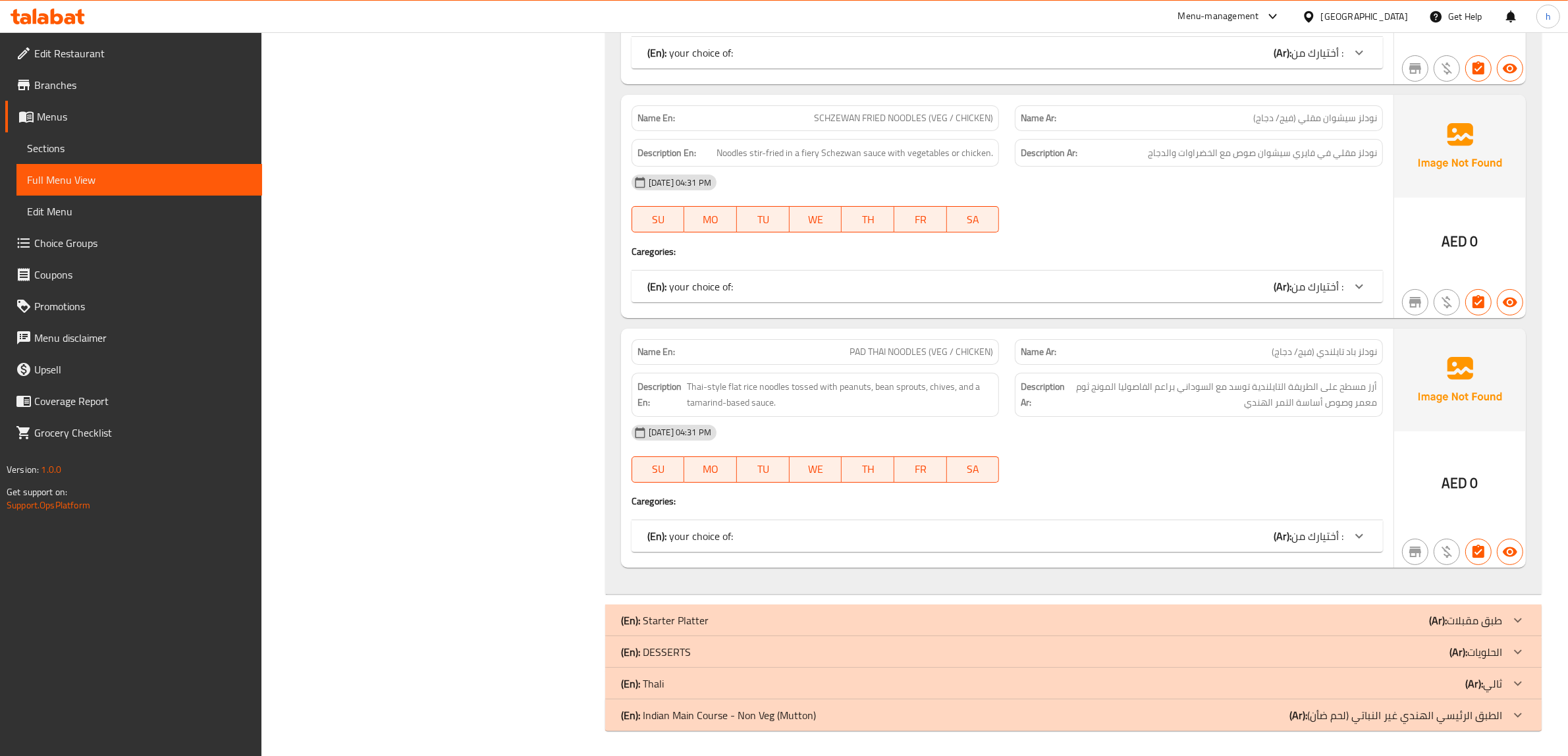
click at [705, 655] on div "(En): DESSERTS (Ar): الحلويات" at bounding box center [1061, 652] width 881 height 16
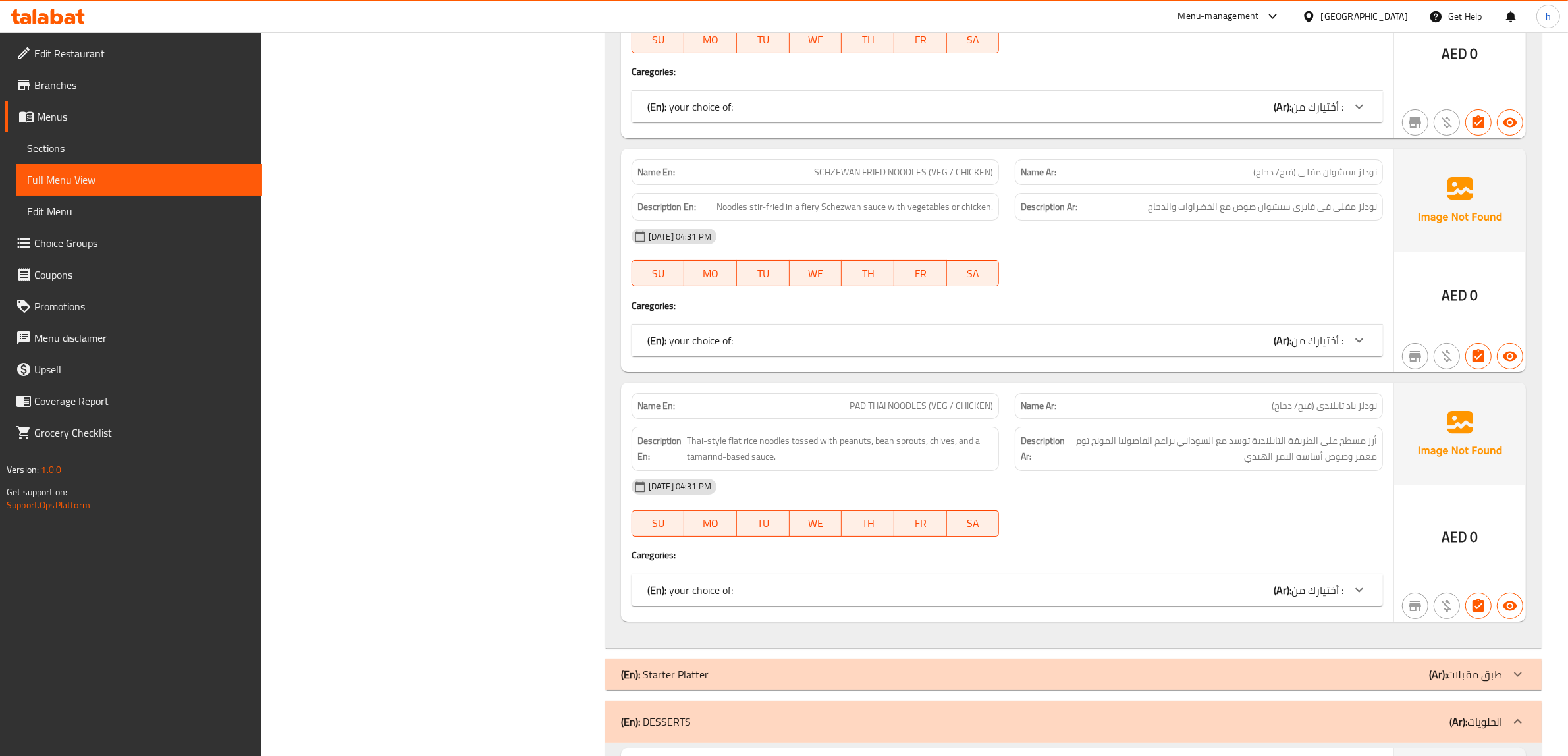
scroll to position [6521, 0]
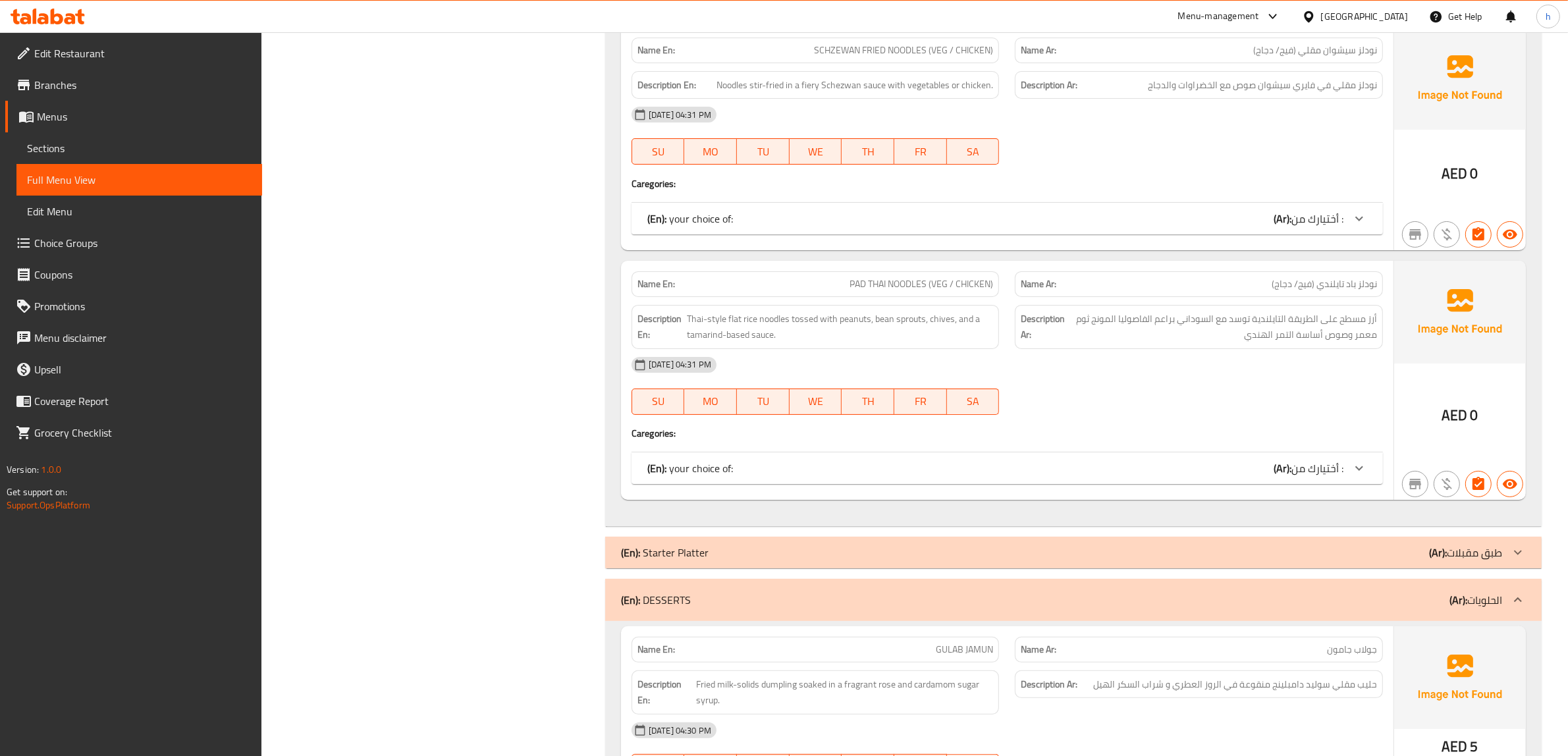
click at [1323, 479] on div "(En): your choice of: (Ar): أختيارك من :" at bounding box center [1007, 468] width 752 height 32
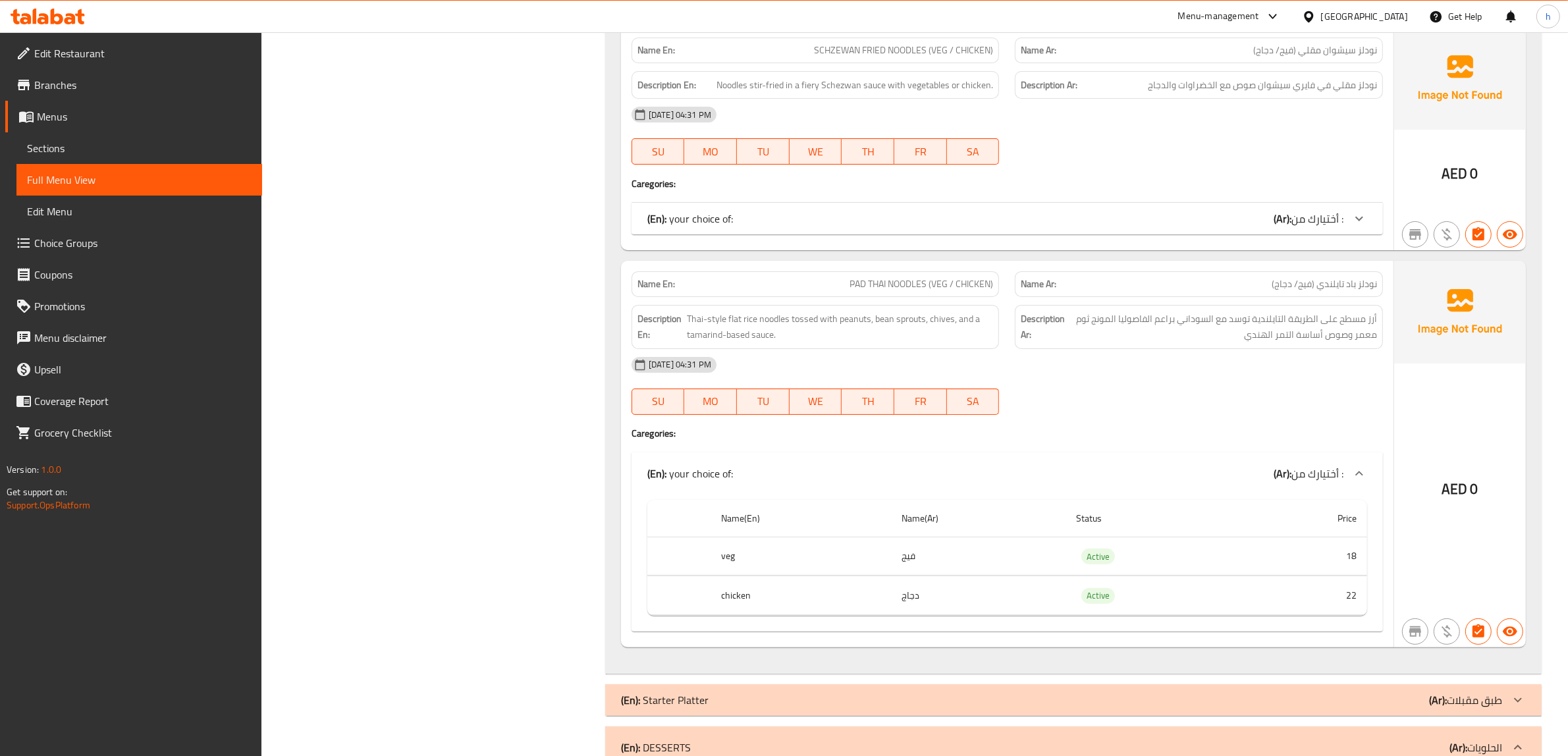
click at [1341, 218] on span "أختيارك من :" at bounding box center [1317, 219] width 52 height 20
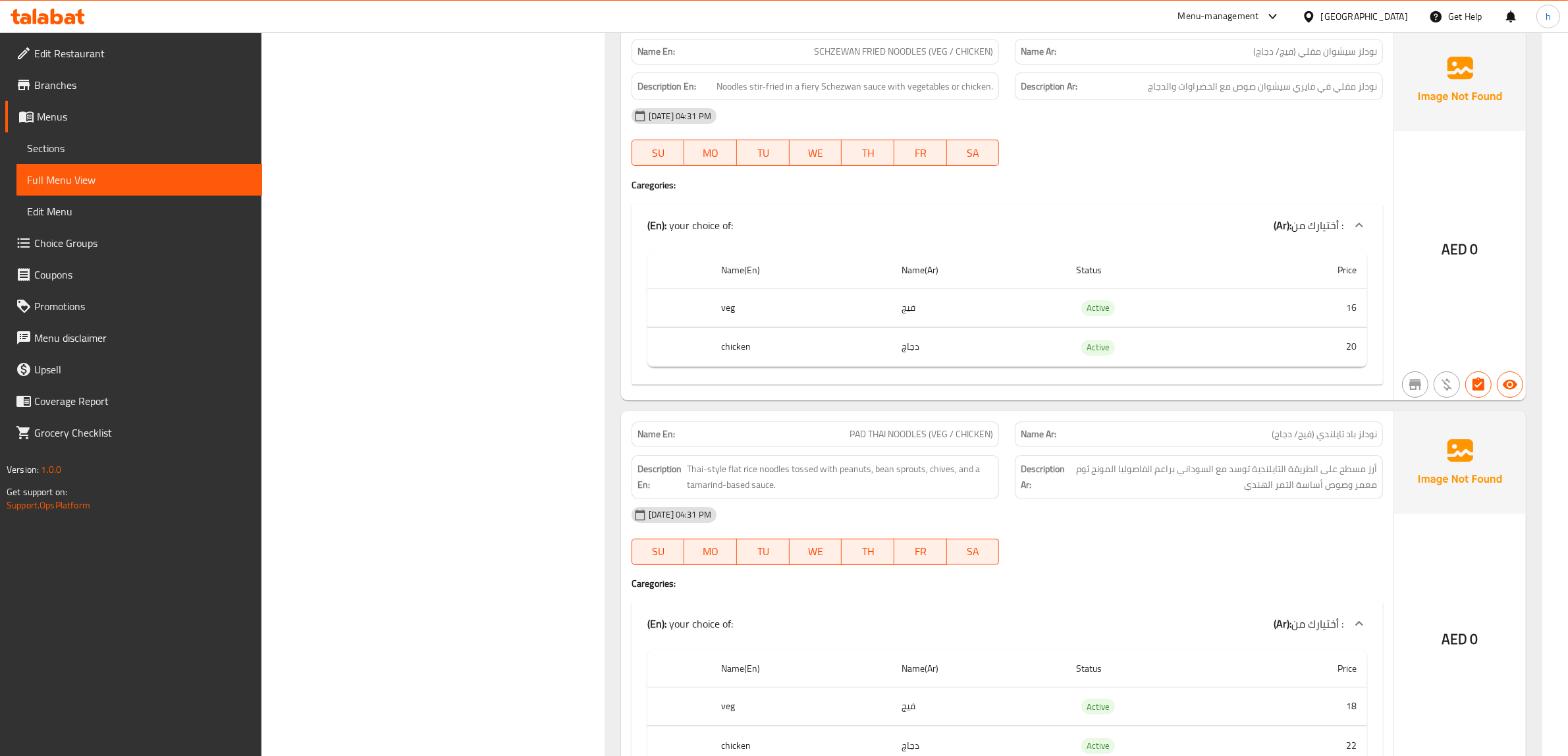
scroll to position [6275, 0]
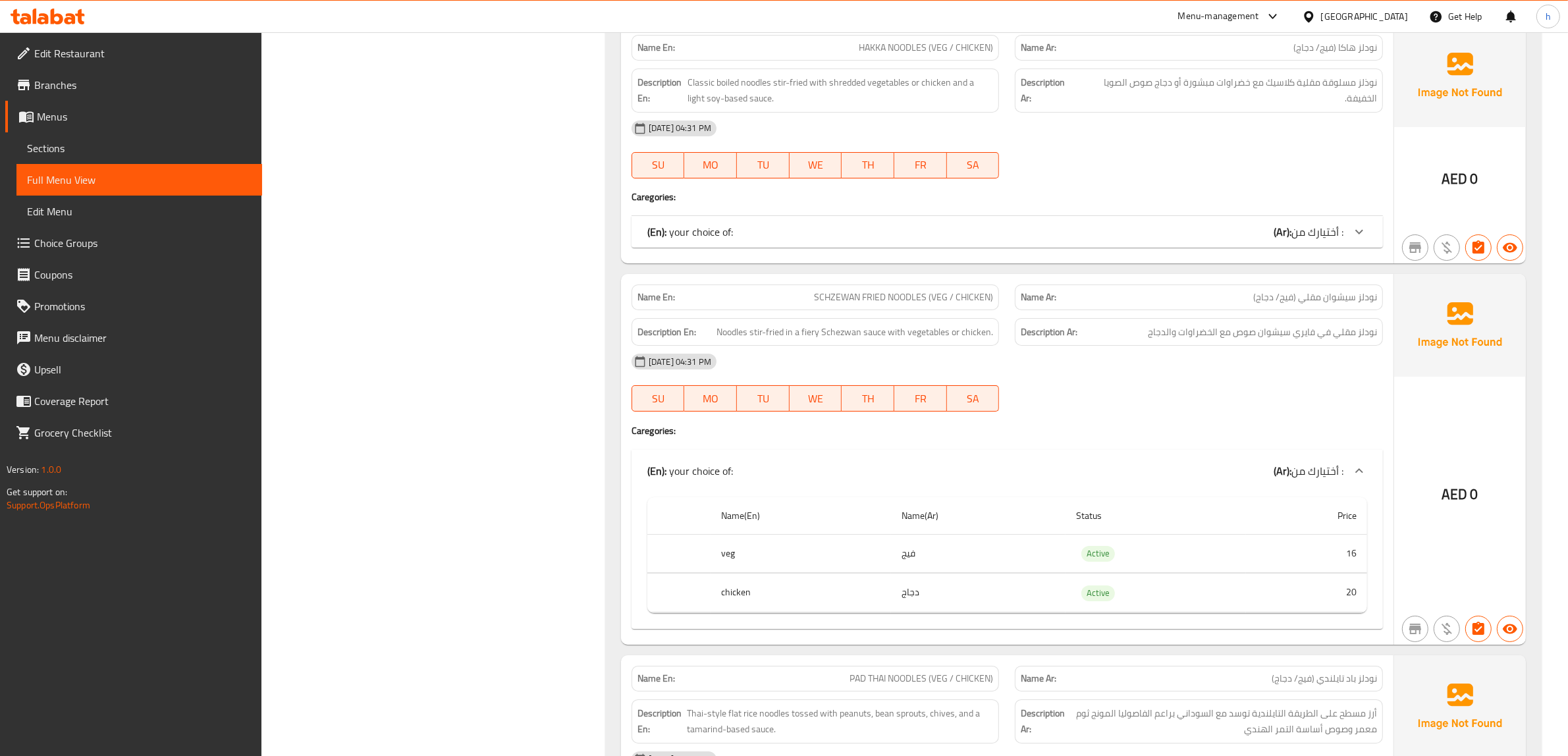
click at [1307, 232] on span "أختيارك من :" at bounding box center [1317, 232] width 52 height 20
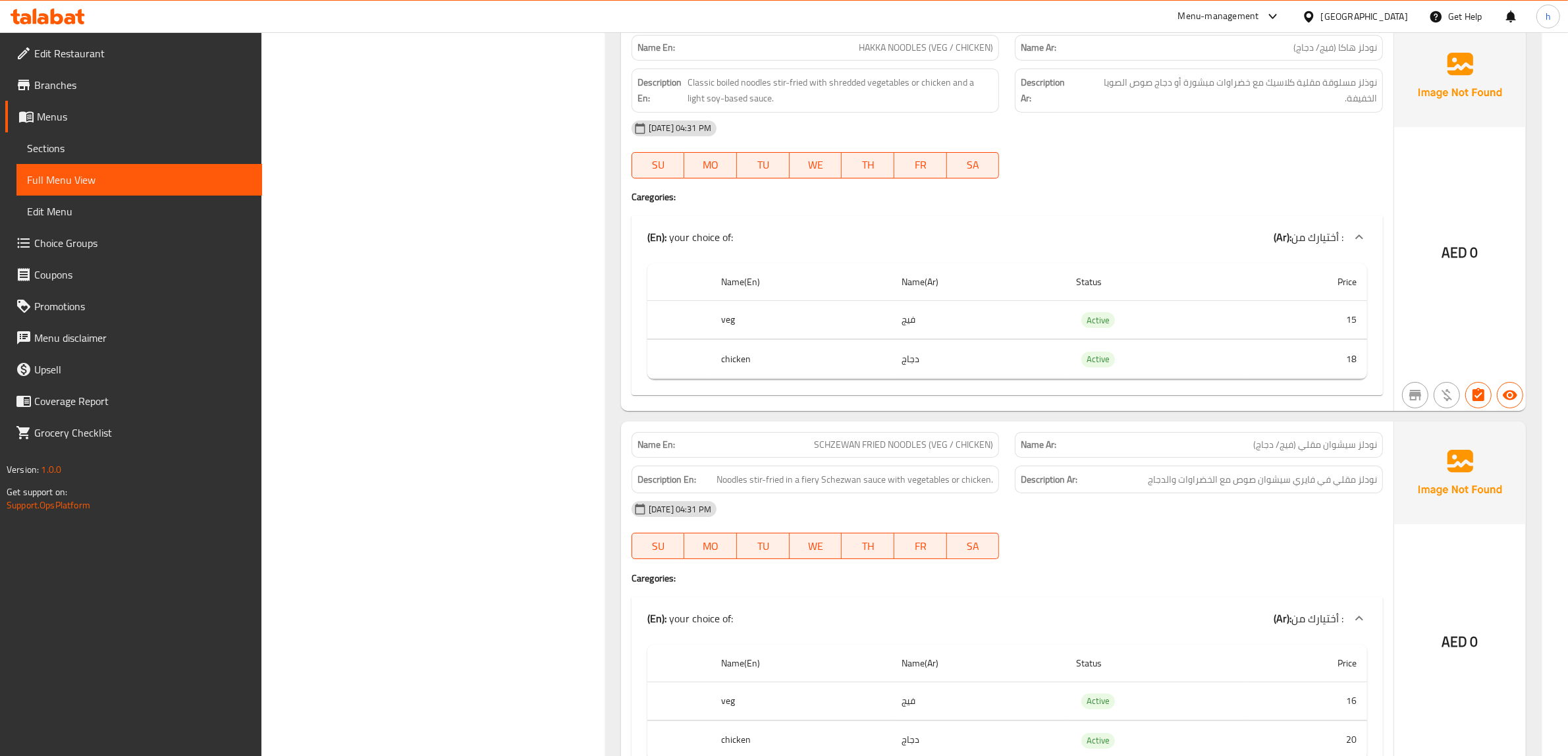
scroll to position [5863, 0]
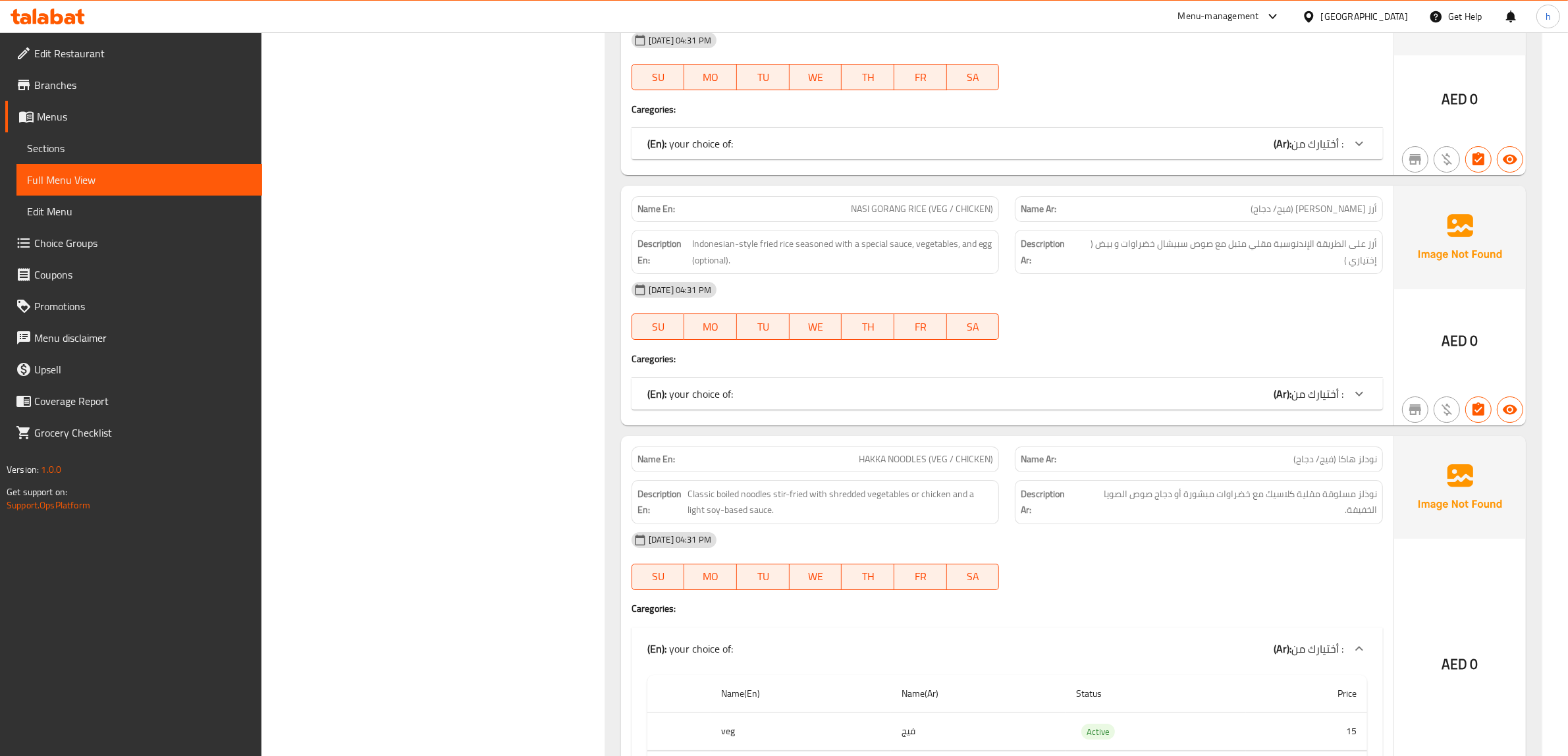
drag, startPoint x: 1321, startPoint y: 166, endPoint x: 1325, endPoint y: 146, distance: 20.4
click at [1322, 161] on div "Name En: TRIPLE FRIED RICE (VEG / CHICKEN) Name Ar: أرز تريبل مقلي (فيج/ دجاج) …" at bounding box center [1007, 64] width 773 height 223
click at [1325, 146] on span "أختيارك من :" at bounding box center [1317, 144] width 52 height 20
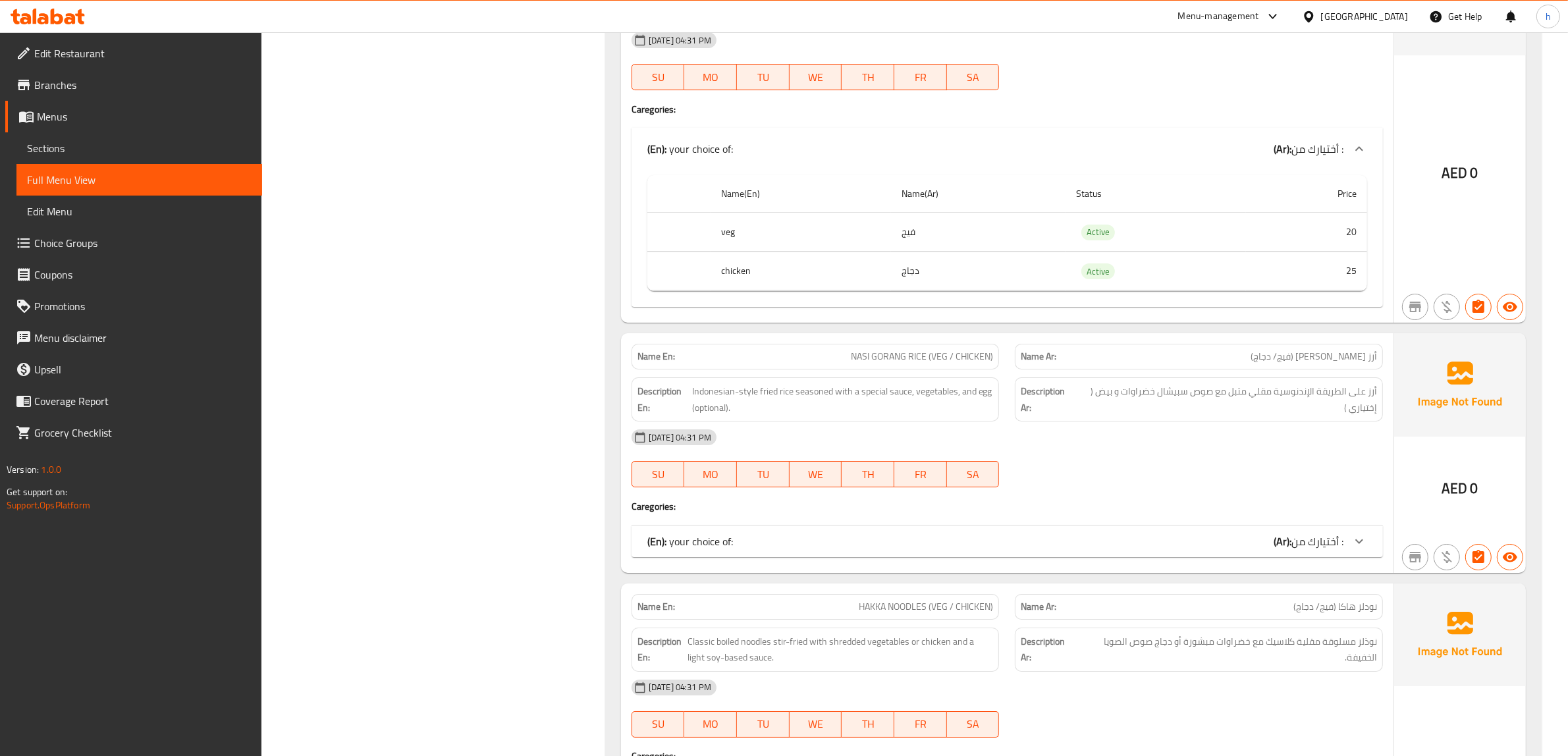
click at [1330, 532] on span "أختيارك من :" at bounding box center [1317, 542] width 52 height 20
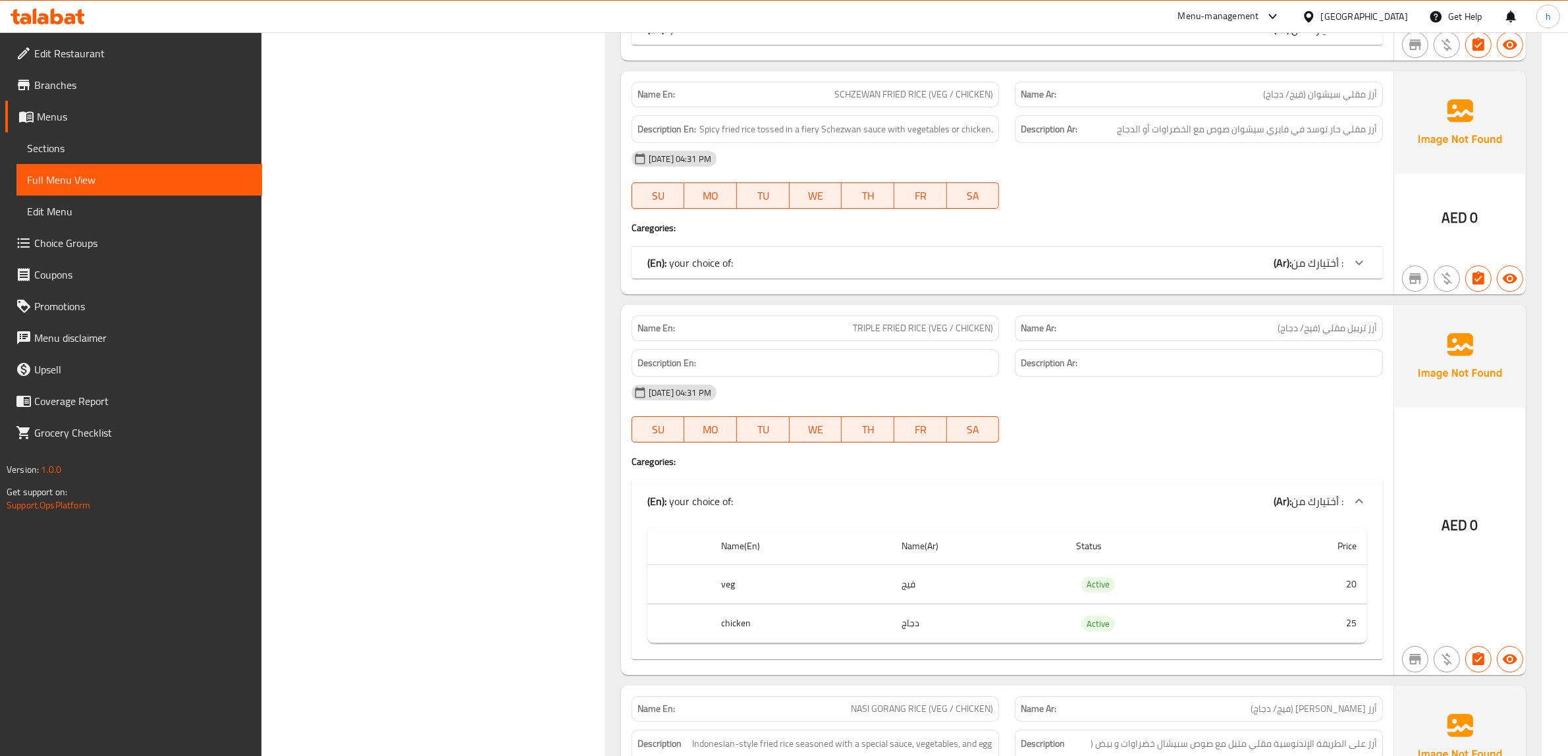
scroll to position [5287, 0]
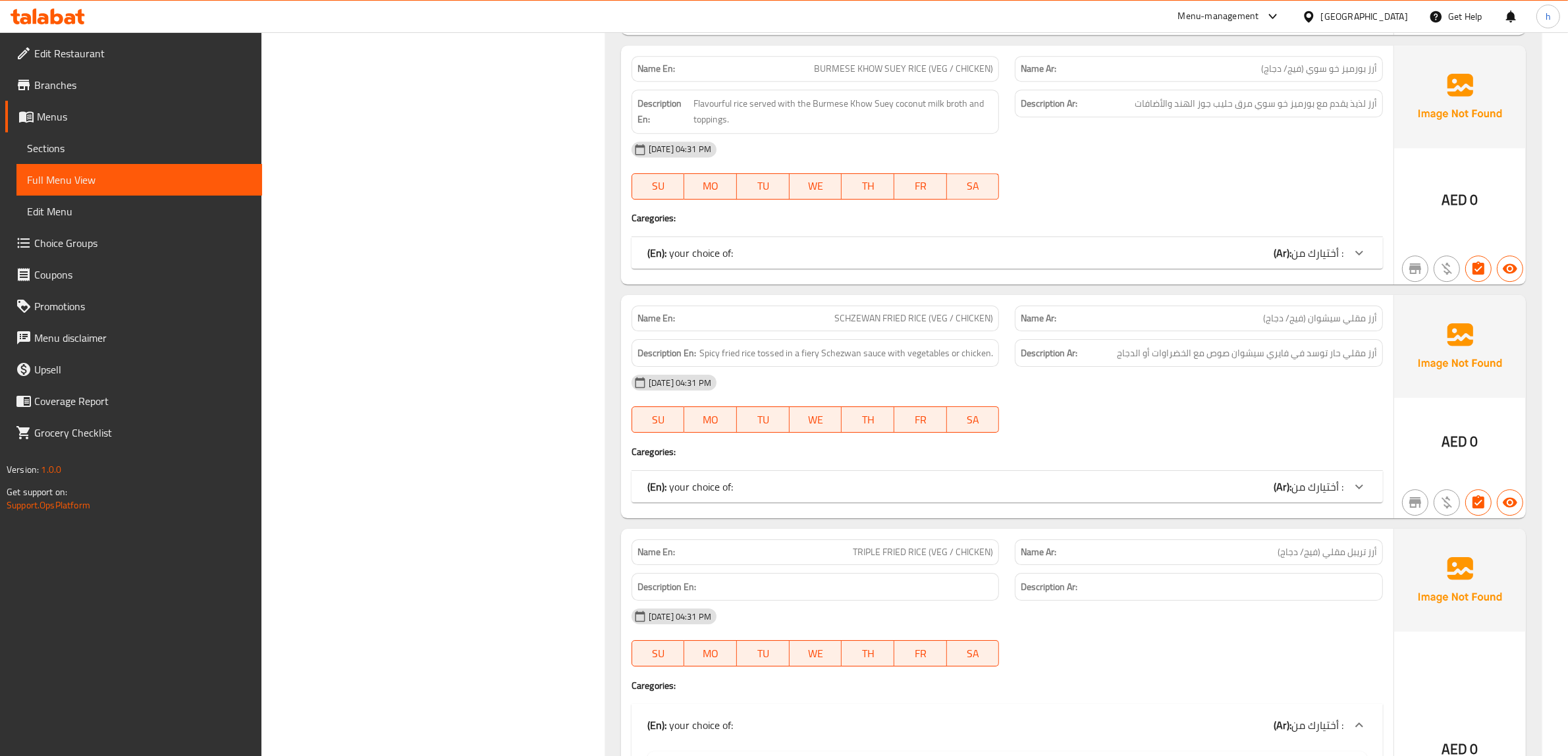
click at [1302, 484] on span "أختيارك من :" at bounding box center [1317, 487] width 52 height 20
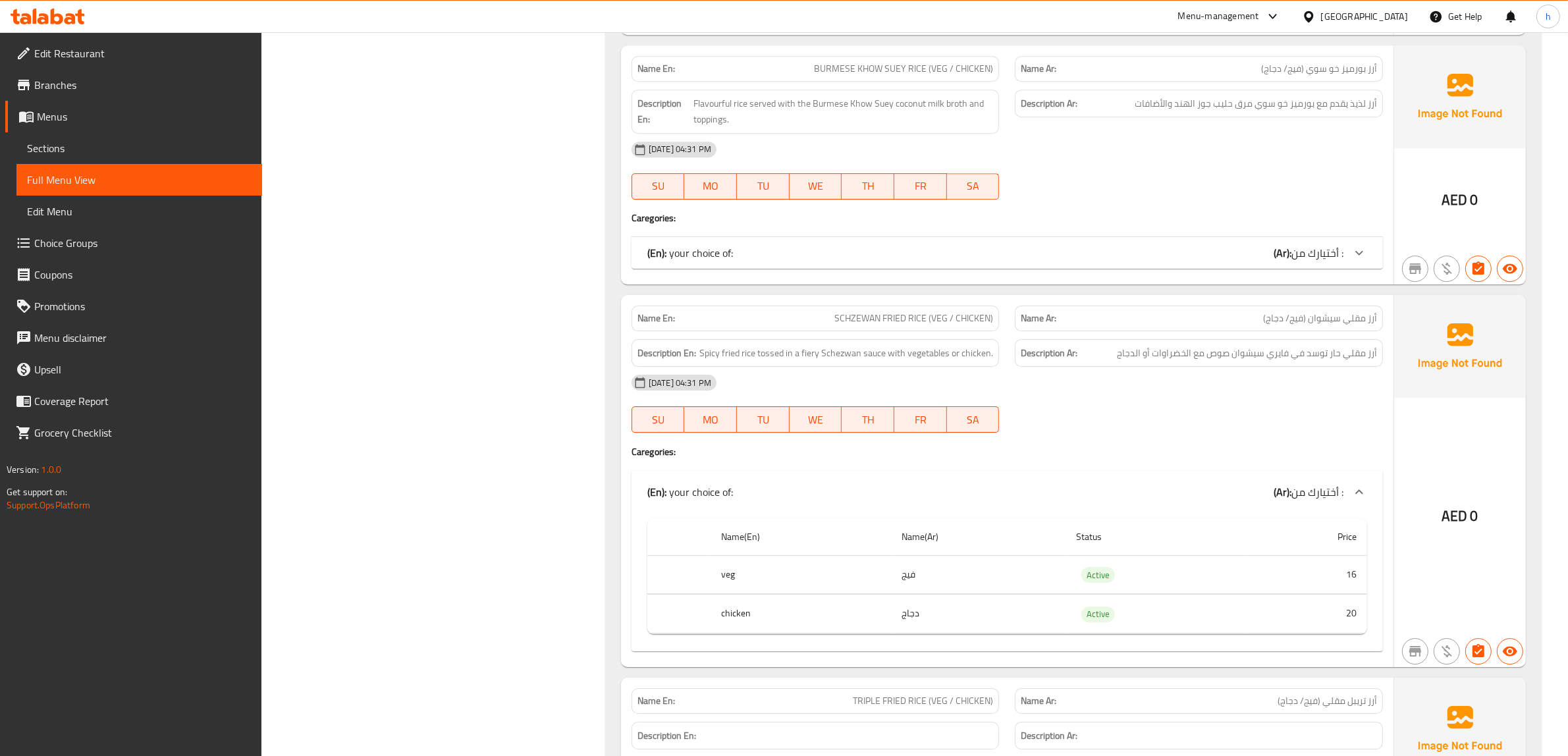
click at [1320, 250] on span "أختيارك من :" at bounding box center [1317, 253] width 52 height 20
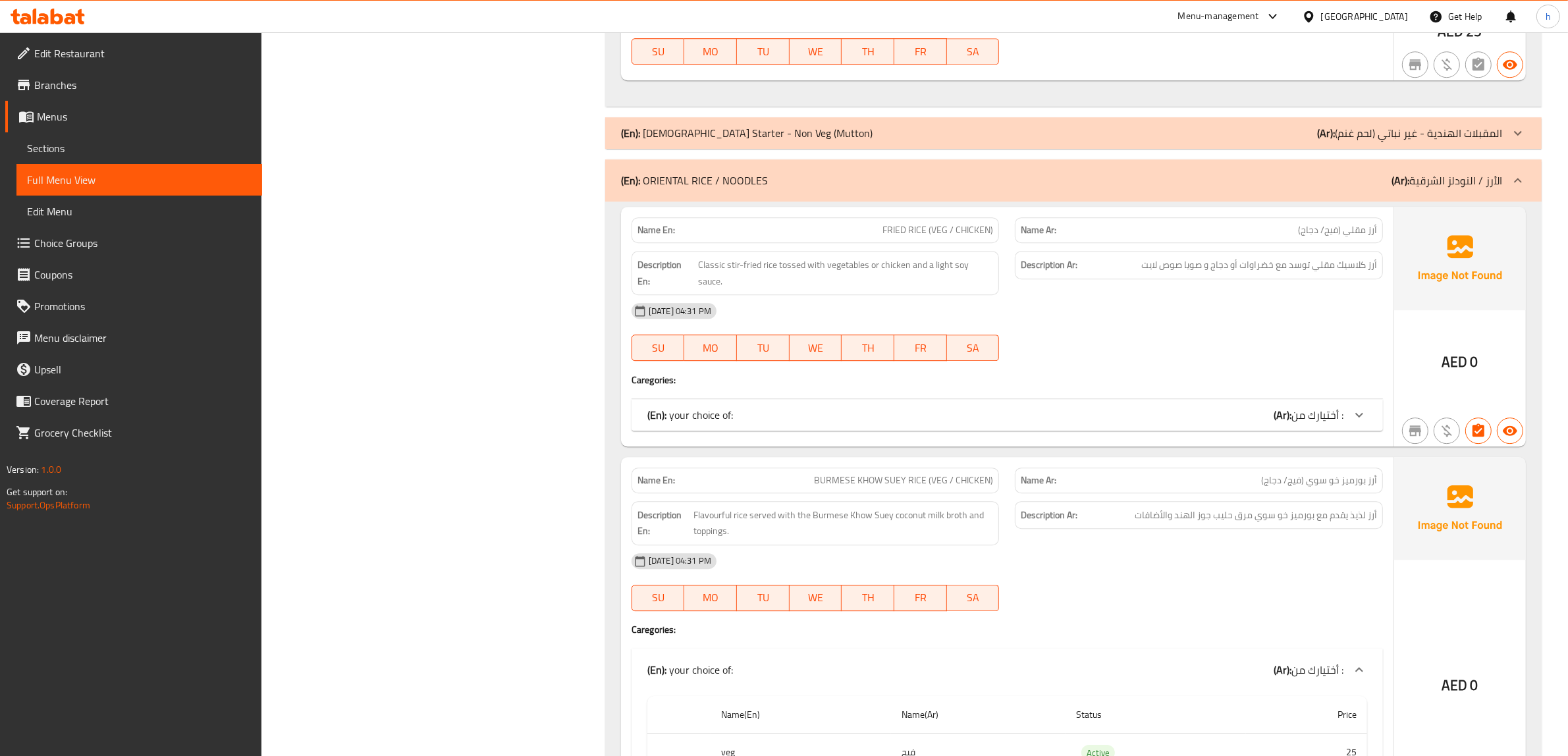
click at [1312, 409] on span "أختيارك من :" at bounding box center [1317, 415] width 52 height 20
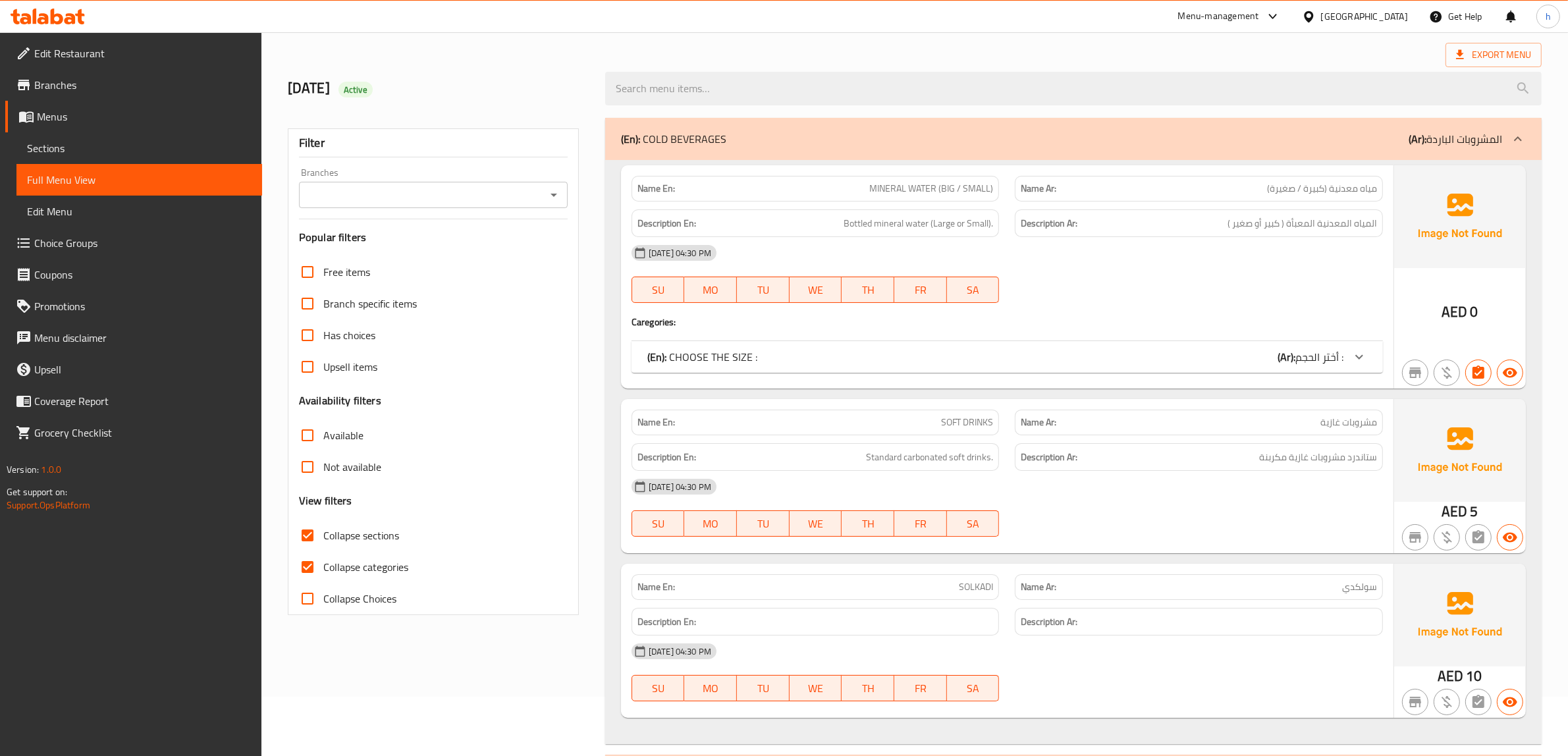
scroll to position [0, 0]
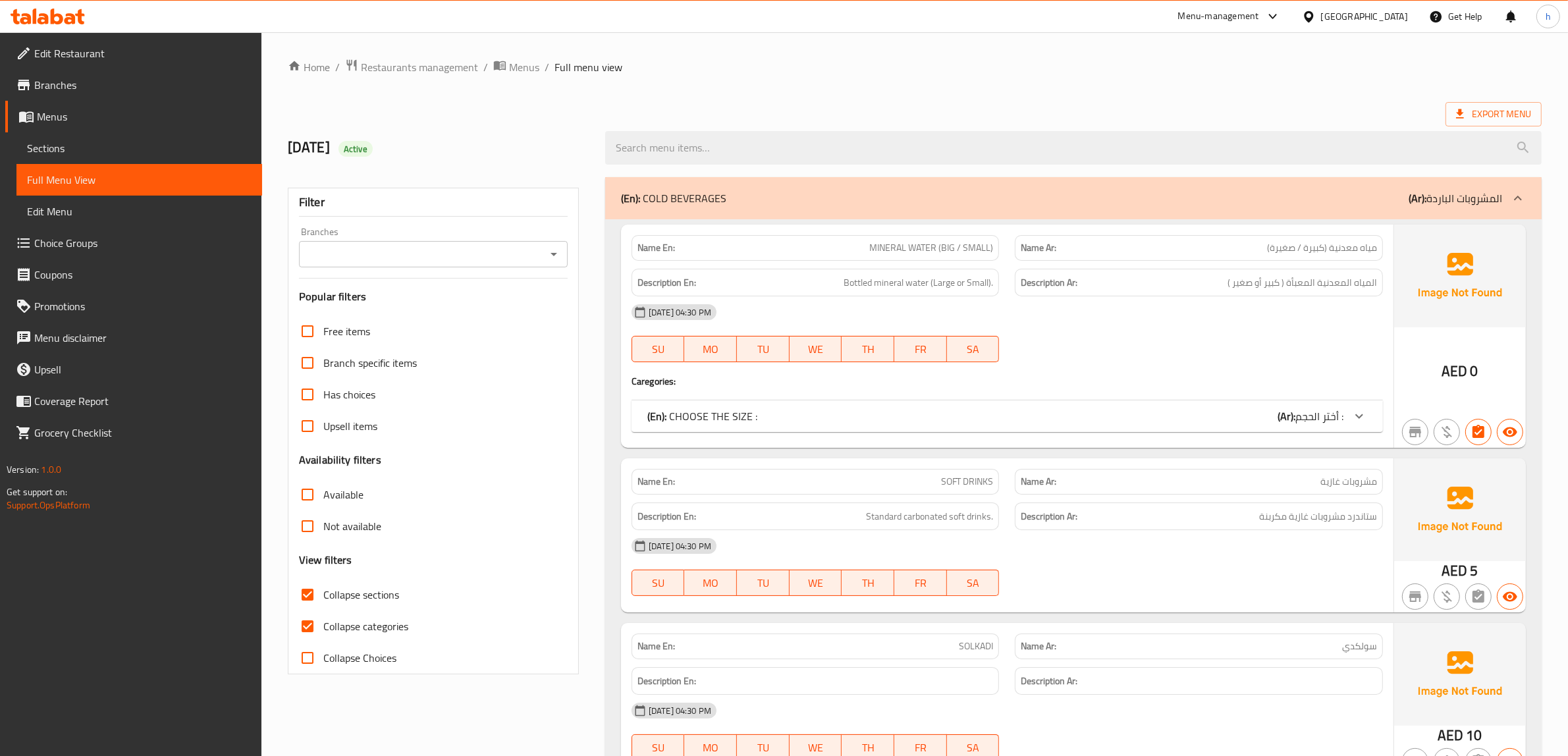
click at [395, 626] on span "Collapse categories" at bounding box center [365, 626] width 85 height 16
click at [323, 626] on input "Collapse categories" at bounding box center [308, 626] width 32 height 32
checkbox input "false"
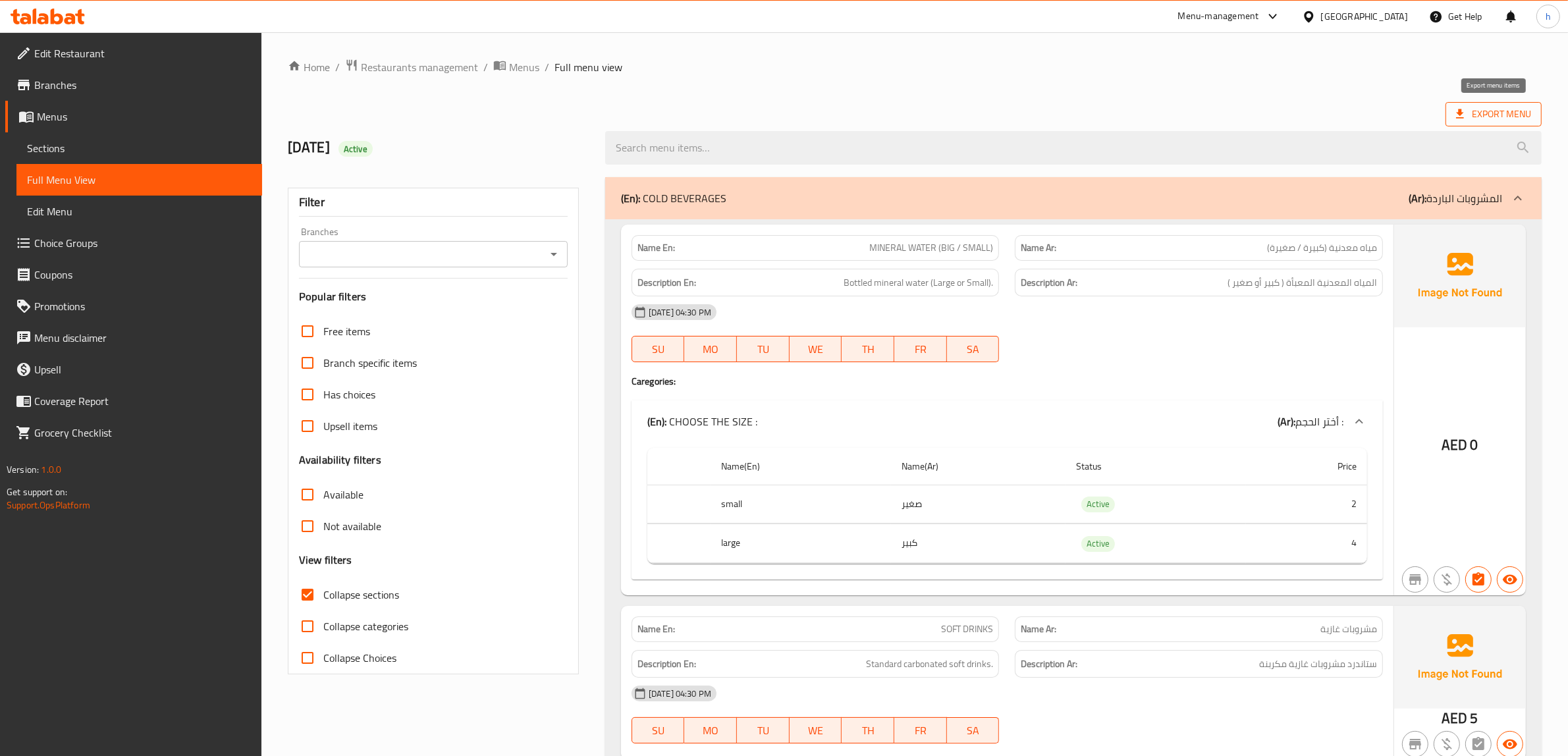
click at [1463, 111] on icon at bounding box center [1460, 113] width 13 height 13
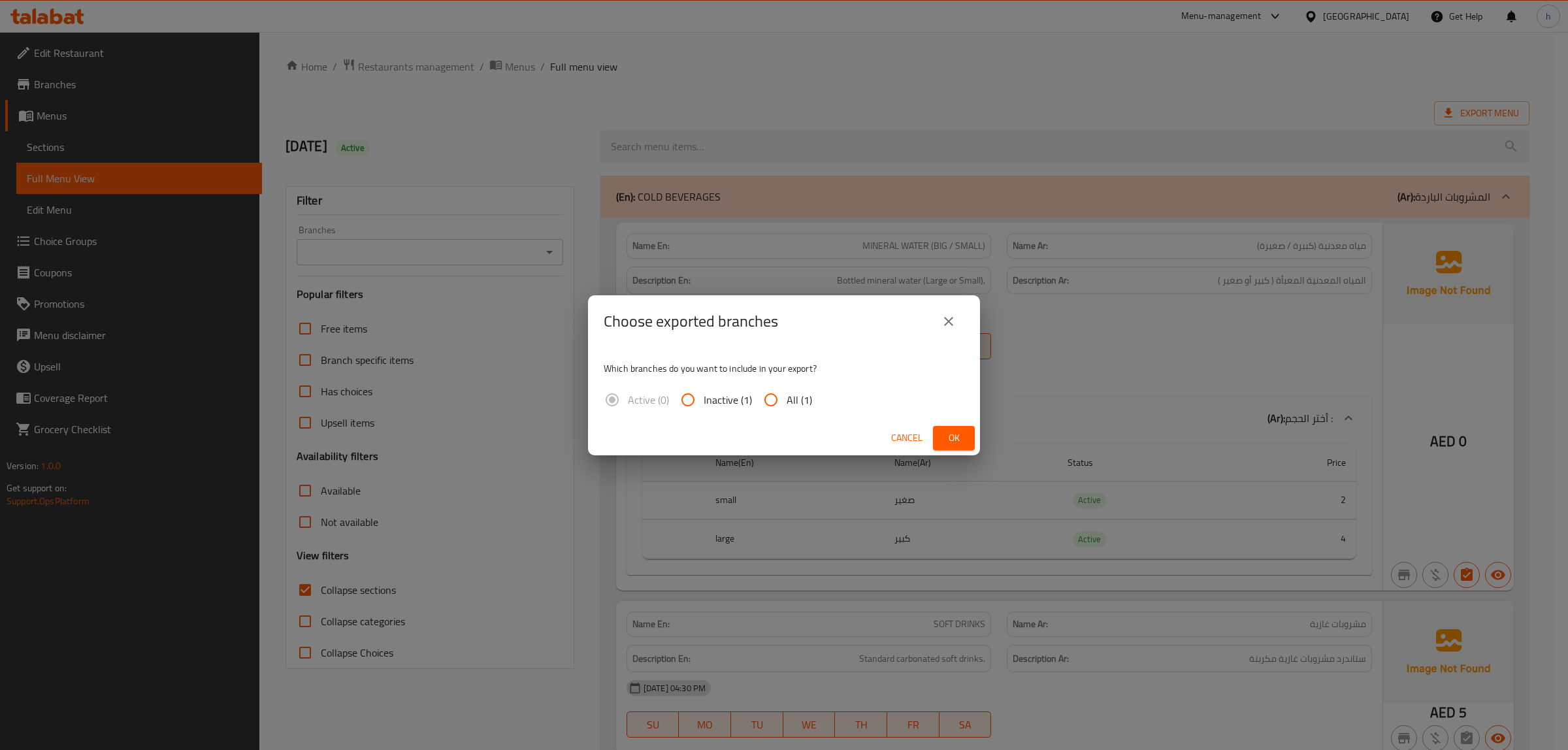
click at [797, 405] on span "All (1)" at bounding box center [799, 400] width 25 height 15
click at [786, 405] on input "All (1)" at bounding box center [771, 400] width 32 height 32
radio input "true"
click at [961, 434] on span "Ok" at bounding box center [953, 438] width 21 height 16
